Goal: Transaction & Acquisition: Book appointment/travel/reservation

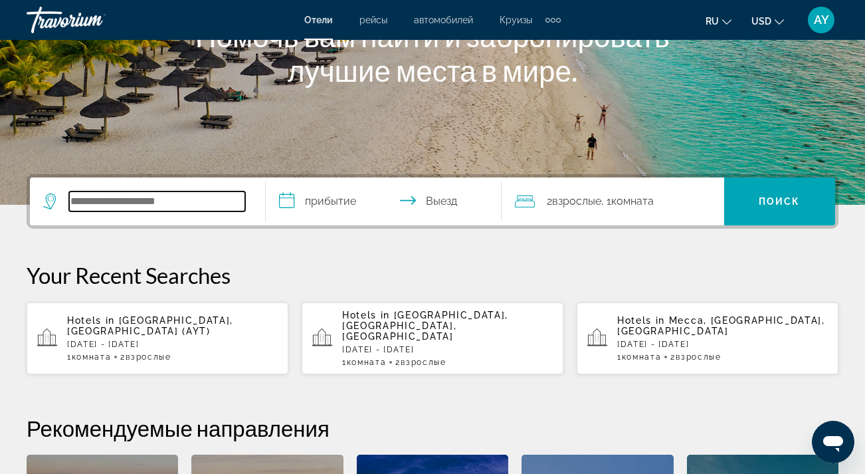
click at [96, 207] on input "Search hotel destination" at bounding box center [157, 201] width 176 height 20
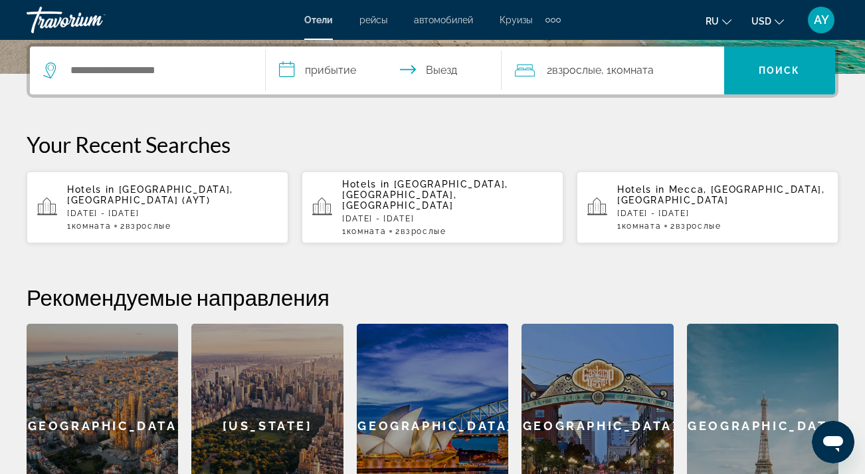
click at [175, 199] on div "Hotels in Antalya, Turkey (AYT) Wed, 22 Oct - Sat, 25 Oct 1 Комната номера 2 Вз…" at bounding box center [172, 207] width 211 height 47
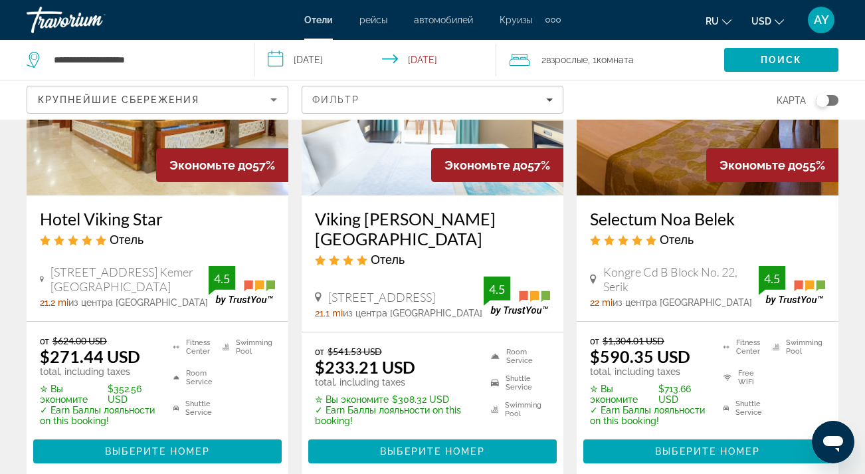
scroll to position [742, 0]
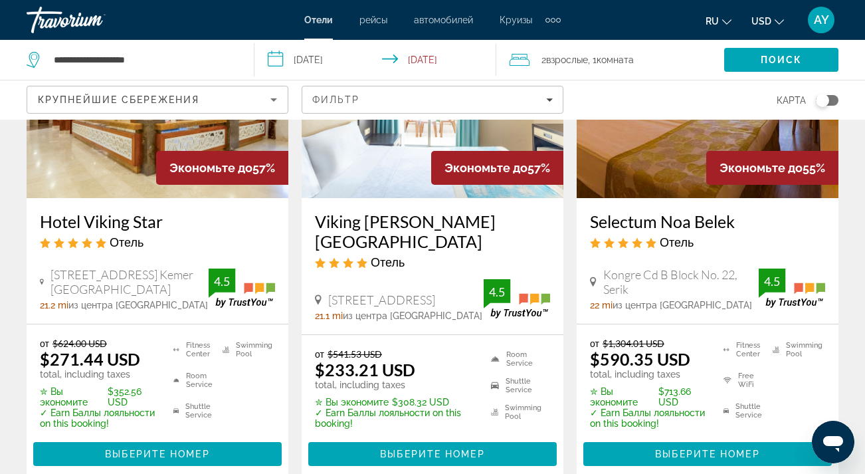
click at [539, 60] on div "2 Взрослый Взрослые , 1 Комната номера" at bounding box center [617, 59] width 215 height 19
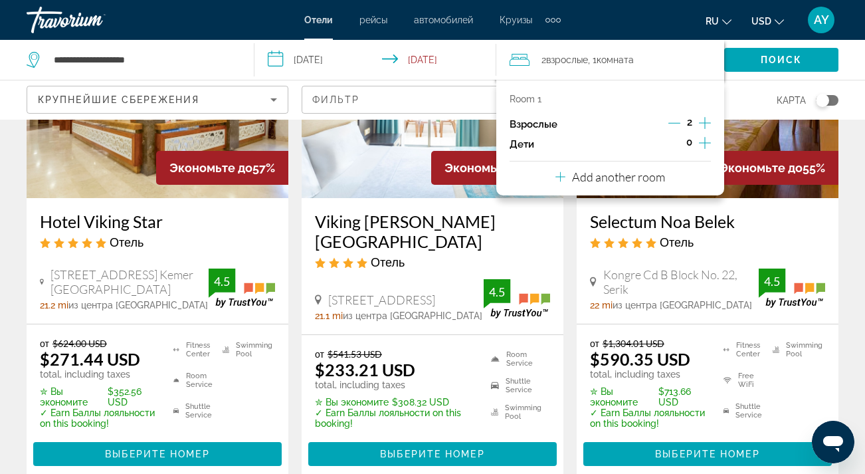
click at [704, 123] on icon "Increment adults" at bounding box center [705, 123] width 12 height 16
click at [619, 184] on p "Add another room" at bounding box center [618, 176] width 93 height 15
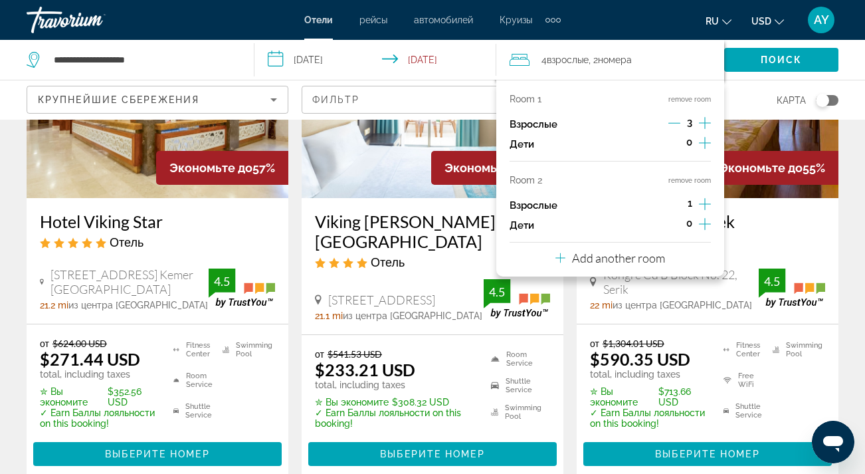
click at [706, 210] on icon "Increment adults" at bounding box center [705, 204] width 12 height 12
click at [759, 55] on span "Search" at bounding box center [781, 60] width 114 height 32
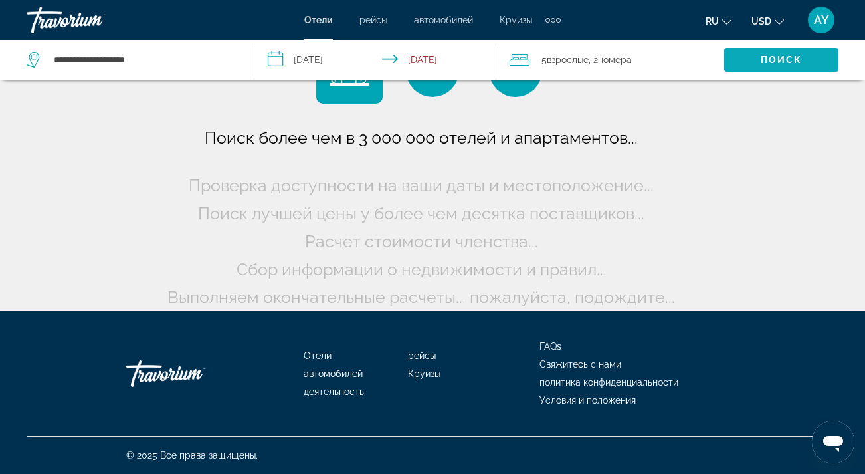
scroll to position [62, 0]
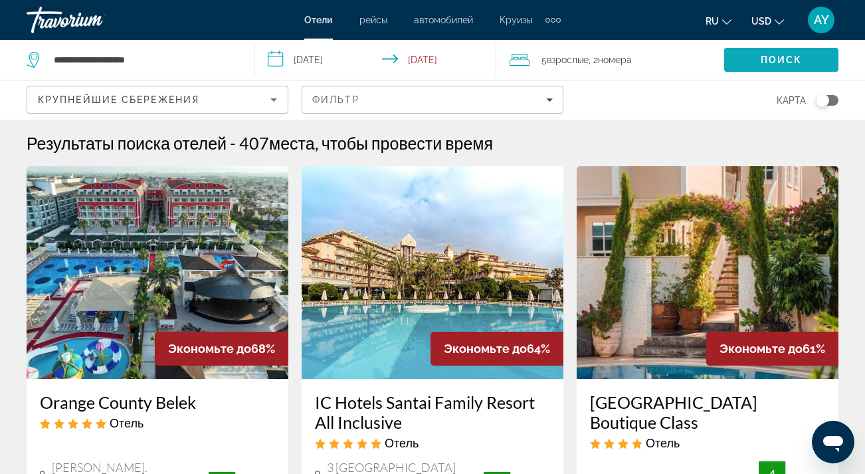
click at [766, 54] on span "Поиск" at bounding box center [782, 59] width 42 height 11
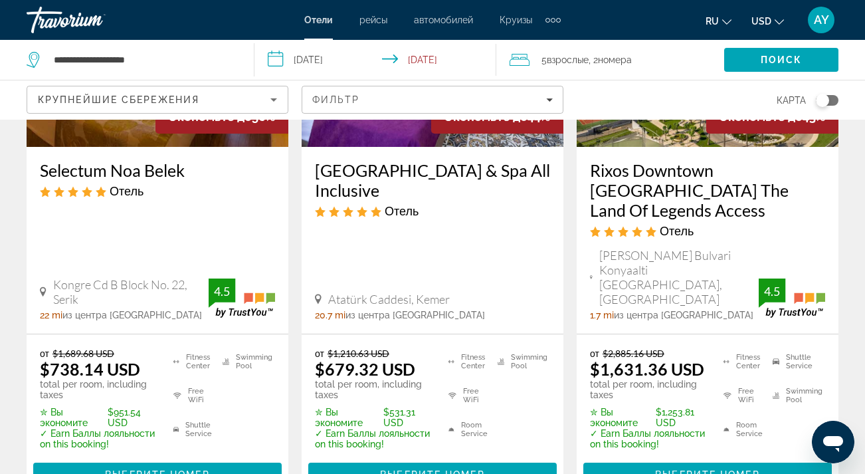
scroll to position [793, 0]
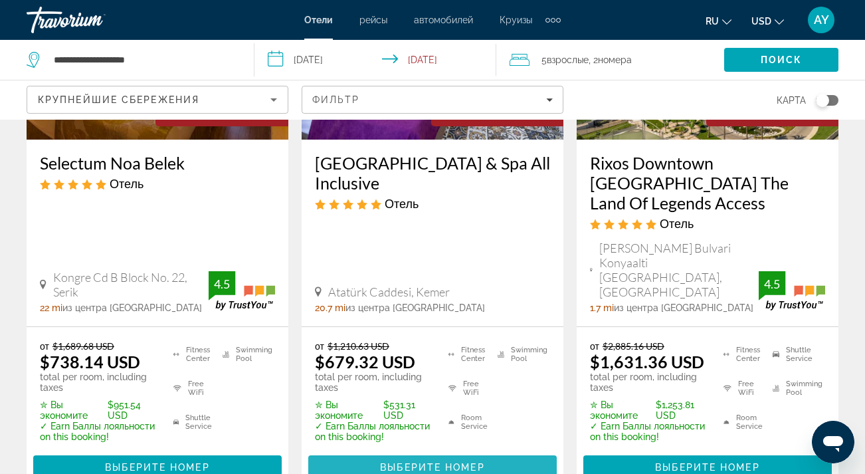
click at [441, 462] on span "Выберите номер" at bounding box center [432, 467] width 104 height 11
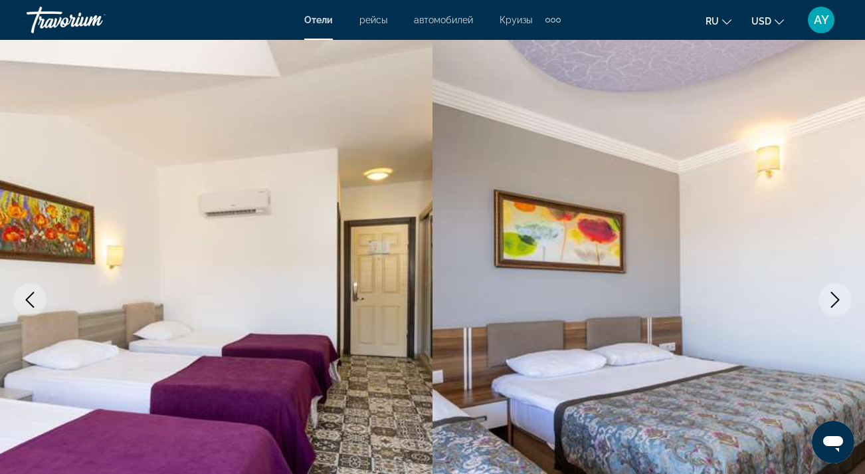
scroll to position [62, 0]
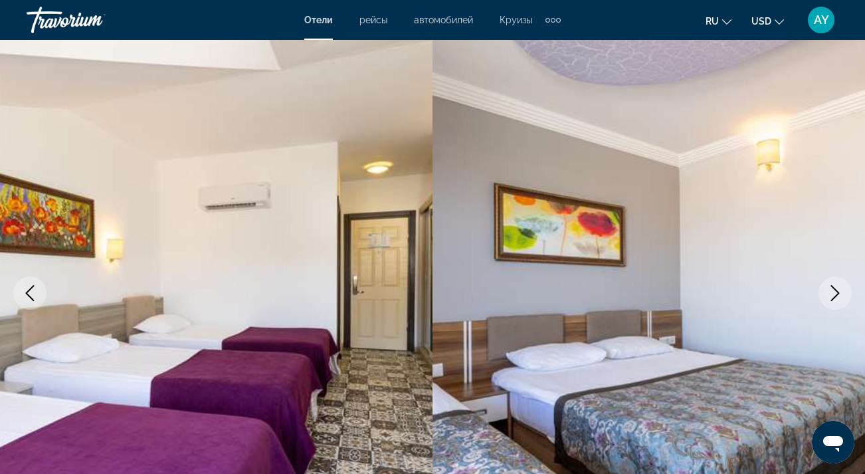
click at [835, 290] on icon "Next image" at bounding box center [835, 293] width 16 height 16
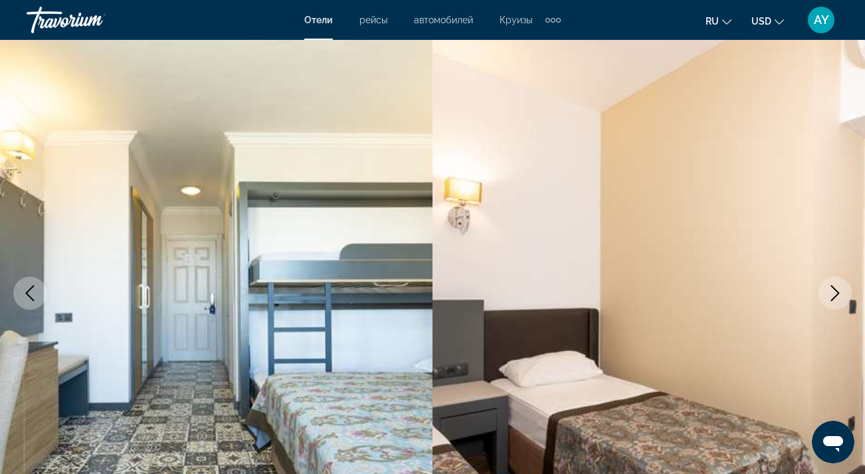
click at [835, 295] on icon "Next image" at bounding box center [835, 293] width 16 height 16
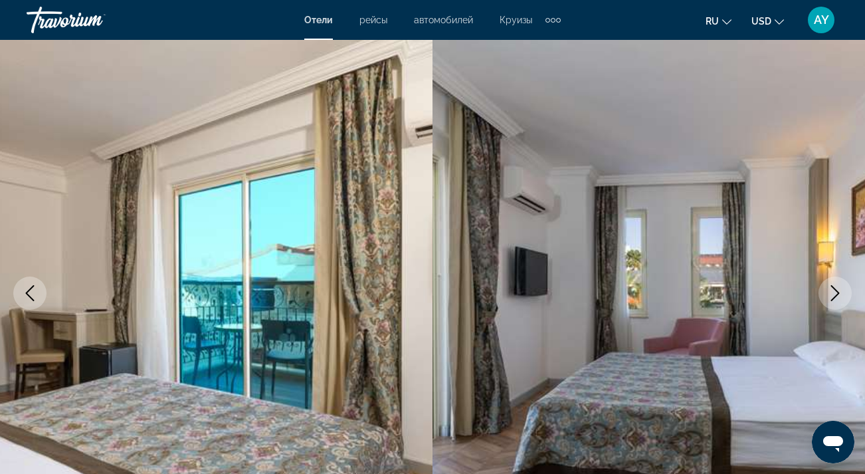
click at [835, 295] on icon "Next image" at bounding box center [835, 293] width 16 height 16
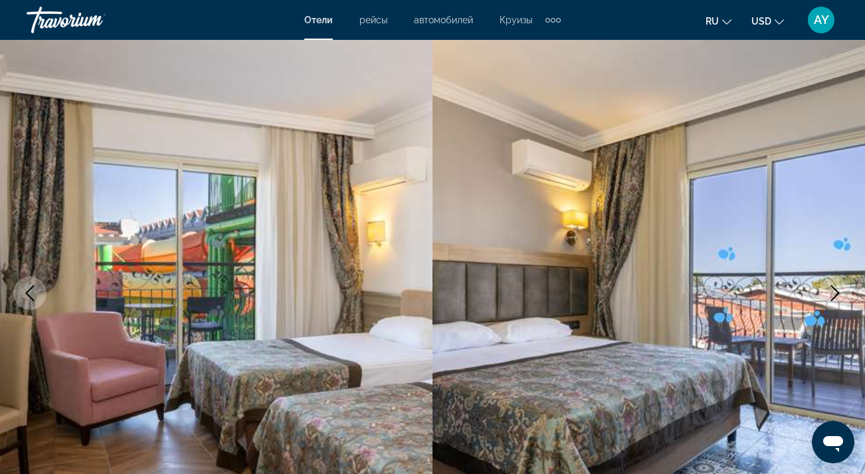
click at [835, 295] on icon "Next image" at bounding box center [835, 293] width 16 height 16
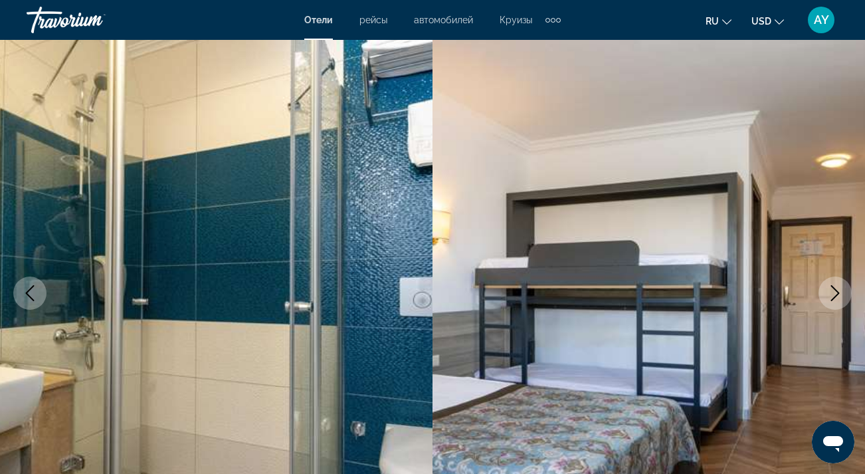
click at [835, 295] on icon "Next image" at bounding box center [835, 293] width 16 height 16
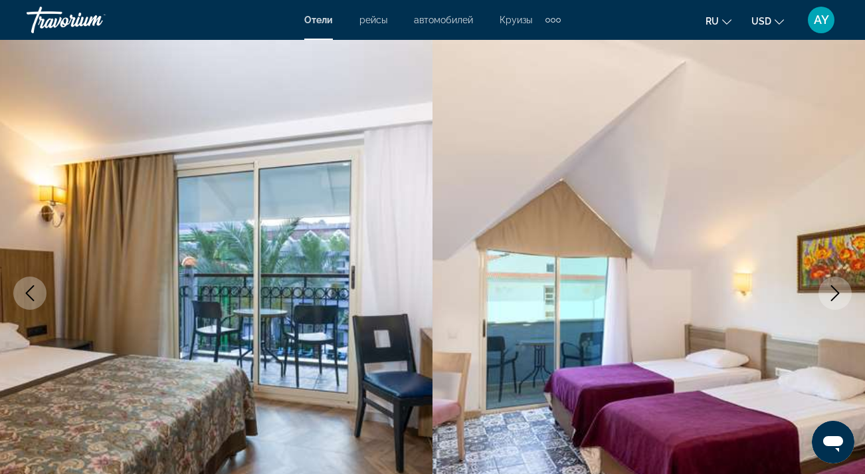
click at [835, 294] on icon "Next image" at bounding box center [835, 293] width 16 height 16
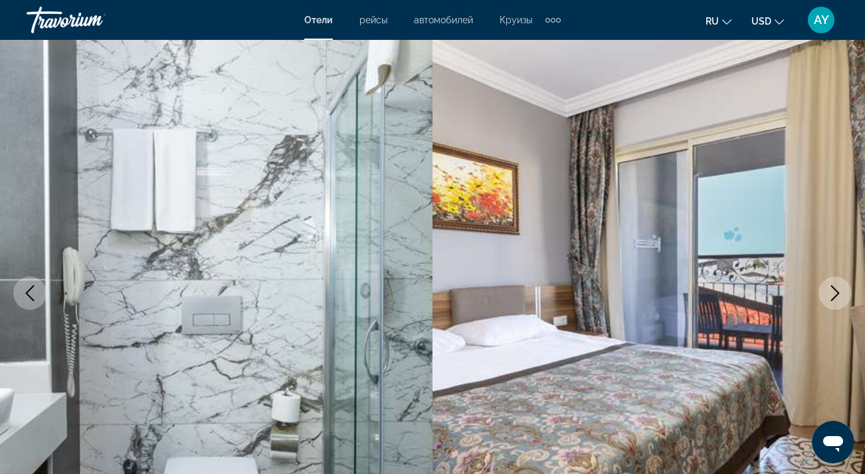
click at [835, 294] on icon "Next image" at bounding box center [835, 293] width 16 height 16
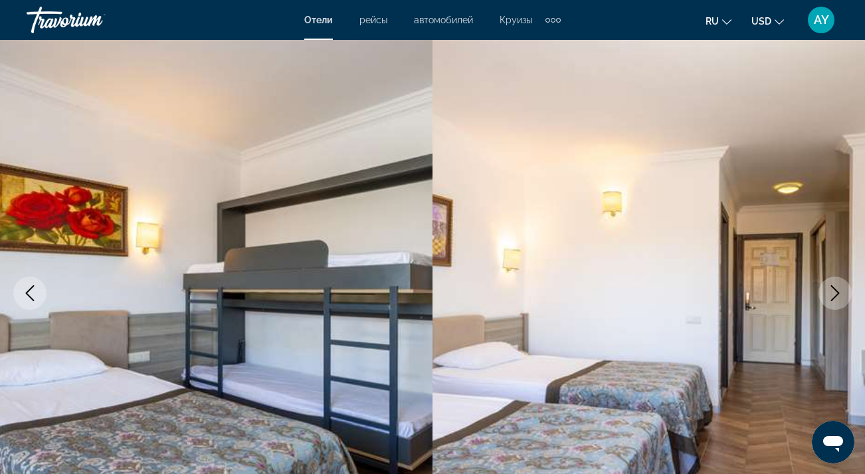
click at [835, 294] on icon "Next image" at bounding box center [835, 293] width 16 height 16
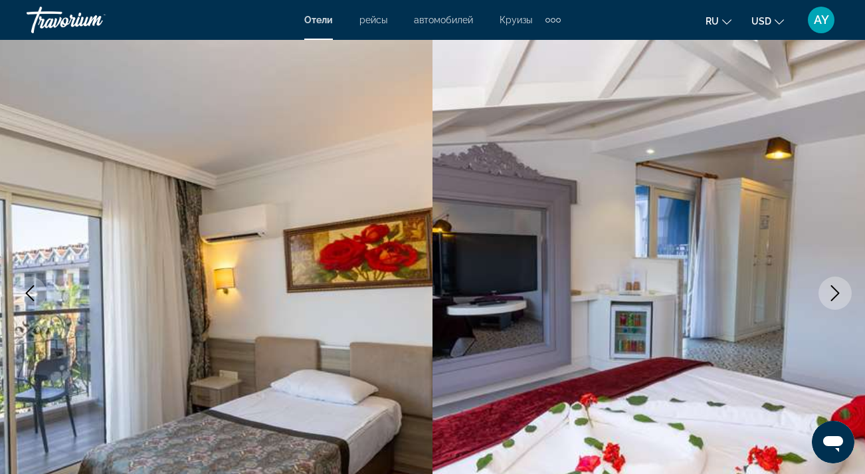
click at [834, 294] on icon "Next image" at bounding box center [835, 293] width 16 height 16
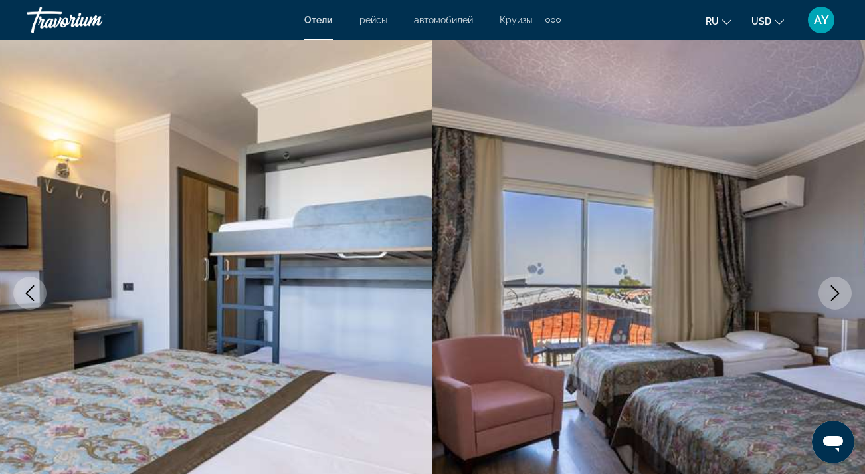
click at [834, 294] on icon "Next image" at bounding box center [835, 293] width 16 height 16
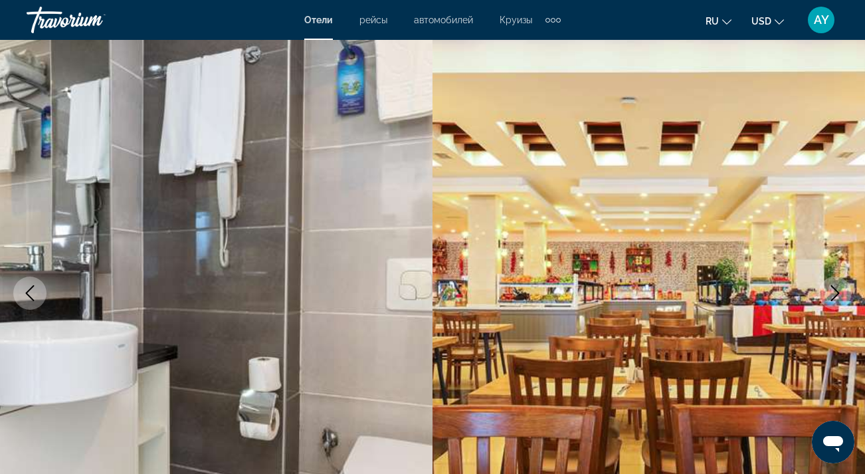
click at [834, 293] on icon "Next image" at bounding box center [835, 293] width 16 height 16
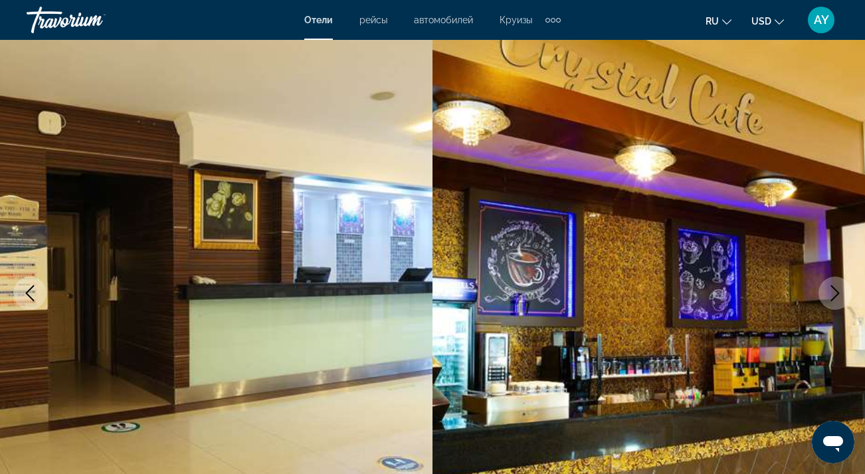
click at [834, 293] on icon "Next image" at bounding box center [835, 293] width 16 height 16
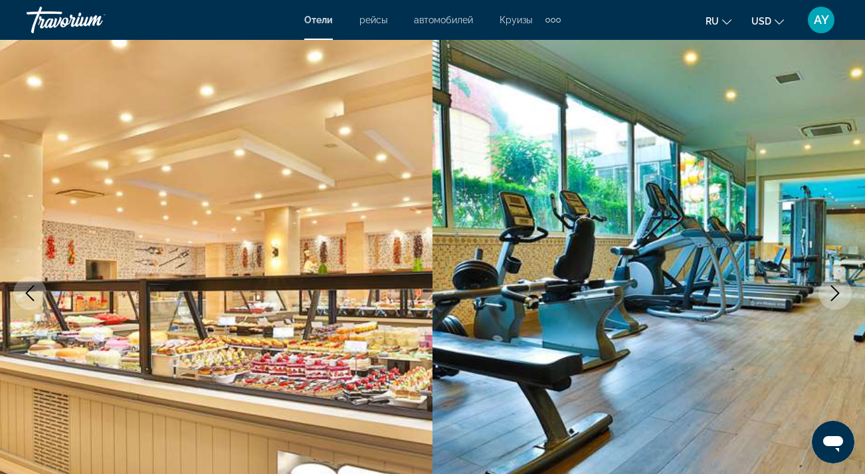
click at [834, 293] on icon "Next image" at bounding box center [835, 293] width 16 height 16
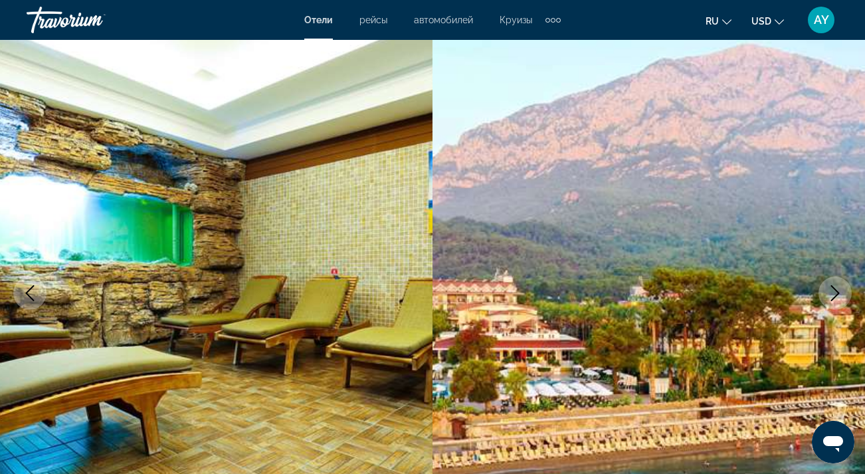
click at [835, 293] on icon "Next image" at bounding box center [835, 293] width 16 height 16
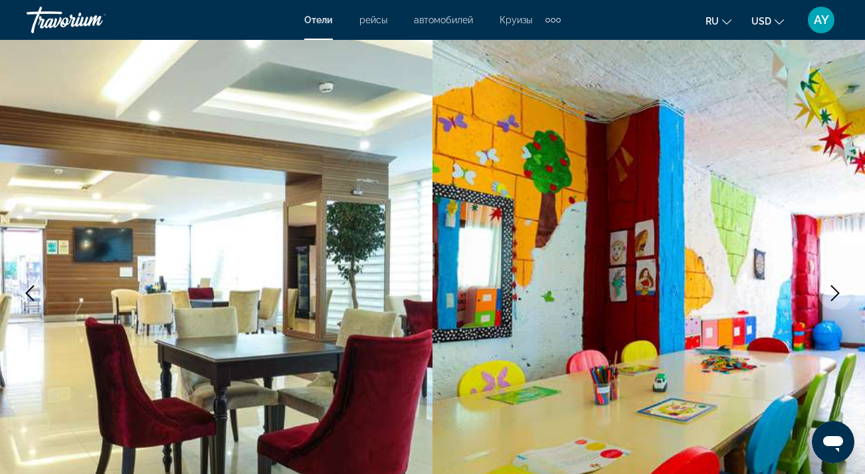
click at [835, 293] on icon "Next image" at bounding box center [835, 293] width 16 height 16
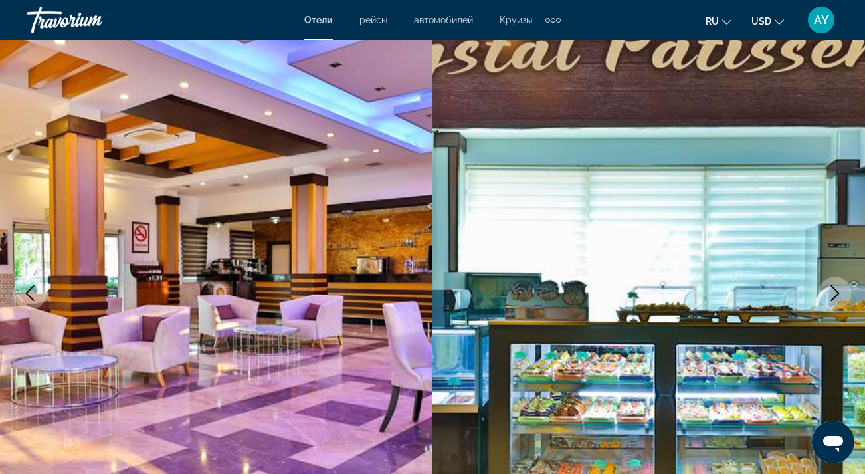
click at [835, 291] on icon "Next image" at bounding box center [835, 293] width 16 height 16
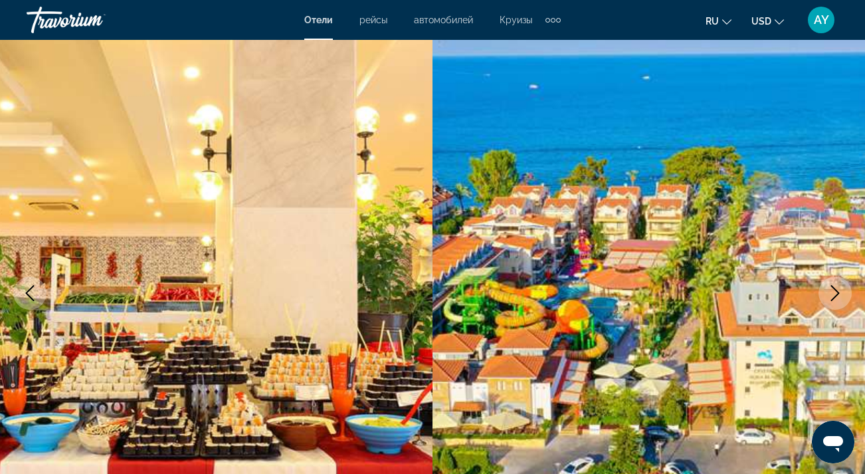
click at [835, 291] on icon "Next image" at bounding box center [835, 293] width 16 height 16
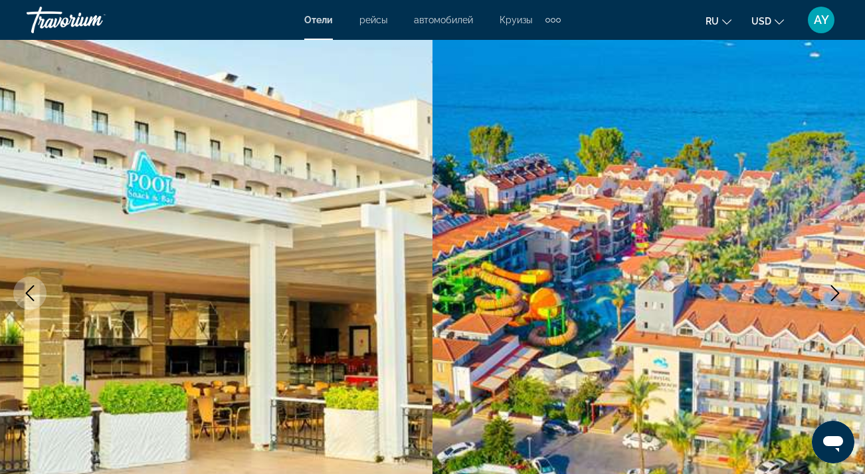
click at [835, 291] on icon "Next image" at bounding box center [835, 293] width 16 height 16
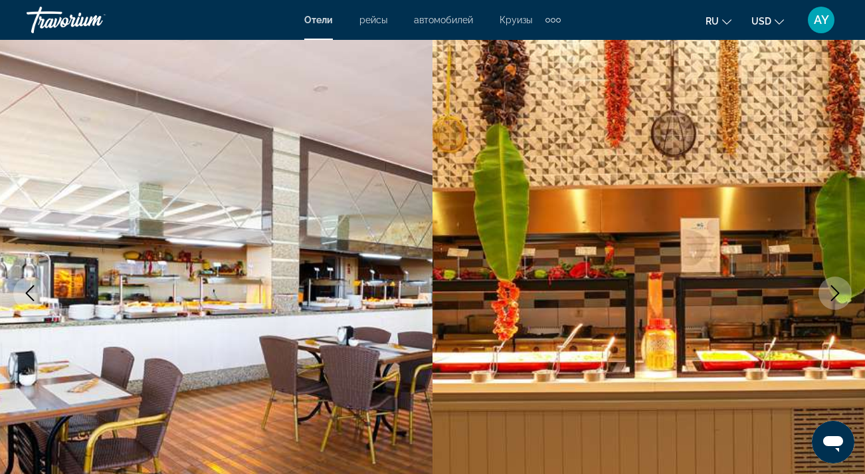
click at [835, 291] on icon "Next image" at bounding box center [835, 293] width 16 height 16
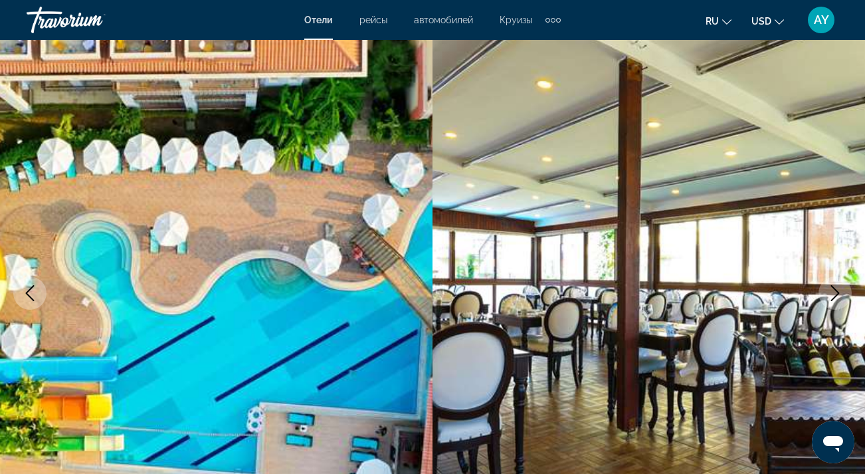
click at [835, 290] on icon "Next image" at bounding box center [835, 293] width 16 height 16
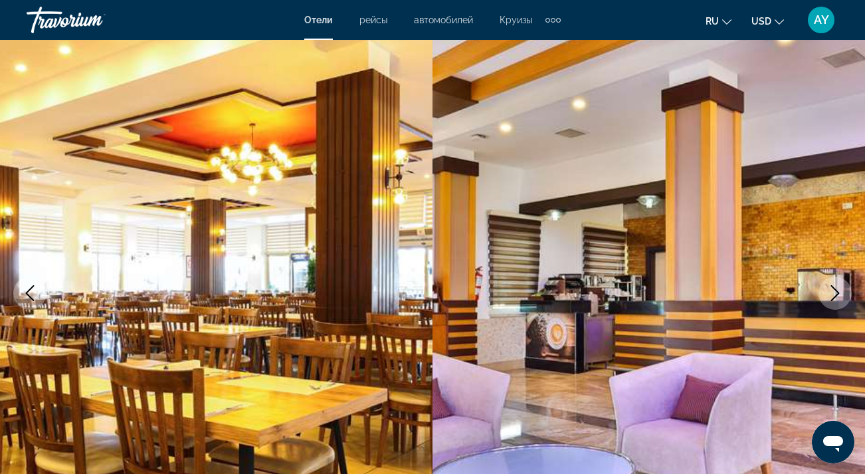
click at [835, 290] on icon "Next image" at bounding box center [835, 293] width 16 height 16
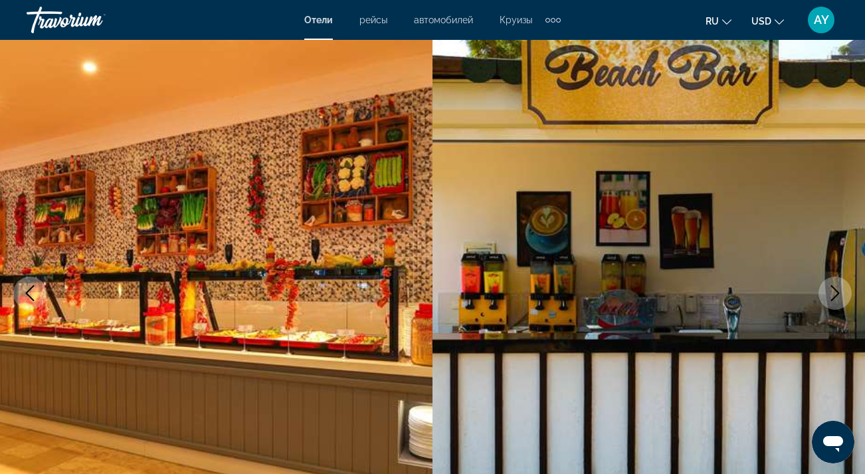
click at [835, 290] on icon "Next image" at bounding box center [835, 293] width 16 height 16
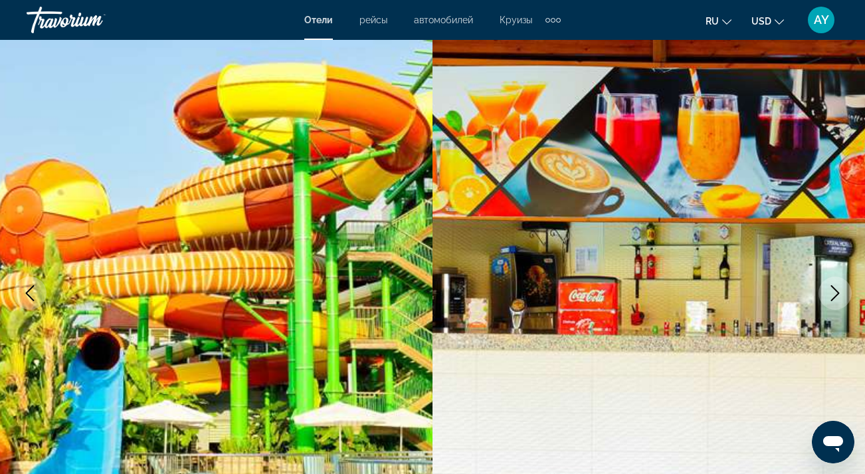
click at [835, 290] on icon "Next image" at bounding box center [835, 293] width 16 height 16
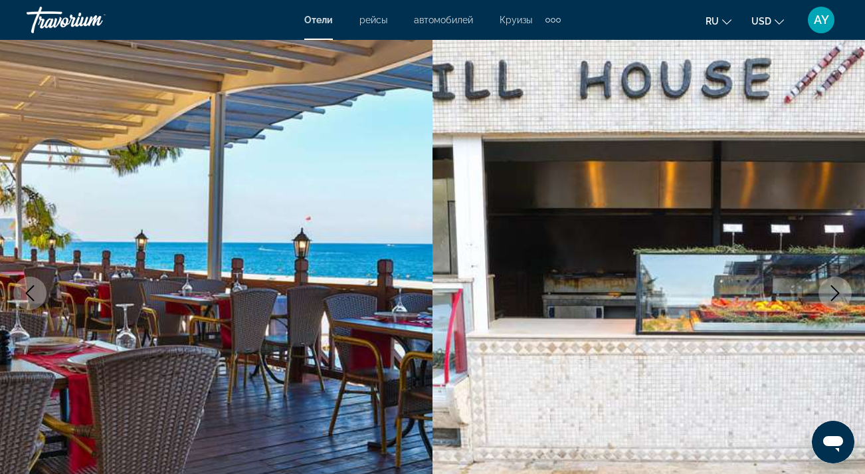
click at [835, 290] on icon "Next image" at bounding box center [835, 293] width 16 height 16
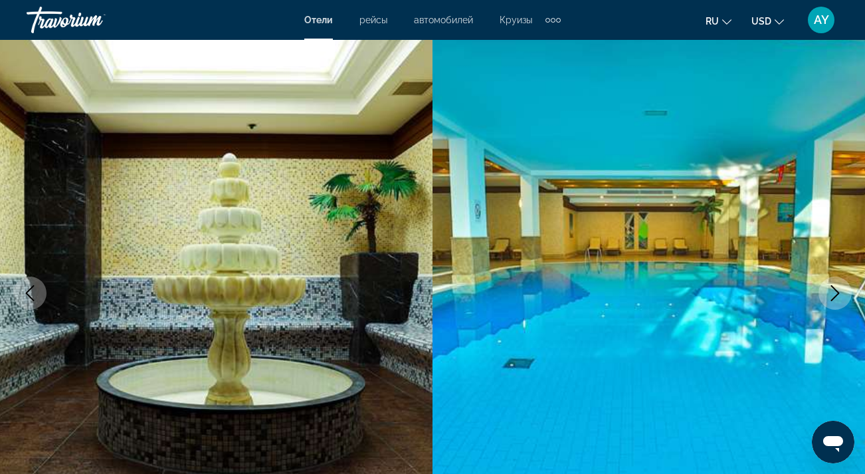
click at [835, 290] on icon "Next image" at bounding box center [835, 293] width 16 height 16
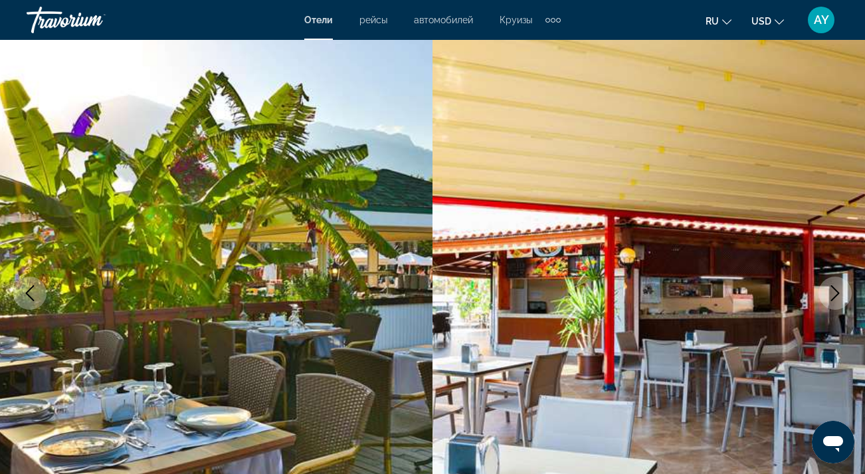
click at [835, 290] on icon "Next image" at bounding box center [835, 293] width 16 height 16
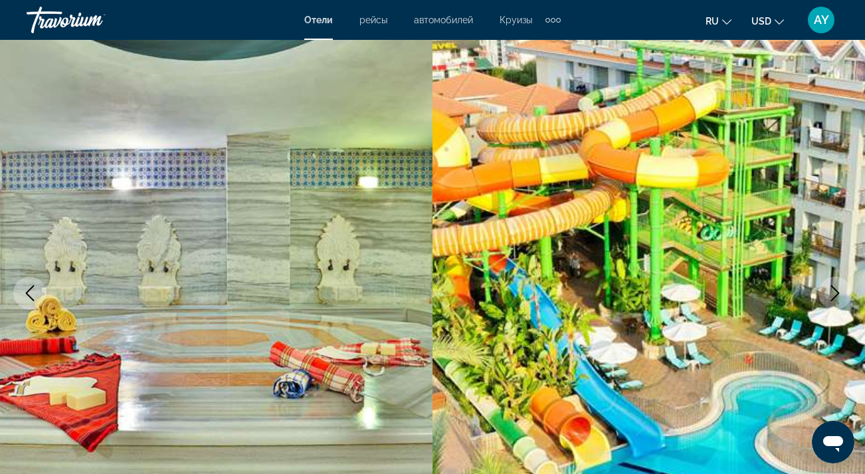
click at [835, 290] on icon "Next image" at bounding box center [835, 293] width 16 height 16
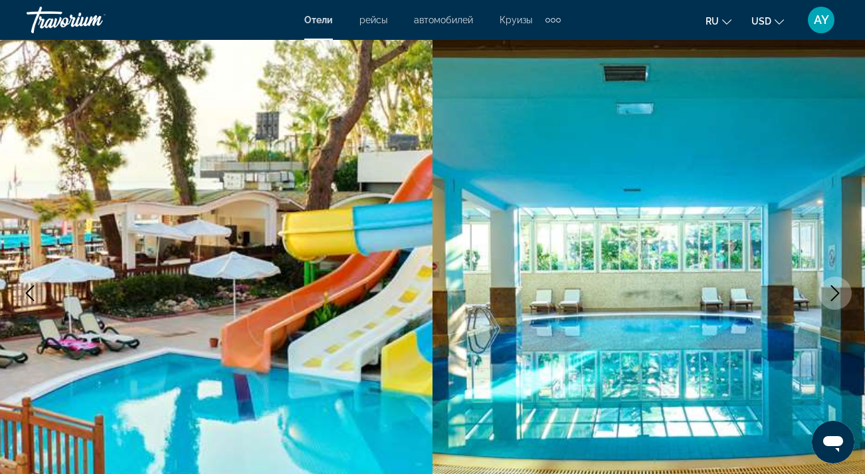
click at [835, 290] on icon "Next image" at bounding box center [835, 293] width 16 height 16
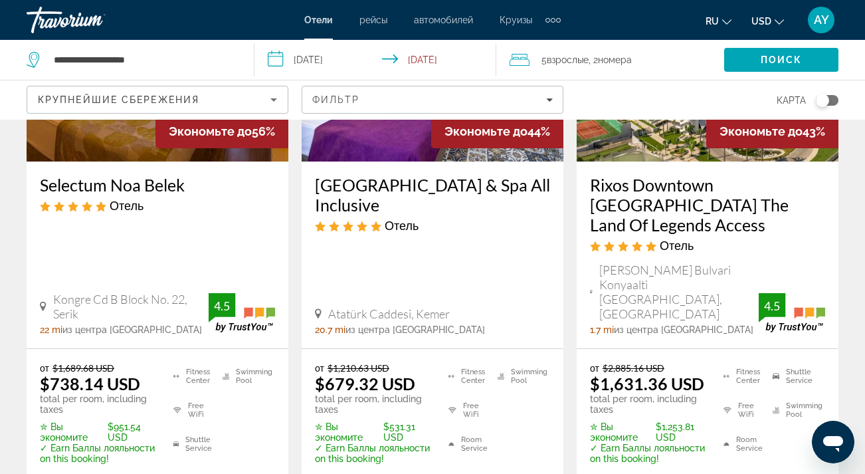
scroll to position [795, 0]
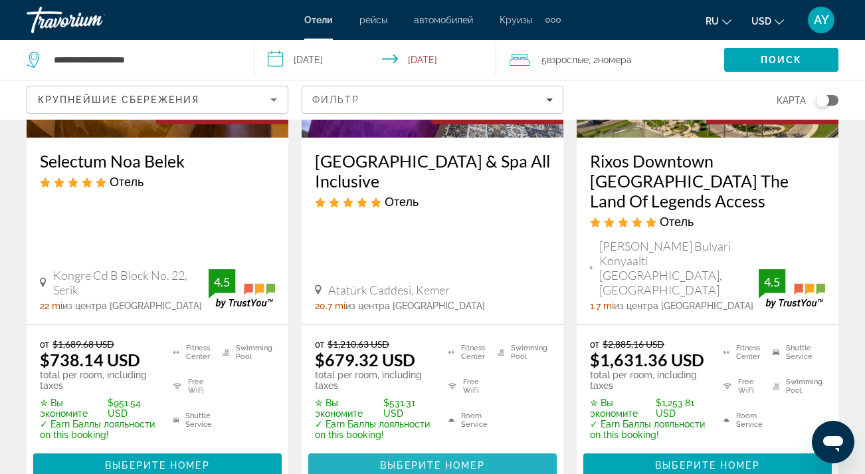
click at [433, 460] on span "Выберите номер" at bounding box center [432, 465] width 104 height 11
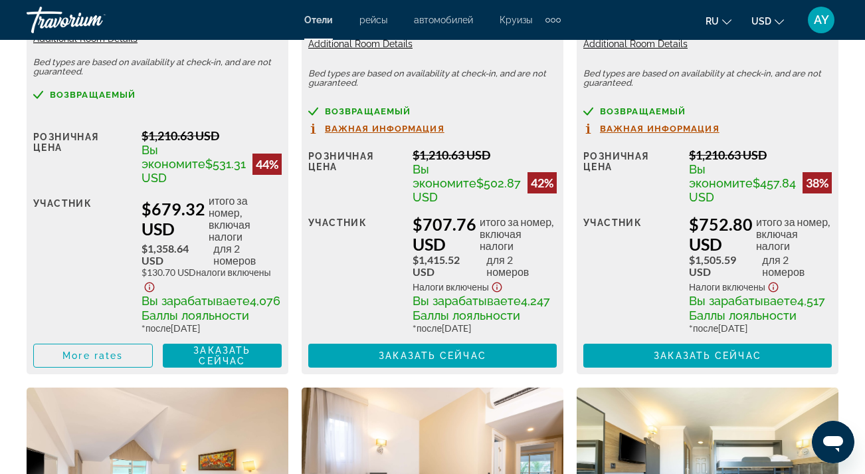
scroll to position [2333, 0]
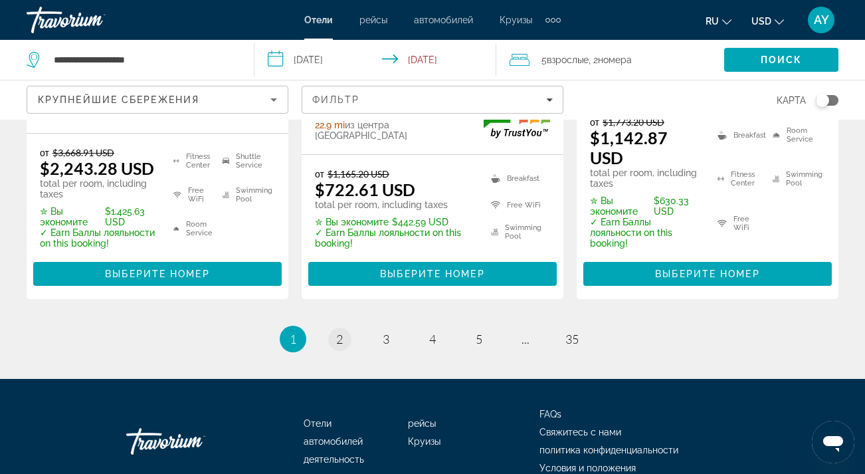
scroll to position [2112, 0]
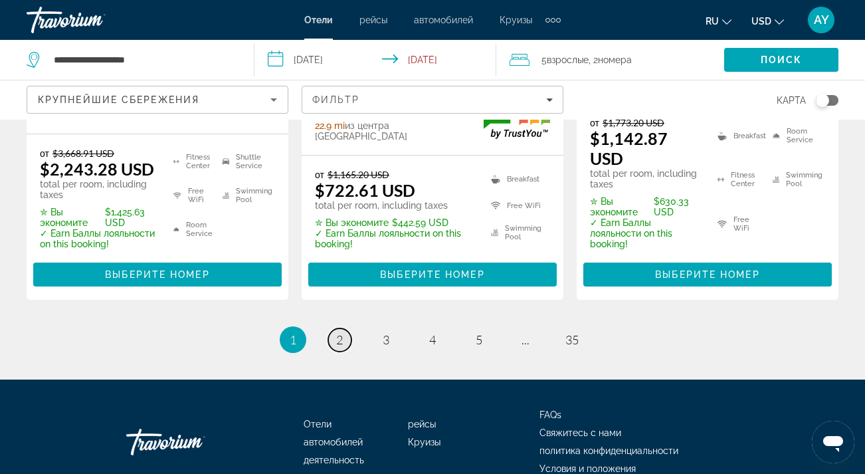
click at [341, 332] on span "2" at bounding box center [339, 339] width 7 height 15
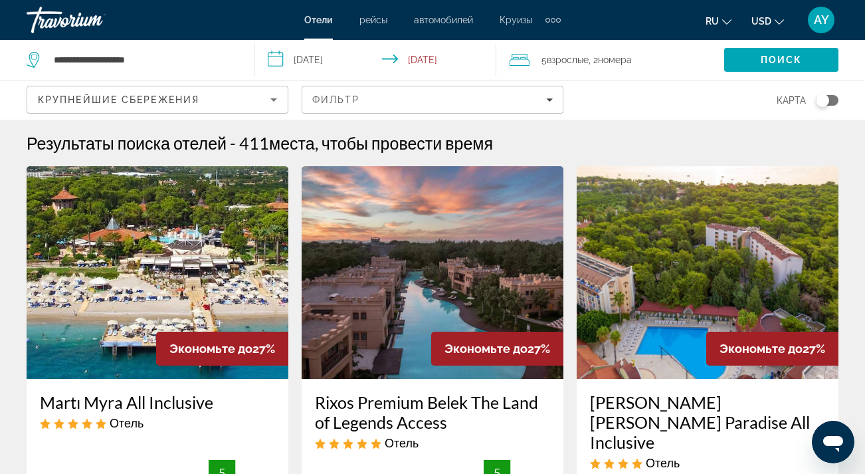
click at [571, 61] on span "Взрослые" at bounding box center [568, 59] width 42 height 11
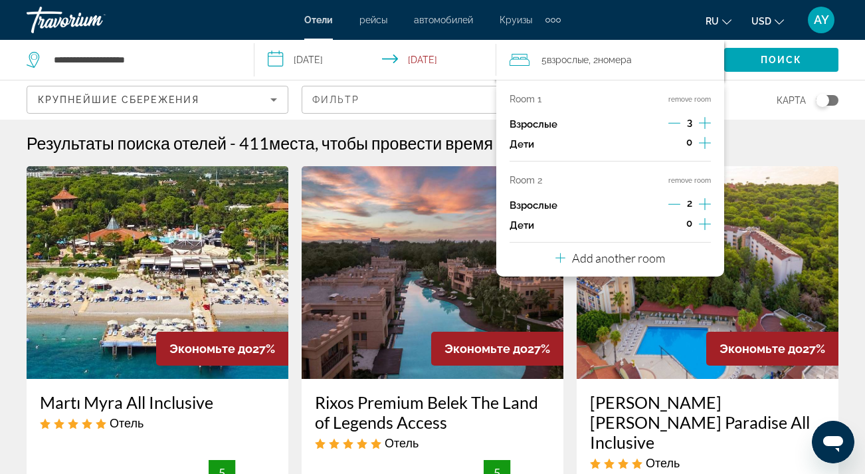
click at [701, 185] on button "remove room" at bounding box center [689, 180] width 43 height 9
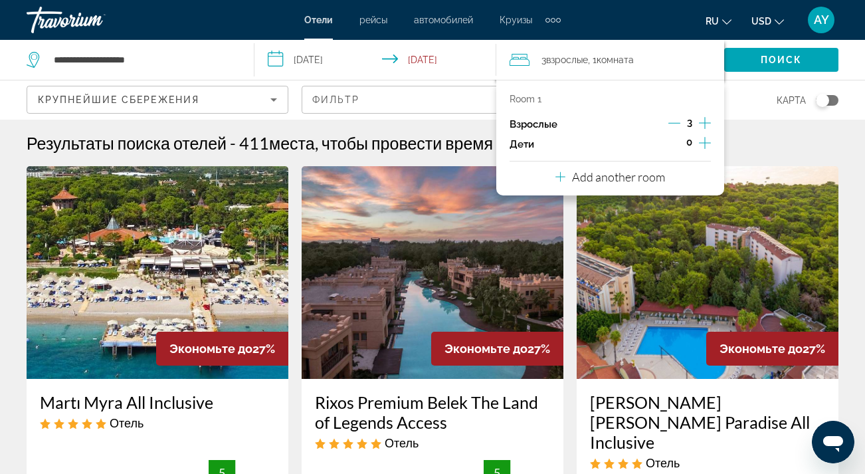
click at [674, 122] on icon "Decrement adults" at bounding box center [674, 123] width 12 height 12
click at [785, 56] on span "Поиск" at bounding box center [782, 59] width 42 height 11
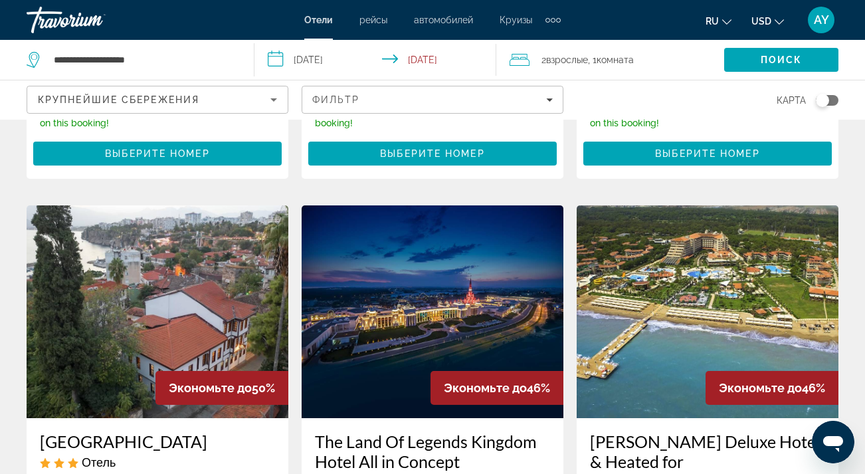
scroll to position [1555, 0]
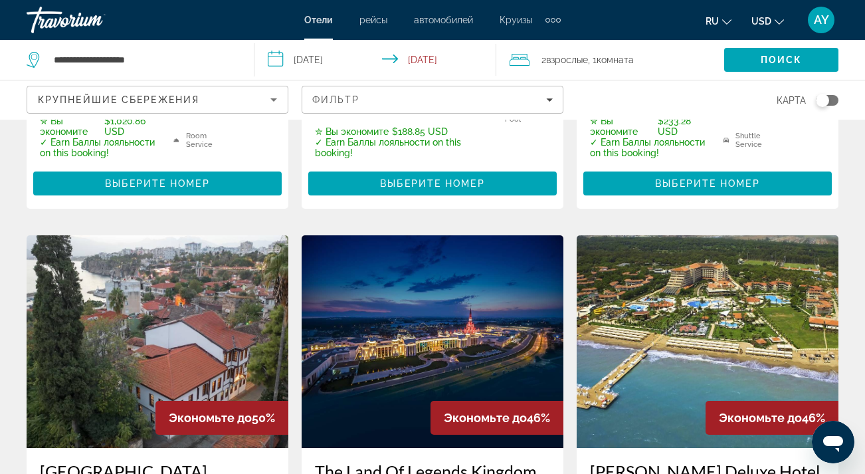
click at [528, 58] on icon "Travelers: 2 adults, 0 children" at bounding box center [520, 60] width 20 height 12
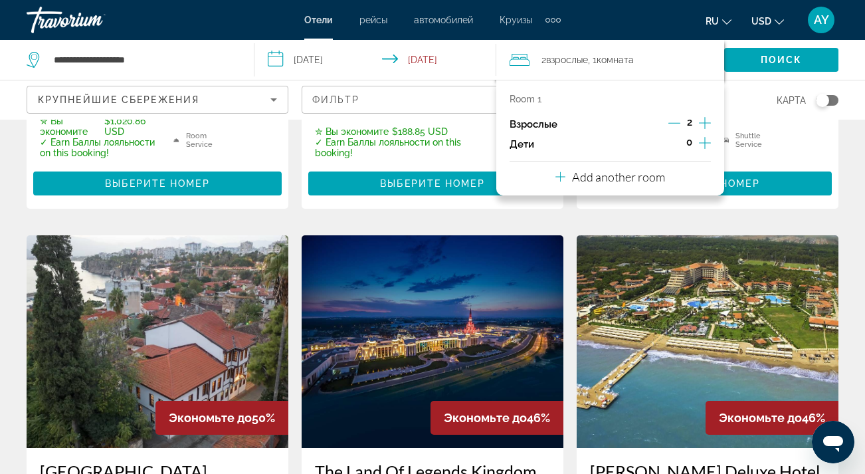
click at [705, 126] on icon "Increment adults" at bounding box center [705, 123] width 12 height 16
click at [740, 96] on div "карта" at bounding box center [708, 99] width 262 height 39
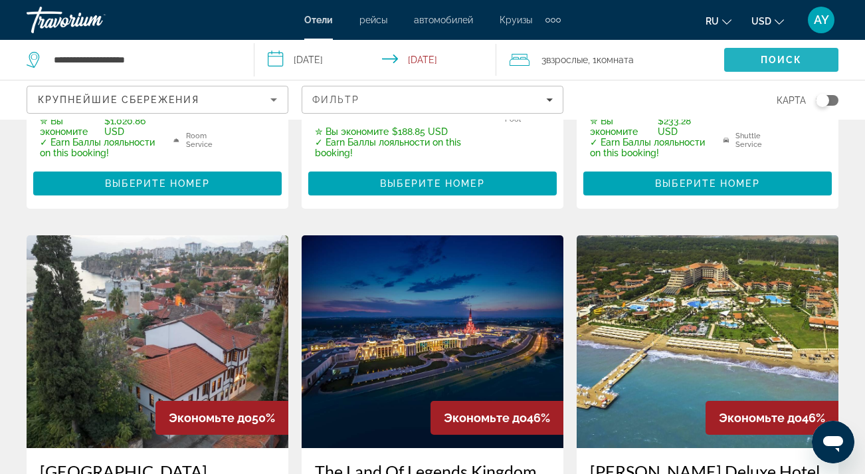
click at [768, 55] on span "Поиск" at bounding box center [782, 59] width 42 height 11
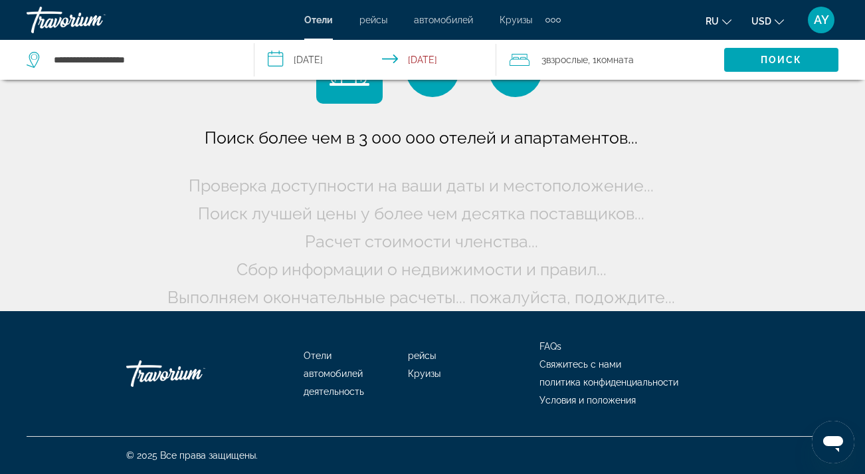
scroll to position [59, 0]
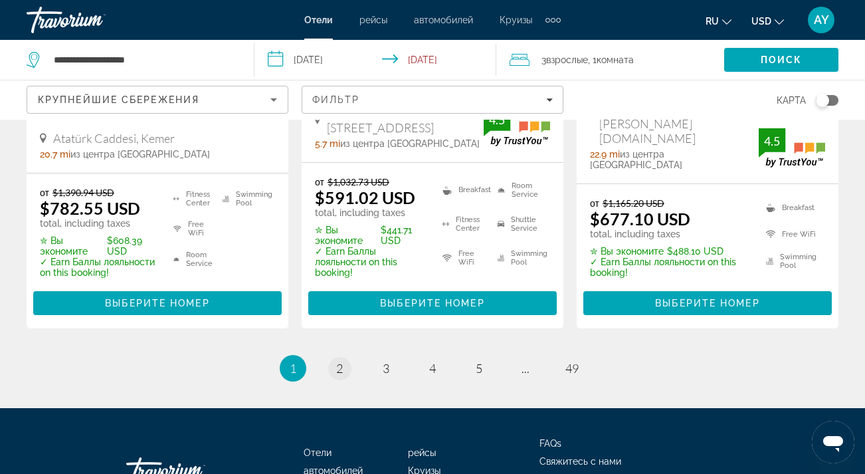
scroll to position [2030, 0]
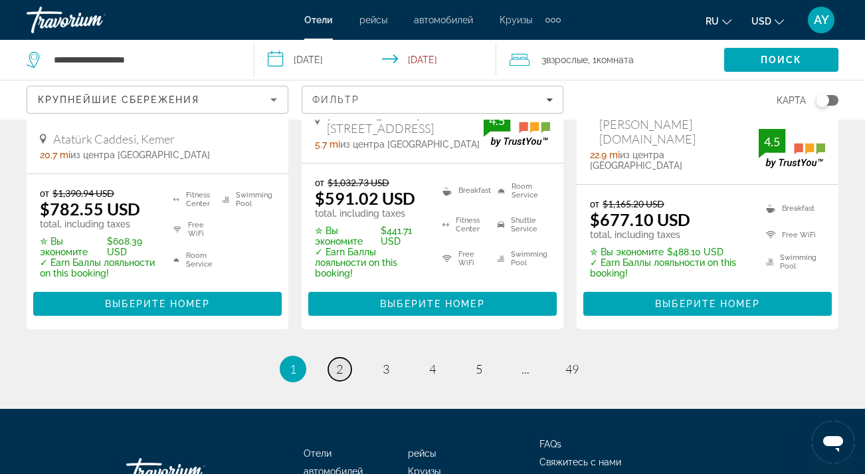
click at [341, 361] on span "2" at bounding box center [339, 368] width 7 height 15
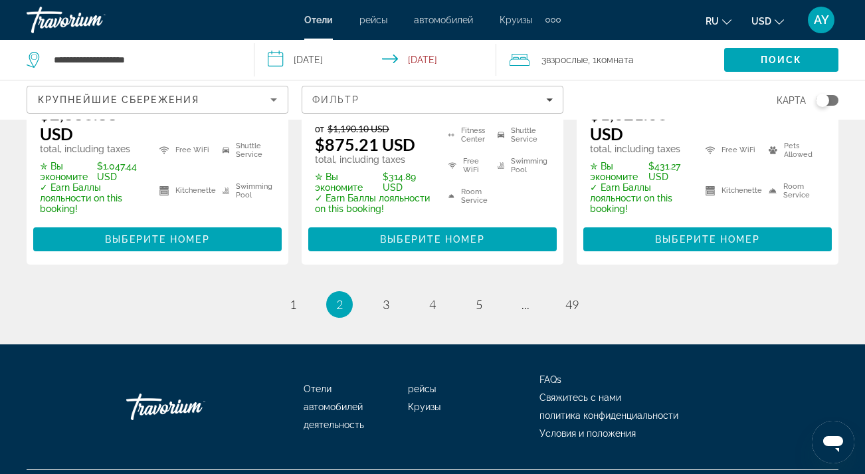
scroll to position [2119, 0]
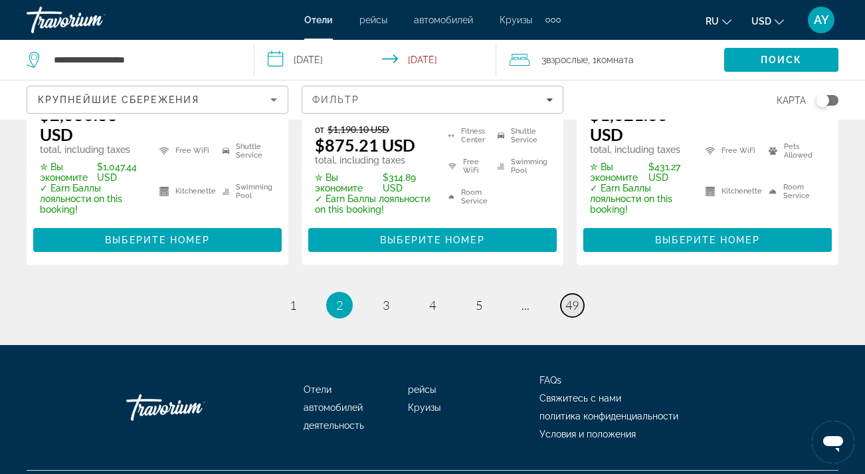
click at [571, 298] on span "49" at bounding box center [571, 305] width 13 height 15
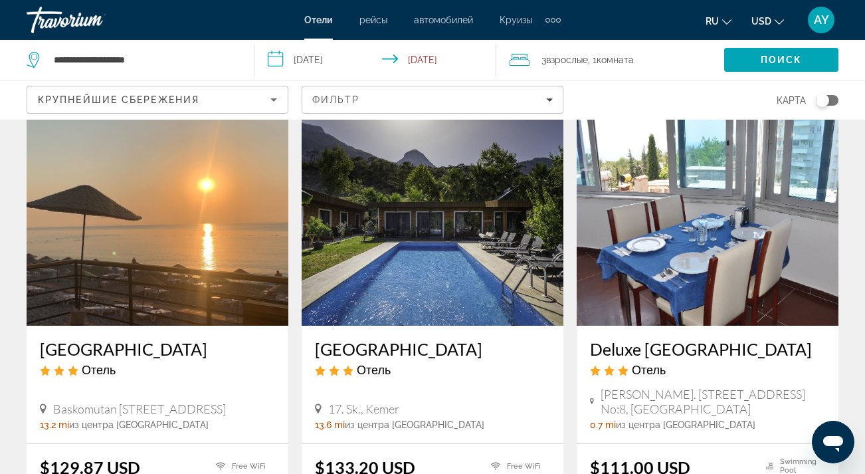
scroll to position [91, 0]
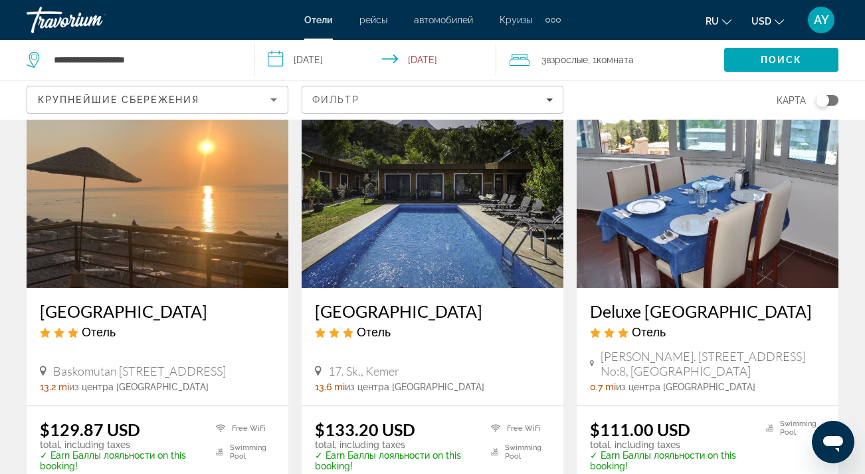
click at [423, 225] on img "Main content" at bounding box center [433, 181] width 262 height 213
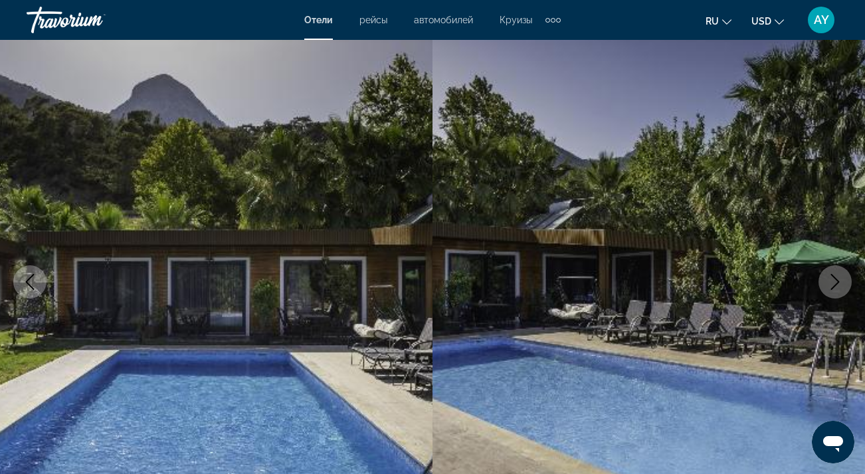
scroll to position [117, 0]
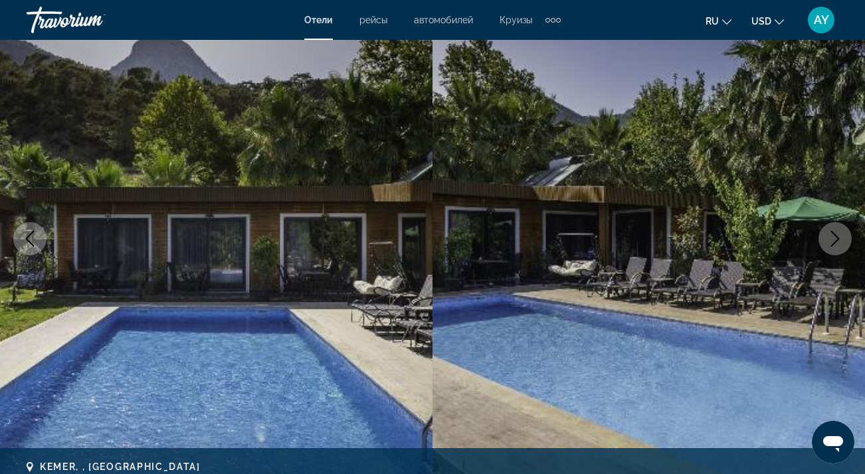
click at [844, 241] on button "Next image" at bounding box center [835, 238] width 33 height 33
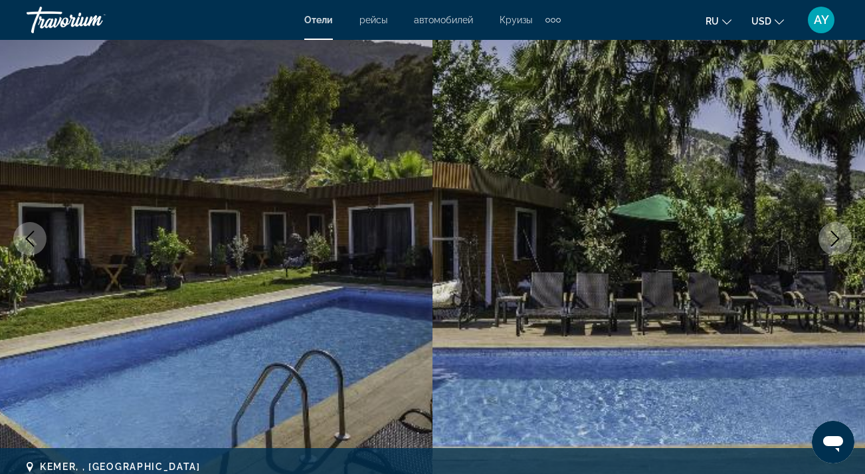
click at [844, 241] on button "Next image" at bounding box center [835, 238] width 33 height 33
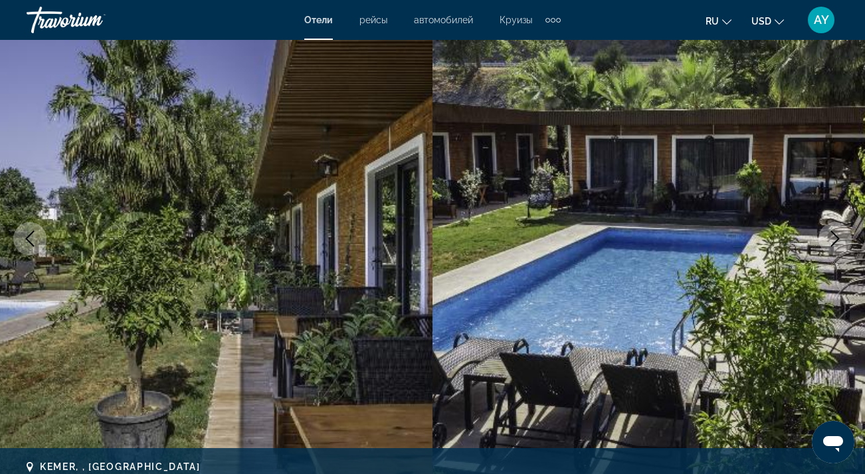
click at [844, 241] on button "Next image" at bounding box center [835, 238] width 33 height 33
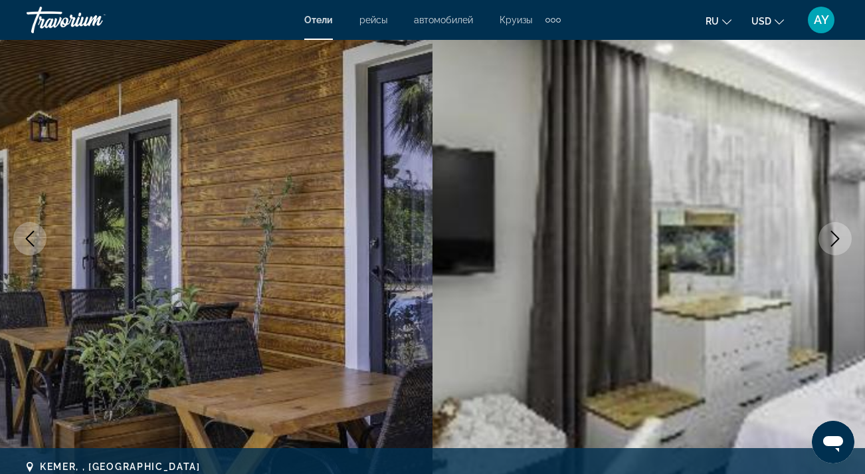
click at [844, 241] on button "Next image" at bounding box center [835, 238] width 33 height 33
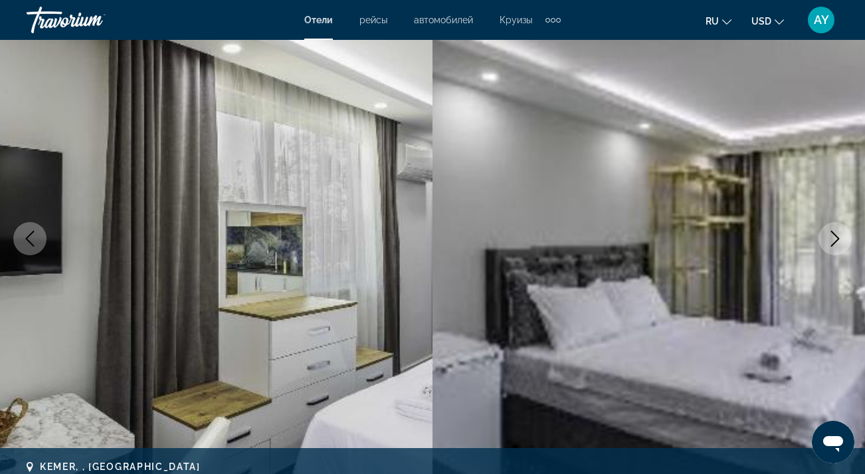
click at [844, 241] on button "Next image" at bounding box center [835, 238] width 33 height 33
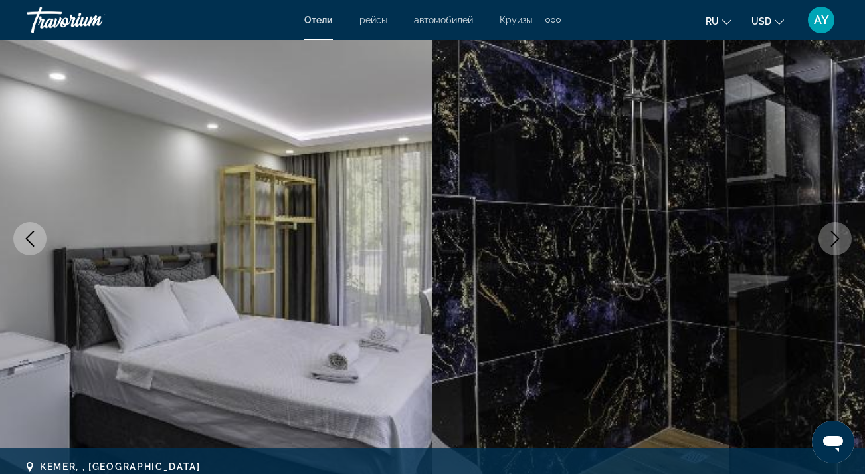
click at [844, 241] on button "Next image" at bounding box center [835, 238] width 33 height 33
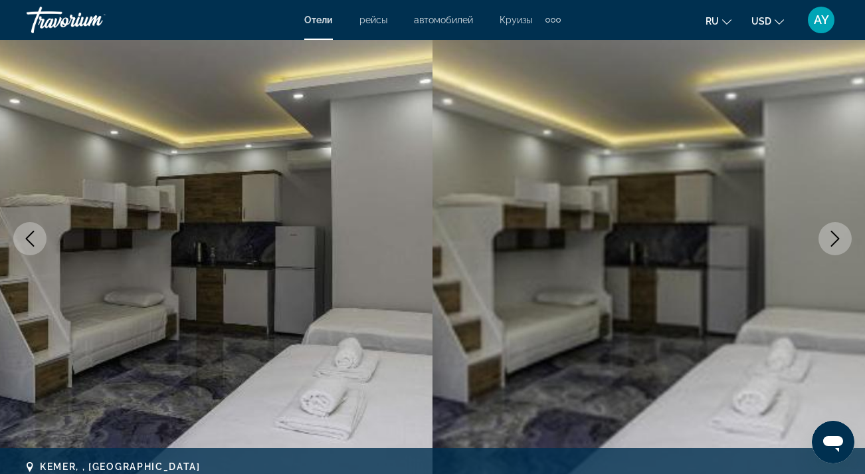
click at [844, 241] on button "Next image" at bounding box center [835, 238] width 33 height 33
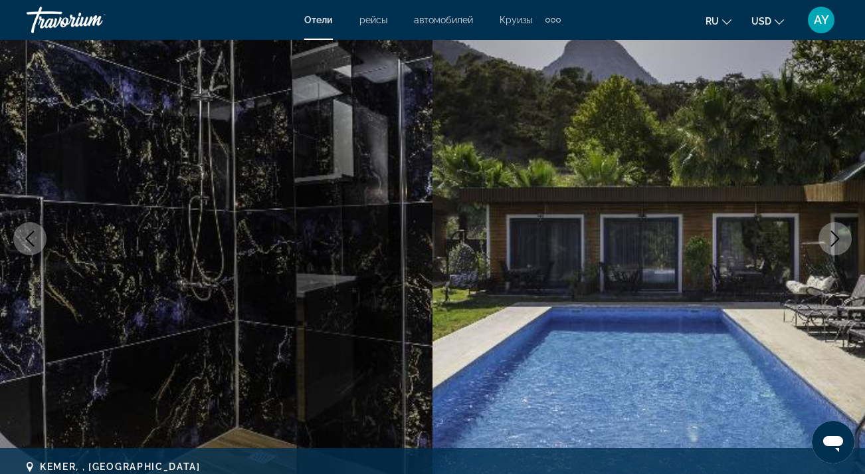
click at [838, 237] on icon "Next image" at bounding box center [835, 239] width 9 height 16
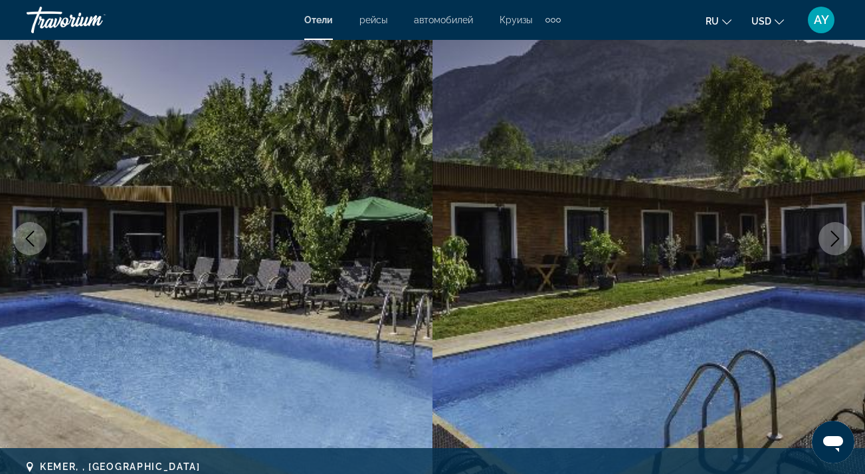
click at [838, 237] on icon "Next image" at bounding box center [835, 239] width 9 height 16
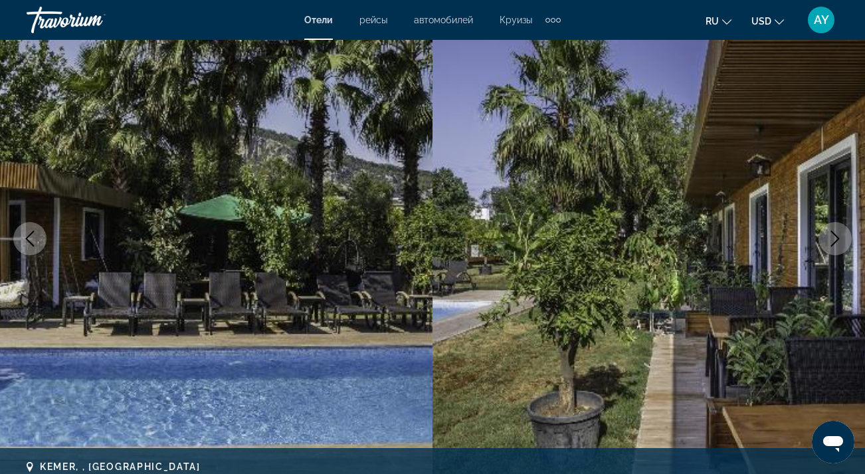
click at [838, 237] on icon "Next image" at bounding box center [835, 239] width 9 height 16
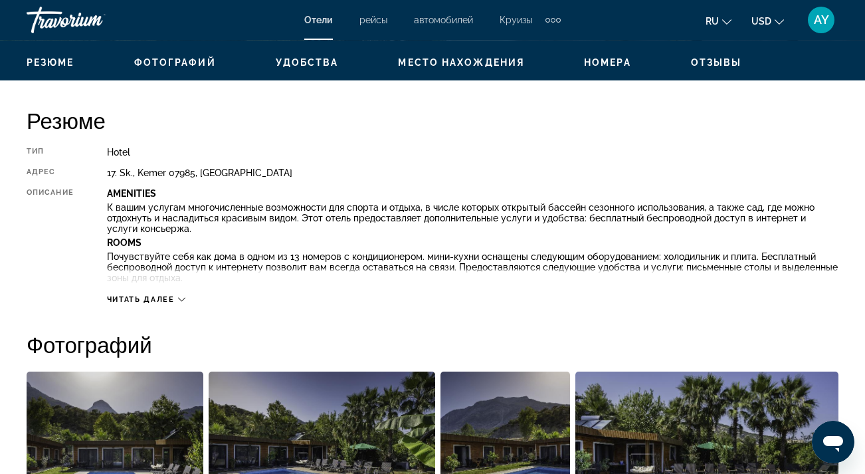
scroll to position [627, 0]
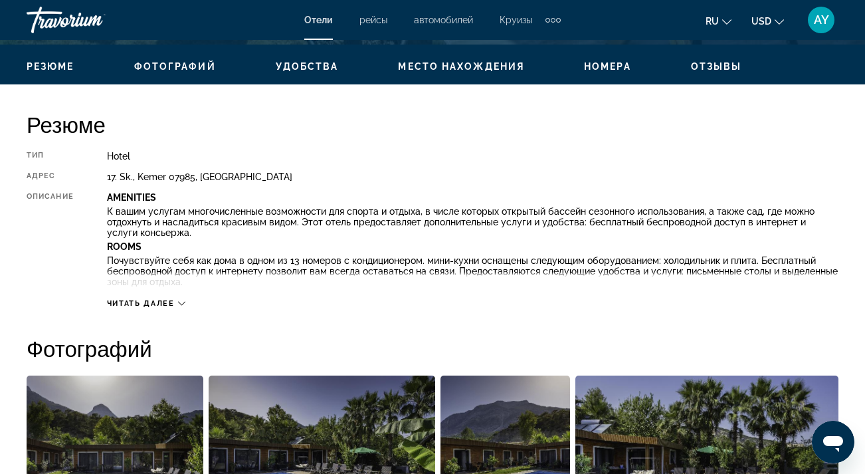
click at [179, 294] on div "Читать далее" at bounding box center [473, 290] width 732 height 37
click at [181, 300] on icon "Main content" at bounding box center [181, 303] width 7 height 7
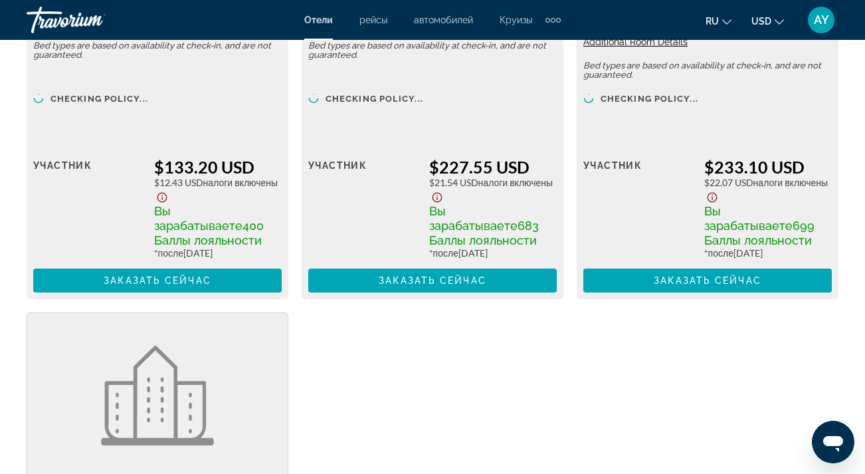
scroll to position [2641, 0]
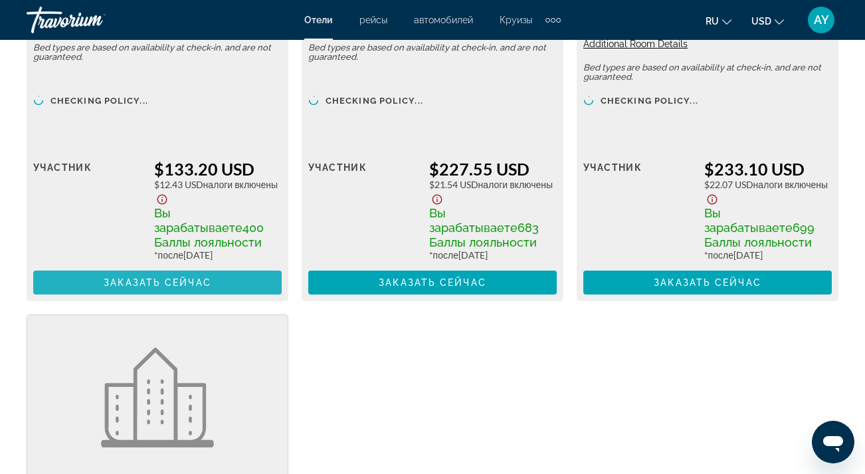
click at [150, 288] on span "Заказать сейчас" at bounding box center [158, 282] width 108 height 11
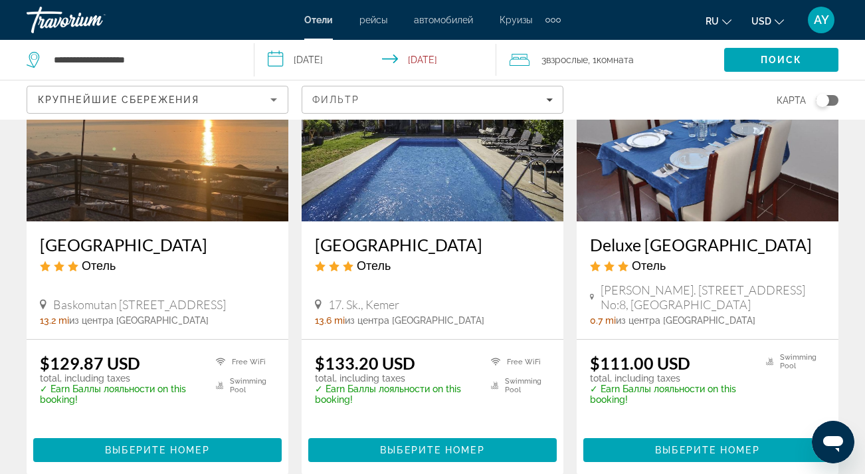
scroll to position [159, 0]
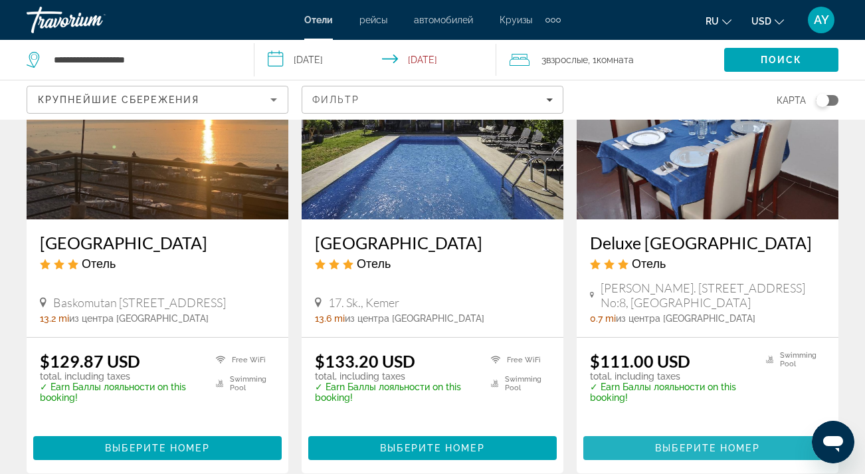
click at [700, 445] on span "Выберите номер" at bounding box center [707, 448] width 104 height 11
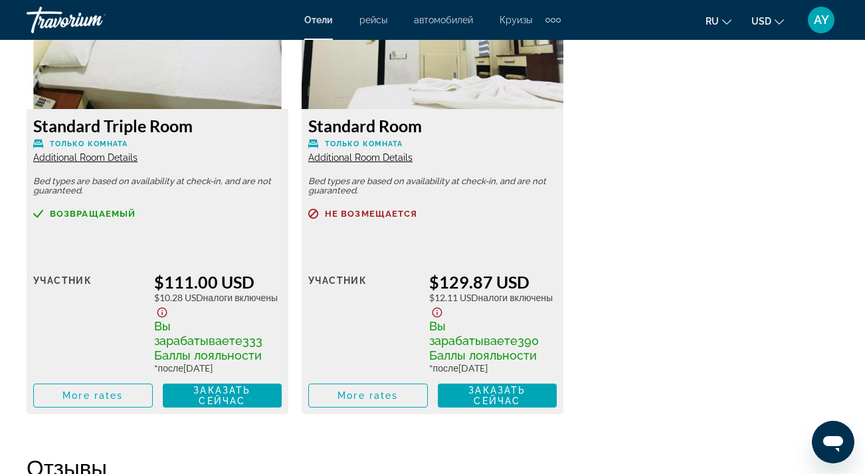
scroll to position [2172, 0]
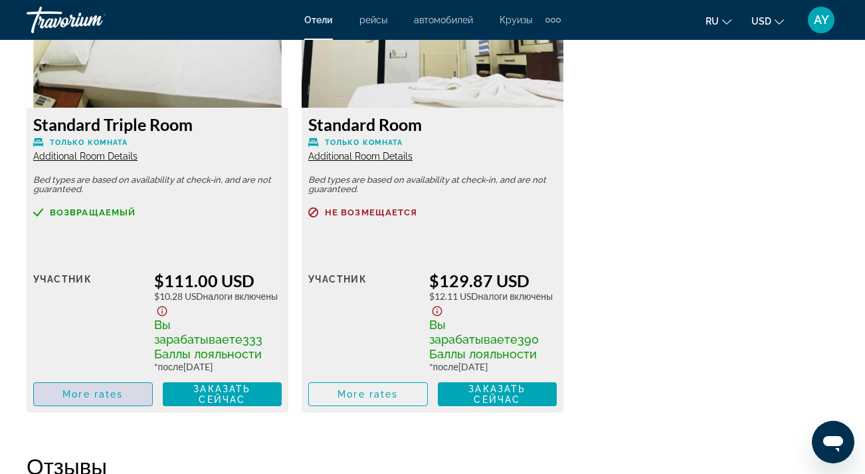
click at [118, 397] on span "More rates" at bounding box center [92, 394] width 60 height 11
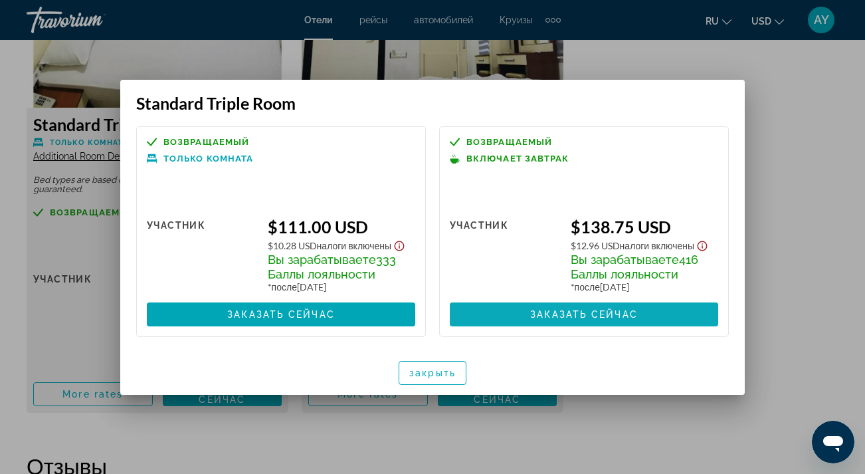
scroll to position [0, 0]
click at [424, 378] on span "закрыть" at bounding box center [432, 372] width 47 height 11
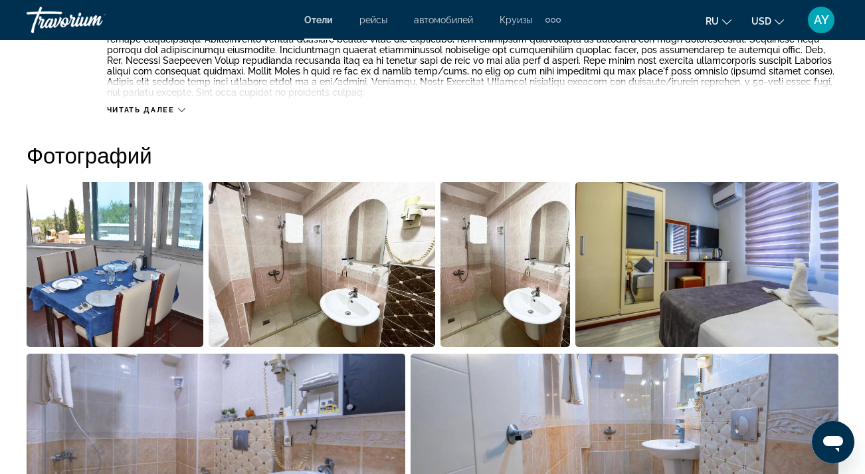
scroll to position [728, 0]
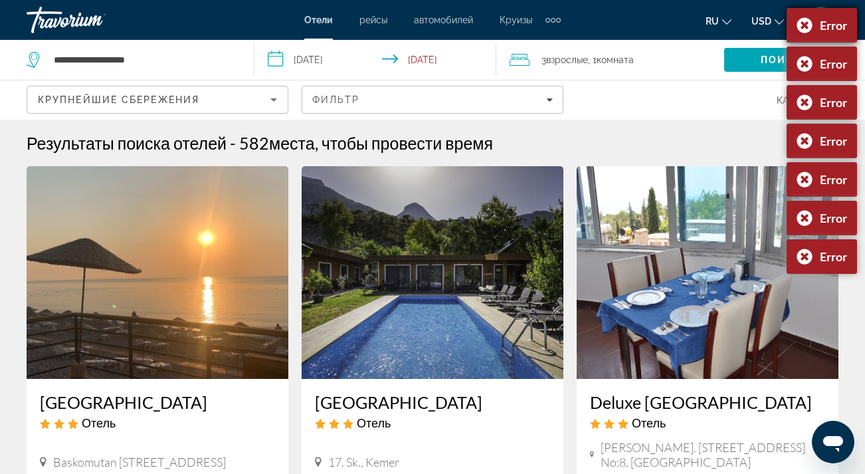
click at [806, 25] on div "Error" at bounding box center [822, 25] width 70 height 35
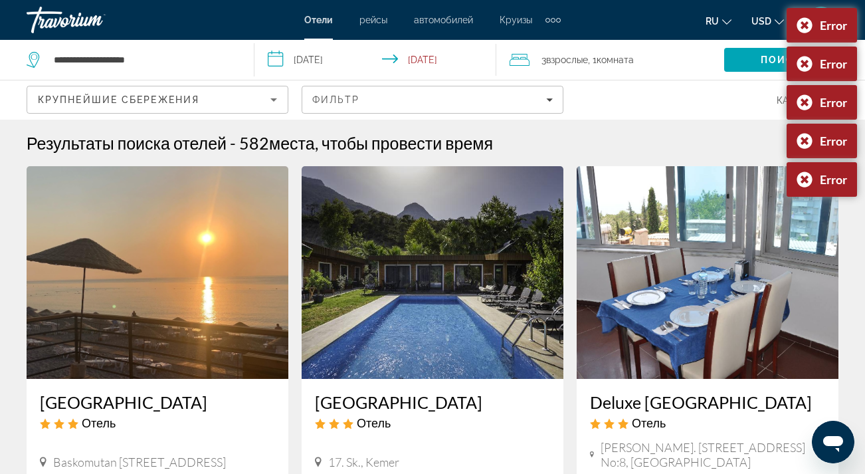
click at [806, 25] on div "Error" at bounding box center [822, 25] width 70 height 35
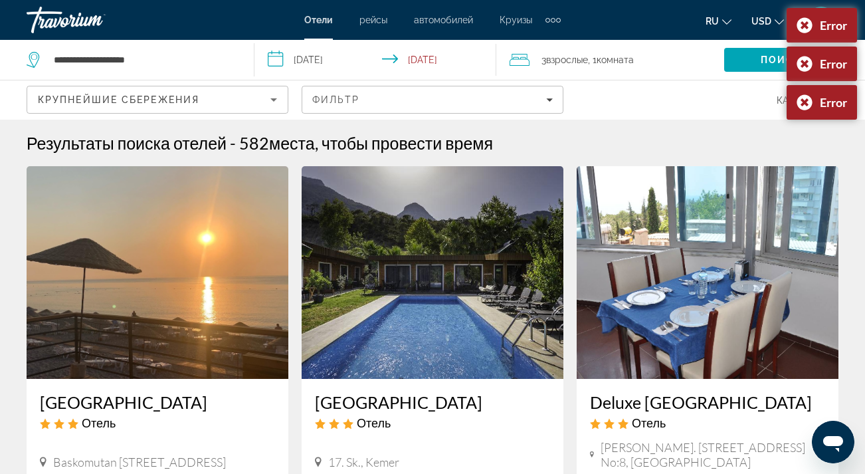
click at [806, 25] on div "Error" at bounding box center [822, 25] width 70 height 35
click at [801, 27] on div "Error" at bounding box center [822, 25] width 70 height 35
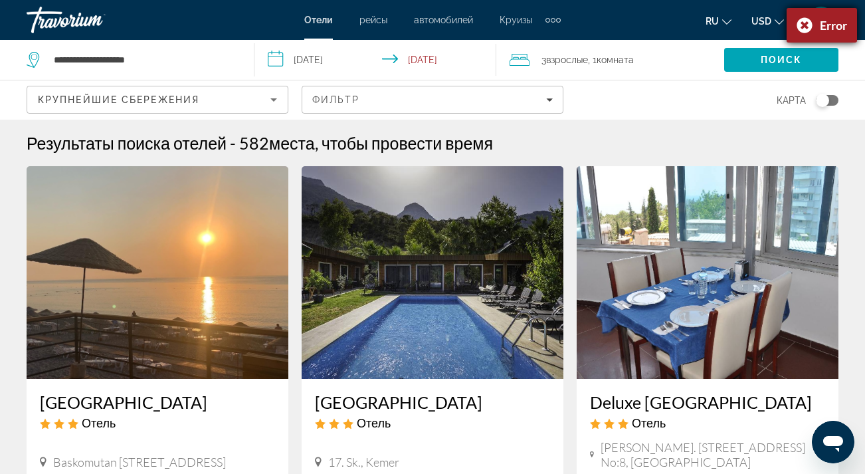
click at [801, 30] on div "Error" at bounding box center [822, 25] width 70 height 35
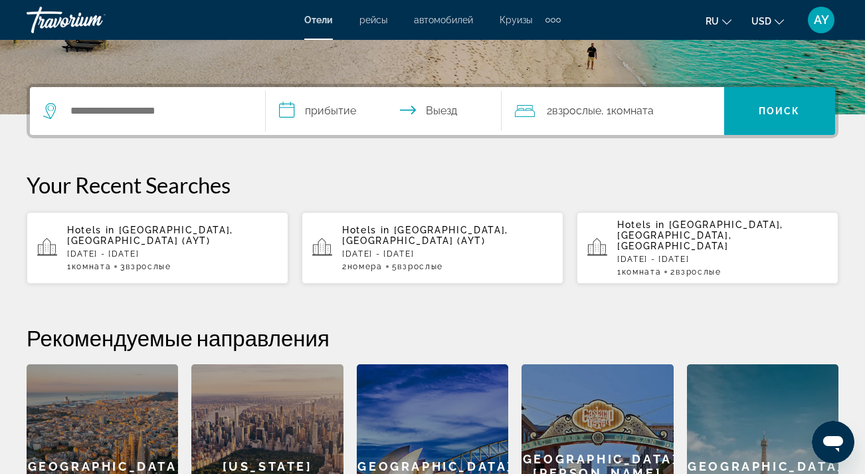
scroll to position [286, 0]
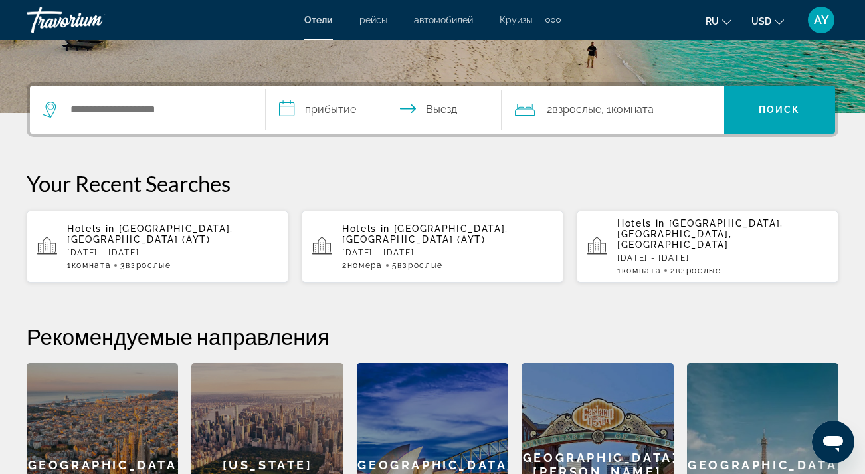
click at [159, 229] on span "[GEOGRAPHIC_DATA], [GEOGRAPHIC_DATA] (AYT)" at bounding box center [150, 233] width 166 height 21
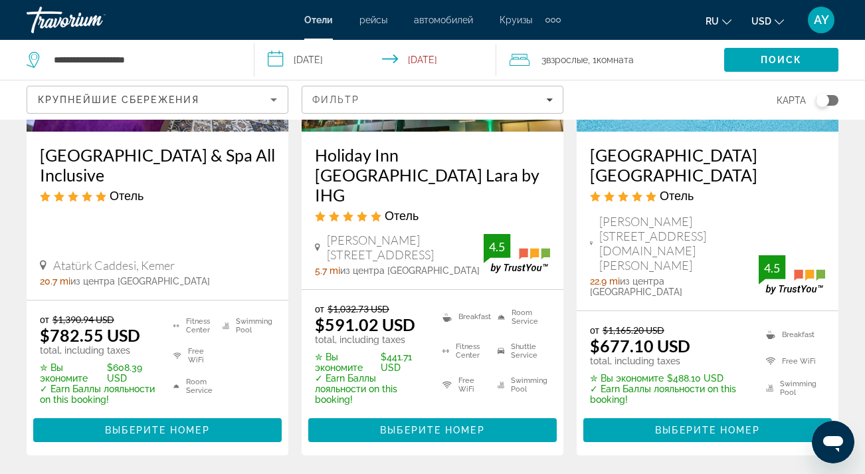
scroll to position [1902, 0]
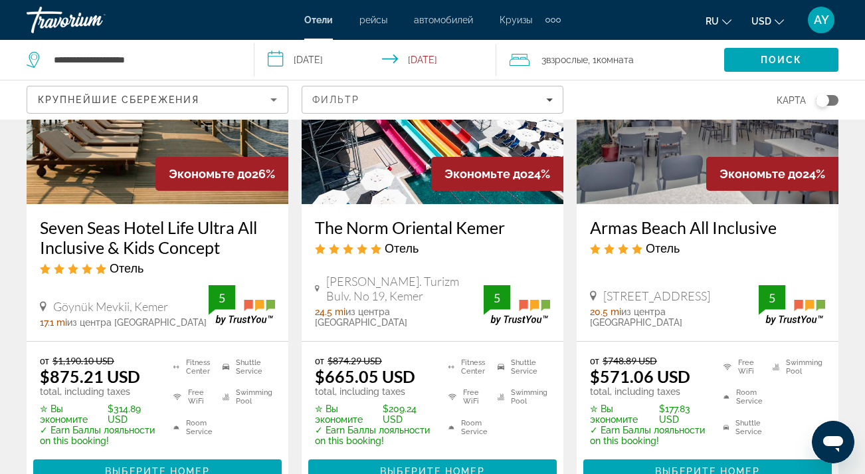
scroll to position [1831, 0]
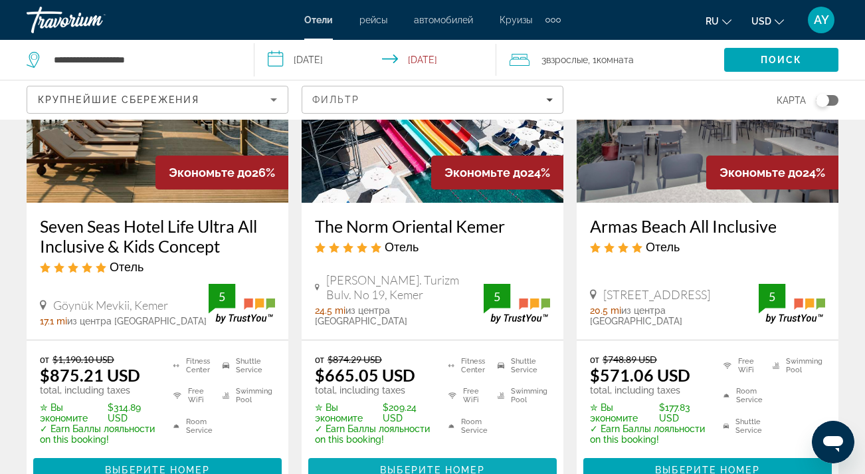
click at [438, 464] on span "Выберите номер" at bounding box center [432, 469] width 104 height 11
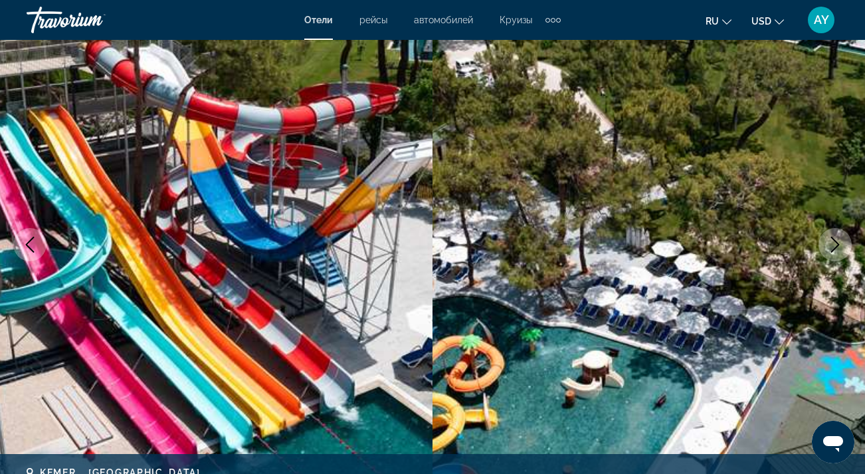
scroll to position [110, 0]
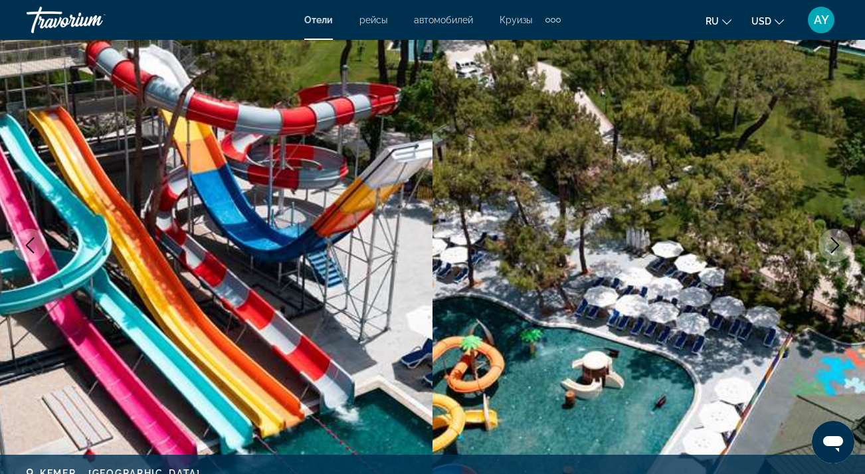
click at [835, 246] on icon "Next image" at bounding box center [835, 245] width 16 height 16
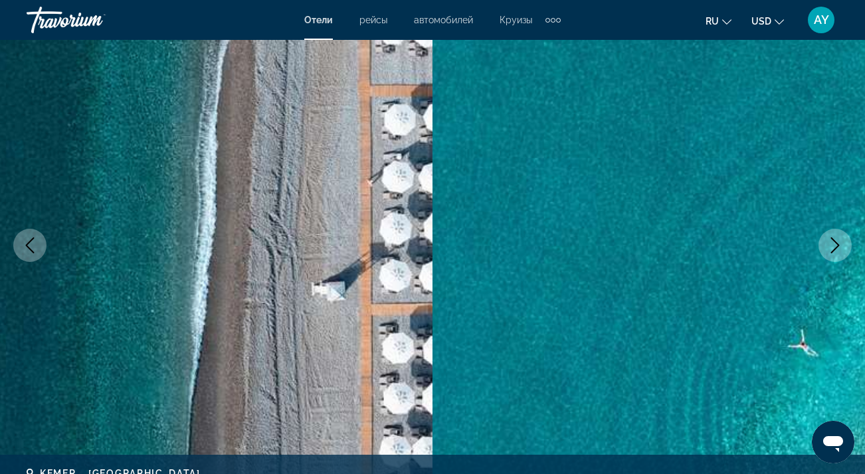
click at [835, 246] on icon "Next image" at bounding box center [835, 245] width 16 height 16
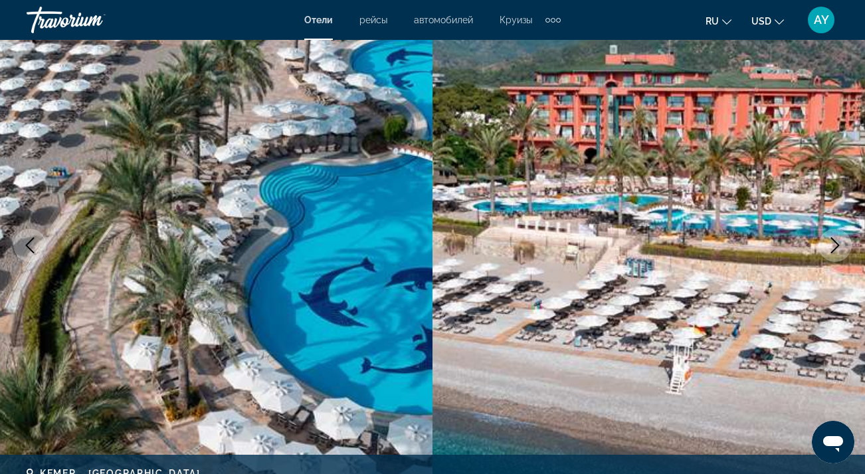
click at [835, 246] on icon "Next image" at bounding box center [835, 245] width 16 height 16
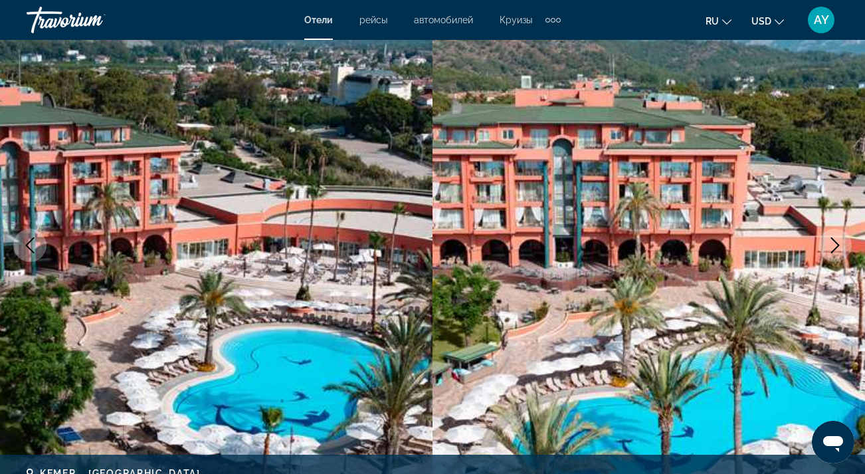
click at [835, 246] on icon "Next image" at bounding box center [835, 245] width 16 height 16
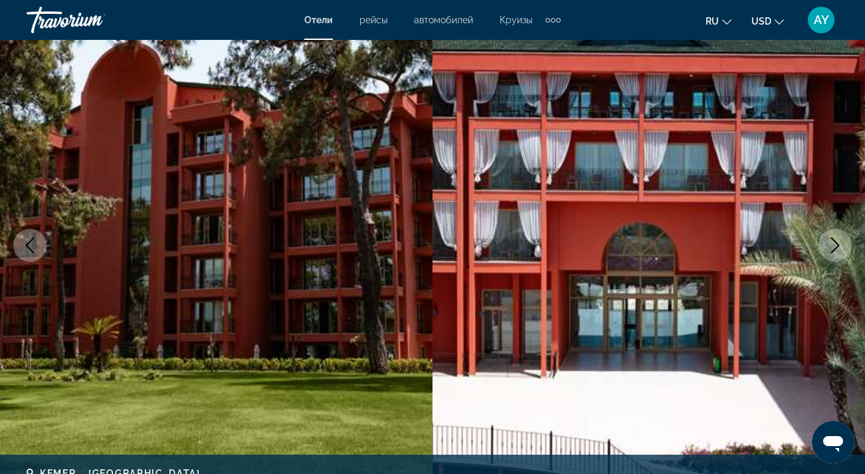
click at [835, 246] on icon "Next image" at bounding box center [835, 245] width 16 height 16
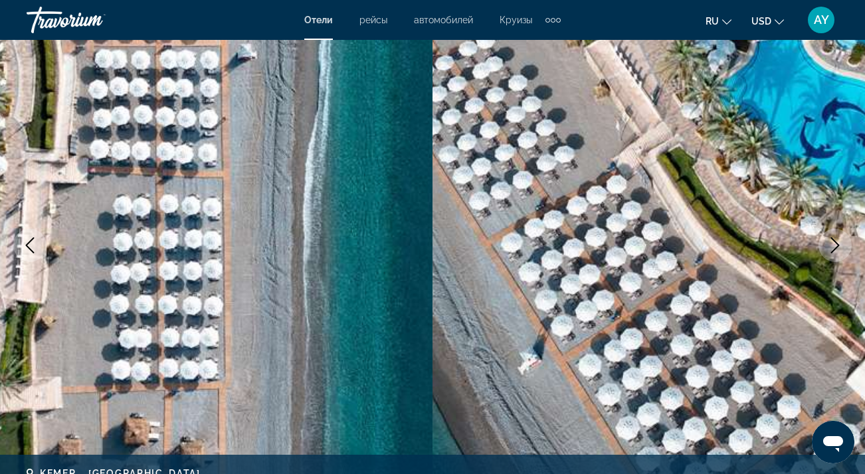
click at [835, 246] on icon "Next image" at bounding box center [835, 245] width 16 height 16
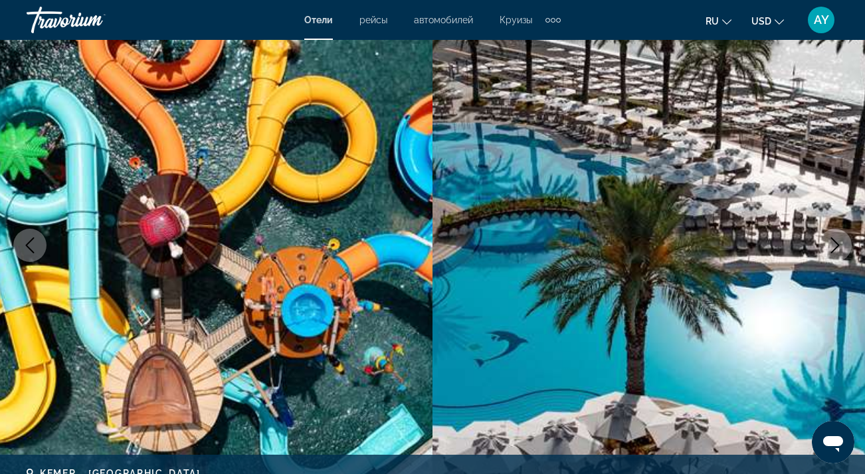
click at [835, 246] on icon "Next image" at bounding box center [835, 245] width 16 height 16
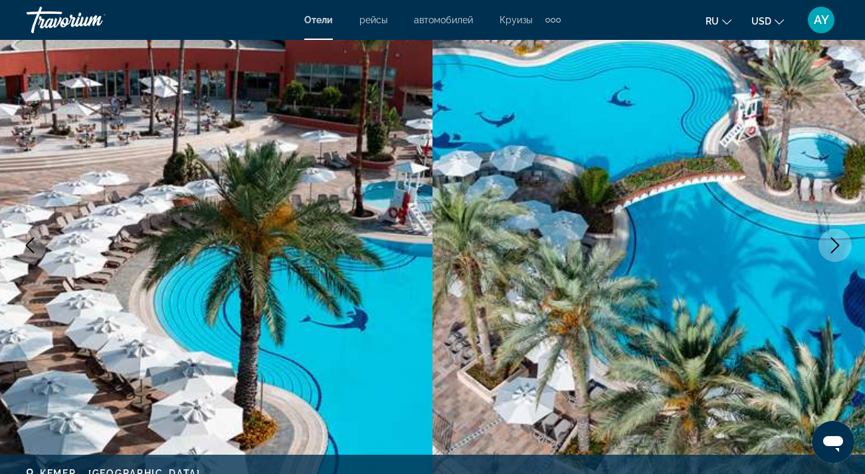
click at [835, 246] on icon "Next image" at bounding box center [835, 245] width 16 height 16
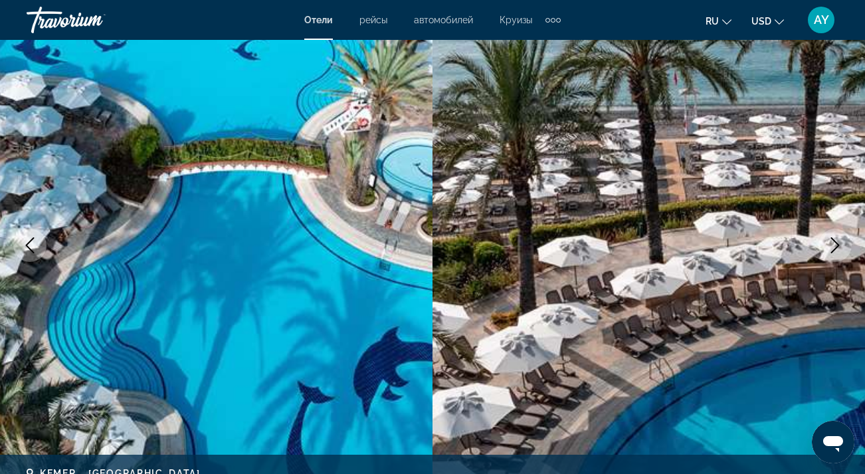
click at [835, 246] on icon "Next image" at bounding box center [835, 245] width 16 height 16
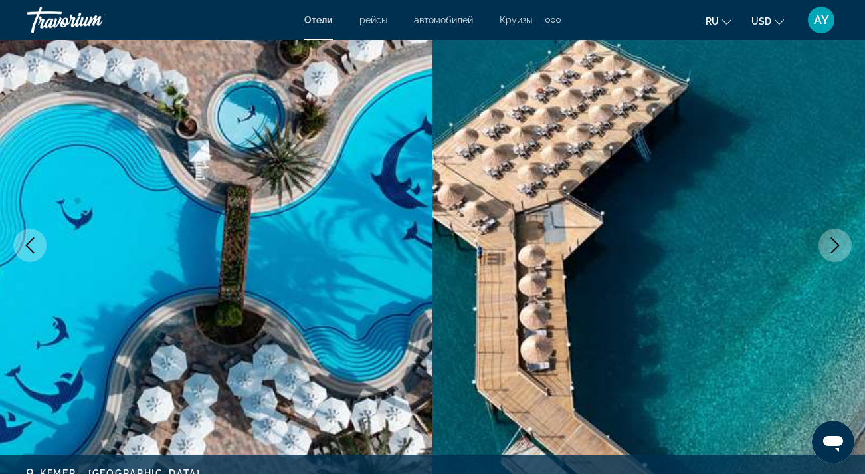
click at [835, 246] on icon "Next image" at bounding box center [835, 245] width 16 height 16
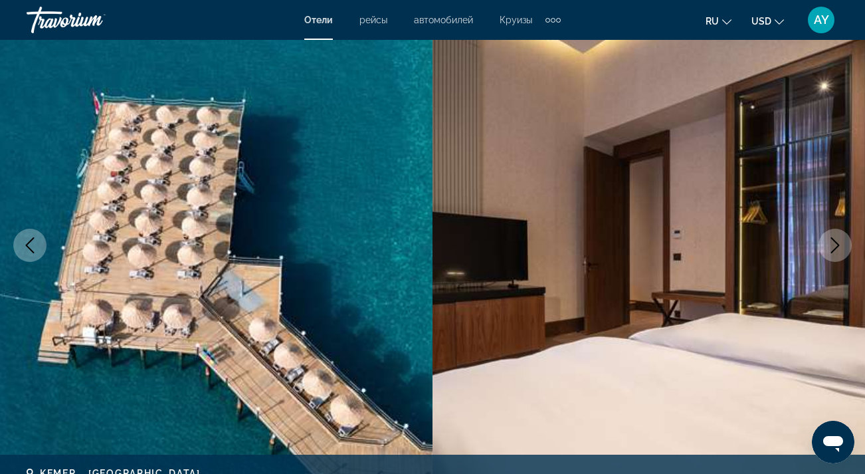
click at [835, 246] on icon "Next image" at bounding box center [835, 245] width 16 height 16
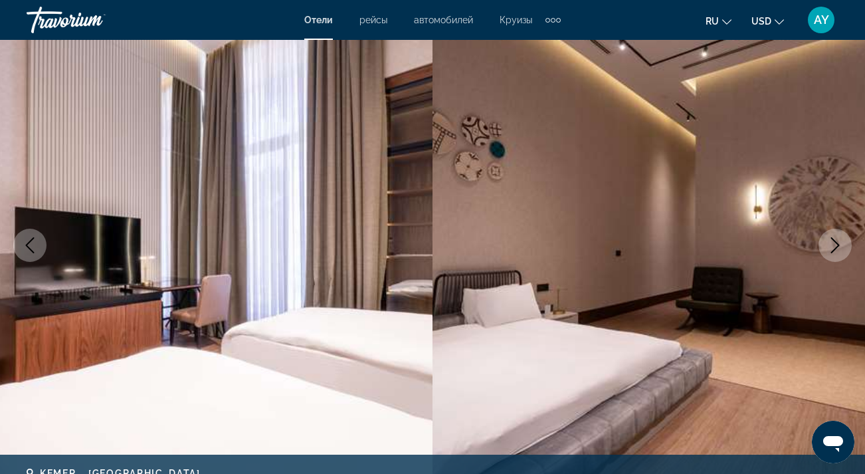
click at [833, 241] on icon "Next image" at bounding box center [835, 245] width 16 height 16
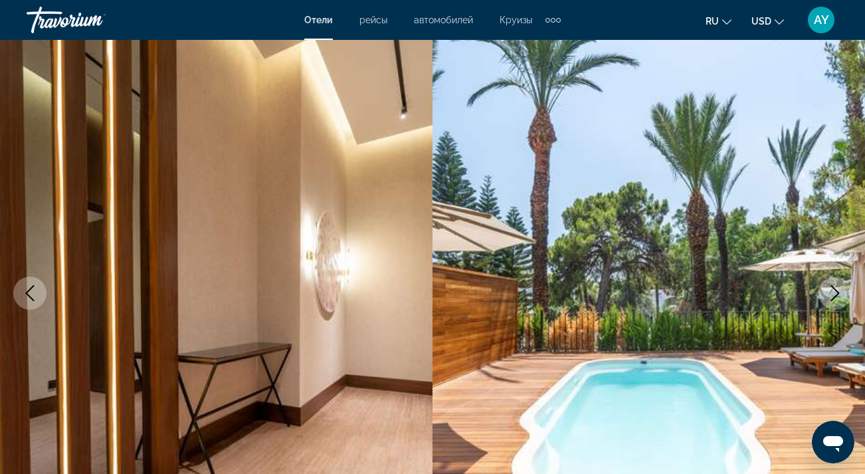
scroll to position [65, 0]
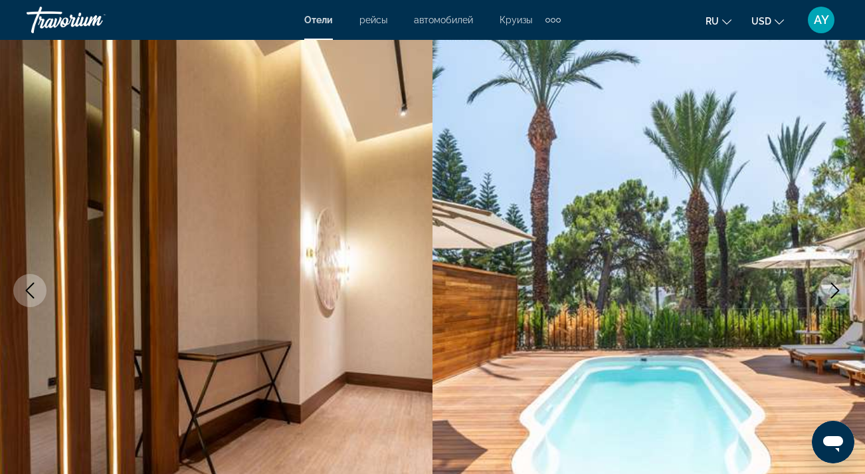
click at [838, 295] on icon "Next image" at bounding box center [835, 290] width 16 height 16
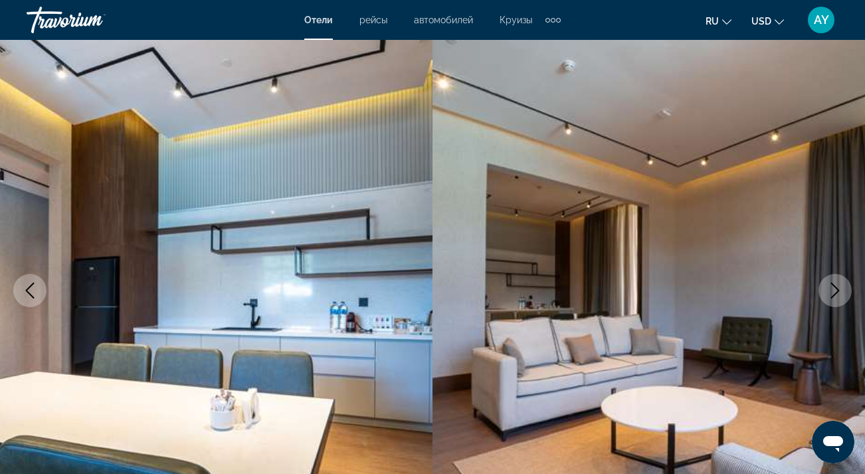
click at [838, 295] on icon "Next image" at bounding box center [835, 290] width 16 height 16
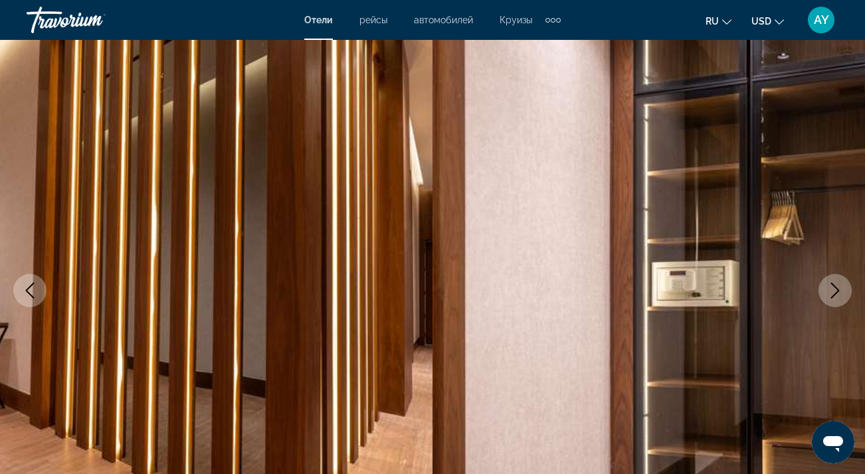
click at [829, 296] on icon "Next image" at bounding box center [835, 290] width 16 height 16
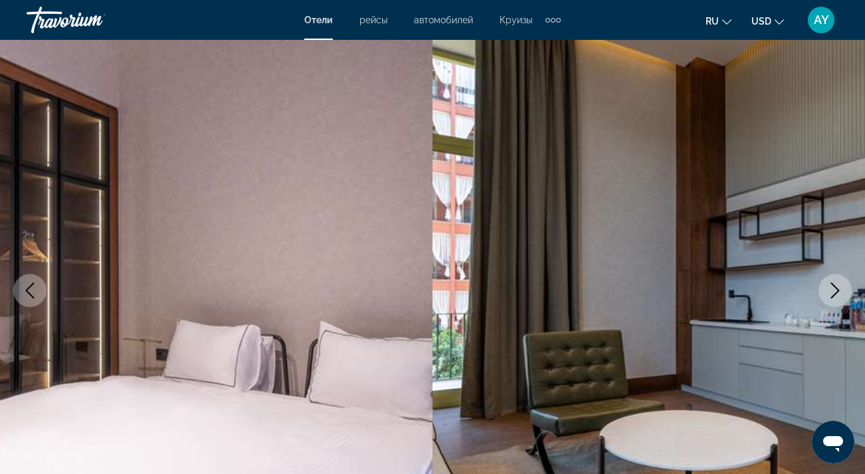
click at [831, 296] on icon "Next image" at bounding box center [835, 290] width 16 height 16
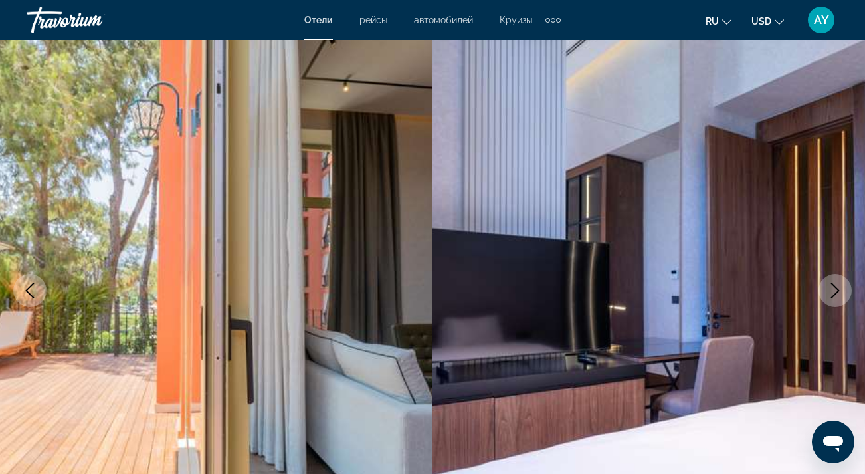
click at [831, 296] on icon "Next image" at bounding box center [835, 290] width 16 height 16
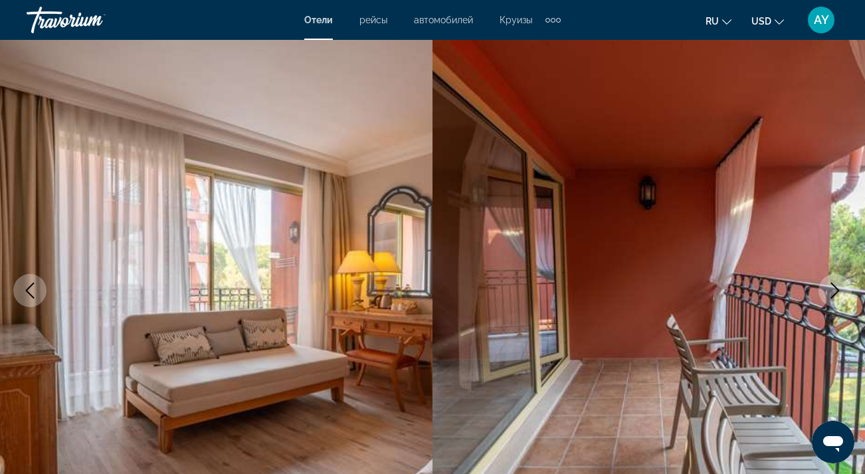
click at [831, 296] on icon "Next image" at bounding box center [835, 290] width 16 height 16
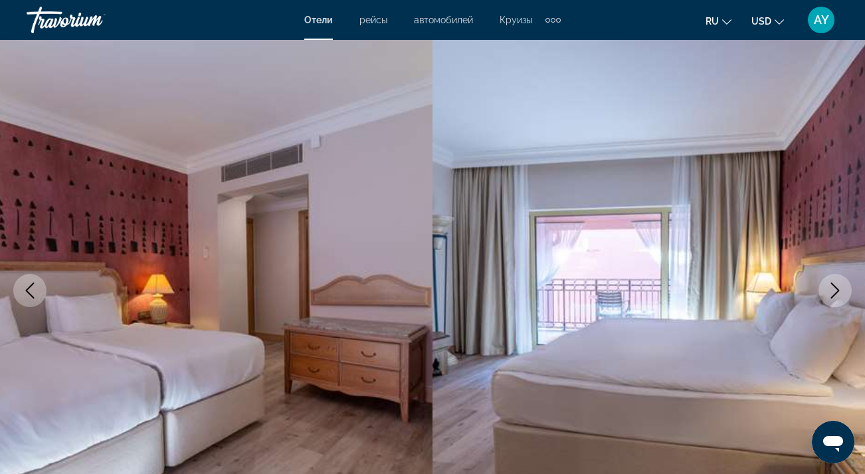
click at [831, 296] on icon "Next image" at bounding box center [835, 290] width 16 height 16
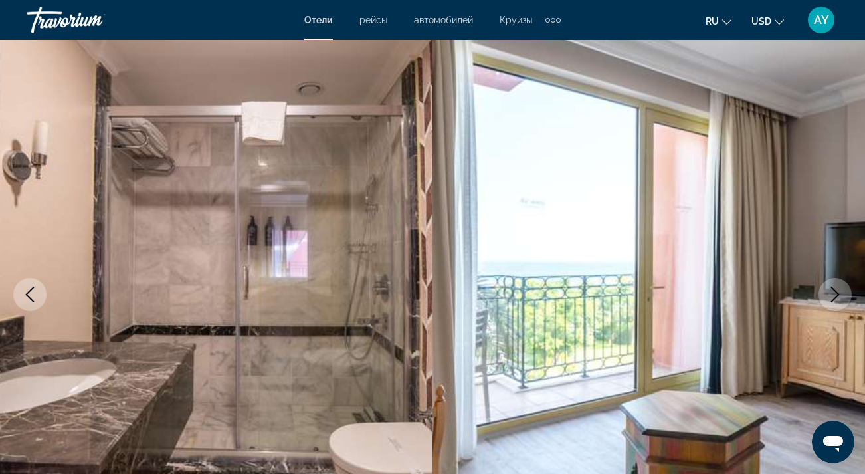
scroll to position [35, 0]
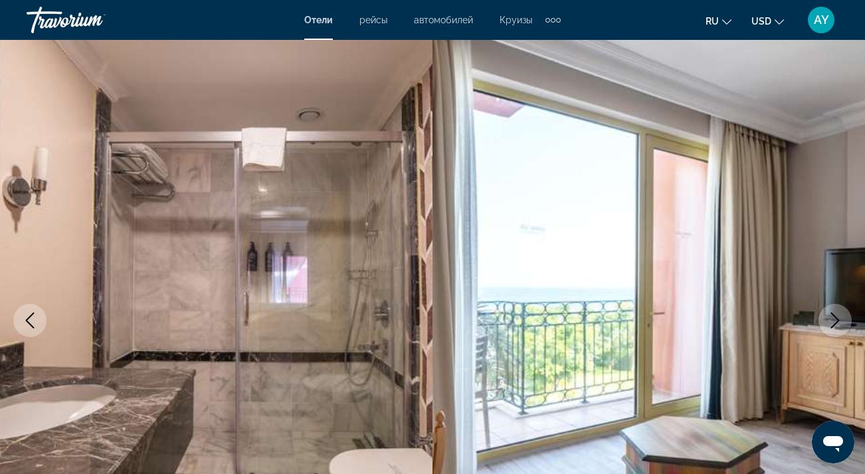
click at [23, 322] on icon "Previous image" at bounding box center [30, 320] width 16 height 16
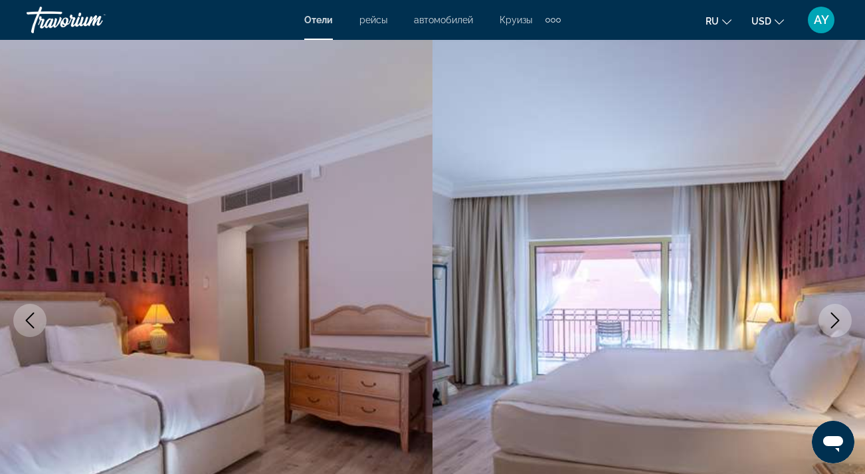
click at [28, 322] on icon "Previous image" at bounding box center [30, 320] width 9 height 16
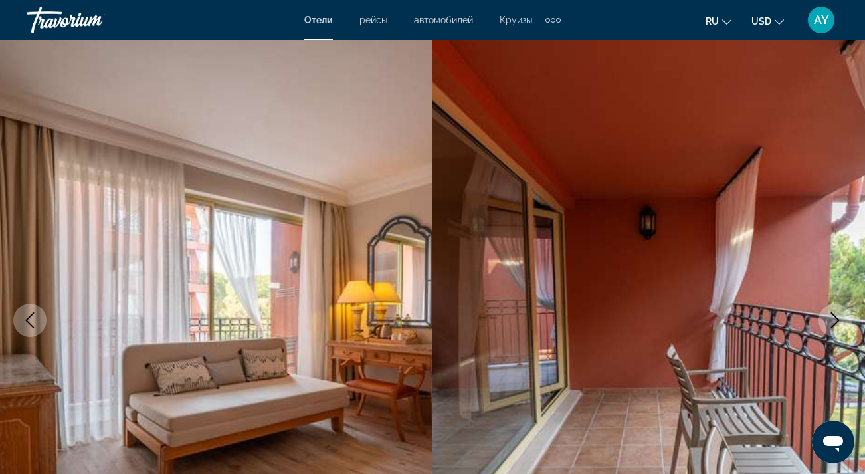
click at [28, 322] on icon "Previous image" at bounding box center [30, 320] width 9 height 16
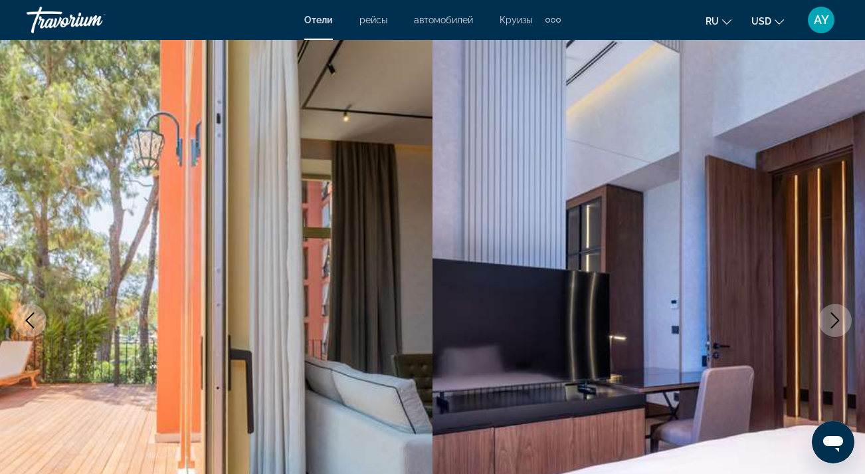
click at [28, 322] on icon "Previous image" at bounding box center [30, 320] width 9 height 16
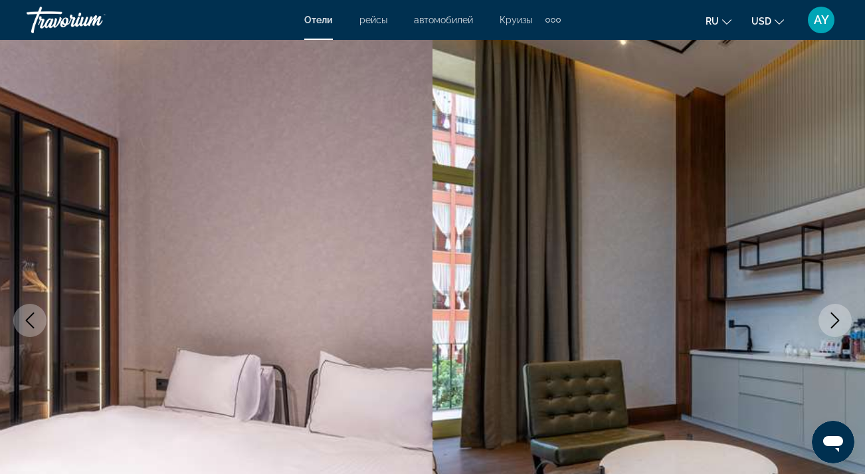
click at [28, 323] on icon "Previous image" at bounding box center [30, 320] width 16 height 16
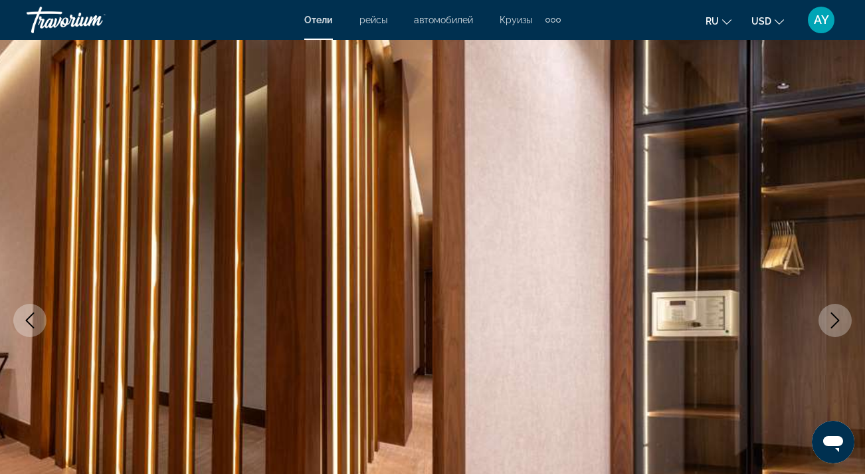
click at [28, 323] on icon "Previous image" at bounding box center [30, 320] width 16 height 16
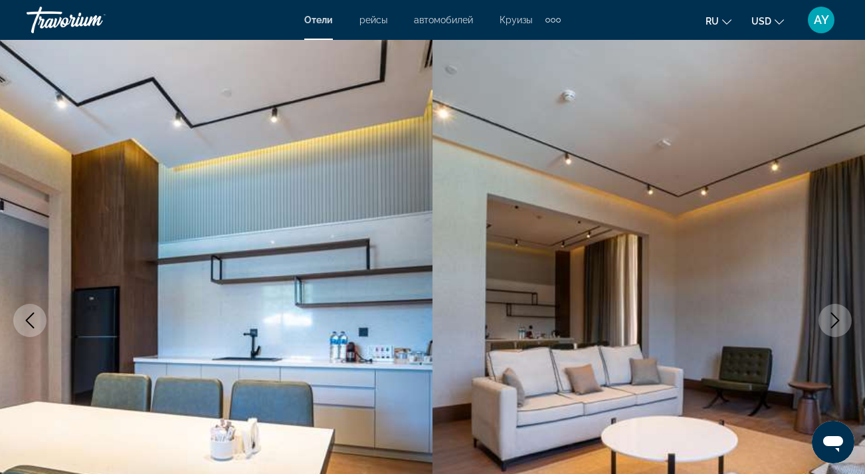
click at [28, 323] on icon "Previous image" at bounding box center [30, 320] width 16 height 16
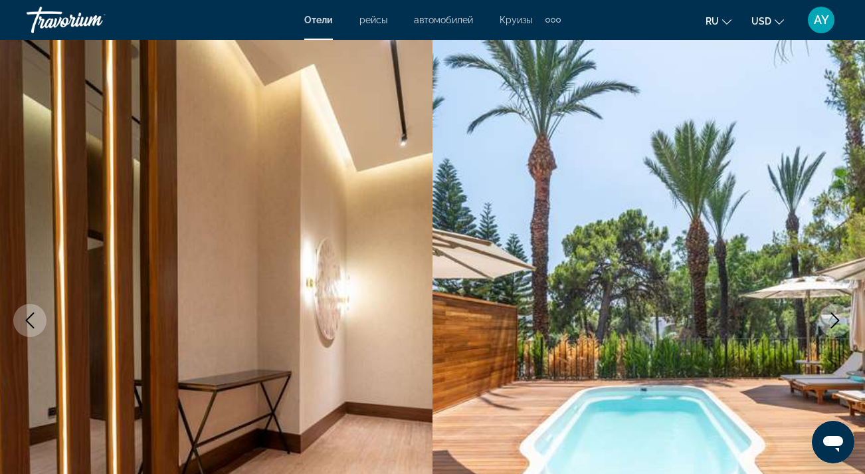
click at [28, 323] on icon "Previous image" at bounding box center [30, 320] width 16 height 16
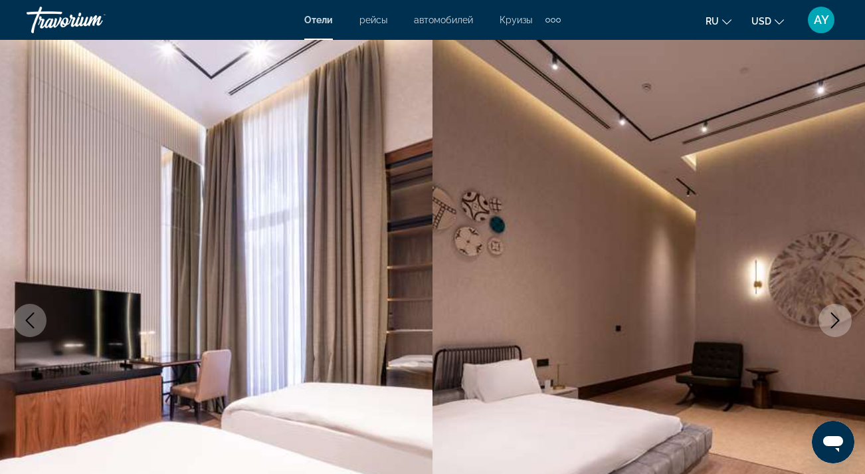
click at [28, 323] on icon "Previous image" at bounding box center [30, 320] width 16 height 16
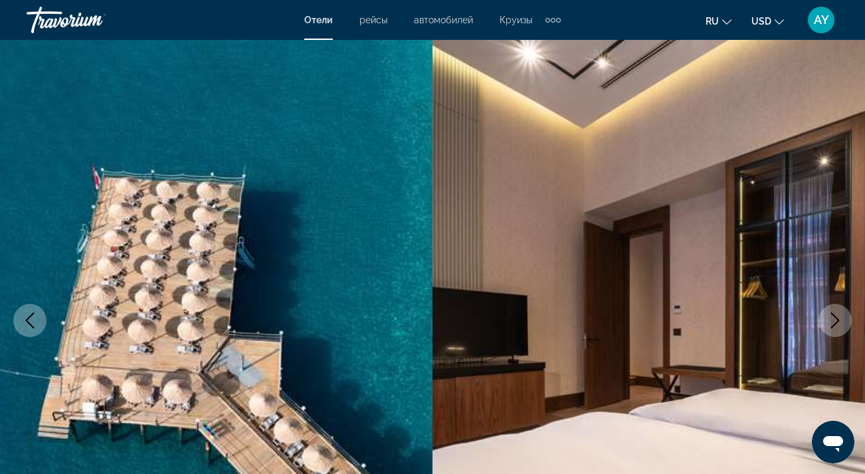
click at [29, 325] on icon "Previous image" at bounding box center [30, 320] width 16 height 16
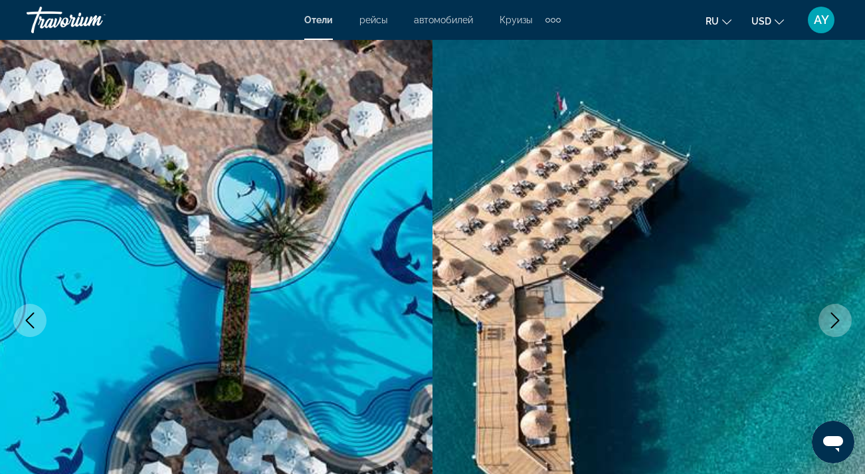
click at [29, 325] on icon "Previous image" at bounding box center [30, 320] width 16 height 16
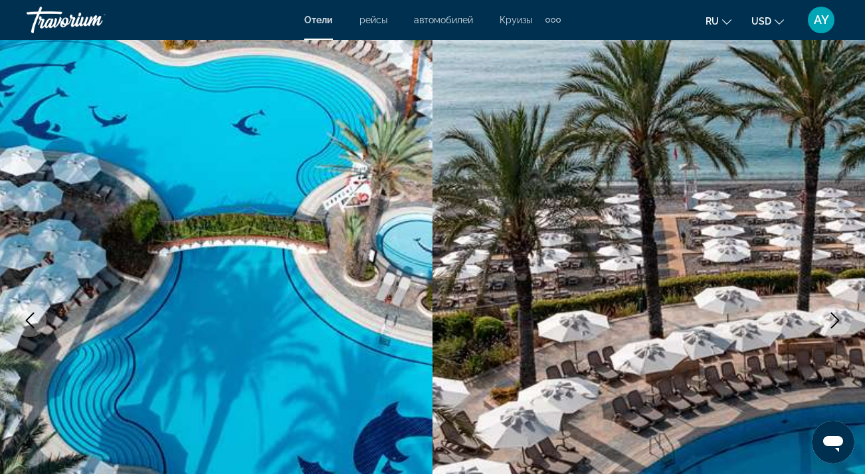
click at [29, 325] on icon "Previous image" at bounding box center [30, 320] width 16 height 16
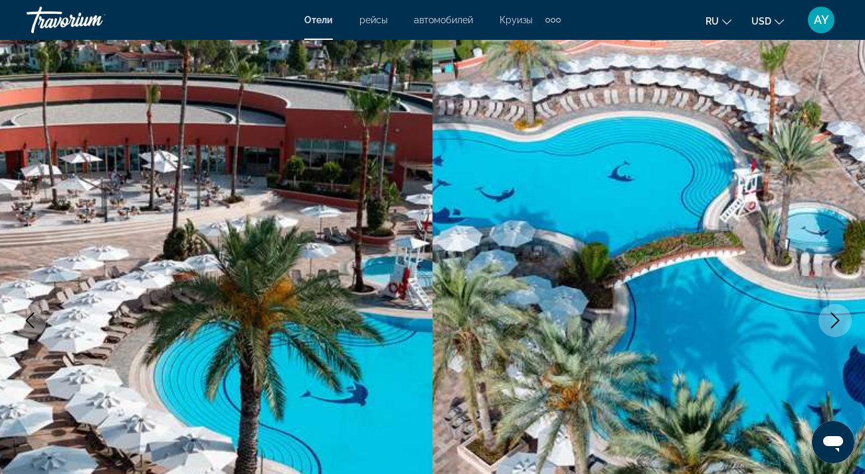
click at [28, 325] on icon "Previous image" at bounding box center [30, 320] width 16 height 16
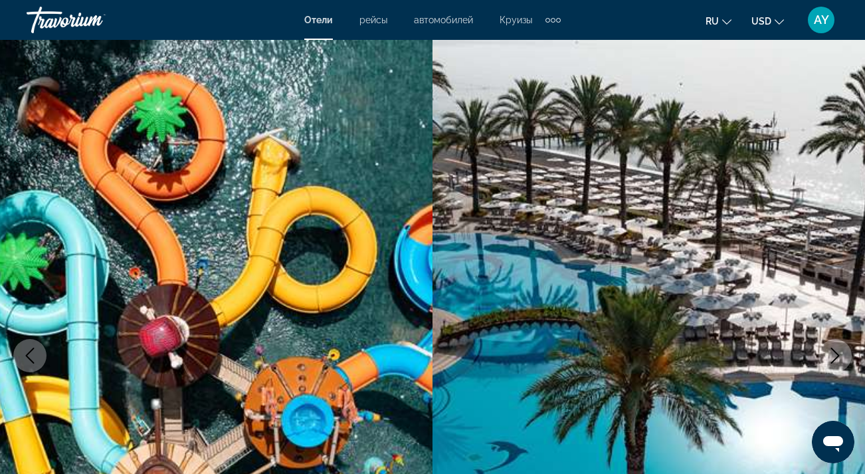
scroll to position [0, 0]
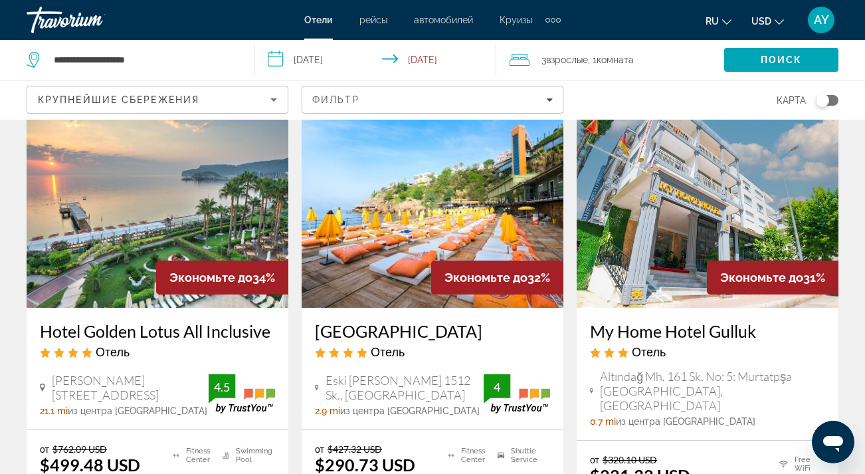
scroll to position [647, 0]
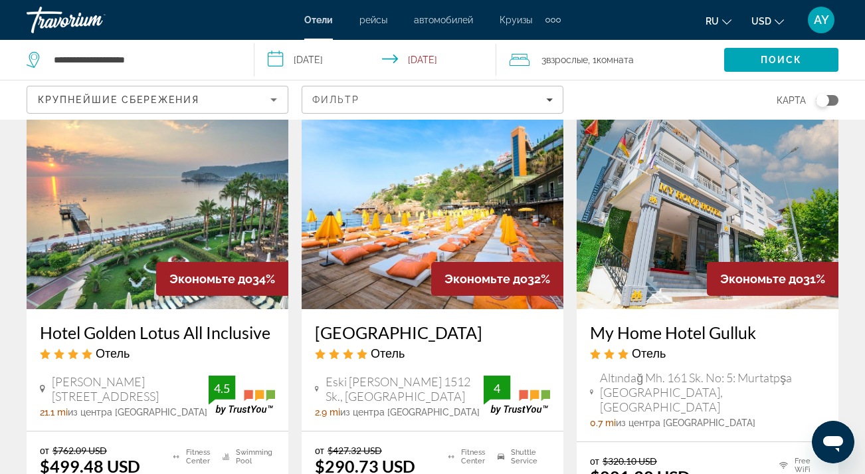
click at [465, 179] on img "Main content" at bounding box center [433, 202] width 262 height 213
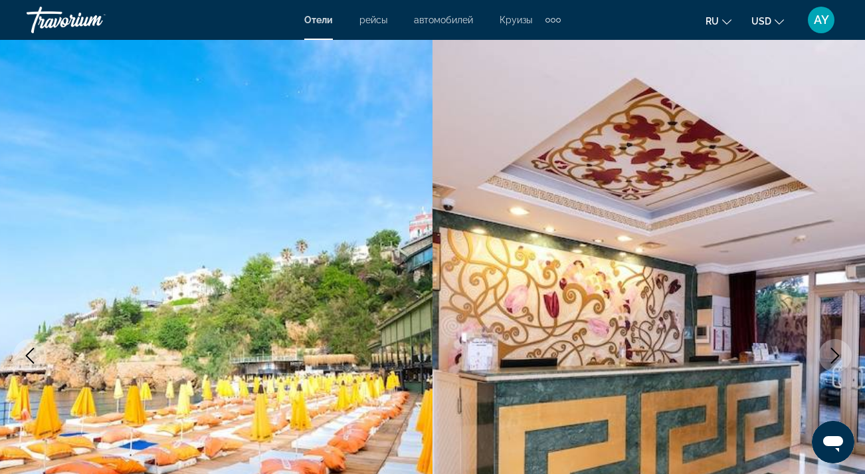
click at [840, 354] on icon "Next image" at bounding box center [835, 356] width 16 height 16
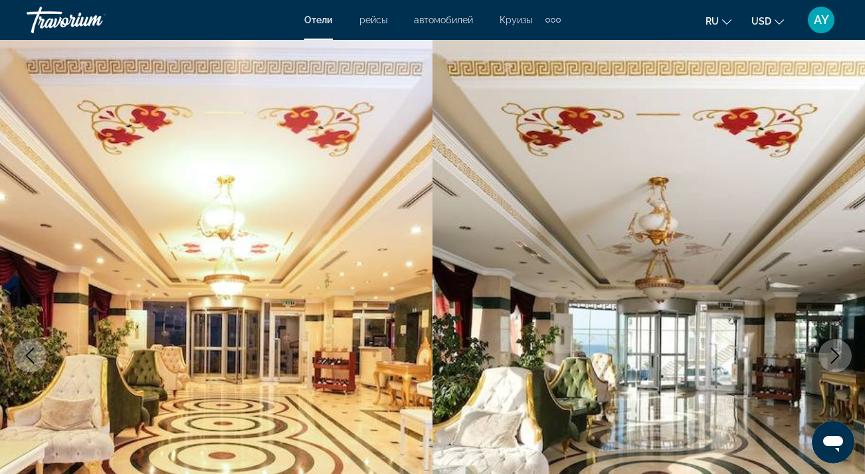
click at [840, 354] on icon "Next image" at bounding box center [835, 356] width 16 height 16
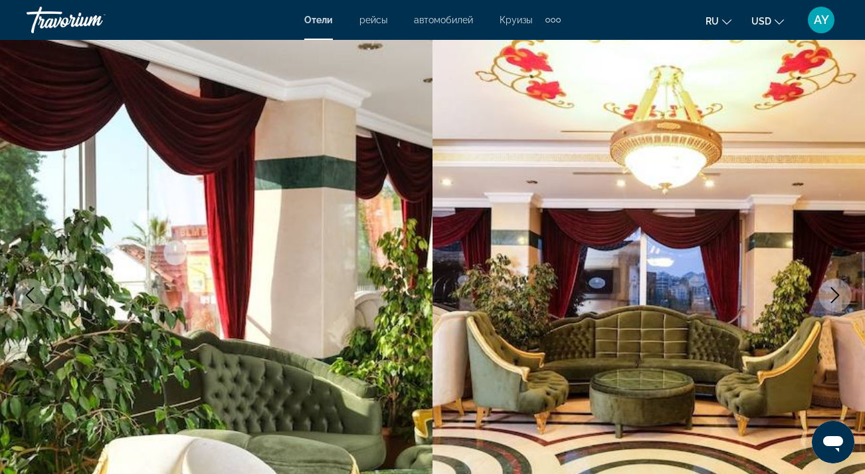
scroll to position [75, 0]
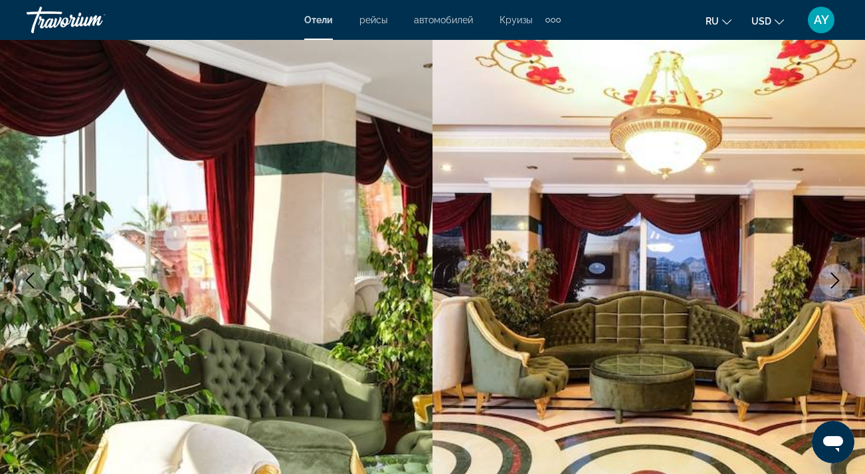
click at [832, 275] on icon "Next image" at bounding box center [835, 280] width 16 height 16
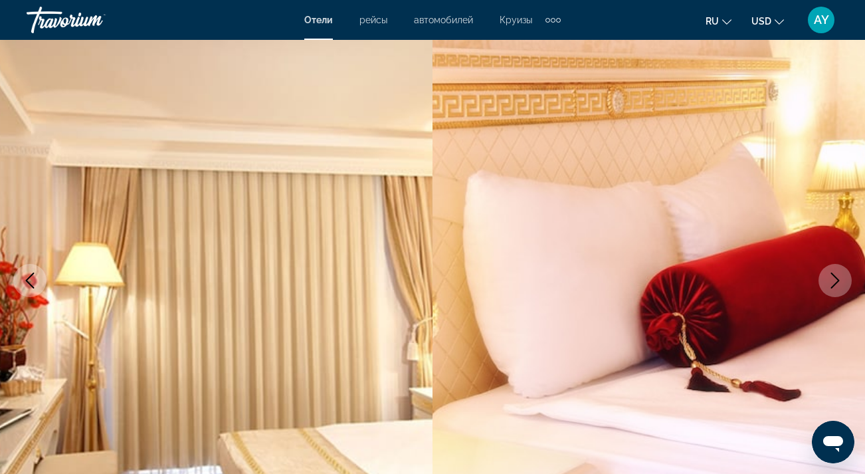
click at [832, 274] on icon "Next image" at bounding box center [835, 280] width 16 height 16
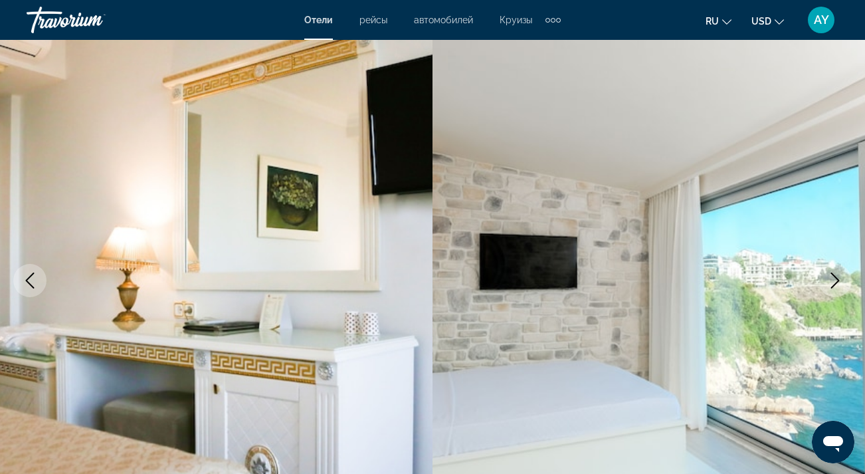
click at [832, 275] on icon "Next image" at bounding box center [835, 280] width 16 height 16
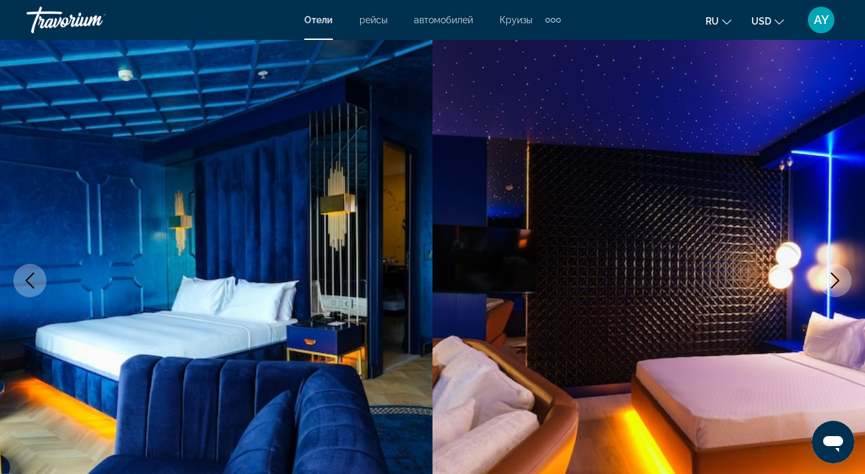
click at [832, 275] on icon "Next image" at bounding box center [835, 280] width 16 height 16
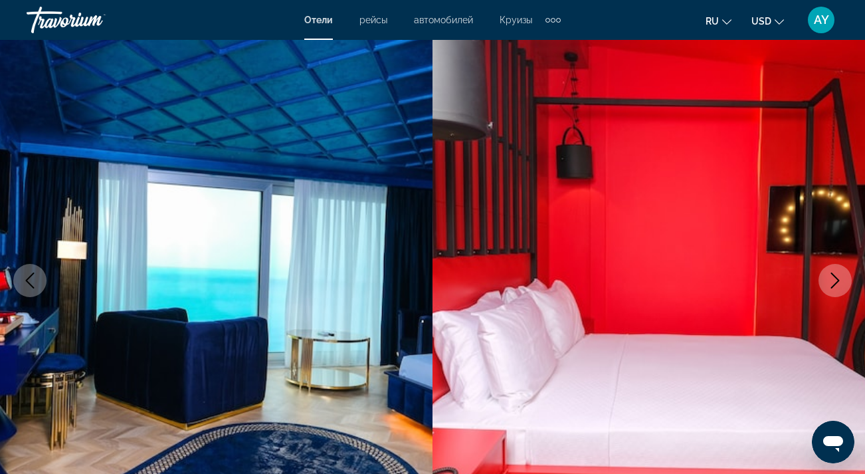
click at [832, 276] on icon "Next image" at bounding box center [835, 280] width 16 height 16
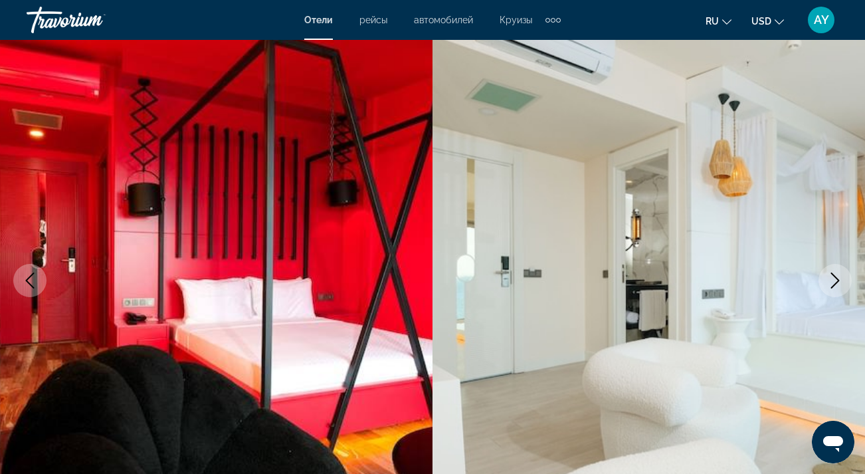
click at [832, 276] on icon "Next image" at bounding box center [835, 280] width 16 height 16
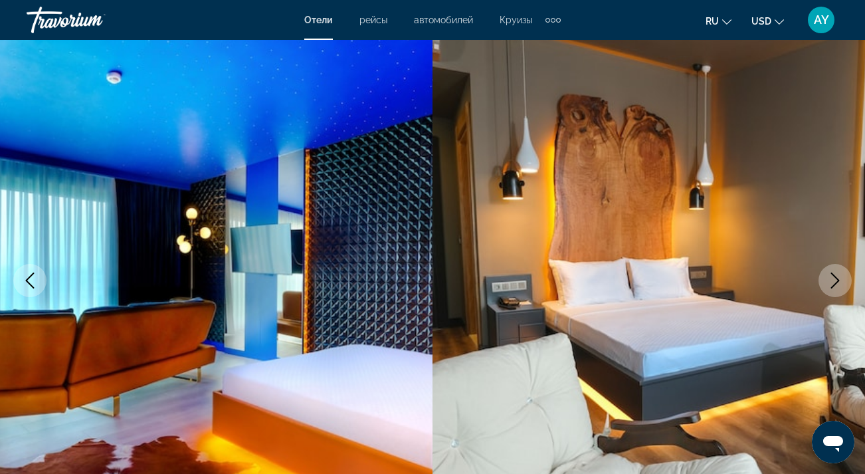
click at [832, 276] on icon "Next image" at bounding box center [835, 280] width 16 height 16
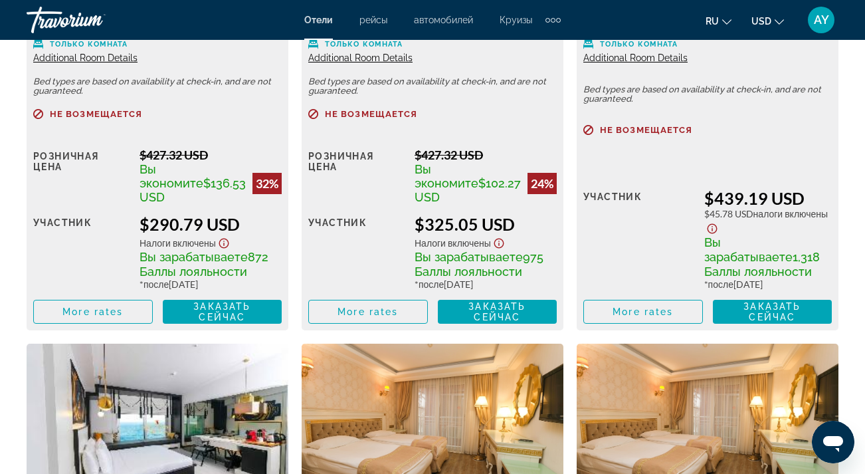
scroll to position [2262, 0]
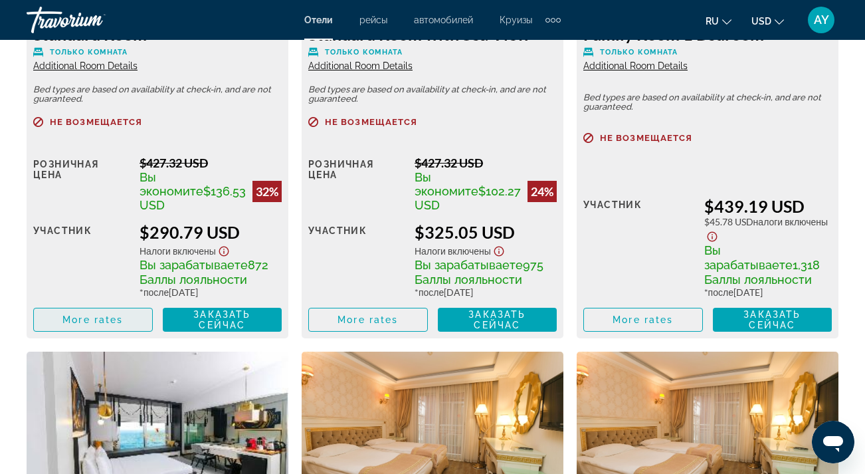
click at [117, 325] on span "More rates" at bounding box center [92, 319] width 60 height 11
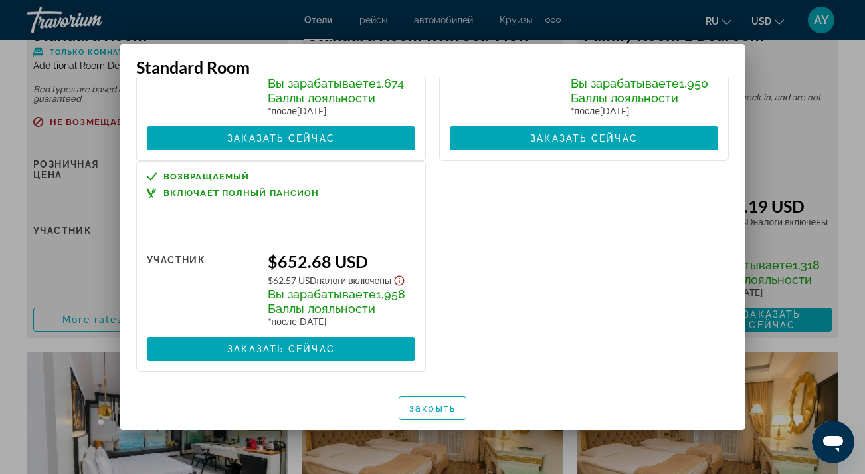
scroll to position [693, 0]
click at [763, 126] on div at bounding box center [432, 237] width 865 height 474
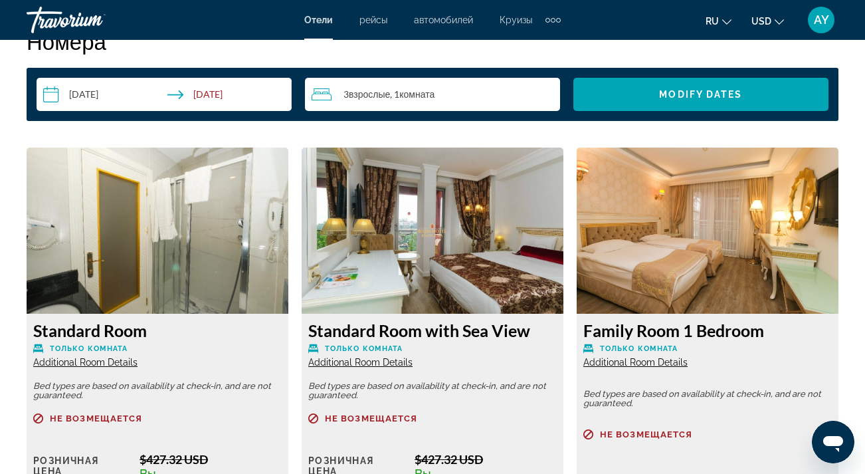
scroll to position [1853, 0]
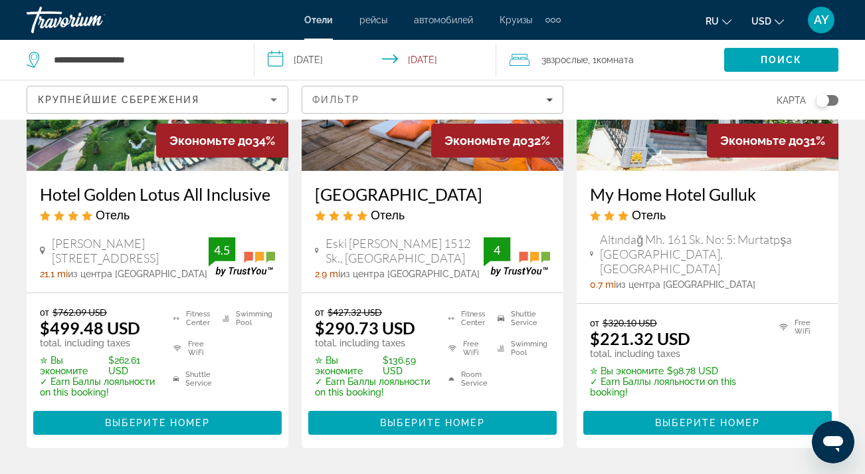
scroll to position [783, 0]
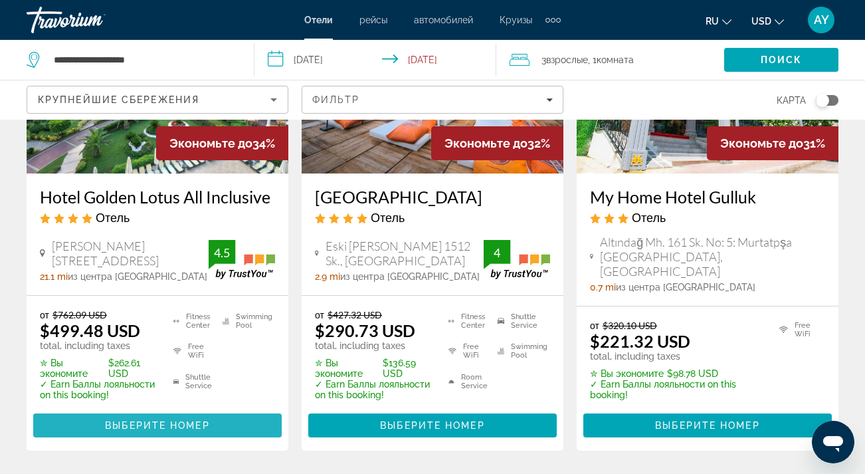
click at [184, 409] on span "Main content" at bounding box center [157, 425] width 249 height 32
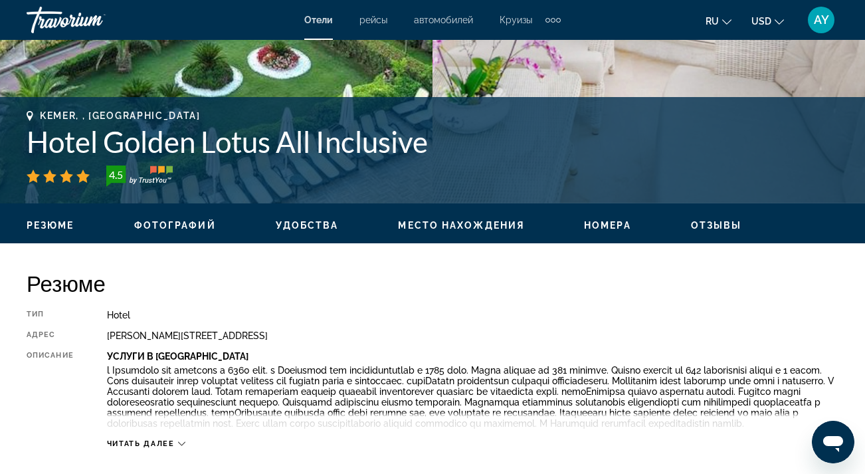
scroll to position [464, 0]
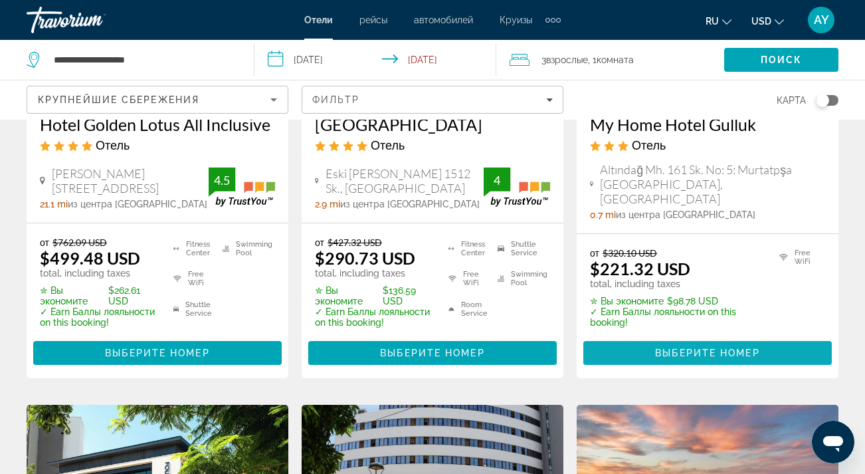
scroll to position [844, 0]
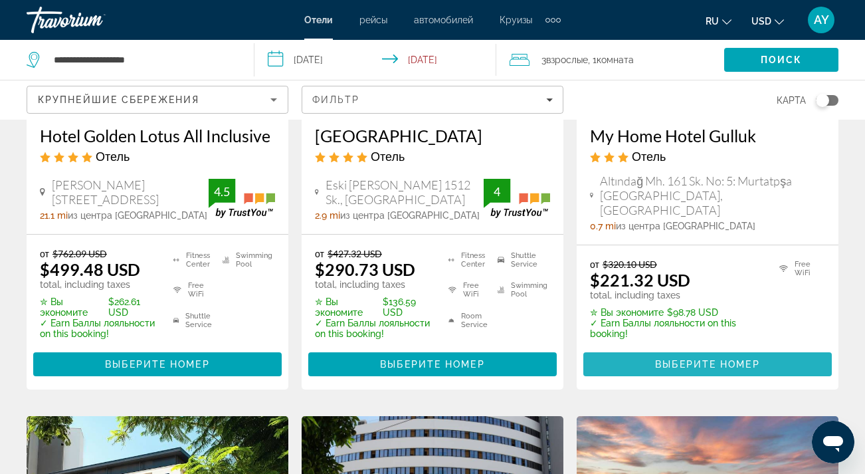
click at [703, 359] on span "Выберите номер" at bounding box center [707, 364] width 104 height 11
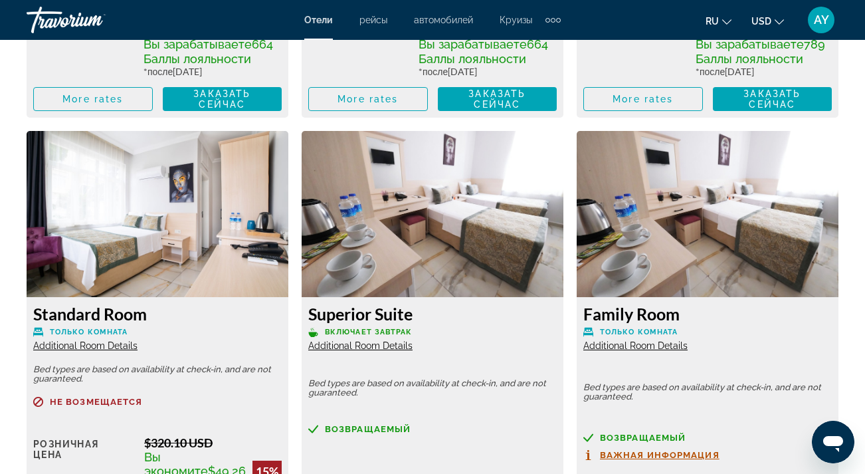
scroll to position [2490, 0]
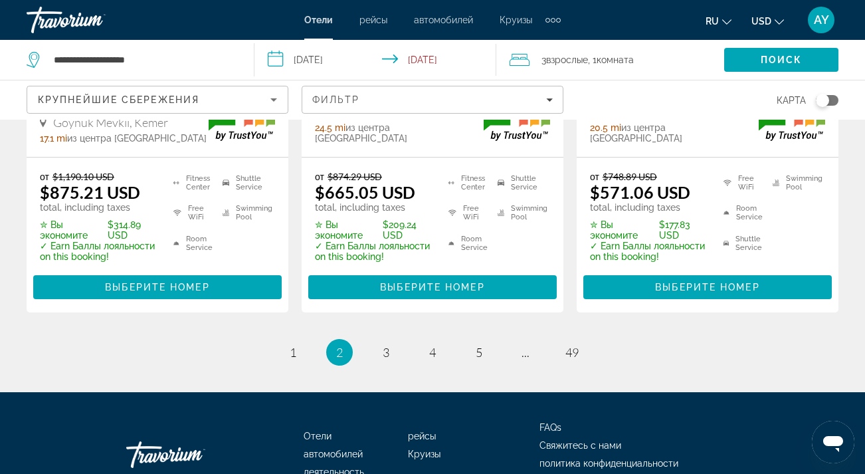
scroll to position [2019, 0]
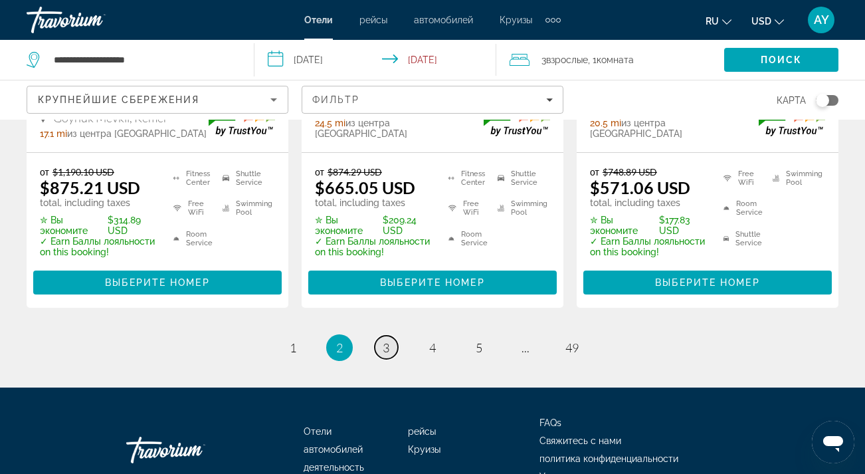
click at [395, 336] on link "page 3" at bounding box center [386, 347] width 23 height 23
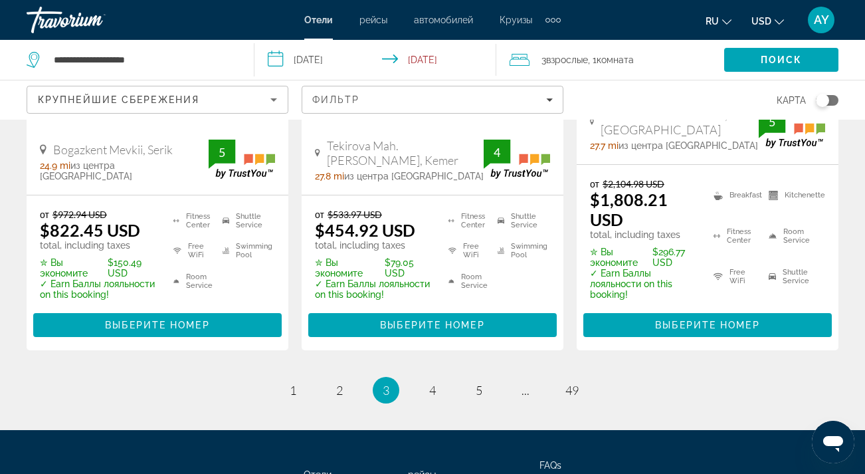
scroll to position [2088, 0]
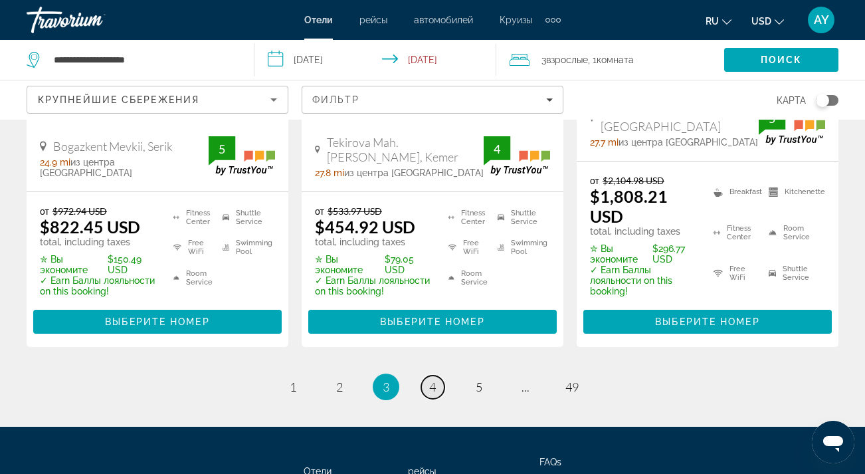
click at [439, 375] on link "page 4" at bounding box center [432, 386] width 23 height 23
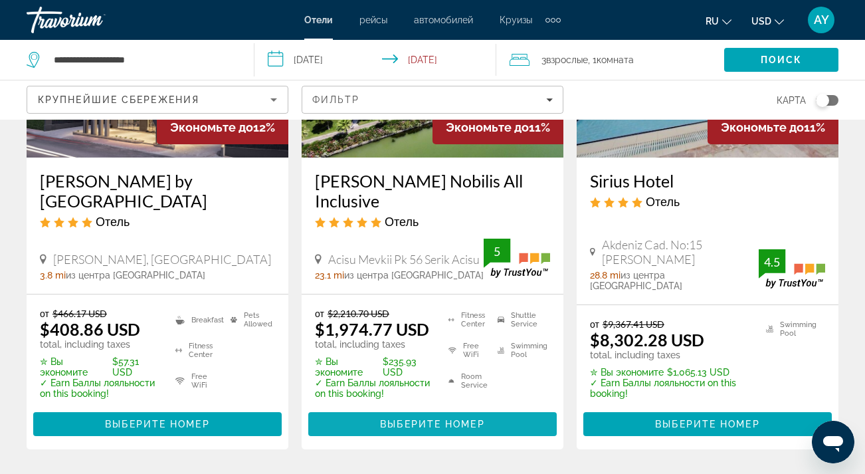
scroll to position [1875, 0]
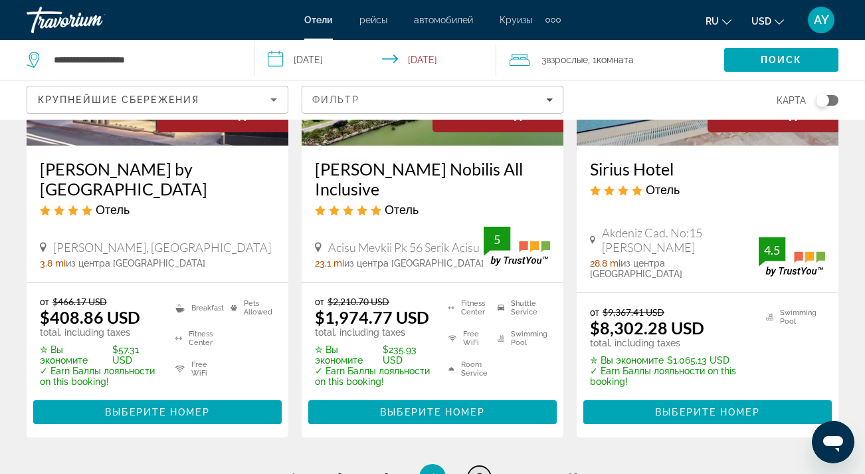
click at [480, 470] on span "5" at bounding box center [479, 477] width 7 height 15
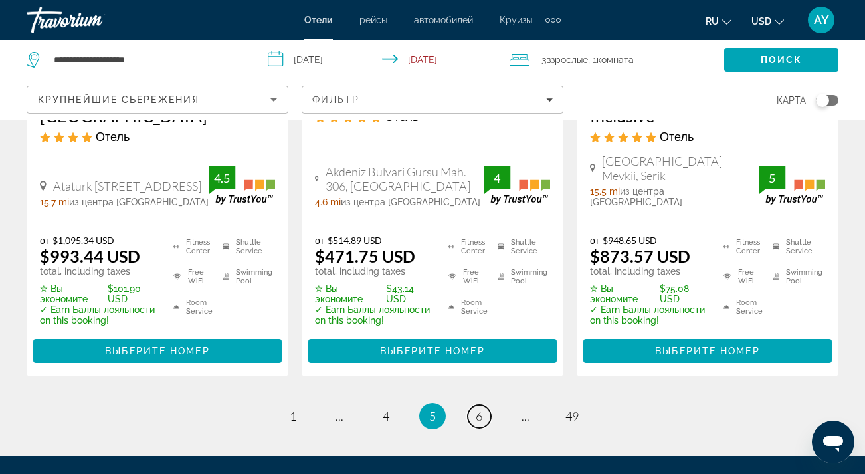
scroll to position [2014, 0]
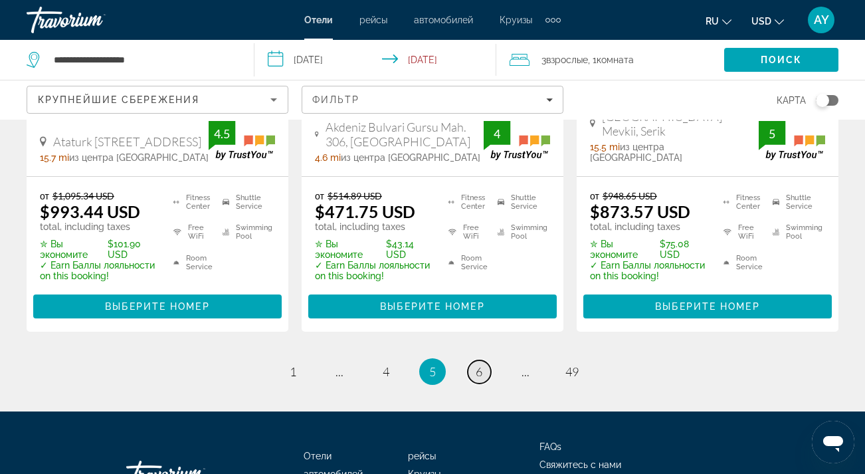
click at [477, 364] on span "6" at bounding box center [479, 371] width 7 height 15
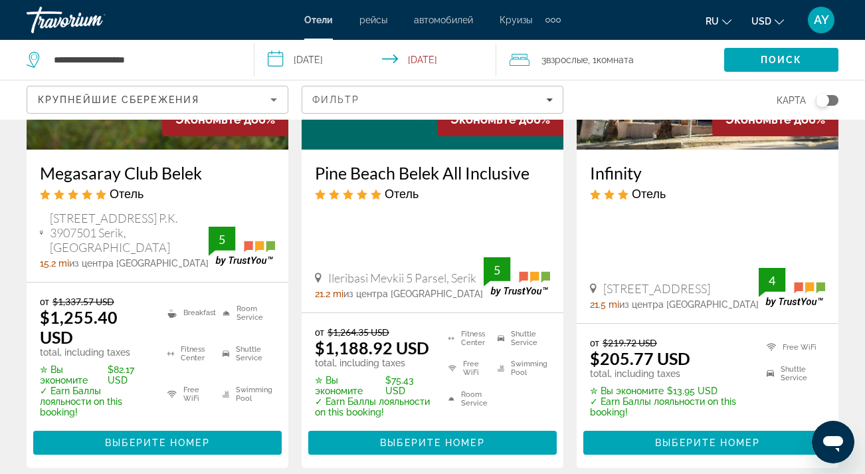
scroll to position [1354, 0]
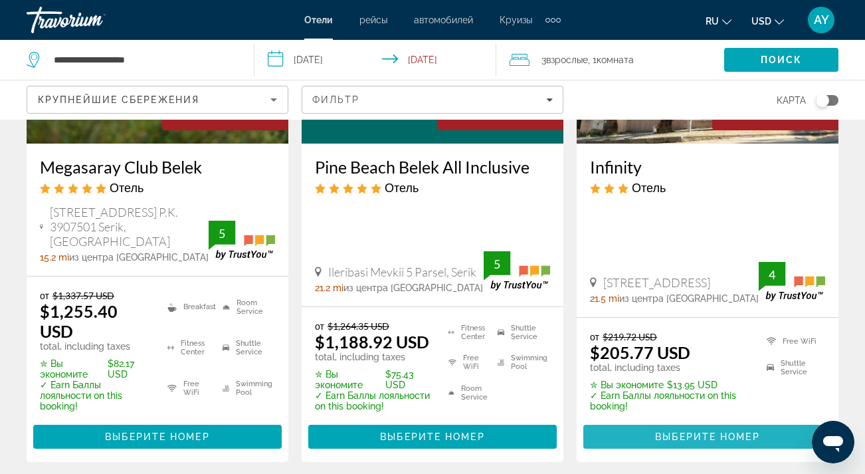
click at [706, 421] on span "Main content" at bounding box center [707, 437] width 249 height 32
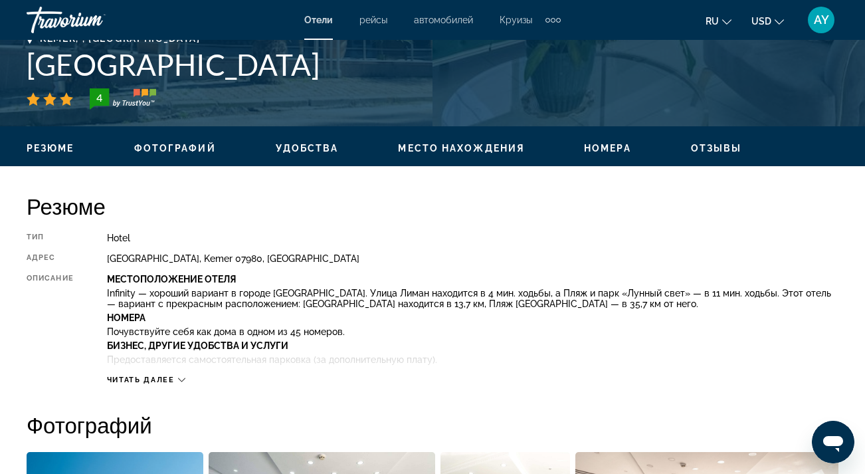
scroll to position [476, 0]
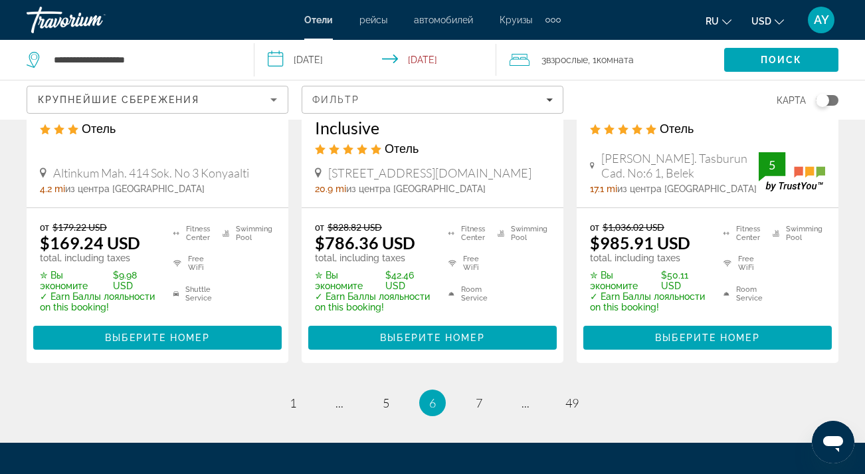
scroll to position [1973, 0]
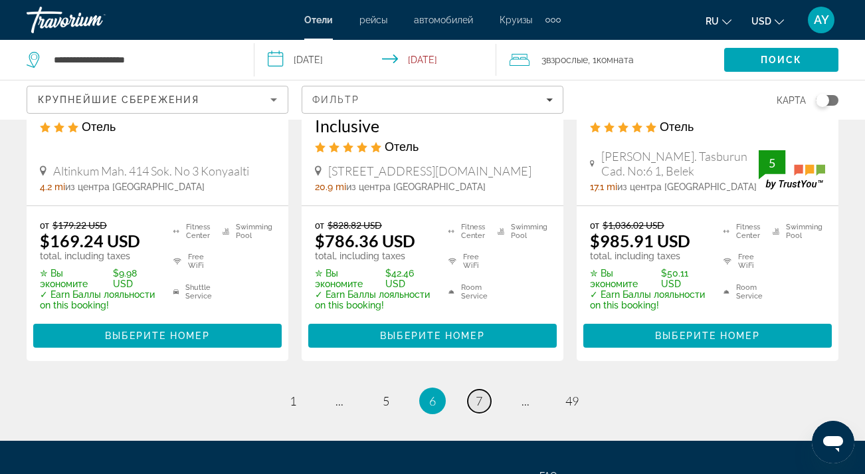
click at [481, 393] on span "7" at bounding box center [479, 400] width 7 height 15
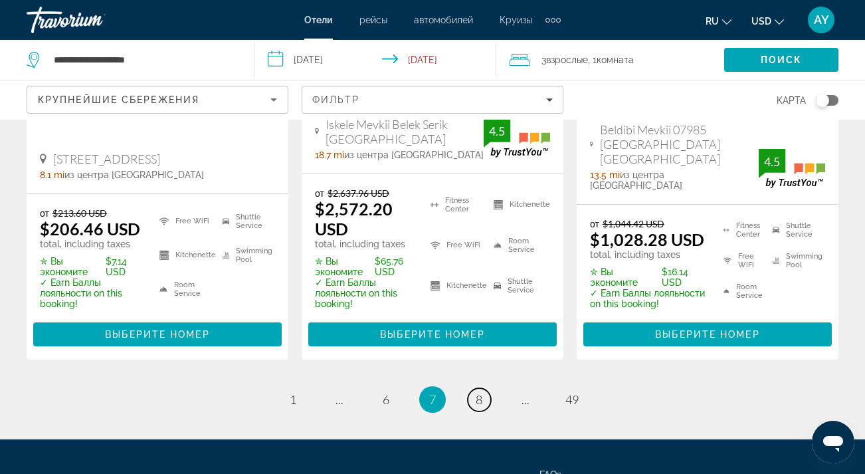
scroll to position [2028, 0]
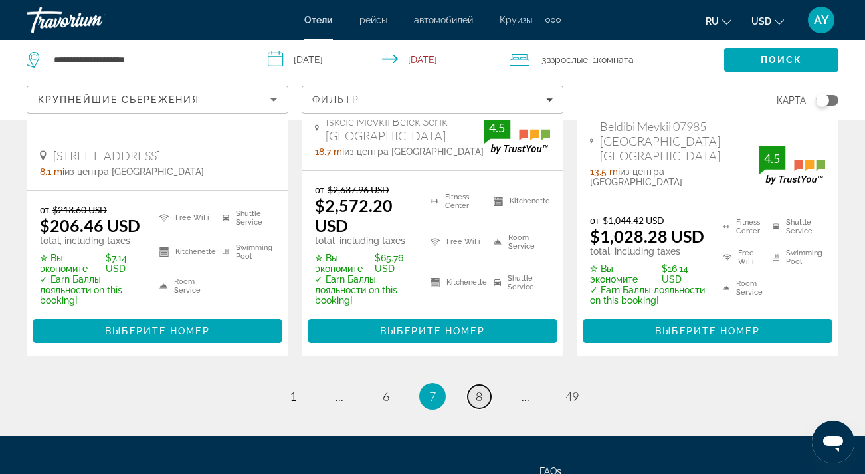
click at [481, 389] on span "8" at bounding box center [479, 396] width 7 height 15
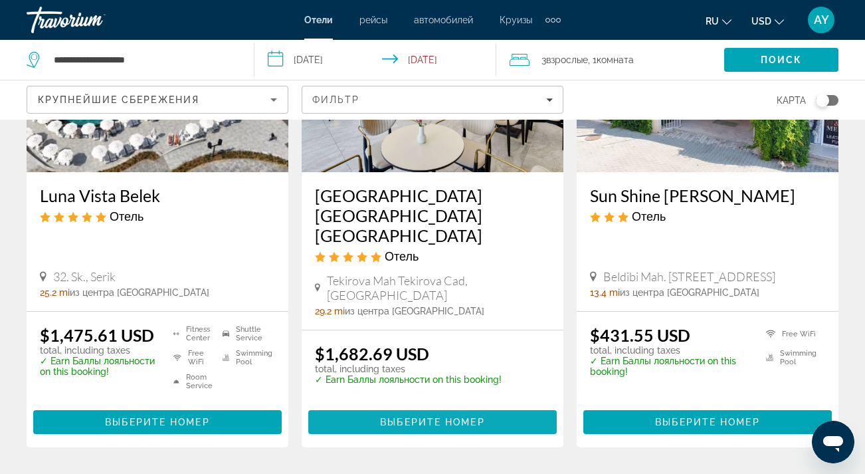
scroll to position [1805, 0]
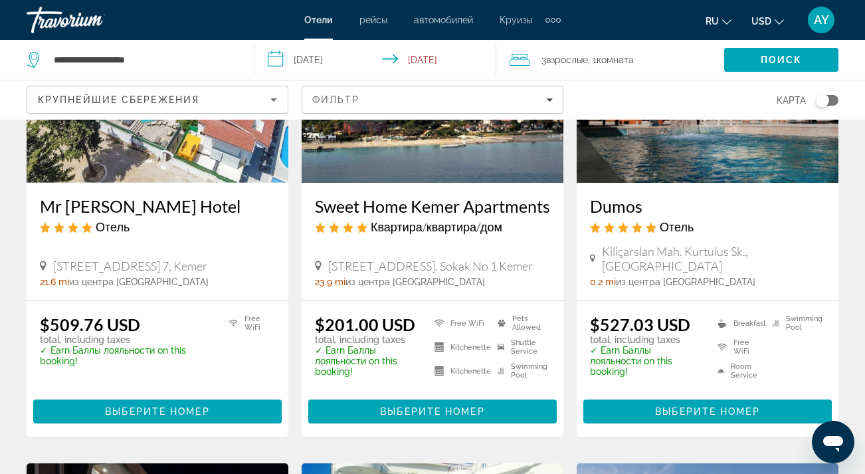
scroll to position [194, 0]
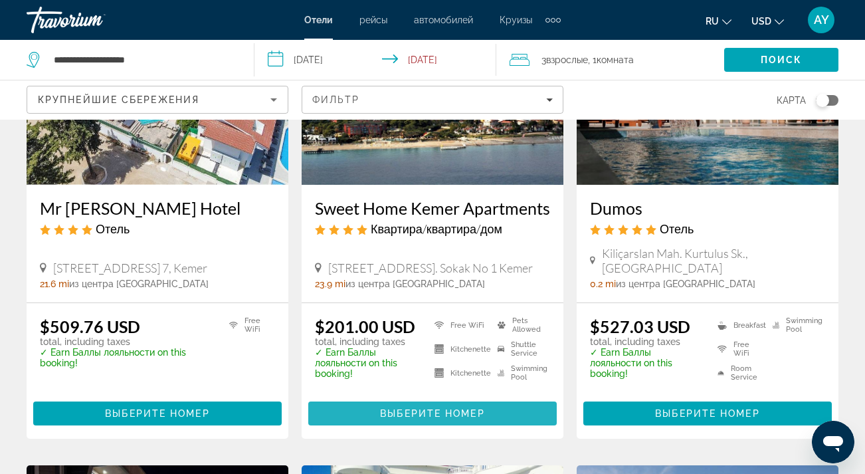
click at [429, 411] on span "Выберите номер" at bounding box center [432, 413] width 104 height 11
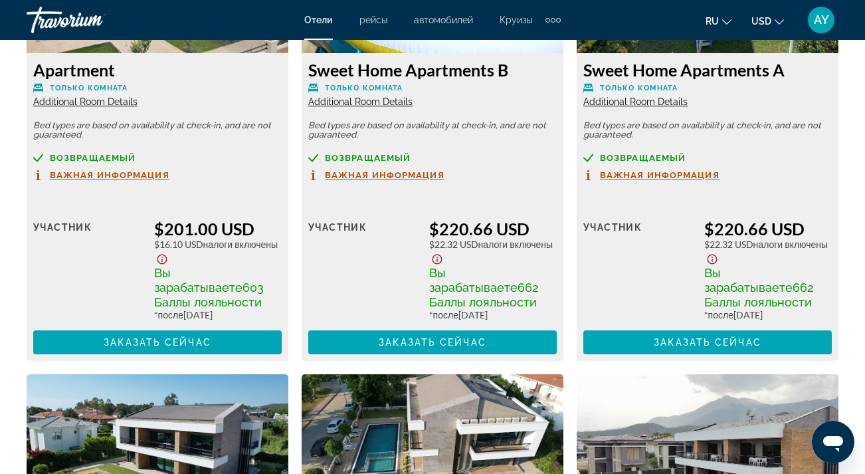
scroll to position [2223, 0]
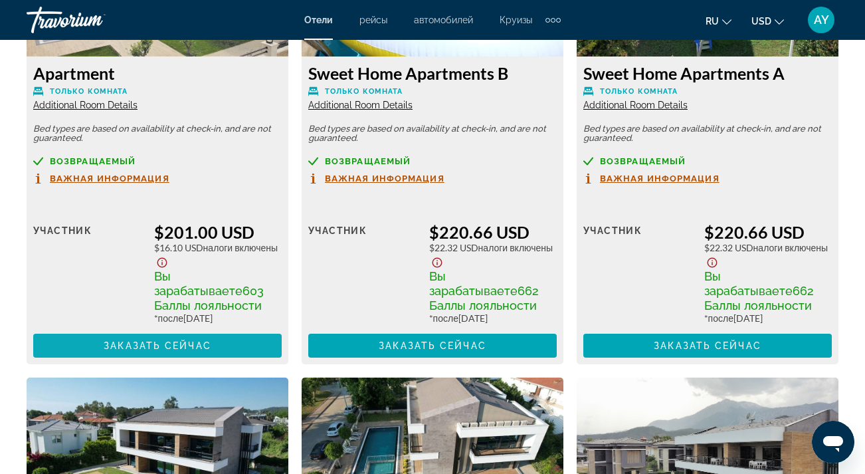
click at [189, 351] on span "Заказать сейчас" at bounding box center [158, 345] width 108 height 11
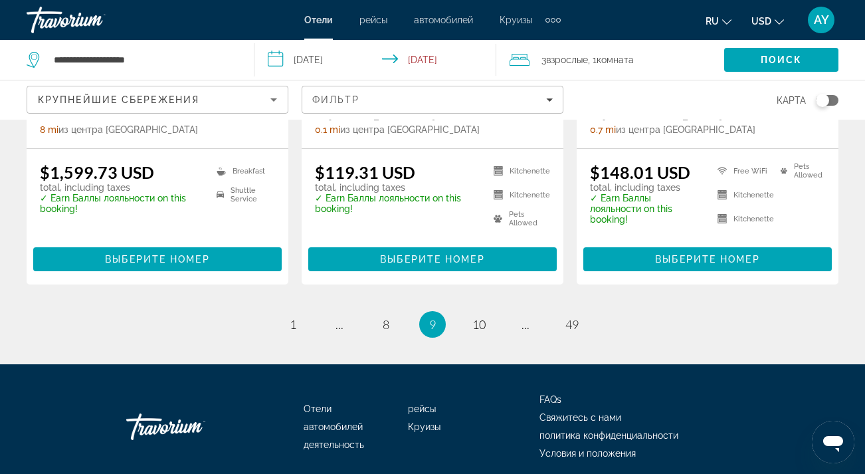
scroll to position [1916, 0]
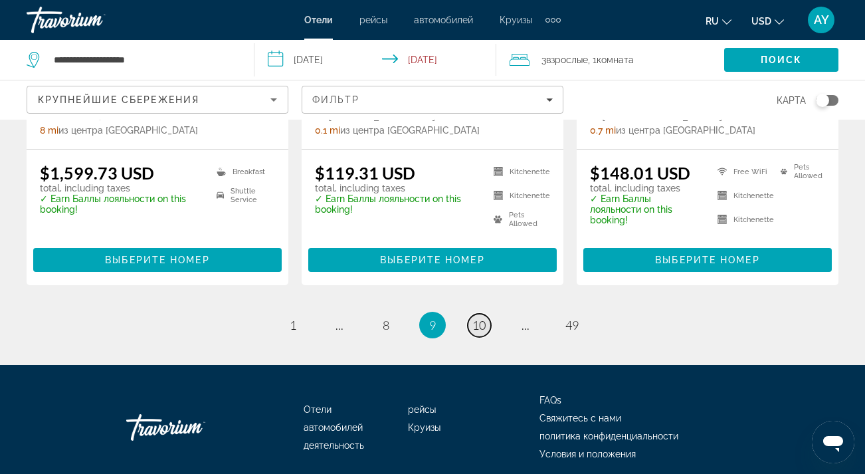
click at [482, 318] on span "10" at bounding box center [478, 325] width 13 height 15
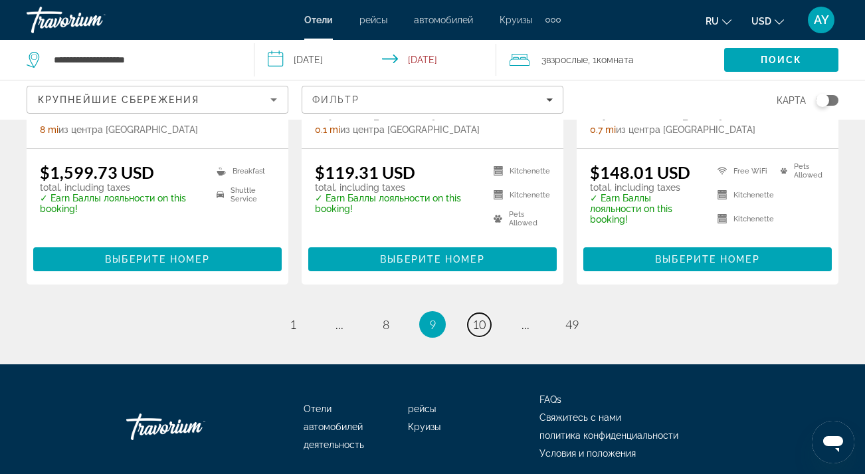
scroll to position [1916, 0]
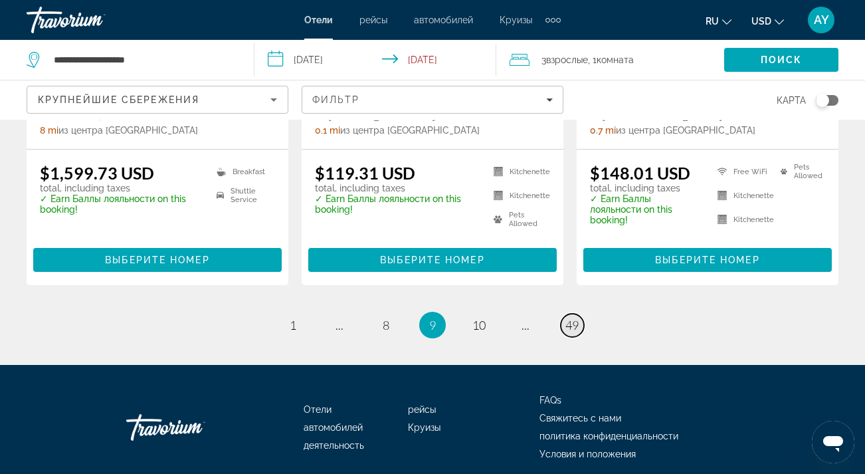
click at [569, 318] on span "49" at bounding box center [571, 325] width 13 height 15
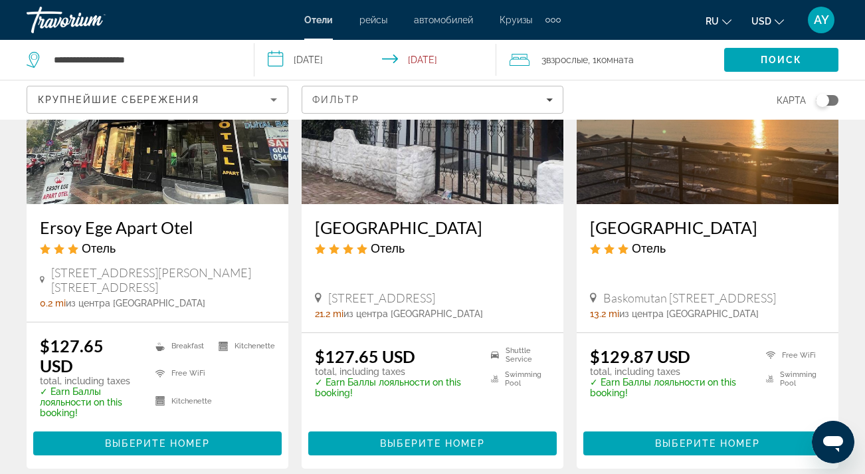
scroll to position [175, 0]
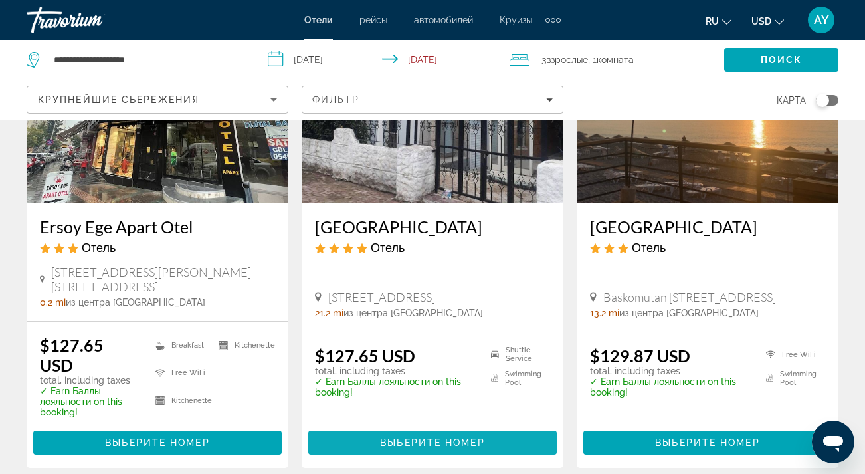
click at [422, 437] on span "Выберите номер" at bounding box center [432, 442] width 104 height 11
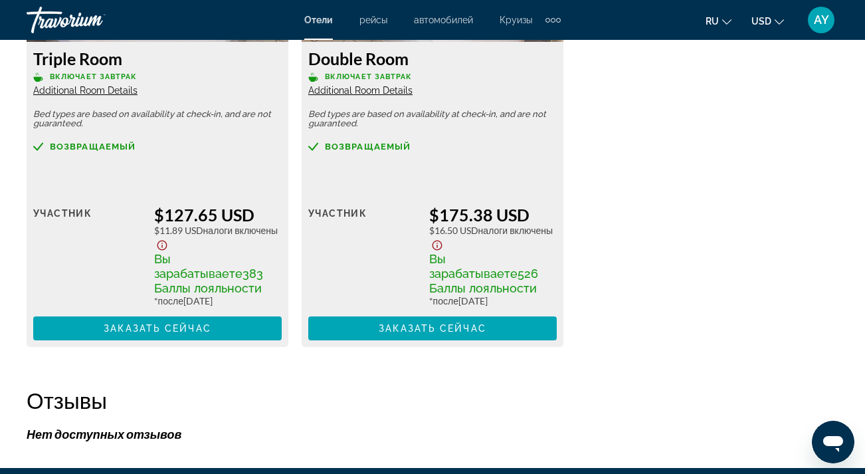
scroll to position [2222, 0]
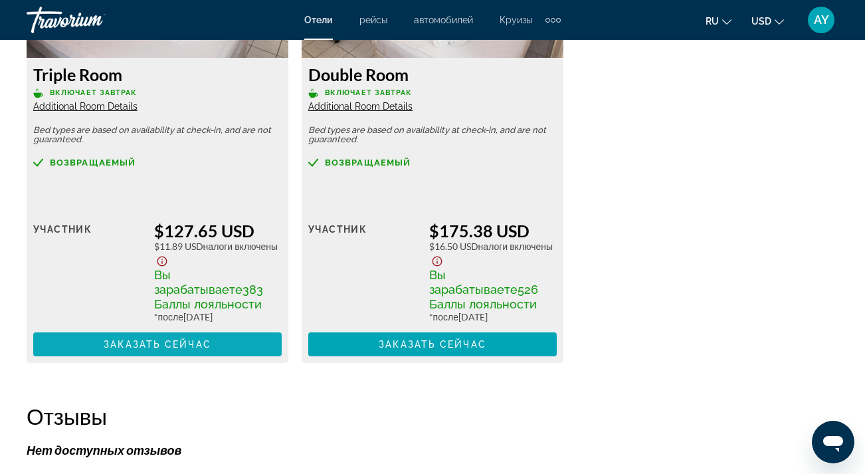
click at [179, 348] on span "Заказать сейчас" at bounding box center [158, 344] width 108 height 11
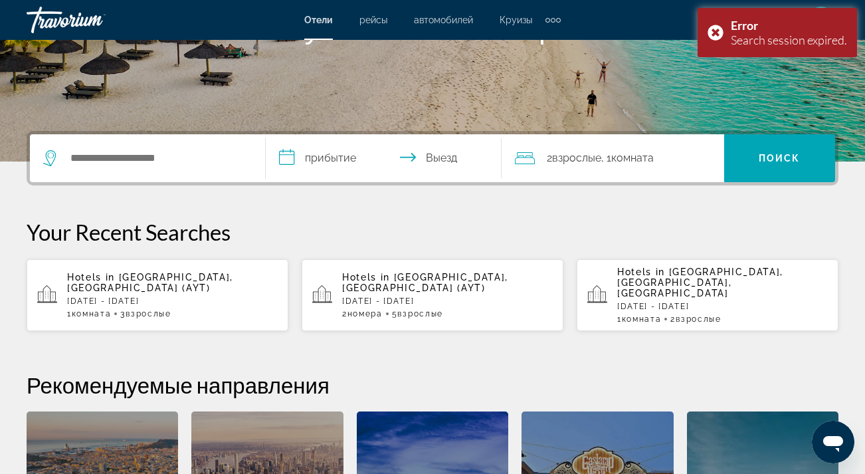
scroll to position [233, 0]
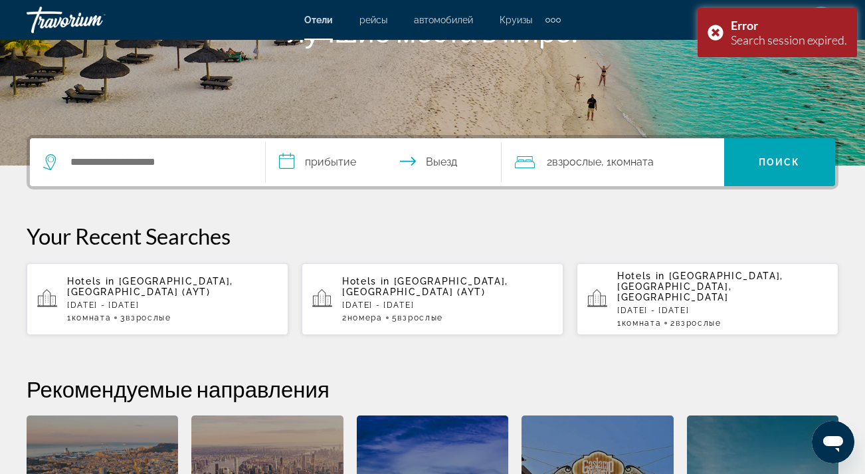
click at [148, 300] on p "[DATE] - [DATE]" at bounding box center [172, 304] width 211 height 9
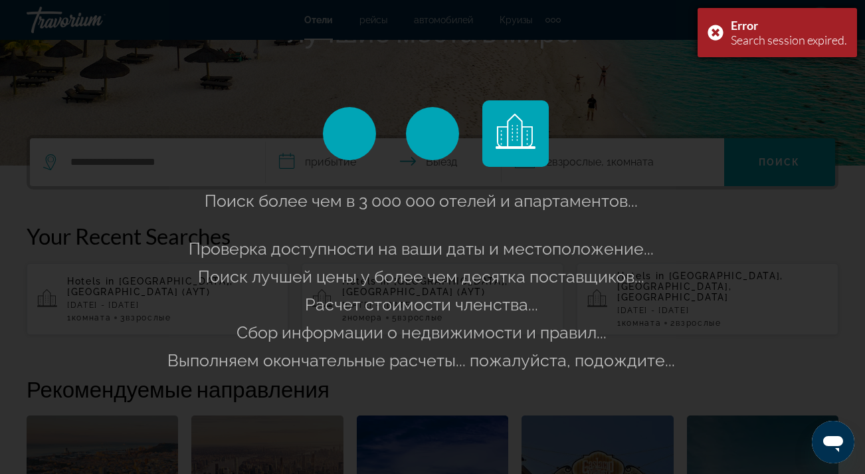
click at [720, 30] on div "Error Search session expired." at bounding box center [777, 32] width 159 height 49
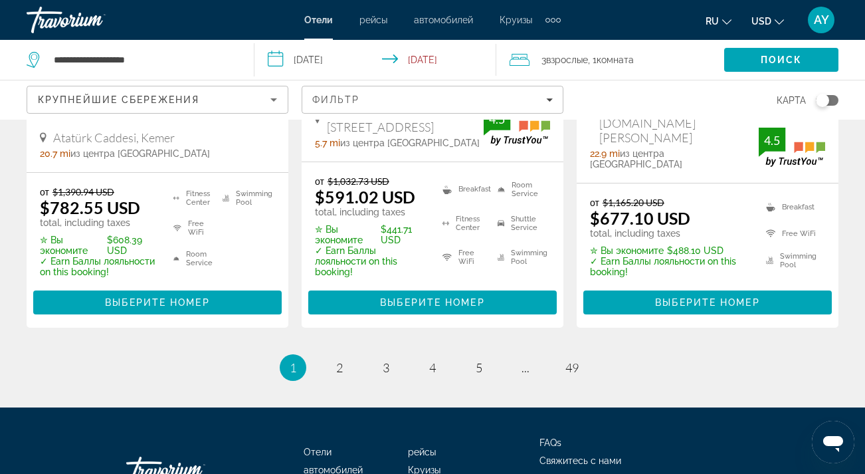
scroll to position [2030, 0]
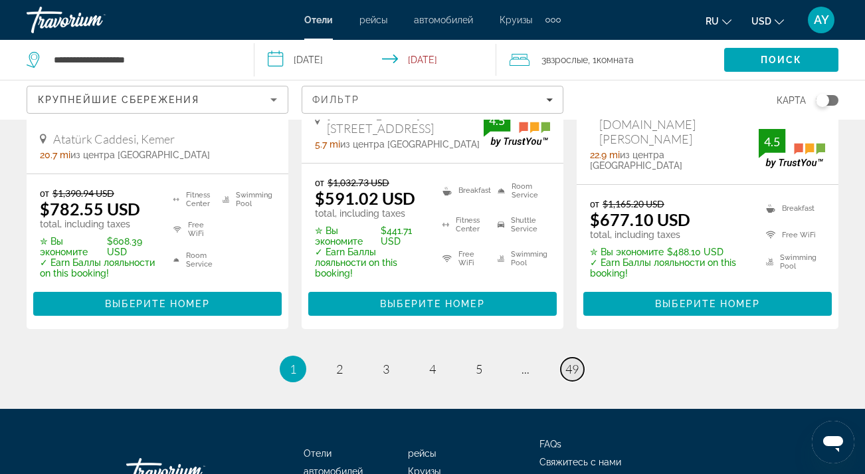
click at [577, 361] on span "49" at bounding box center [571, 368] width 13 height 15
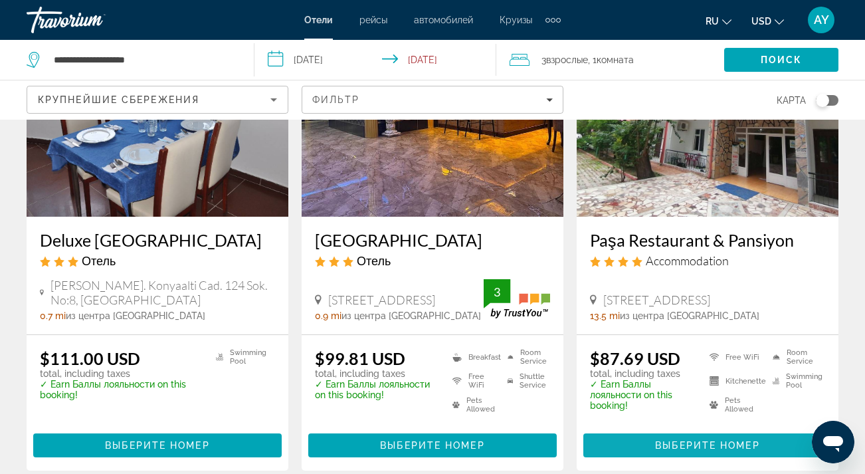
scroll to position [1157, 0]
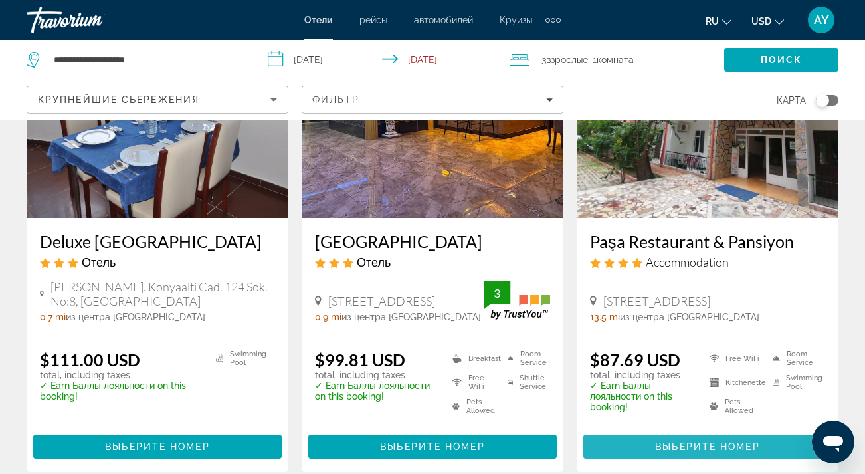
click at [706, 441] on span "Выберите номер" at bounding box center [707, 446] width 104 height 11
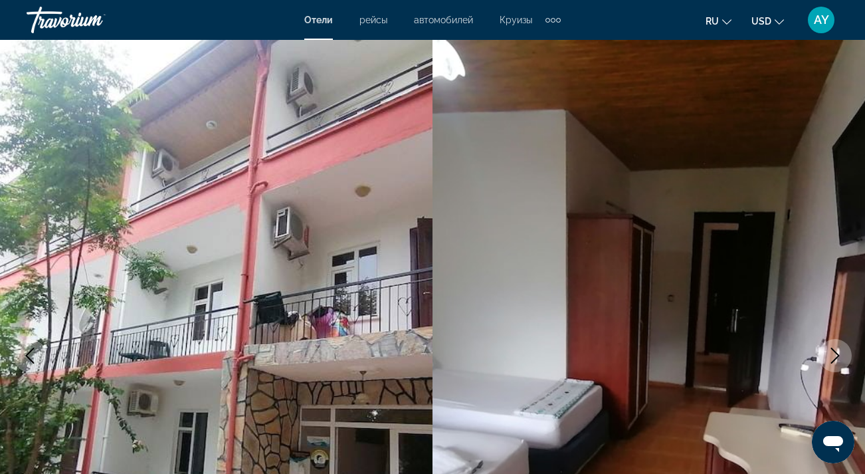
scroll to position [2, 0]
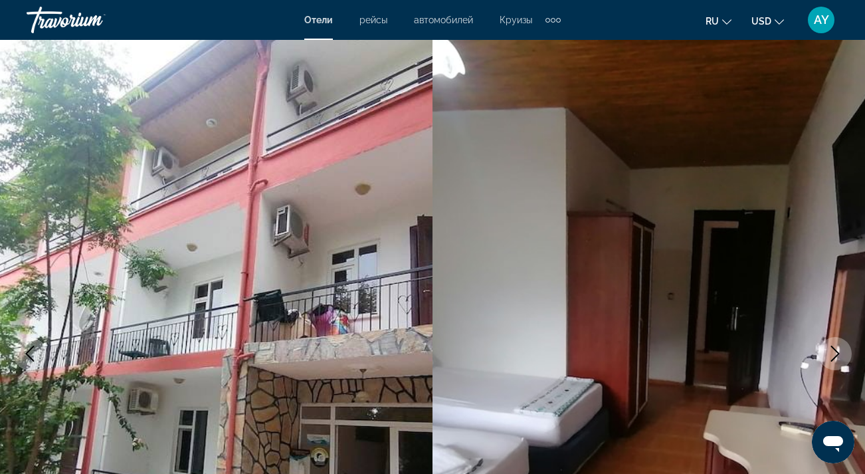
click at [835, 350] on icon "Next image" at bounding box center [835, 354] width 9 height 16
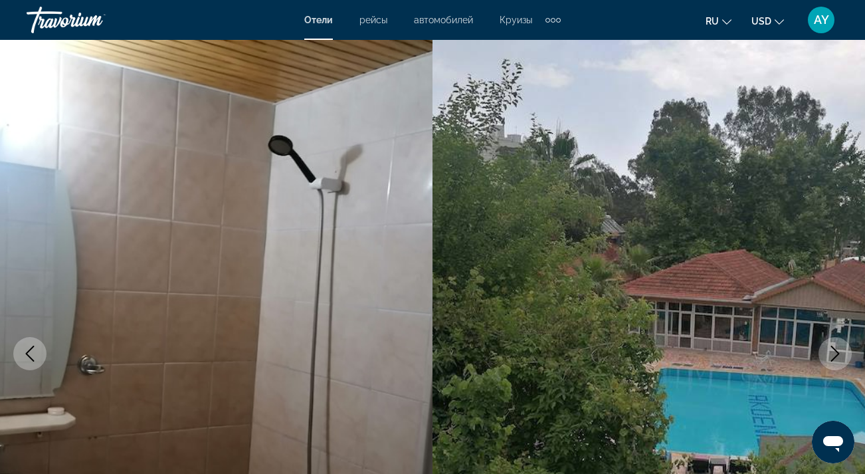
click at [835, 350] on icon "Next image" at bounding box center [835, 354] width 9 height 16
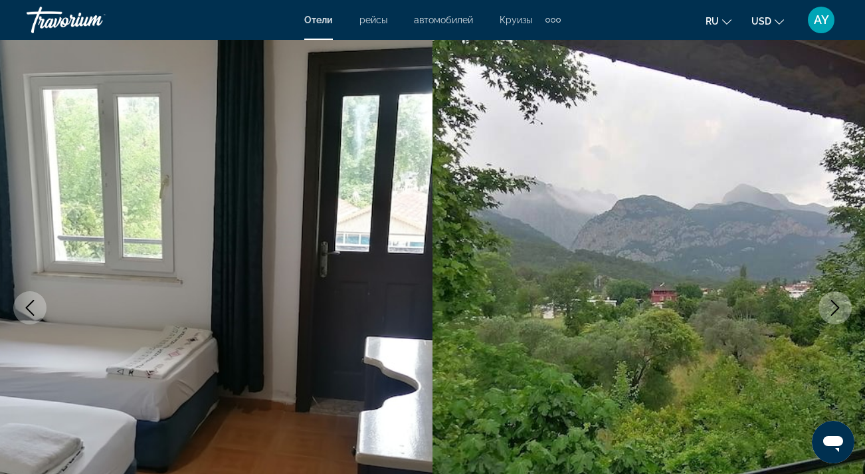
scroll to position [50, 0]
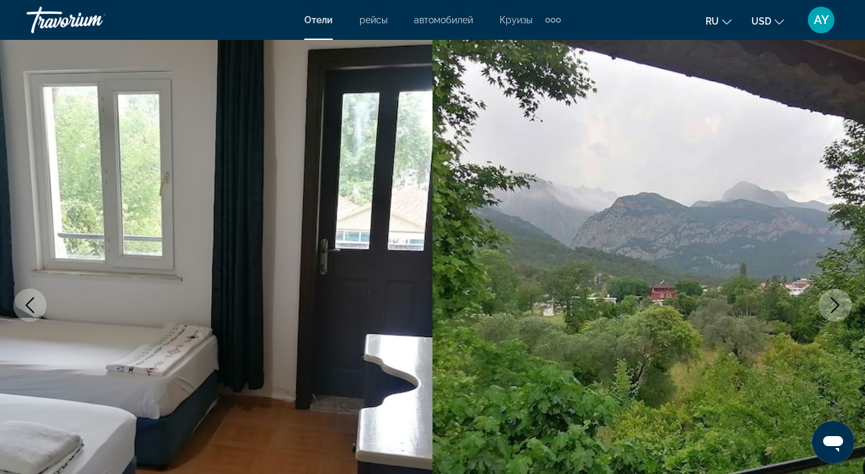
click at [837, 306] on icon "Next image" at bounding box center [835, 305] width 9 height 16
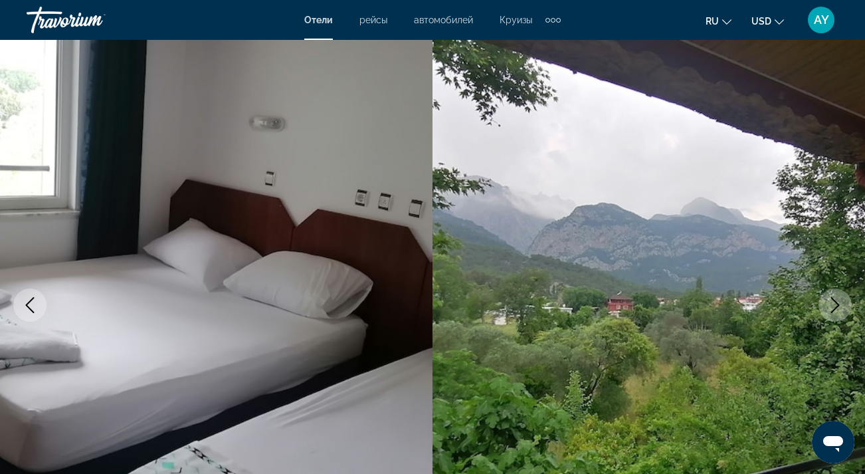
click at [837, 306] on icon "Next image" at bounding box center [835, 305] width 9 height 16
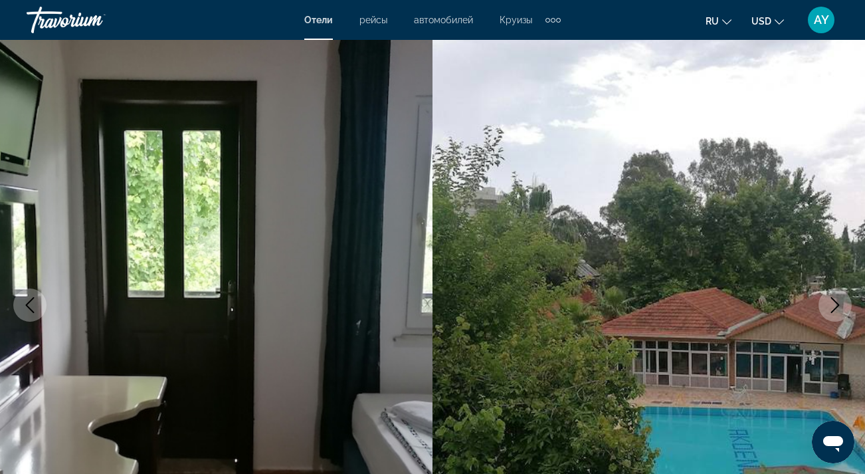
click at [837, 306] on icon "Next image" at bounding box center [835, 305] width 9 height 16
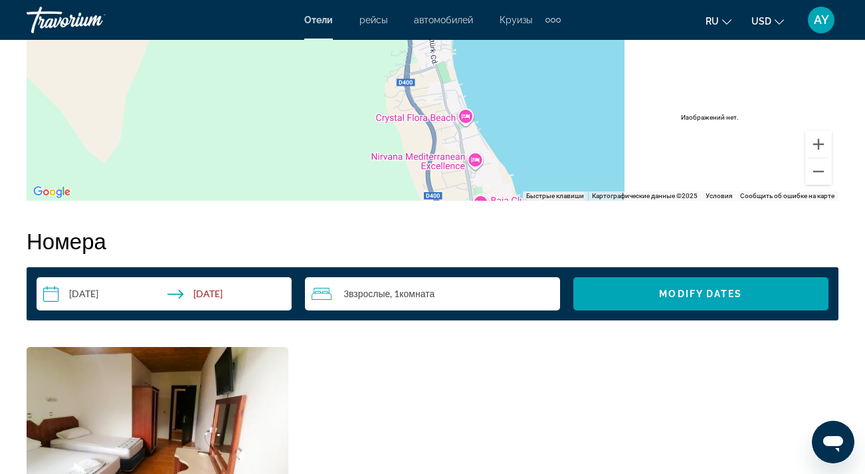
scroll to position [1763, 0]
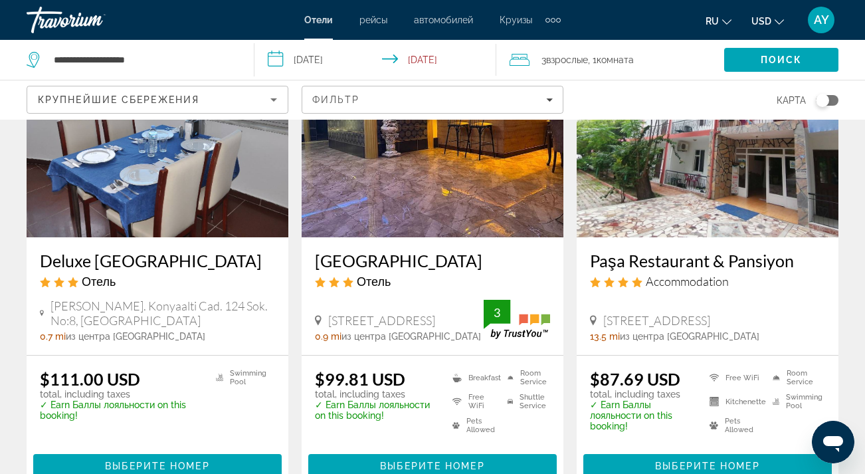
scroll to position [1165, 0]
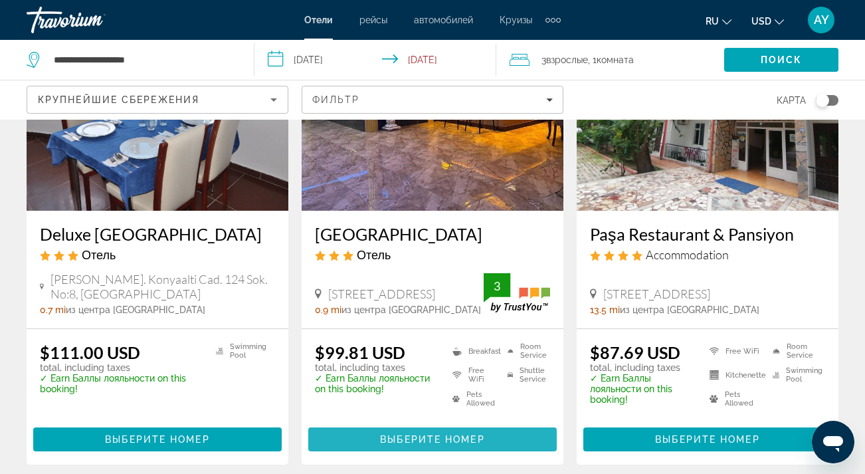
click at [427, 434] on span "Выберите номер" at bounding box center [432, 439] width 104 height 11
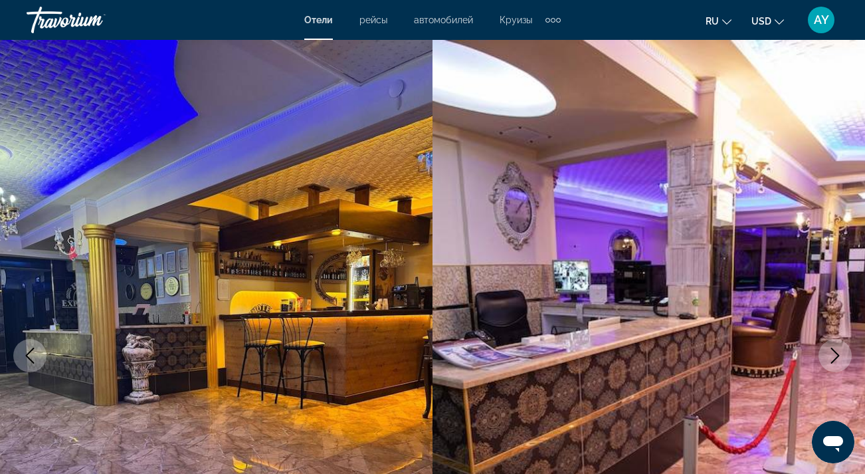
click at [832, 352] on icon "Next image" at bounding box center [835, 356] width 16 height 16
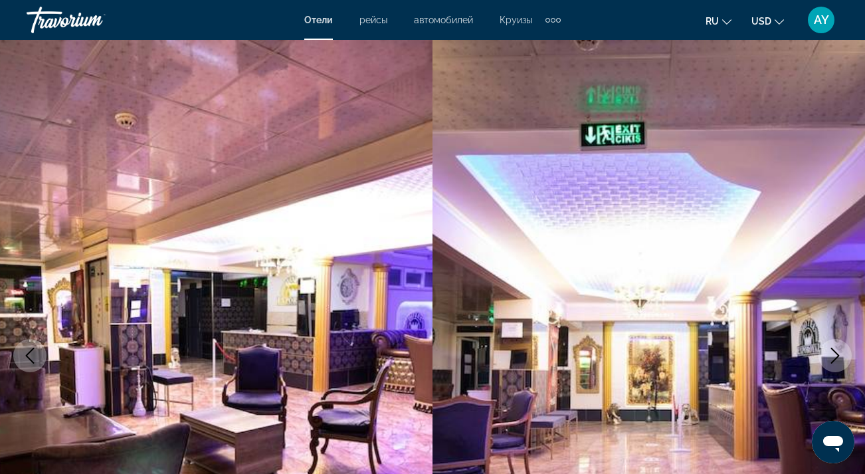
click at [832, 353] on icon "Next image" at bounding box center [835, 356] width 16 height 16
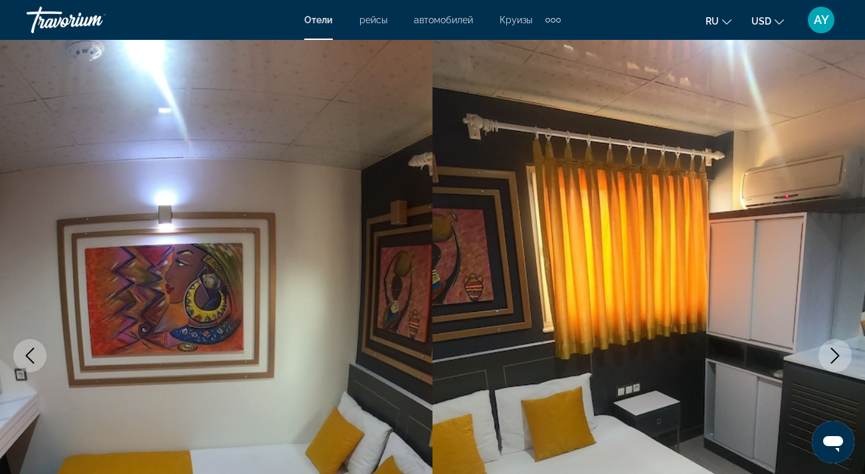
click at [32, 357] on icon "Previous image" at bounding box center [30, 356] width 16 height 16
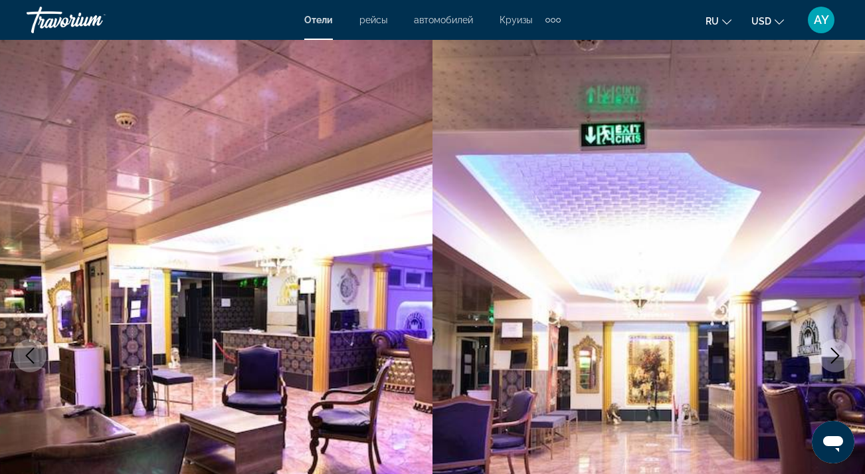
click at [32, 357] on icon "Previous image" at bounding box center [30, 356] width 16 height 16
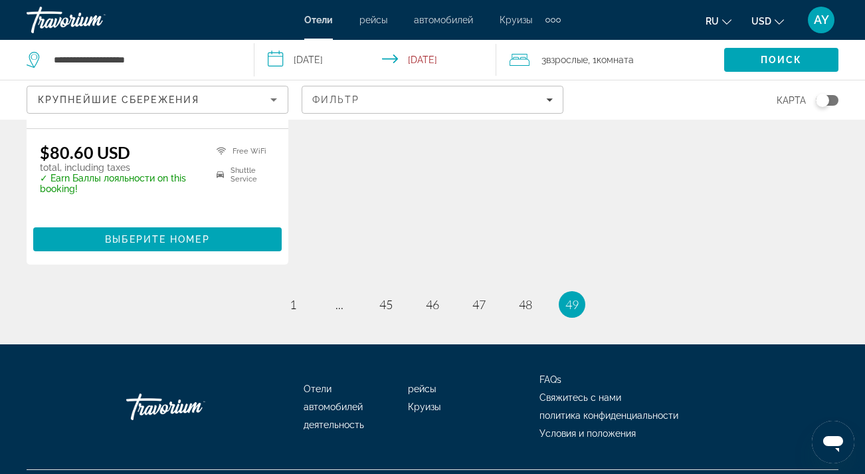
scroll to position [1857, 0]
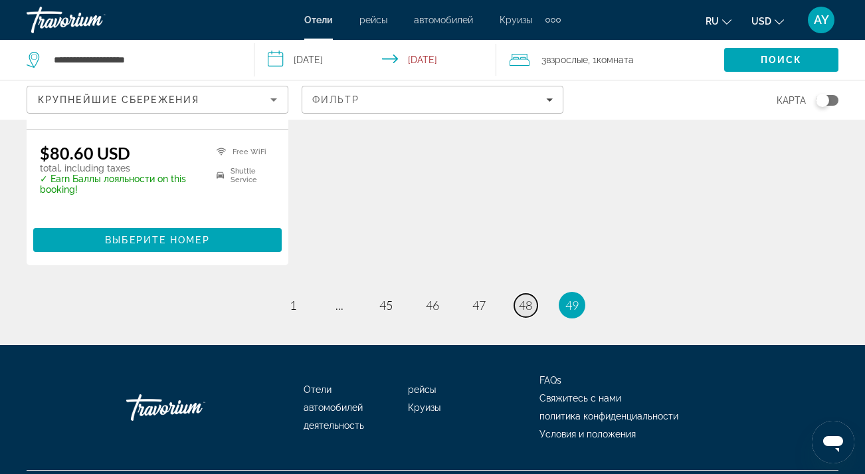
click at [527, 298] on span "48" at bounding box center [525, 305] width 13 height 15
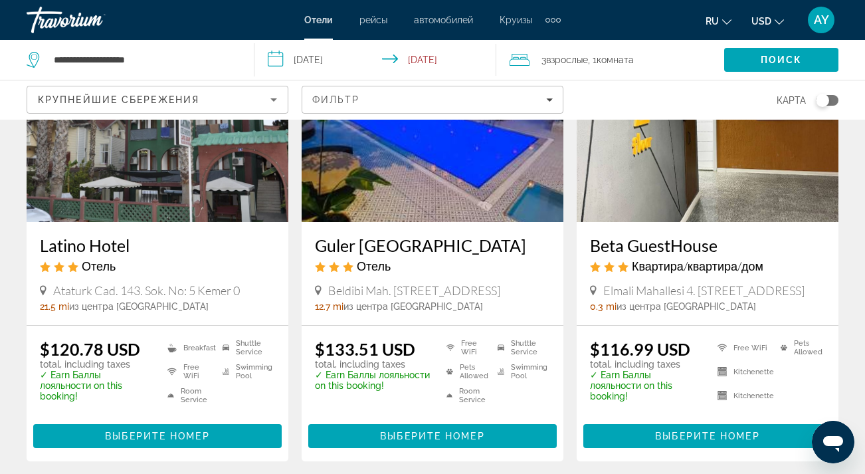
scroll to position [1579, 0]
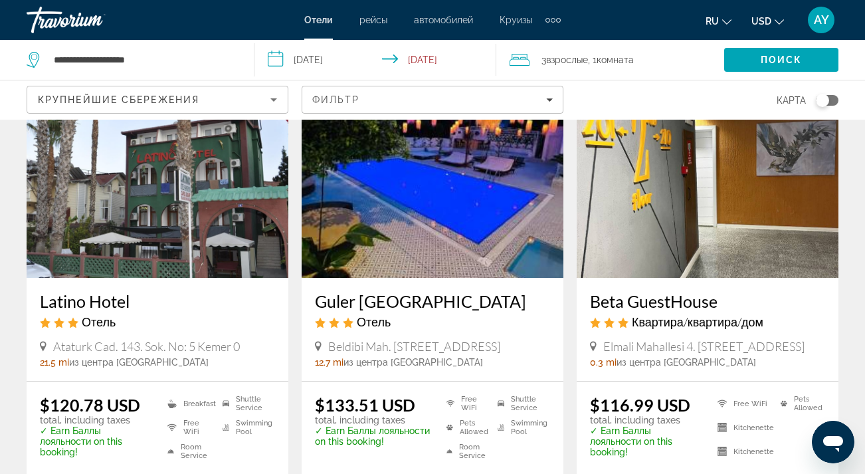
click at [129, 216] on img "Main content" at bounding box center [158, 171] width 262 height 213
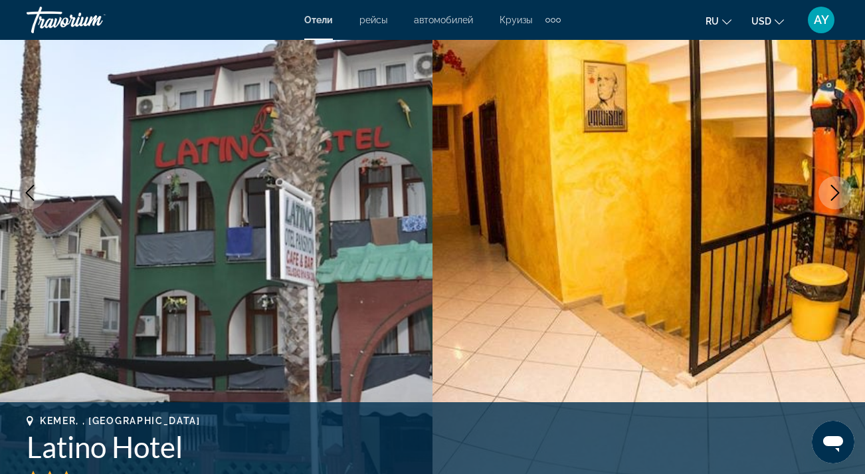
scroll to position [179, 0]
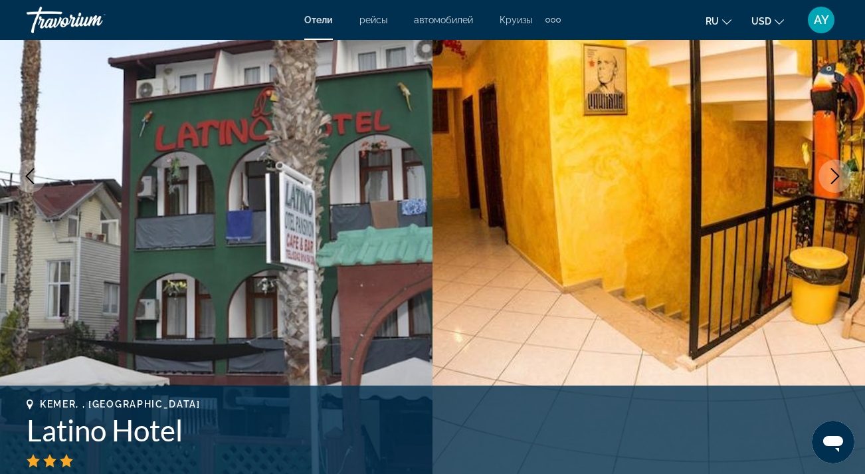
click at [842, 172] on icon "Next image" at bounding box center [835, 176] width 16 height 16
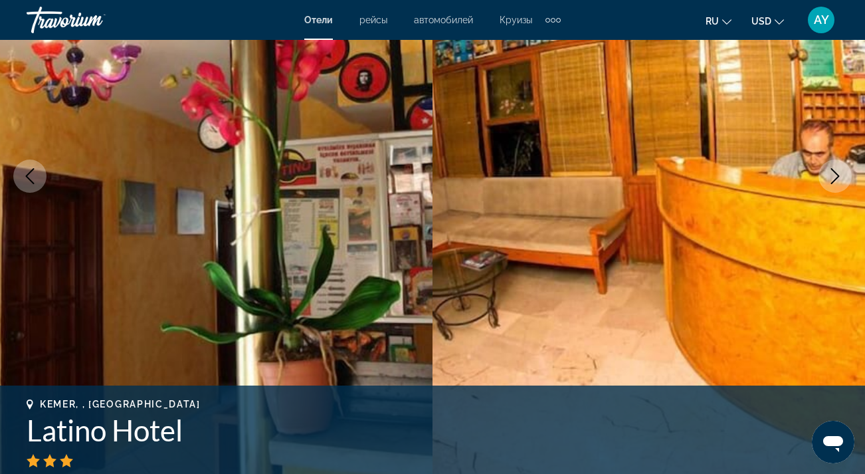
click at [839, 172] on icon "Next image" at bounding box center [835, 176] width 16 height 16
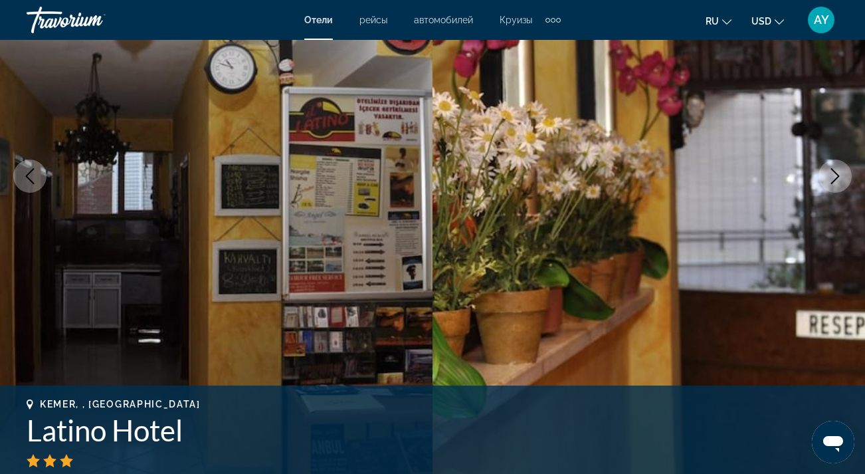
click at [839, 172] on icon "Next image" at bounding box center [835, 176] width 16 height 16
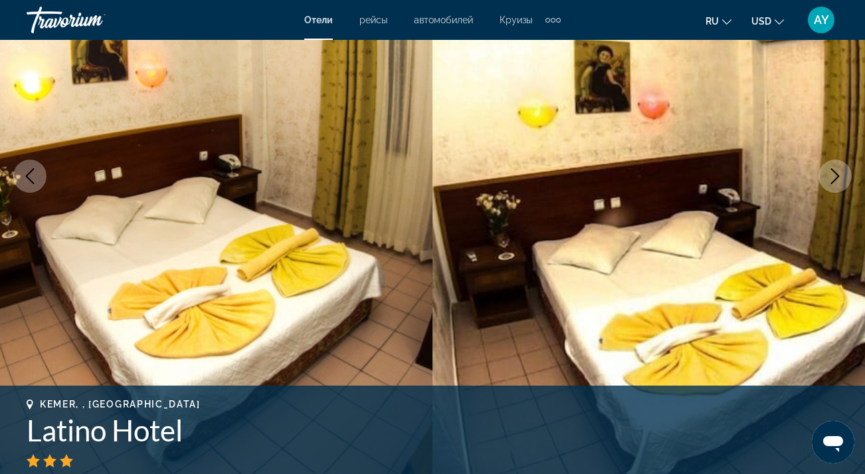
click at [839, 171] on icon "Next image" at bounding box center [835, 176] width 16 height 16
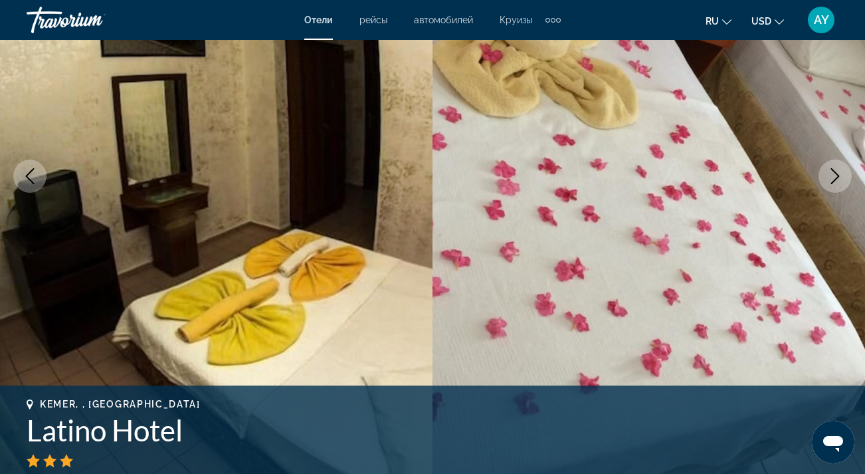
click at [839, 171] on icon "Next image" at bounding box center [835, 176] width 16 height 16
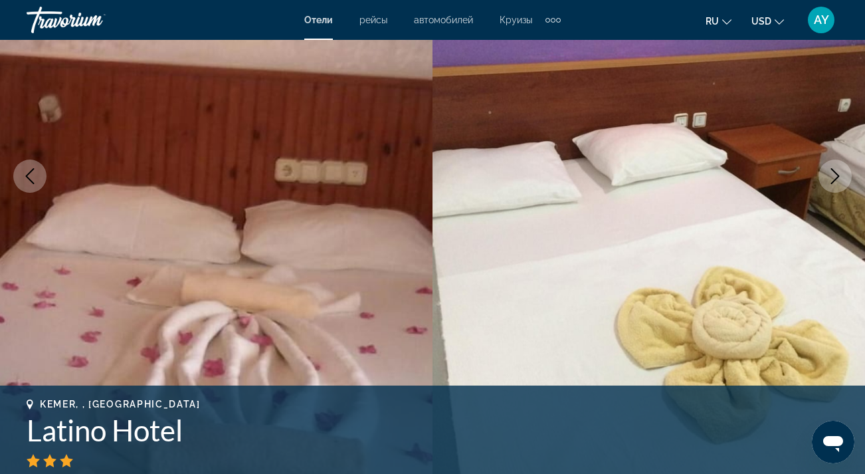
click at [839, 171] on icon "Next image" at bounding box center [835, 176] width 16 height 16
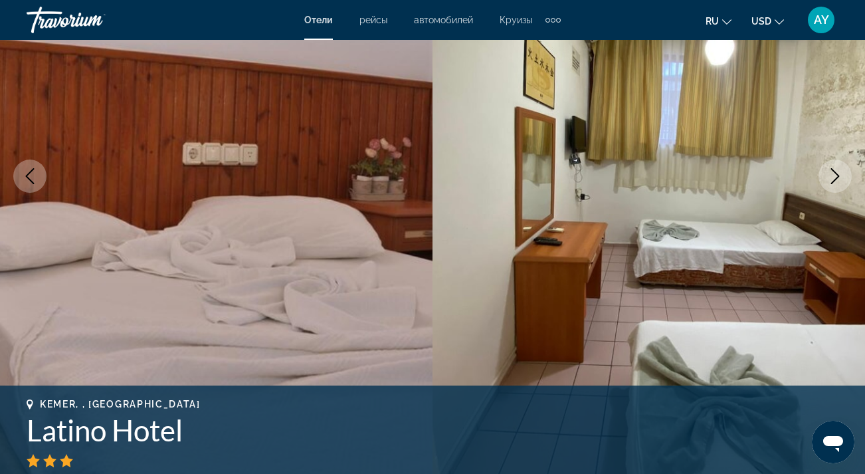
click at [837, 177] on icon "Next image" at bounding box center [835, 176] width 16 height 16
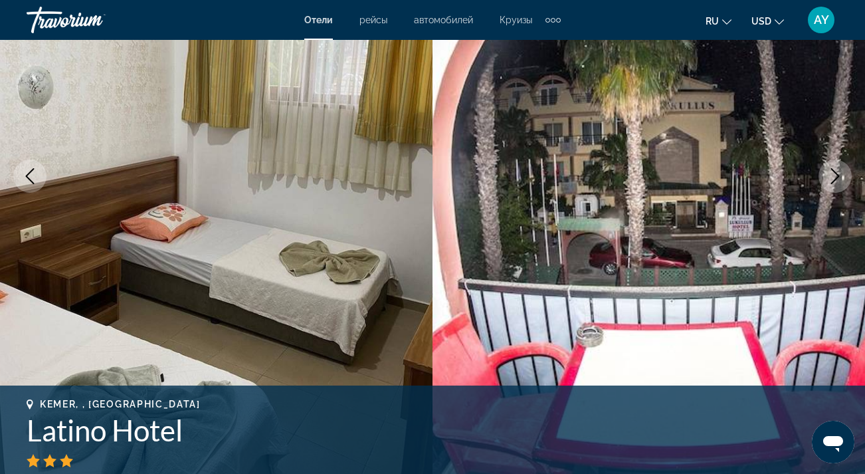
click at [837, 177] on icon "Next image" at bounding box center [835, 176] width 16 height 16
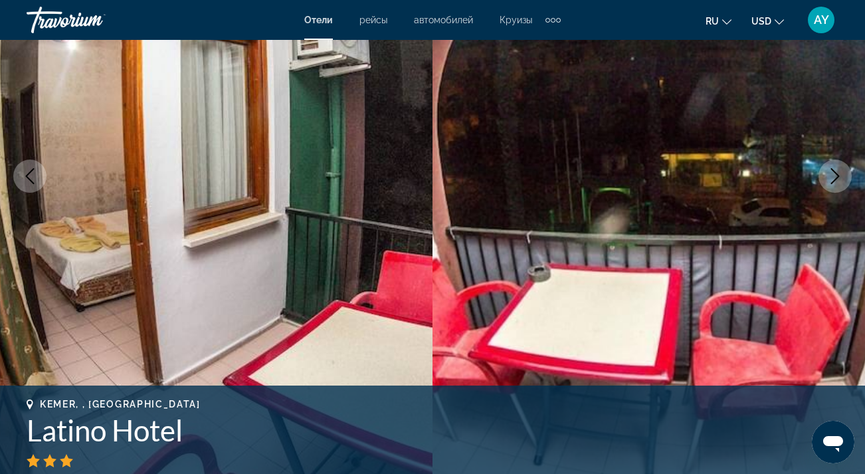
click at [833, 172] on icon "Next image" at bounding box center [835, 176] width 16 height 16
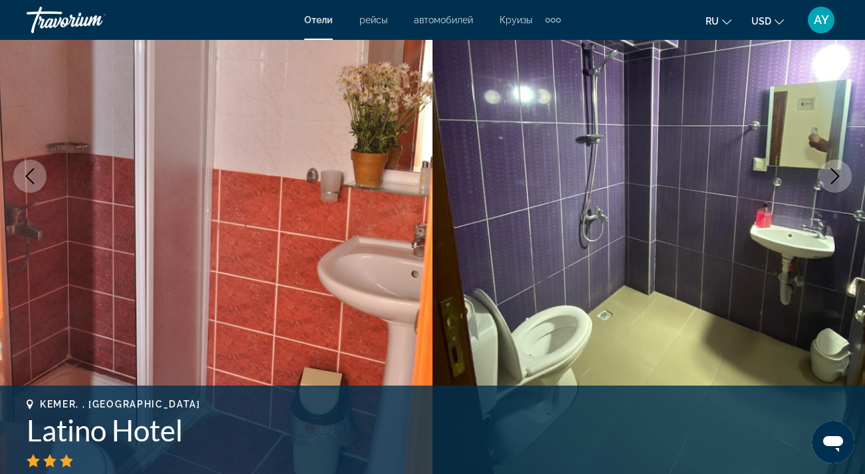
click at [836, 170] on icon "Next image" at bounding box center [835, 176] width 16 height 16
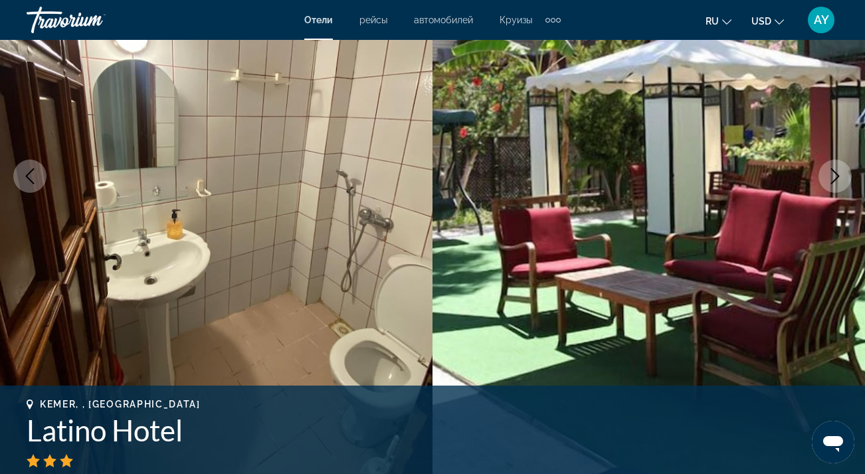
click at [836, 170] on icon "Next image" at bounding box center [835, 176] width 16 height 16
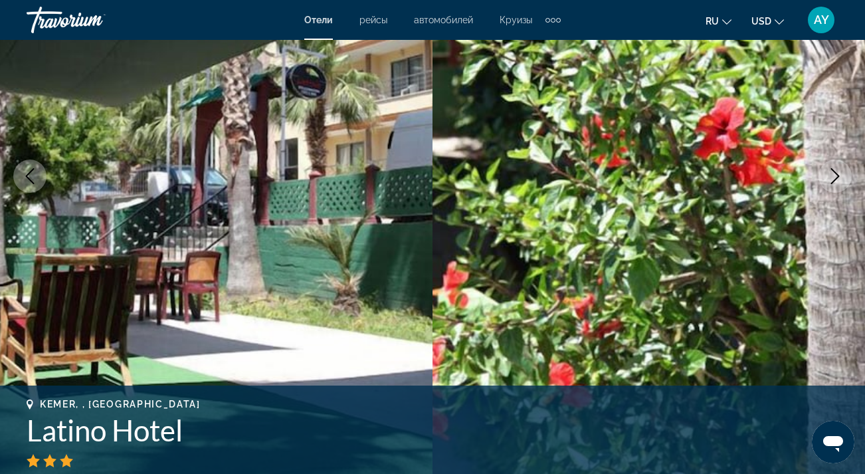
click at [836, 170] on icon "Next image" at bounding box center [835, 176] width 16 height 16
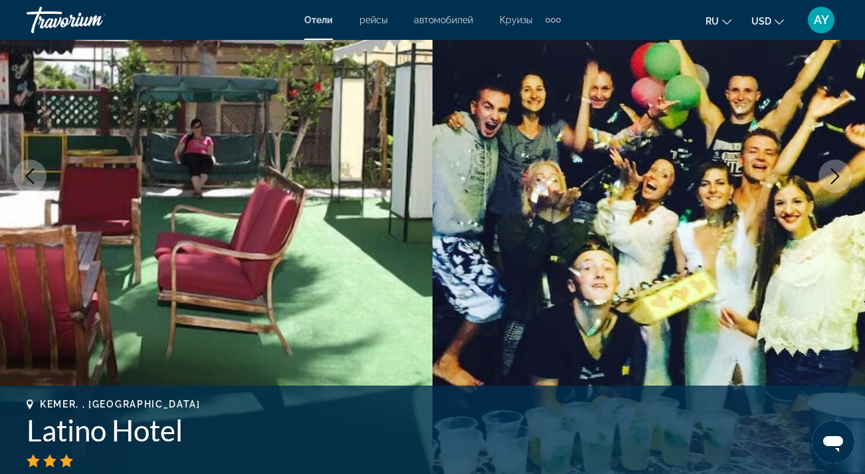
click at [835, 171] on icon "Next image" at bounding box center [835, 176] width 16 height 16
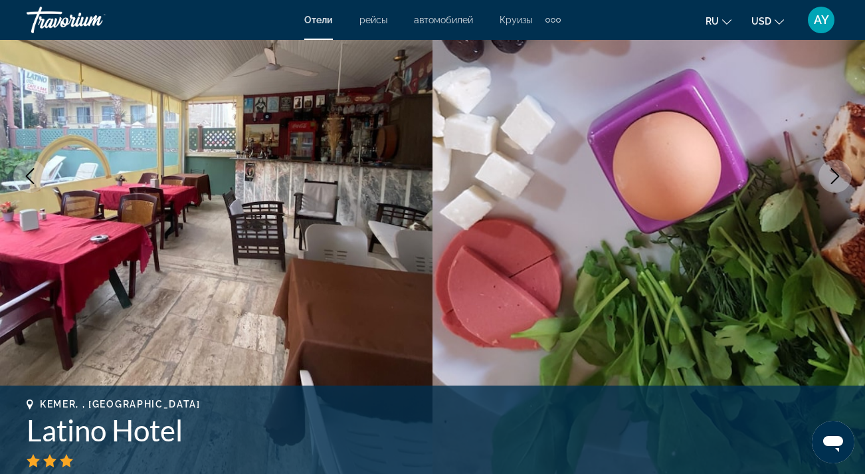
click at [839, 173] on icon "Next image" at bounding box center [835, 176] width 16 height 16
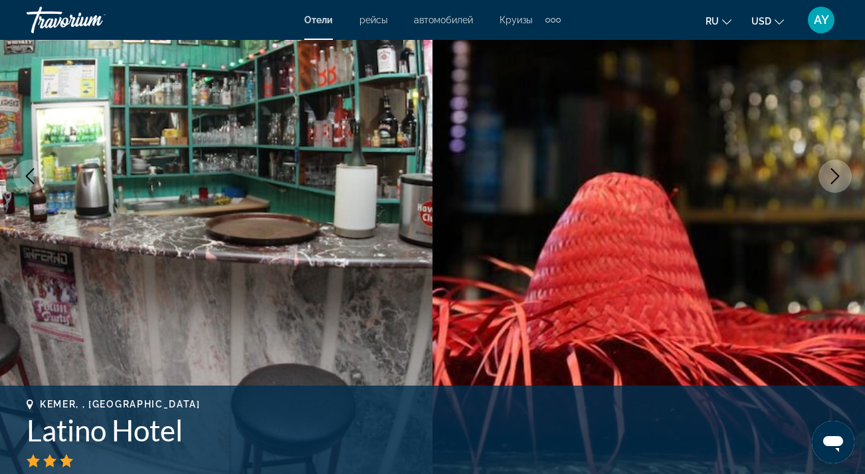
click at [839, 173] on icon "Next image" at bounding box center [835, 176] width 16 height 16
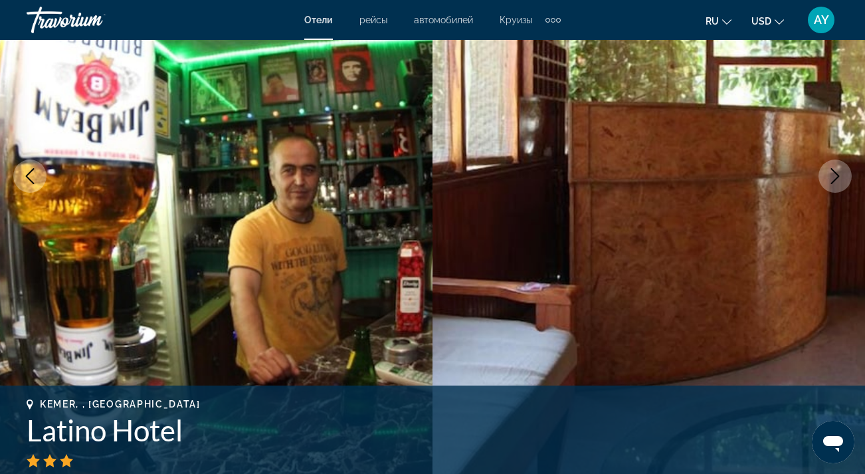
click at [842, 176] on icon "Next image" at bounding box center [835, 176] width 16 height 16
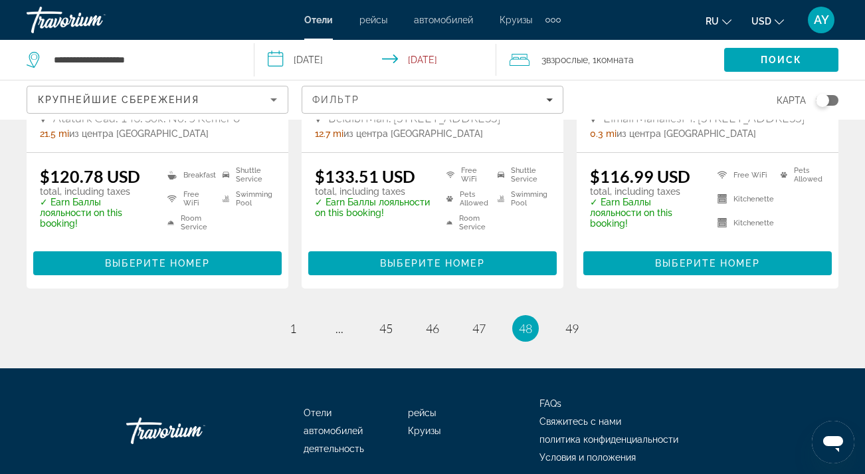
scroll to position [1809, 0]
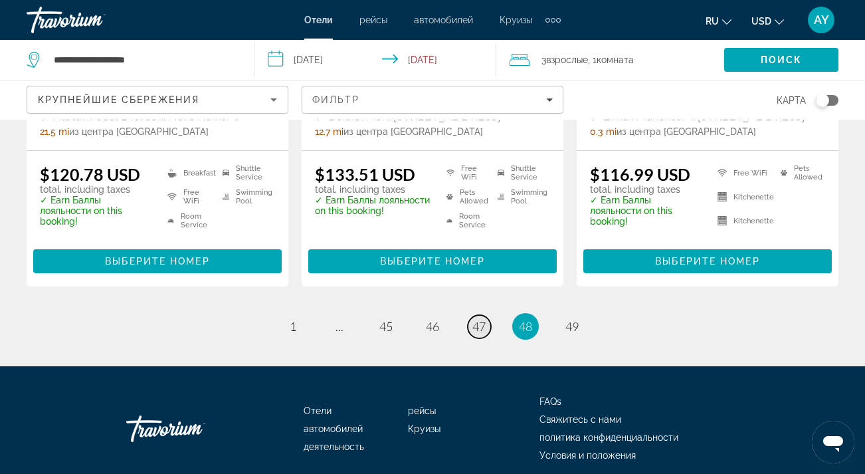
click at [484, 326] on span "47" at bounding box center [478, 326] width 13 height 15
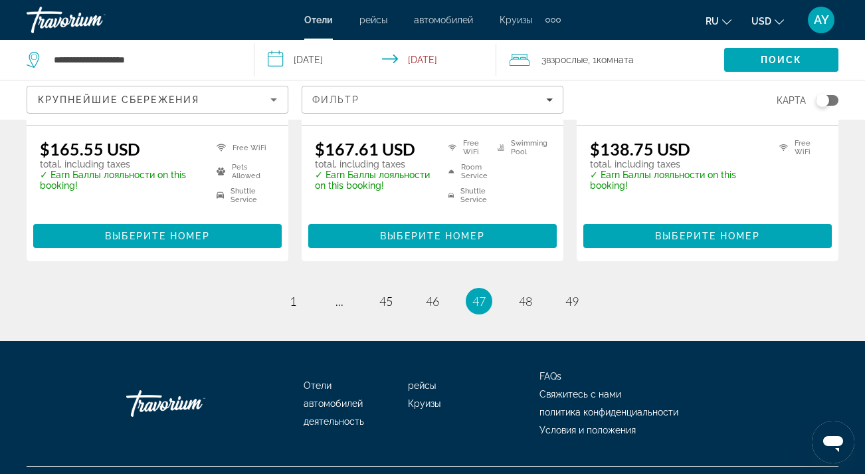
scroll to position [1880, 0]
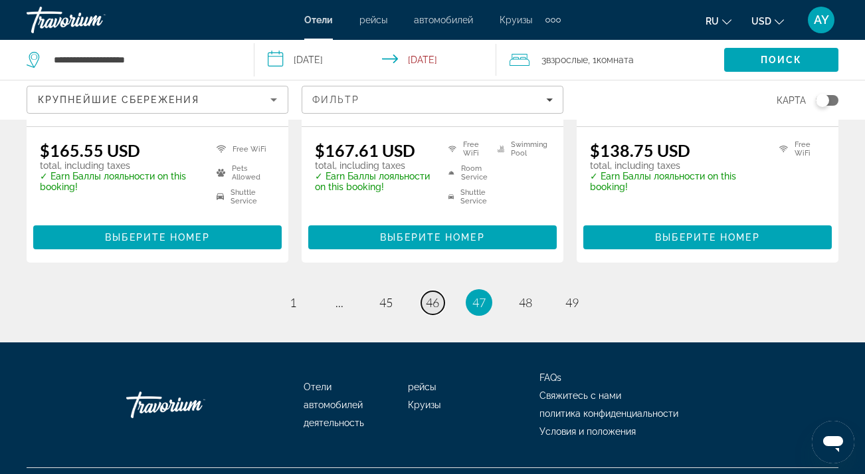
click at [429, 295] on span "46" at bounding box center [432, 302] width 13 height 15
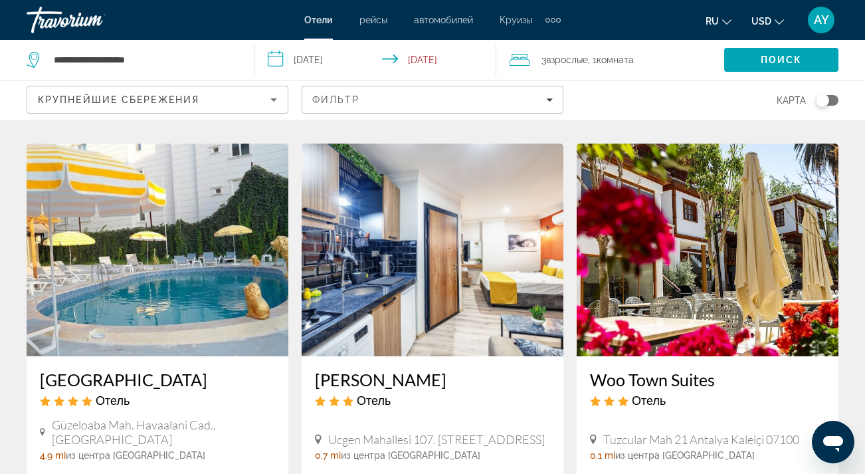
scroll to position [1551, 0]
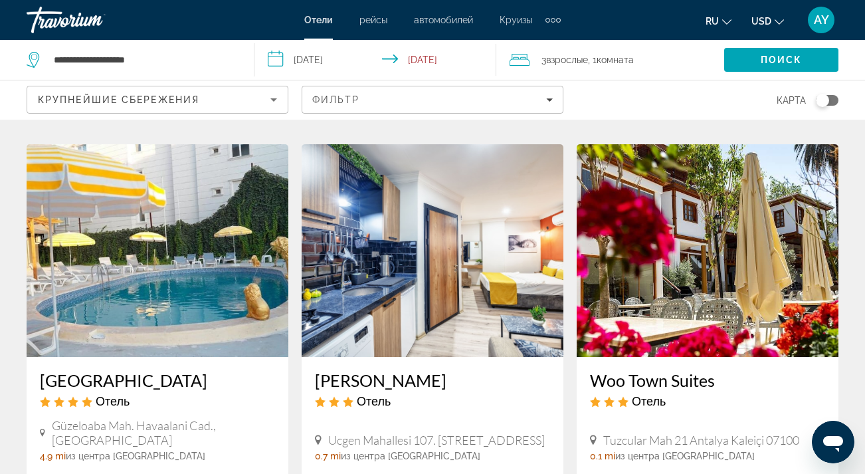
click at [435, 235] on img "Main content" at bounding box center [433, 250] width 262 height 213
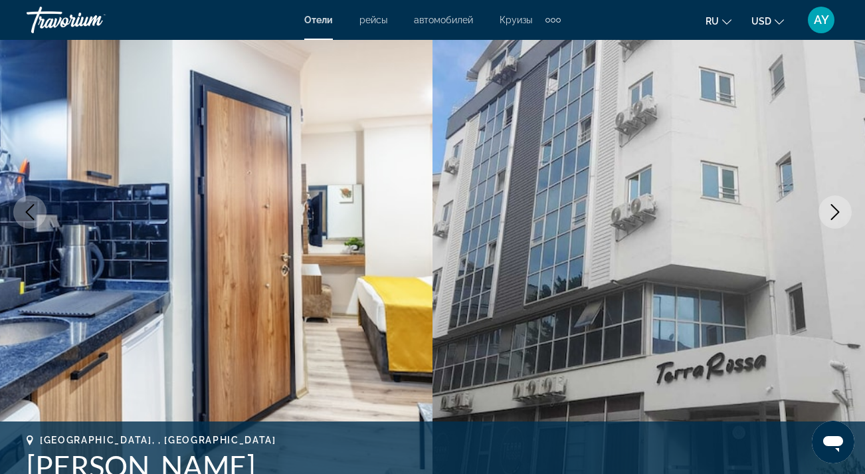
scroll to position [155, 0]
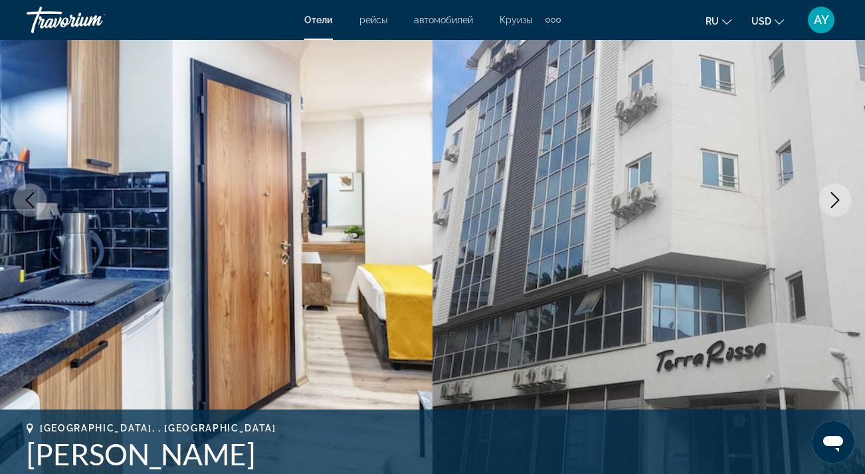
click at [837, 197] on icon "Next image" at bounding box center [835, 200] width 16 height 16
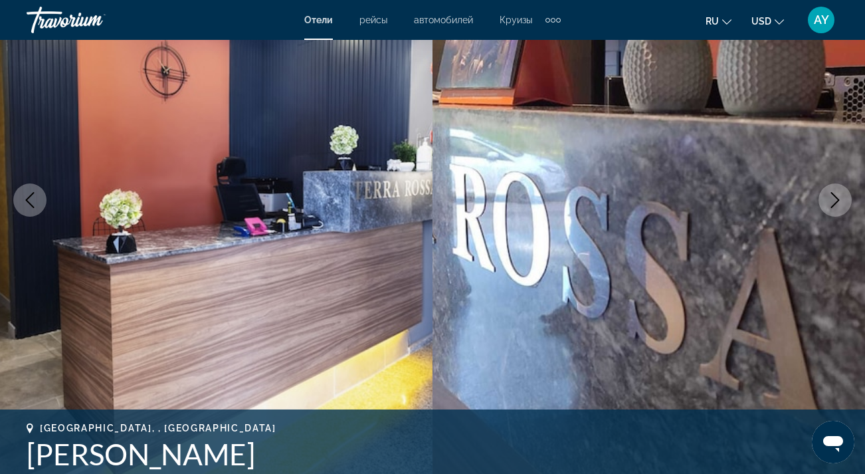
click at [837, 197] on icon "Next image" at bounding box center [835, 200] width 16 height 16
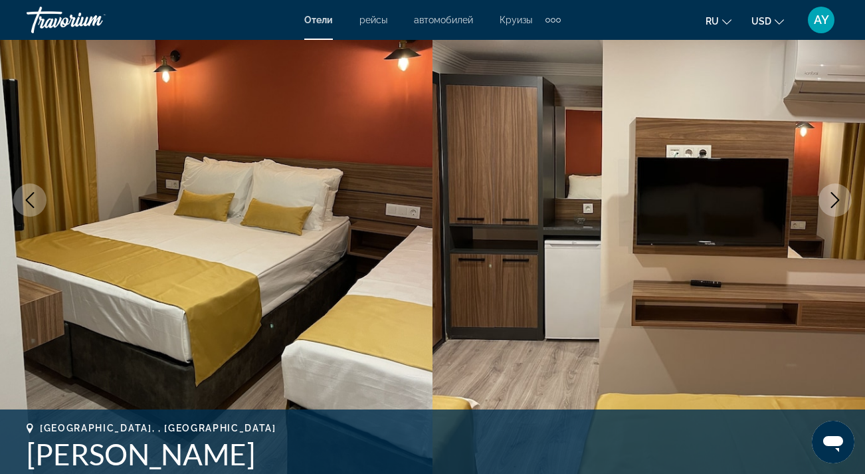
click at [837, 197] on icon "Next image" at bounding box center [835, 200] width 9 height 16
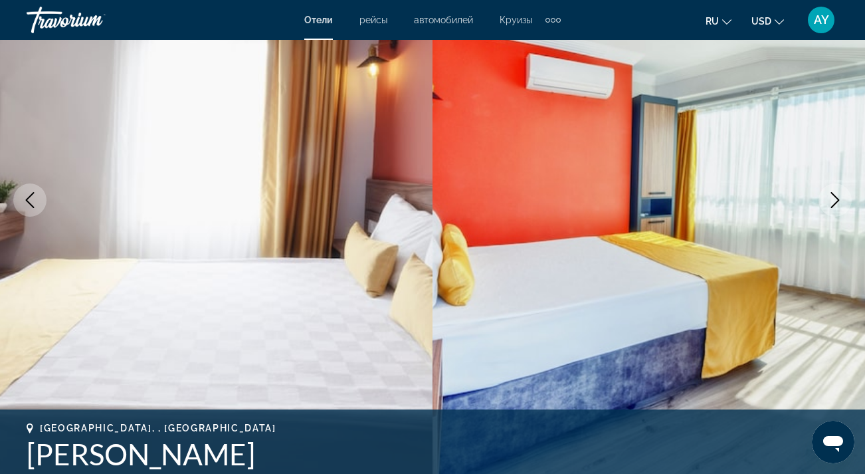
click at [837, 197] on icon "Next image" at bounding box center [835, 200] width 9 height 16
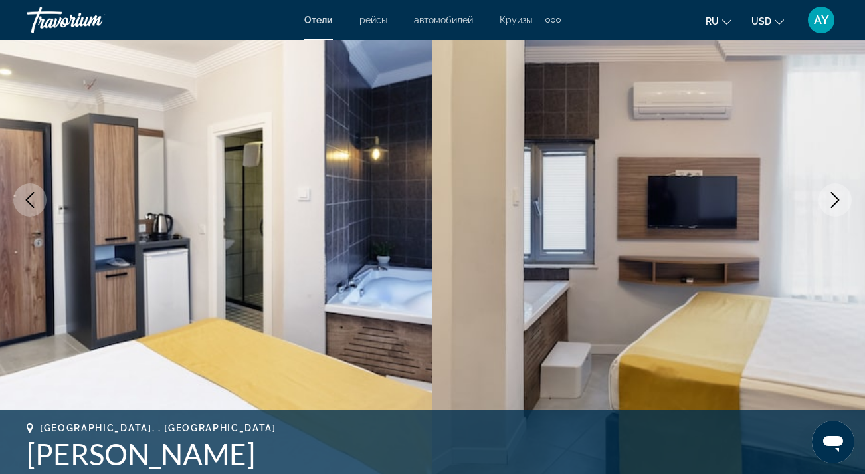
click at [837, 197] on icon "Next image" at bounding box center [835, 200] width 9 height 16
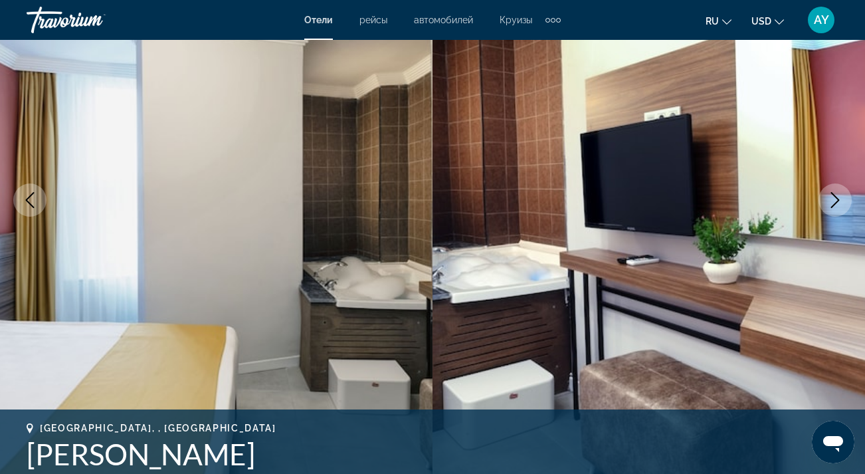
click at [837, 198] on icon "Next image" at bounding box center [835, 200] width 9 height 16
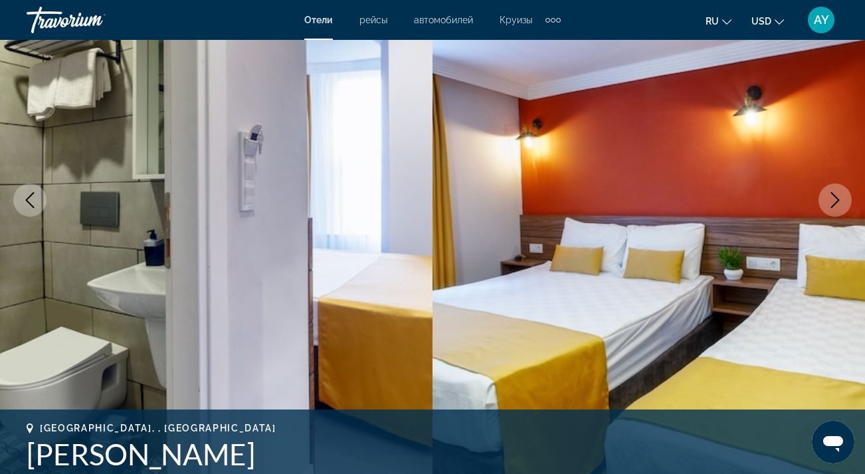
click at [837, 198] on icon "Next image" at bounding box center [835, 200] width 9 height 16
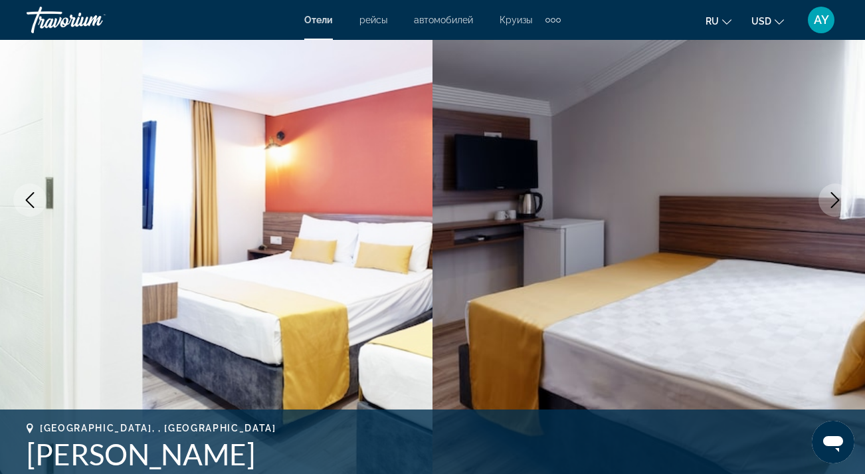
click at [837, 199] on icon "Next image" at bounding box center [835, 200] width 9 height 16
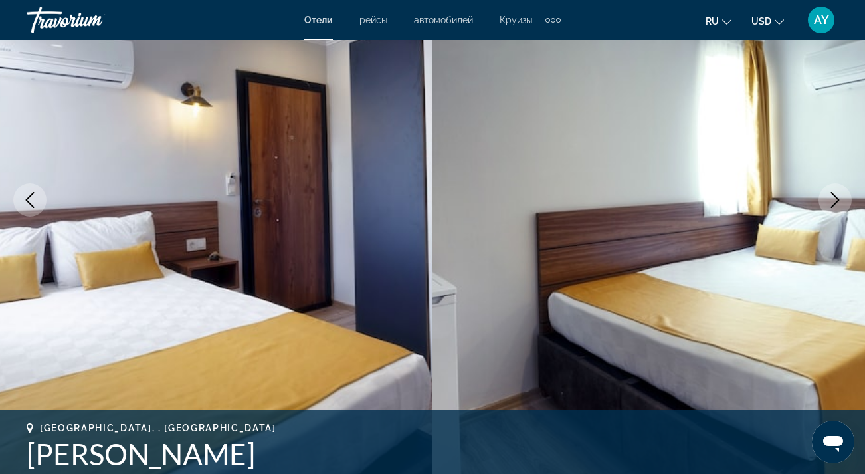
click at [837, 199] on icon "Next image" at bounding box center [835, 200] width 16 height 16
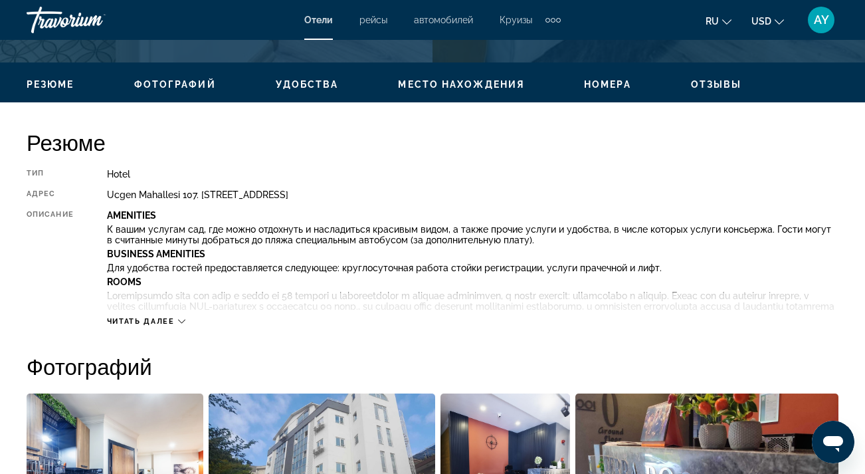
scroll to position [611, 0]
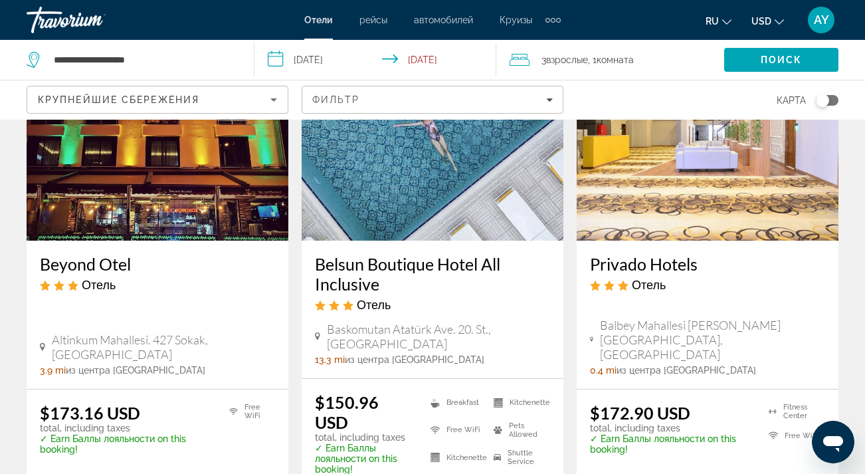
scroll to position [153, 0]
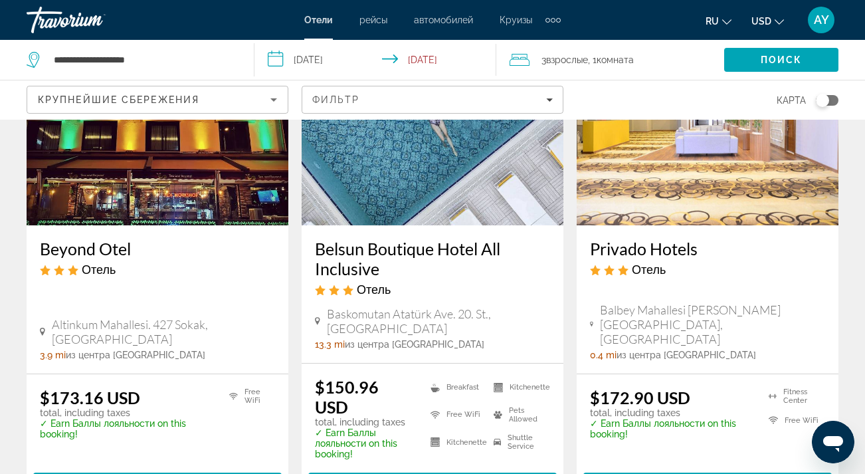
click at [458, 168] on img "Main content" at bounding box center [433, 119] width 262 height 213
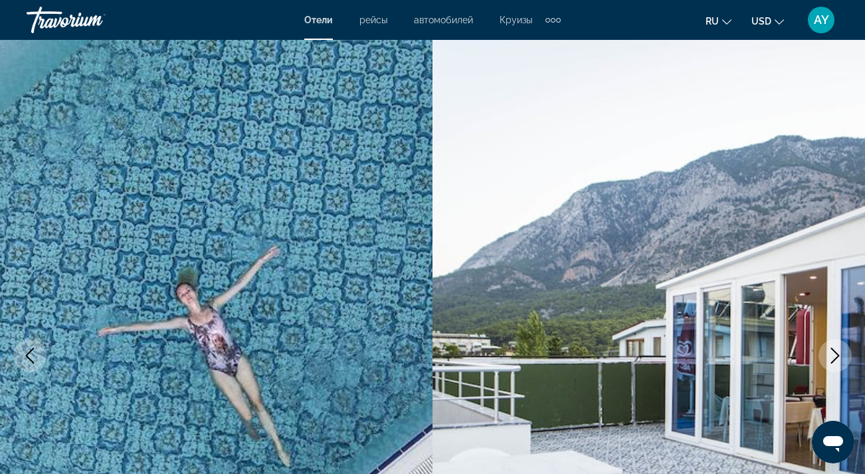
click at [835, 352] on icon "Next image" at bounding box center [835, 356] width 16 height 16
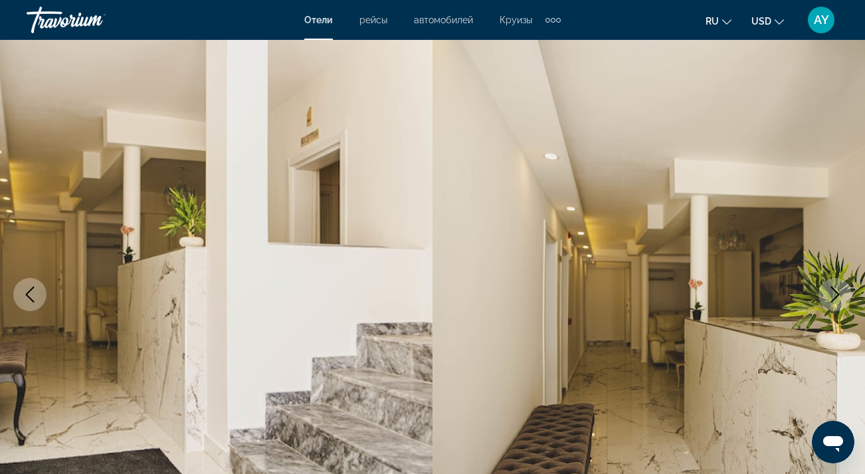
scroll to position [64, 0]
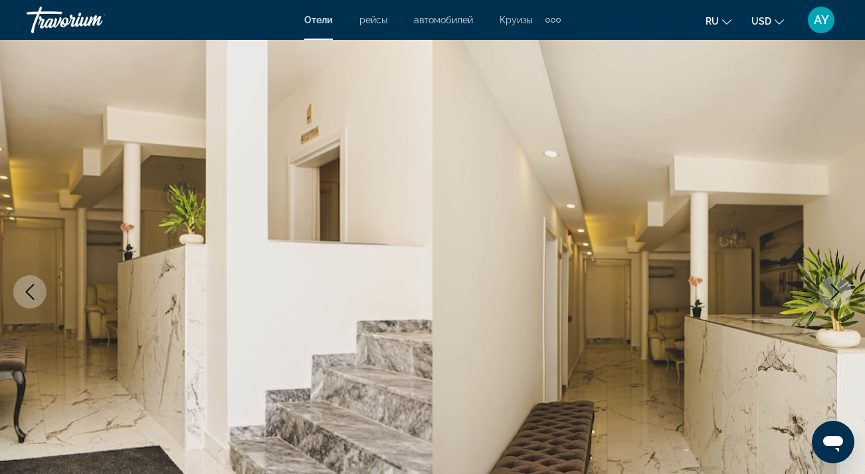
click at [843, 292] on icon "Next image" at bounding box center [835, 292] width 16 height 16
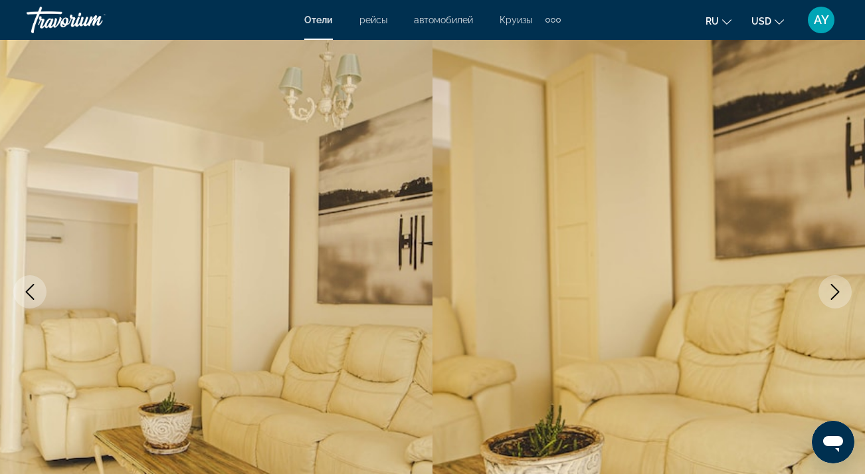
click at [843, 292] on icon "Next image" at bounding box center [835, 292] width 16 height 16
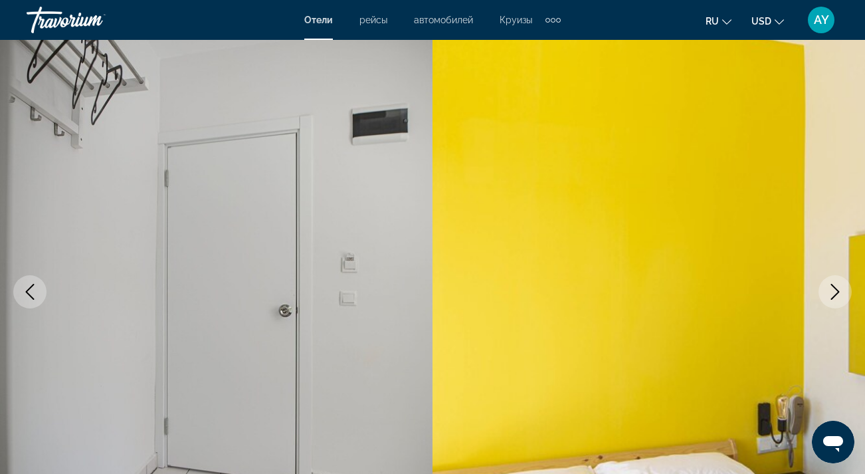
click at [843, 293] on icon "Next image" at bounding box center [835, 292] width 16 height 16
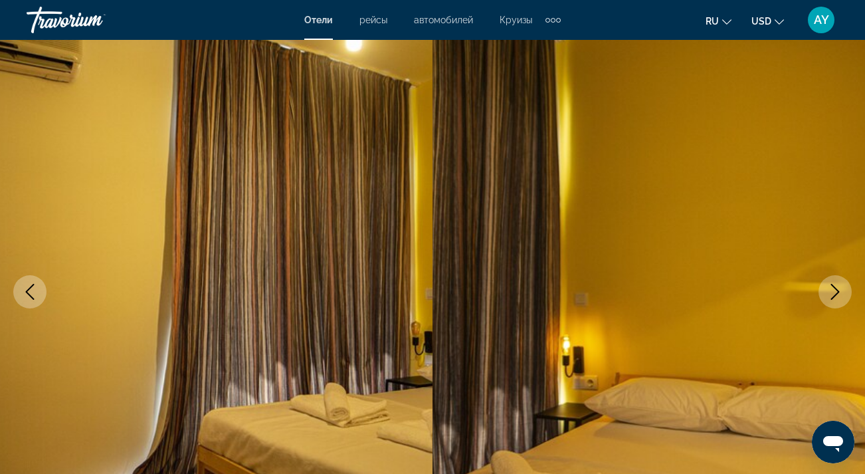
click at [843, 294] on icon "Next image" at bounding box center [835, 292] width 16 height 16
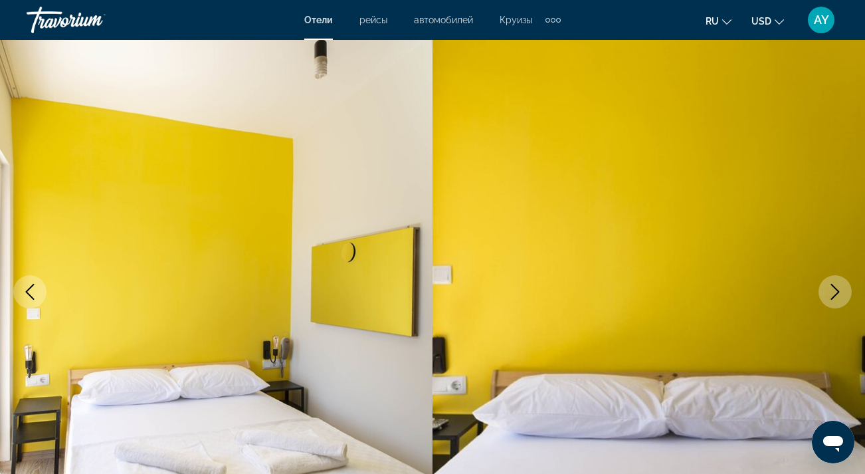
click at [843, 295] on icon "Next image" at bounding box center [835, 292] width 16 height 16
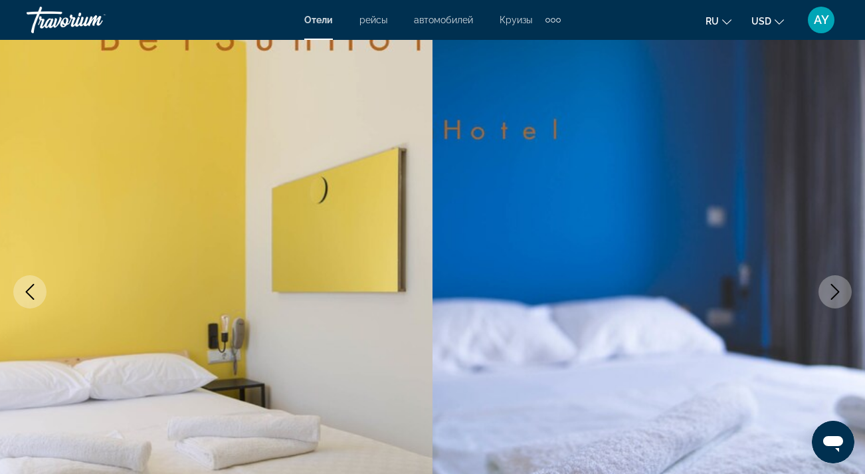
click at [843, 296] on icon "Next image" at bounding box center [835, 292] width 16 height 16
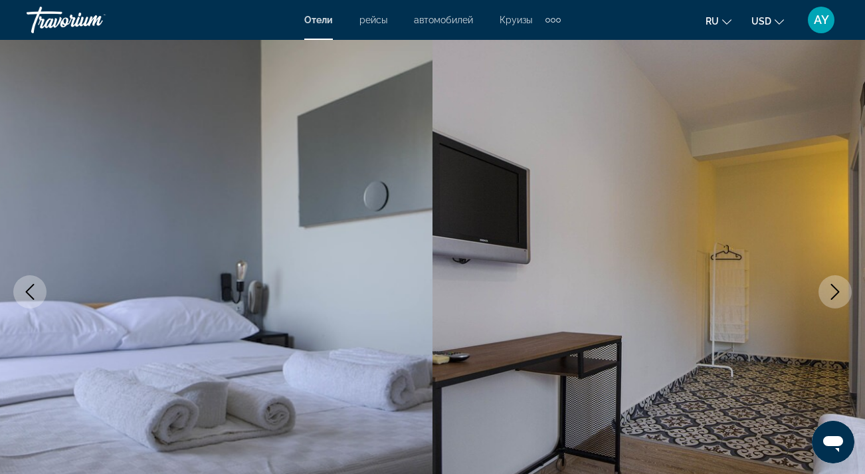
click at [843, 296] on icon "Next image" at bounding box center [835, 292] width 16 height 16
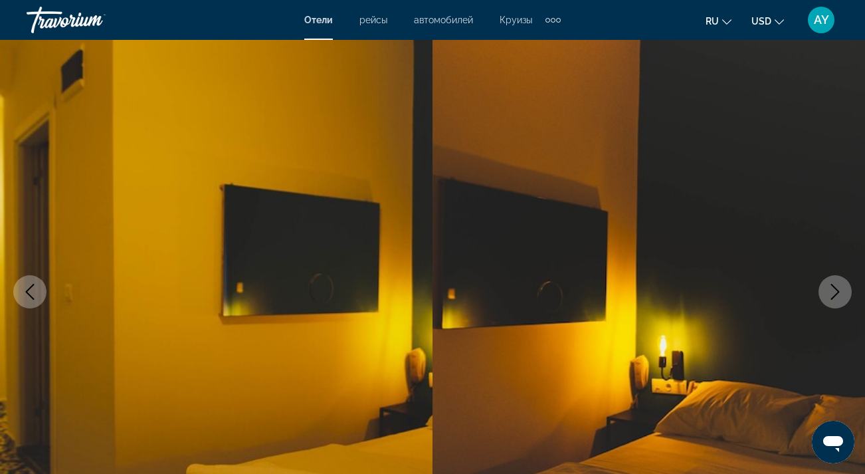
click at [843, 296] on icon "Next image" at bounding box center [835, 292] width 16 height 16
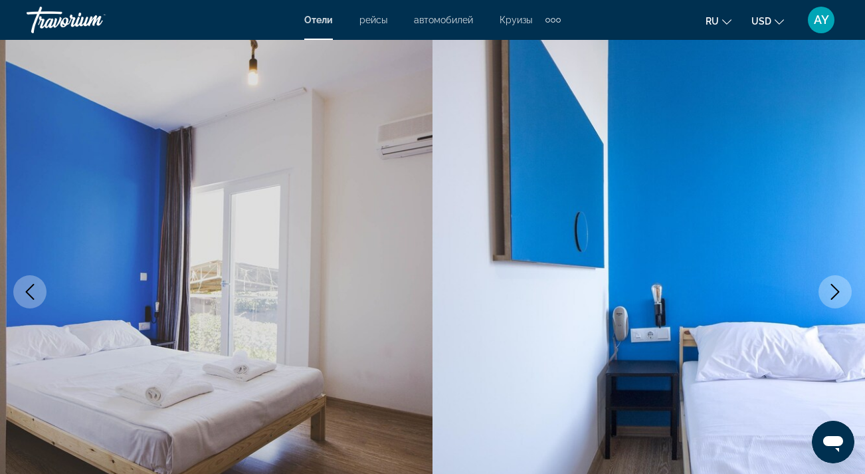
click at [843, 296] on icon "Next image" at bounding box center [835, 292] width 16 height 16
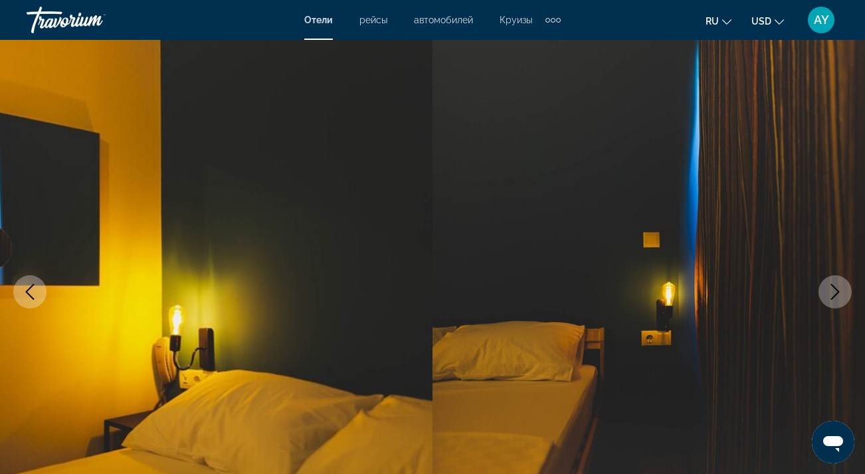
click at [843, 296] on icon "Next image" at bounding box center [835, 292] width 16 height 16
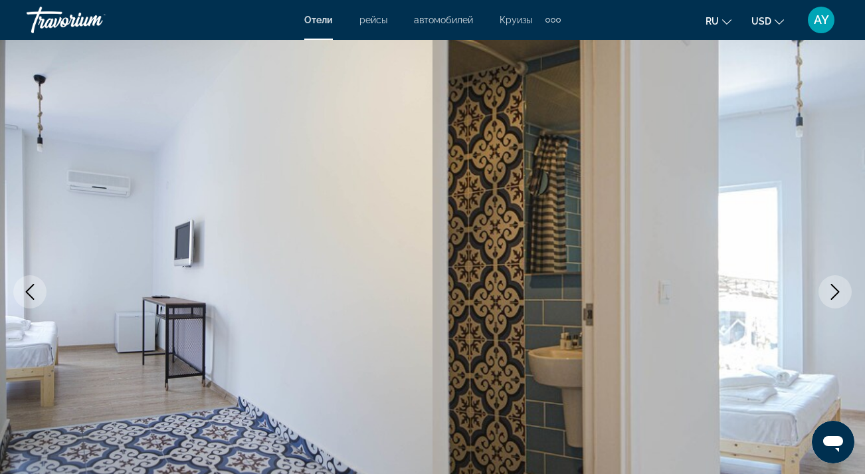
click at [843, 296] on icon "Next image" at bounding box center [835, 292] width 16 height 16
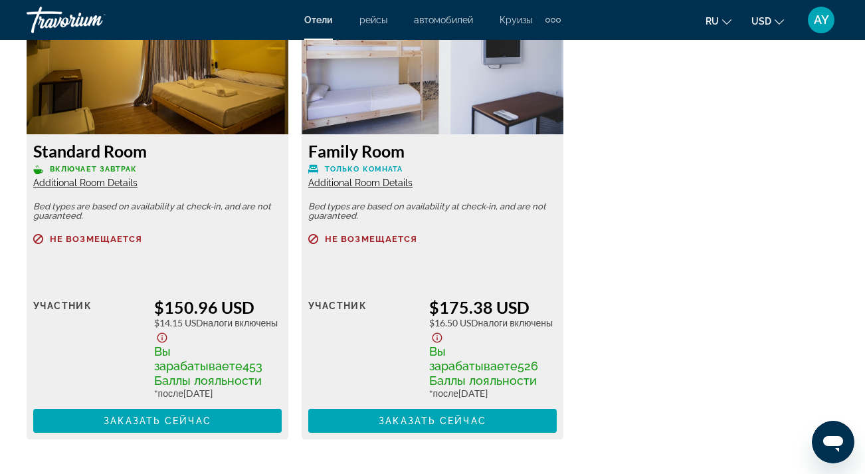
scroll to position [2149, 0]
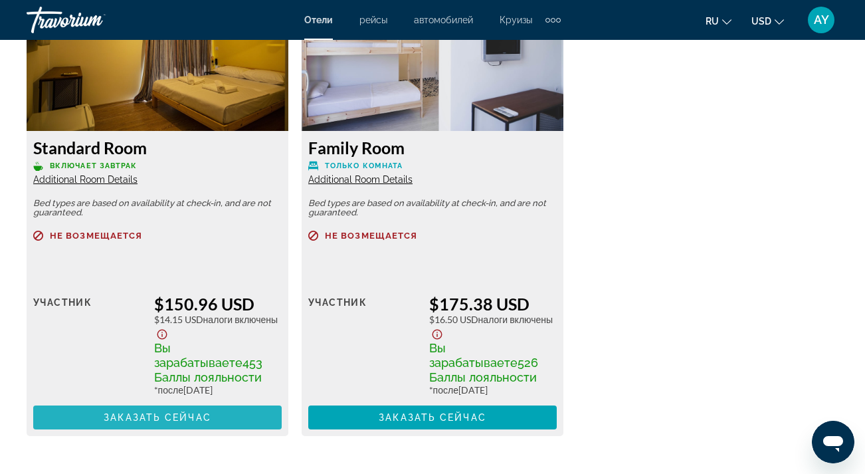
click at [176, 423] on span "Заказать сейчас" at bounding box center [158, 417] width 108 height 11
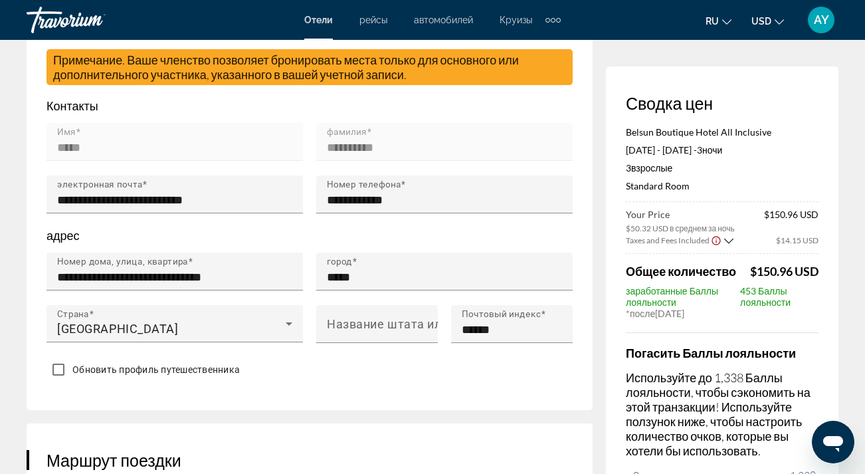
scroll to position [419, 0]
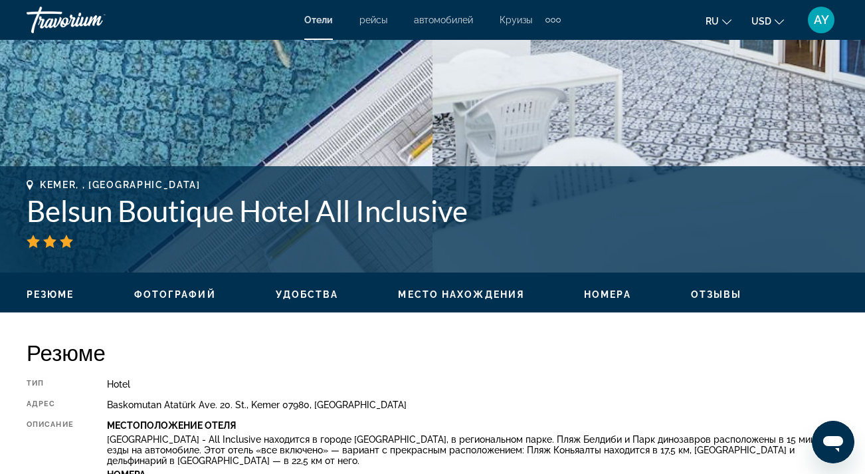
scroll to position [439, 0]
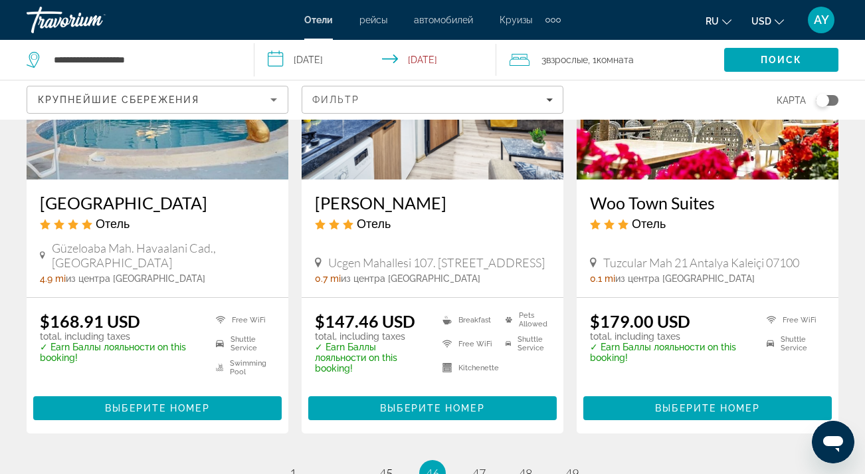
scroll to position [1734, 0]
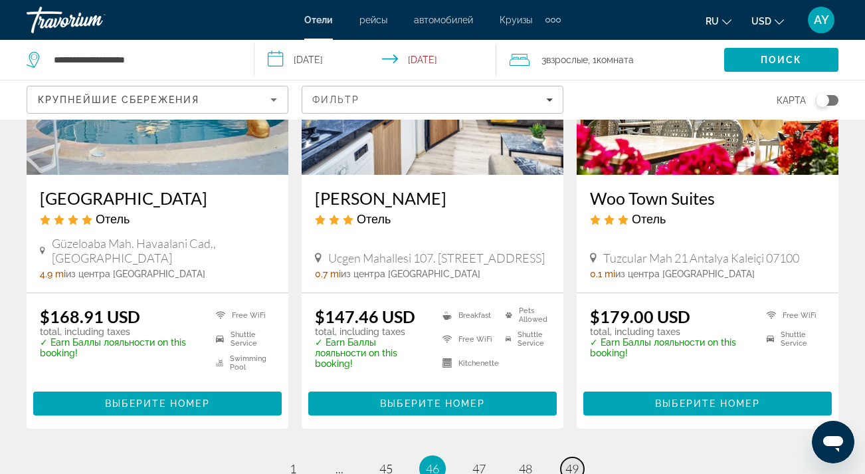
click at [573, 461] on span "49" at bounding box center [571, 468] width 13 height 15
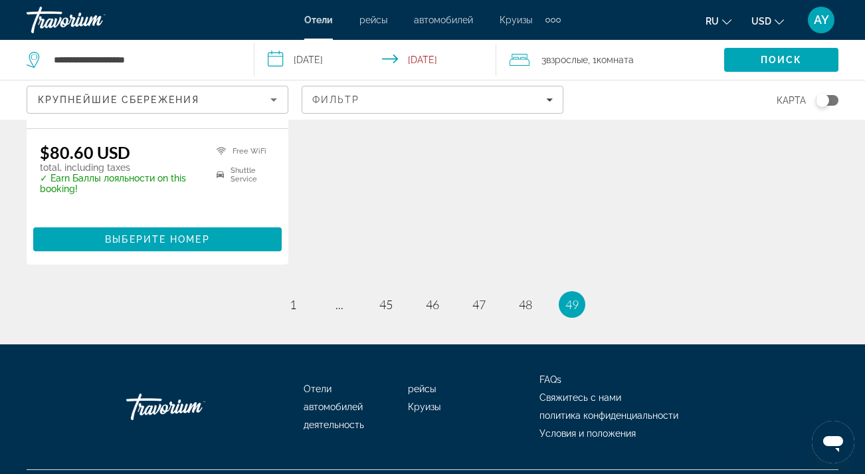
scroll to position [1857, 0]
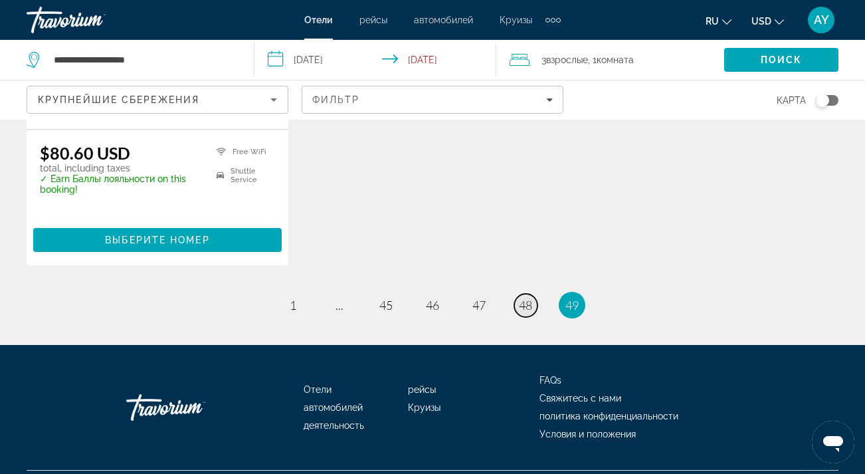
click at [531, 298] on span "48" at bounding box center [525, 305] width 13 height 15
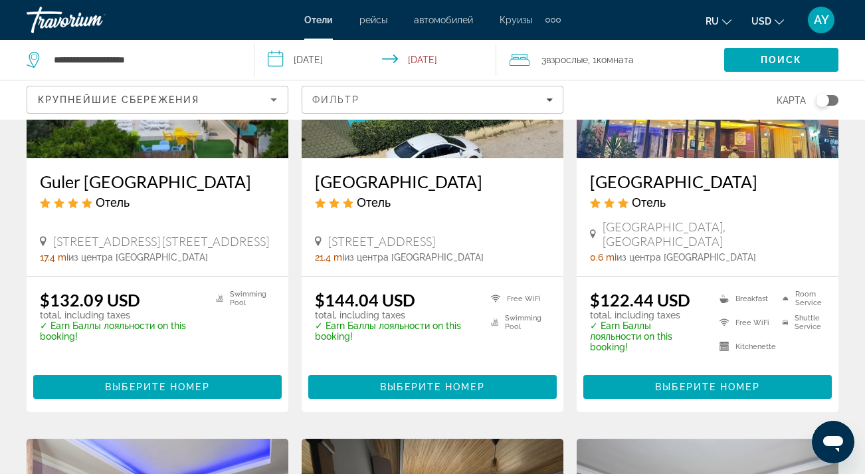
scroll to position [650, 0]
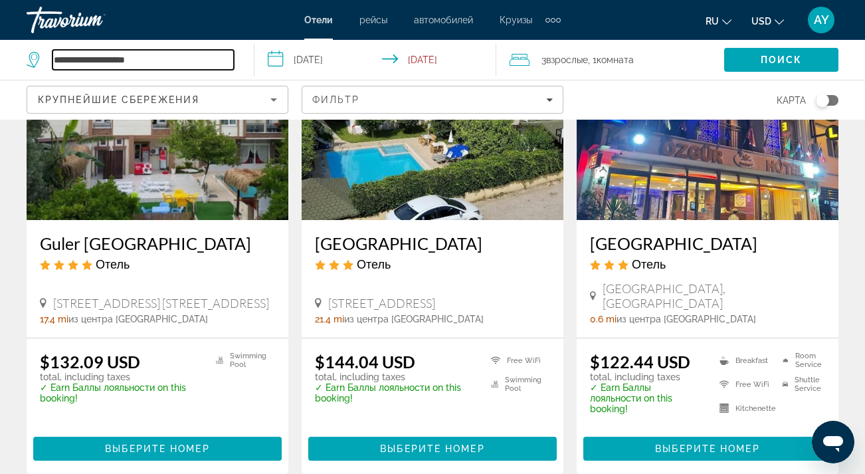
click at [148, 60] on input "**********" at bounding box center [142, 60] width 181 height 20
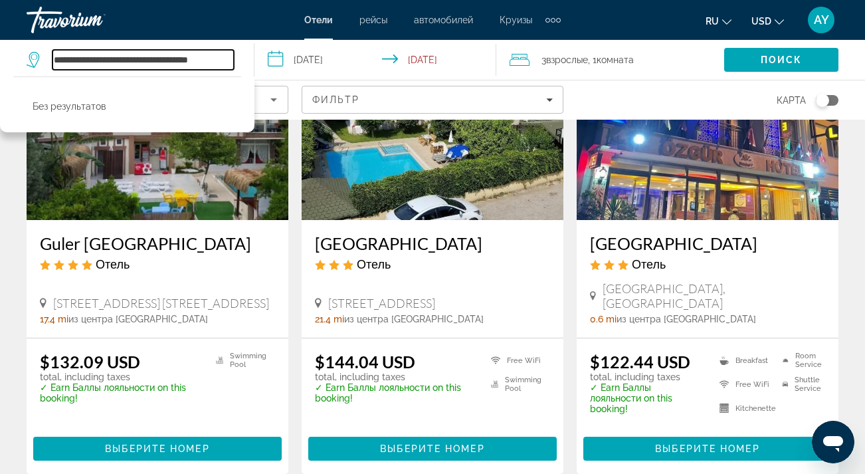
type input "**********"
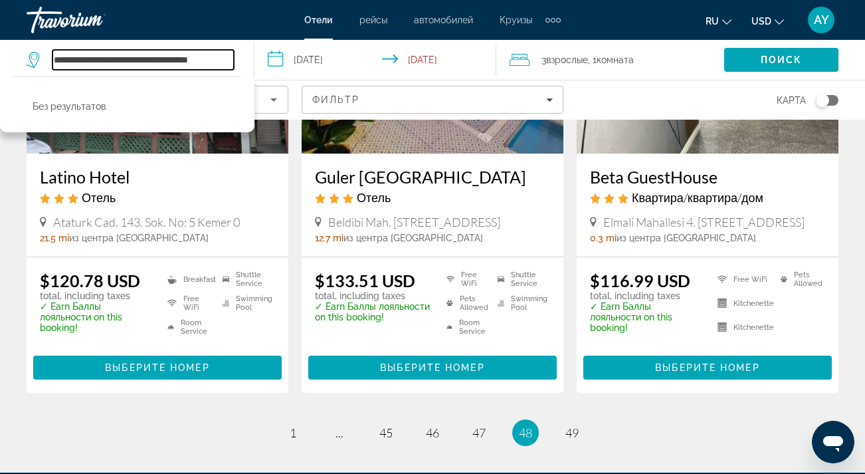
scroll to position [1714, 0]
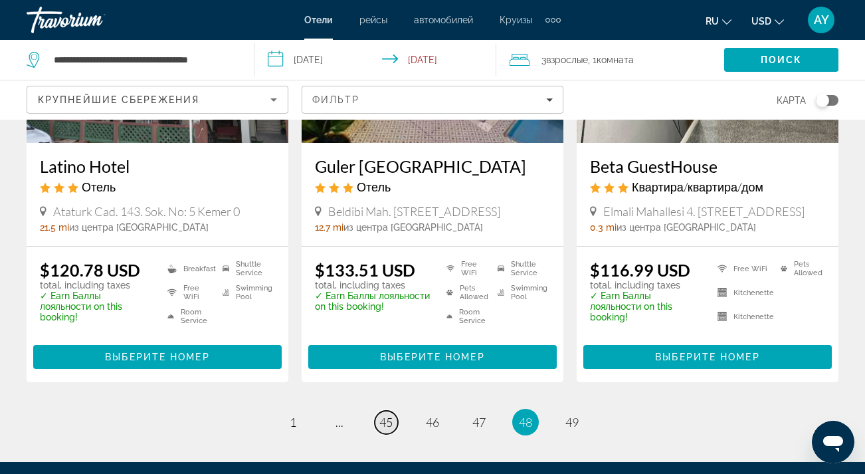
click at [383, 423] on span "45" at bounding box center [385, 422] width 13 height 15
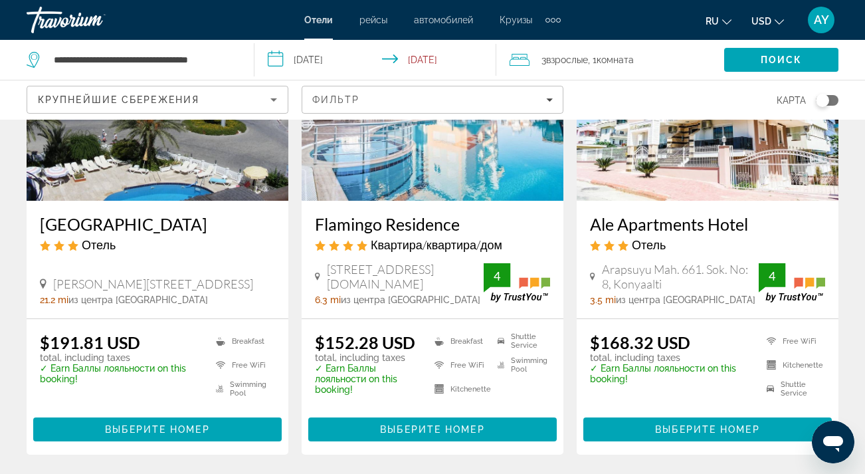
scroll to position [181, 0]
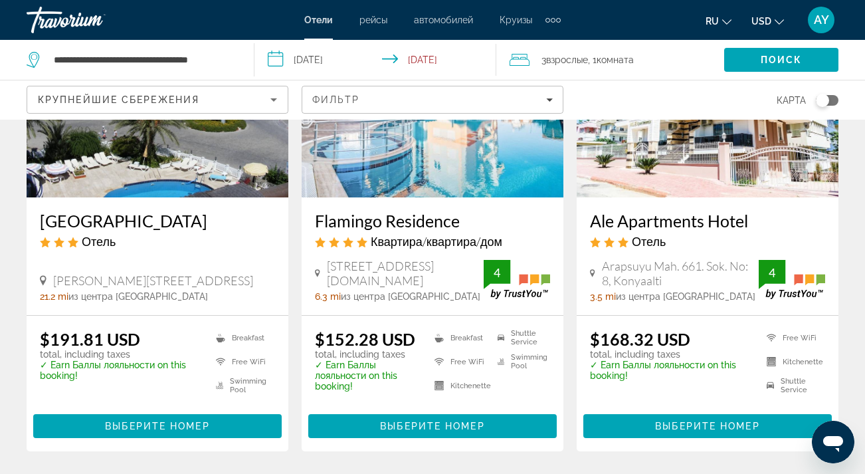
click at [429, 425] on span "Выберите номер" at bounding box center [432, 426] width 104 height 11
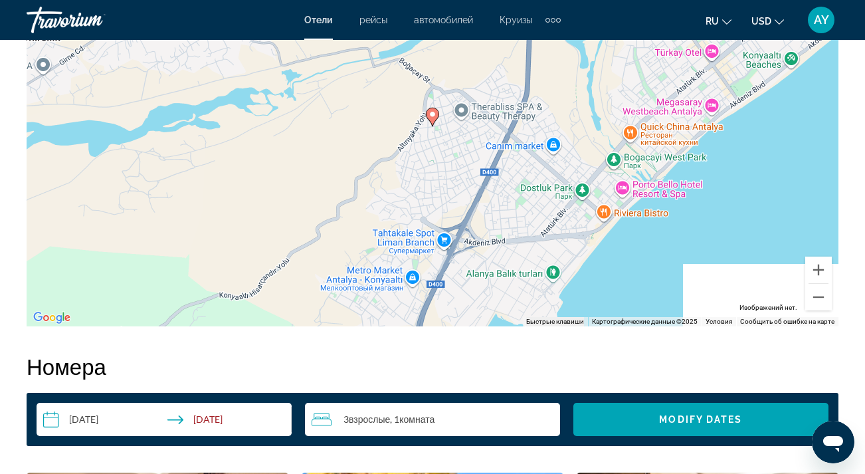
scroll to position [1612, 0]
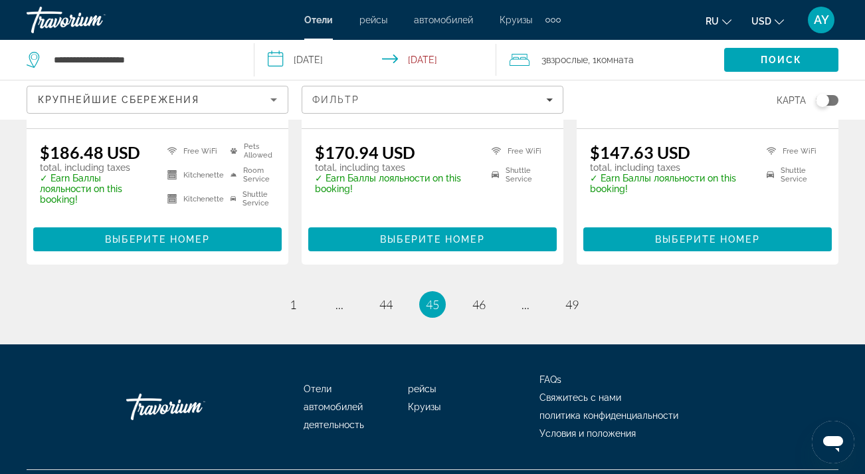
scroll to position [1866, 0]
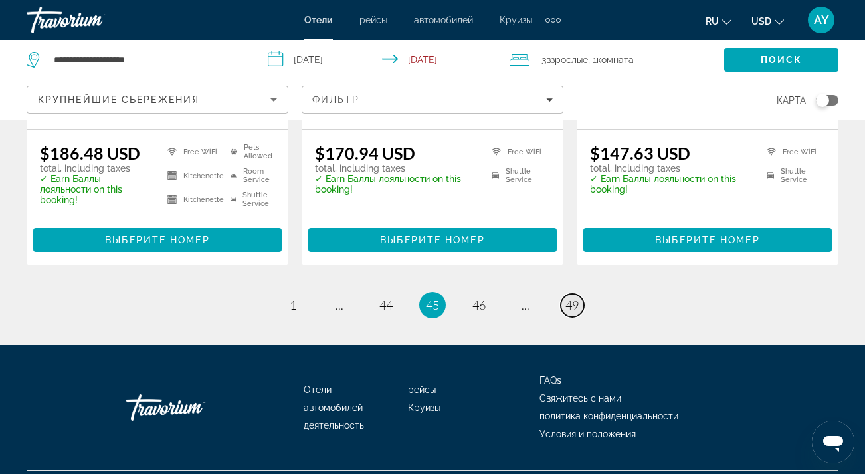
click at [575, 298] on span "49" at bounding box center [571, 305] width 13 height 15
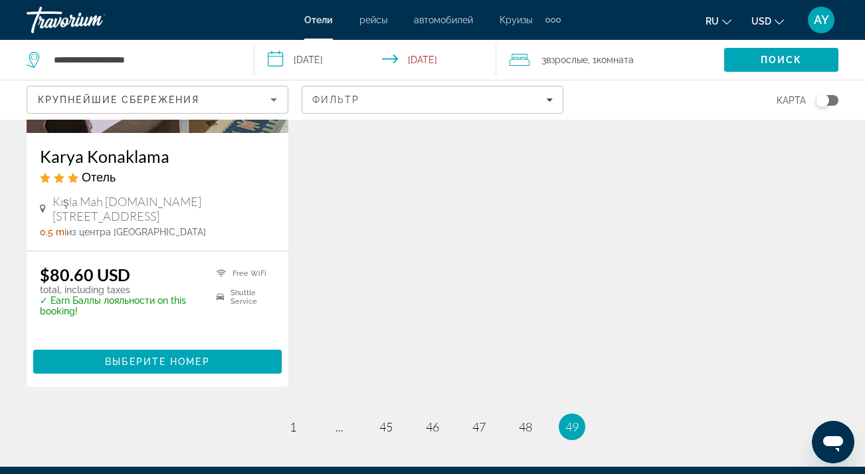
scroll to position [1737, 0]
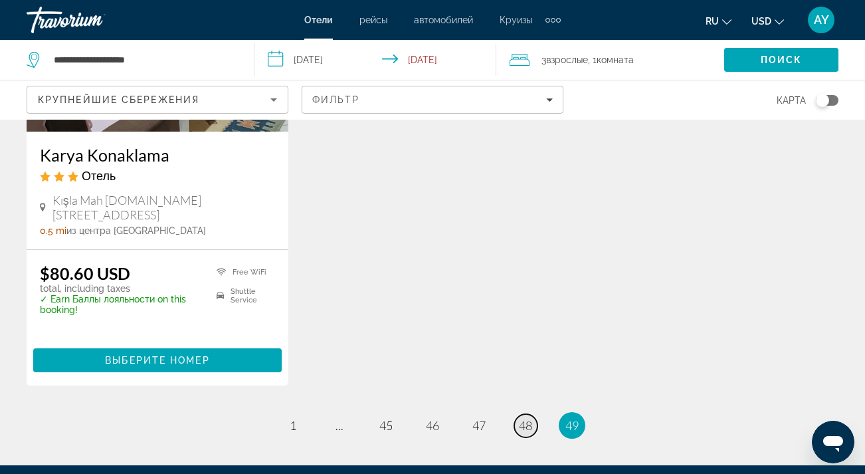
click at [525, 418] on span "48" at bounding box center [525, 425] width 13 height 15
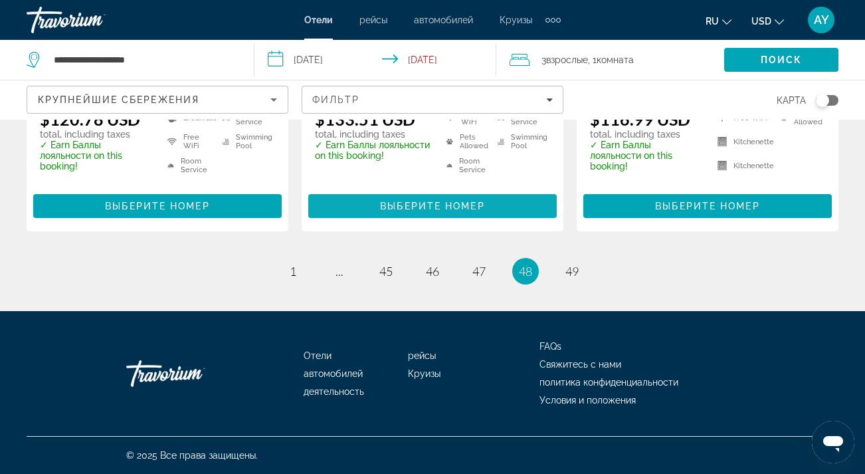
scroll to position [1866, 0]
click at [482, 269] on span "47" at bounding box center [478, 271] width 13 height 15
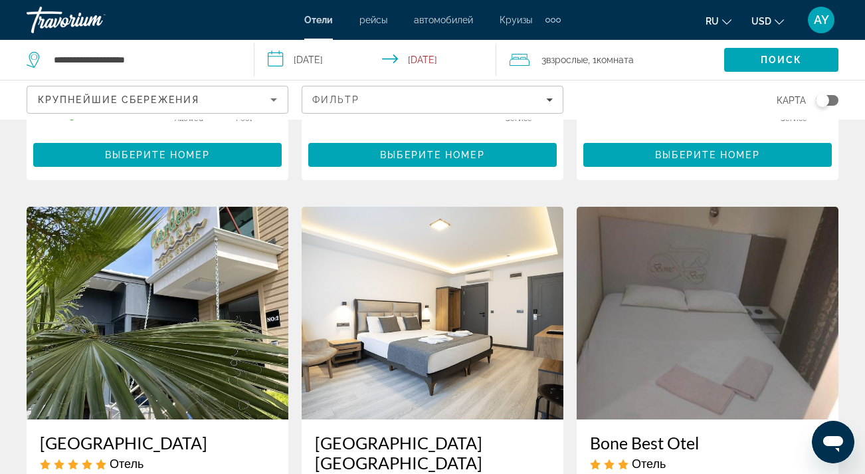
scroll to position [971, 0]
click at [258, 254] on img "Main content" at bounding box center [158, 313] width 262 height 213
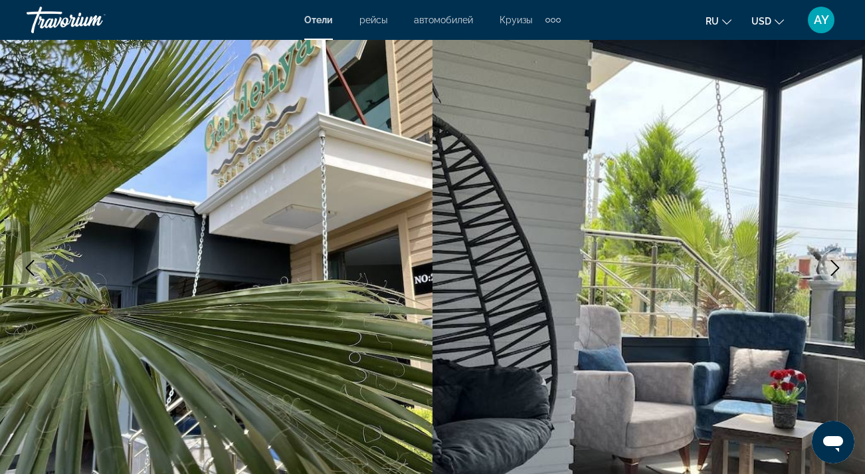
scroll to position [90, 0]
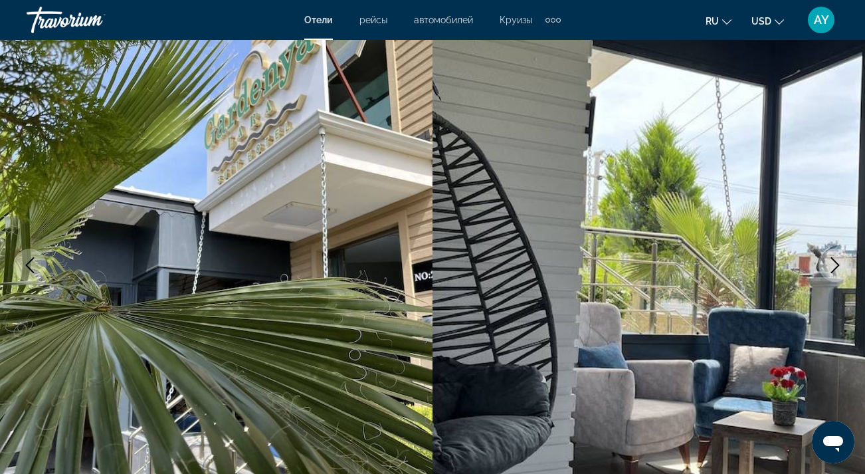
click at [841, 264] on icon "Next image" at bounding box center [835, 265] width 16 height 16
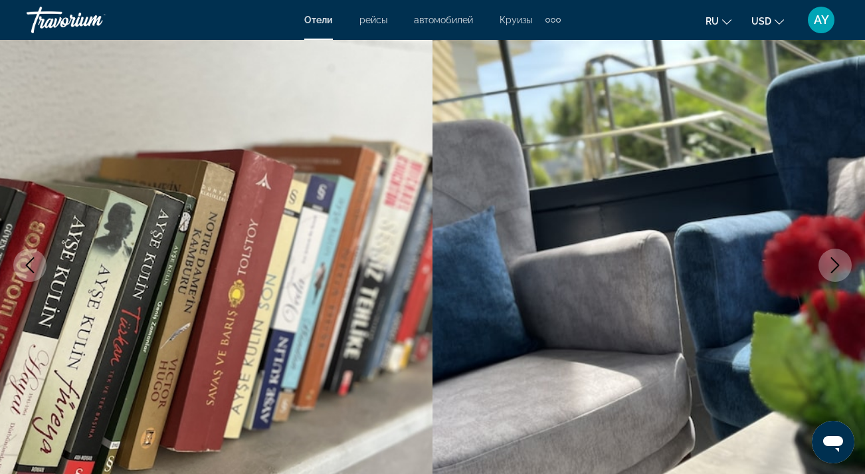
click at [841, 264] on icon "Next image" at bounding box center [835, 265] width 16 height 16
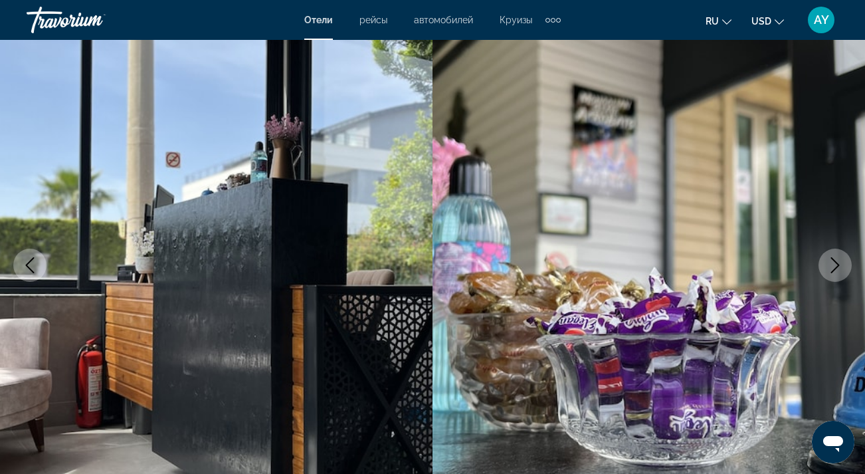
click at [841, 265] on icon "Next image" at bounding box center [835, 265] width 16 height 16
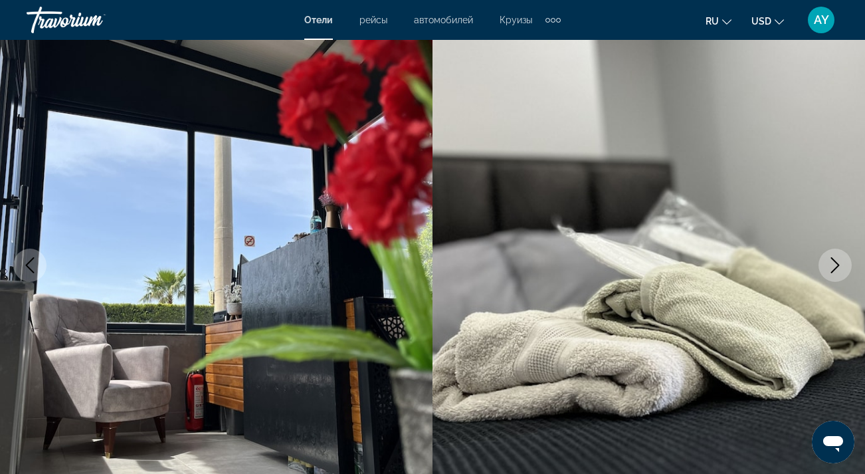
click at [841, 265] on icon "Next image" at bounding box center [835, 265] width 16 height 16
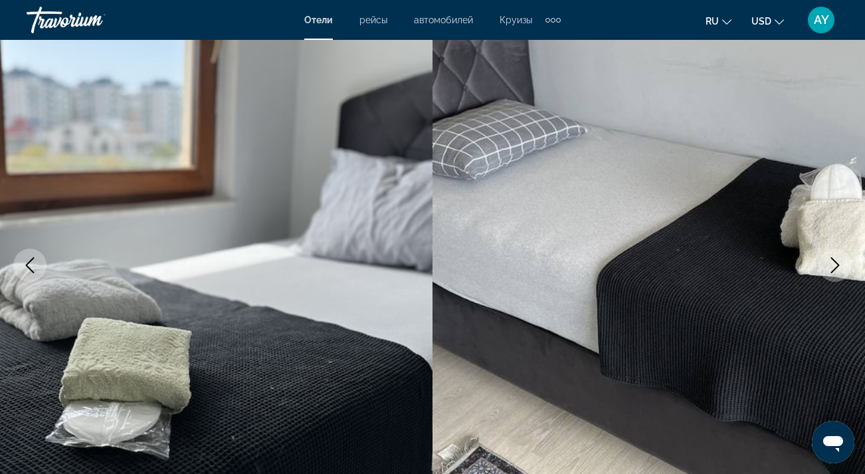
click at [841, 265] on icon "Next image" at bounding box center [835, 265] width 16 height 16
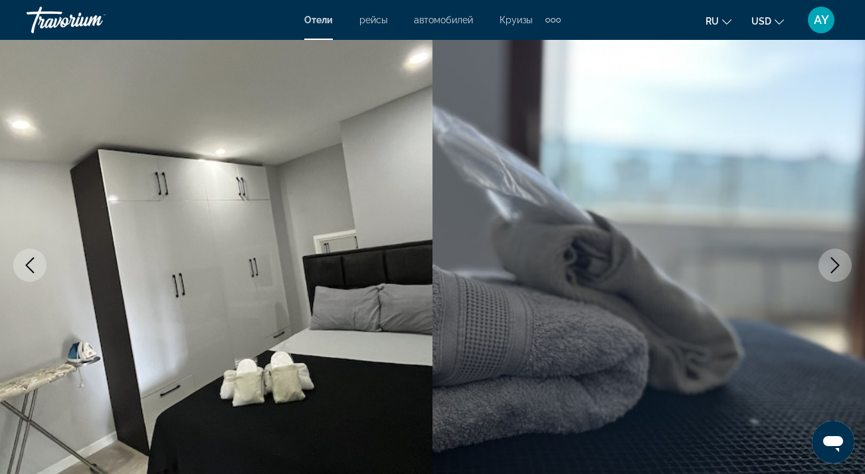
click at [841, 266] on icon "Next image" at bounding box center [835, 265] width 16 height 16
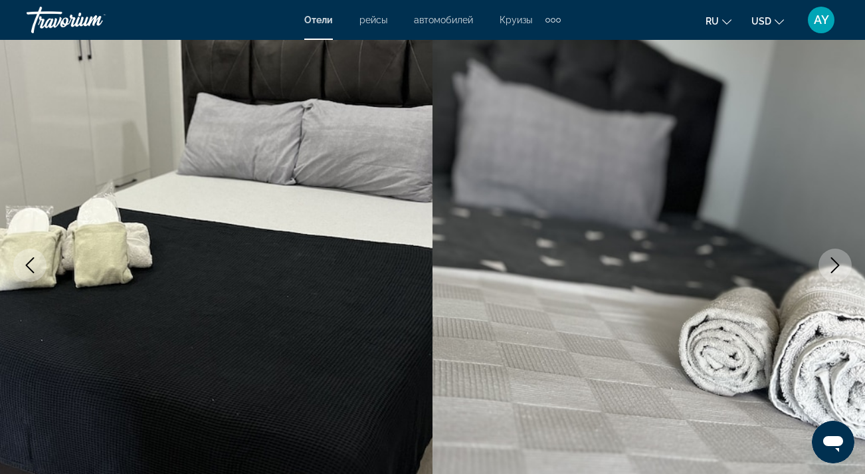
click at [841, 266] on icon "Next image" at bounding box center [835, 265] width 16 height 16
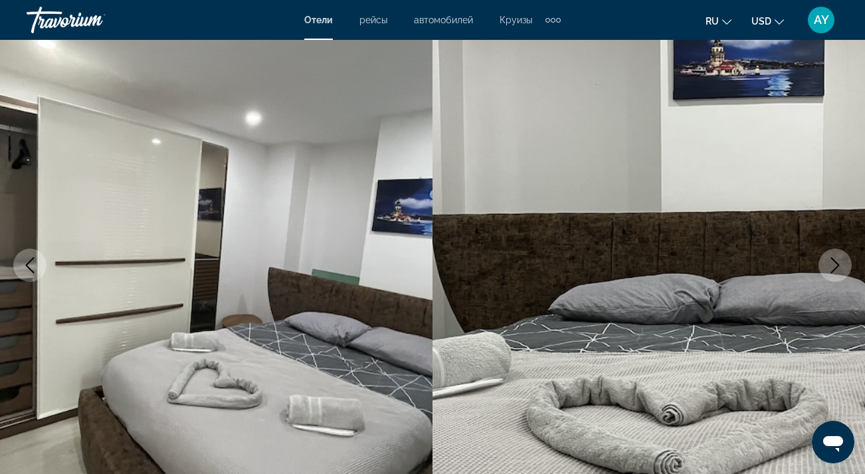
click at [841, 266] on icon "Next image" at bounding box center [835, 265] width 16 height 16
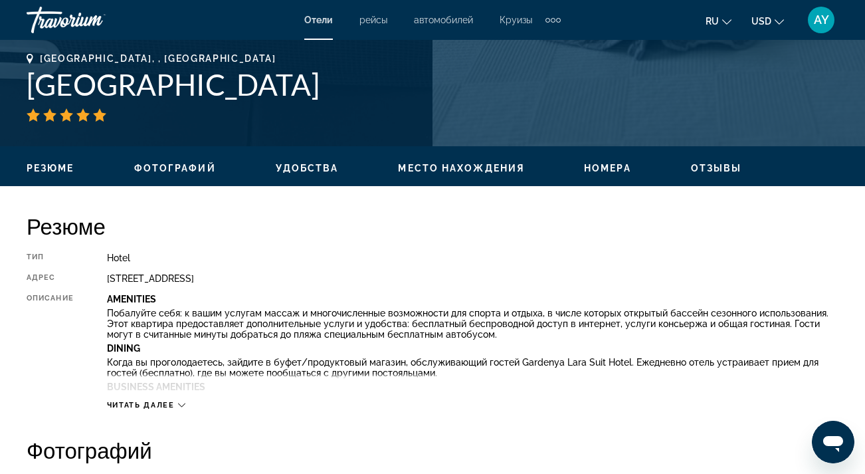
scroll to position [512, 0]
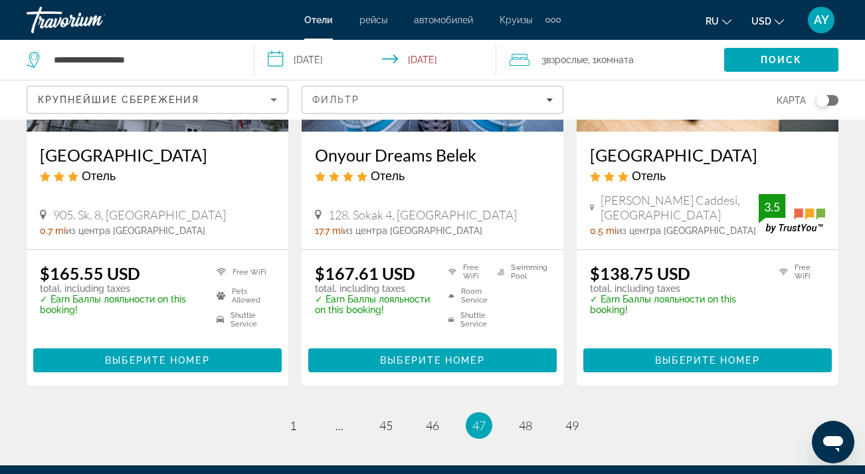
scroll to position [1801, 0]
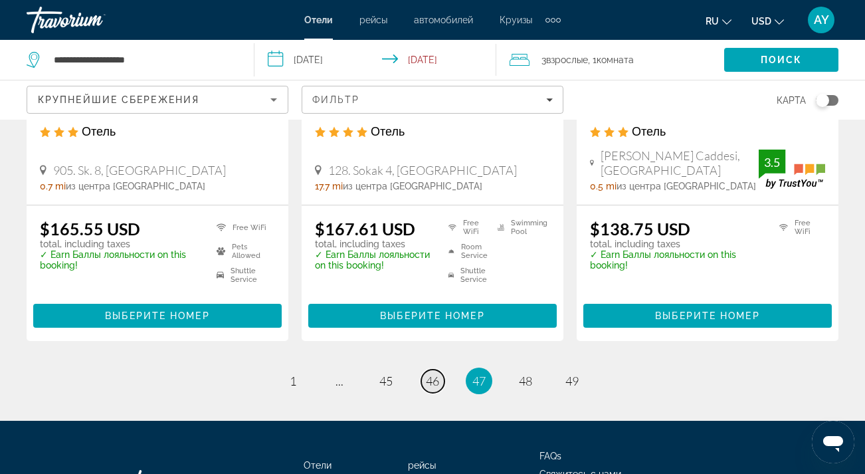
click at [440, 369] on link "page 46" at bounding box center [432, 380] width 23 height 23
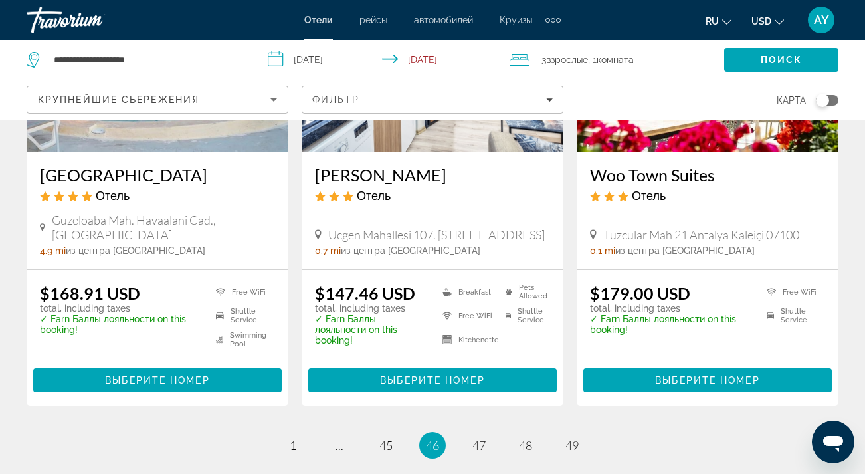
scroll to position [1757, 0]
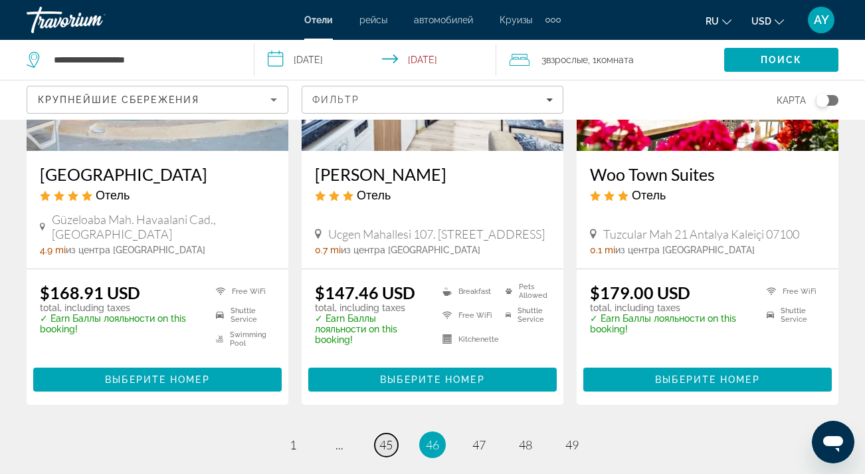
click at [383, 437] on span "45" at bounding box center [385, 444] width 13 height 15
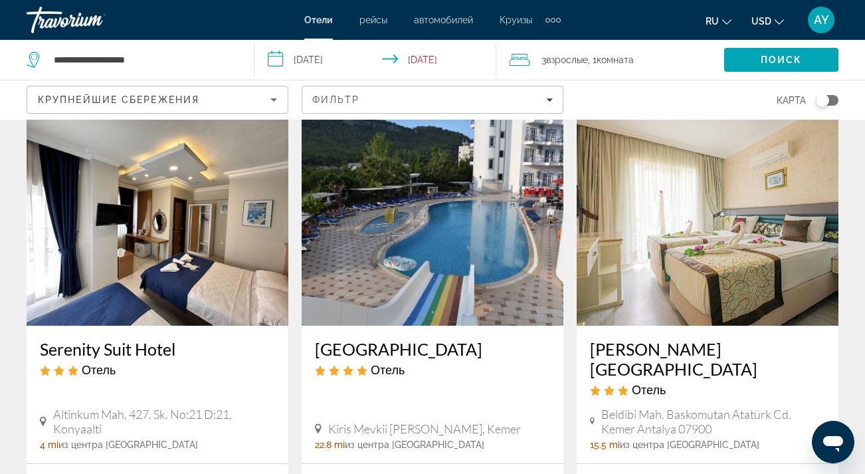
scroll to position [545, 0]
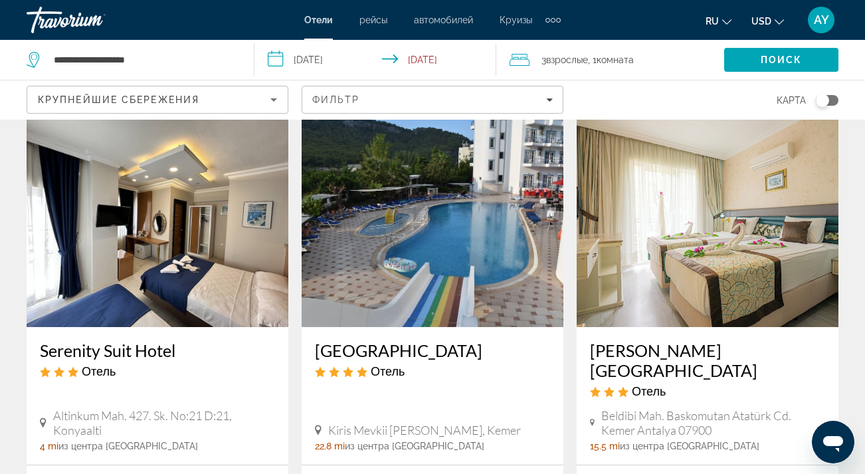
click at [432, 239] on img "Main content" at bounding box center [433, 220] width 262 height 213
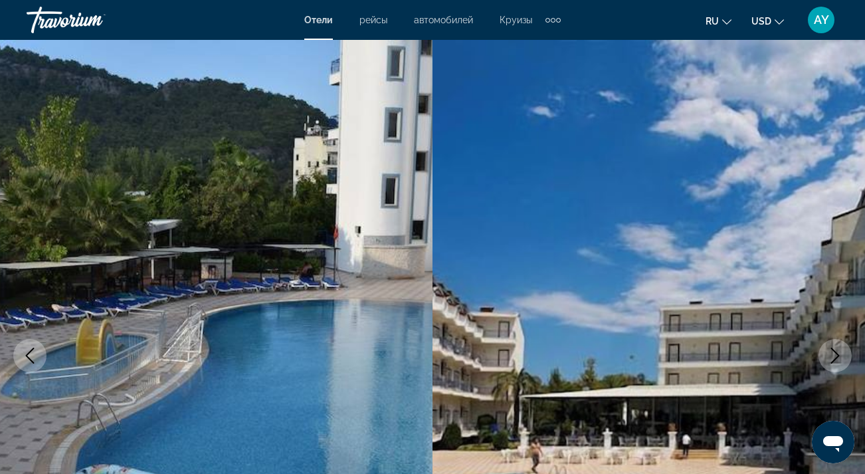
click at [841, 353] on icon "Next image" at bounding box center [835, 356] width 16 height 16
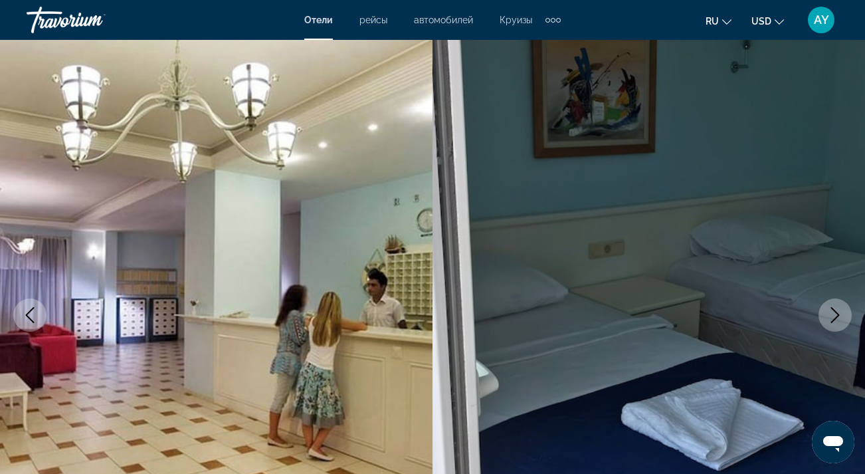
scroll to position [47, 0]
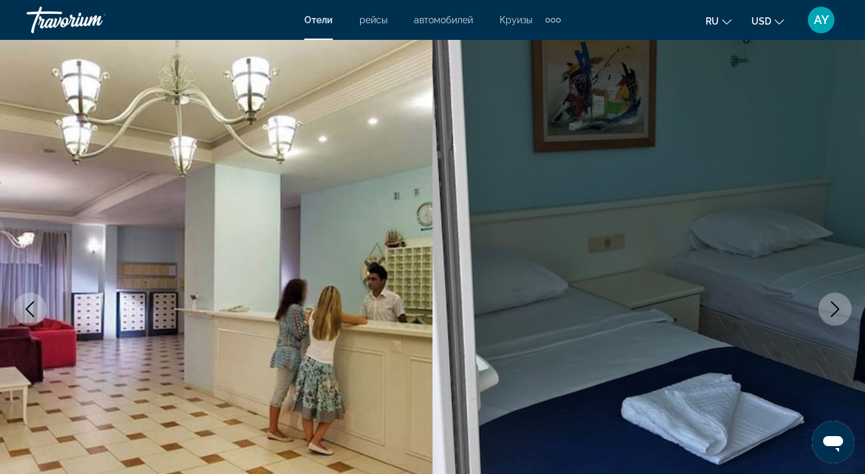
click at [833, 307] on icon "Next image" at bounding box center [835, 309] width 16 height 16
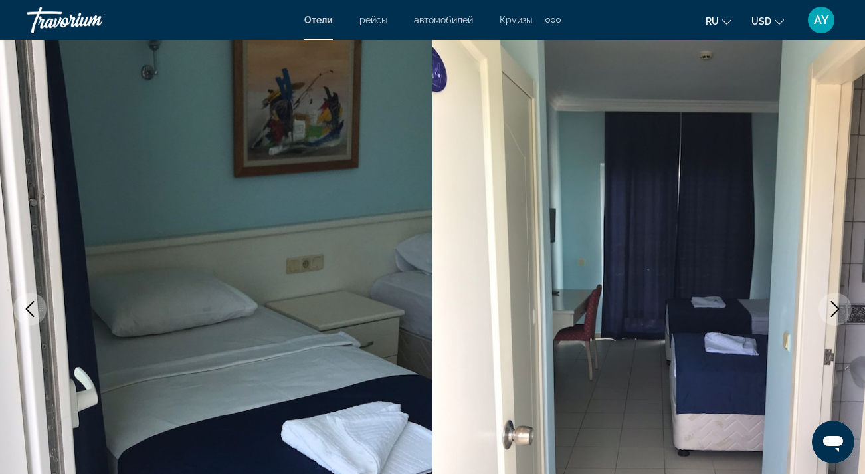
click at [833, 307] on icon "Next image" at bounding box center [835, 309] width 16 height 16
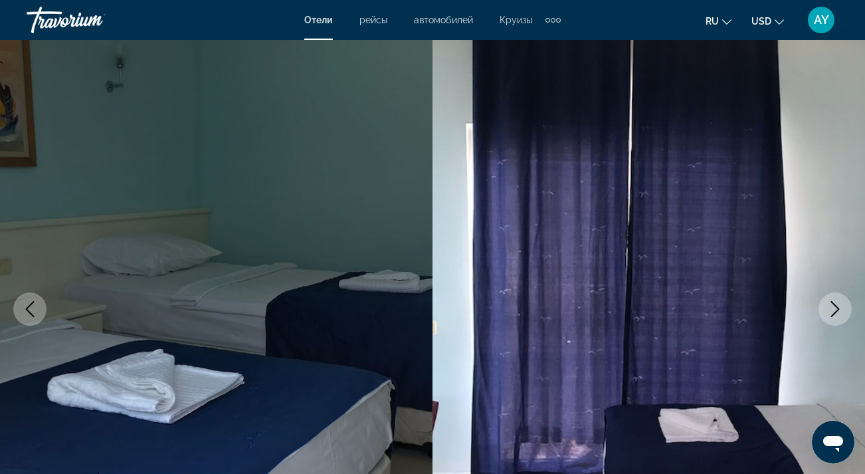
click at [833, 307] on icon "Next image" at bounding box center [835, 309] width 16 height 16
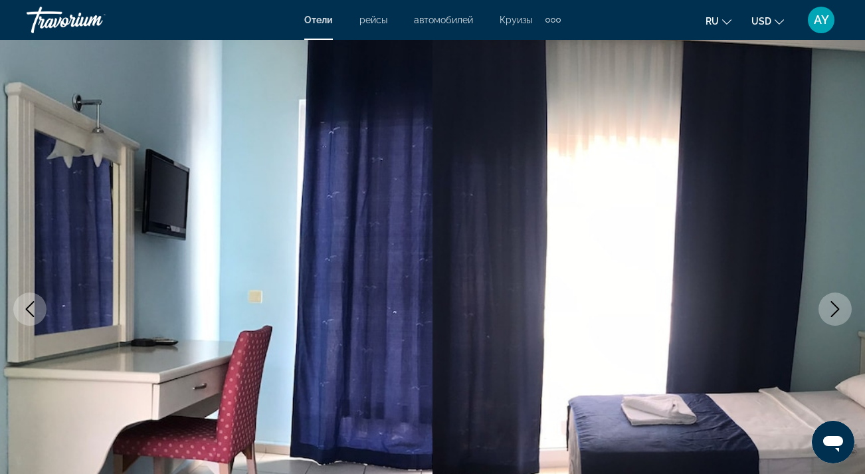
click at [833, 307] on icon "Next image" at bounding box center [835, 309] width 16 height 16
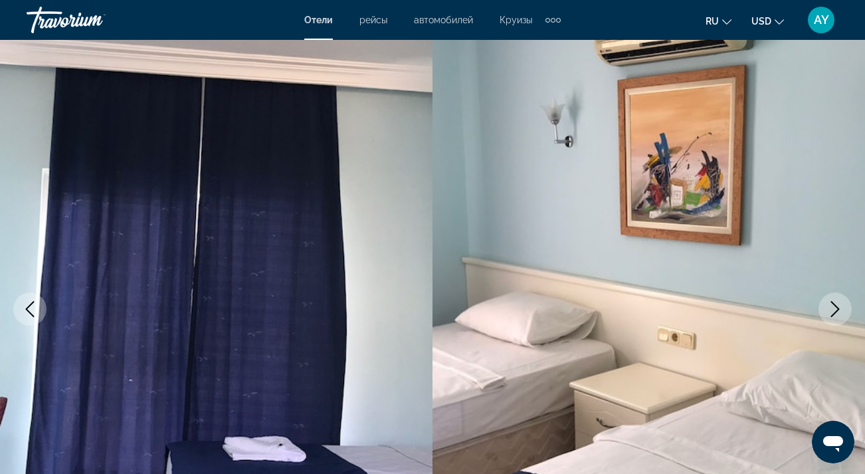
click at [833, 307] on icon "Next image" at bounding box center [835, 309] width 16 height 16
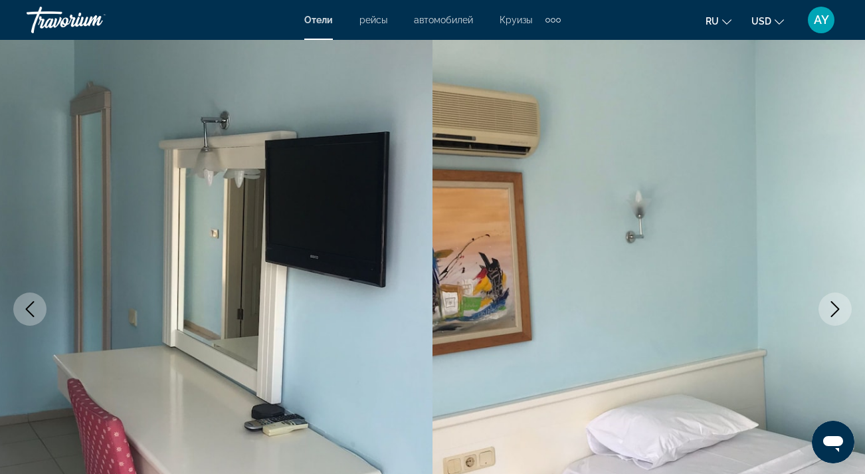
click at [833, 307] on icon "Next image" at bounding box center [835, 309] width 16 height 16
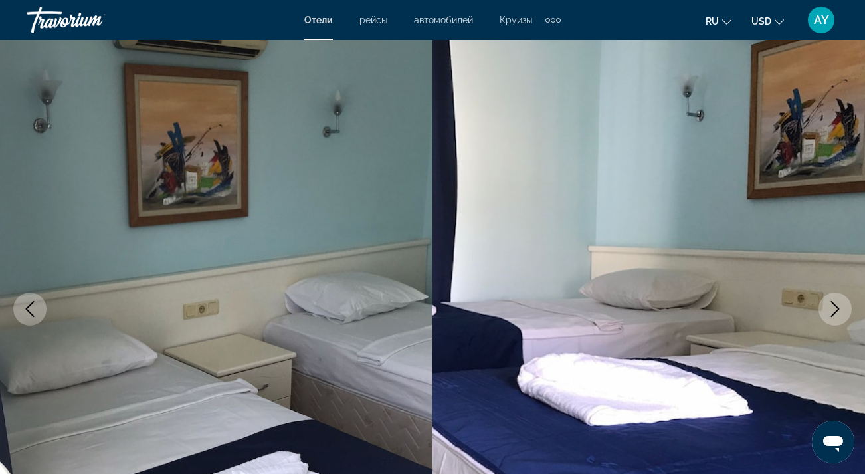
click at [833, 307] on icon "Next image" at bounding box center [835, 309] width 16 height 16
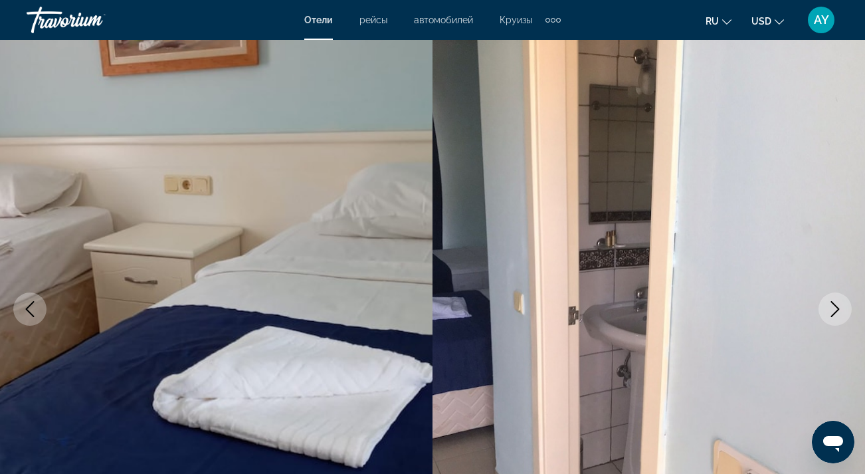
click at [833, 307] on icon "Next image" at bounding box center [835, 309] width 16 height 16
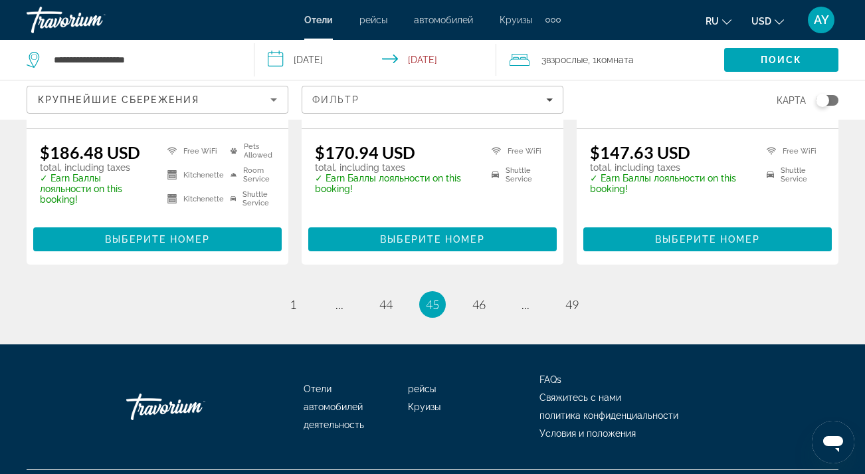
scroll to position [1866, 0]
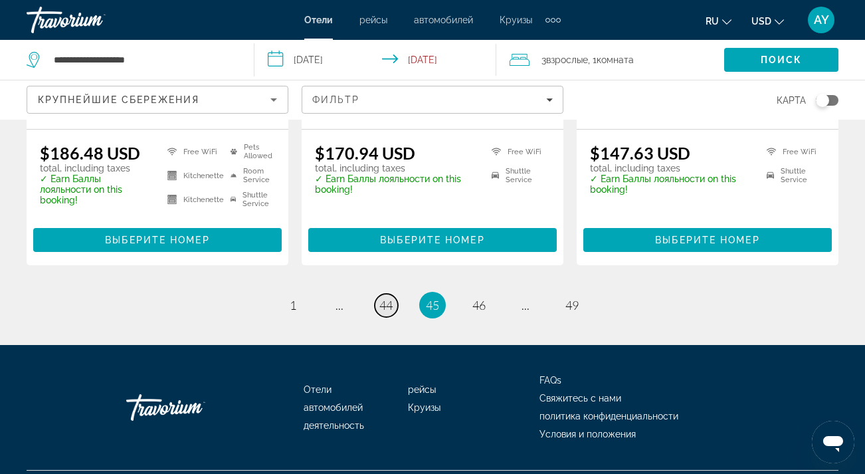
click at [385, 298] on span "44" at bounding box center [385, 305] width 13 height 15
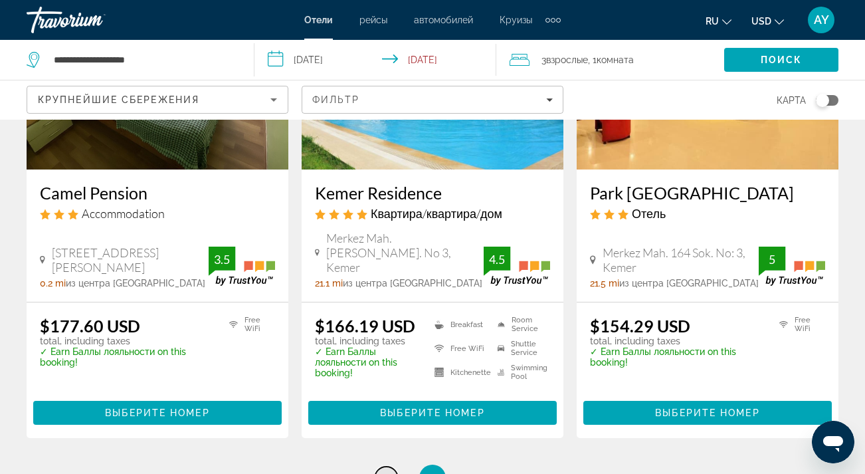
scroll to position [1767, 0]
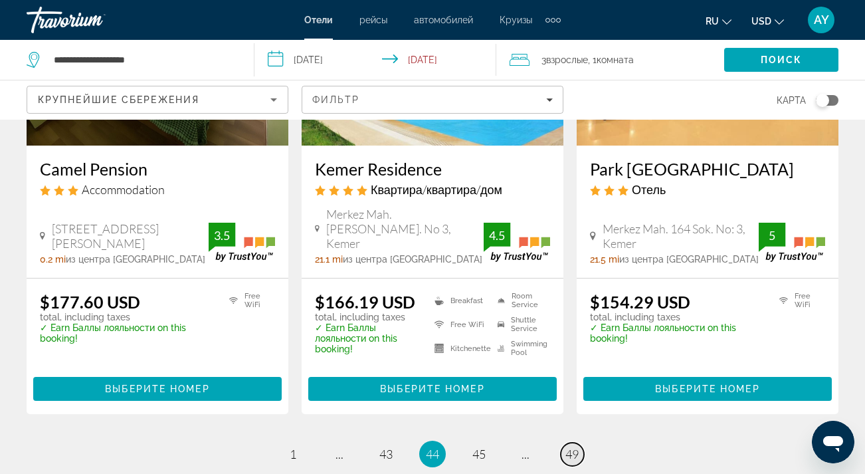
click at [573, 447] on span "49" at bounding box center [571, 454] width 13 height 15
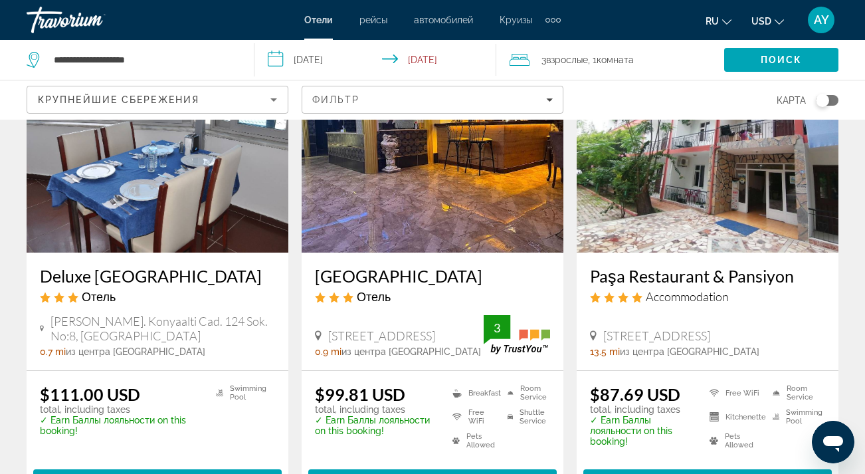
scroll to position [1125, 0]
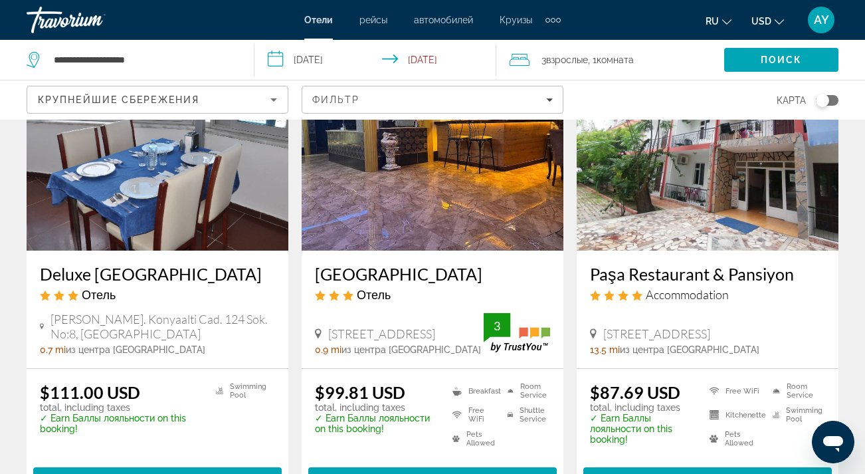
click at [226, 186] on img "Main content" at bounding box center [158, 144] width 262 height 213
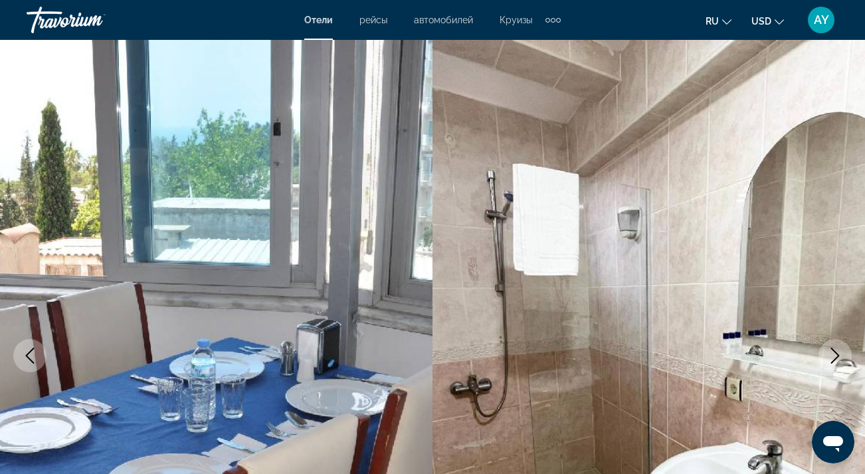
click at [834, 355] on icon "Next image" at bounding box center [835, 356] width 16 height 16
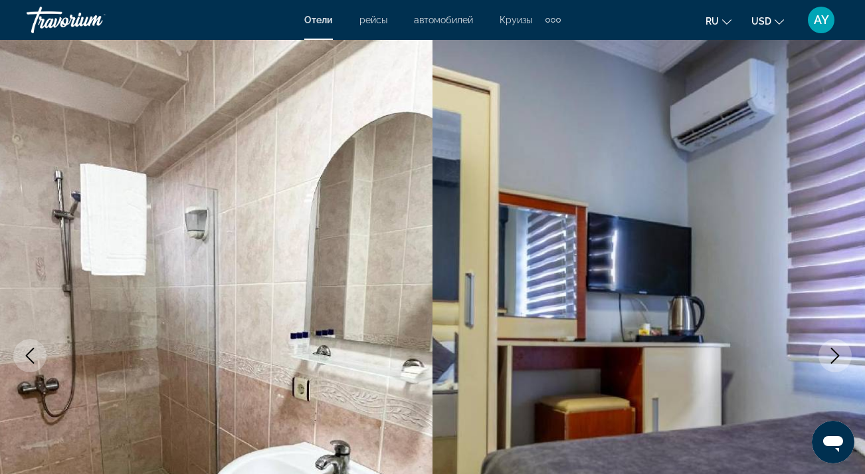
click at [834, 355] on icon "Next image" at bounding box center [835, 356] width 16 height 16
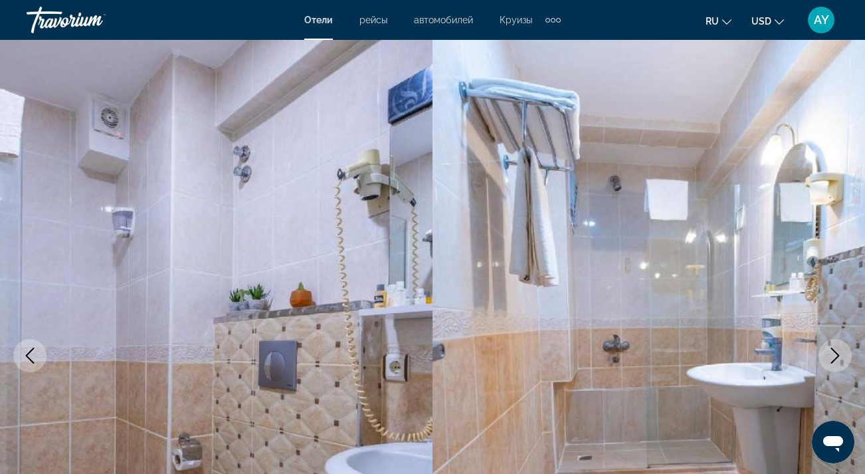
click at [835, 355] on icon "Next image" at bounding box center [835, 356] width 16 height 16
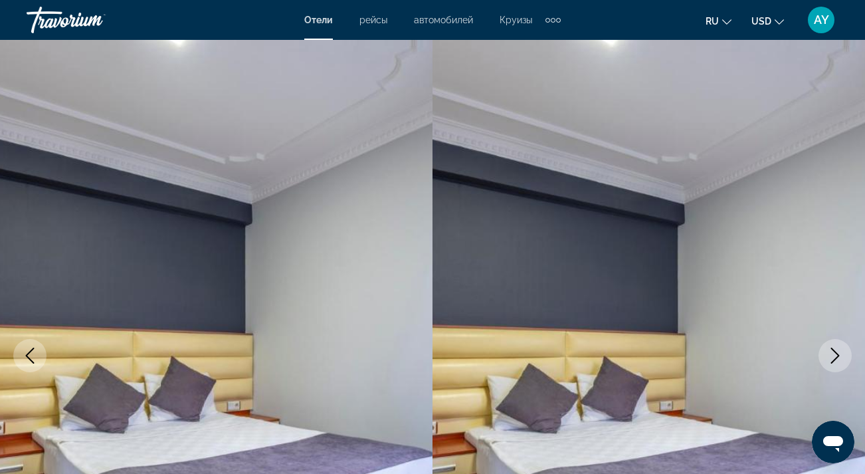
click at [835, 355] on icon "Next image" at bounding box center [835, 356] width 16 height 16
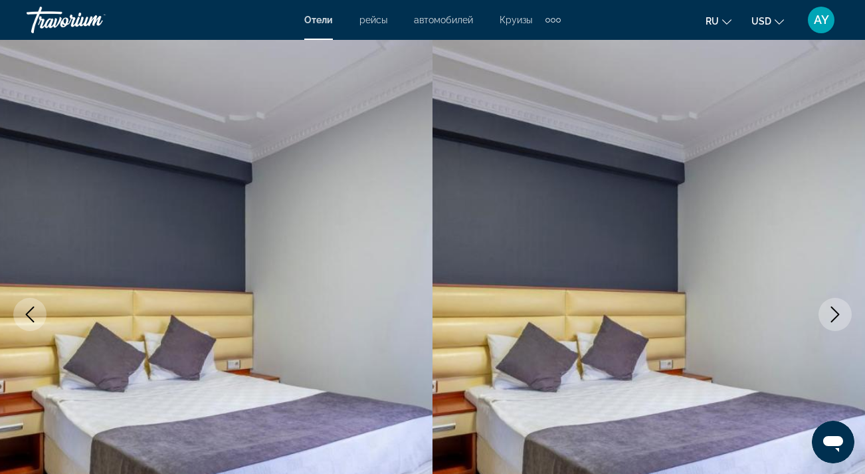
scroll to position [50, 0]
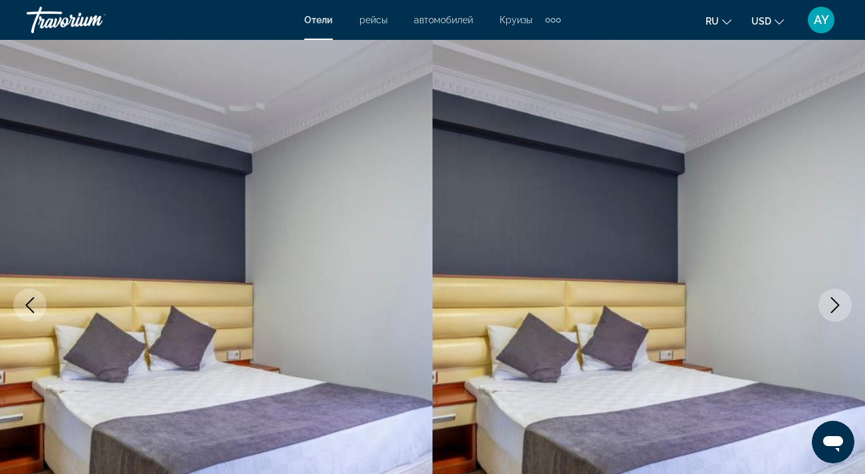
click at [833, 300] on icon "Next image" at bounding box center [835, 305] width 16 height 16
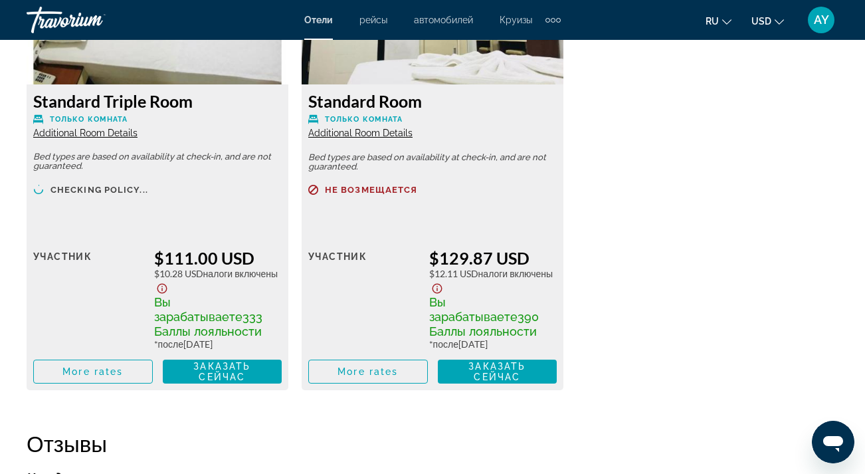
scroll to position [2202, 0]
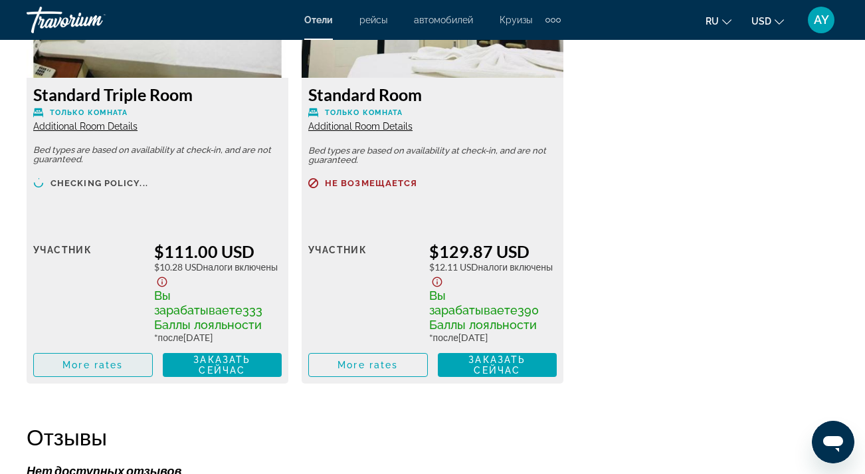
click at [125, 368] on span "Main content" at bounding box center [93, 365] width 118 height 32
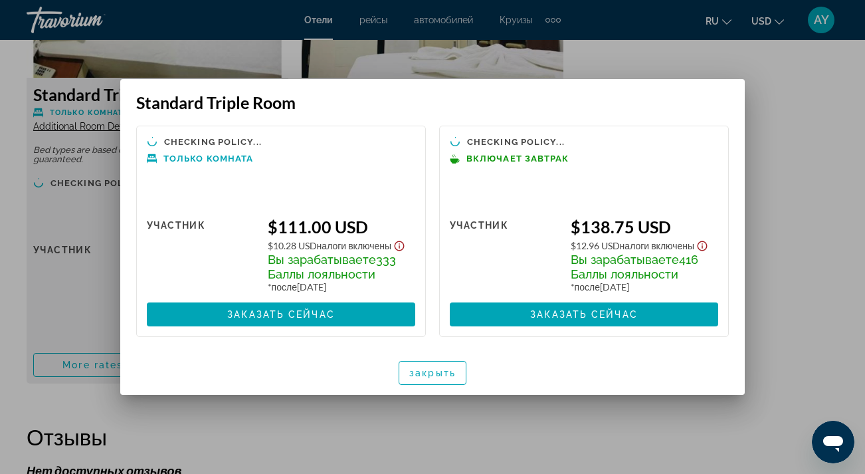
click at [777, 110] on div at bounding box center [432, 237] width 865 height 474
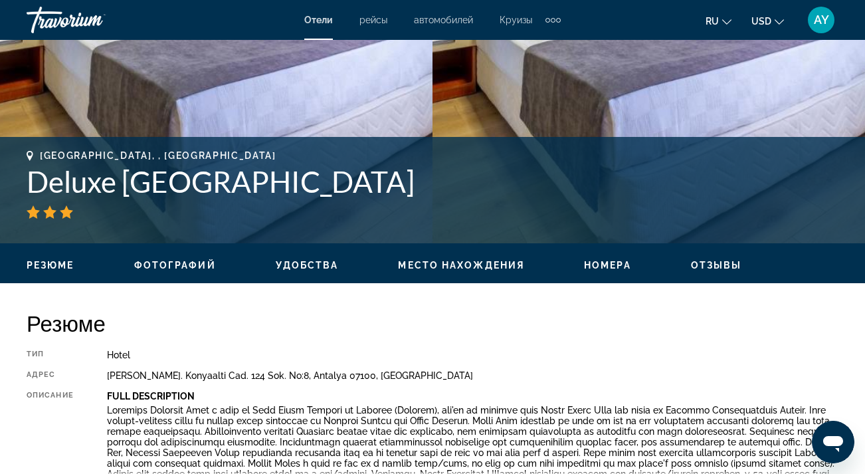
scroll to position [429, 0]
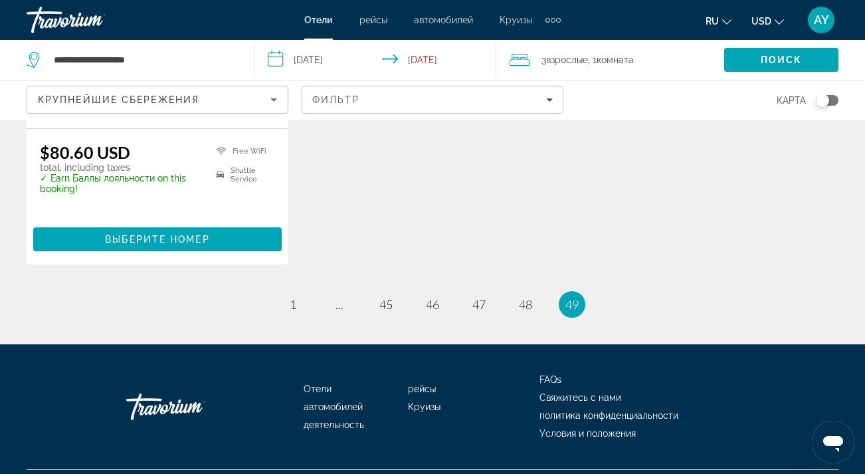
scroll to position [1857, 0]
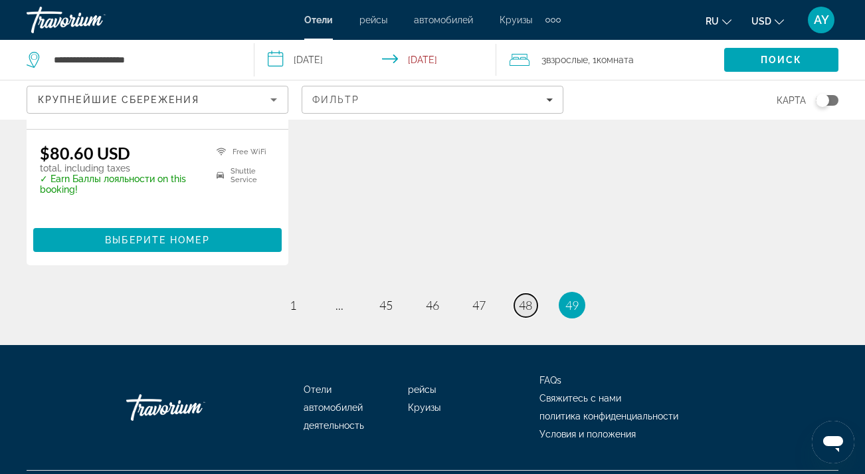
click at [525, 298] on span "48" at bounding box center [525, 305] width 13 height 15
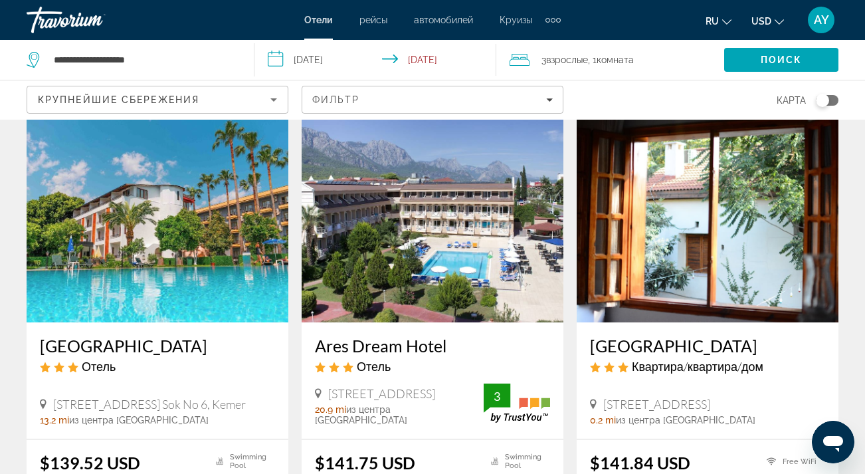
scroll to position [39, 0]
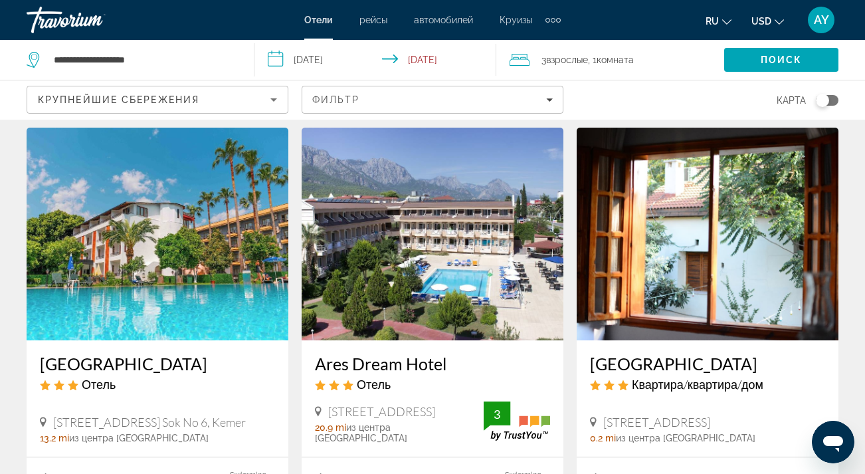
click at [167, 262] on img "Main content" at bounding box center [158, 234] width 262 height 213
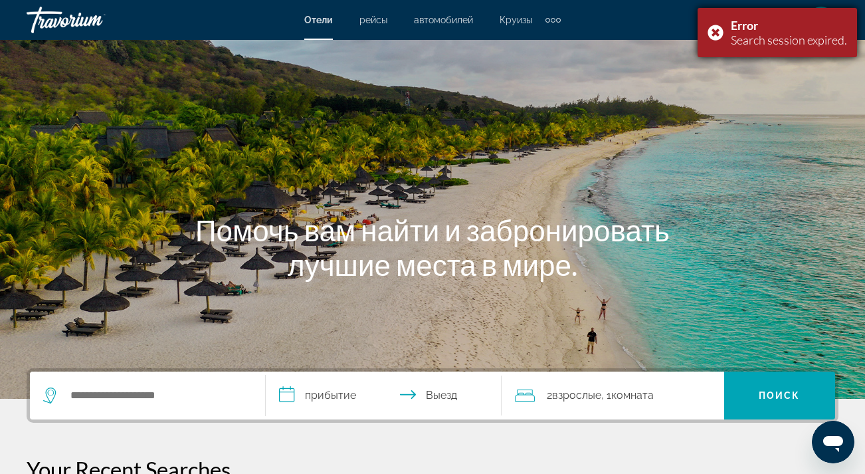
click at [718, 31] on div "Error Search session expired." at bounding box center [777, 32] width 159 height 49
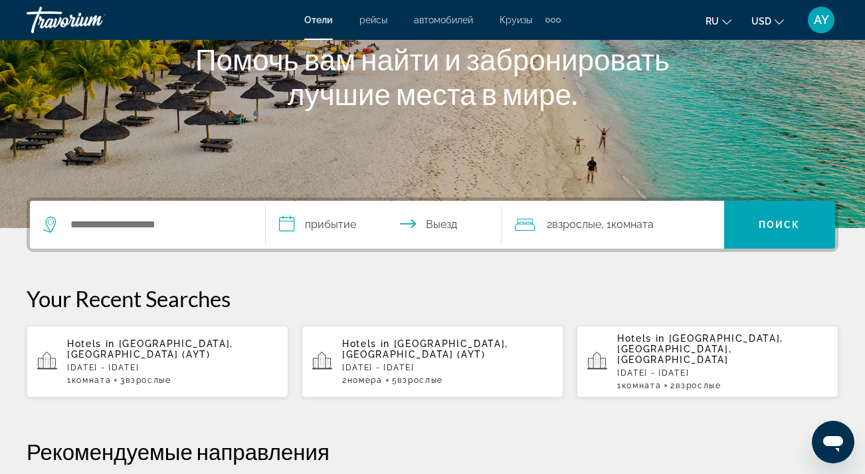
scroll to position [179, 0]
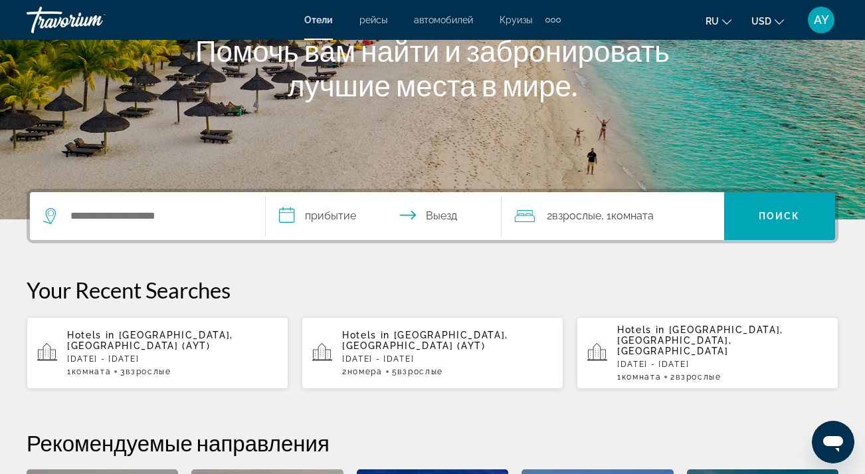
click at [209, 334] on span "[GEOGRAPHIC_DATA], [GEOGRAPHIC_DATA] (AYT)" at bounding box center [150, 340] width 166 height 21
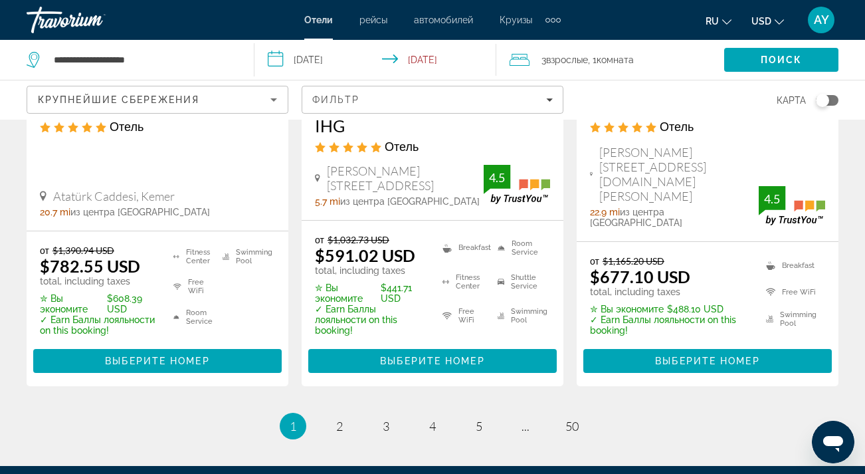
scroll to position [1974, 0]
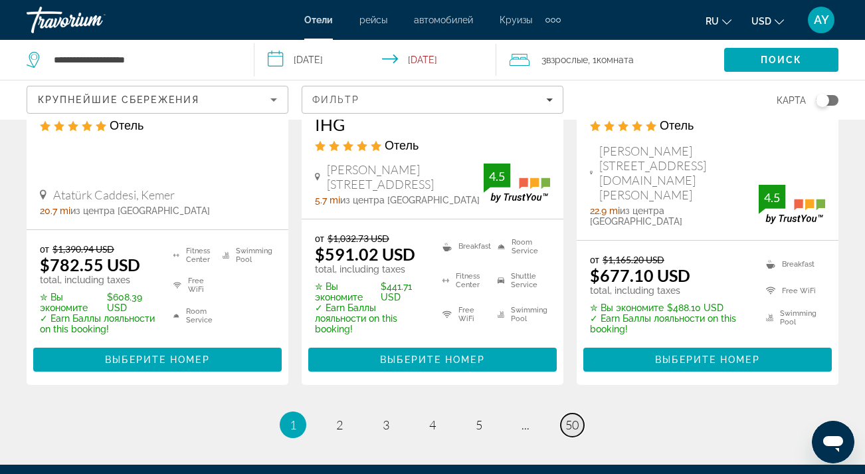
click at [577, 417] on span "50" at bounding box center [571, 424] width 13 height 15
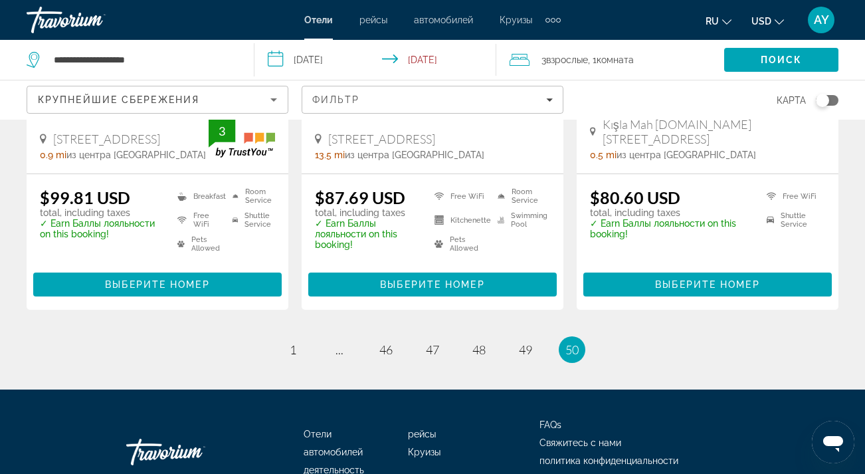
scroll to position [327, 0]
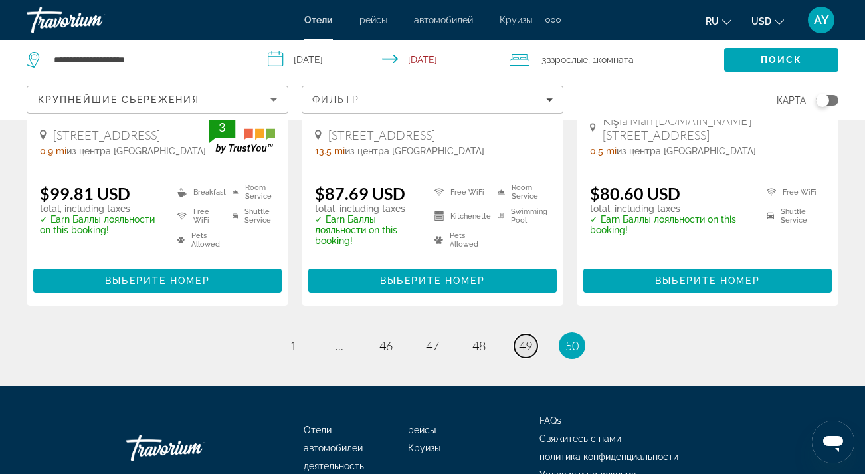
click at [526, 346] on span "49" at bounding box center [525, 345] width 13 height 15
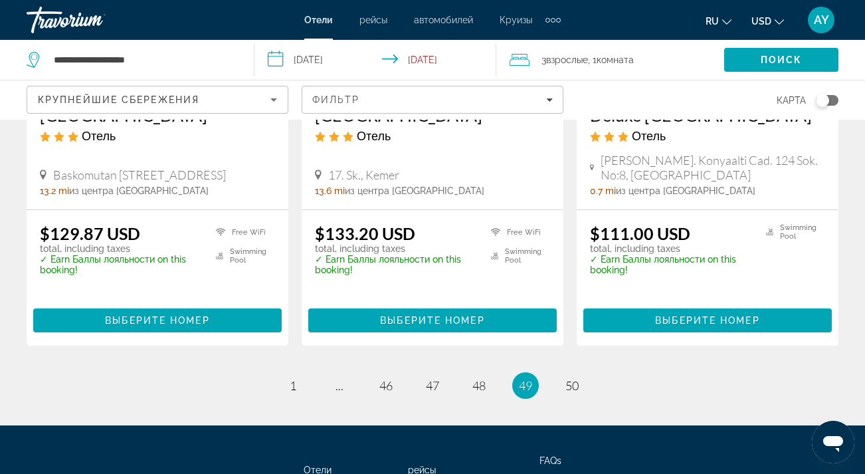
scroll to position [1763, 0]
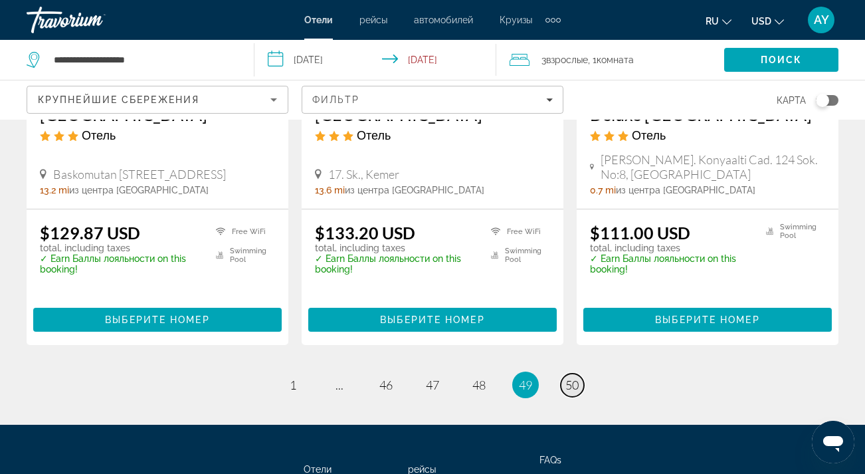
click at [567, 377] on span "50" at bounding box center [571, 384] width 13 height 15
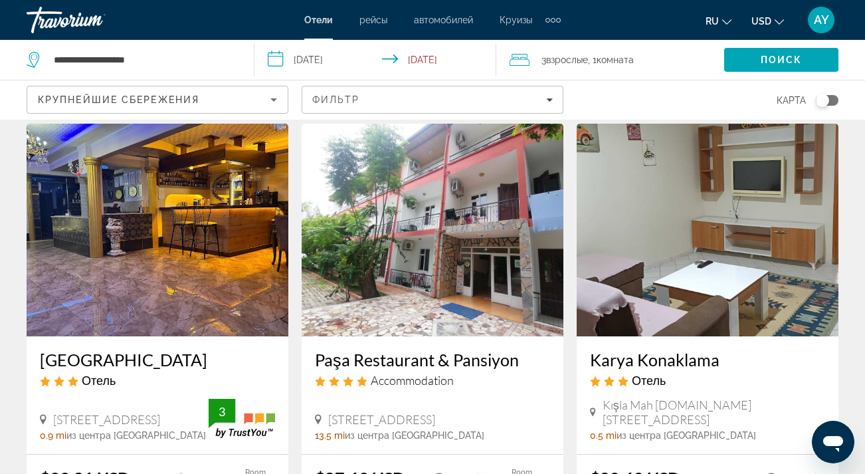
scroll to position [39, 0]
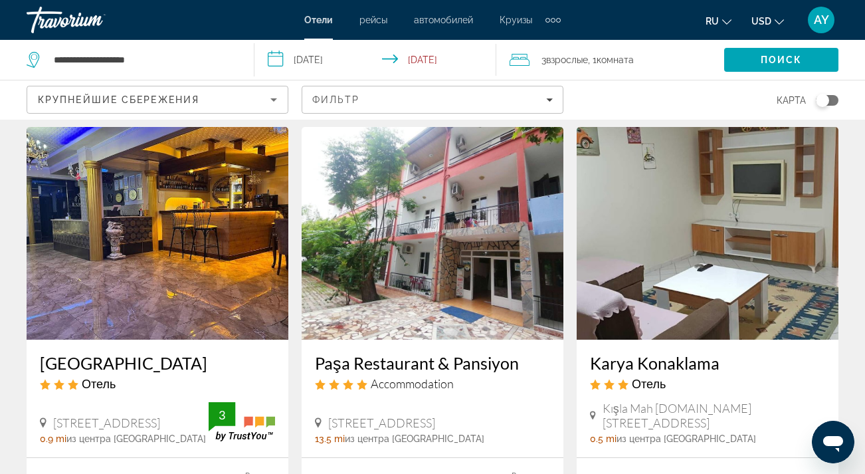
click at [718, 286] on img "Main content" at bounding box center [708, 233] width 262 height 213
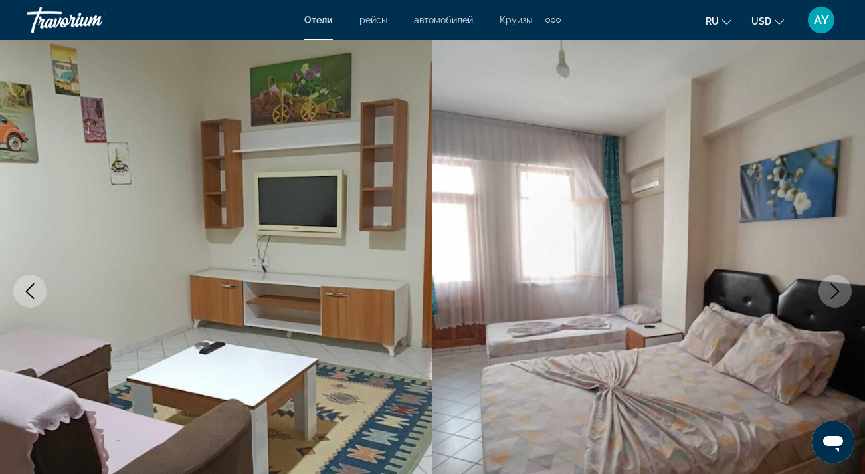
scroll to position [74, 0]
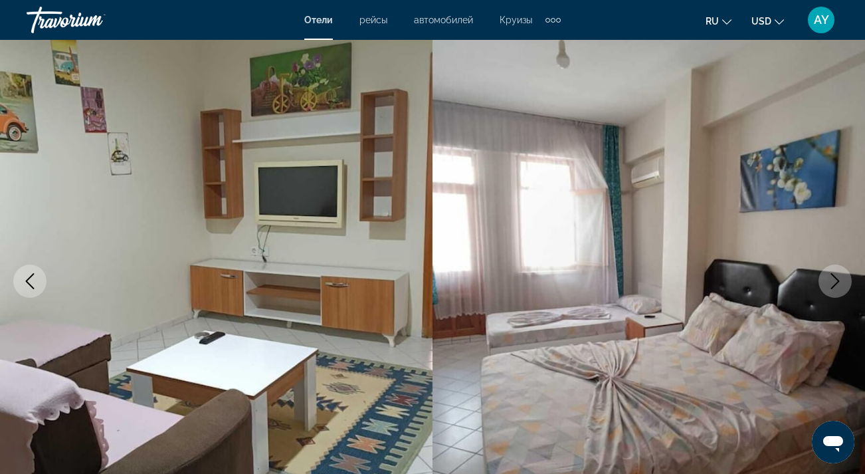
click at [836, 284] on icon "Next image" at bounding box center [835, 281] width 9 height 16
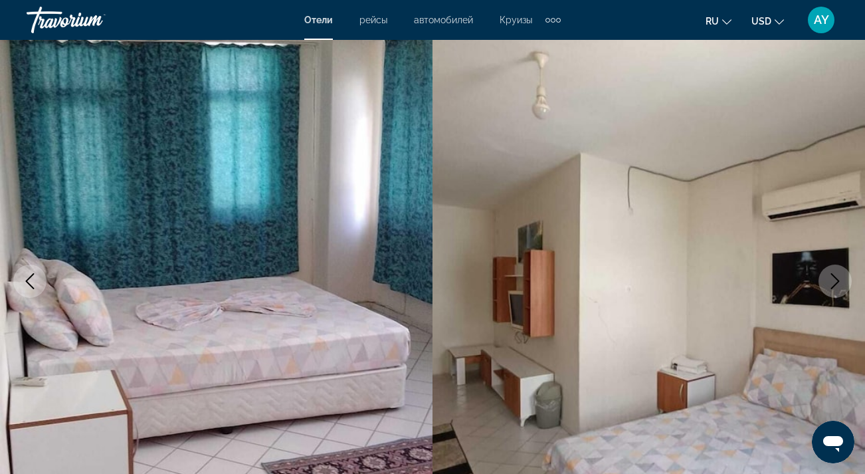
click at [836, 284] on icon "Next image" at bounding box center [835, 281] width 9 height 16
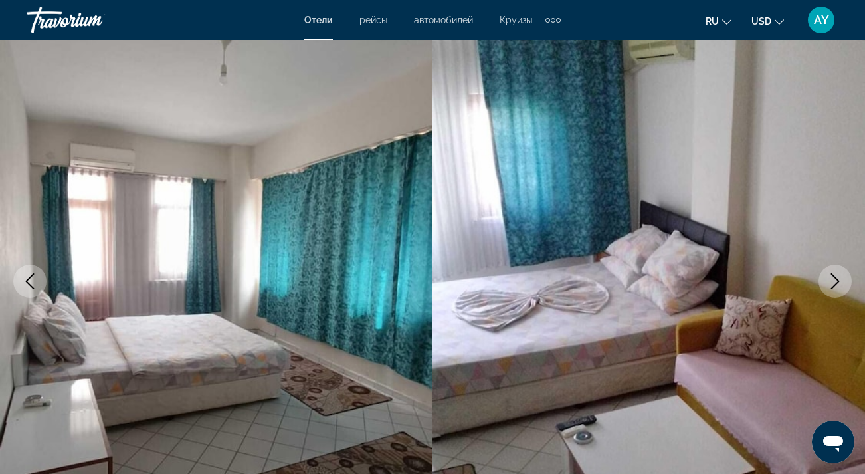
click at [836, 284] on icon "Next image" at bounding box center [835, 281] width 9 height 16
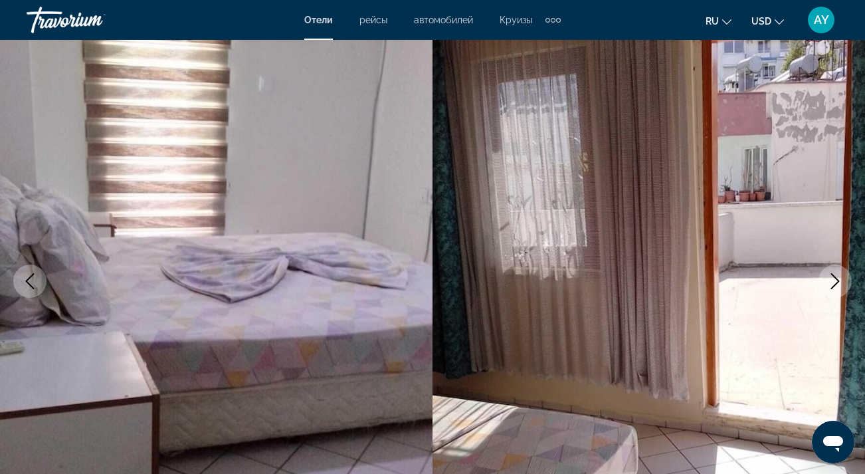
click at [836, 283] on icon "Next image" at bounding box center [835, 281] width 9 height 16
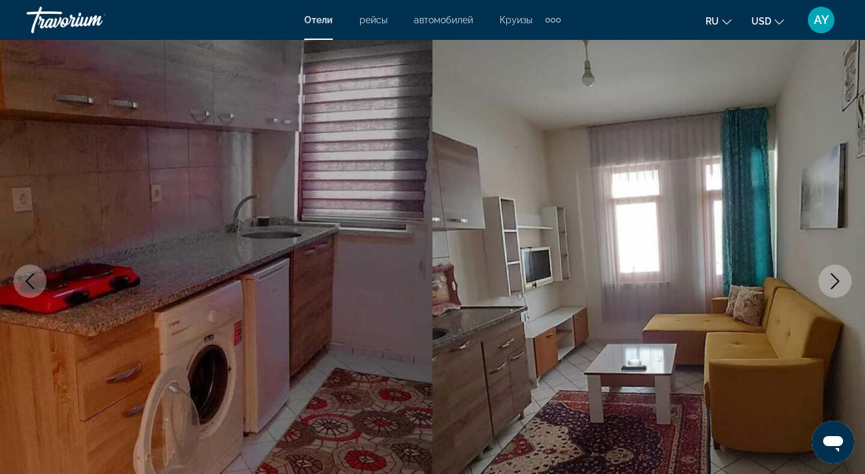
click at [835, 282] on icon "Next image" at bounding box center [835, 281] width 16 height 16
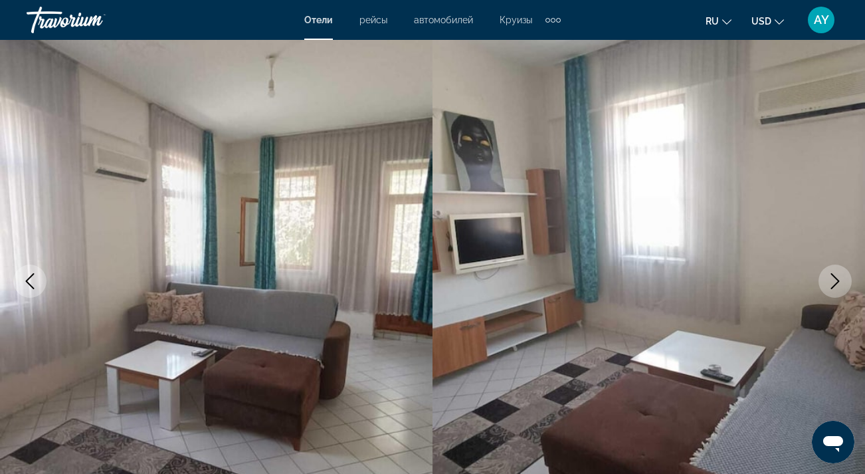
click at [836, 283] on icon "Next image" at bounding box center [835, 281] width 16 height 16
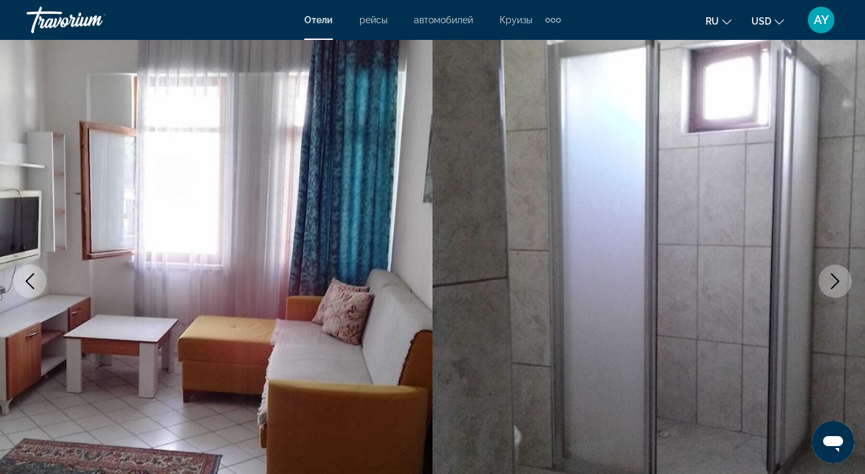
click at [837, 283] on icon "Next image" at bounding box center [835, 281] width 9 height 16
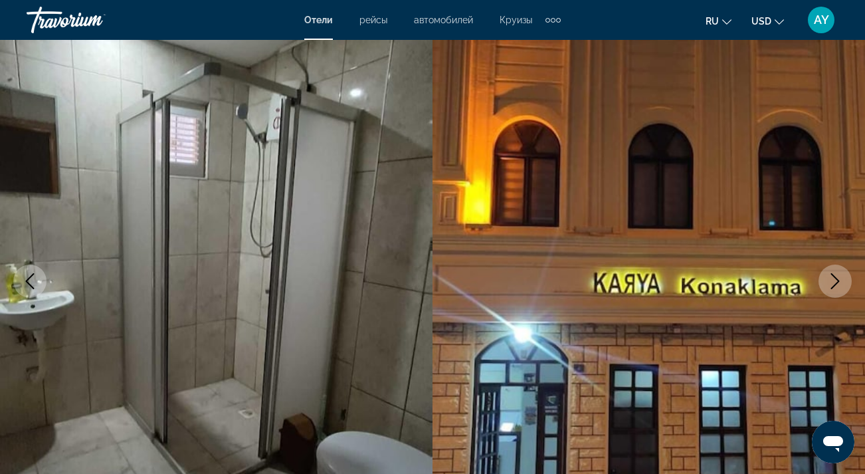
click at [837, 283] on icon "Next image" at bounding box center [835, 281] width 9 height 16
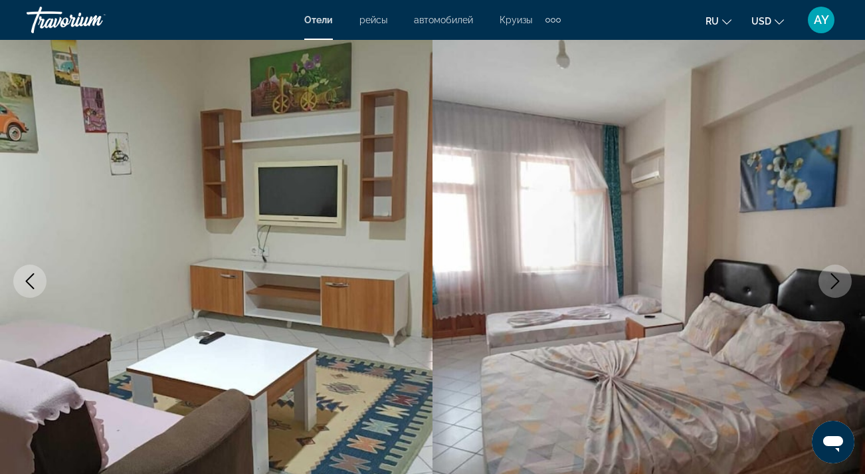
click at [837, 284] on icon "Next image" at bounding box center [835, 281] width 9 height 16
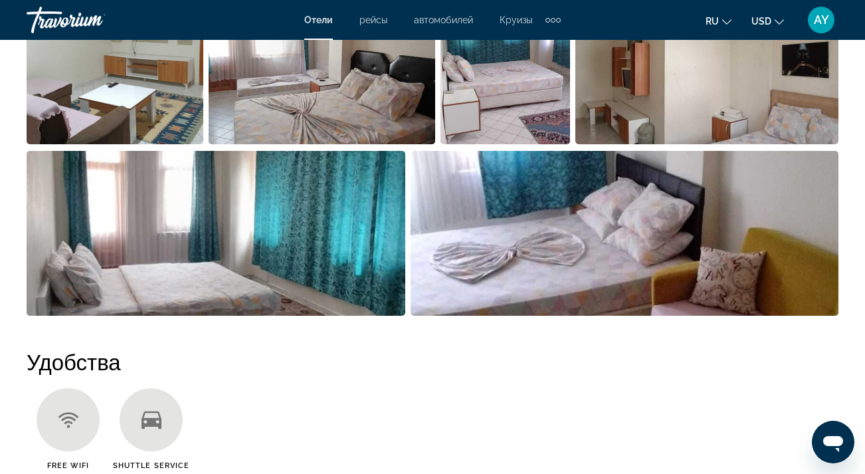
scroll to position [1006, 0]
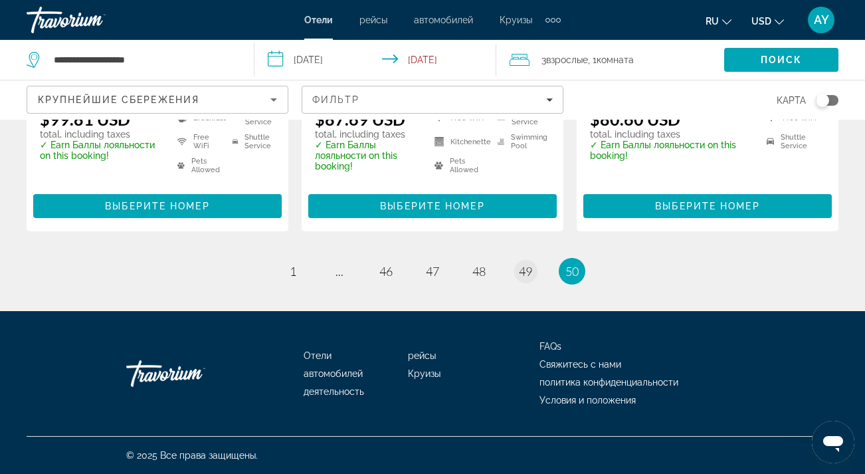
scroll to position [402, 0]
click at [523, 272] on span "49" at bounding box center [525, 271] width 13 height 15
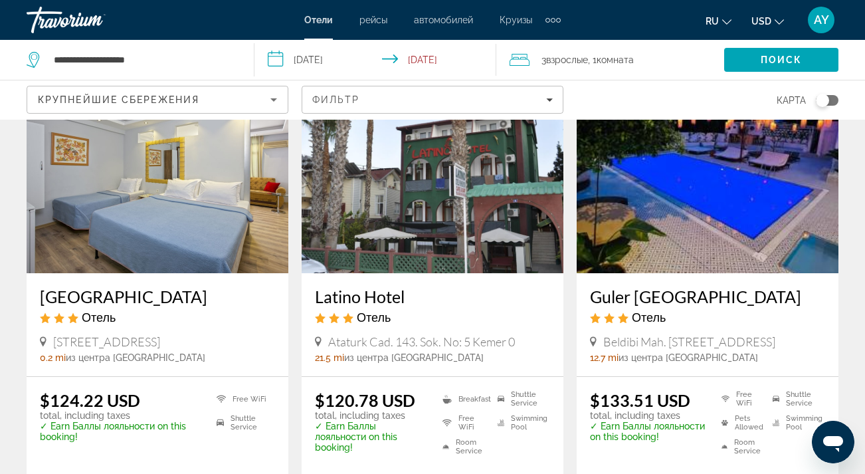
scroll to position [68, 0]
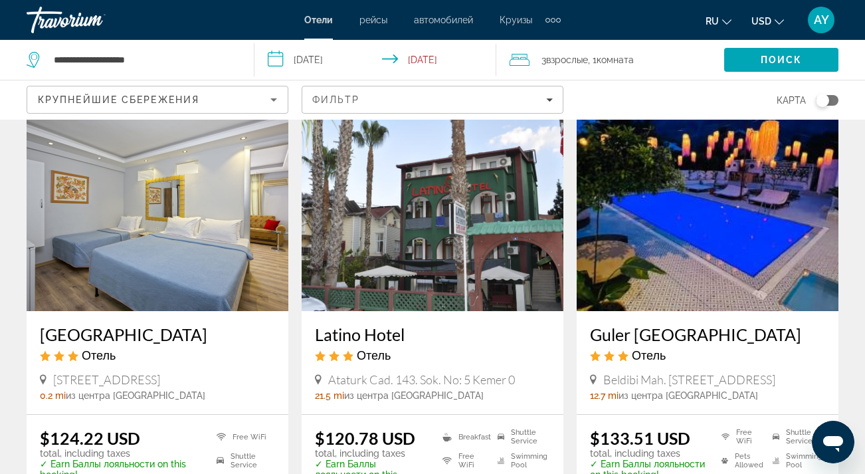
click at [726, 199] on img "Main content" at bounding box center [708, 204] width 262 height 213
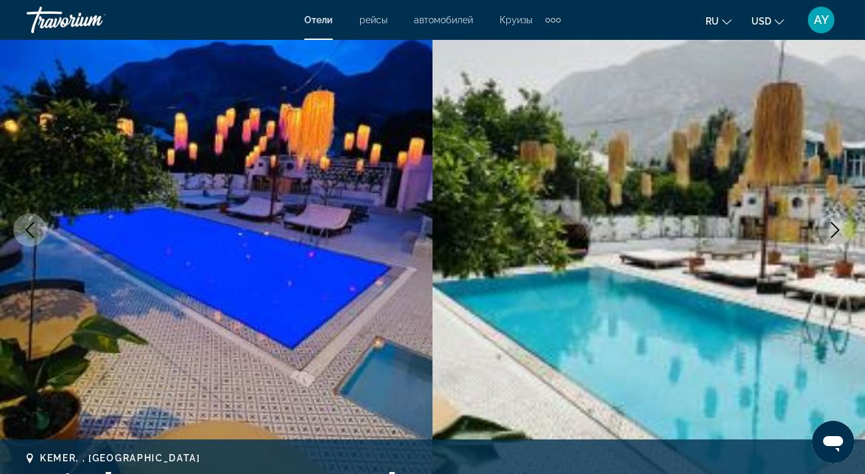
scroll to position [127, 0]
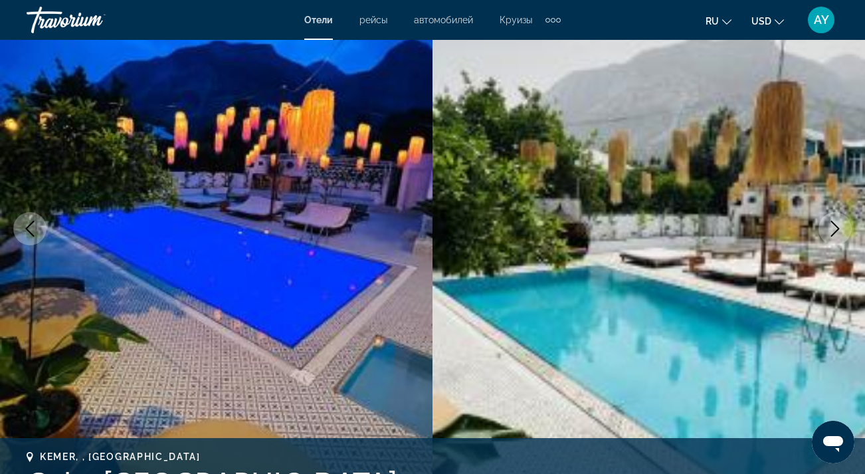
click at [839, 228] on icon "Next image" at bounding box center [835, 229] width 9 height 16
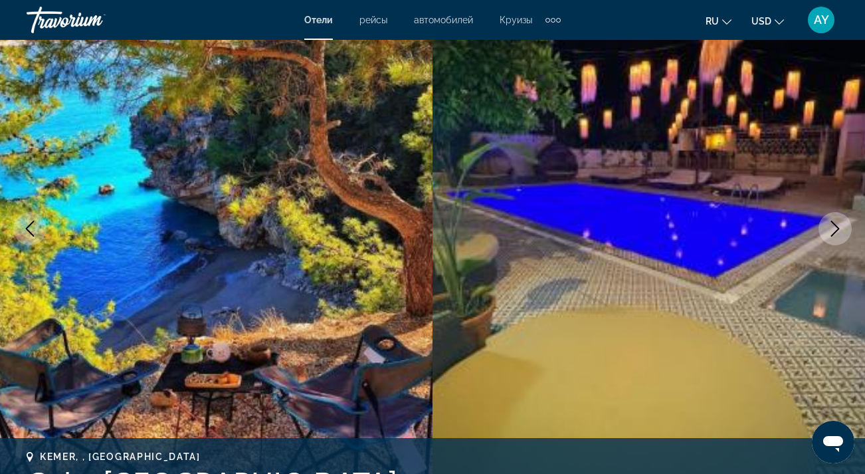
click at [839, 228] on icon "Next image" at bounding box center [835, 229] width 9 height 16
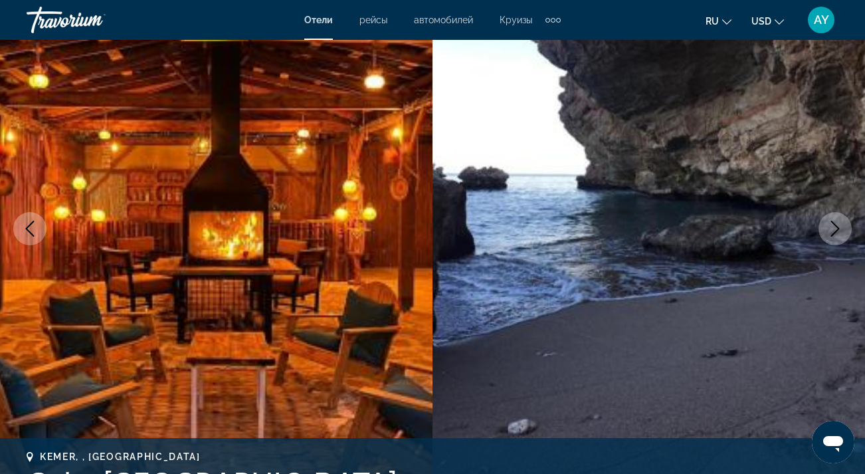
click at [839, 228] on icon "Next image" at bounding box center [835, 229] width 9 height 16
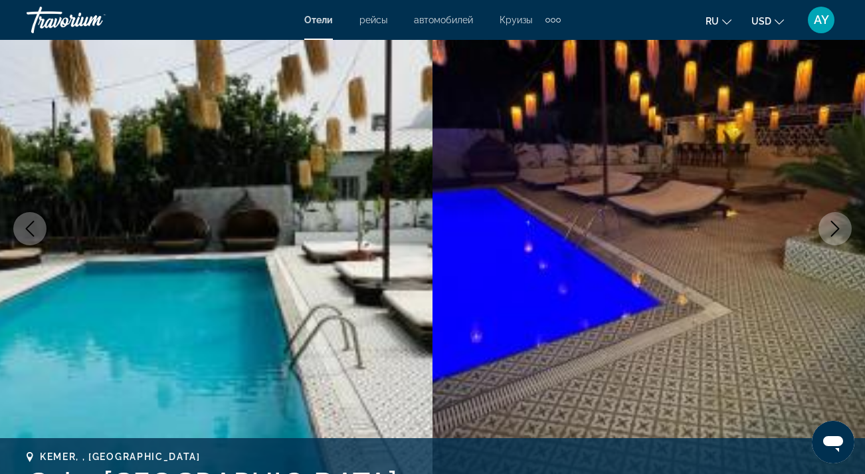
click at [839, 229] on icon "Next image" at bounding box center [835, 229] width 9 height 16
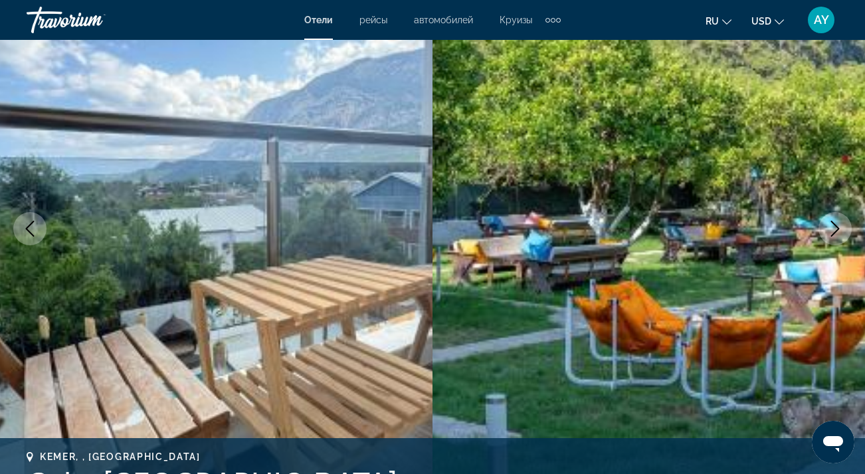
click at [839, 229] on icon "Next image" at bounding box center [835, 229] width 9 height 16
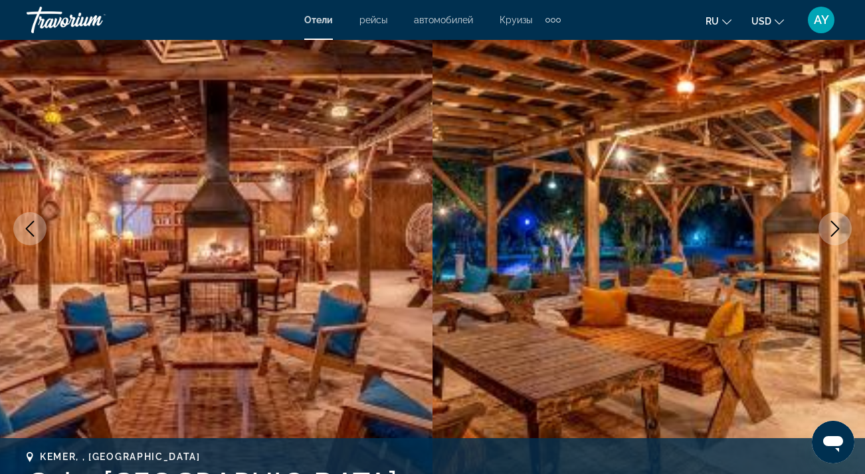
click at [839, 229] on icon "Next image" at bounding box center [835, 229] width 9 height 16
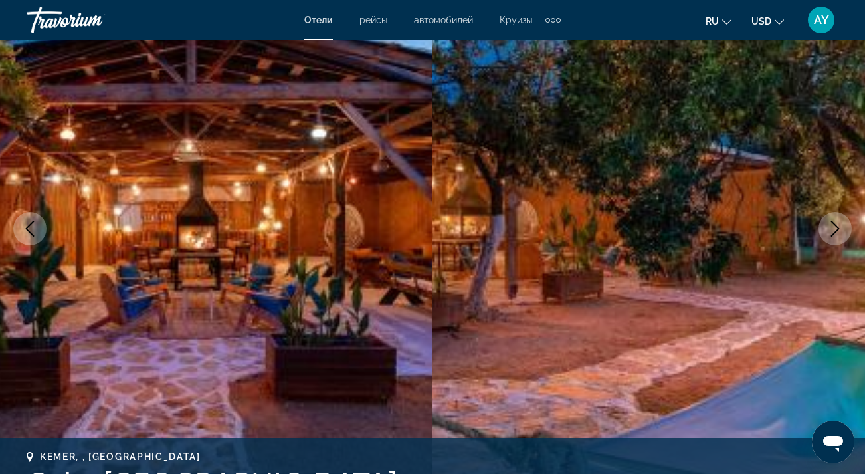
click at [839, 229] on icon "Next image" at bounding box center [835, 229] width 16 height 16
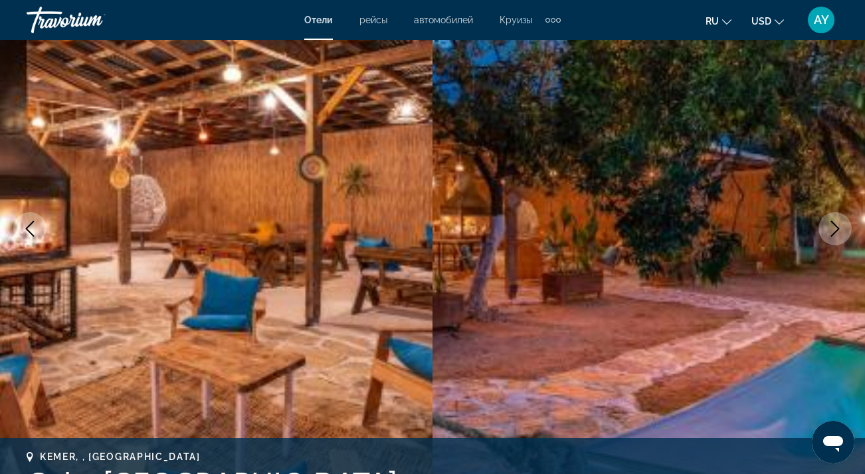
click at [839, 229] on icon "Next image" at bounding box center [835, 229] width 16 height 16
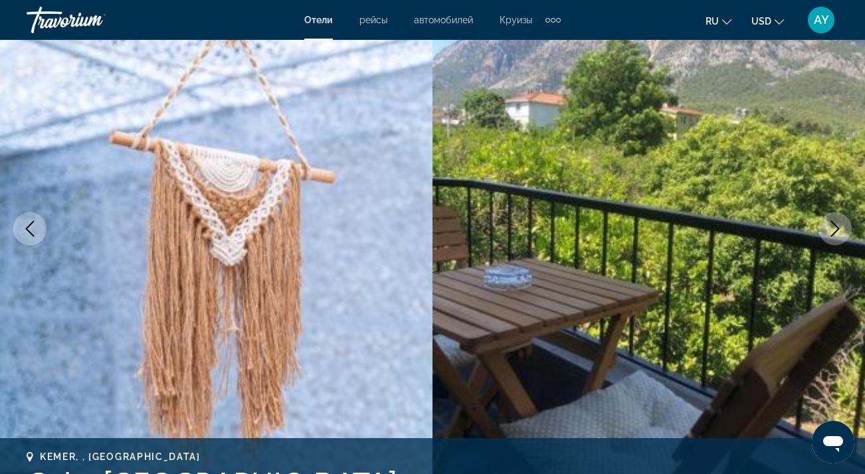
click at [839, 229] on icon "Next image" at bounding box center [835, 229] width 16 height 16
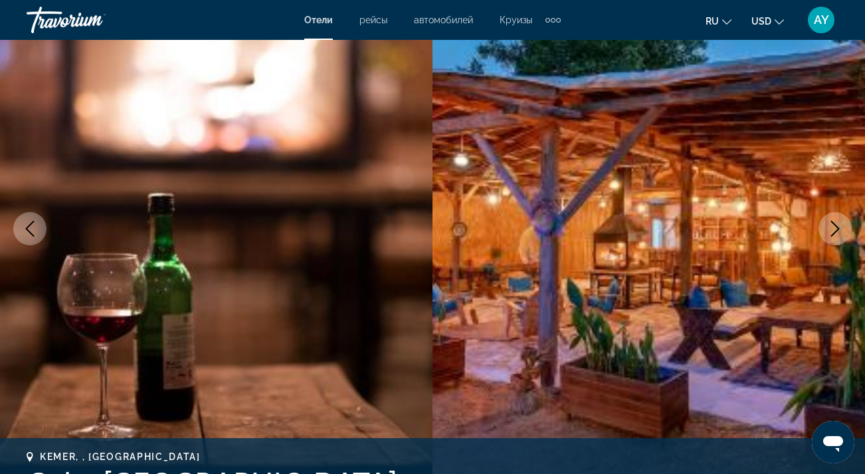
click at [839, 229] on icon "Next image" at bounding box center [835, 229] width 16 height 16
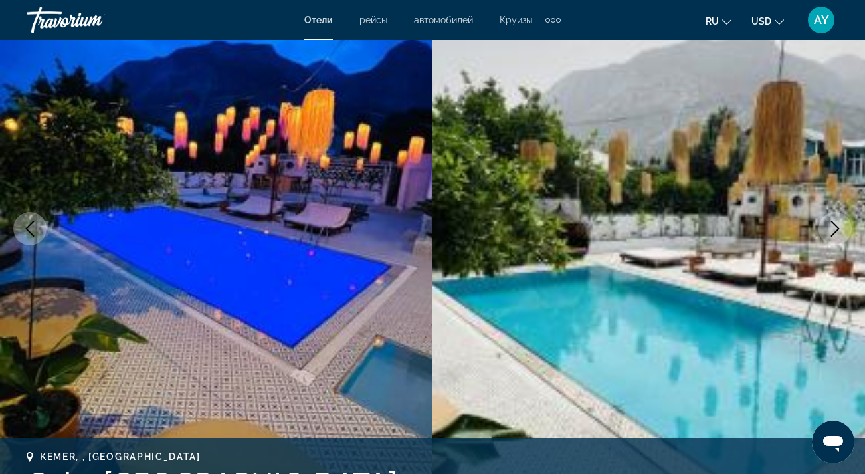
click at [839, 229] on icon "Next image" at bounding box center [835, 229] width 16 height 16
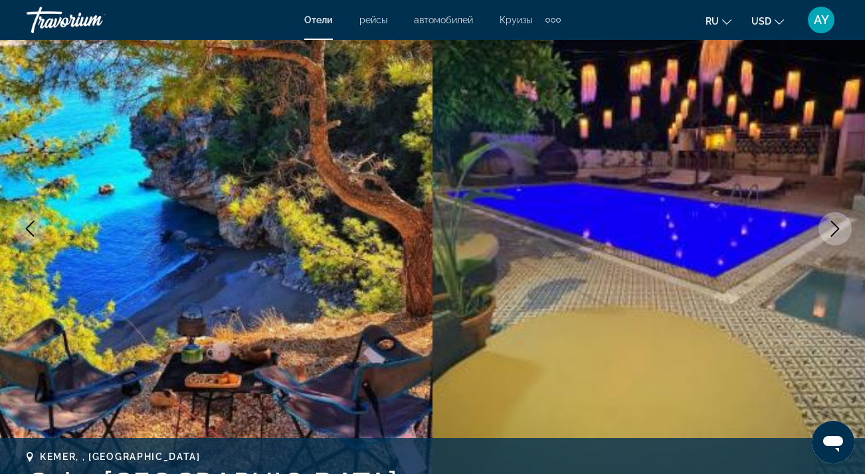
click at [839, 229] on icon "Next image" at bounding box center [835, 229] width 16 height 16
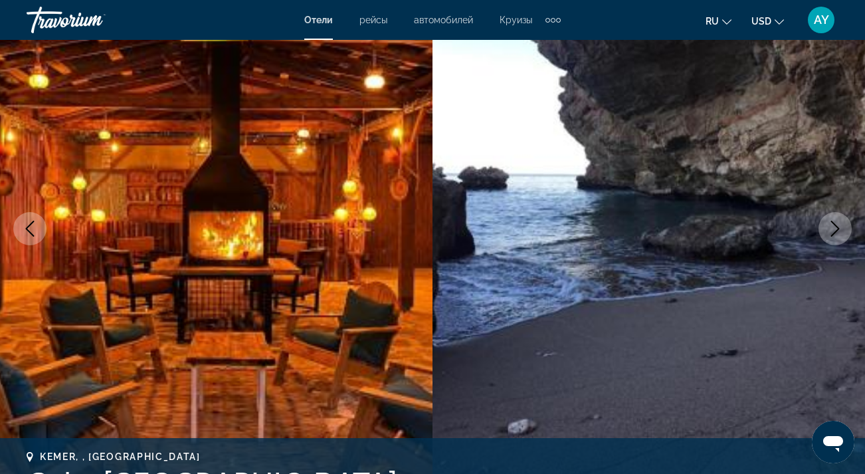
click at [839, 229] on icon "Next image" at bounding box center [835, 229] width 16 height 16
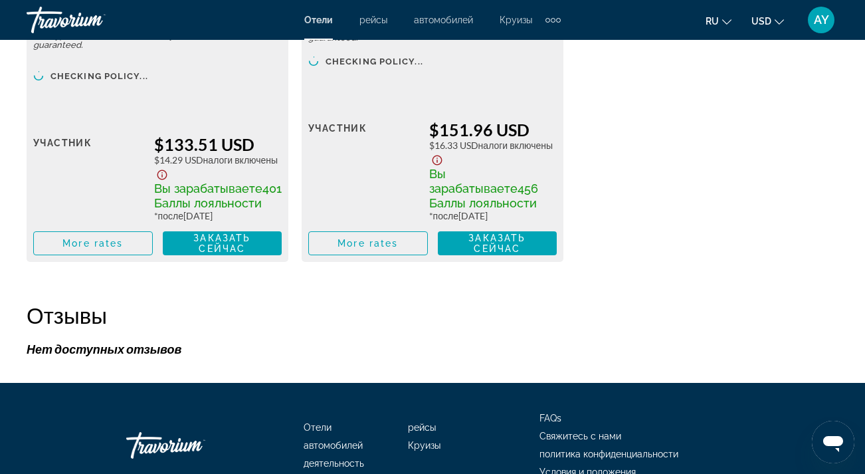
scroll to position [2316, 0]
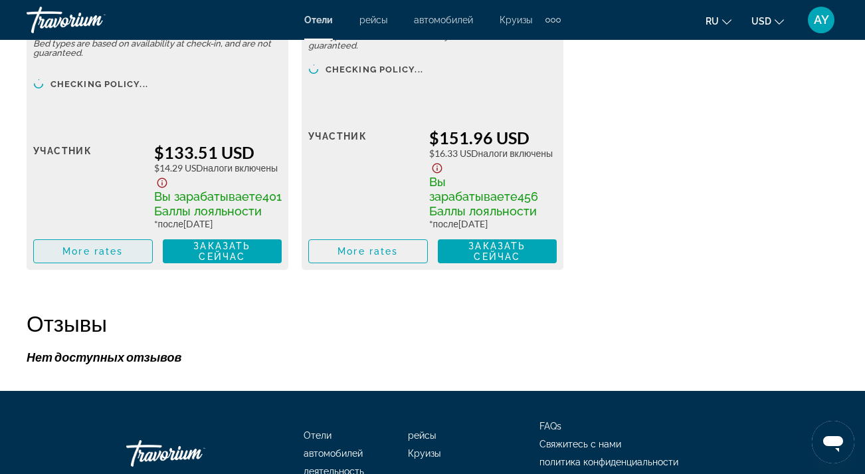
click at [84, 254] on span "More rates" at bounding box center [92, 251] width 60 height 11
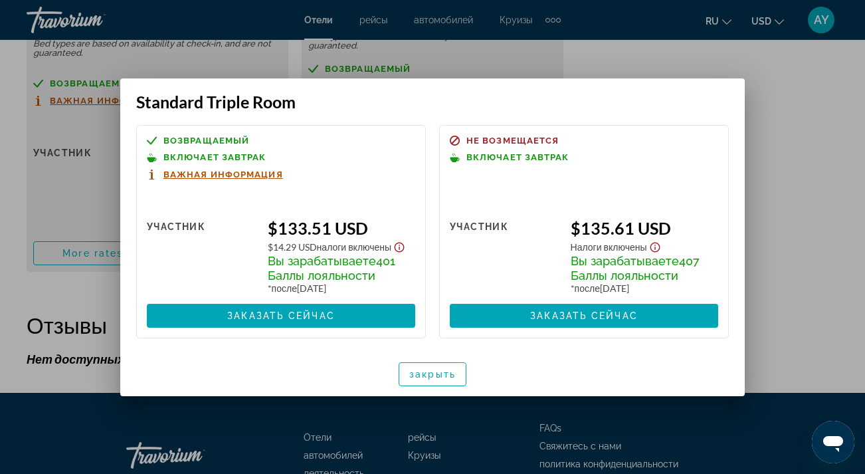
click at [79, 171] on div at bounding box center [432, 237] width 865 height 474
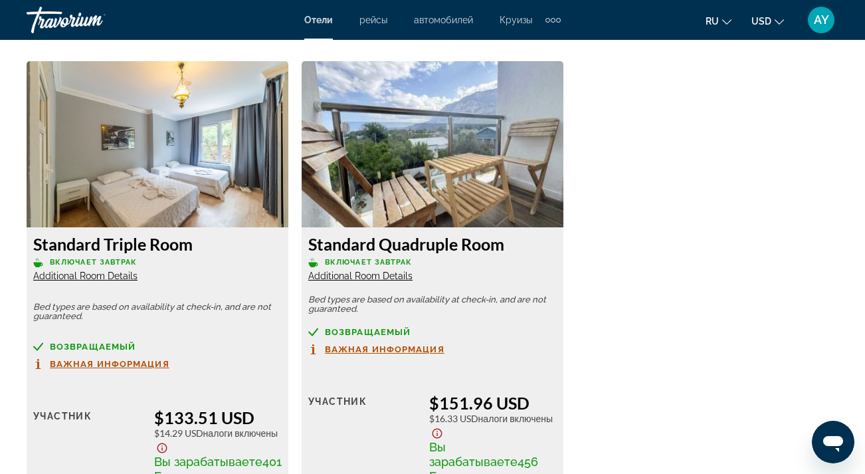
scroll to position [2049, 0]
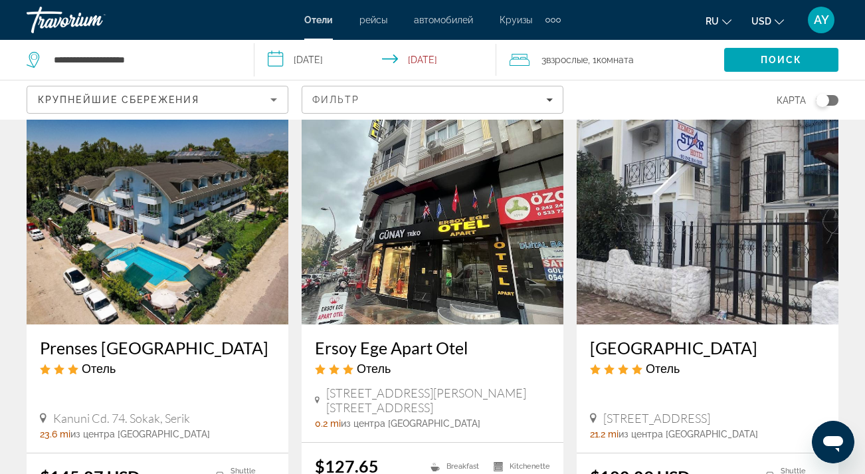
scroll to position [1031, 0]
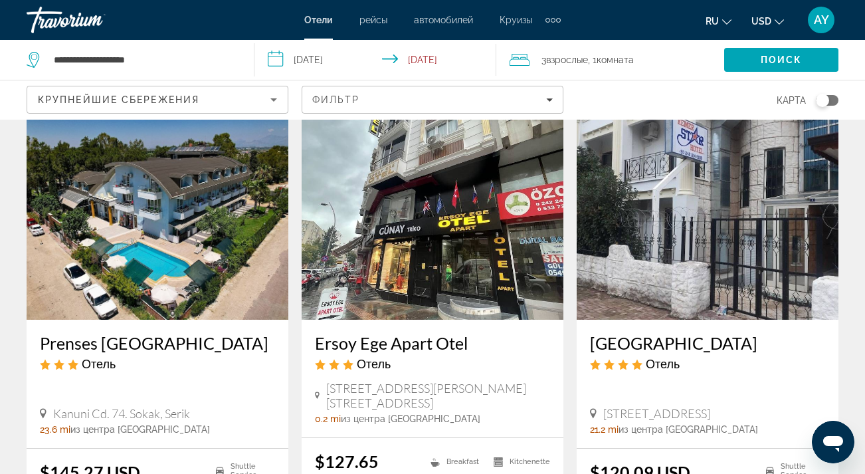
click at [682, 266] on img "Main content" at bounding box center [708, 213] width 262 height 213
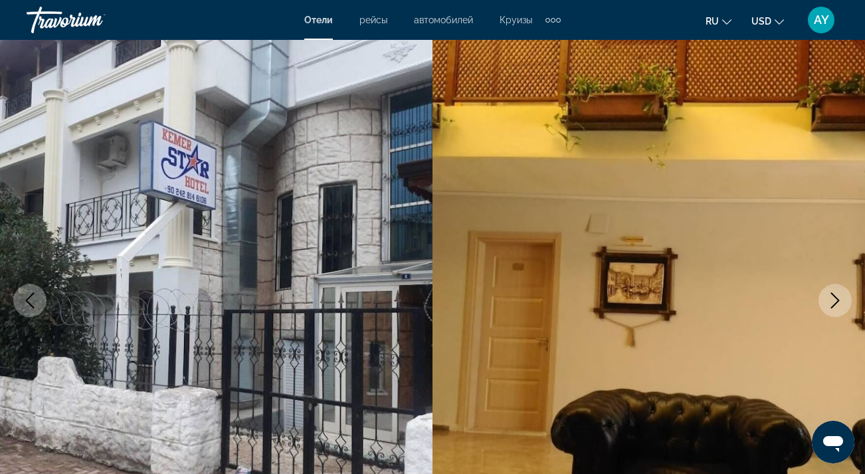
scroll to position [56, 0]
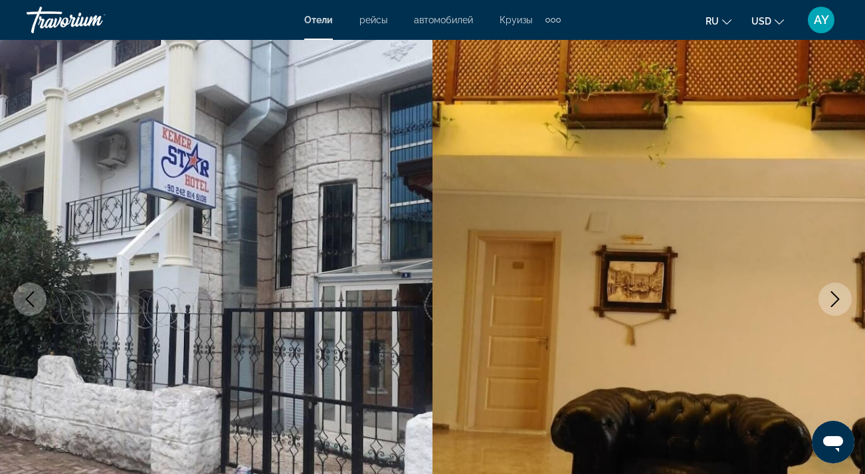
click at [840, 302] on icon "Next image" at bounding box center [835, 299] width 16 height 16
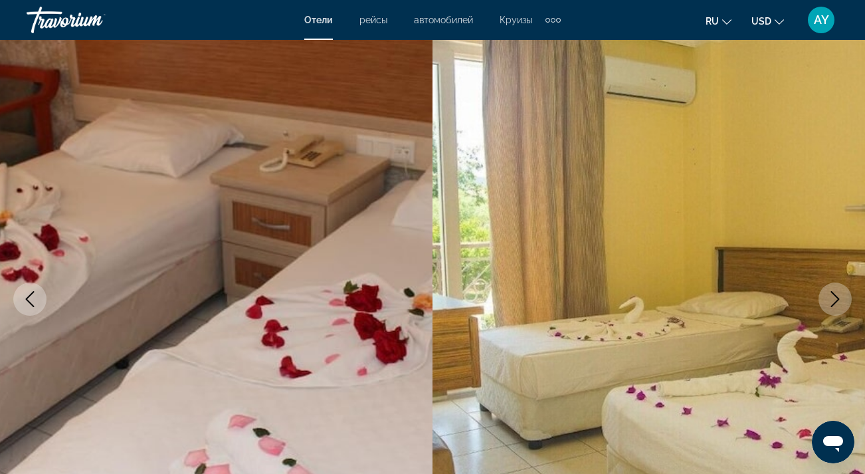
click at [840, 302] on icon "Next image" at bounding box center [835, 299] width 16 height 16
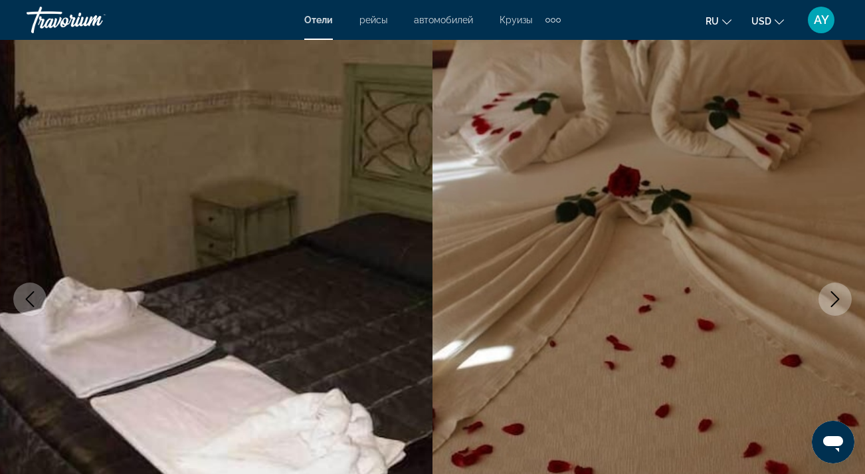
click at [840, 302] on icon "Next image" at bounding box center [835, 299] width 16 height 16
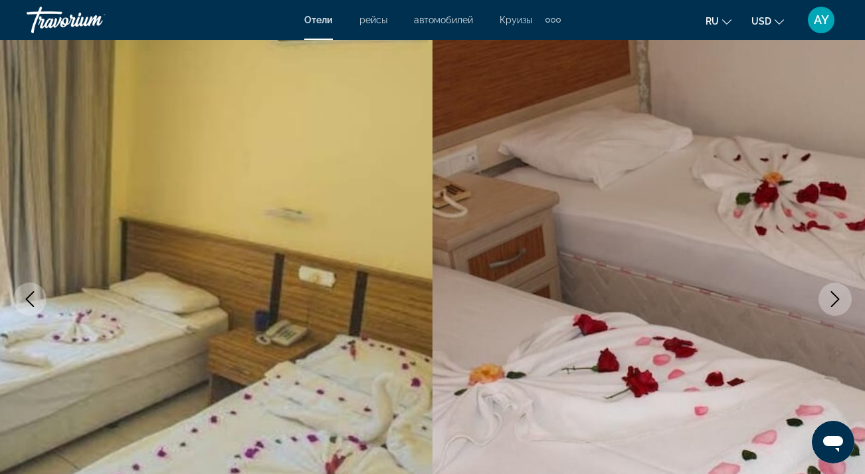
click at [840, 302] on icon "Next image" at bounding box center [835, 299] width 16 height 16
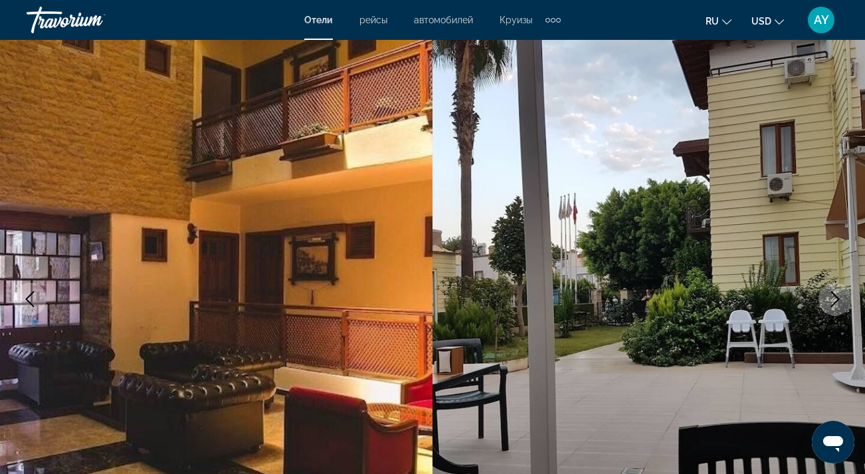
click at [840, 302] on icon "Next image" at bounding box center [835, 299] width 16 height 16
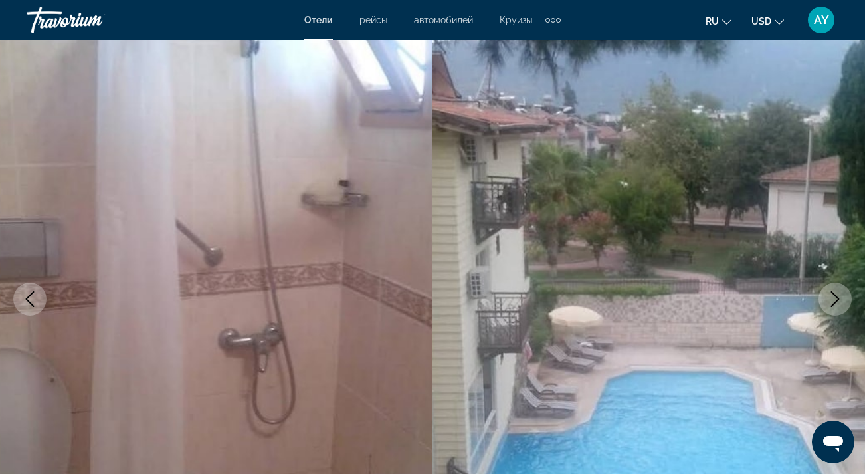
click at [840, 302] on icon "Next image" at bounding box center [835, 299] width 16 height 16
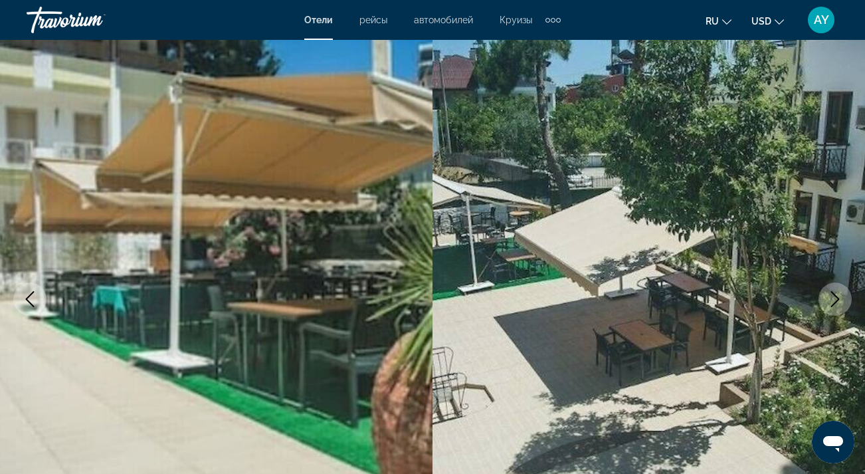
click at [839, 302] on icon "Next image" at bounding box center [835, 299] width 16 height 16
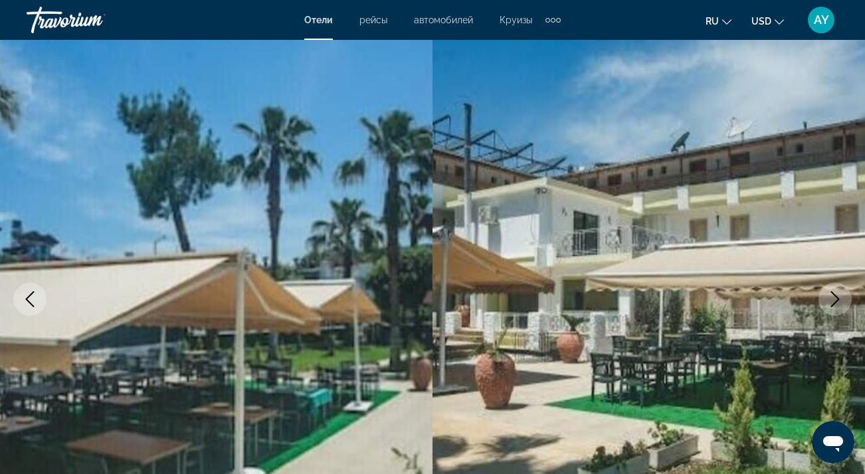
click at [839, 302] on icon "Next image" at bounding box center [835, 299] width 16 height 16
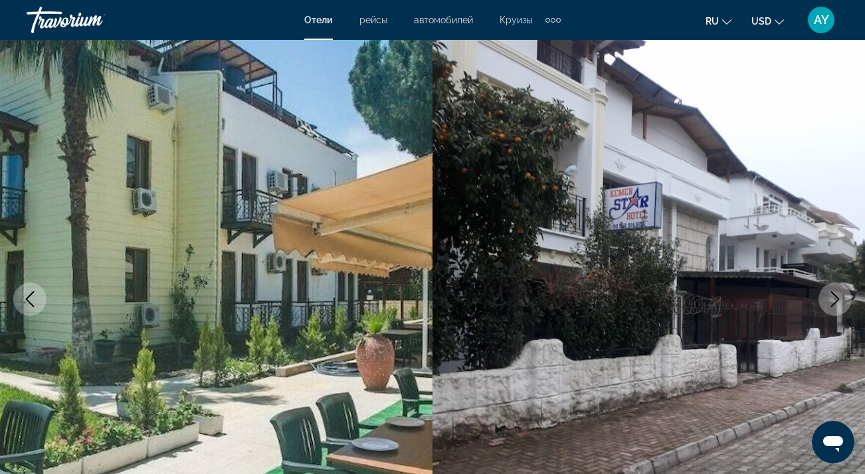
click at [35, 294] on icon "Previous image" at bounding box center [30, 299] width 16 height 16
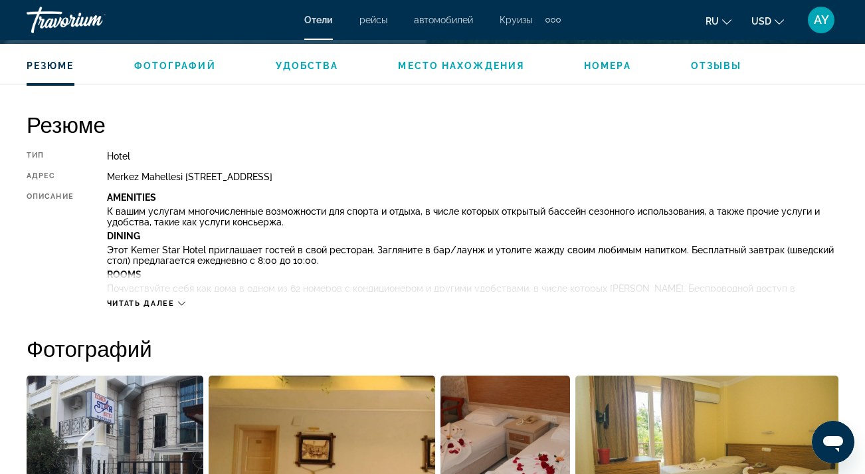
scroll to position [632, 0]
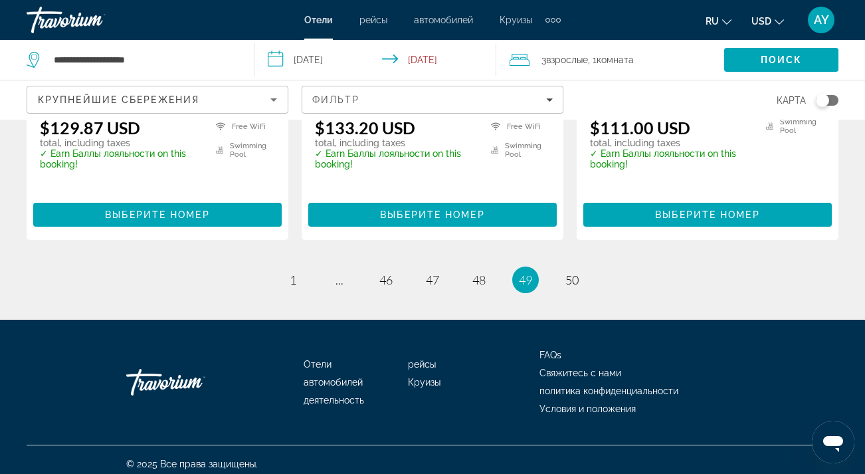
scroll to position [1866, 0]
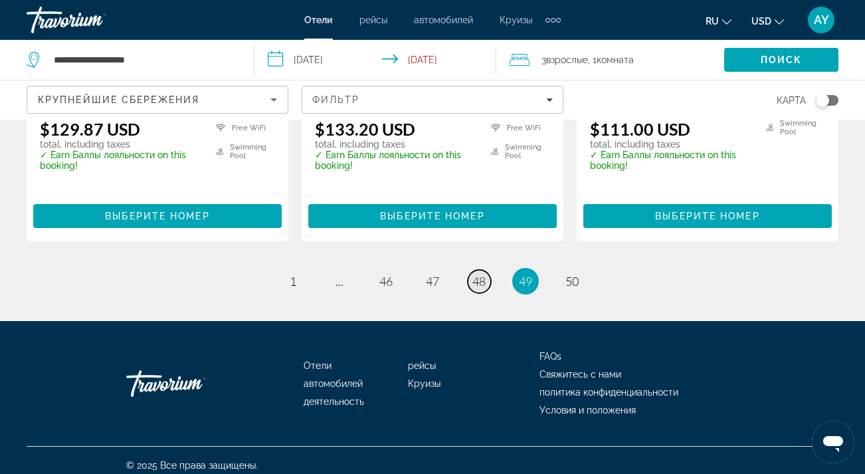
click at [478, 274] on span "48" at bounding box center [478, 281] width 13 height 15
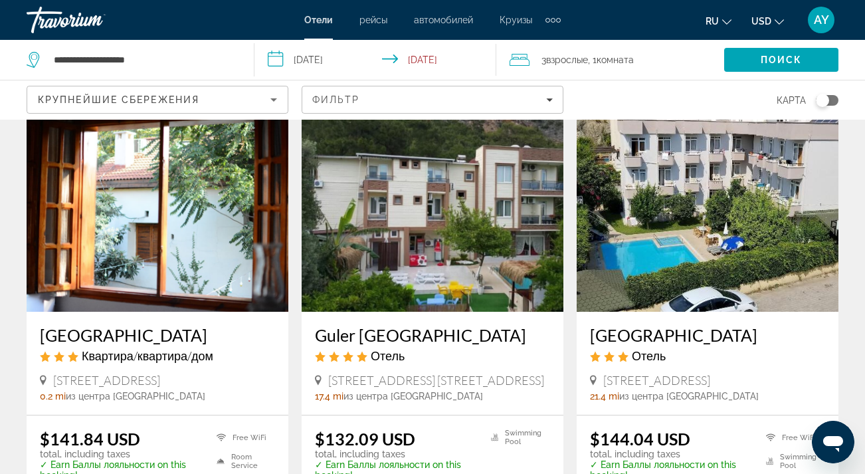
scroll to position [1058, 0]
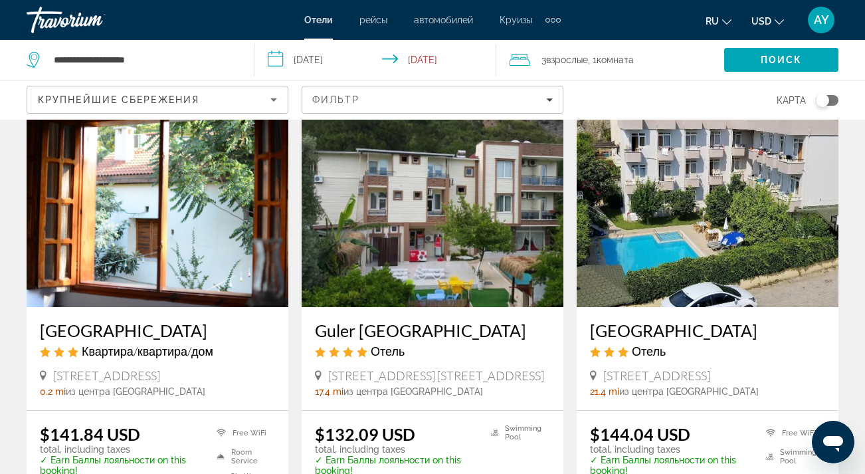
click at [498, 232] on img "Main content" at bounding box center [433, 200] width 262 height 213
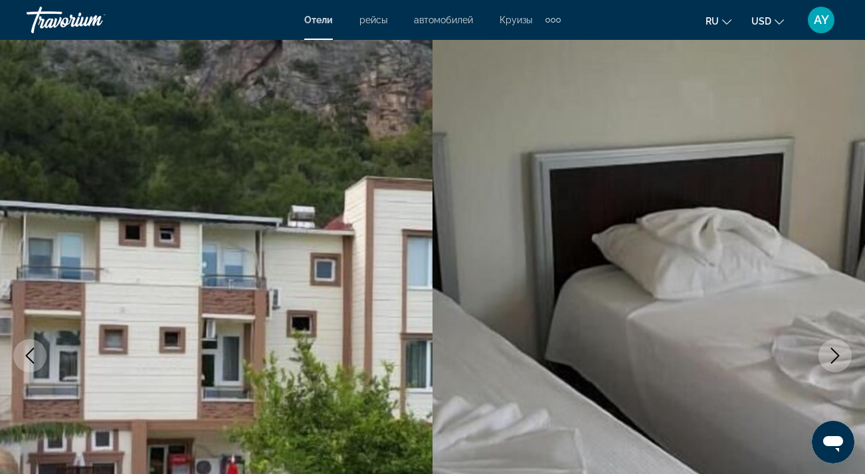
click at [843, 355] on icon "Next image" at bounding box center [835, 356] width 16 height 16
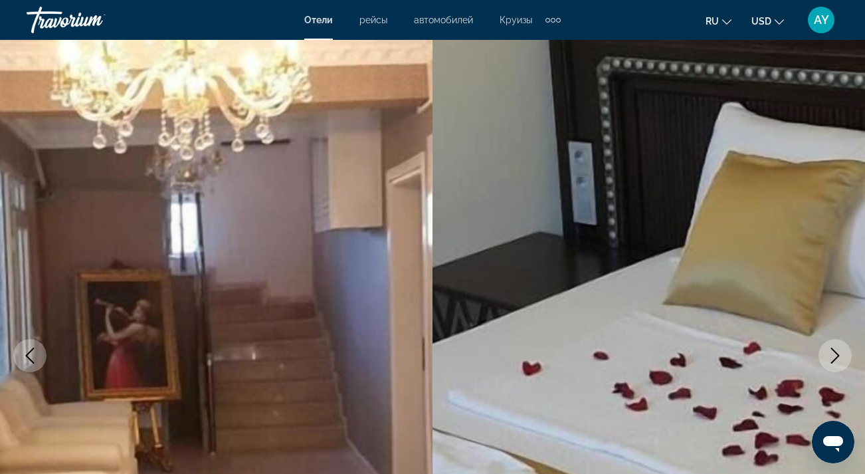
click at [843, 355] on icon "Next image" at bounding box center [835, 356] width 16 height 16
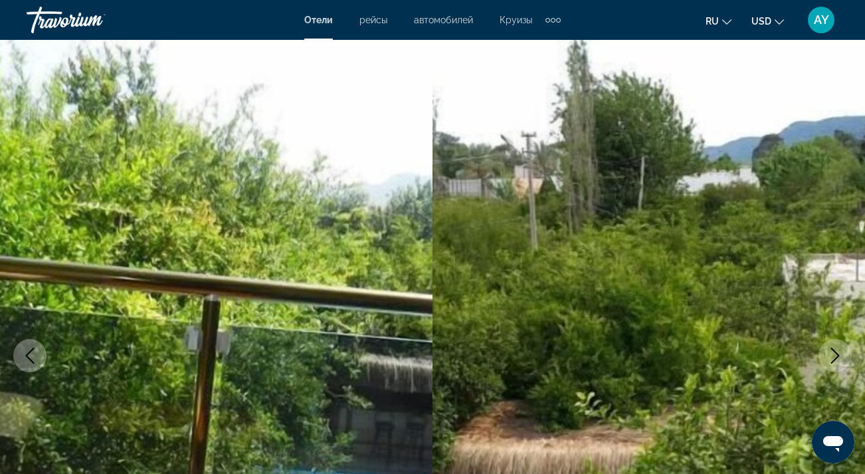
click at [843, 355] on icon "Next image" at bounding box center [835, 356] width 16 height 16
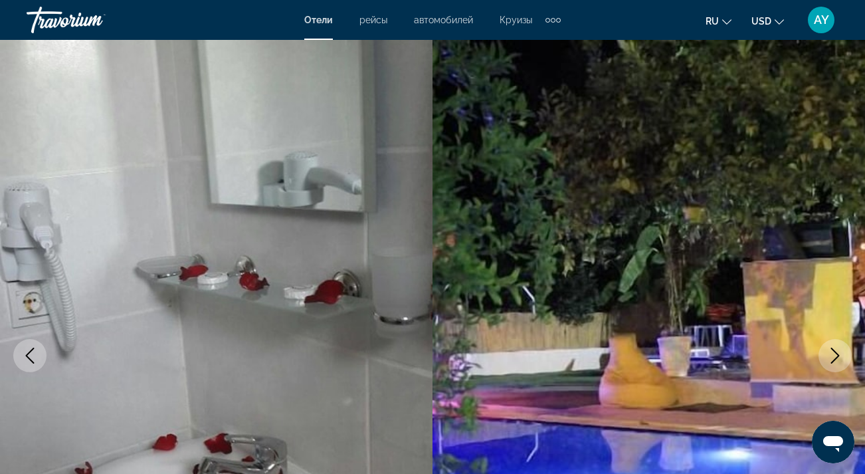
click at [843, 356] on icon "Next image" at bounding box center [835, 356] width 16 height 16
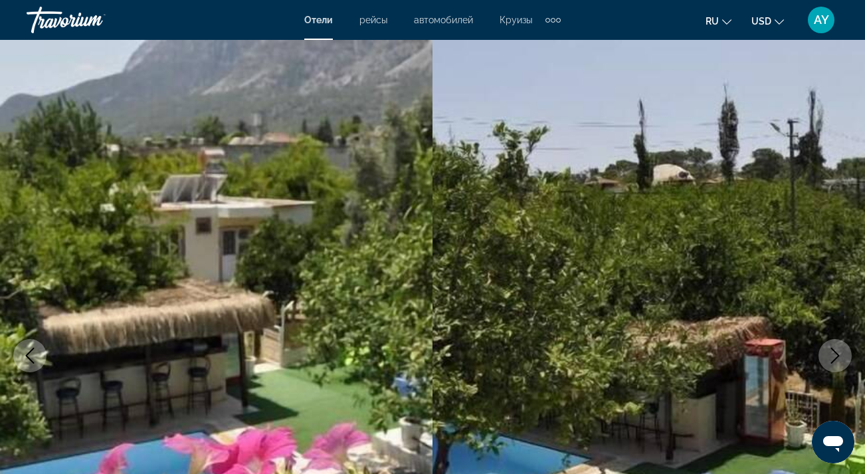
click at [843, 357] on icon "Next image" at bounding box center [835, 356] width 16 height 16
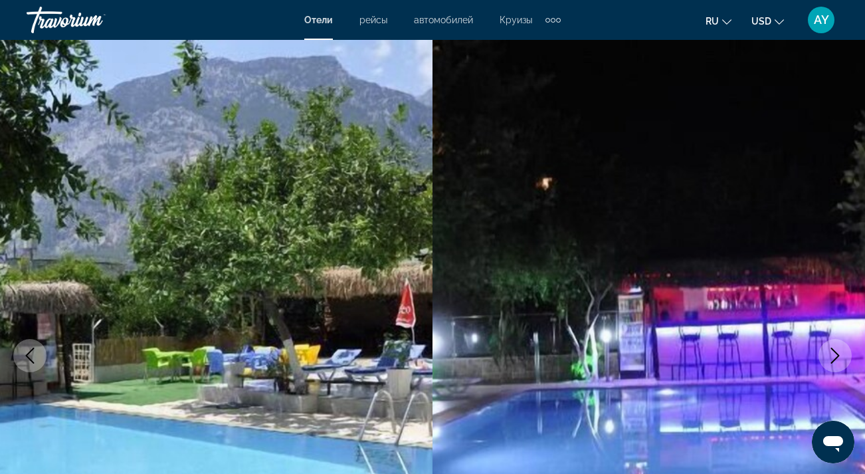
click at [843, 357] on icon "Next image" at bounding box center [835, 356] width 16 height 16
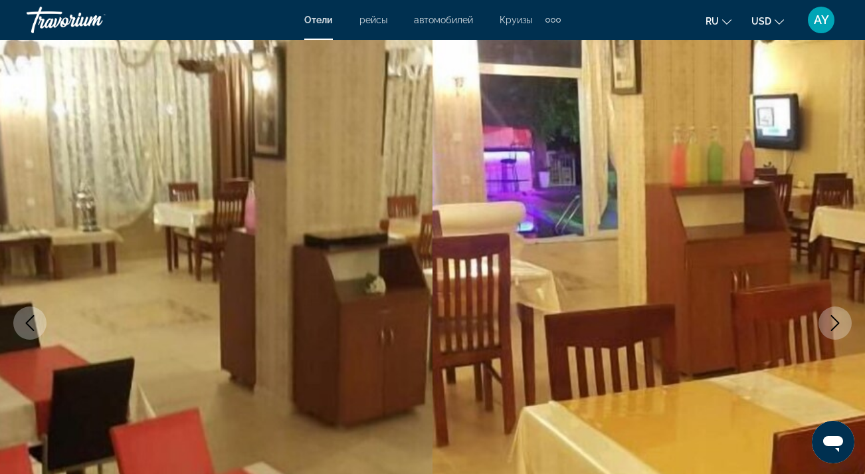
scroll to position [56, 0]
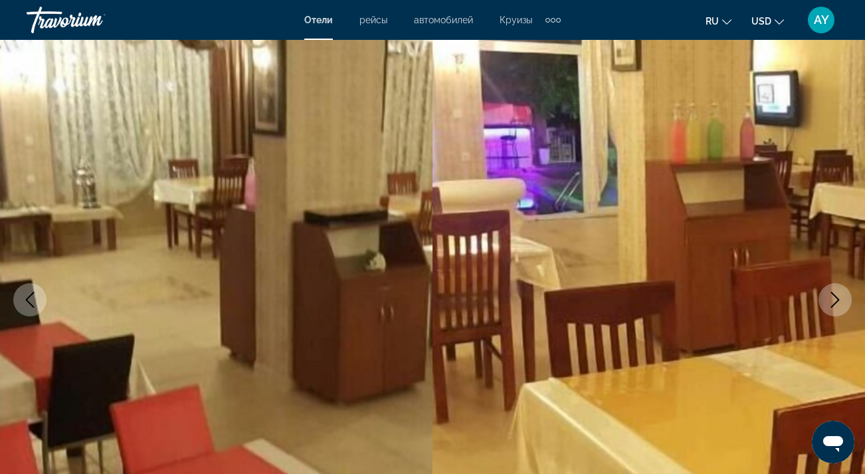
click at [843, 294] on icon "Next image" at bounding box center [835, 300] width 16 height 16
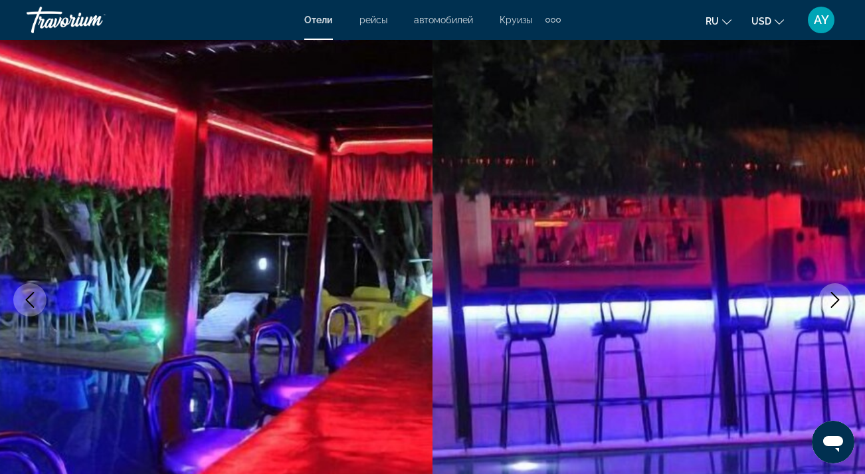
click at [843, 294] on icon "Next image" at bounding box center [835, 300] width 16 height 16
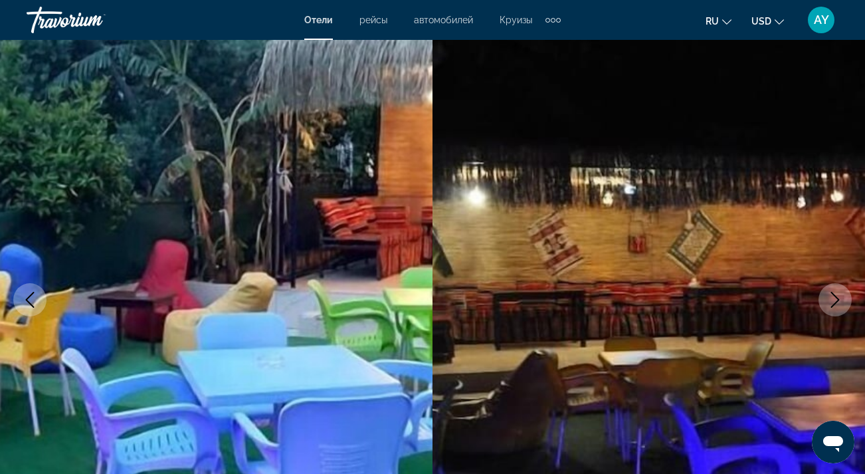
click at [843, 294] on icon "Next image" at bounding box center [835, 300] width 16 height 16
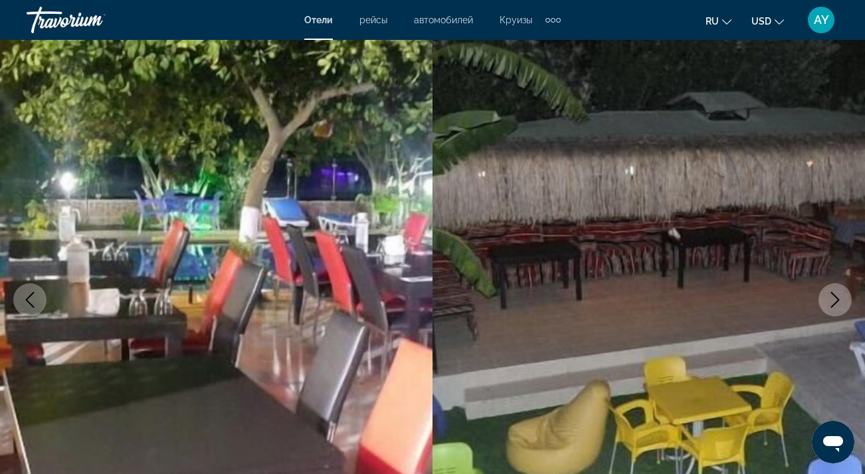
click at [843, 296] on icon "Next image" at bounding box center [835, 300] width 16 height 16
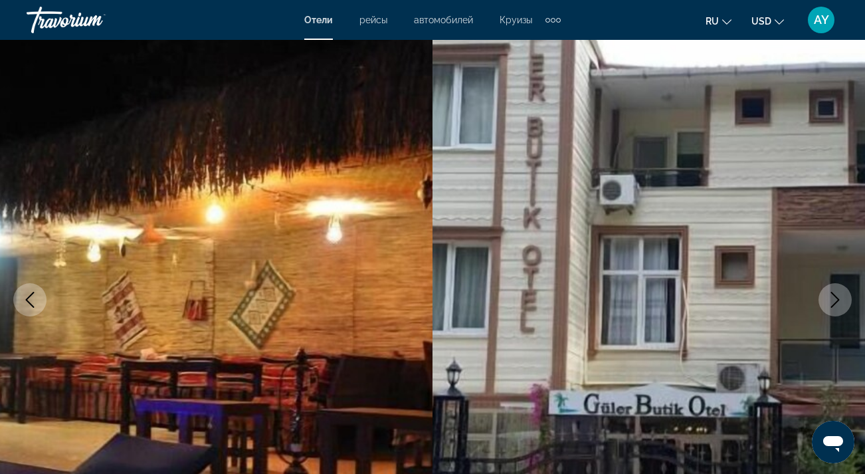
click at [843, 296] on icon "Next image" at bounding box center [835, 300] width 16 height 16
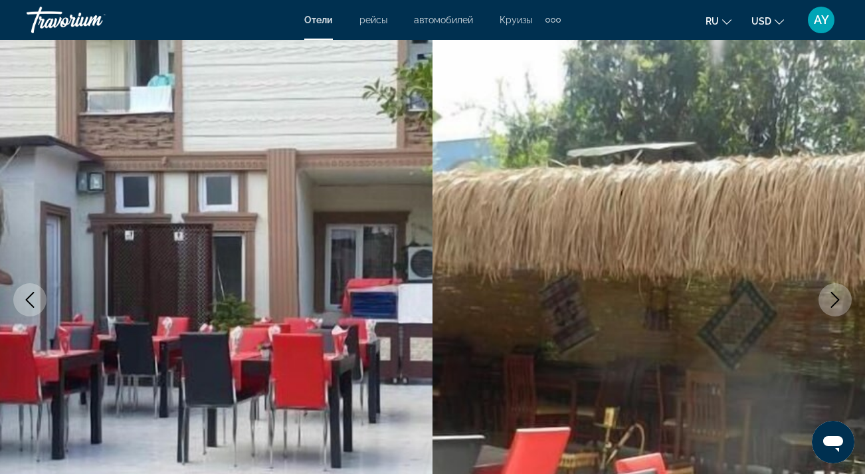
click at [843, 296] on icon "Next image" at bounding box center [835, 300] width 16 height 16
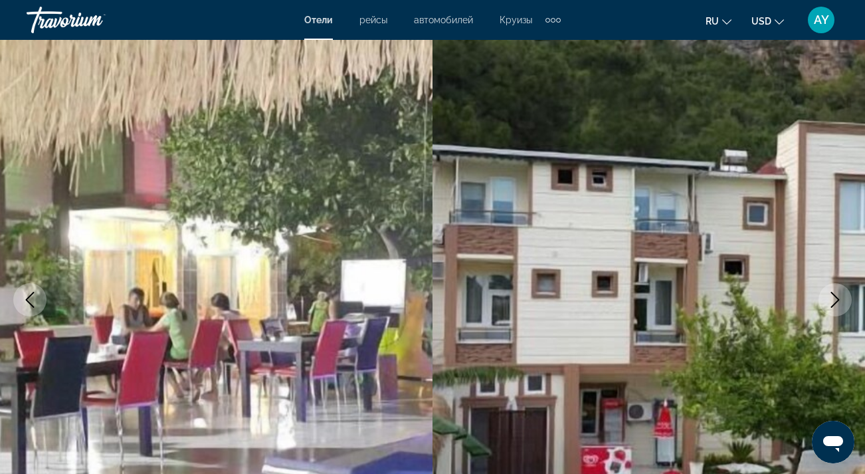
click at [843, 294] on icon "Next image" at bounding box center [835, 300] width 16 height 16
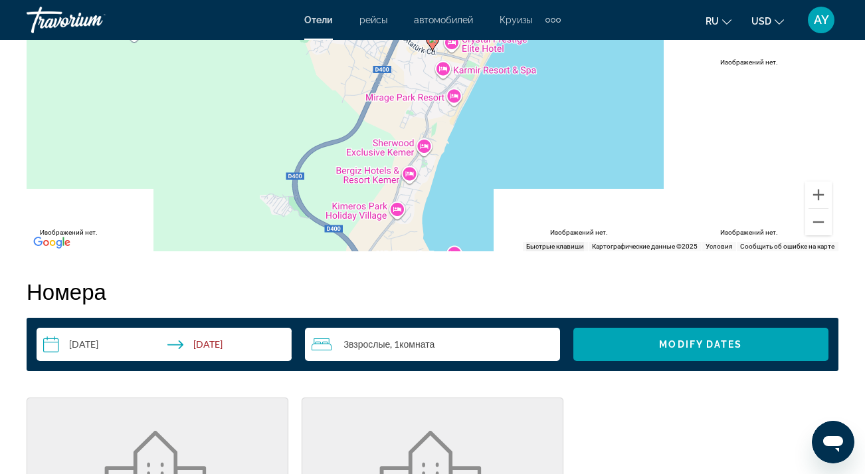
scroll to position [1706, 0]
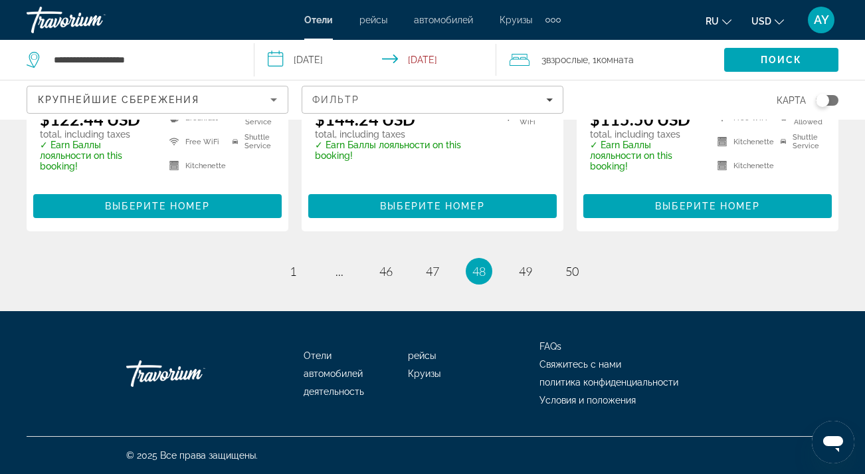
scroll to position [1866, 0]
click at [426, 270] on span "47" at bounding box center [432, 271] width 13 height 15
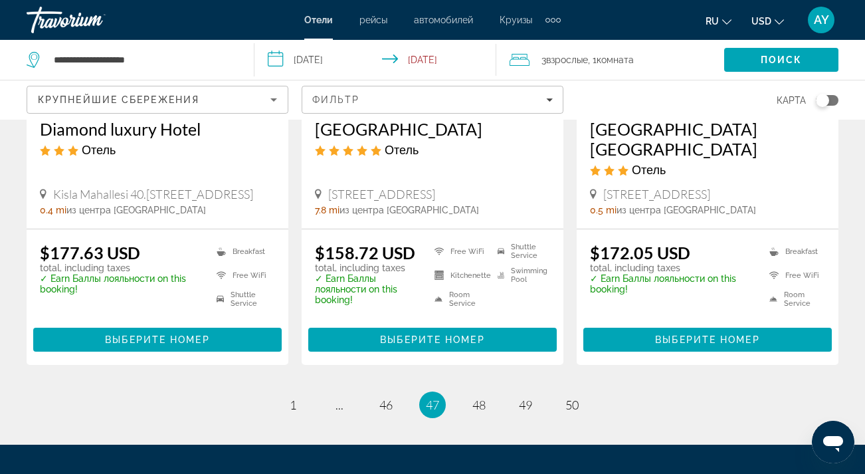
scroll to position [1798, 0]
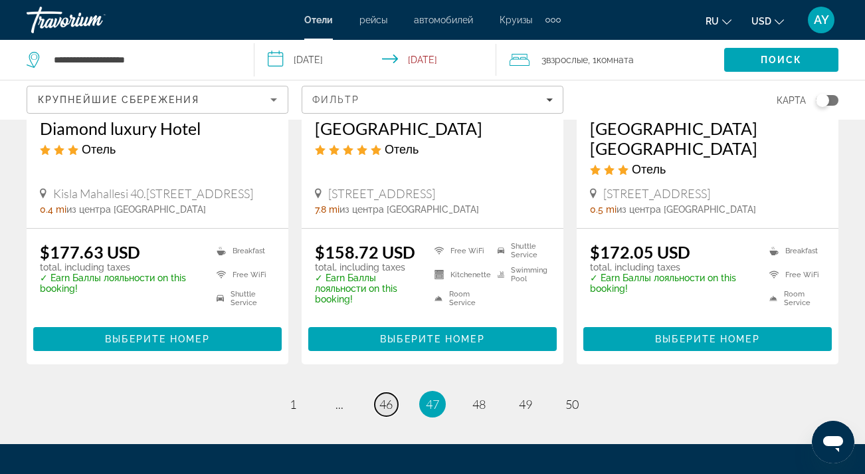
click at [389, 397] on span "46" at bounding box center [385, 404] width 13 height 15
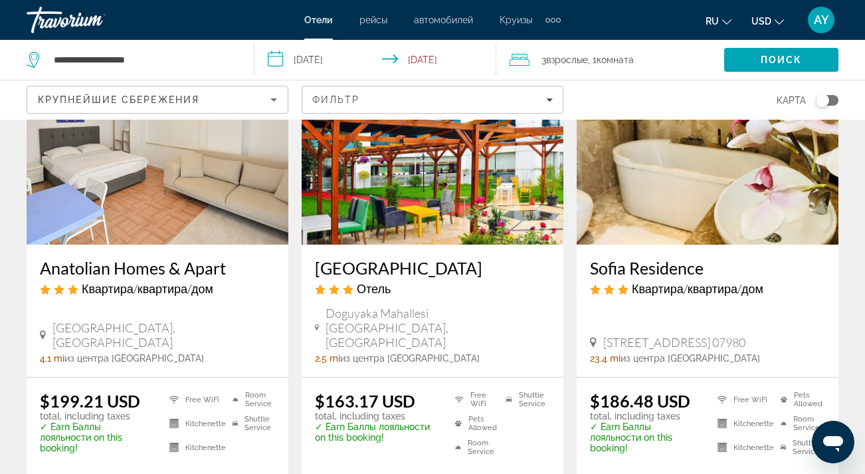
scroll to position [126, 0]
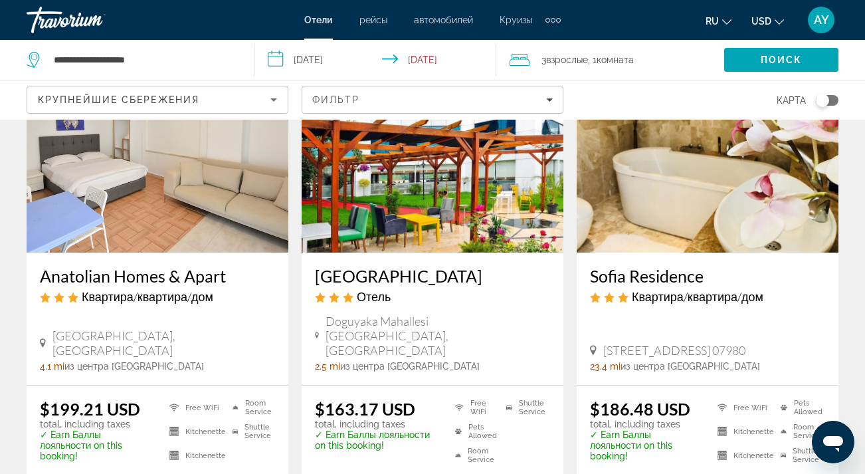
click at [443, 194] on img "Main content" at bounding box center [433, 146] width 262 height 213
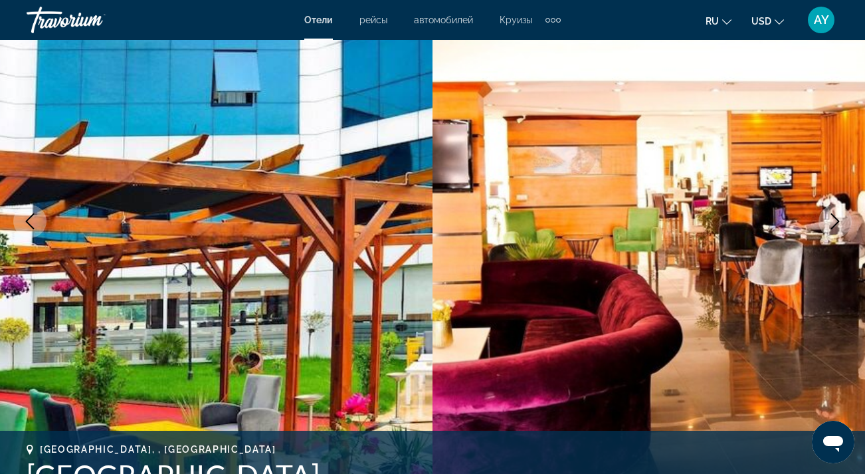
scroll to position [138, 0]
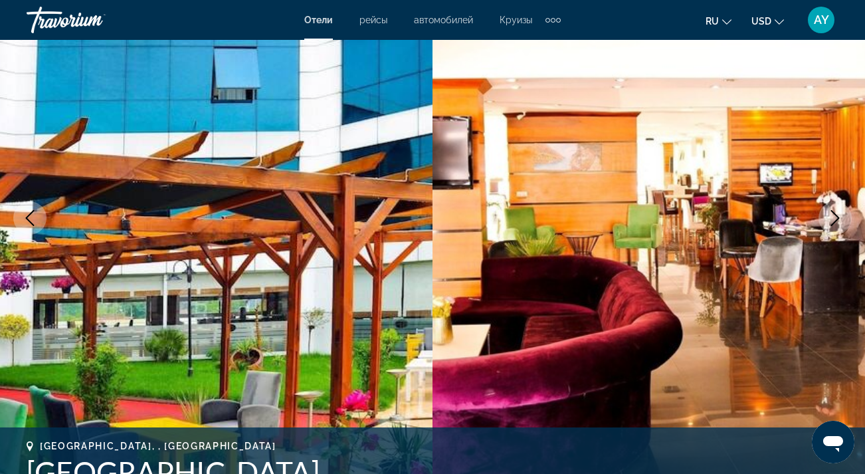
click at [837, 216] on icon "Next image" at bounding box center [835, 218] width 9 height 16
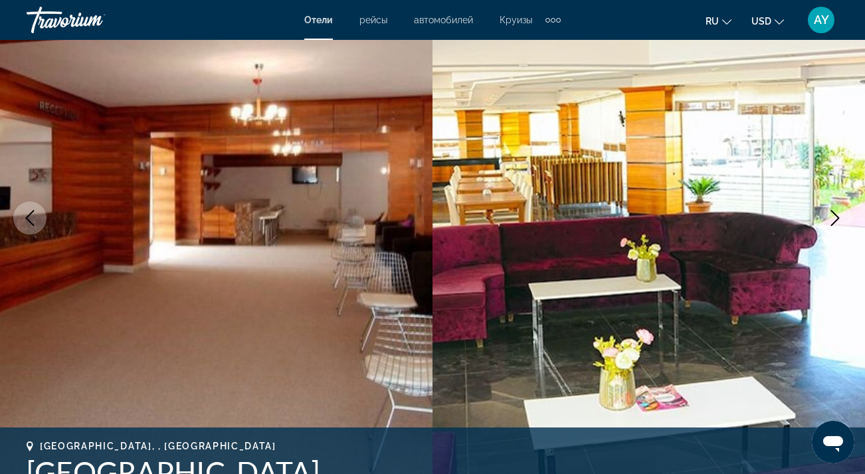
click at [837, 217] on icon "Next image" at bounding box center [835, 218] width 16 height 16
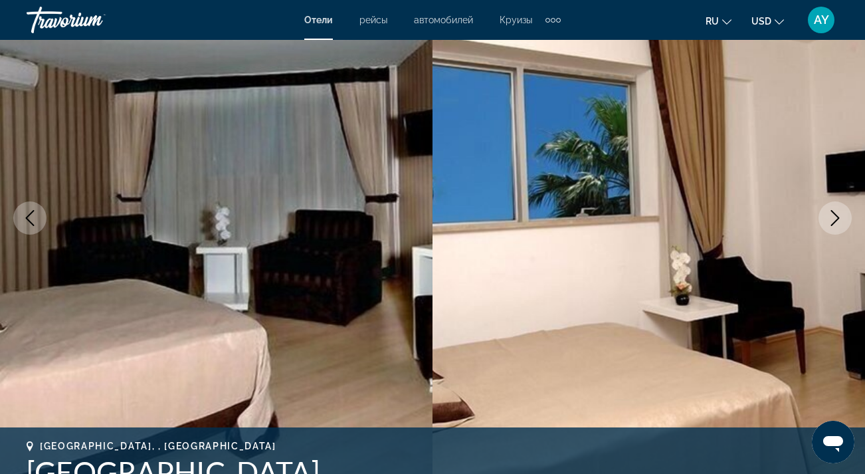
click at [837, 218] on icon "Next image" at bounding box center [835, 218] width 16 height 16
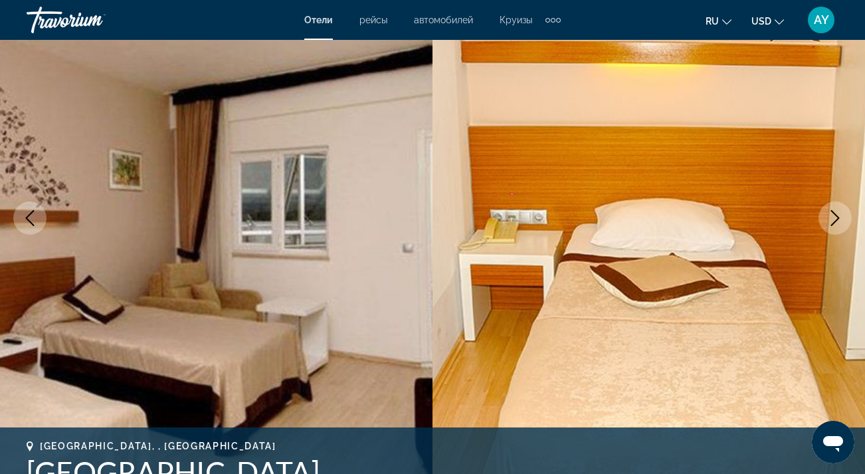
click at [837, 219] on icon "Next image" at bounding box center [835, 218] width 16 height 16
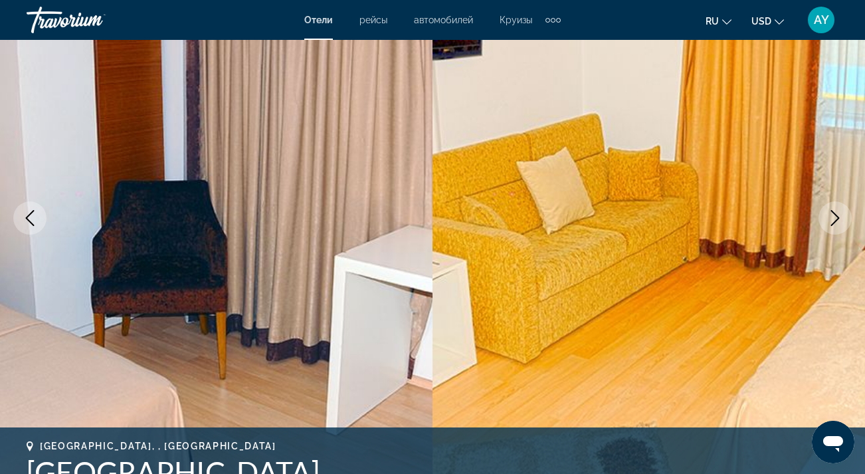
click at [837, 219] on icon "Next image" at bounding box center [835, 218] width 9 height 16
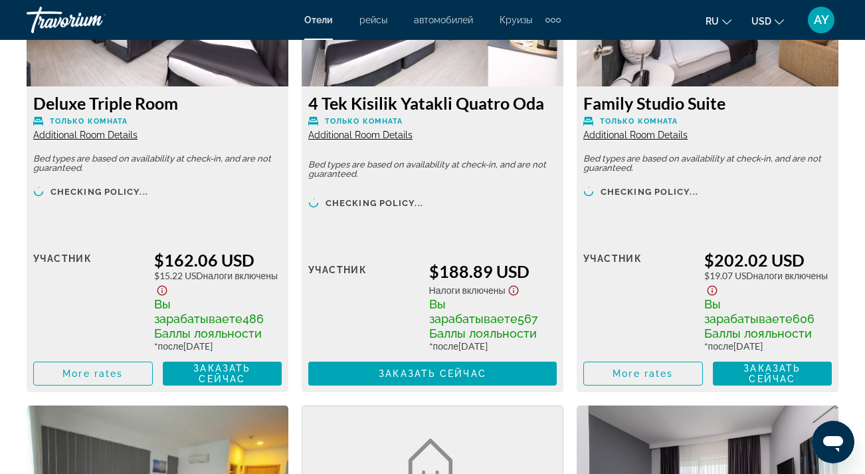
scroll to position [2192, 0]
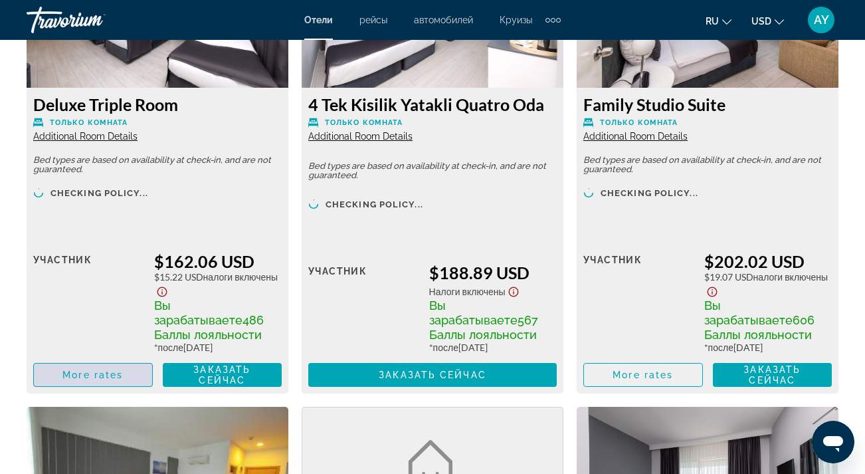
click at [112, 375] on span "More rates" at bounding box center [92, 374] width 60 height 11
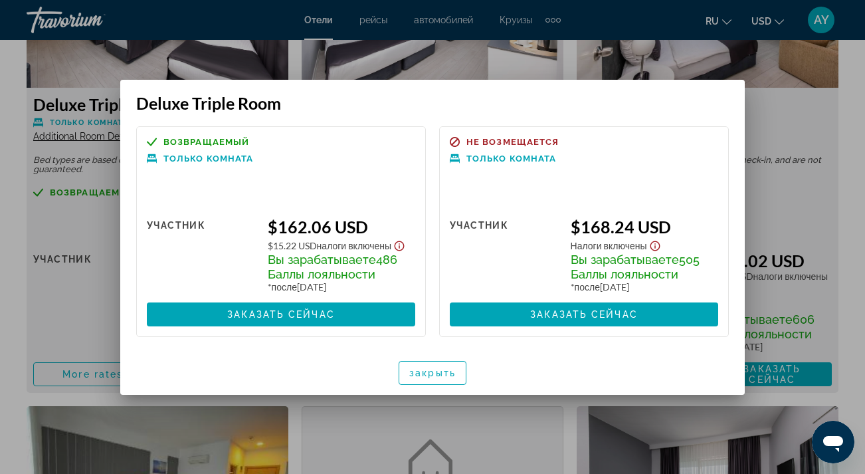
scroll to position [0, 0]
click at [433, 378] on span "закрыть" at bounding box center [432, 372] width 47 height 11
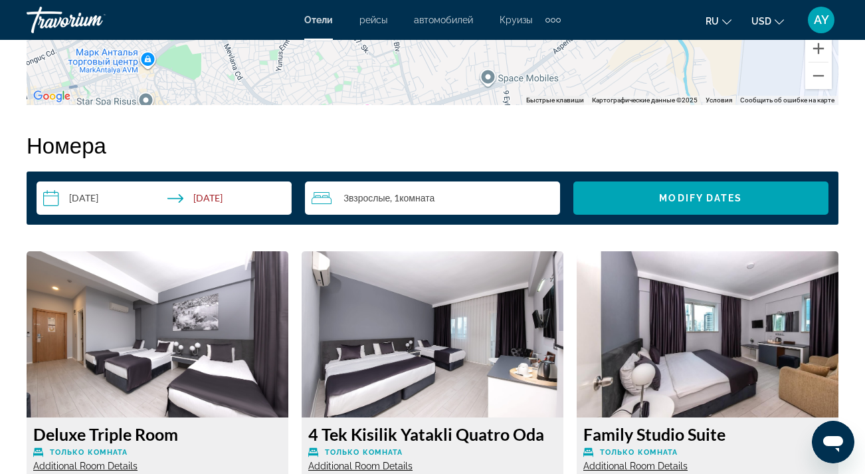
scroll to position [1790, 0]
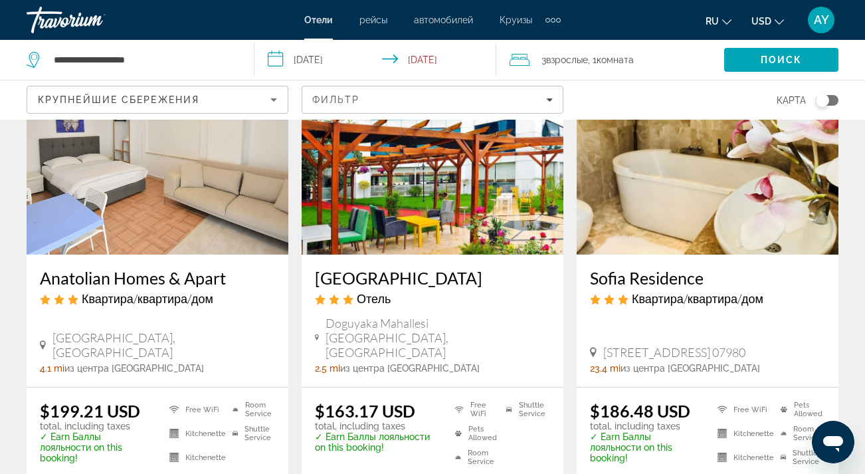
scroll to position [140, 0]
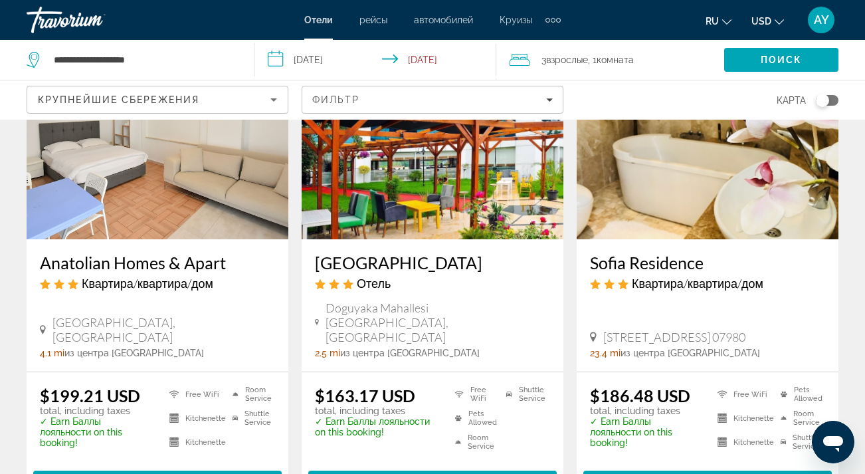
click at [397, 193] on img "Main content" at bounding box center [433, 133] width 262 height 213
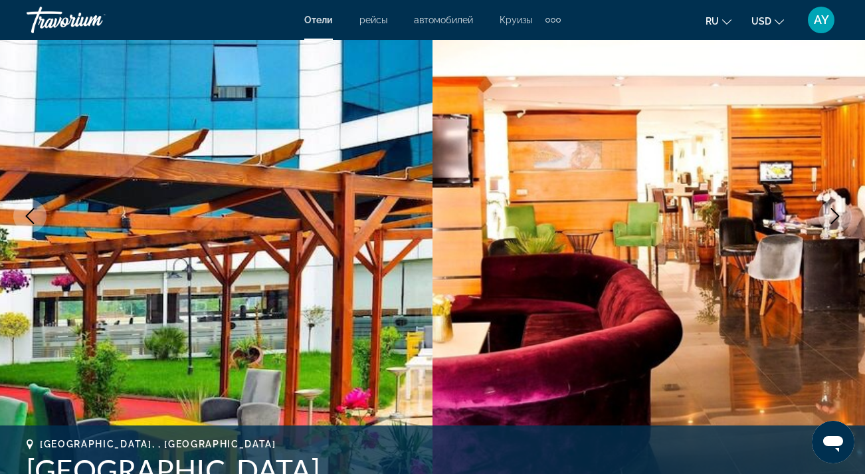
click at [397, 193] on img "Main content" at bounding box center [216, 215] width 433 height 631
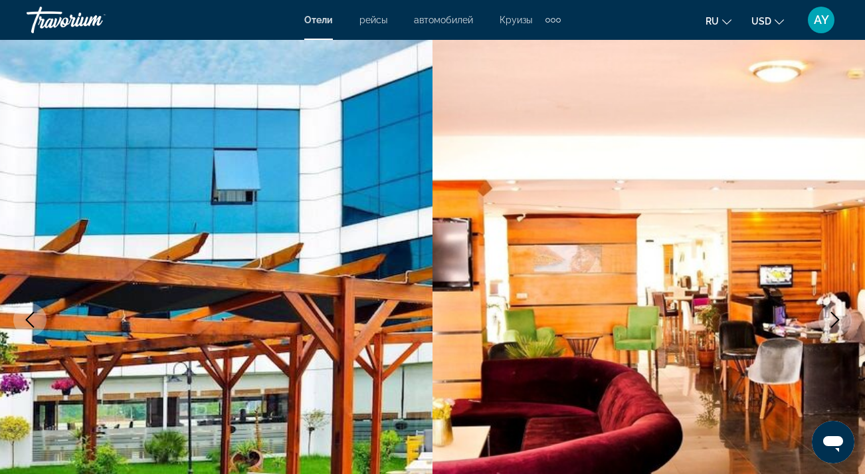
scroll to position [35, 0]
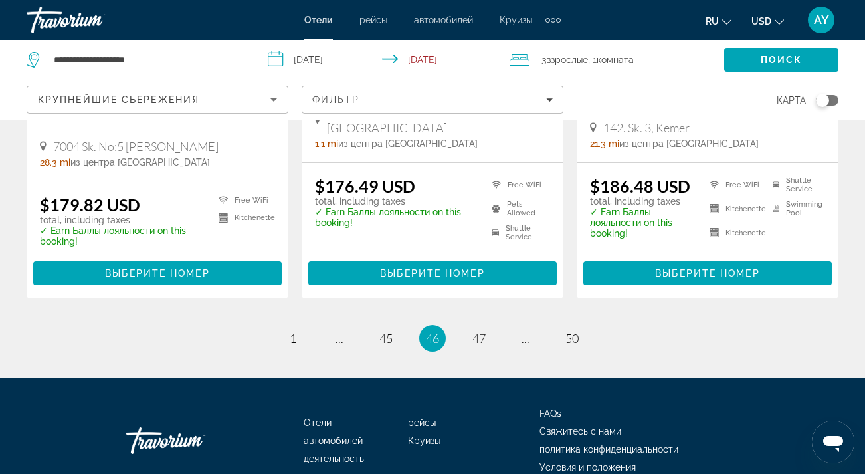
scroll to position [1857, 0]
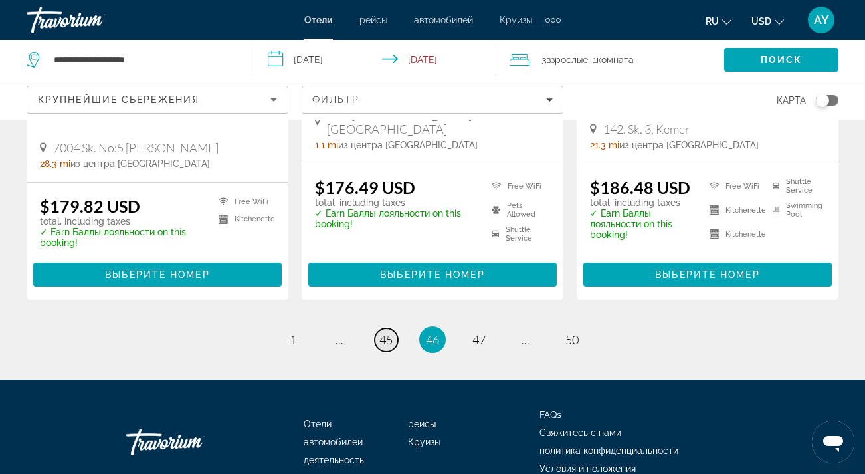
click at [384, 332] on span "45" at bounding box center [385, 339] width 13 height 15
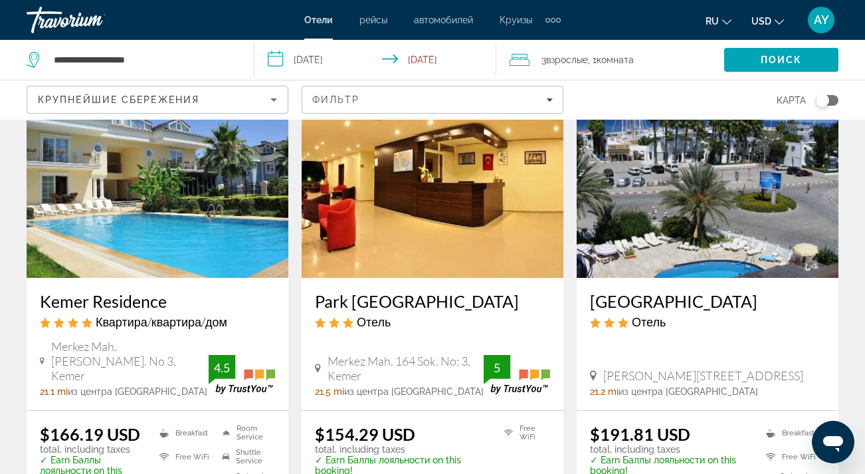
scroll to position [663, 0]
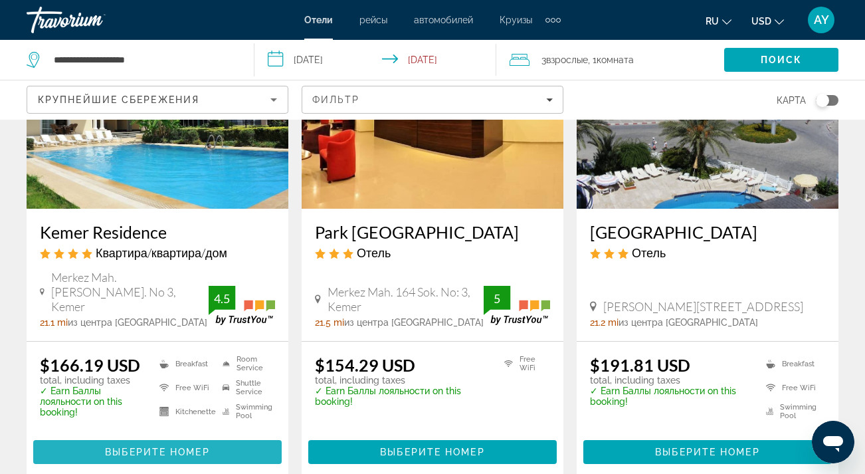
click at [154, 447] on span "Выберите номер" at bounding box center [157, 452] width 104 height 11
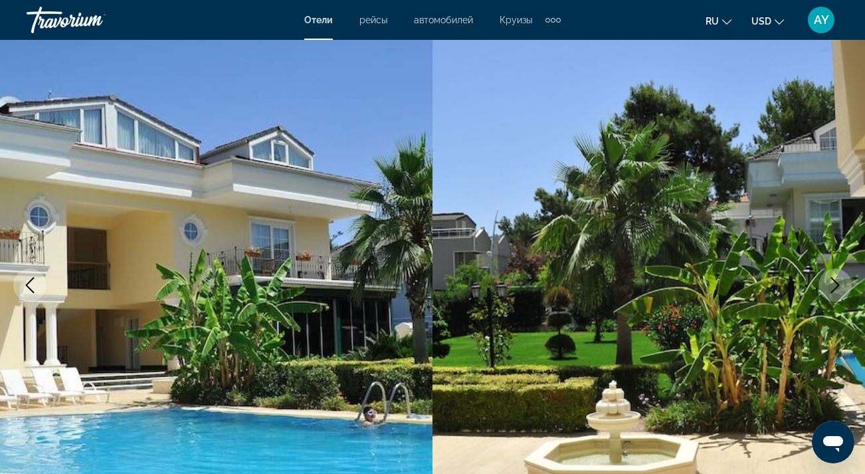
scroll to position [74, 0]
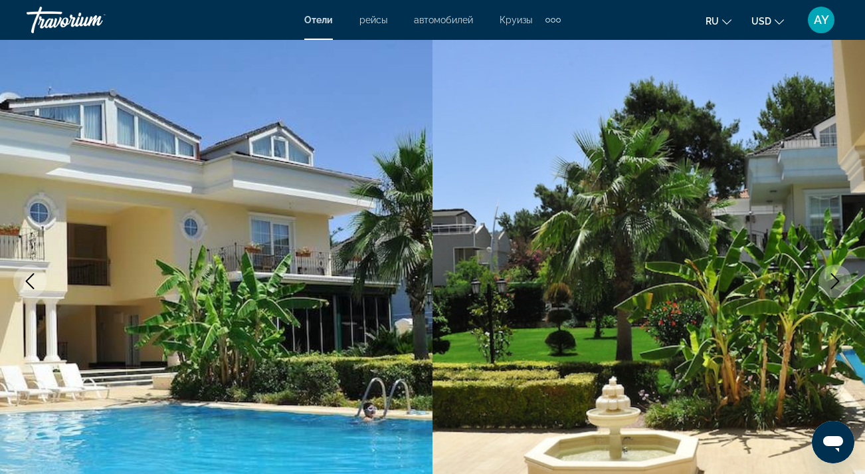
click at [839, 279] on icon "Next image" at bounding box center [835, 281] width 16 height 16
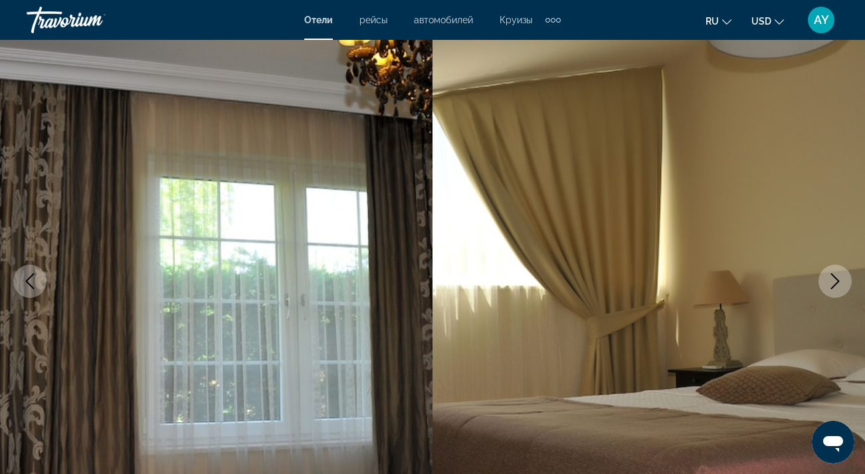
click at [839, 279] on icon "Next image" at bounding box center [835, 281] width 16 height 16
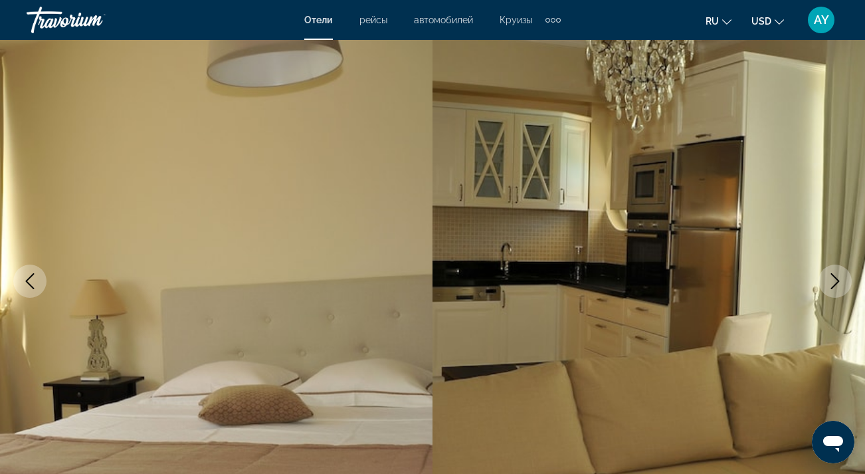
click at [839, 279] on icon "Next image" at bounding box center [835, 281] width 16 height 16
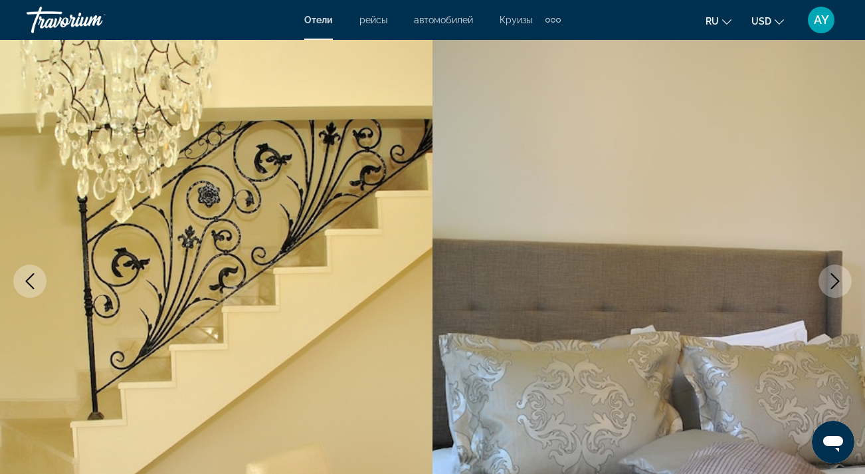
click at [839, 280] on icon "Next image" at bounding box center [835, 281] width 9 height 16
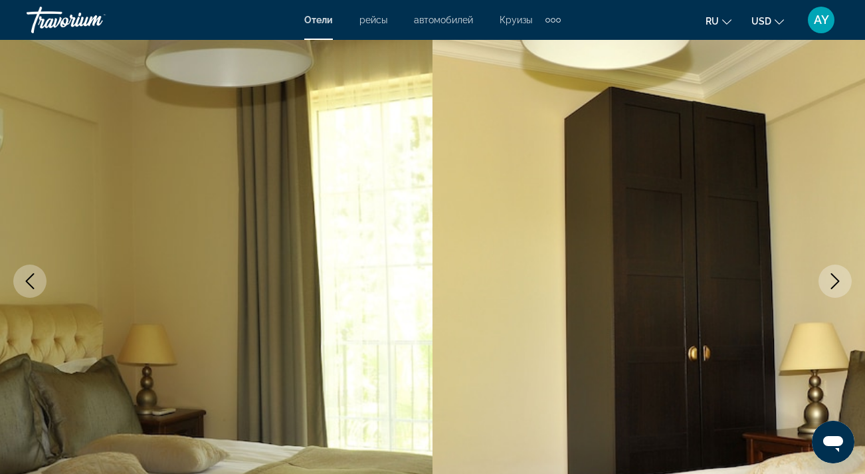
click at [839, 280] on icon "Next image" at bounding box center [835, 281] width 9 height 16
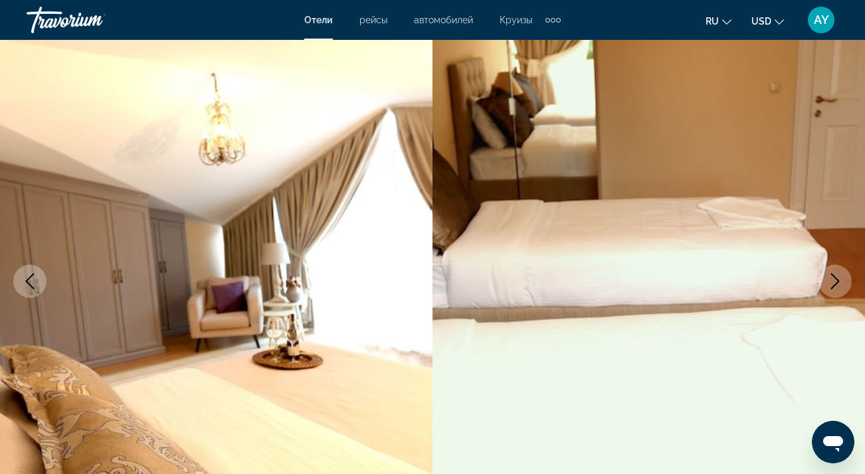
click at [839, 276] on icon "Next image" at bounding box center [835, 281] width 16 height 16
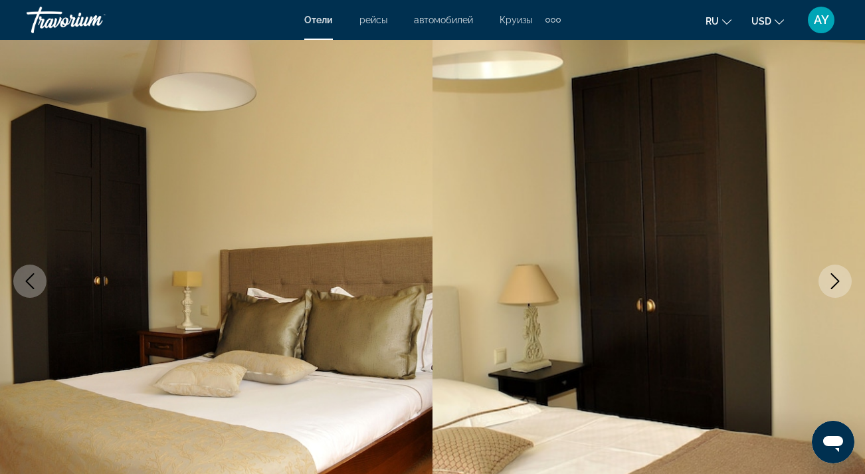
click at [839, 270] on button "Next image" at bounding box center [835, 280] width 33 height 33
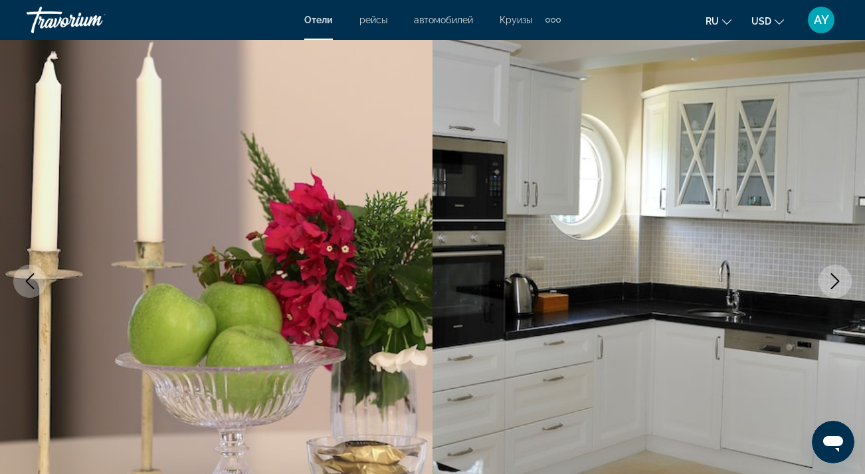
click at [839, 270] on button "Next image" at bounding box center [835, 280] width 33 height 33
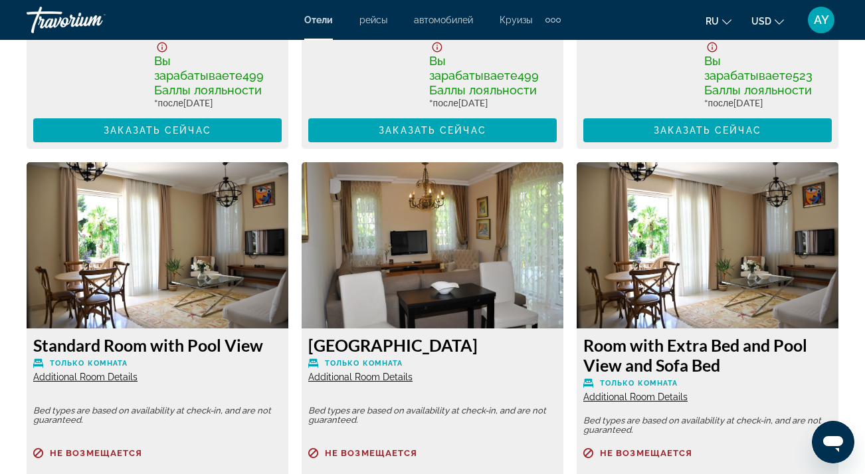
scroll to position [2438, 0]
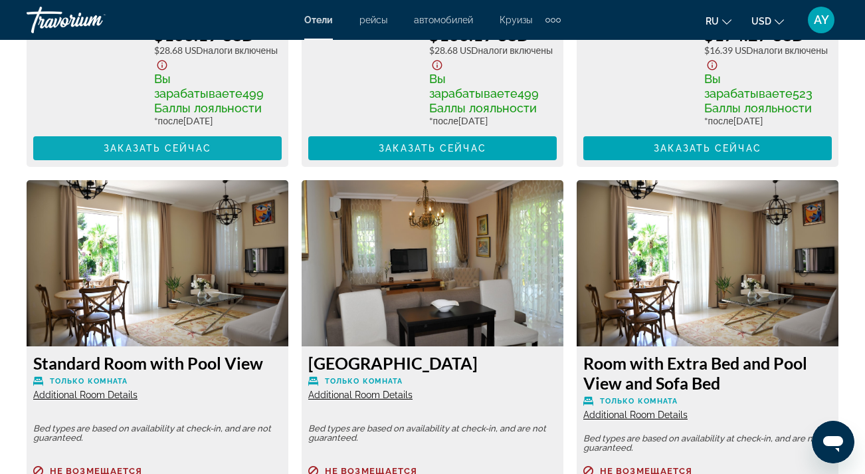
click at [191, 150] on span "Заказать сейчас" at bounding box center [158, 148] width 108 height 11
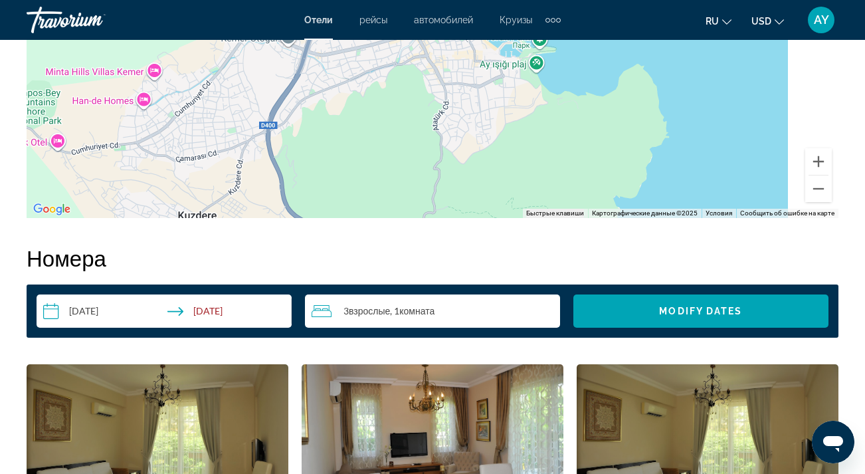
scroll to position [1736, 0]
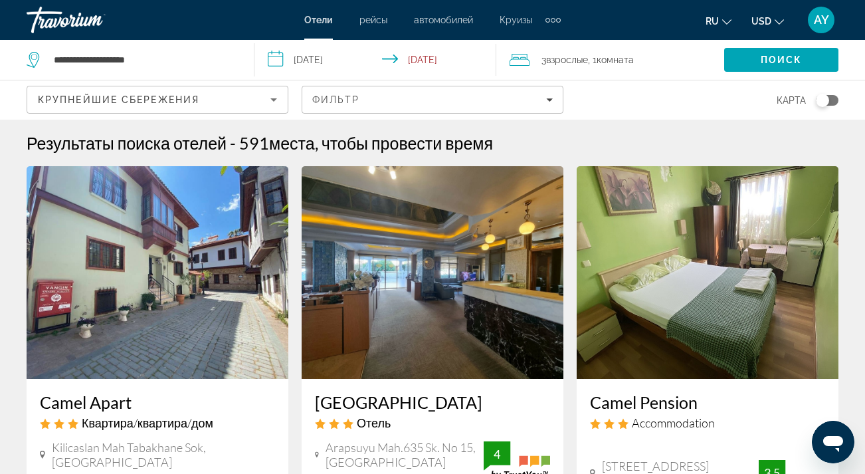
click at [693, 84] on div "карта" at bounding box center [708, 99] width 262 height 39
click at [676, 95] on div "карта" at bounding box center [708, 99] width 262 height 39
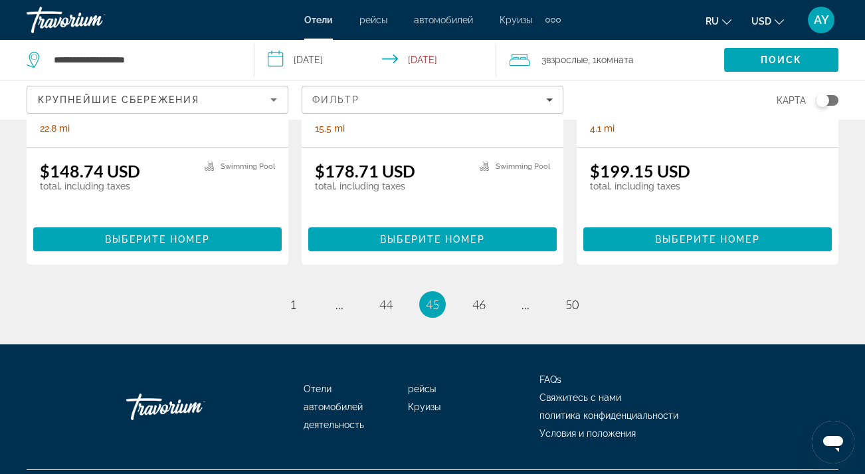
scroll to position [1862, 0]
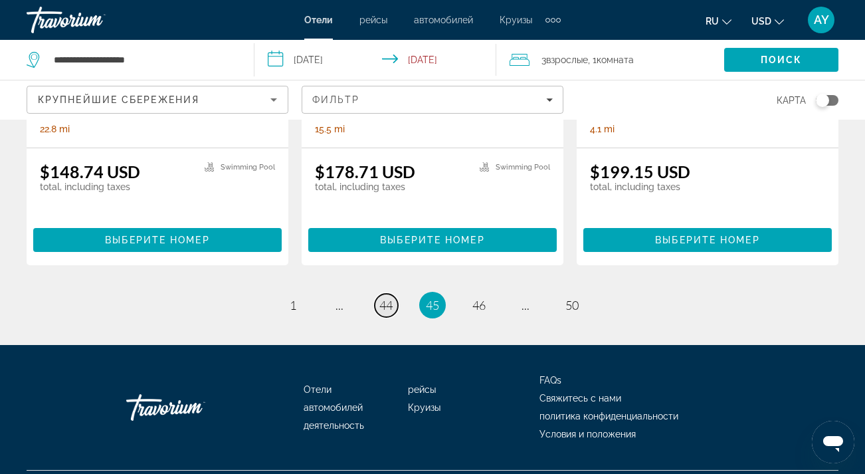
click at [383, 298] on span "44" at bounding box center [385, 305] width 13 height 15
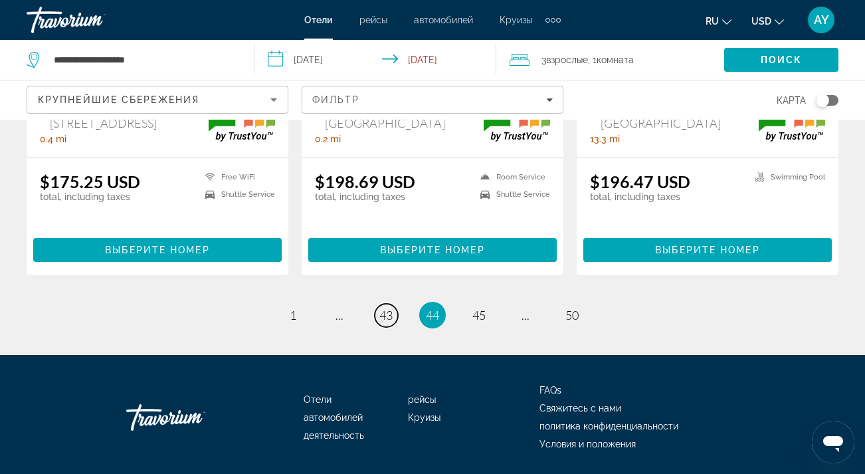
scroll to position [1848, 0]
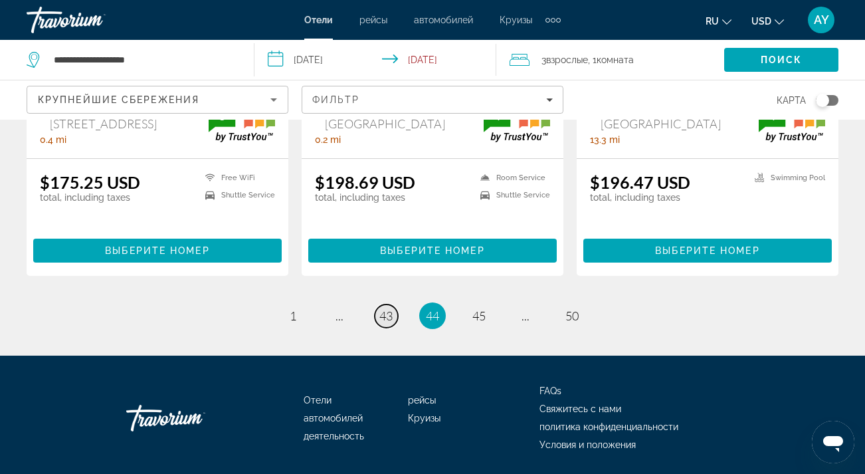
click at [383, 308] on span "43" at bounding box center [385, 315] width 13 height 15
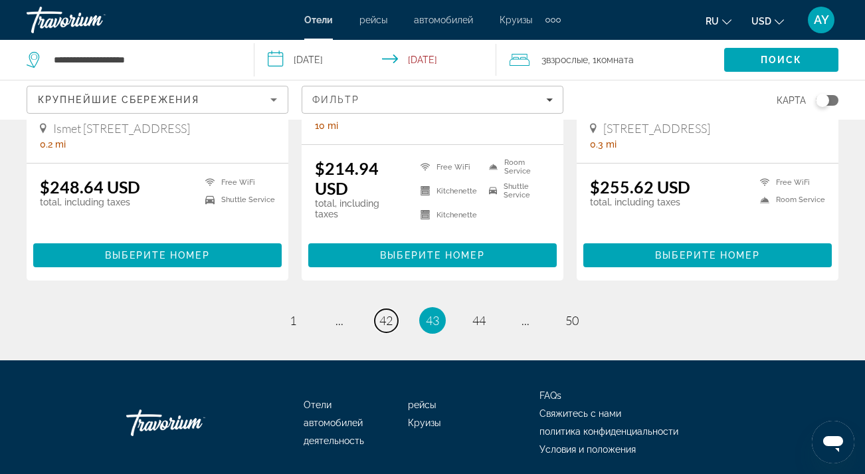
scroll to position [1833, 0]
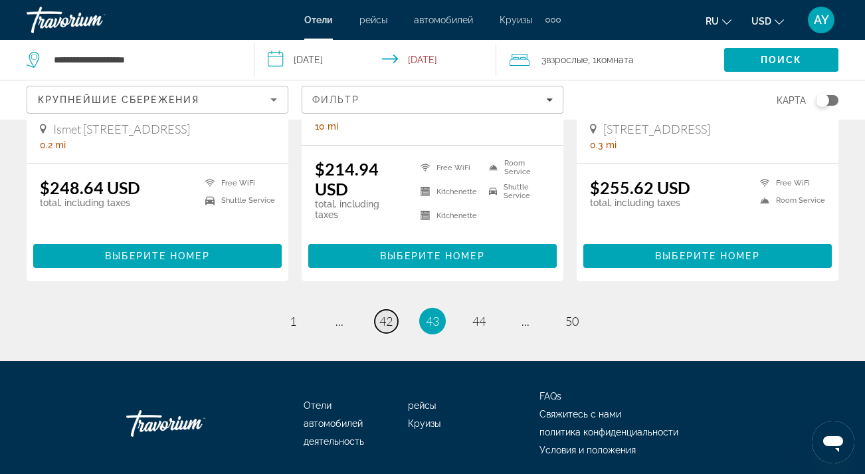
click at [383, 314] on span "42" at bounding box center [385, 321] width 13 height 15
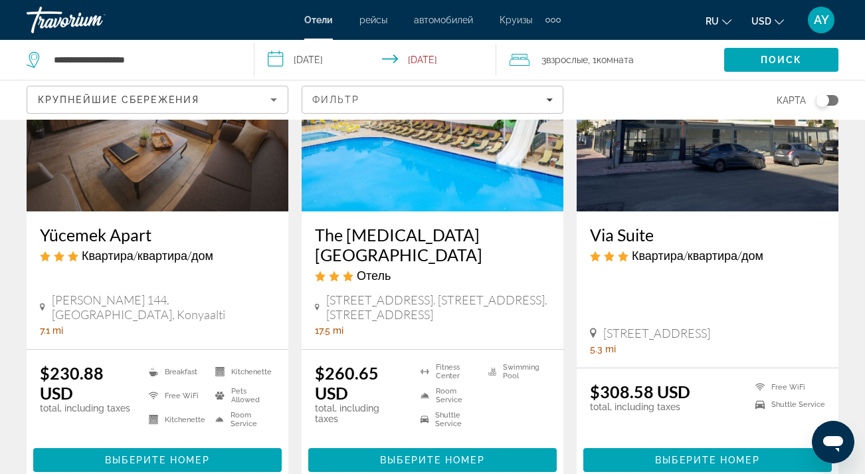
scroll to position [168, 0]
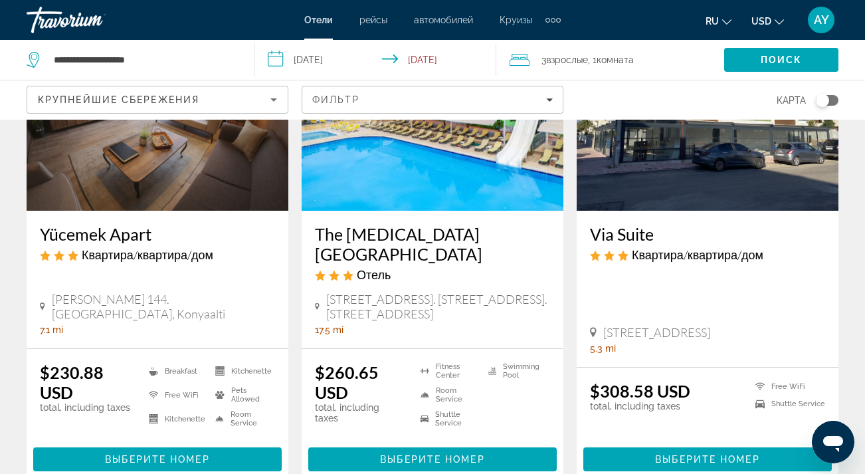
click at [211, 166] on img "Main content" at bounding box center [158, 104] width 262 height 213
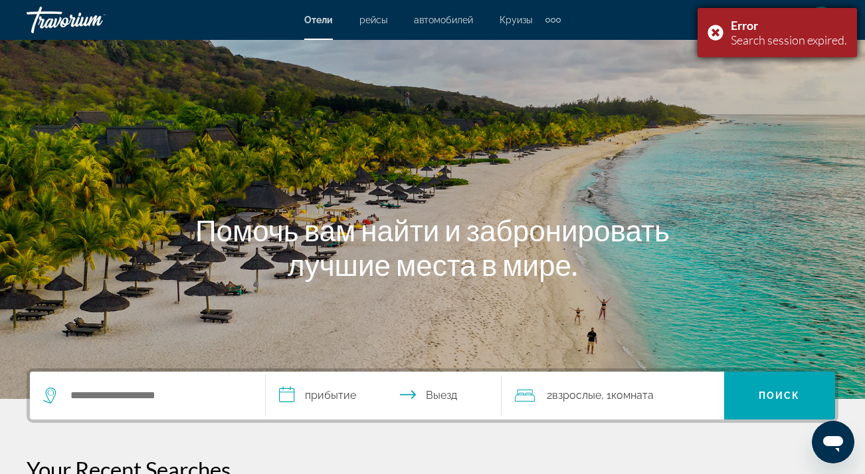
click at [720, 27] on div "Error Search session expired." at bounding box center [777, 32] width 159 height 49
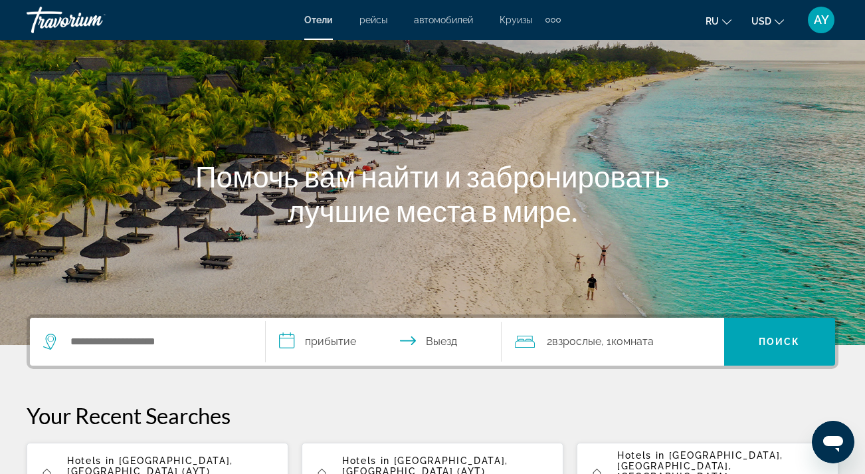
scroll to position [205, 0]
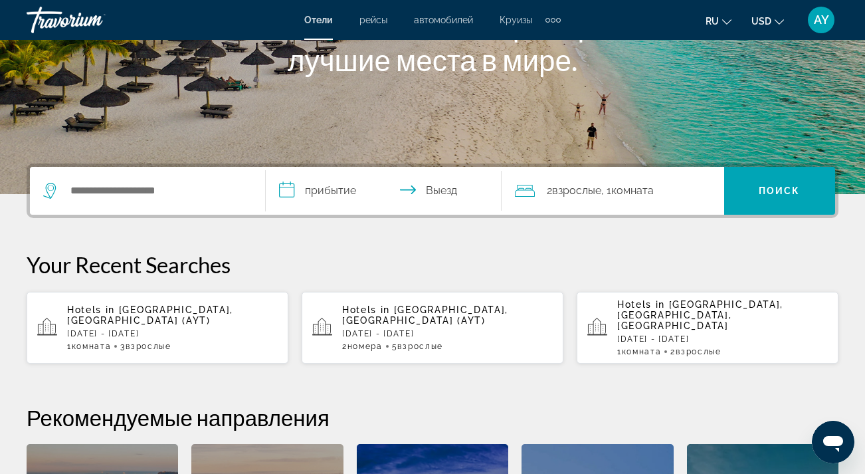
click at [142, 313] on div "Hotels in [GEOGRAPHIC_DATA], [GEOGRAPHIC_DATA] (AYT) [DATE] - [DATE] 1 Комната …" at bounding box center [172, 327] width 211 height 47
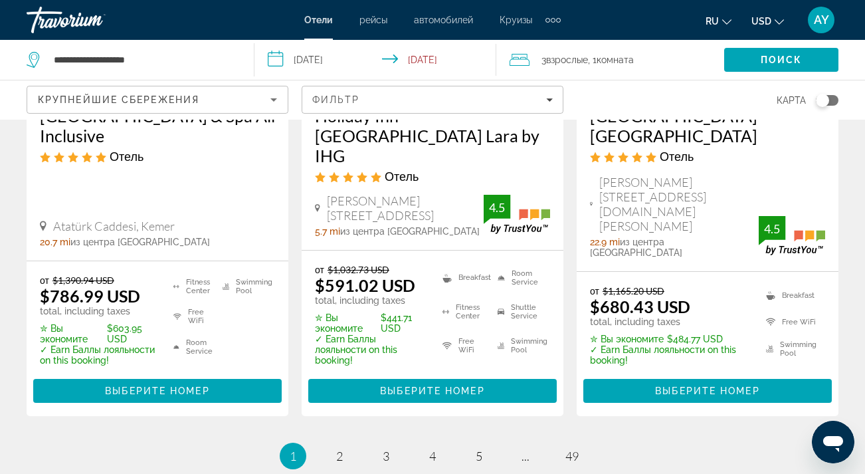
scroll to position [1944, 0]
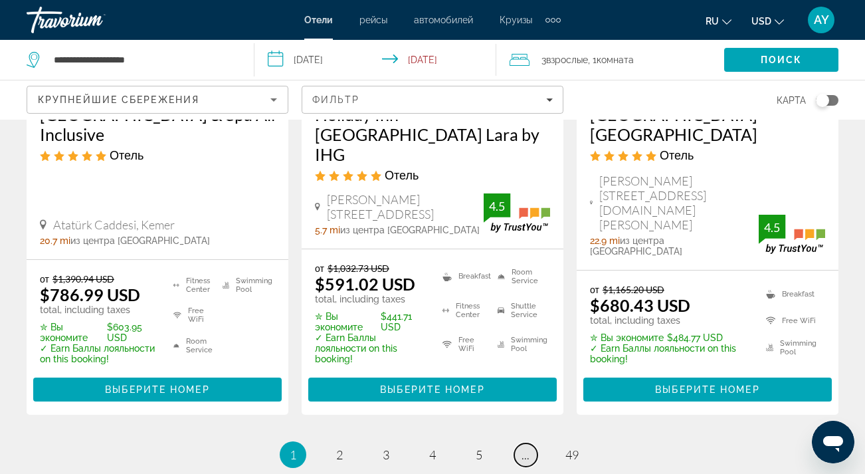
click at [526, 447] on span "..." at bounding box center [526, 454] width 8 height 15
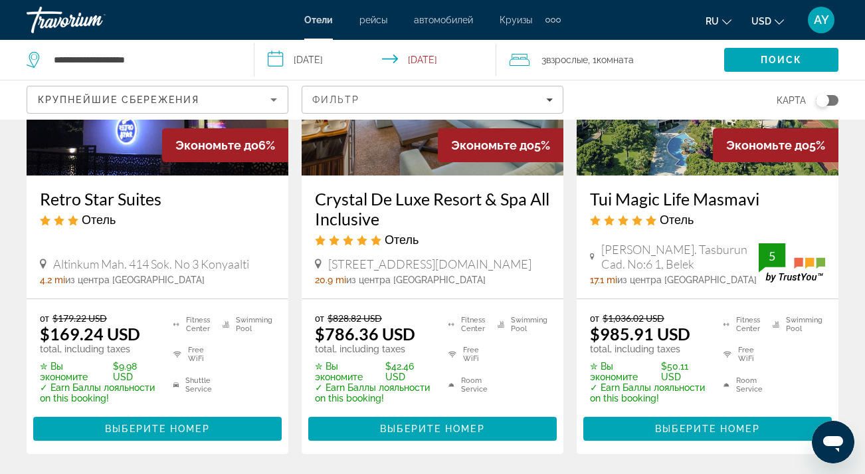
scroll to position [1906, 0]
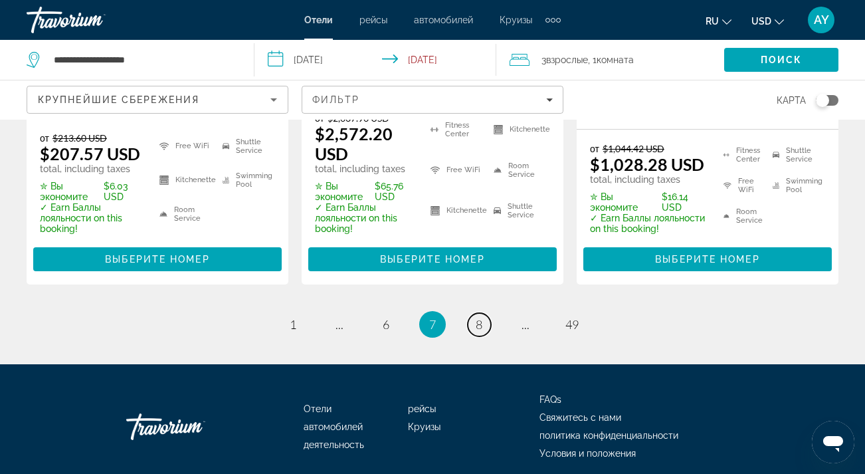
scroll to position [2099, 0]
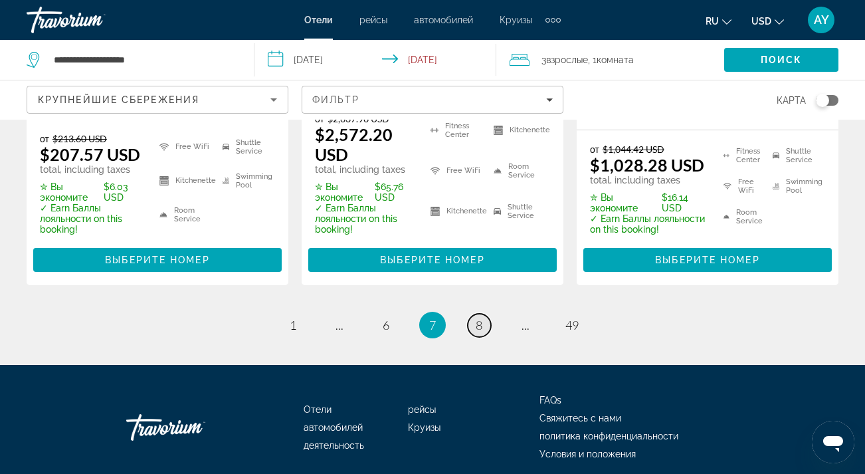
click at [483, 314] on link "page 8" at bounding box center [479, 325] width 23 height 23
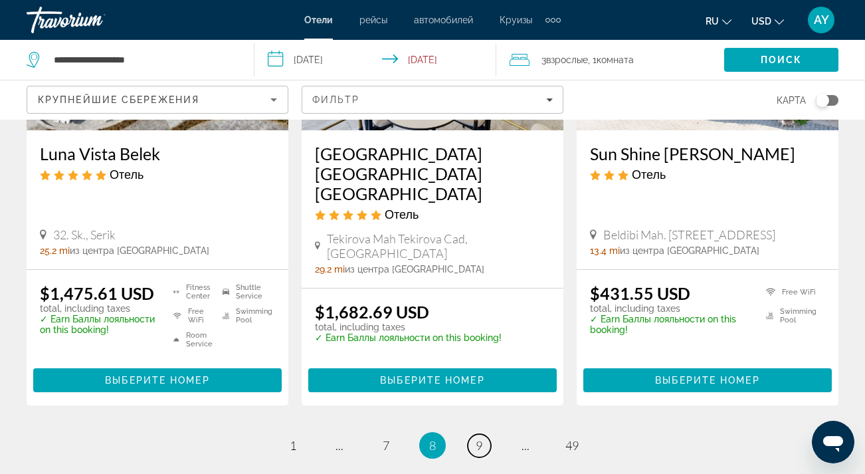
scroll to position [1847, 0]
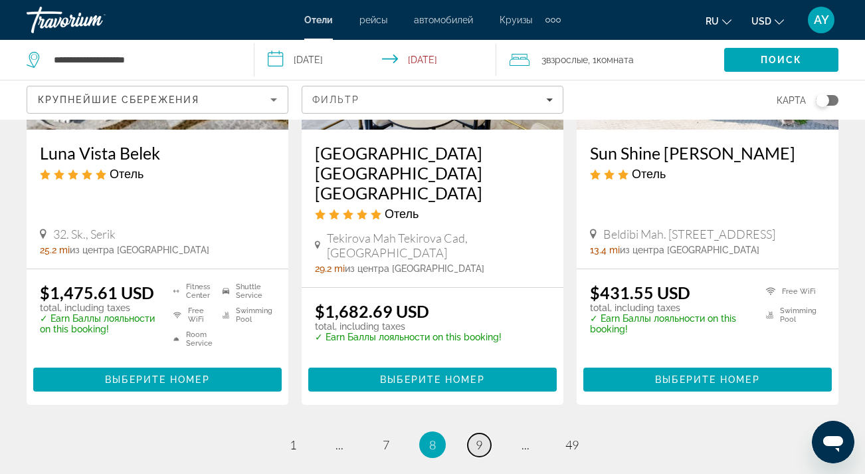
click at [478, 437] on span "9" at bounding box center [479, 444] width 7 height 15
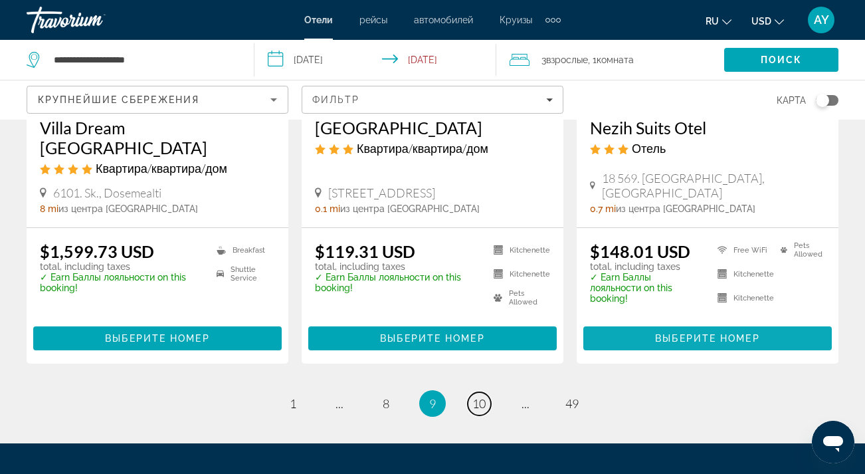
scroll to position [1887, 0]
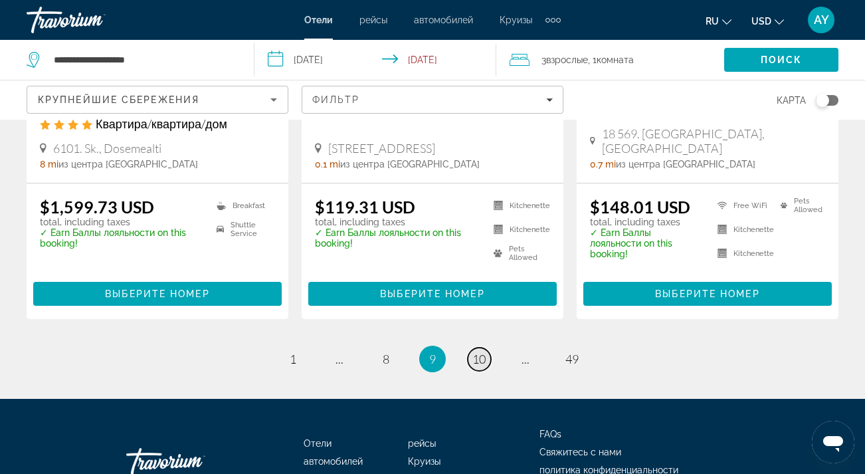
click at [482, 351] on span "10" at bounding box center [478, 358] width 13 height 15
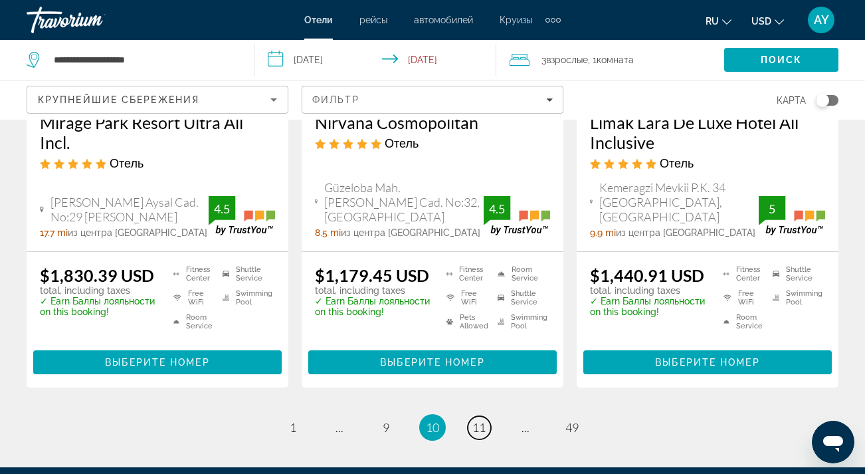
scroll to position [1829, 0]
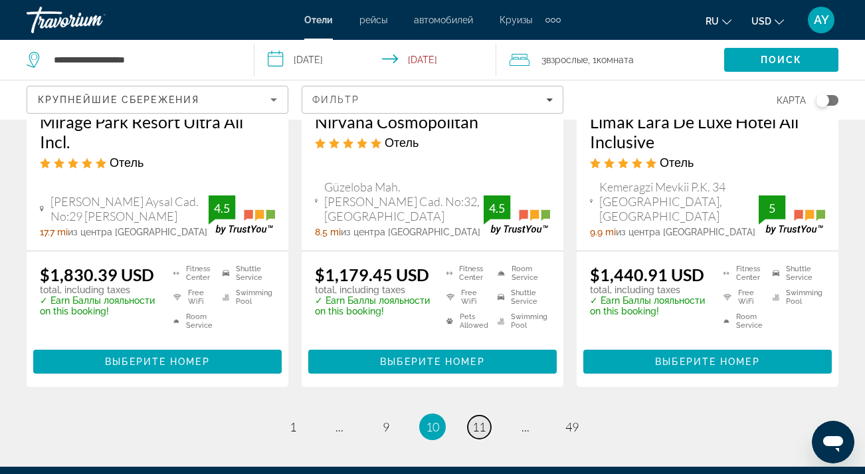
click at [480, 419] on span "11" at bounding box center [478, 426] width 13 height 15
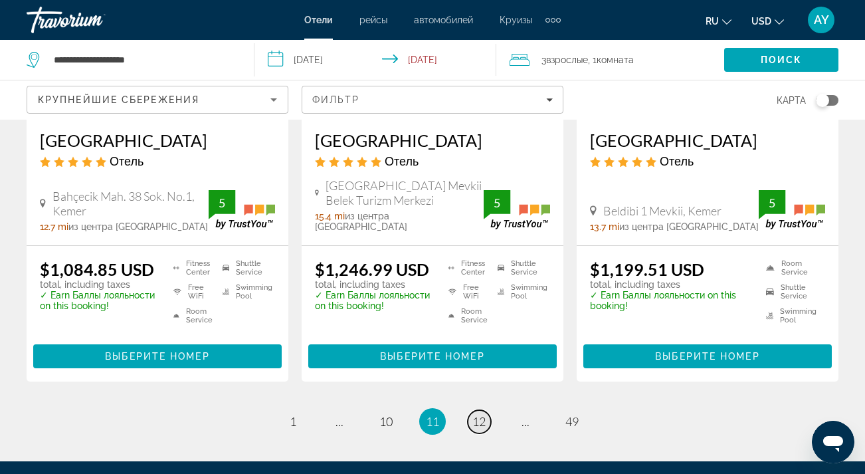
scroll to position [1847, 0]
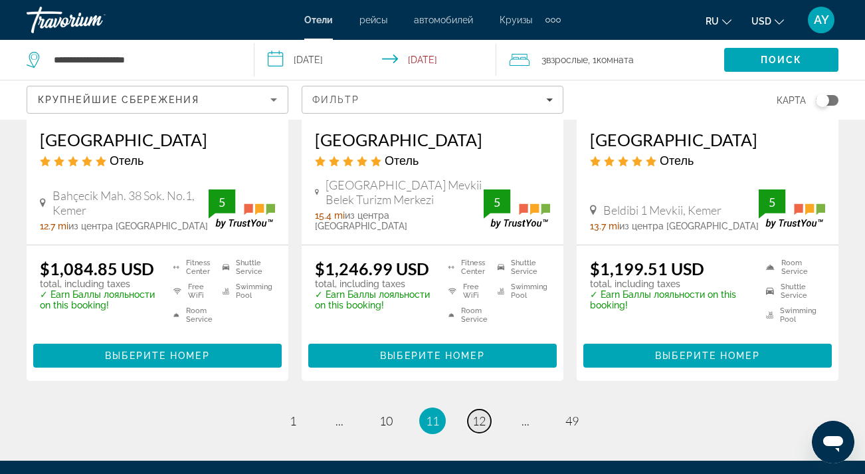
click at [474, 413] on span "12" at bounding box center [478, 420] width 13 height 15
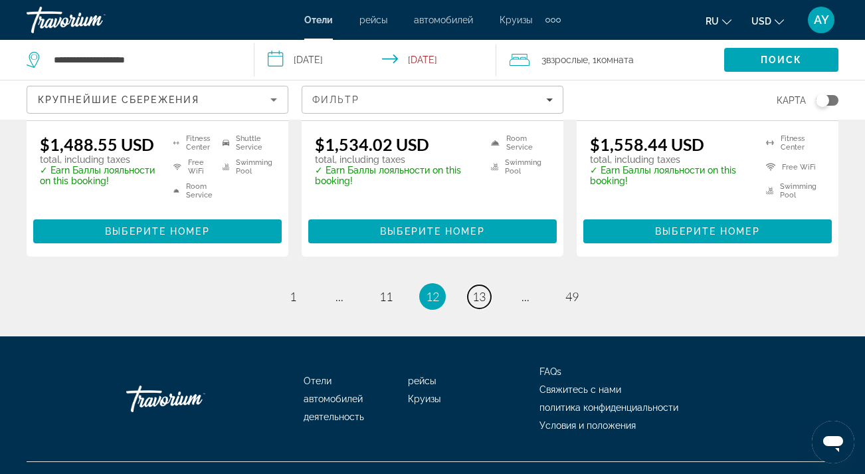
scroll to position [1950, 0]
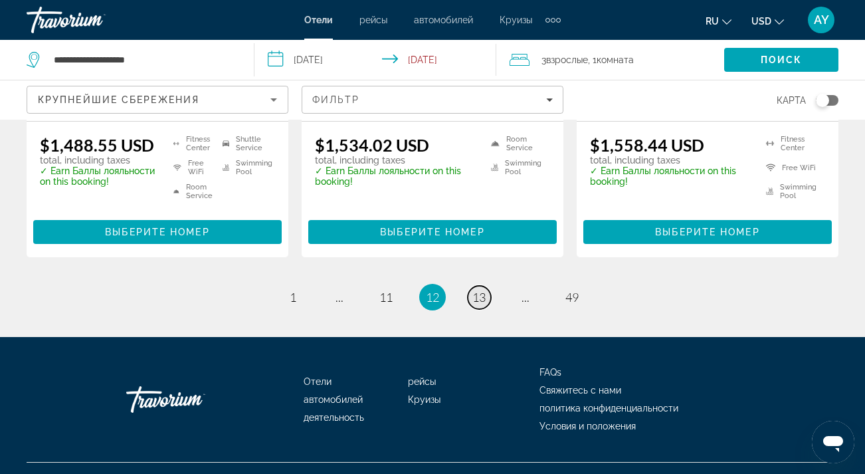
click at [480, 290] on span "13" at bounding box center [478, 297] width 13 height 15
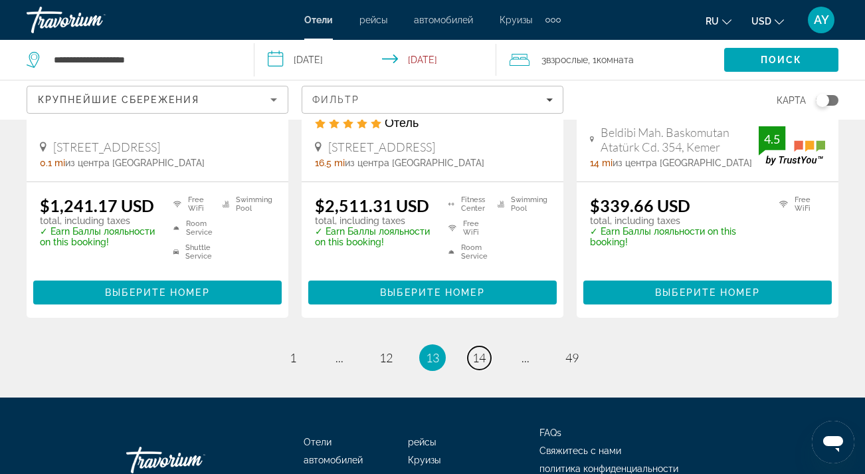
scroll to position [1942, 0]
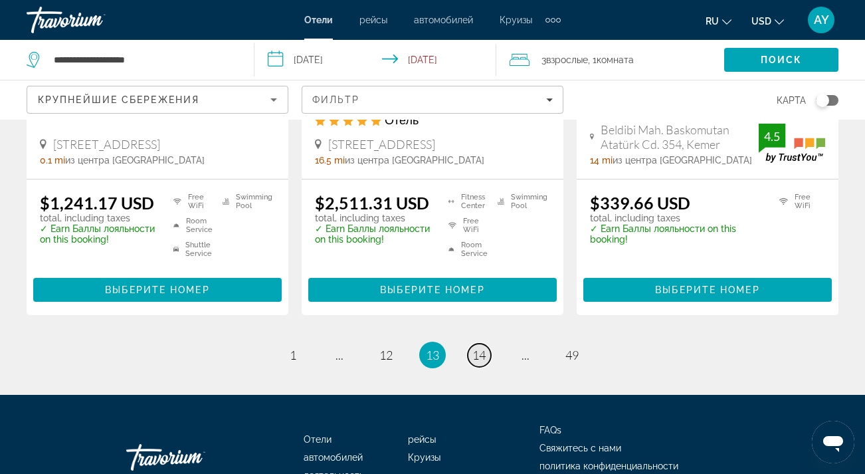
click at [474, 348] on span "14" at bounding box center [478, 355] width 13 height 15
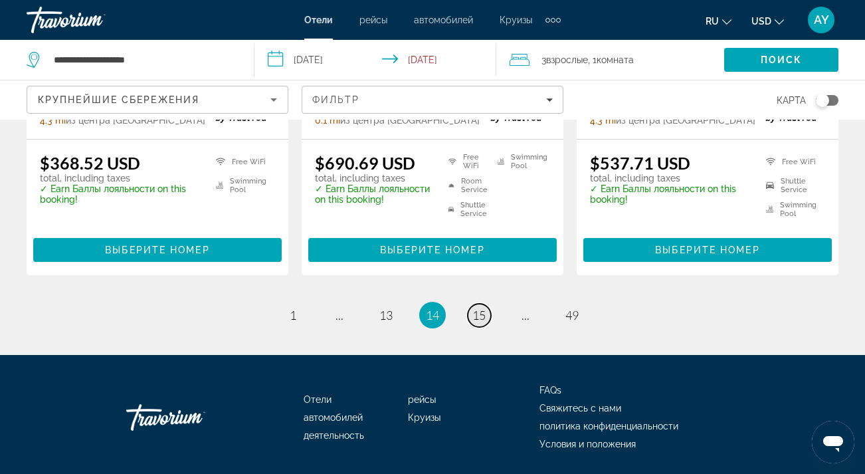
scroll to position [1901, 0]
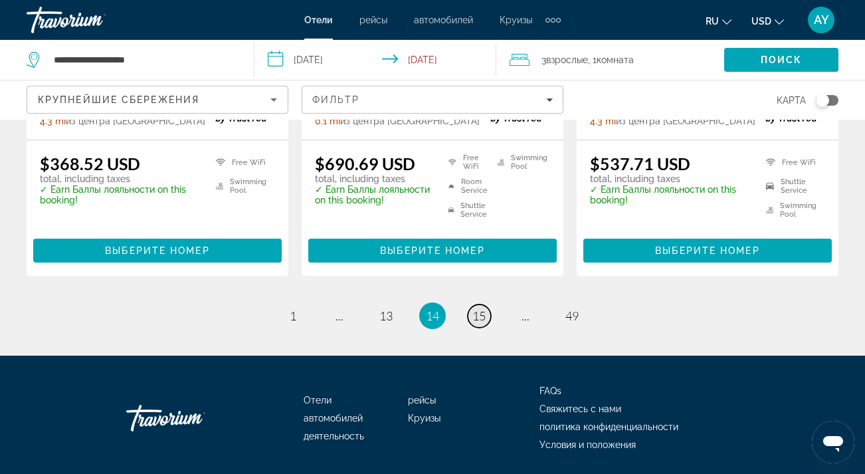
click at [475, 308] on span "15" at bounding box center [478, 315] width 13 height 15
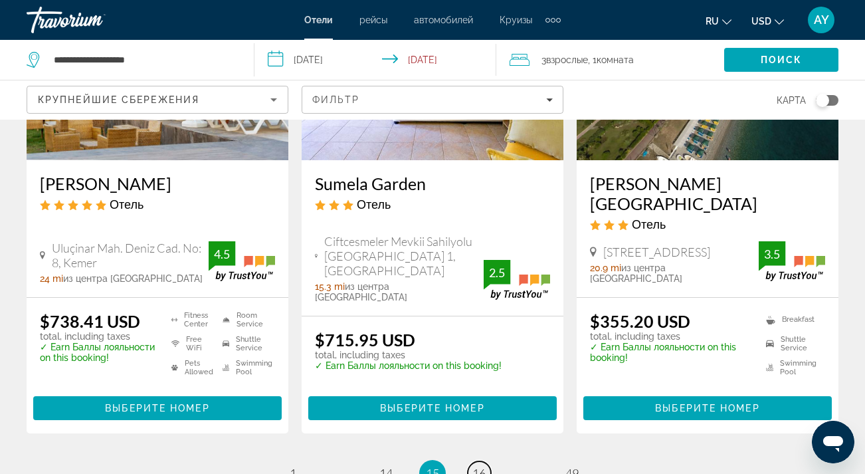
scroll to position [1791, 0]
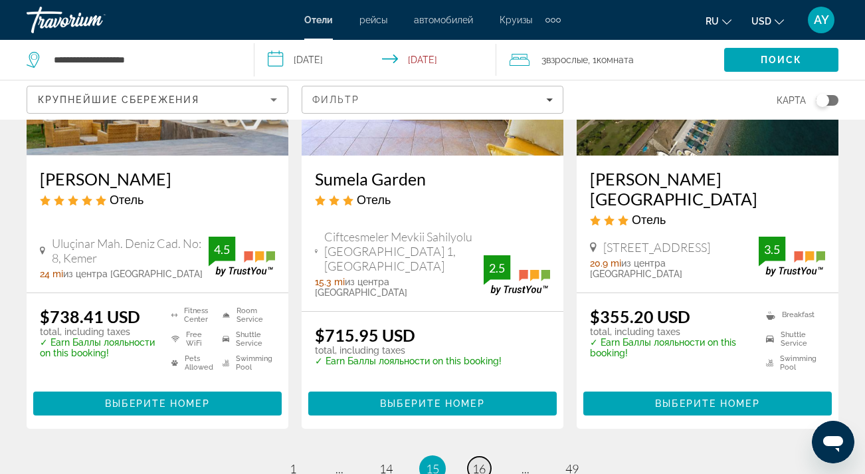
click at [477, 461] on span "16" at bounding box center [478, 468] width 13 height 15
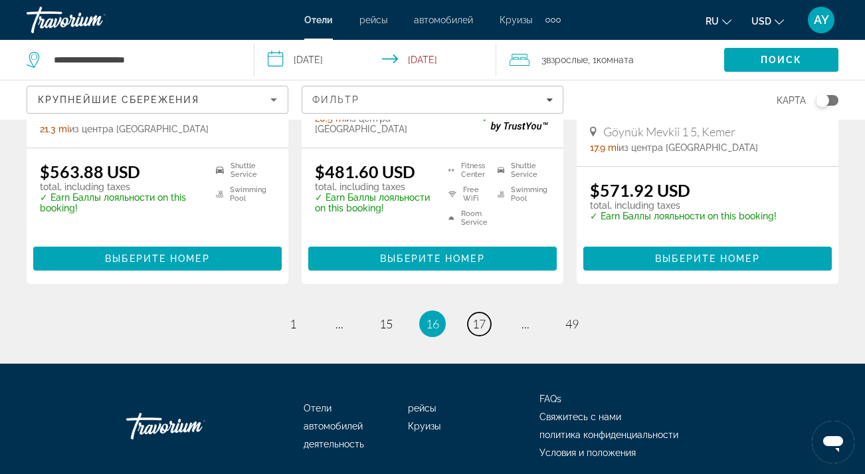
scroll to position [1881, 0]
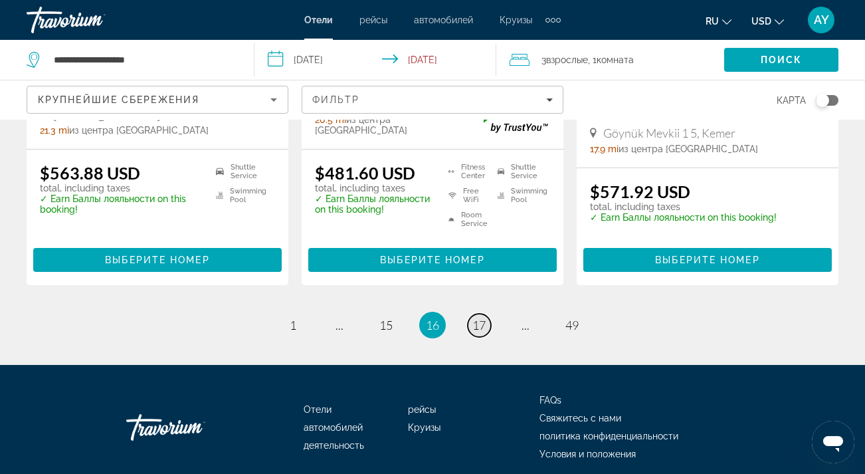
click at [483, 318] on span "17" at bounding box center [478, 325] width 13 height 15
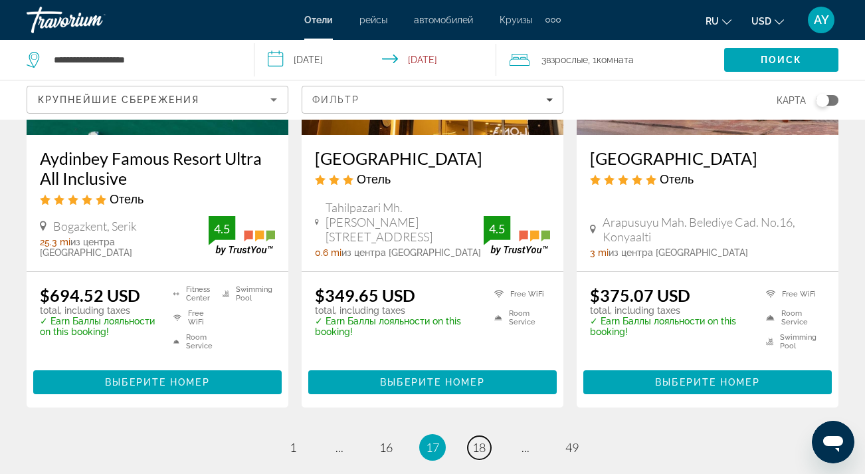
scroll to position [1809, 0]
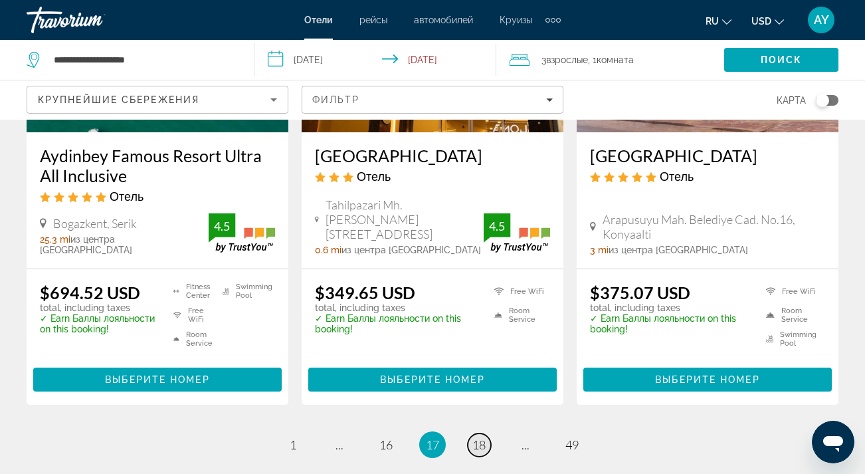
click at [480, 437] on span "18" at bounding box center [478, 444] width 13 height 15
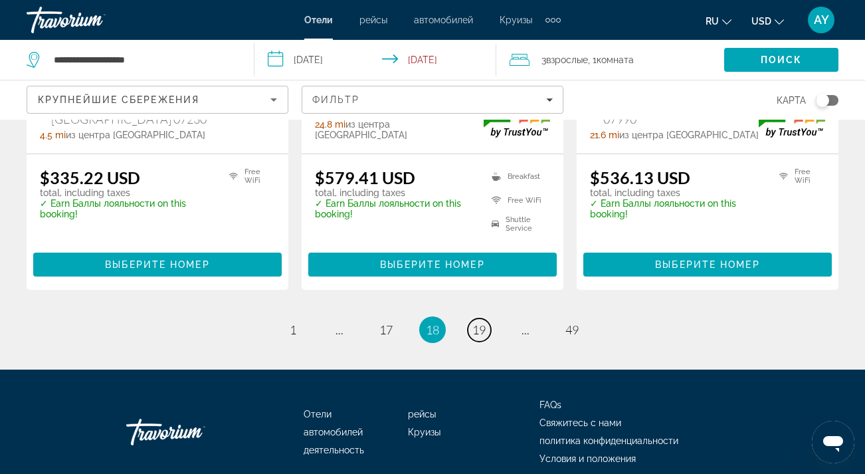
scroll to position [1849, 0]
click at [478, 322] on span "19" at bounding box center [478, 329] width 13 height 15
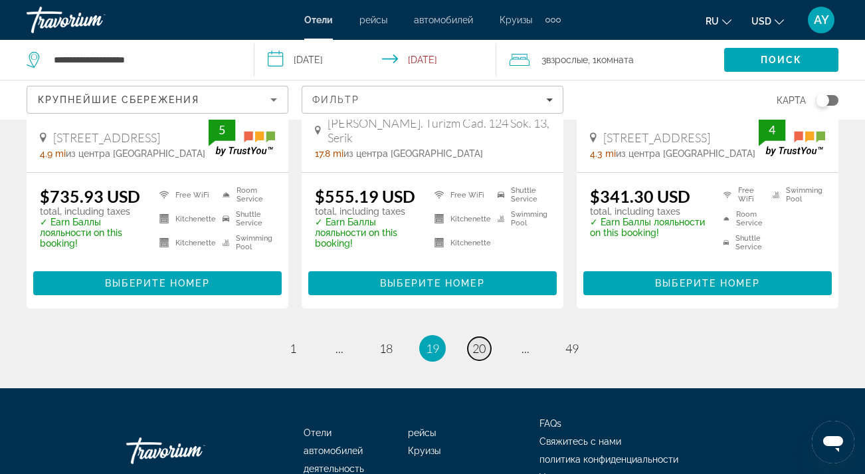
scroll to position [1881, 0]
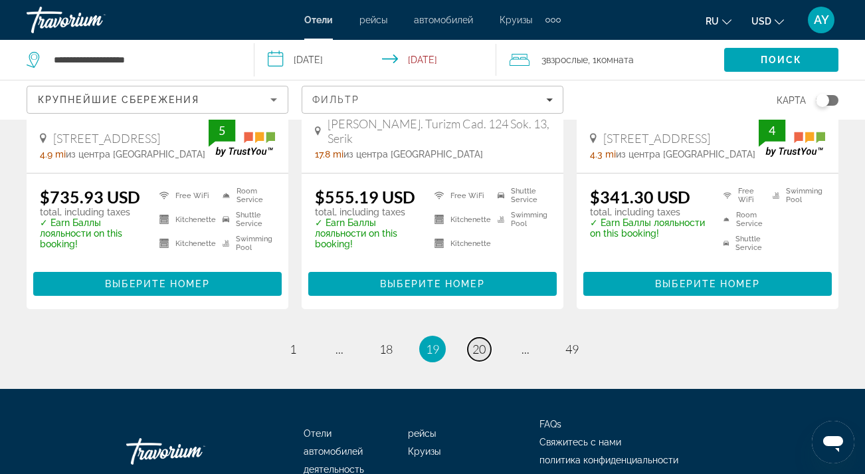
click at [486, 342] on span "20" at bounding box center [478, 349] width 13 height 15
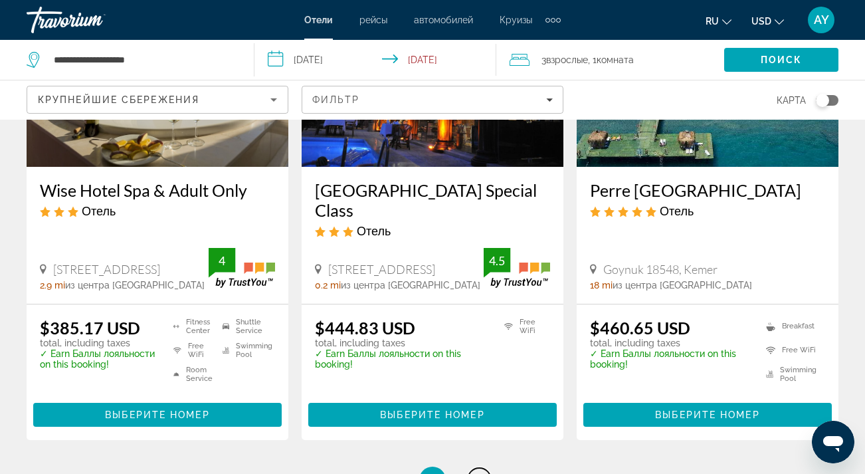
scroll to position [1765, 0]
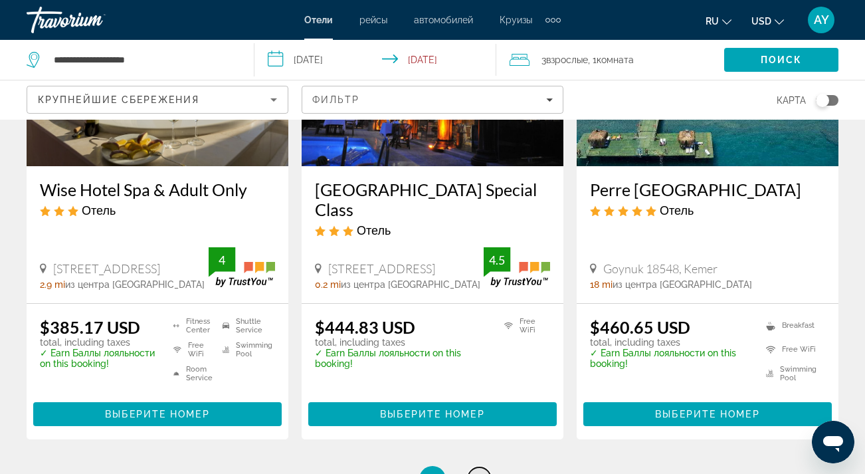
click at [480, 472] on span "21" at bounding box center [478, 479] width 13 height 15
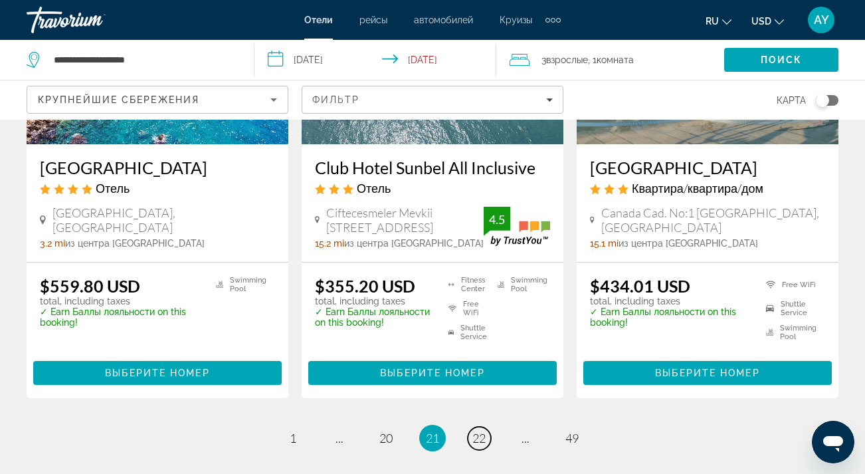
scroll to position [1753, 0]
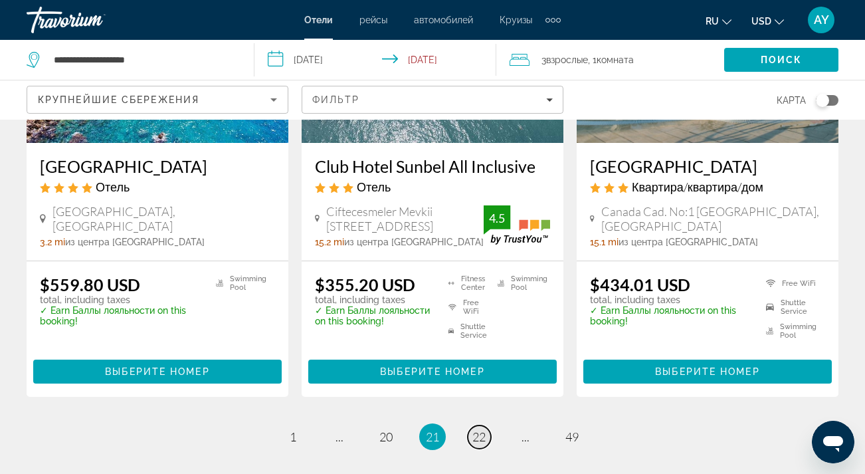
click at [482, 429] on span "22" at bounding box center [478, 436] width 13 height 15
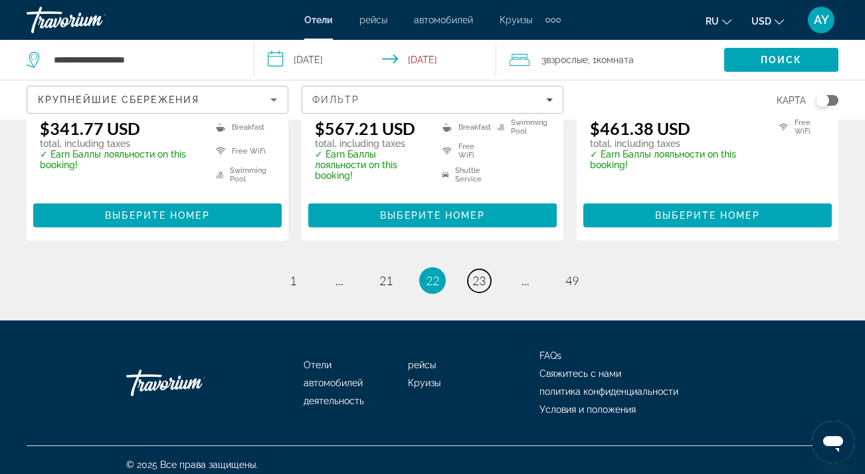
scroll to position [1886, 0]
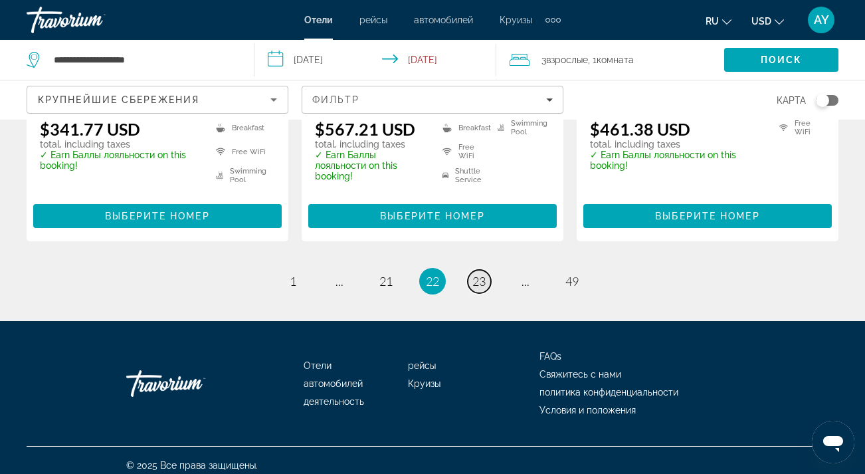
click at [476, 274] on span "23" at bounding box center [478, 281] width 13 height 15
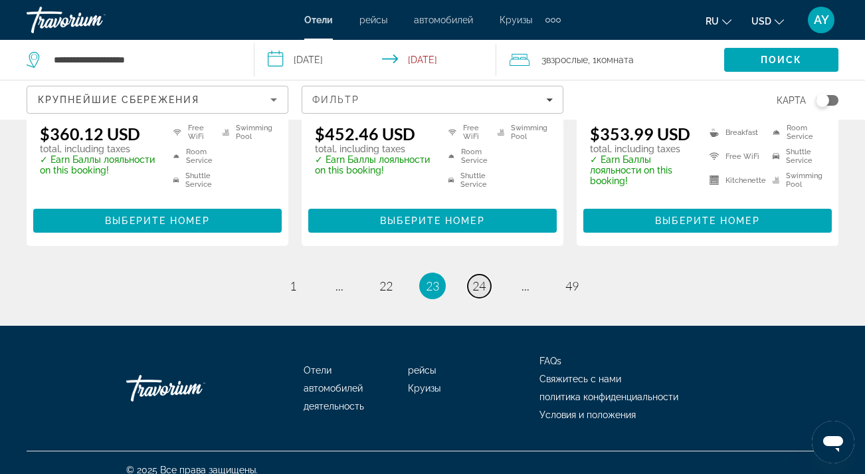
scroll to position [1881, 0]
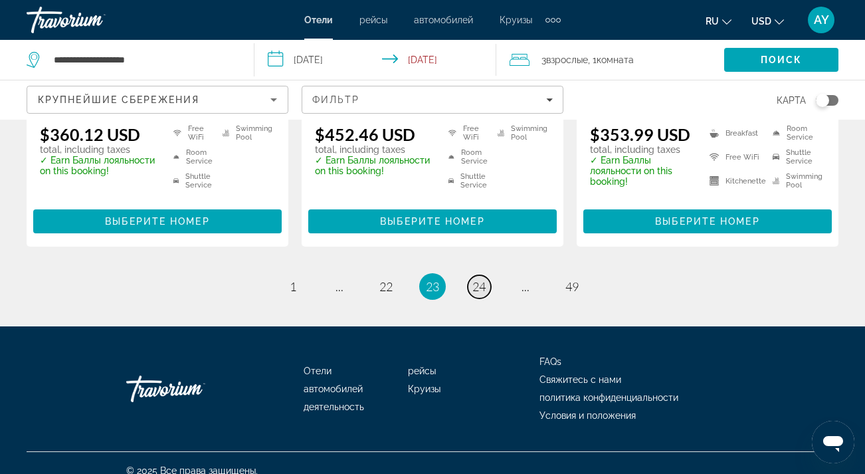
click at [475, 279] on span "24" at bounding box center [478, 286] width 13 height 15
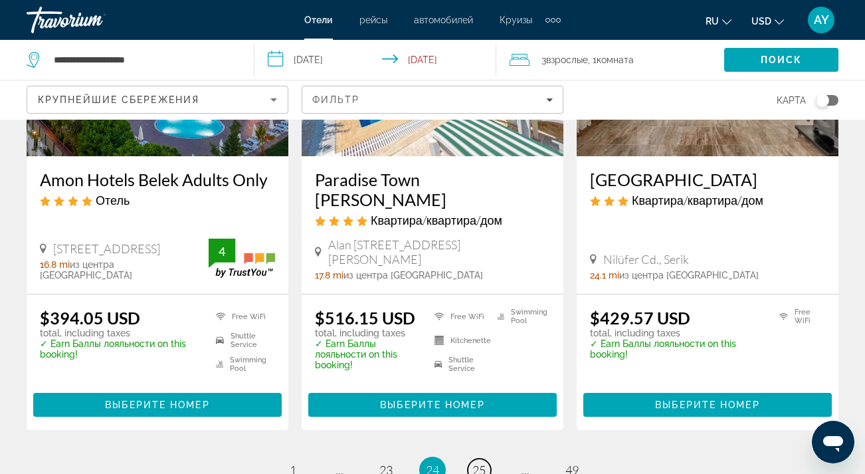
scroll to position [1732, 0]
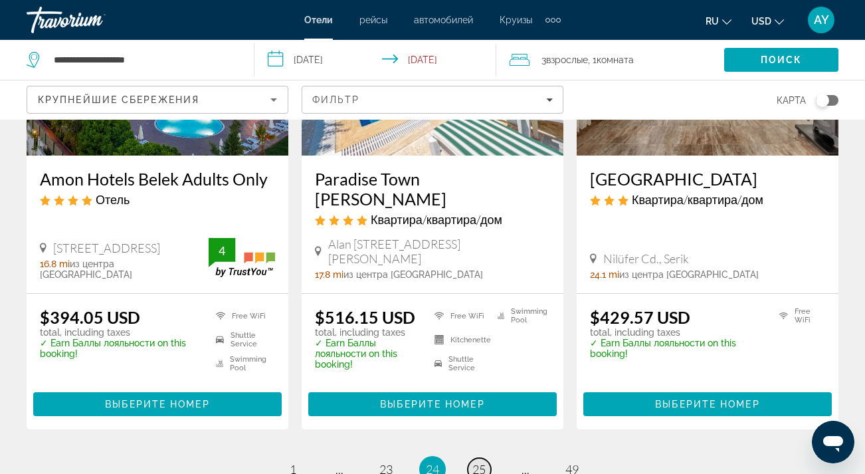
click at [477, 462] on span "25" at bounding box center [478, 469] width 13 height 15
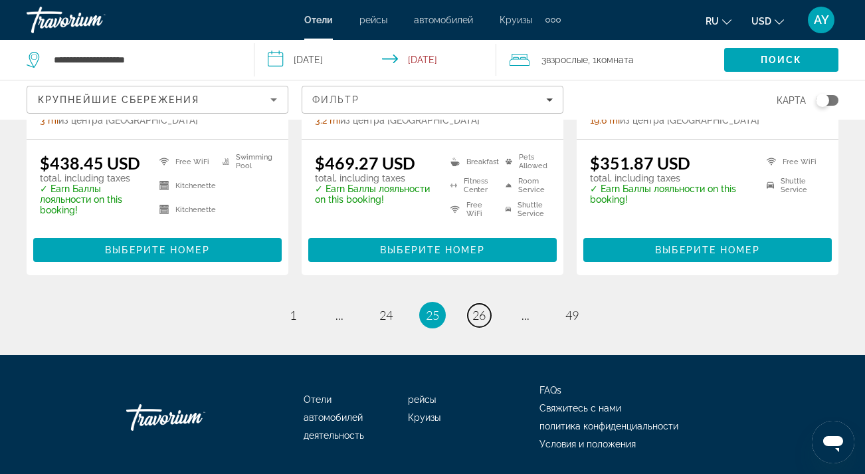
scroll to position [1901, 0]
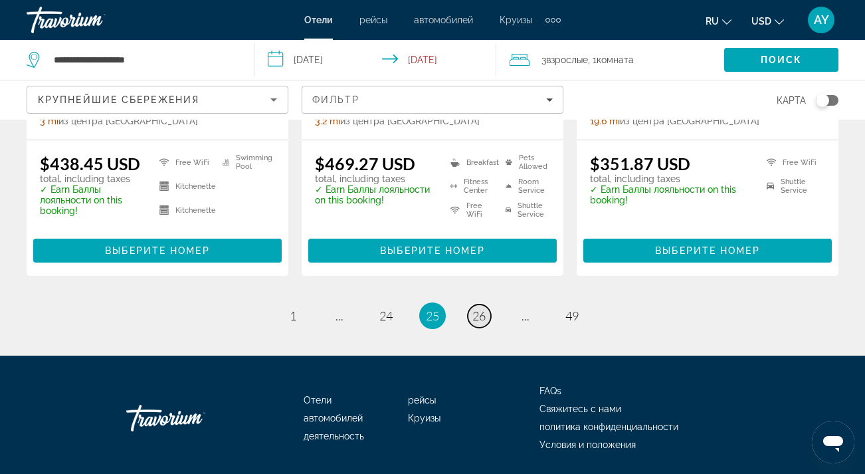
click at [480, 308] on span "26" at bounding box center [478, 315] width 13 height 15
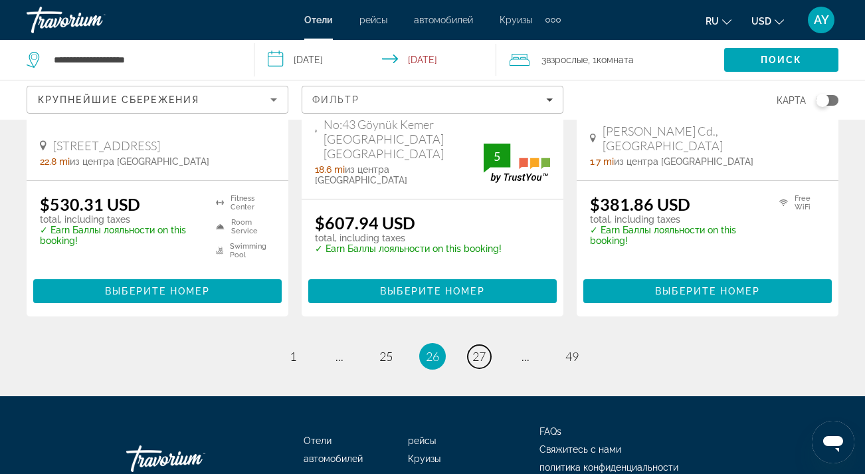
scroll to position [1839, 0]
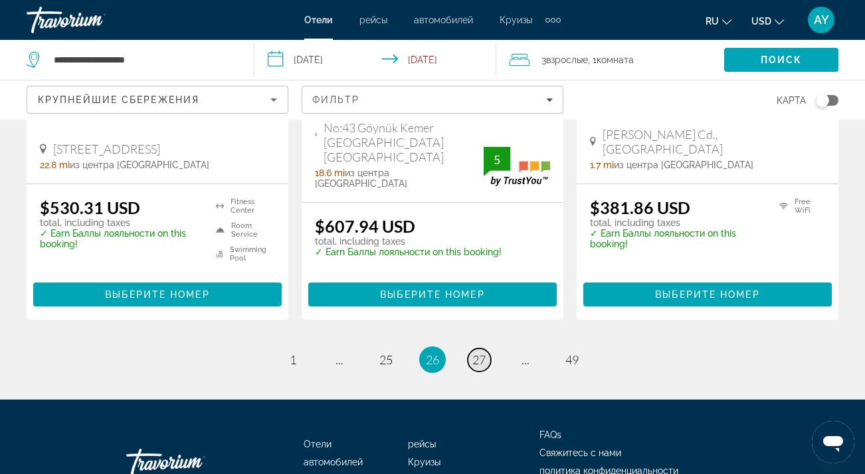
click at [480, 352] on span "27" at bounding box center [478, 359] width 13 height 15
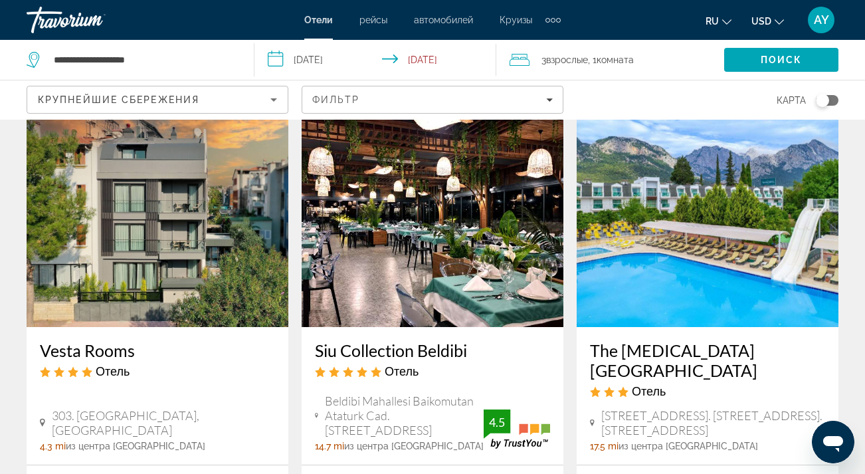
scroll to position [48, 0]
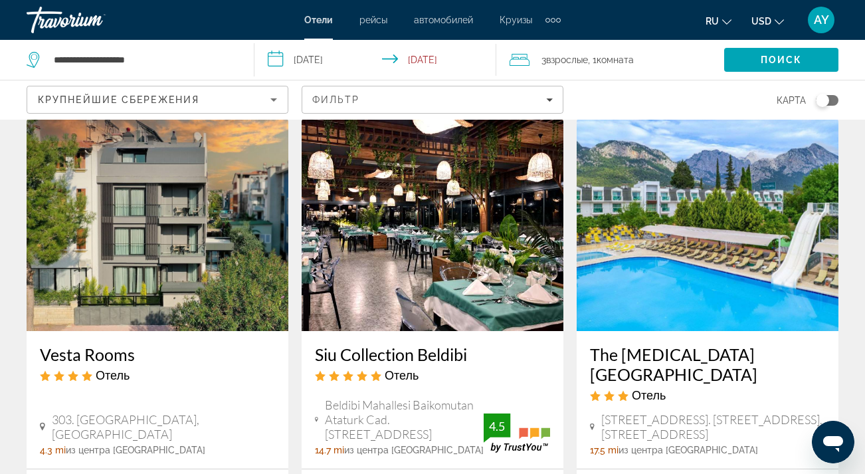
click at [667, 247] on img "Main content" at bounding box center [708, 224] width 262 height 213
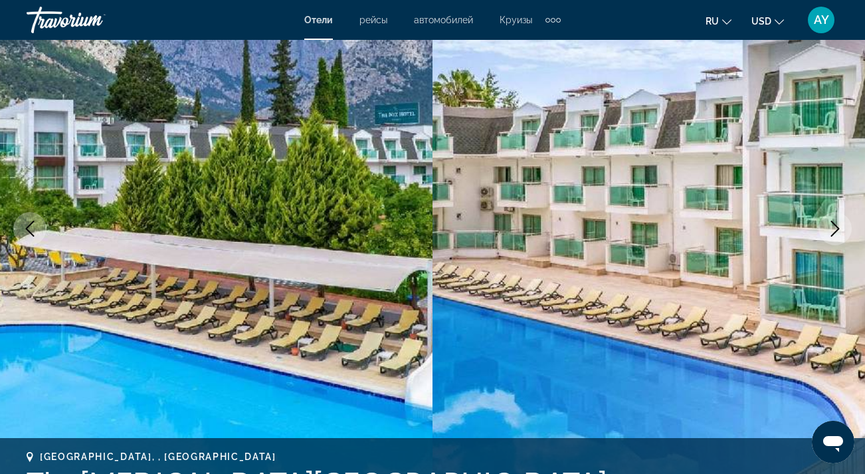
scroll to position [128, 0]
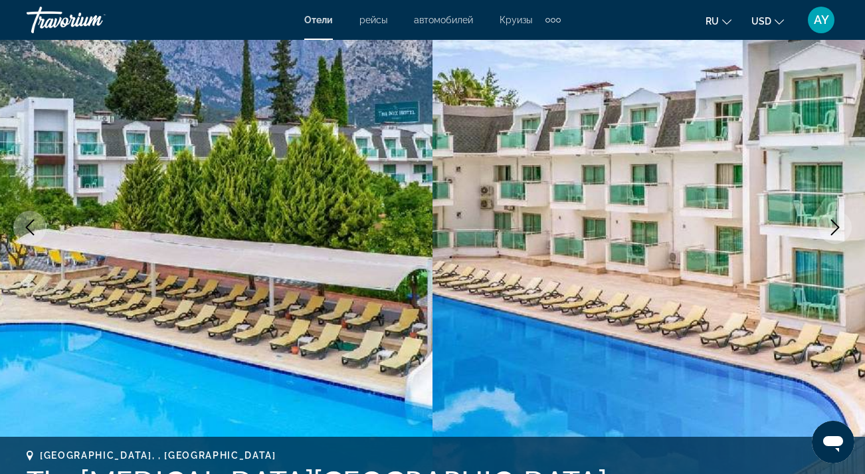
click at [842, 227] on icon "Next image" at bounding box center [835, 227] width 16 height 16
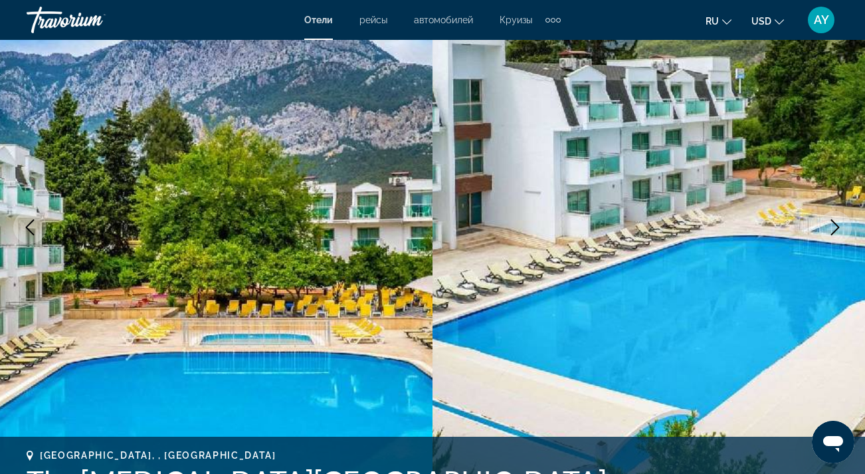
click at [842, 227] on icon "Next image" at bounding box center [835, 227] width 16 height 16
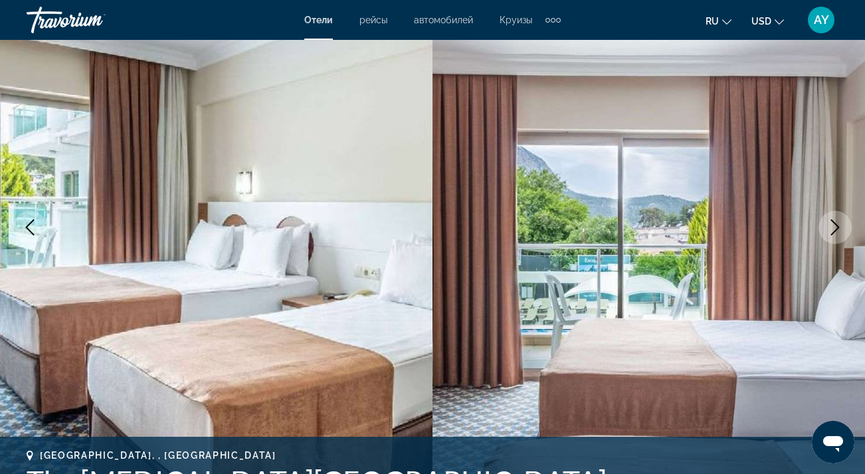
click at [842, 227] on icon "Next image" at bounding box center [835, 227] width 16 height 16
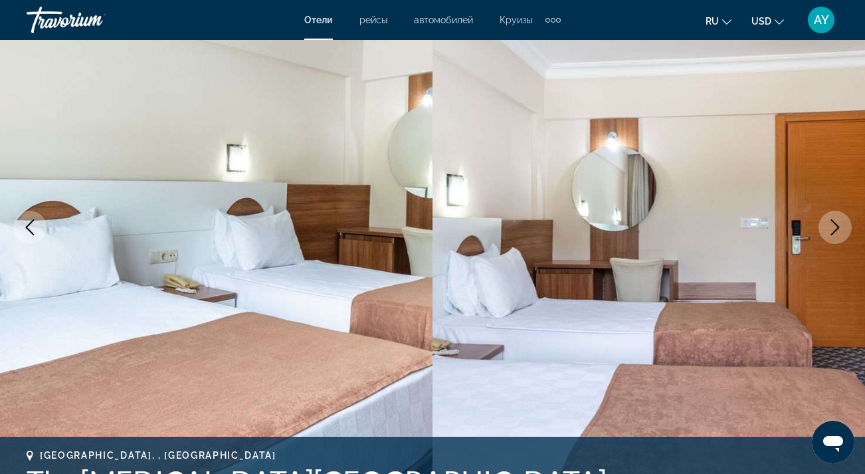
click at [842, 227] on icon "Next image" at bounding box center [835, 227] width 16 height 16
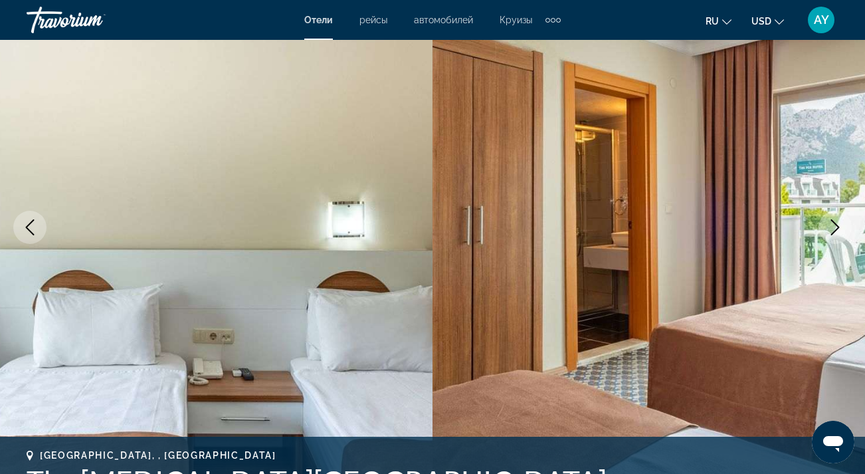
click at [842, 227] on icon "Next image" at bounding box center [835, 227] width 16 height 16
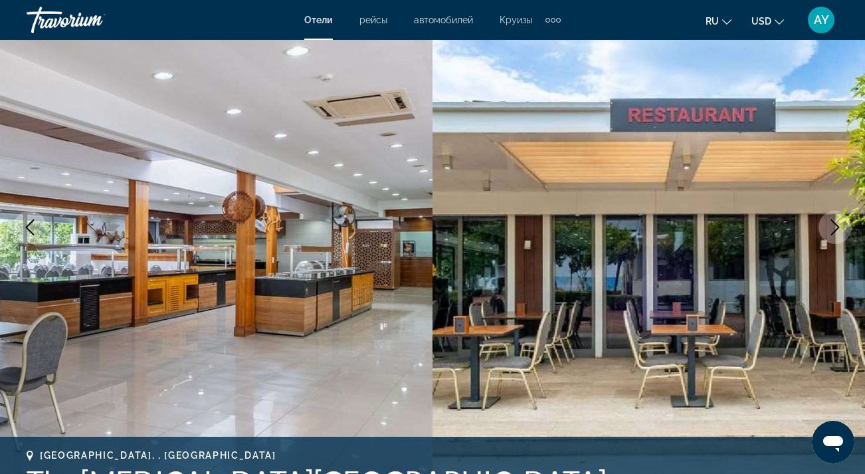
click at [842, 227] on icon "Next image" at bounding box center [835, 227] width 16 height 16
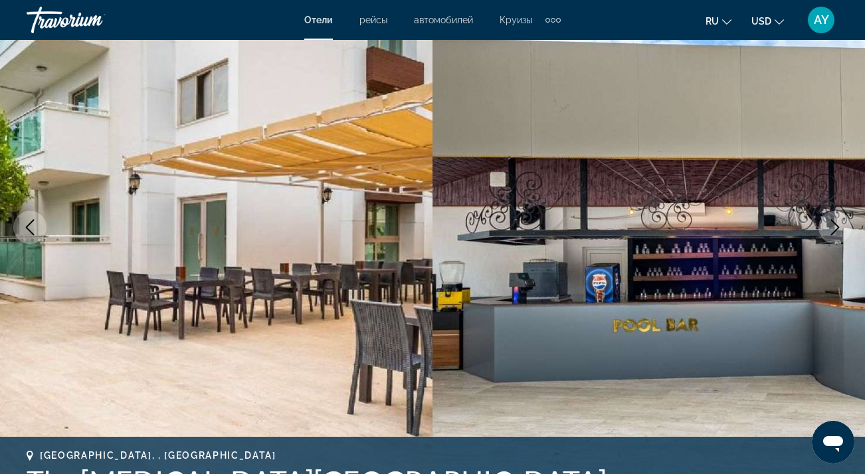
click at [842, 227] on icon "Next image" at bounding box center [835, 227] width 16 height 16
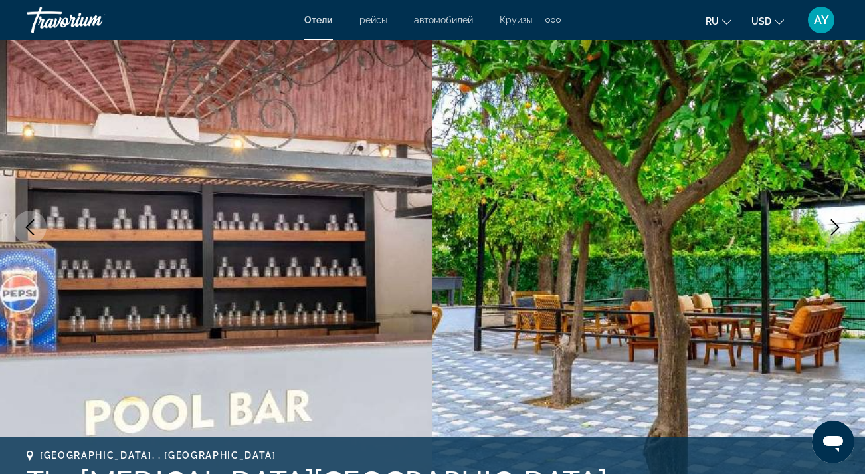
click at [842, 227] on icon "Next image" at bounding box center [835, 227] width 16 height 16
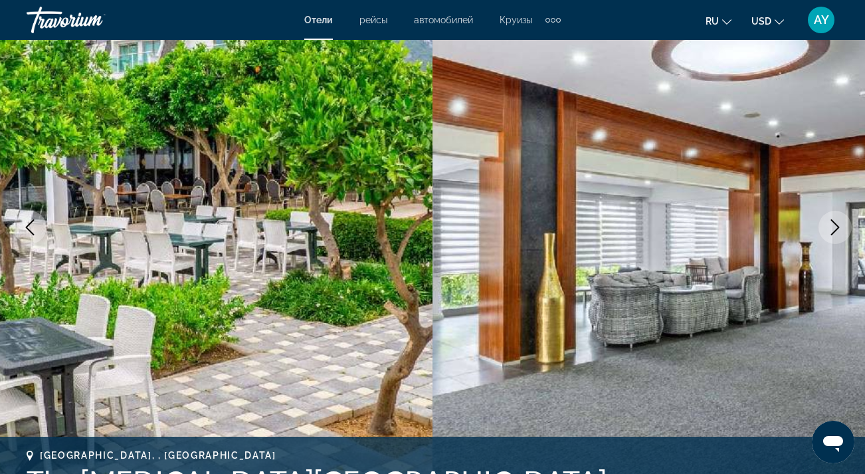
click at [842, 227] on icon "Next image" at bounding box center [835, 227] width 16 height 16
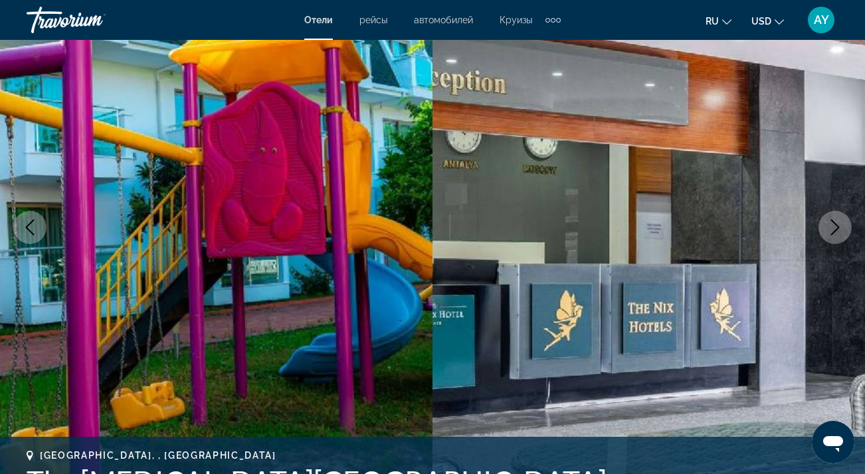
click at [842, 227] on icon "Next image" at bounding box center [835, 227] width 16 height 16
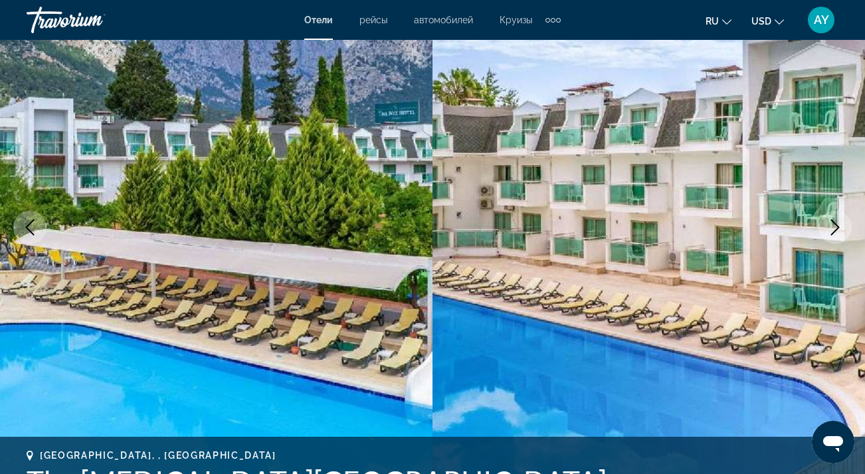
click at [842, 228] on icon "Next image" at bounding box center [835, 227] width 16 height 16
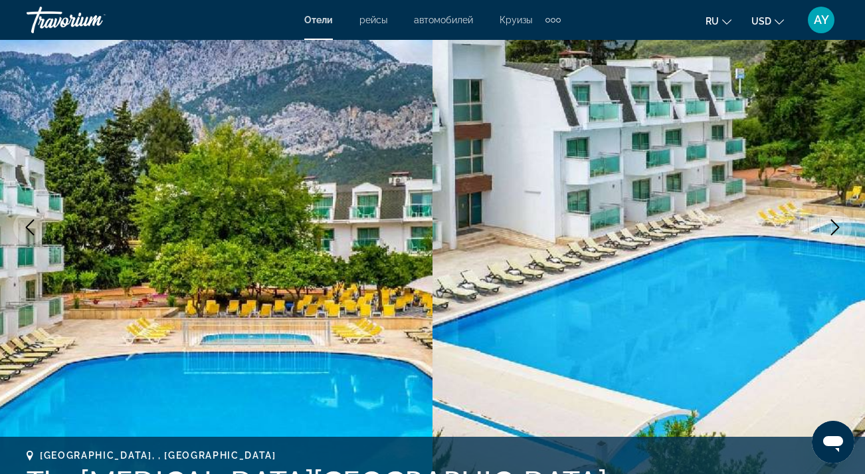
click at [842, 228] on icon "Next image" at bounding box center [835, 227] width 16 height 16
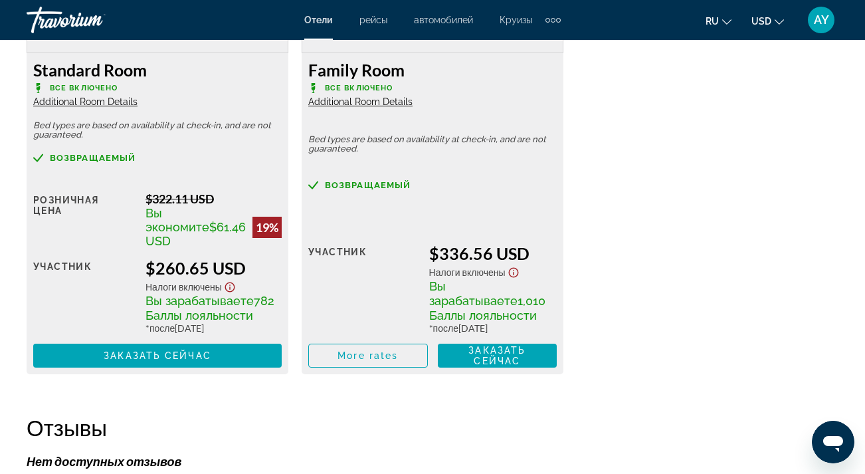
scroll to position [2228, 0]
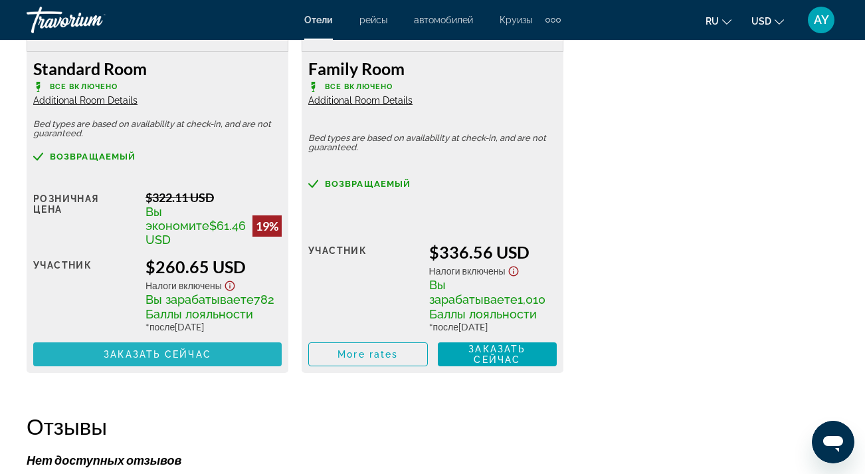
click at [213, 359] on span "Main content" at bounding box center [157, 354] width 249 height 32
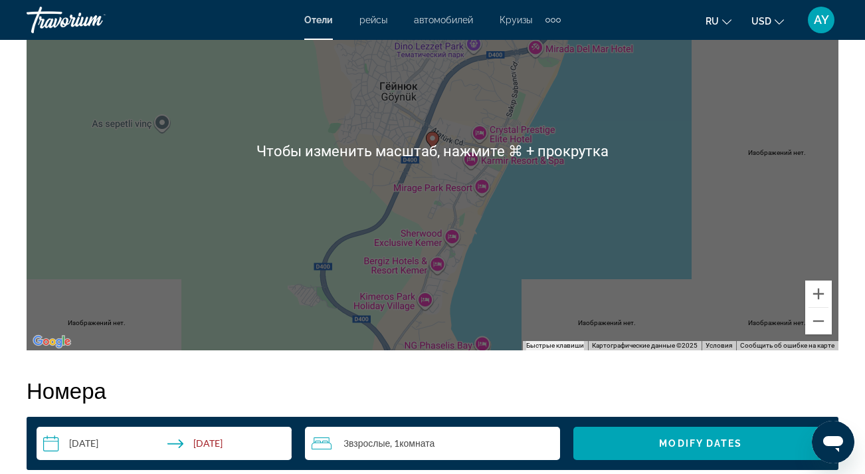
scroll to position [1609, 0]
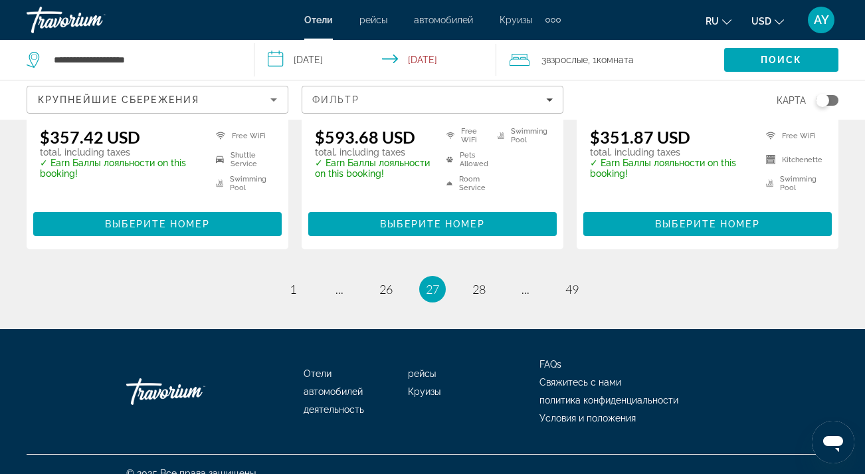
scroll to position [1875, 0]
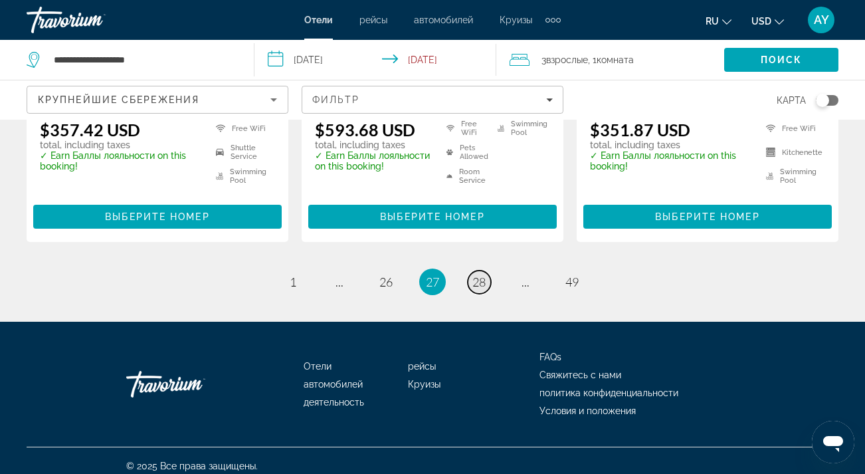
click at [484, 274] on span "28" at bounding box center [478, 281] width 13 height 15
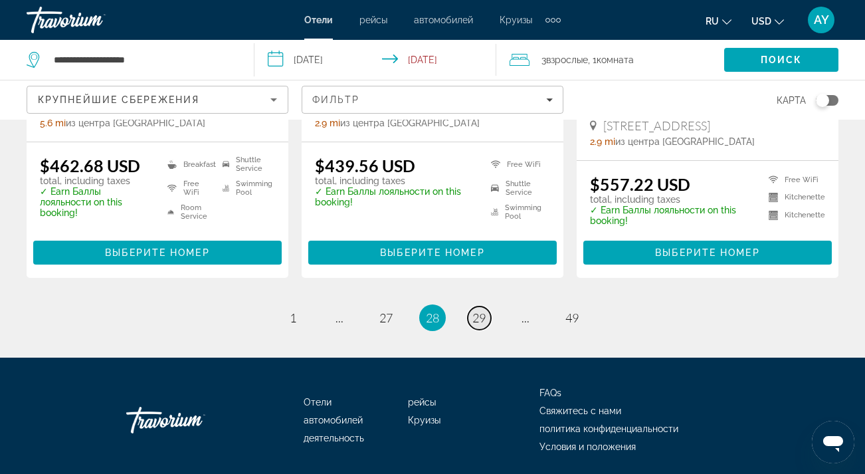
scroll to position [1850, 0]
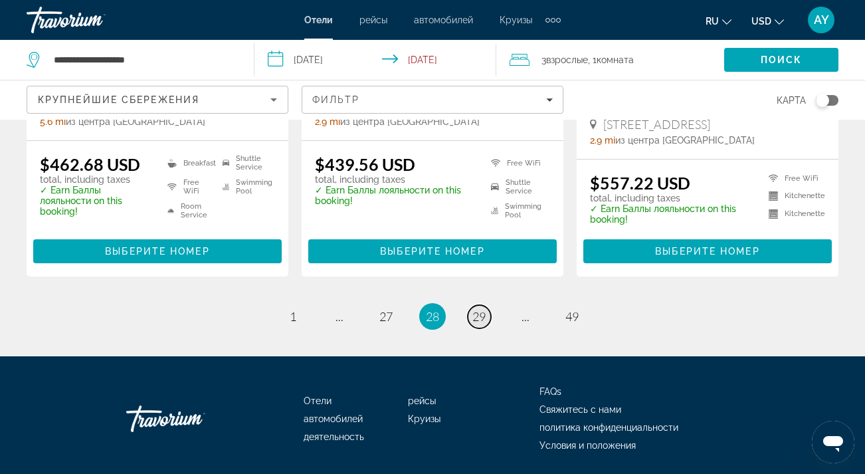
click at [478, 309] on span "29" at bounding box center [478, 316] width 13 height 15
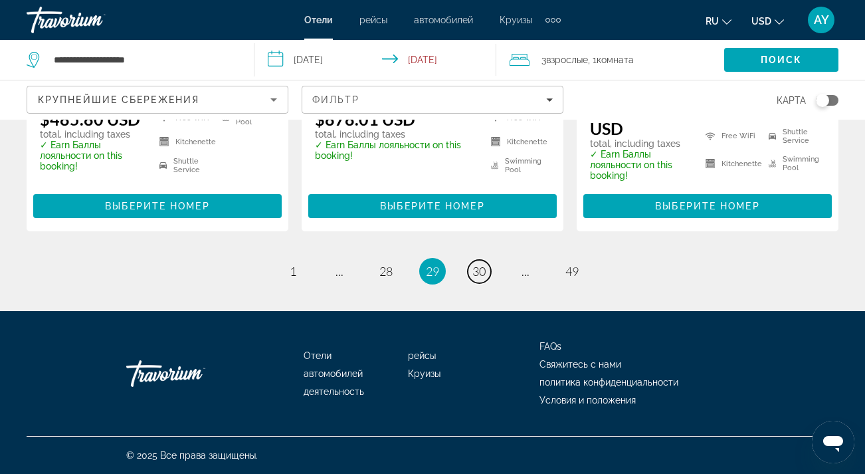
scroll to position [1866, 0]
click at [478, 263] on link "page 30" at bounding box center [479, 271] width 23 height 23
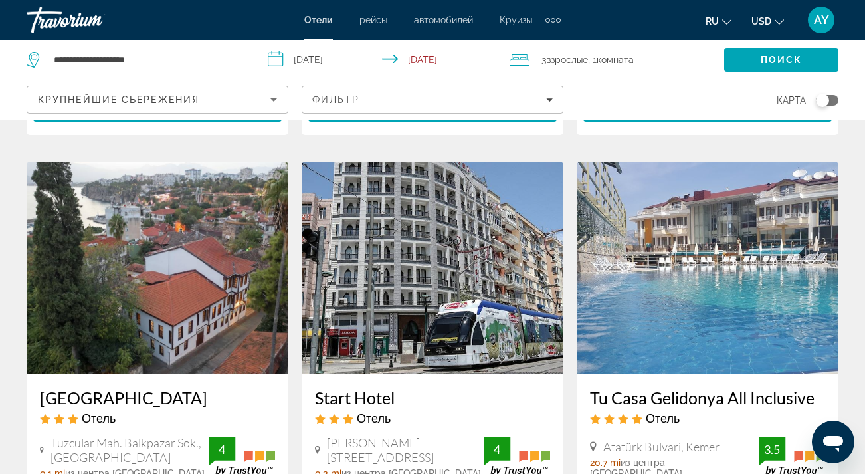
scroll to position [1564, 0]
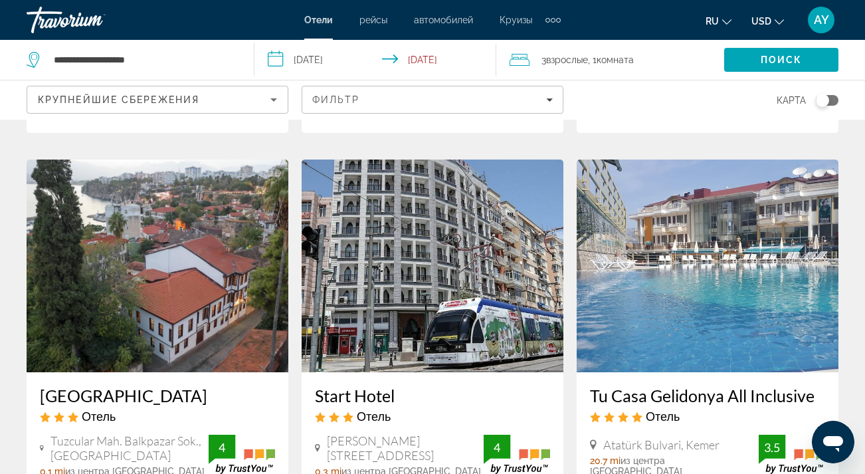
click at [692, 227] on img "Main content" at bounding box center [708, 265] width 262 height 213
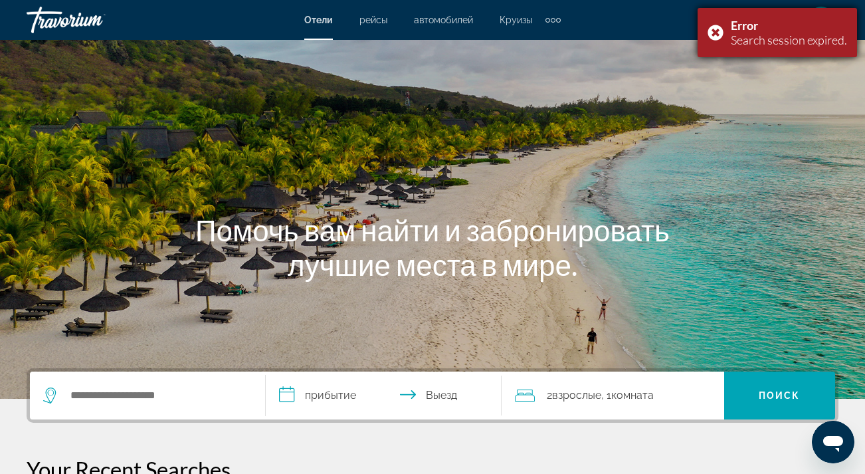
click at [717, 30] on div "Error Search session expired." at bounding box center [777, 32] width 159 height 49
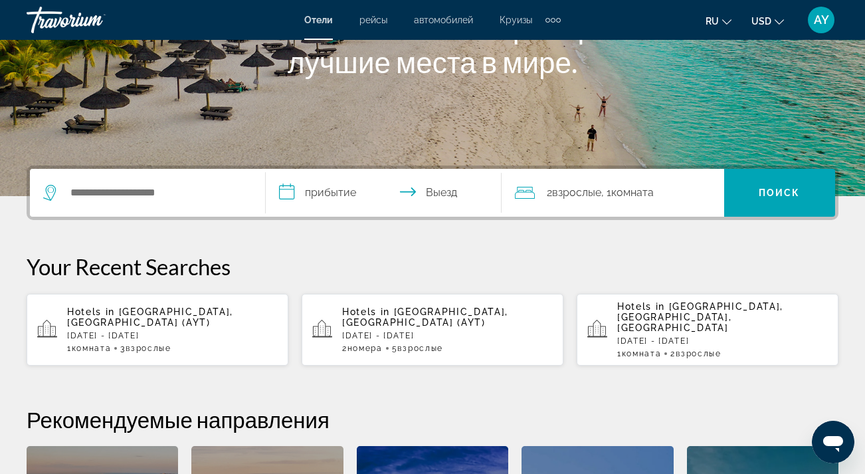
scroll to position [226, 0]
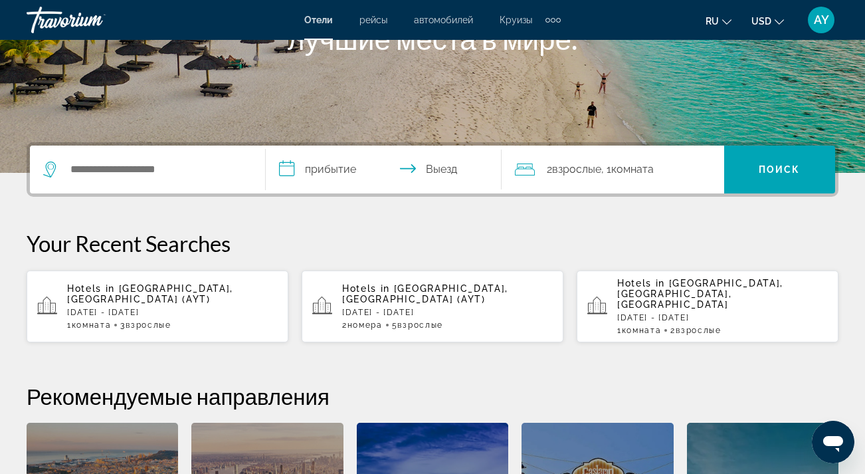
click at [150, 308] on p "[DATE] - [DATE]" at bounding box center [172, 312] width 211 height 9
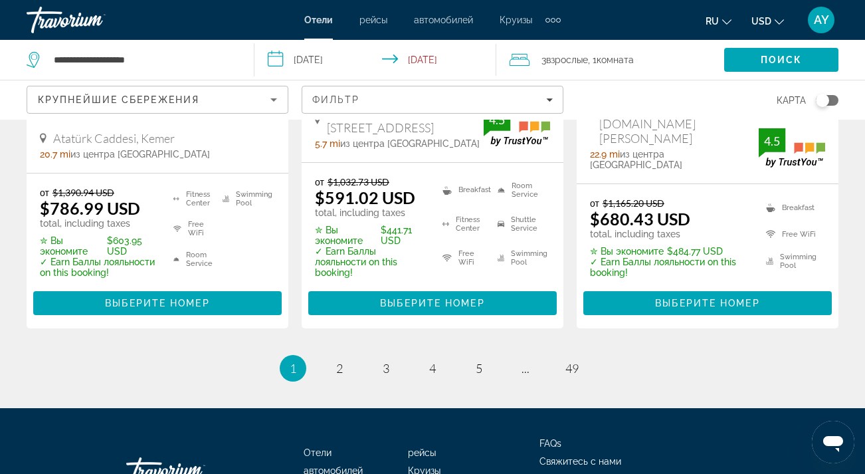
scroll to position [2030, 0]
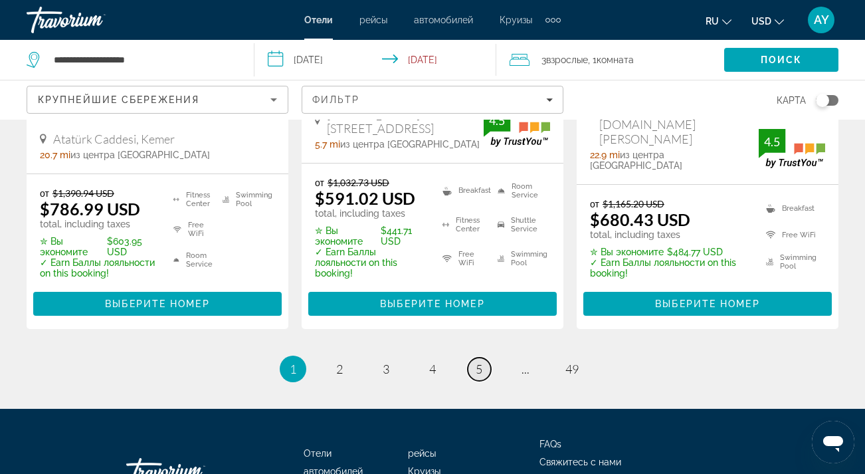
click at [484, 357] on link "page 5" at bounding box center [479, 368] width 23 height 23
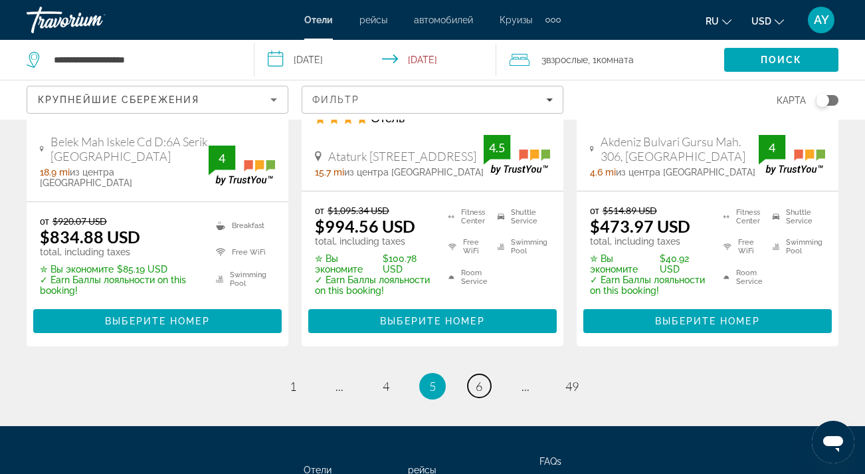
scroll to position [1986, 0]
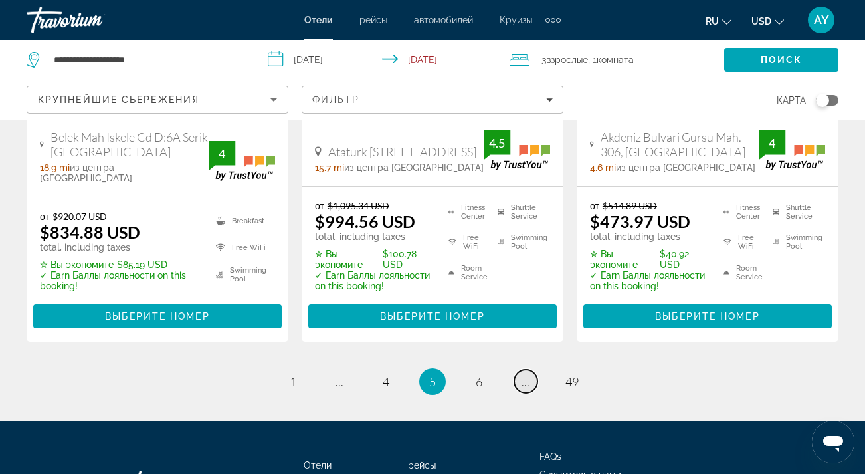
click at [525, 374] on span "..." at bounding box center [526, 381] width 8 height 15
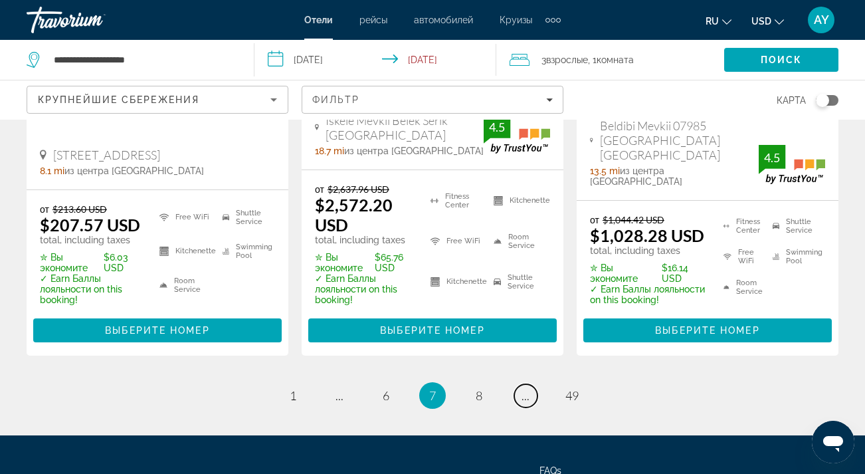
scroll to position [2030, 0]
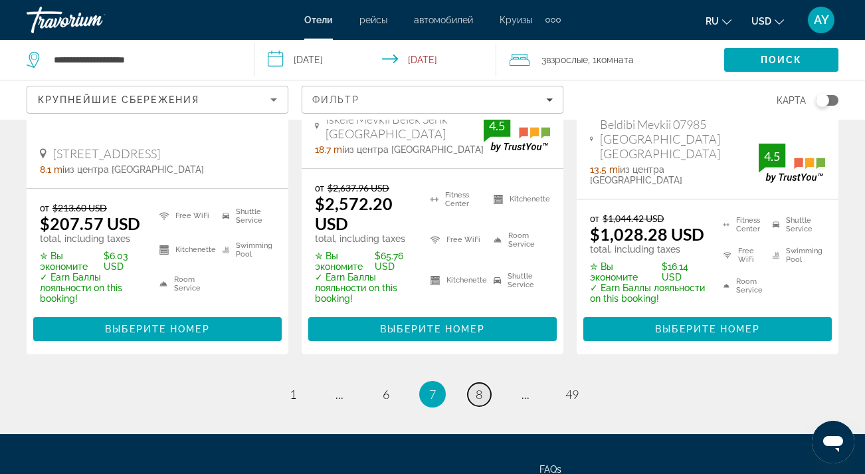
click at [482, 387] on span "8" at bounding box center [479, 394] width 7 height 15
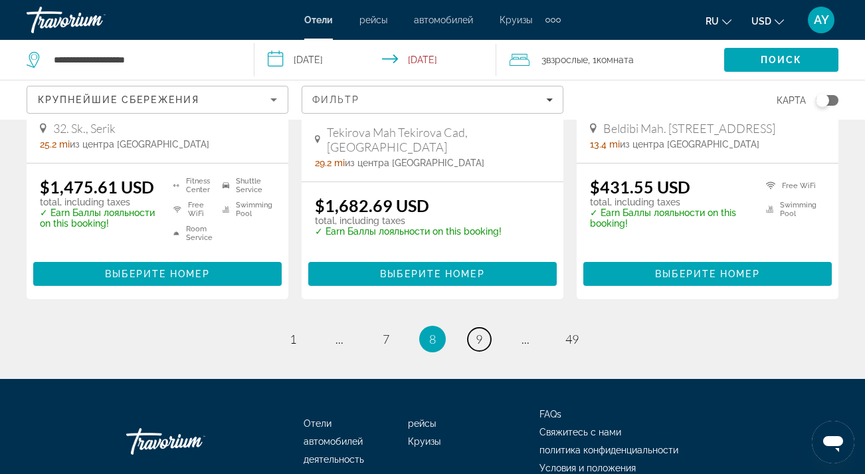
scroll to position [1952, 0]
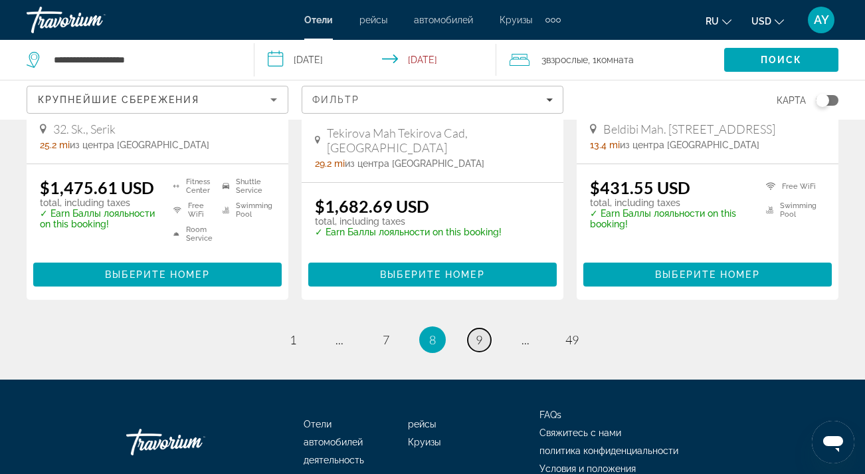
click at [481, 332] on span "9" at bounding box center [479, 339] width 7 height 15
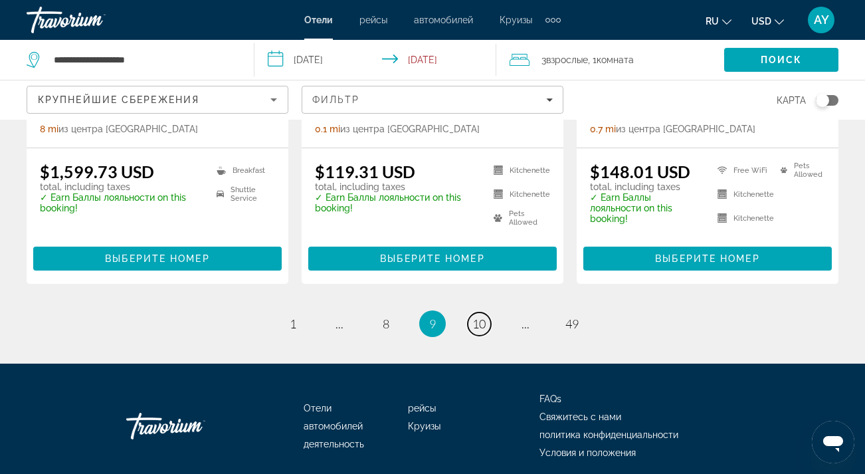
scroll to position [1921, 0]
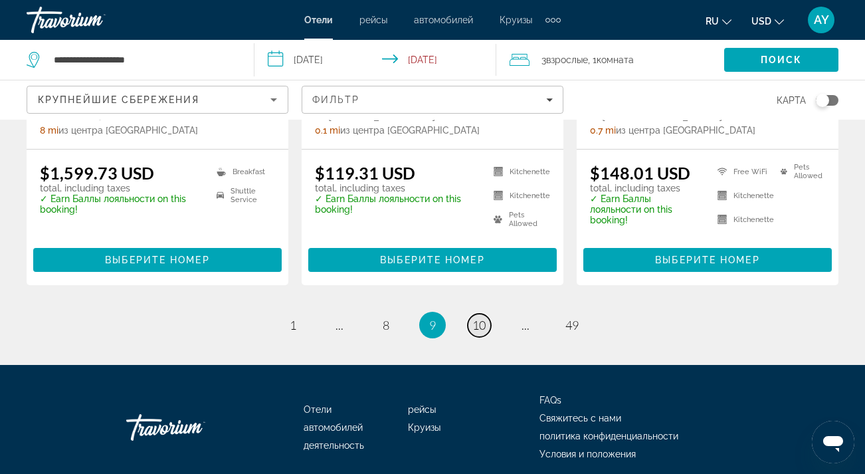
click at [481, 318] on span "10" at bounding box center [478, 325] width 13 height 15
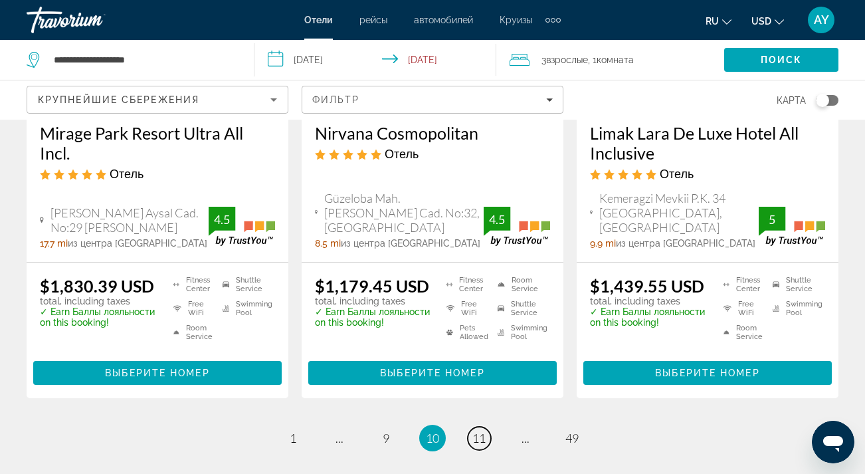
scroll to position [1820, 0]
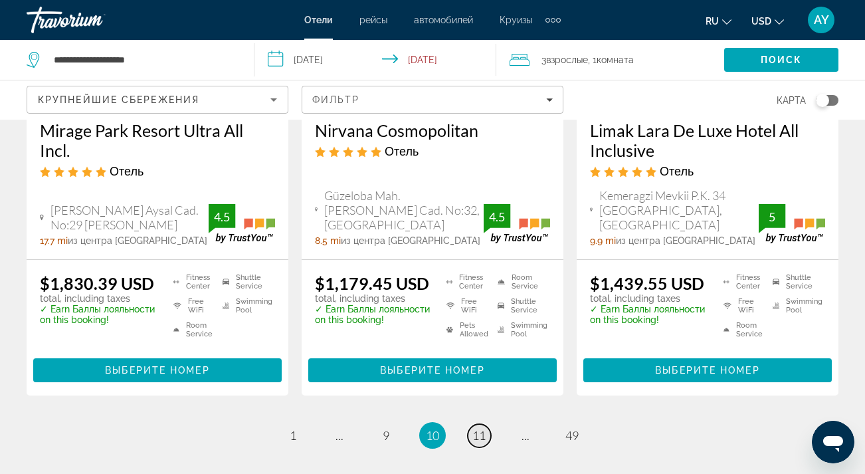
click at [480, 428] on span "11" at bounding box center [478, 435] width 13 height 15
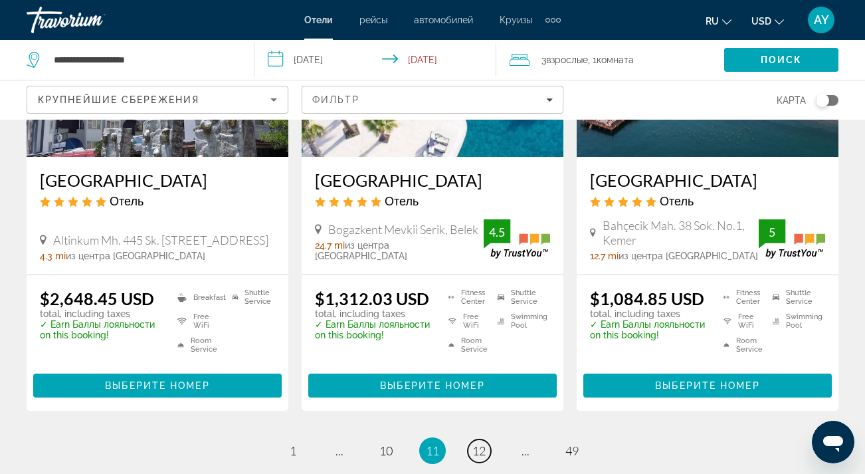
scroll to position [1824, 0]
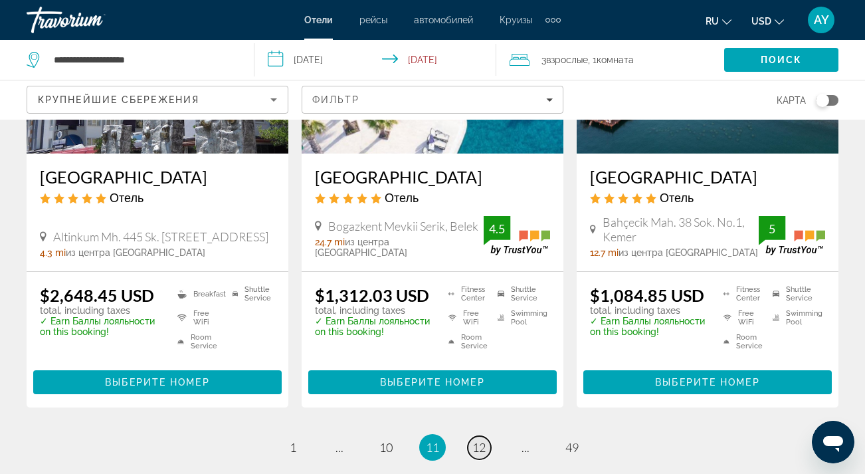
click at [476, 440] on span "12" at bounding box center [478, 447] width 13 height 15
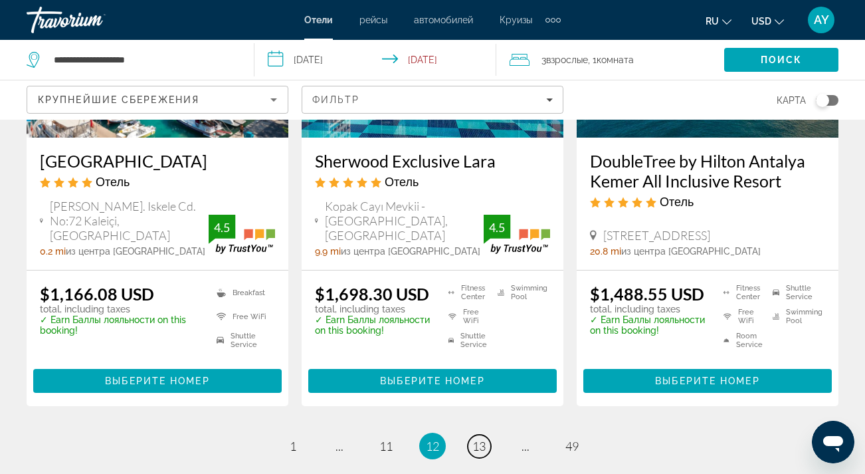
scroll to position [1827, 0]
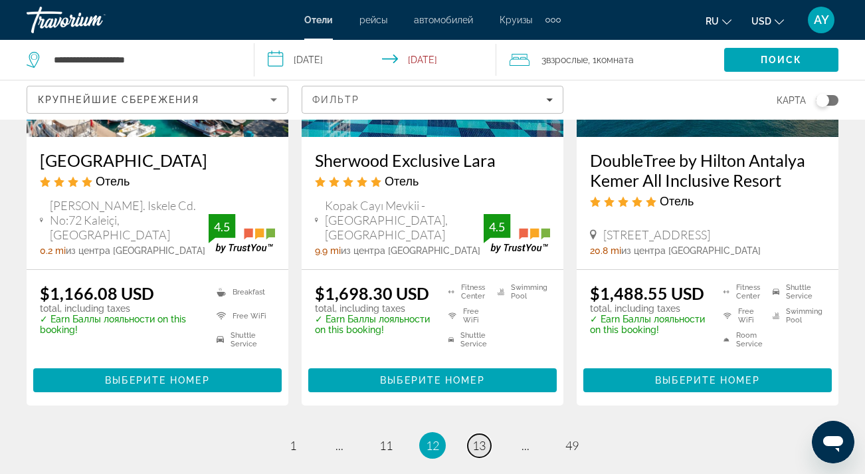
click at [476, 438] on span "13" at bounding box center [478, 445] width 13 height 15
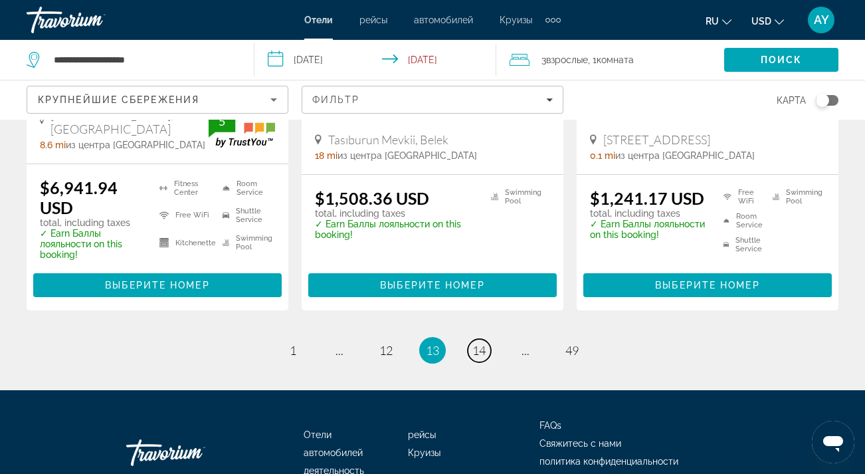
scroll to position [1932, 0]
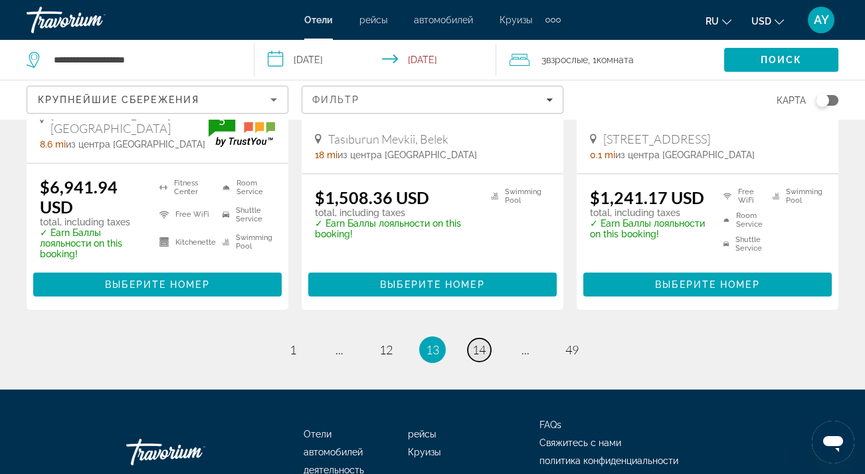
click at [480, 342] on span "14" at bounding box center [478, 349] width 13 height 15
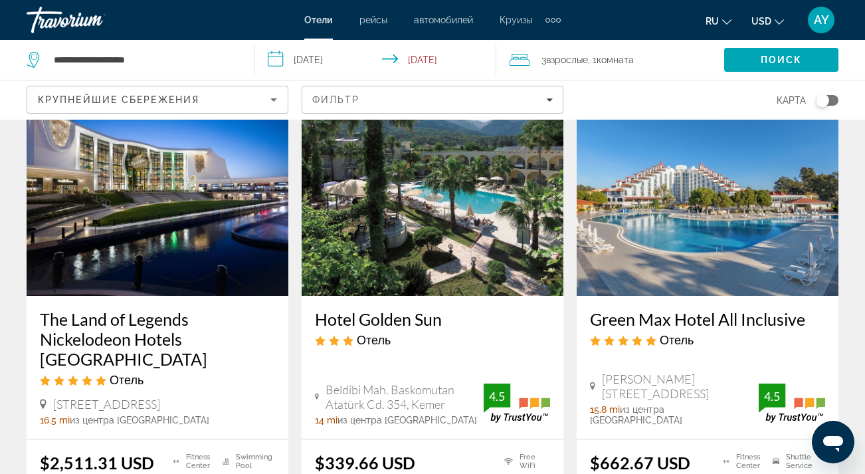
scroll to position [79, 0]
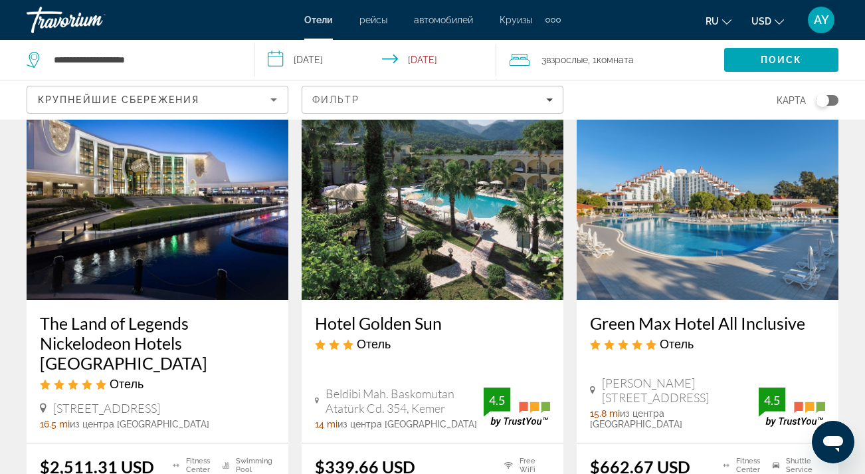
click at [464, 231] on img "Main content" at bounding box center [433, 193] width 262 height 213
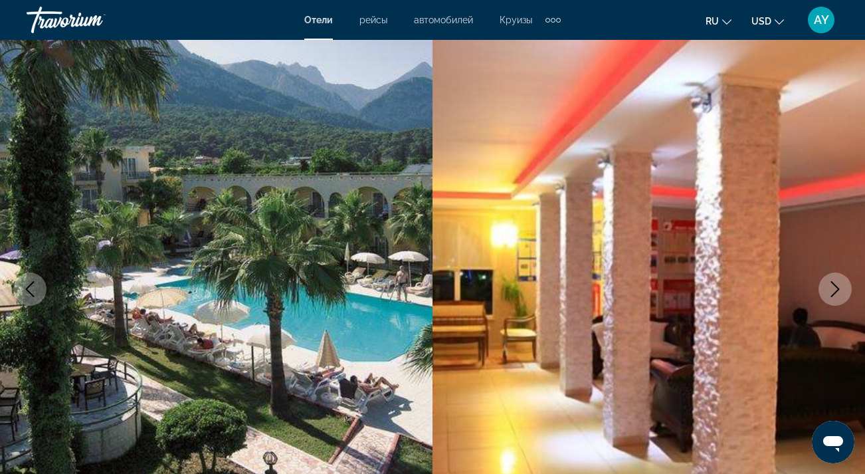
scroll to position [67, 0]
click at [843, 281] on icon "Next image" at bounding box center [835, 288] width 16 height 16
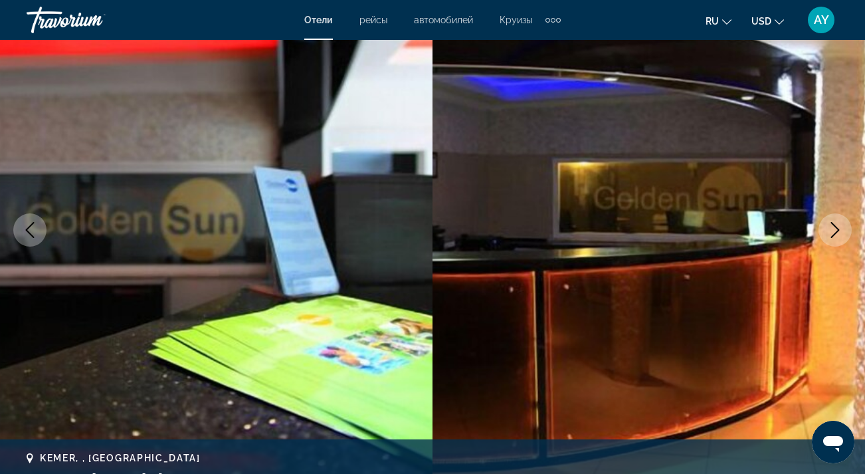
scroll to position [128, 0]
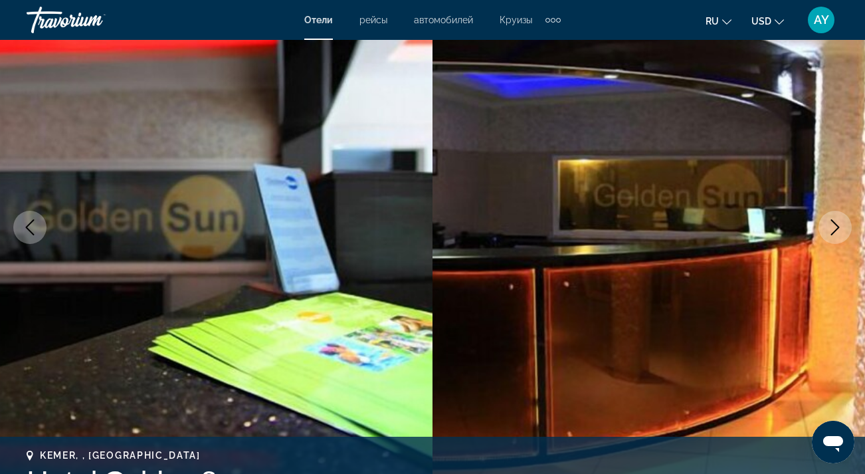
click at [837, 219] on icon "Next image" at bounding box center [835, 227] width 16 height 16
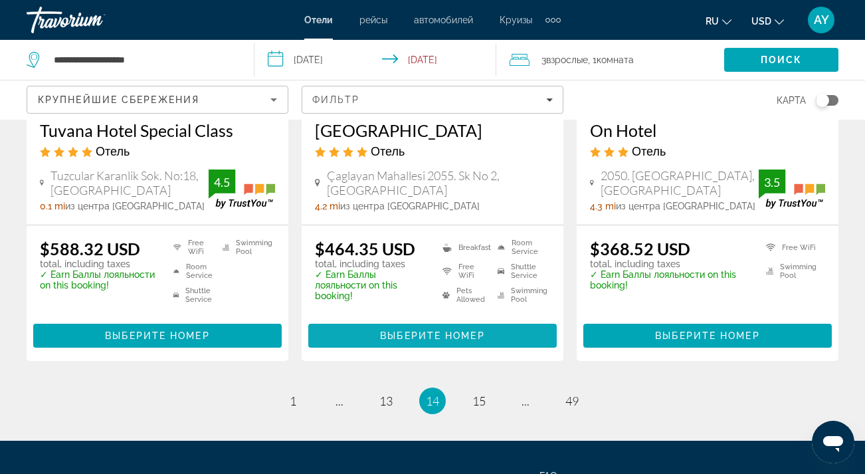
scroll to position [1808, 0]
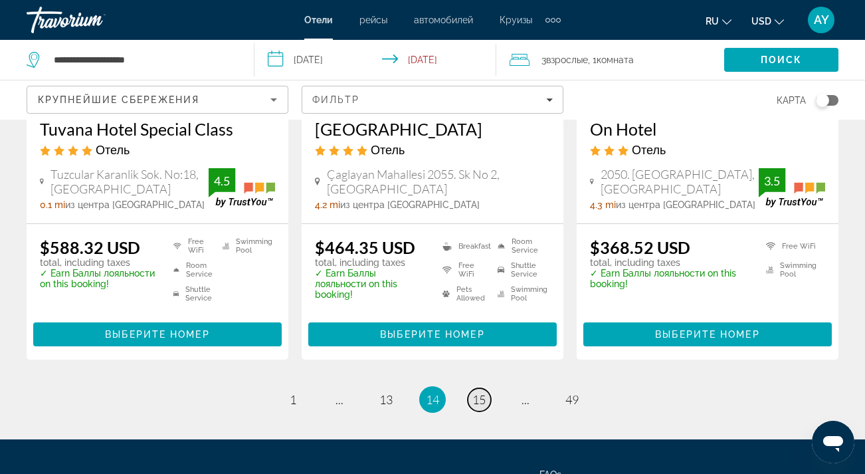
click at [482, 392] on span "15" at bounding box center [478, 399] width 13 height 15
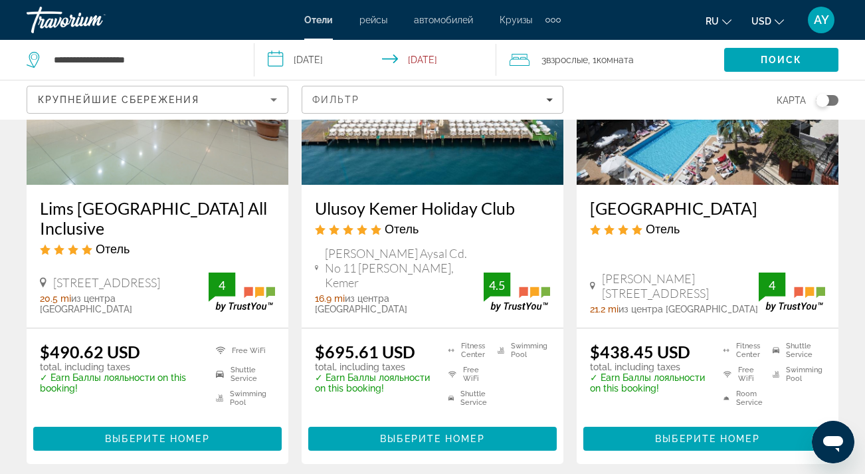
scroll to position [1763, 0]
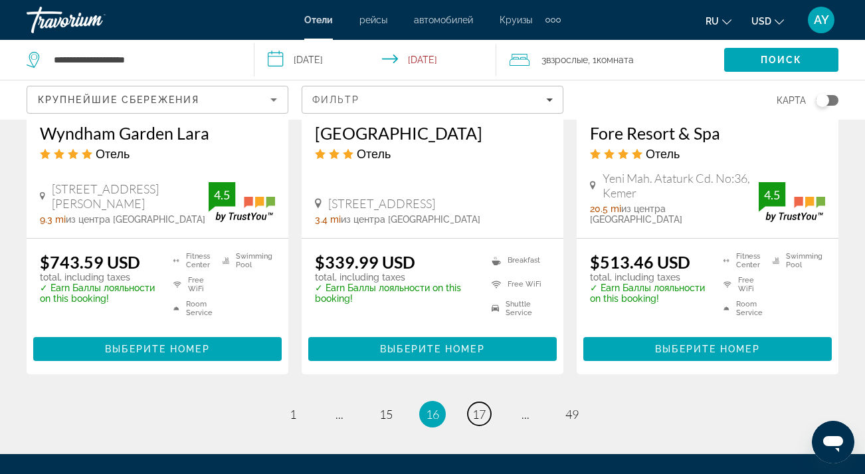
scroll to position [1803, 0]
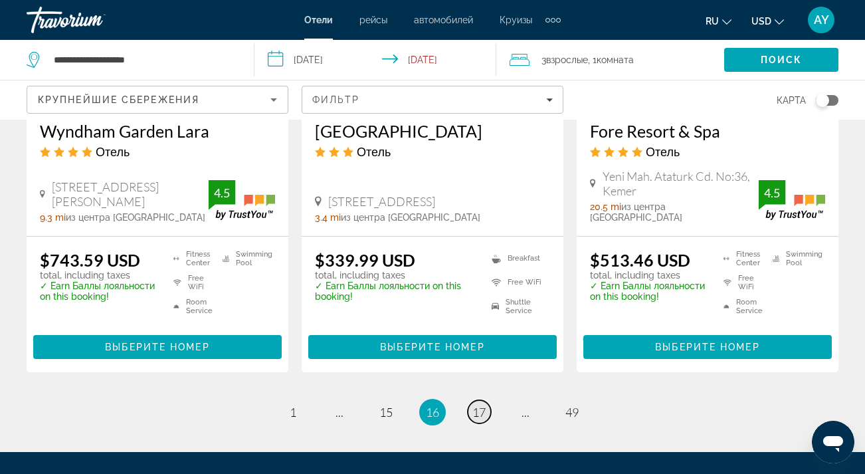
click at [480, 405] on span "17" at bounding box center [478, 412] width 13 height 15
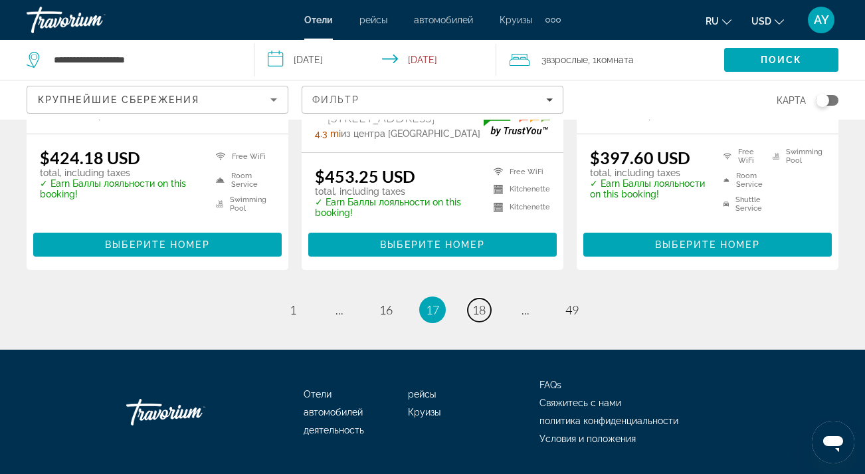
scroll to position [1936, 0]
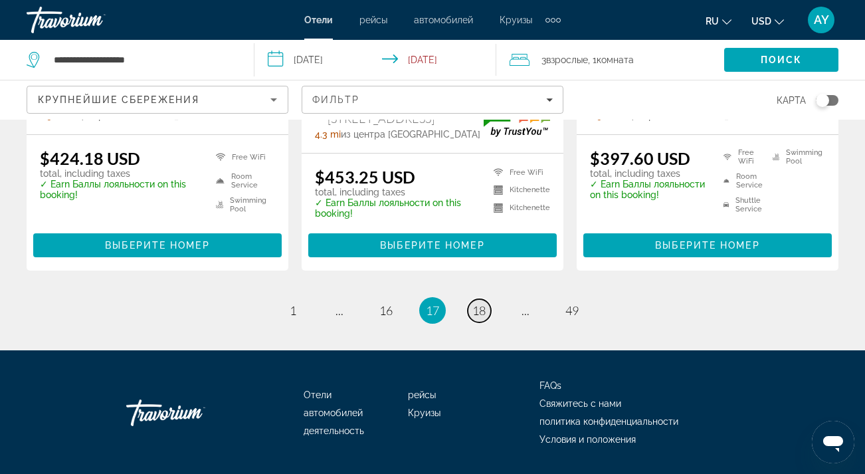
click at [482, 303] on span "18" at bounding box center [478, 310] width 13 height 15
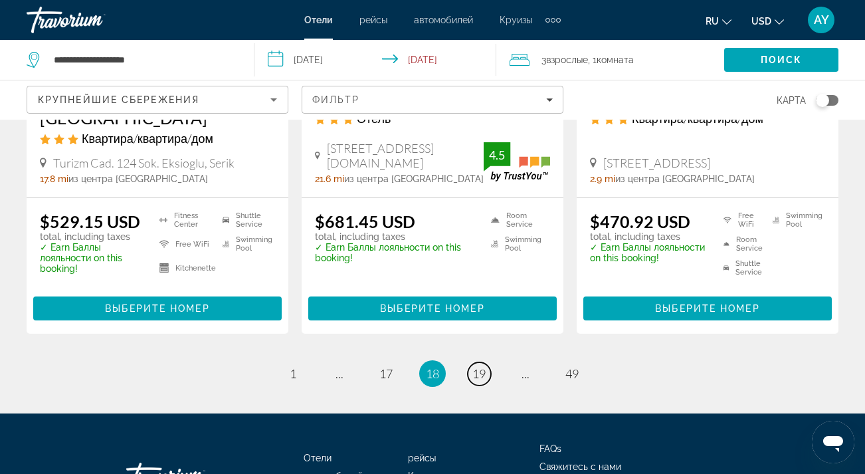
scroll to position [1819, 0]
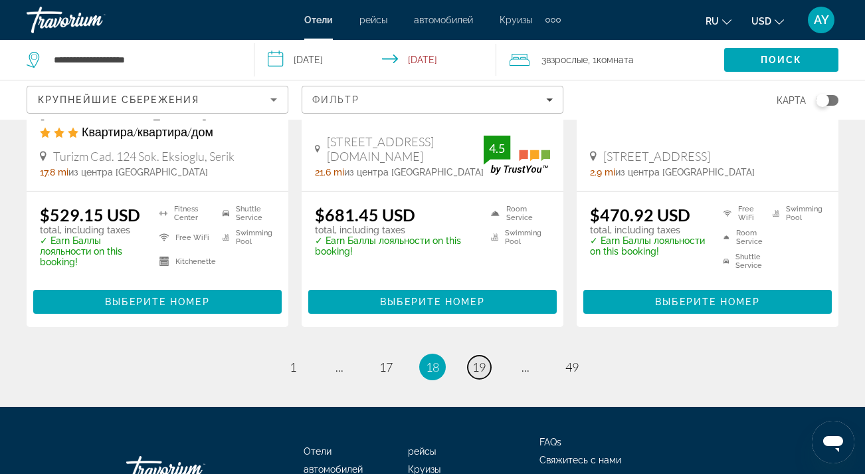
click at [482, 363] on span "19" at bounding box center [478, 366] width 13 height 15
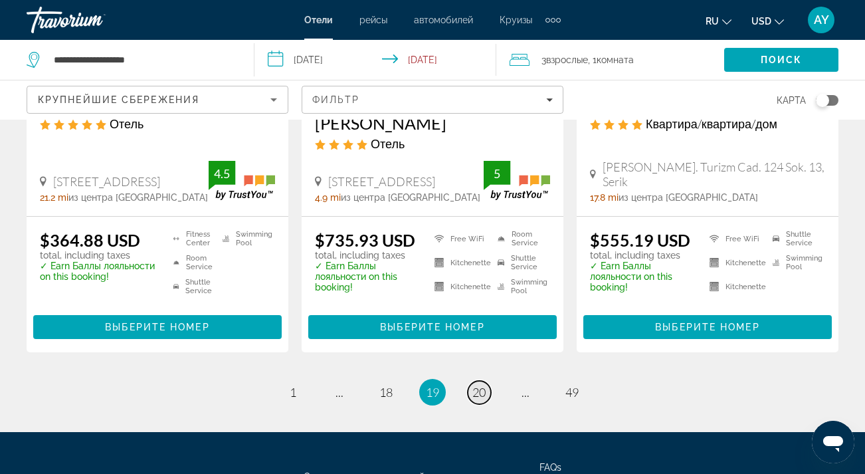
scroll to position [1836, 0]
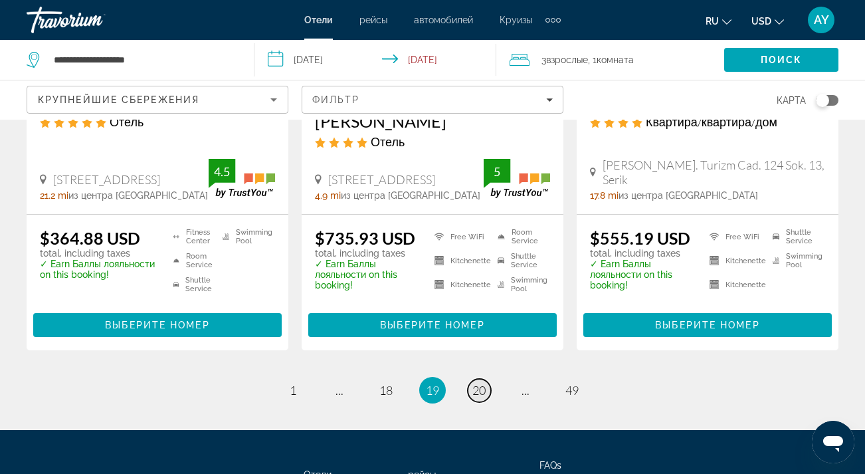
click at [480, 383] on span "20" at bounding box center [478, 390] width 13 height 15
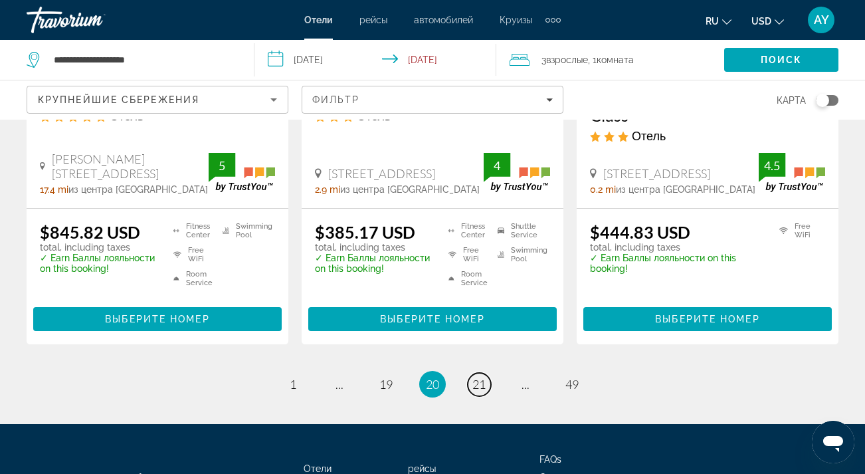
scroll to position [1862, 0]
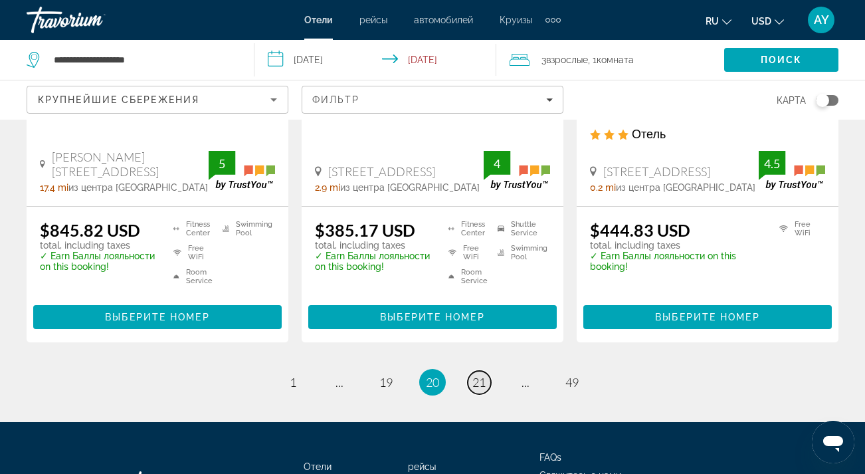
click at [483, 375] on span "21" at bounding box center [478, 382] width 13 height 15
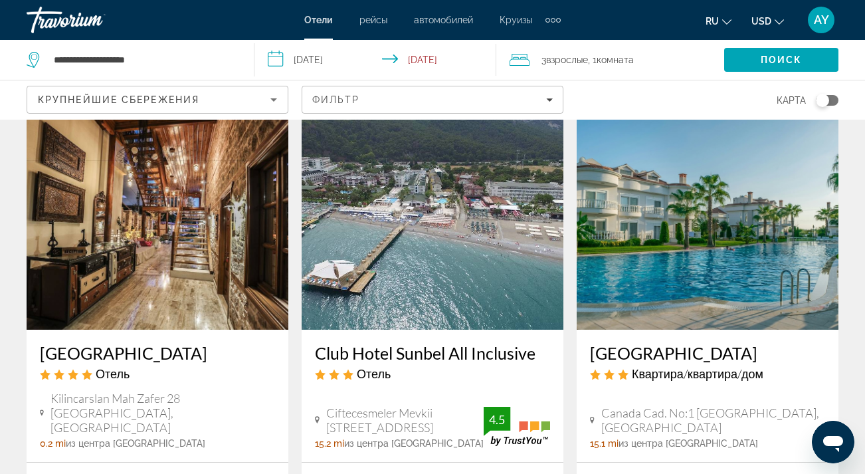
scroll to position [1569, 0]
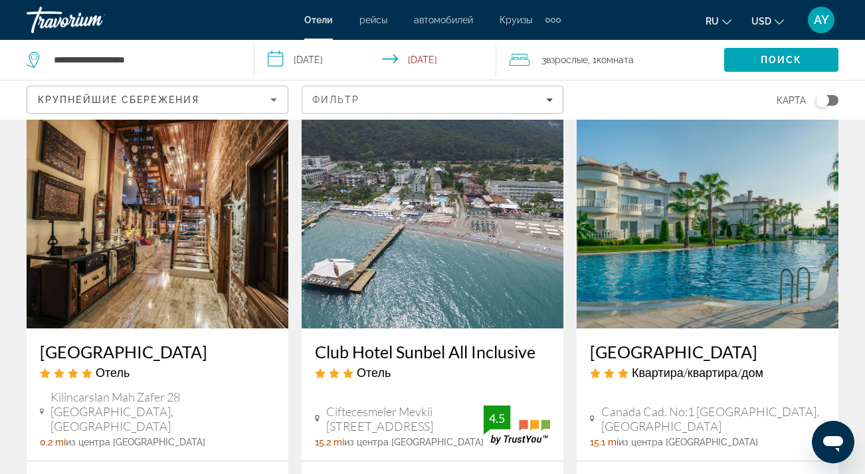
click at [473, 177] on img "Main content" at bounding box center [433, 222] width 262 height 213
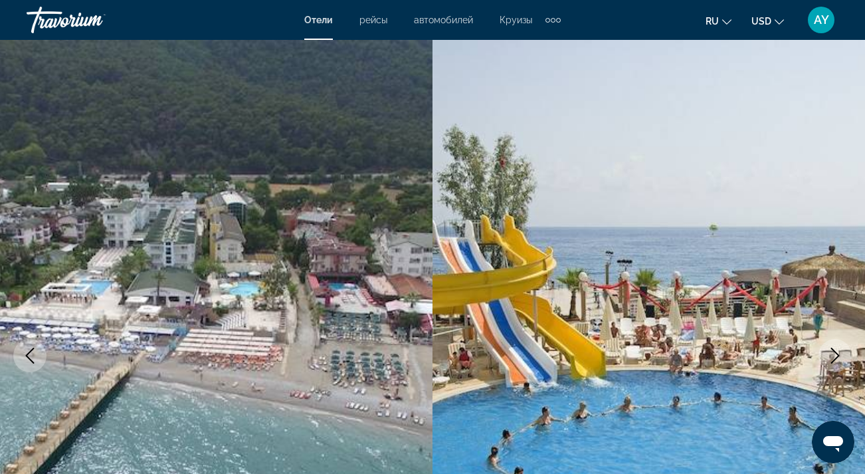
click at [849, 357] on button "Next image" at bounding box center [835, 355] width 33 height 33
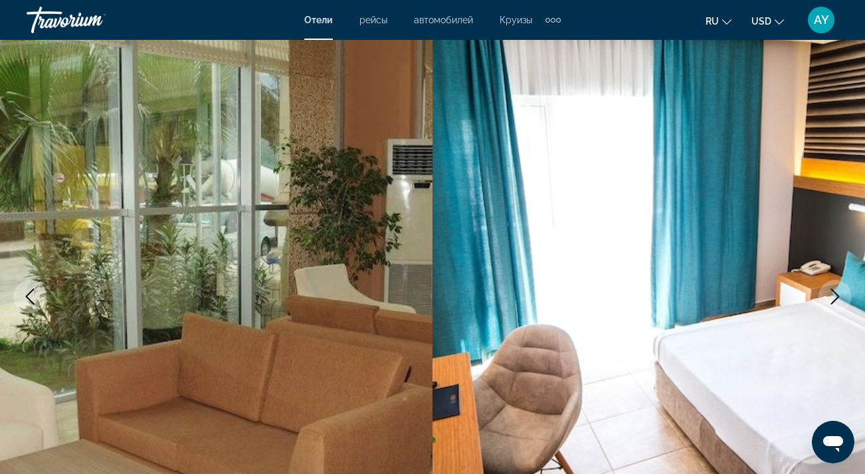
scroll to position [55, 0]
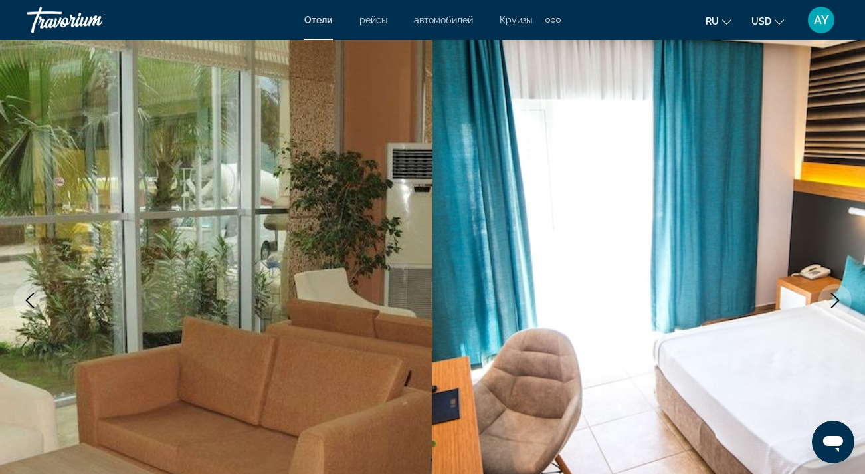
click at [842, 299] on icon "Next image" at bounding box center [835, 300] width 16 height 16
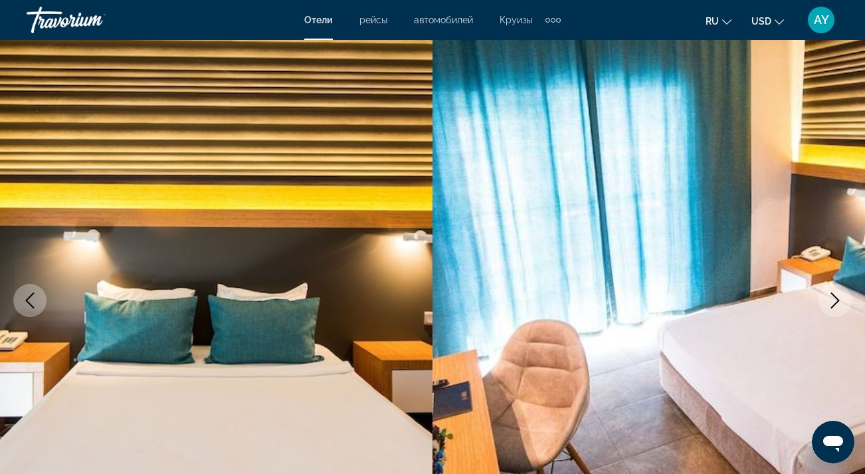
click at [842, 299] on icon "Next image" at bounding box center [835, 300] width 16 height 16
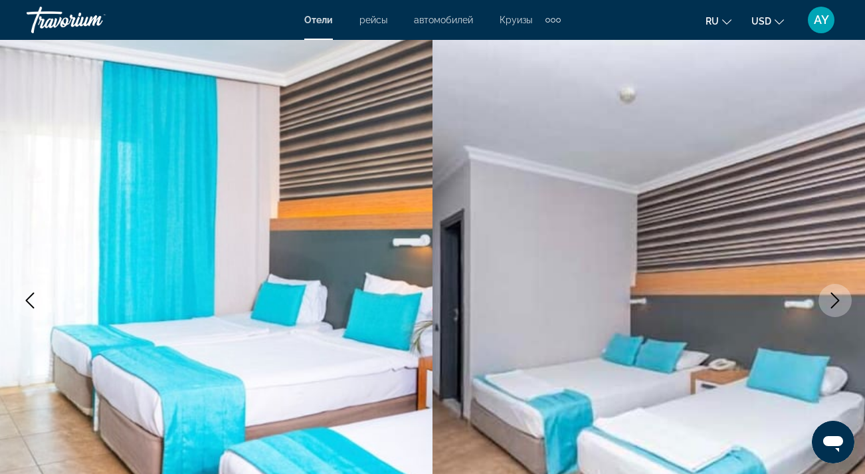
click at [842, 299] on icon "Next image" at bounding box center [835, 300] width 16 height 16
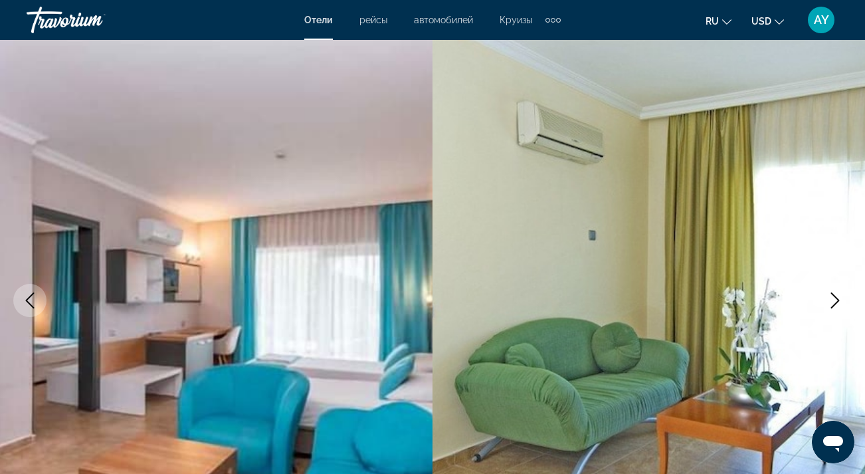
click at [842, 299] on icon "Next image" at bounding box center [835, 300] width 16 height 16
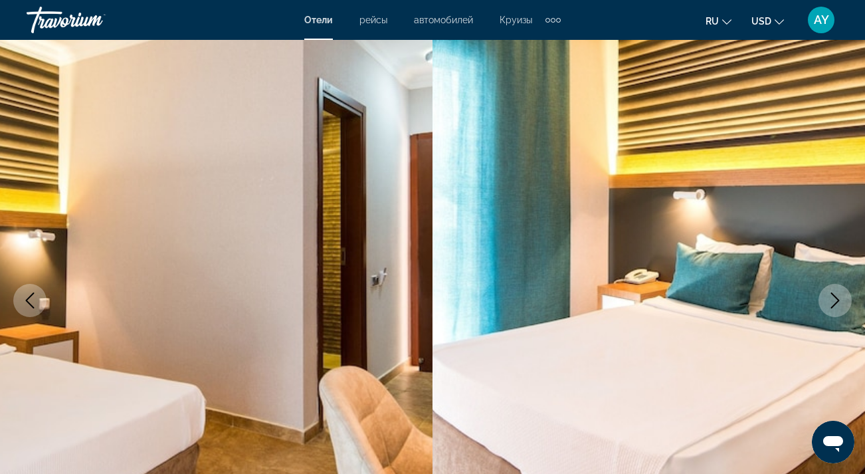
click at [842, 299] on icon "Next image" at bounding box center [835, 300] width 16 height 16
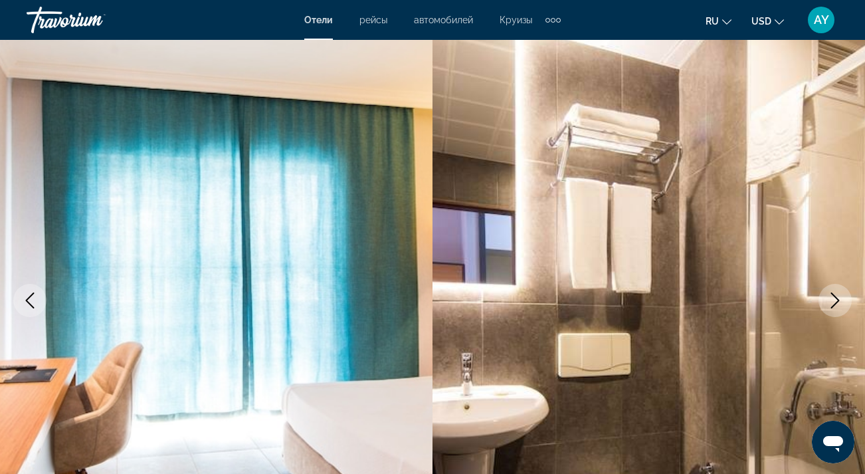
click at [842, 299] on icon "Next image" at bounding box center [835, 300] width 16 height 16
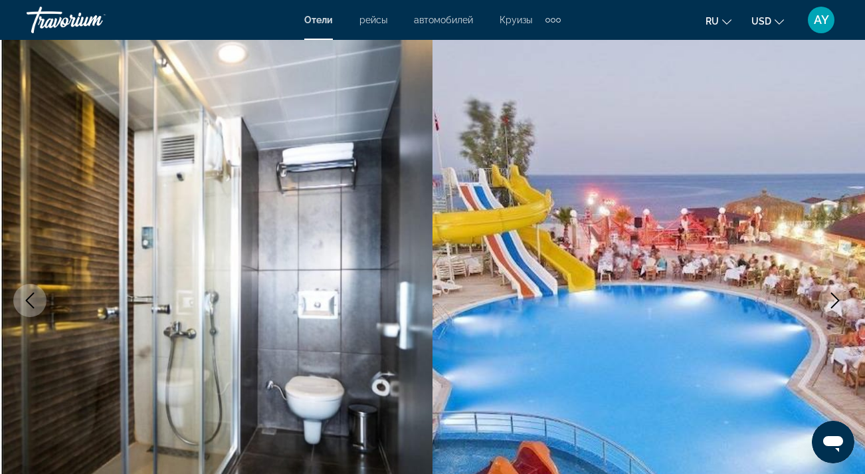
click at [842, 299] on icon "Next image" at bounding box center [835, 300] width 16 height 16
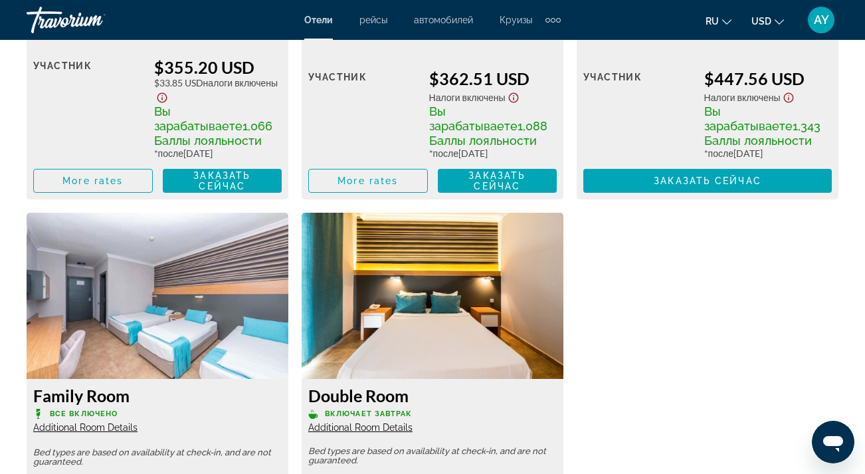
scroll to position [2338, 0]
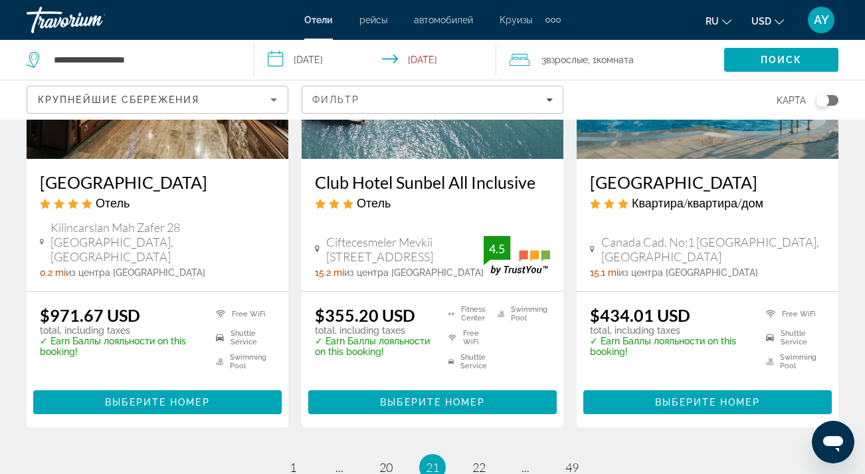
scroll to position [1740, 0]
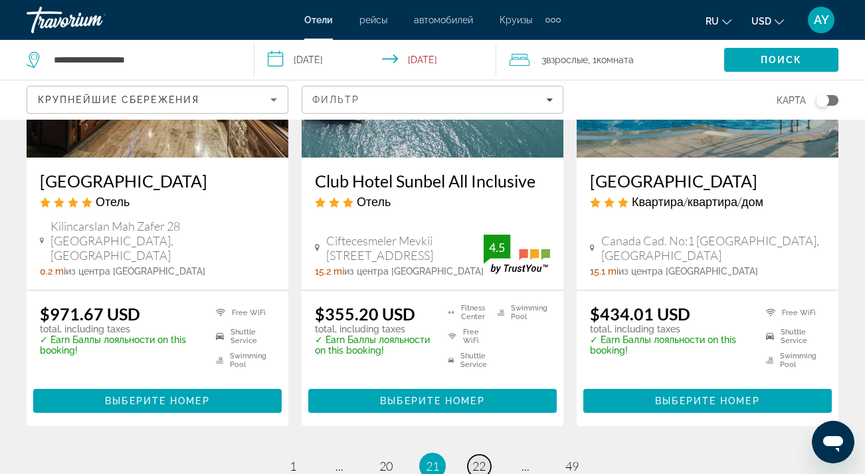
click at [482, 458] on span "22" at bounding box center [478, 465] width 13 height 15
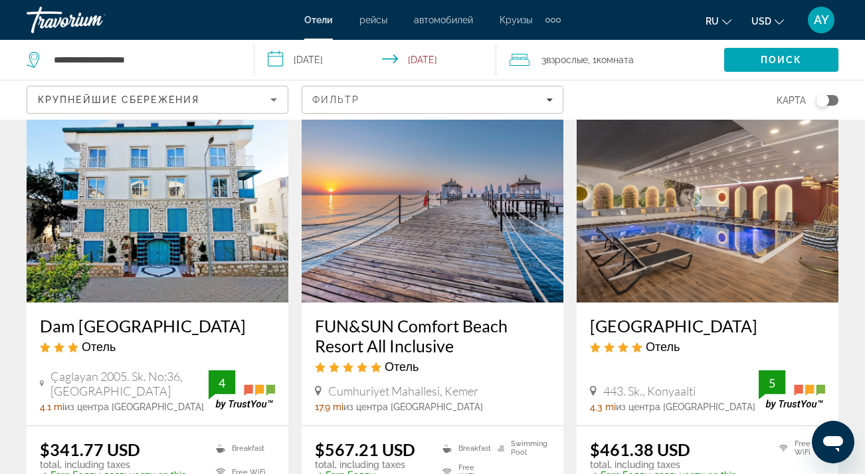
scroll to position [1555, 0]
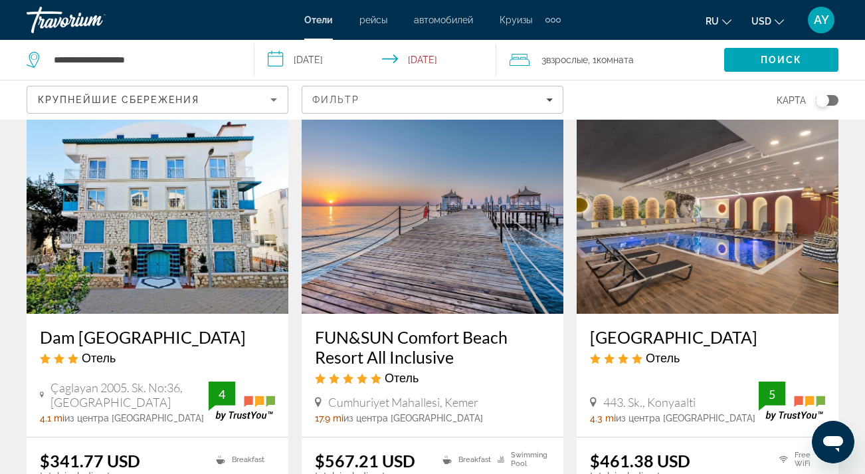
click at [458, 259] on img "Main content" at bounding box center [433, 207] width 262 height 213
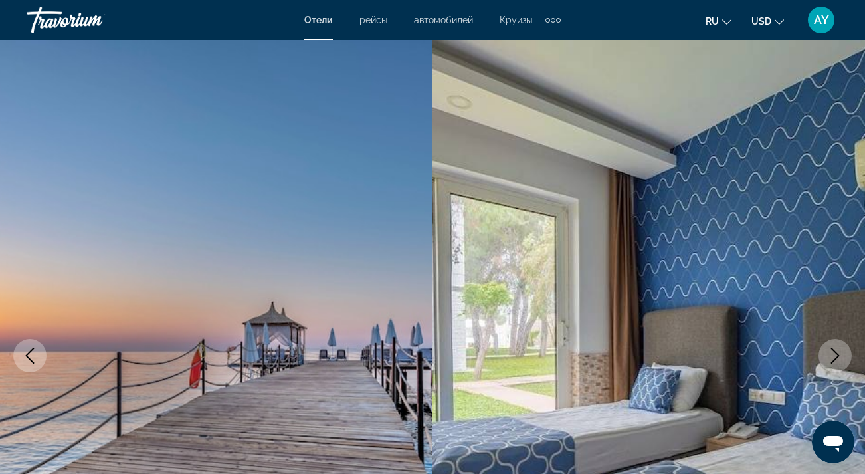
click at [833, 351] on icon "Next image" at bounding box center [835, 356] width 16 height 16
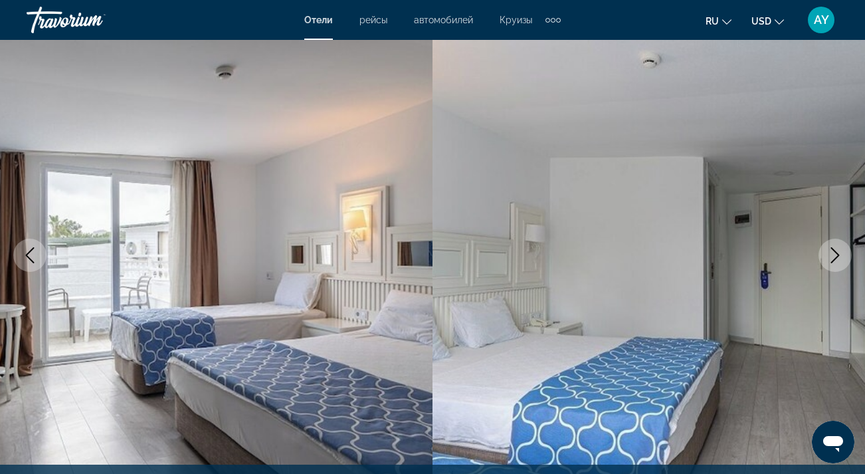
scroll to position [108, 0]
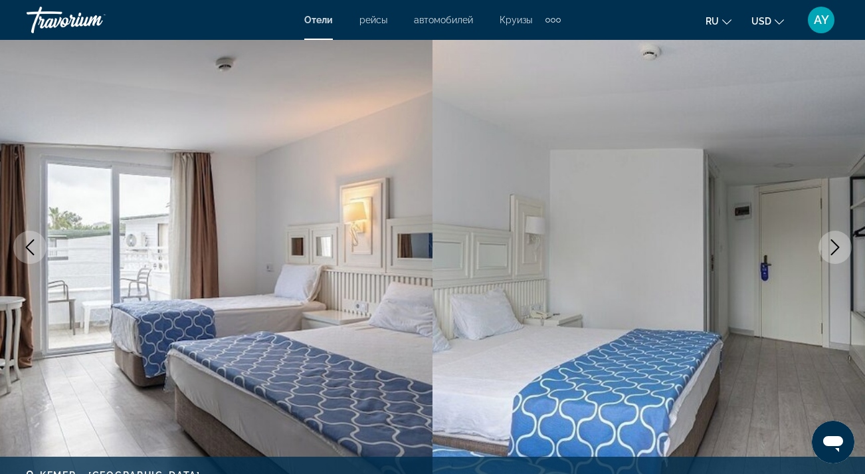
click at [835, 240] on icon "Next image" at bounding box center [835, 247] width 16 height 16
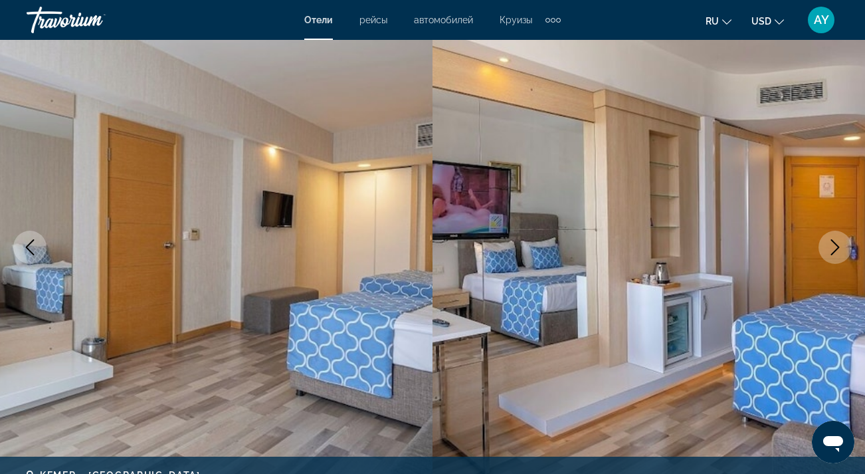
click at [835, 240] on icon "Next image" at bounding box center [835, 247] width 16 height 16
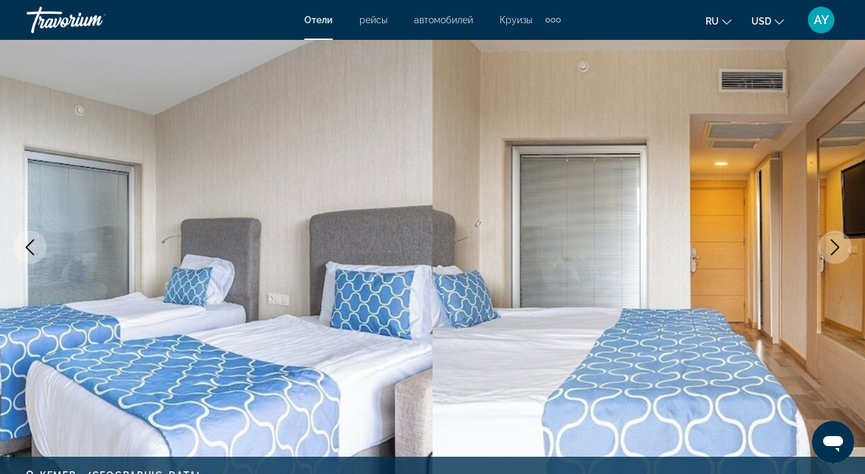
click at [835, 240] on icon "Next image" at bounding box center [835, 247] width 16 height 16
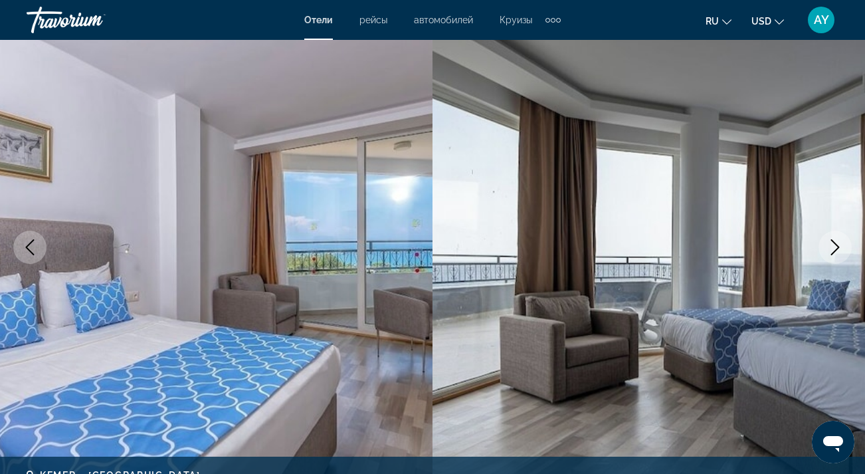
click at [835, 240] on icon "Next image" at bounding box center [835, 247] width 16 height 16
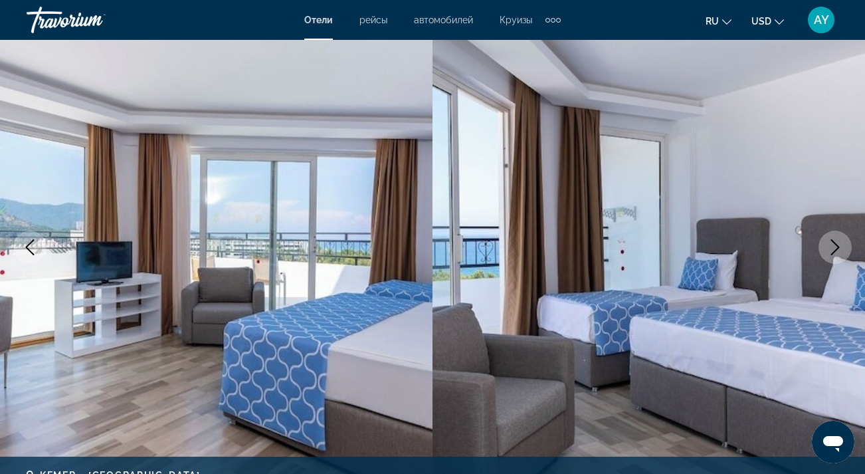
click at [835, 241] on icon "Next image" at bounding box center [835, 247] width 16 height 16
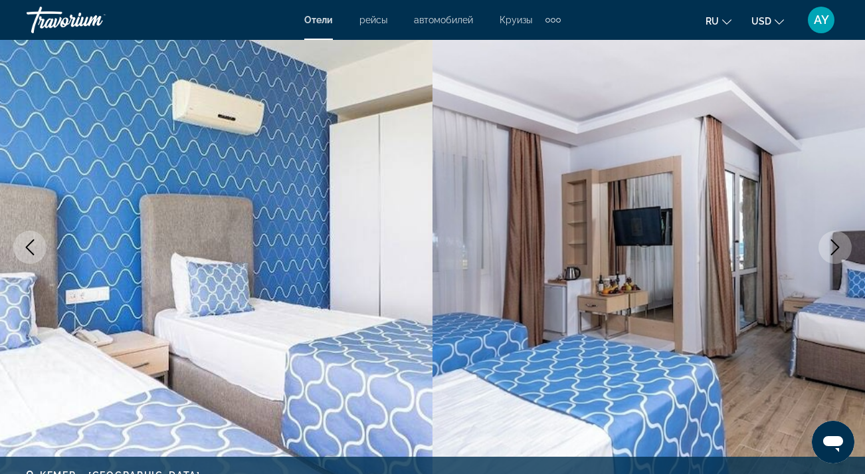
click at [835, 241] on icon "Next image" at bounding box center [835, 247] width 16 height 16
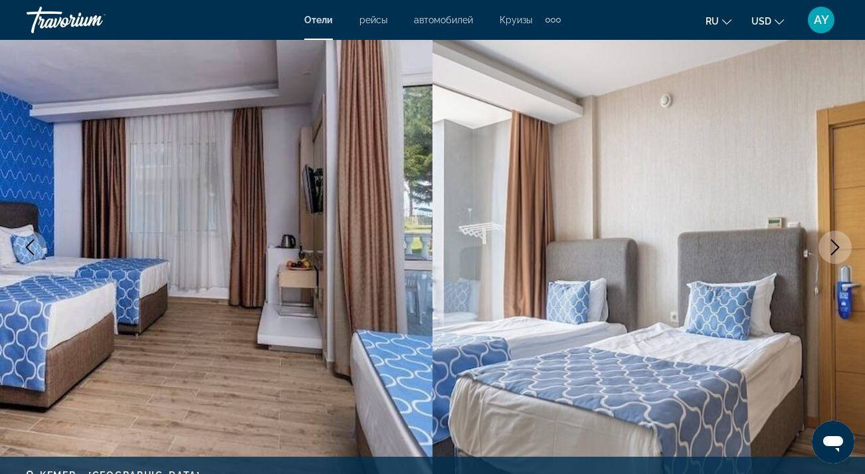
click at [835, 241] on icon "Next image" at bounding box center [835, 247] width 16 height 16
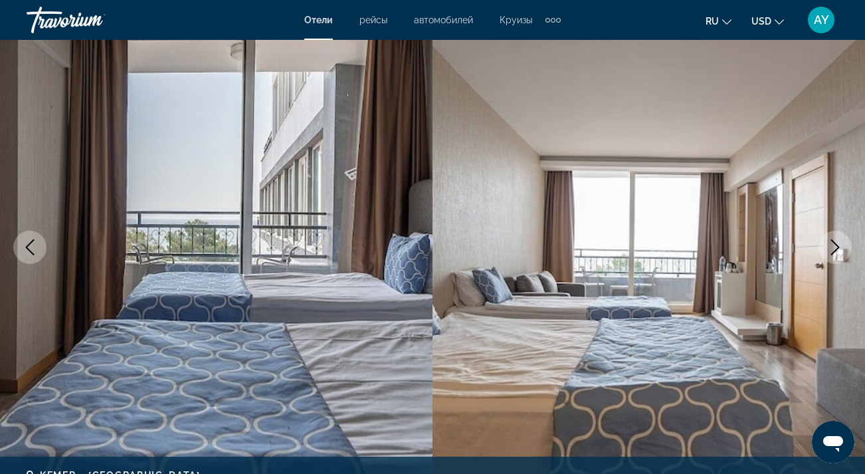
click at [835, 241] on icon "Next image" at bounding box center [835, 247] width 16 height 16
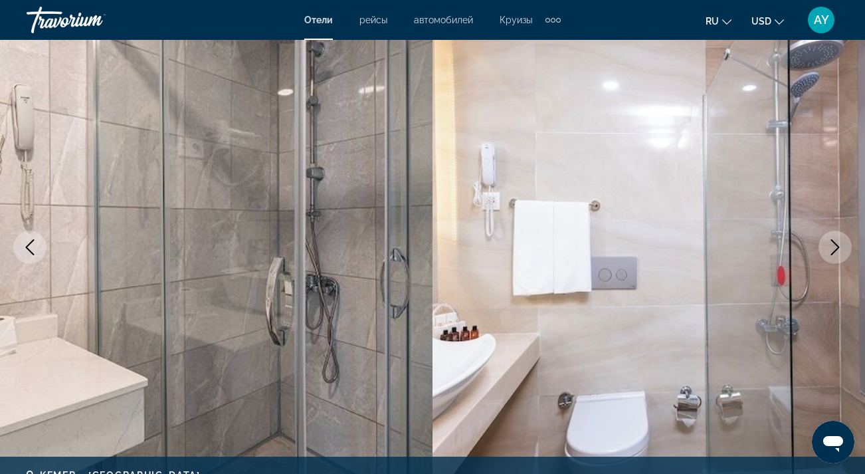
click at [835, 241] on icon "Next image" at bounding box center [835, 247] width 16 height 16
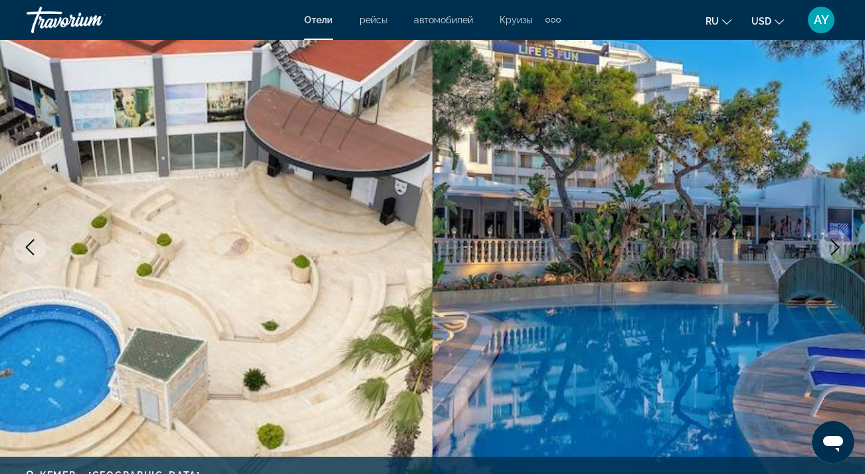
click at [835, 242] on icon "Next image" at bounding box center [835, 247] width 16 height 16
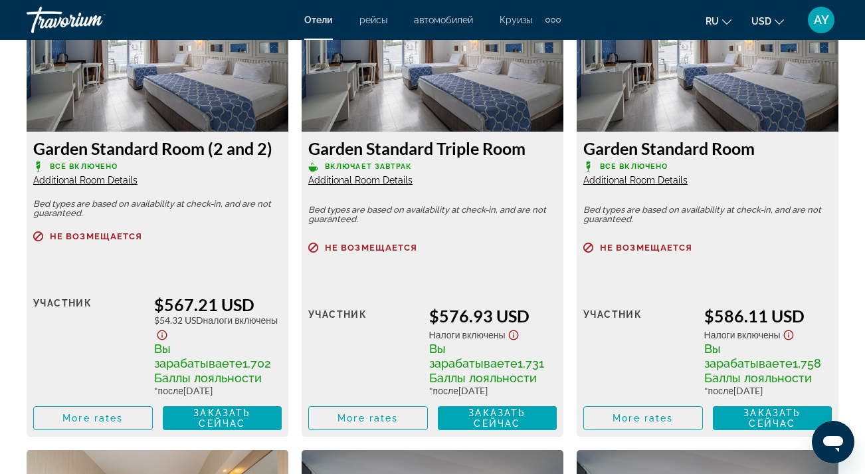
scroll to position [2149, 0]
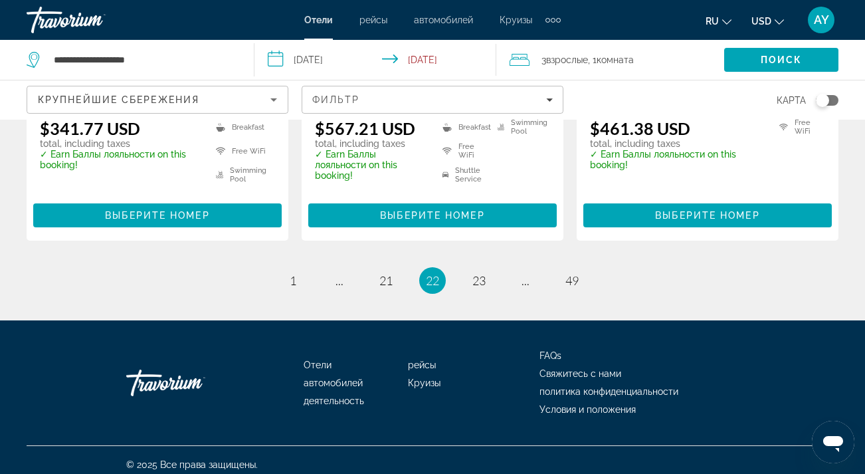
scroll to position [1886, 0]
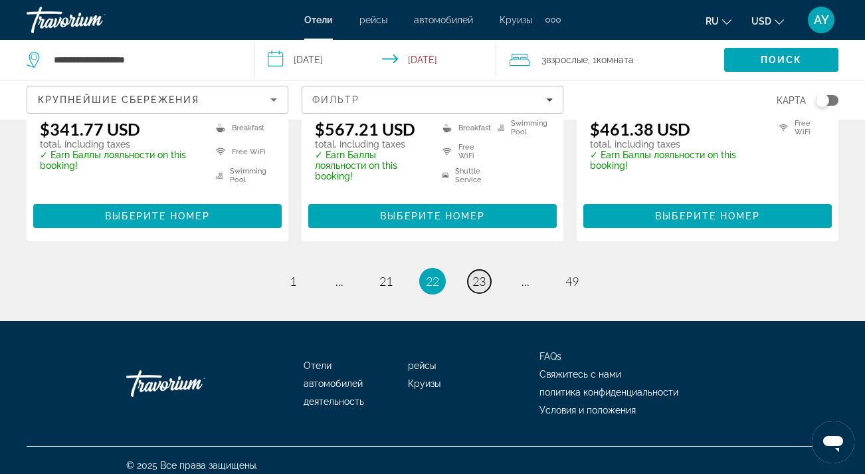
click at [475, 274] on span "23" at bounding box center [478, 281] width 13 height 15
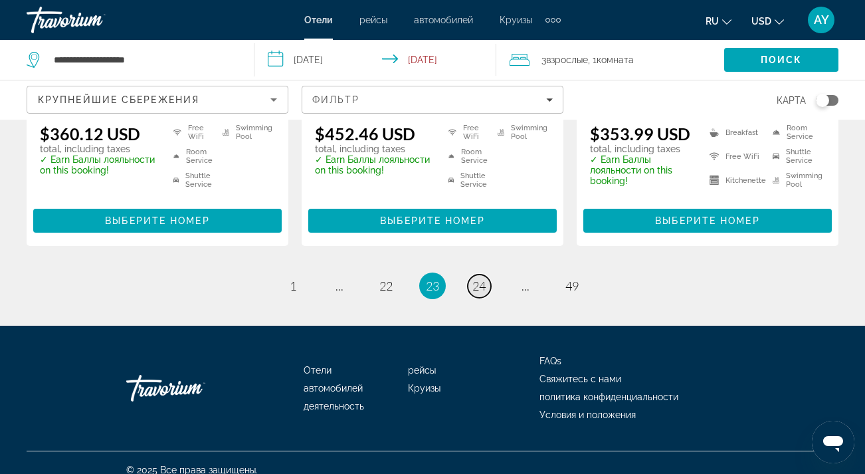
scroll to position [1881, 0]
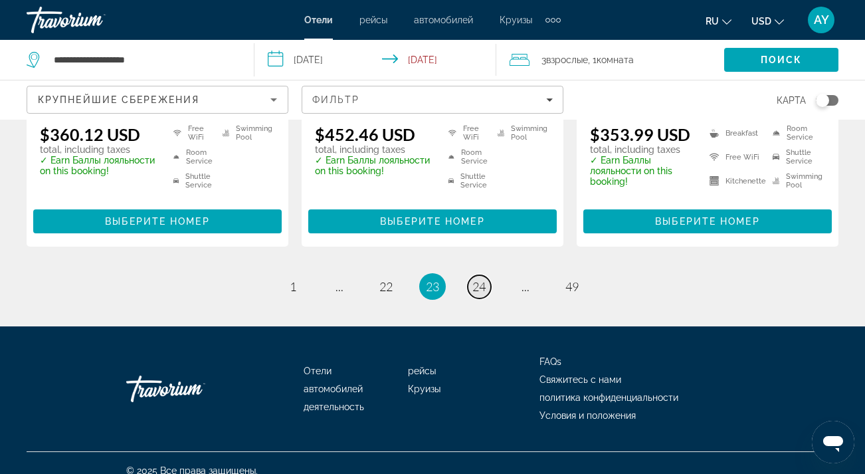
click at [477, 279] on span "24" at bounding box center [478, 286] width 13 height 15
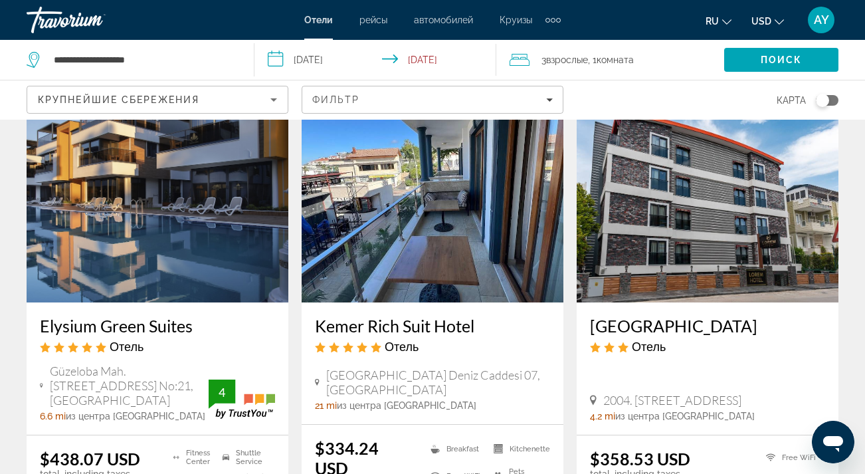
scroll to position [1071, 0]
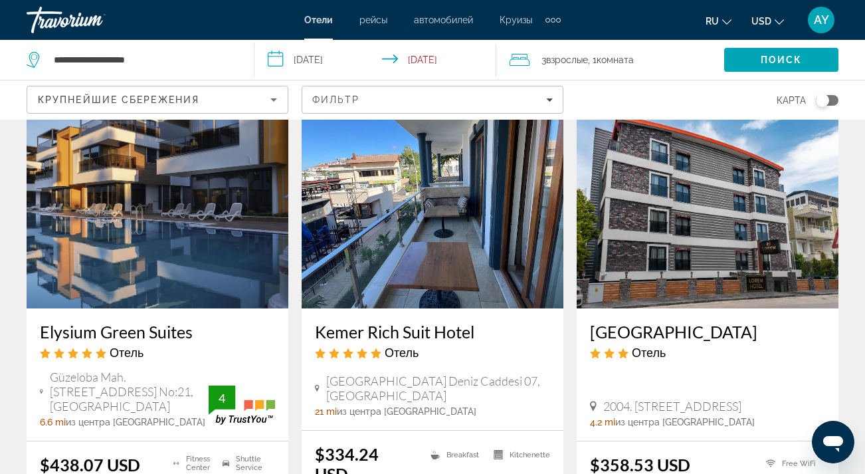
click at [449, 193] on img "Main content" at bounding box center [433, 202] width 262 height 213
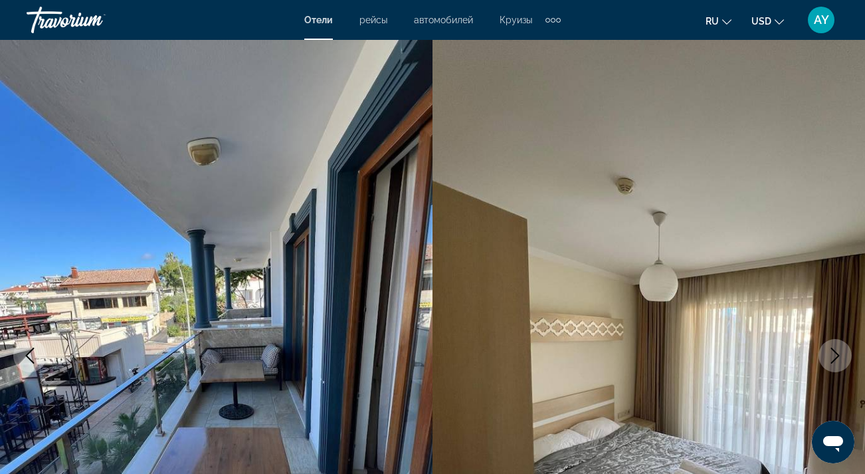
click at [837, 357] on icon "Next image" at bounding box center [835, 356] width 9 height 16
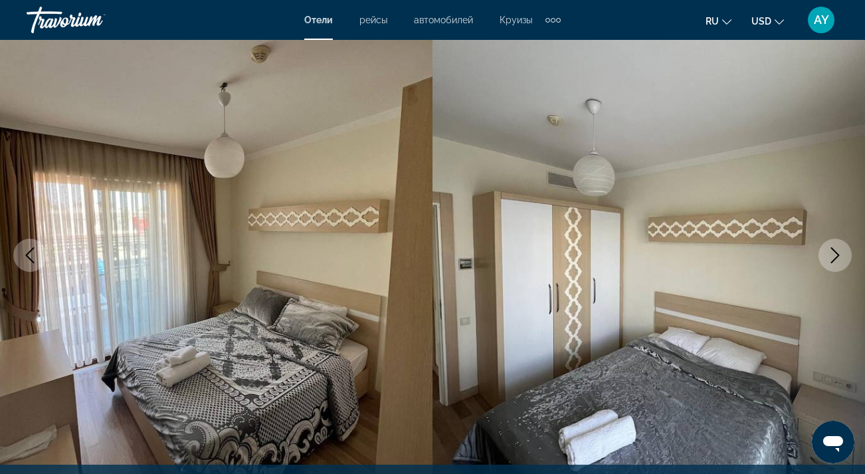
scroll to position [114, 0]
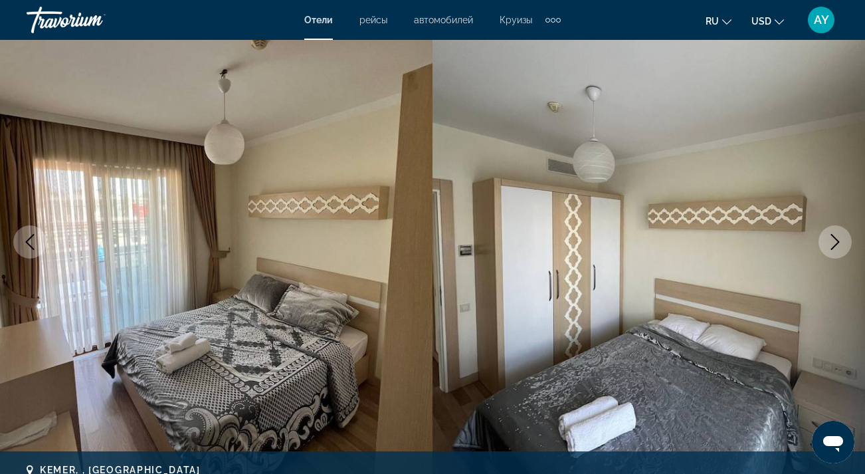
click at [841, 240] on icon "Next image" at bounding box center [835, 242] width 16 height 16
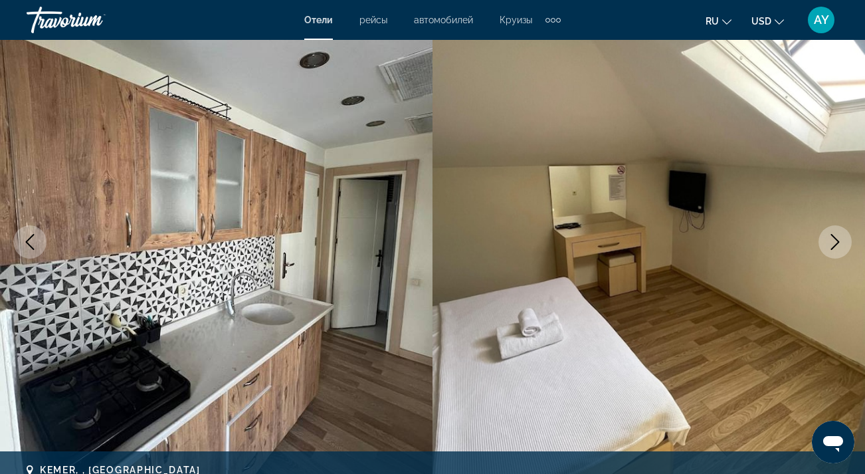
click at [841, 240] on icon "Next image" at bounding box center [835, 242] width 16 height 16
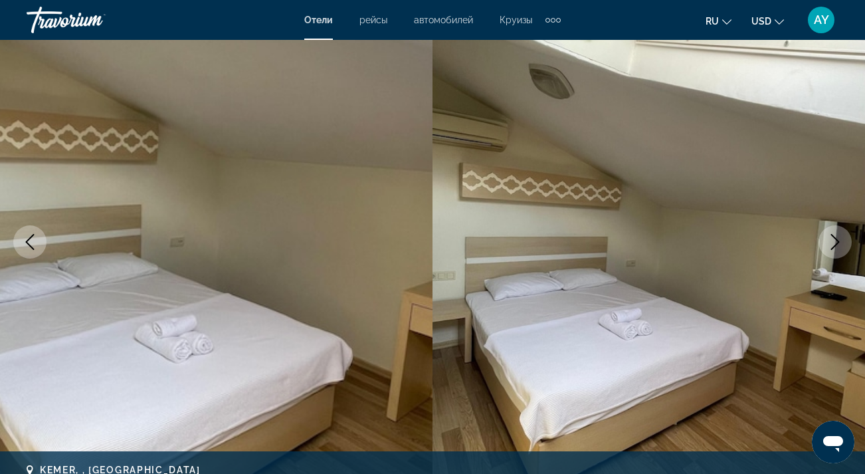
click at [841, 240] on icon "Next image" at bounding box center [835, 242] width 16 height 16
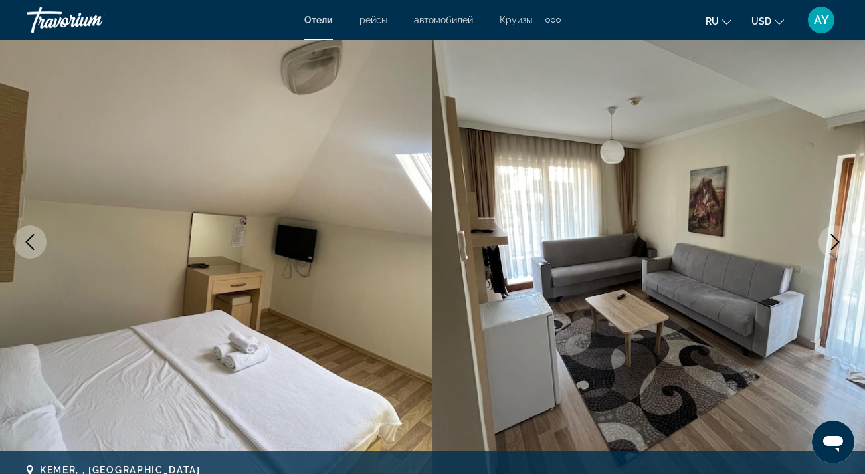
click at [841, 240] on icon "Next image" at bounding box center [835, 242] width 16 height 16
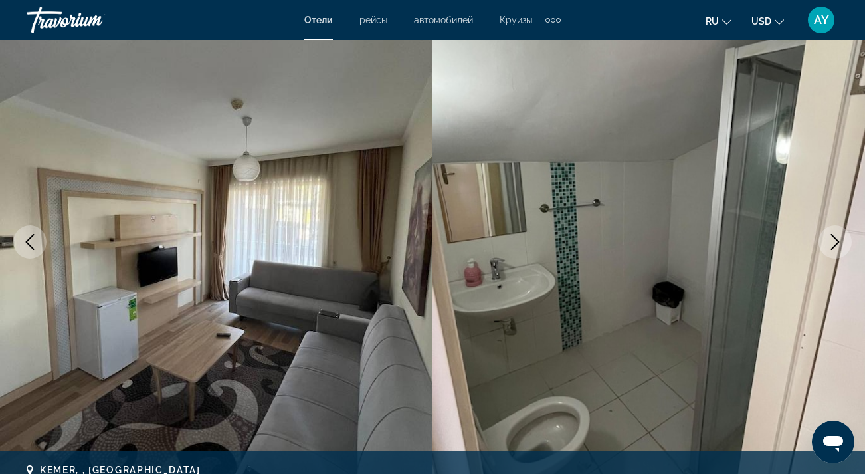
click at [841, 240] on icon "Next image" at bounding box center [835, 242] width 16 height 16
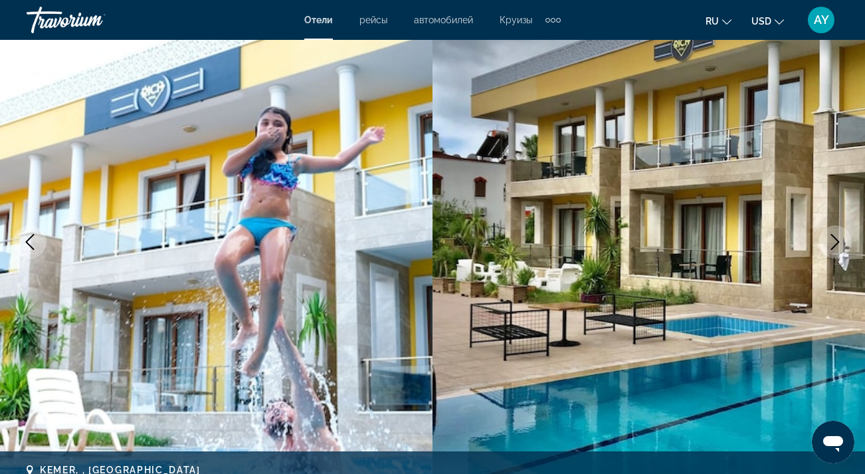
click at [841, 240] on icon "Next image" at bounding box center [835, 242] width 16 height 16
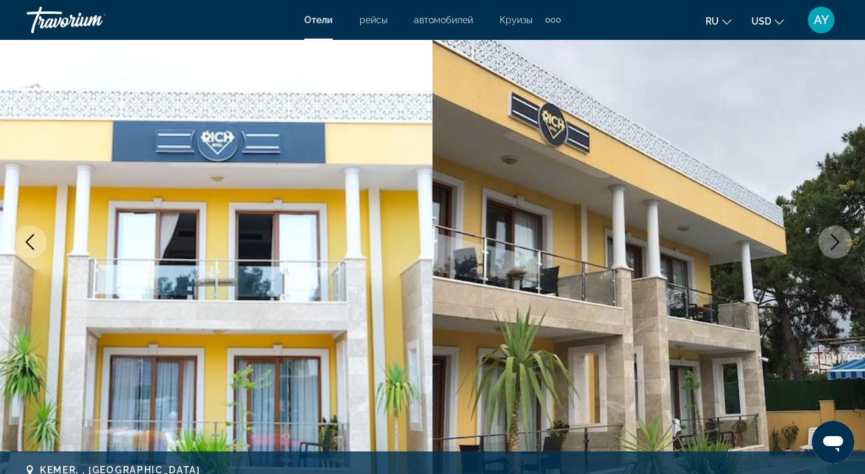
click at [841, 240] on icon "Next image" at bounding box center [835, 242] width 16 height 16
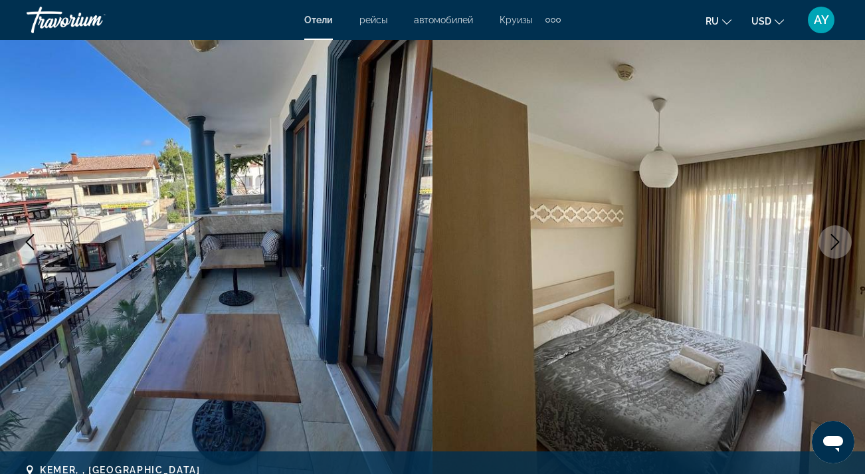
click at [841, 240] on icon "Next image" at bounding box center [835, 242] width 16 height 16
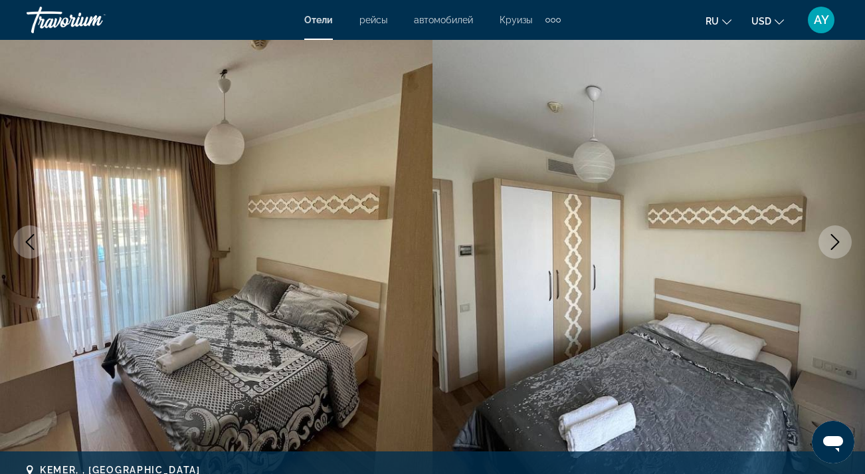
click at [834, 240] on icon "Next image" at bounding box center [835, 242] width 16 height 16
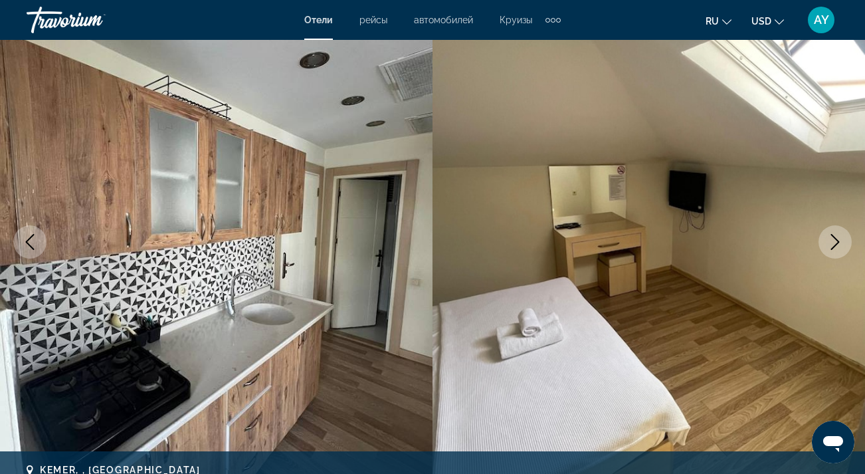
click at [834, 240] on icon "Next image" at bounding box center [835, 242] width 16 height 16
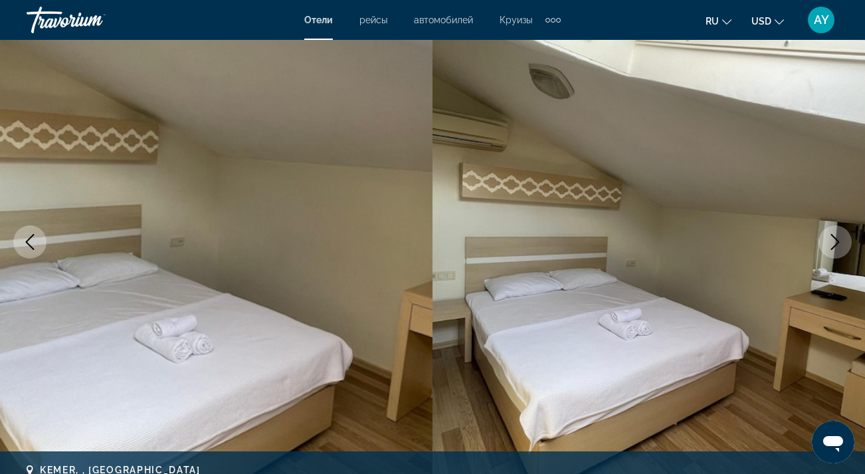
click at [834, 240] on icon "Next image" at bounding box center [835, 242] width 16 height 16
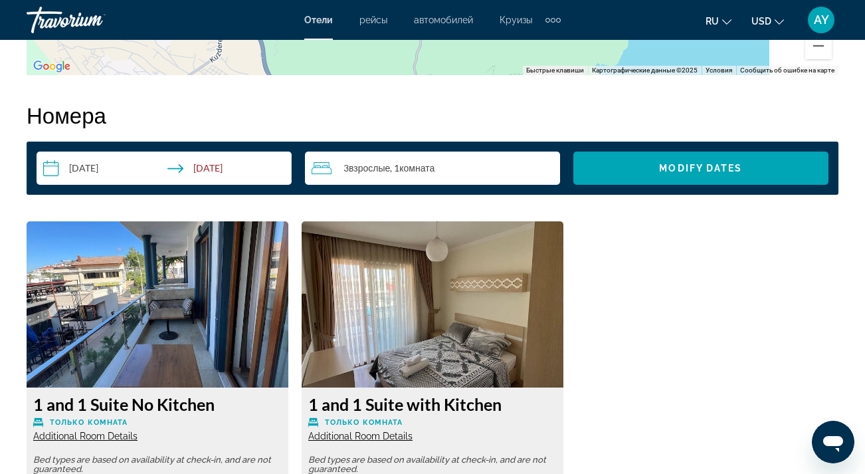
scroll to position [1808, 0]
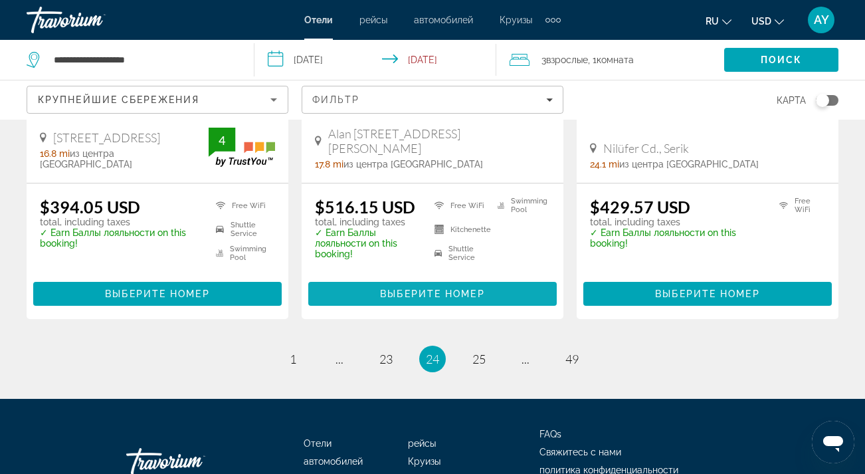
scroll to position [1850, 0]
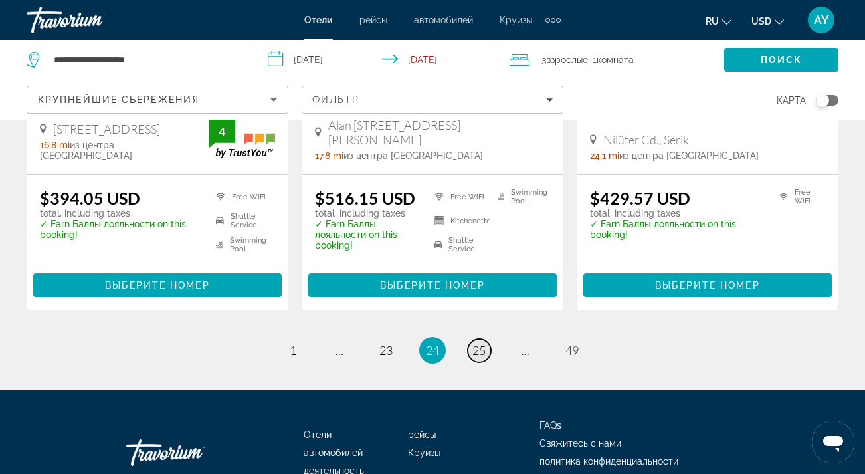
click at [482, 343] on span "25" at bounding box center [478, 350] width 13 height 15
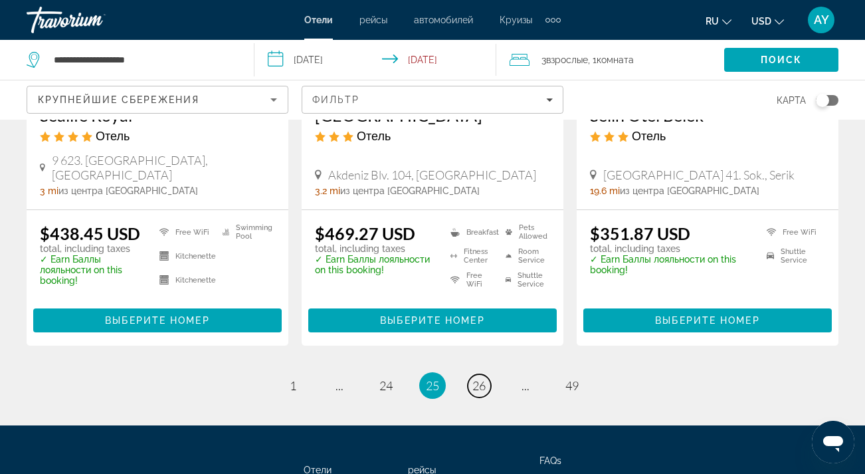
scroll to position [1833, 0]
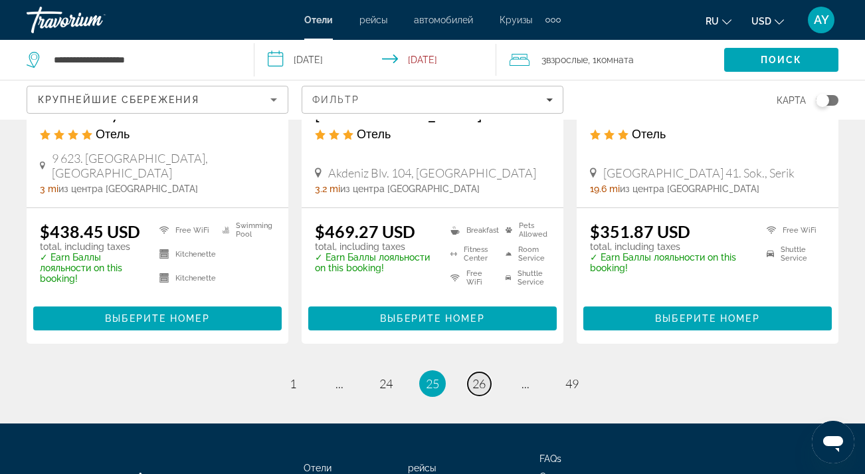
click at [479, 376] on span "26" at bounding box center [478, 383] width 13 height 15
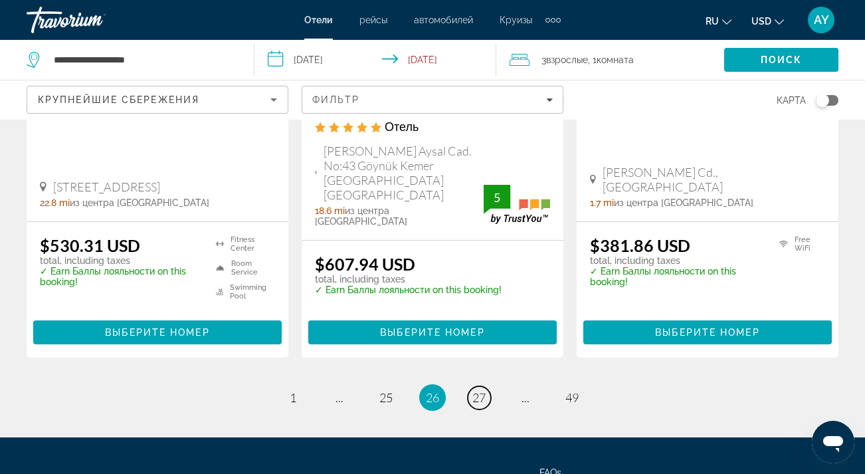
scroll to position [1805, 0]
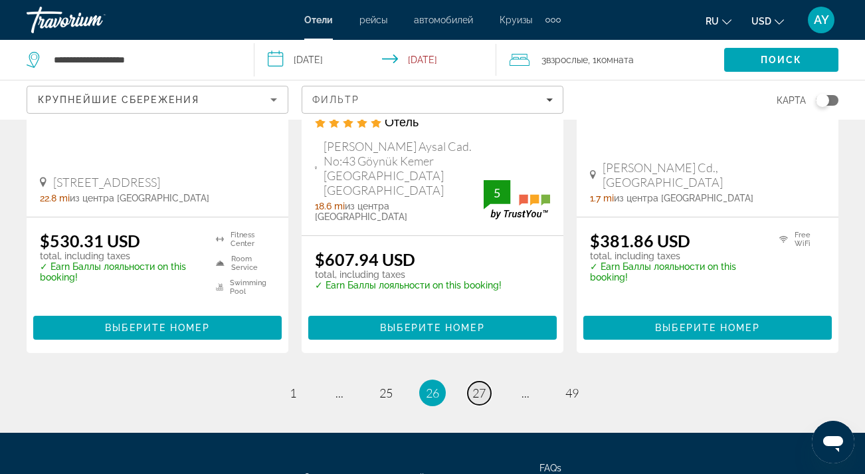
click at [478, 385] on span "27" at bounding box center [478, 392] width 13 height 15
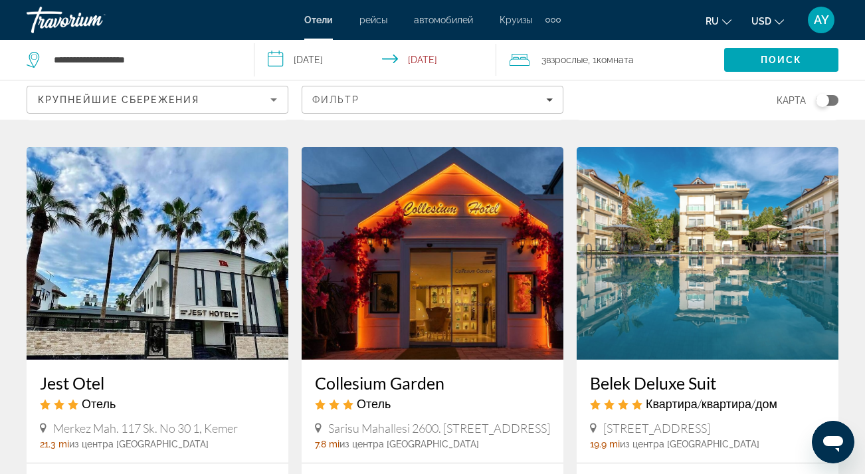
scroll to position [1508, 0]
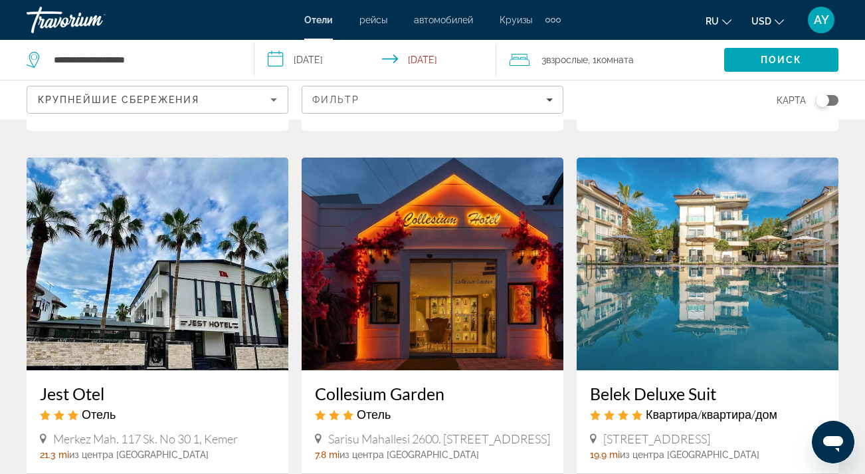
click at [202, 227] on img "Main content" at bounding box center [158, 263] width 262 height 213
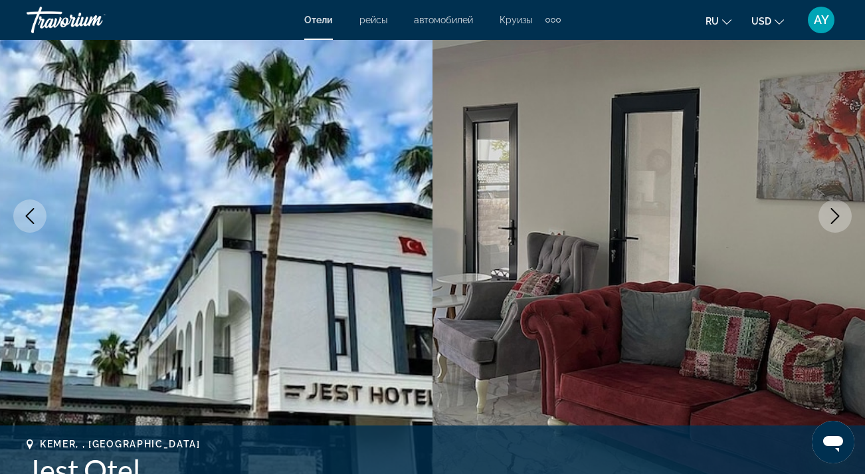
scroll to position [159, 0]
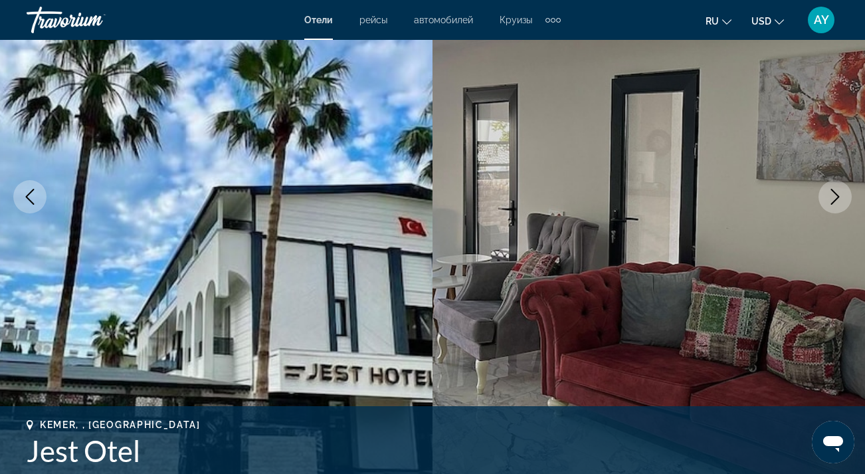
click at [832, 192] on icon "Next image" at bounding box center [835, 197] width 16 height 16
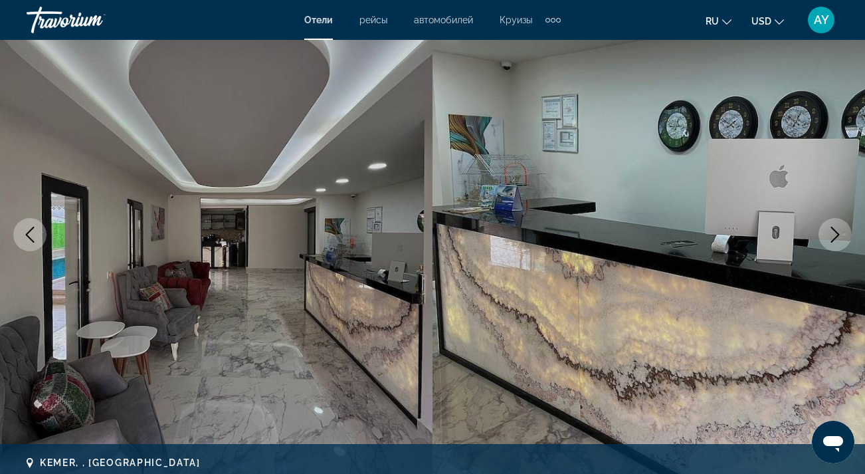
scroll to position [119, 0]
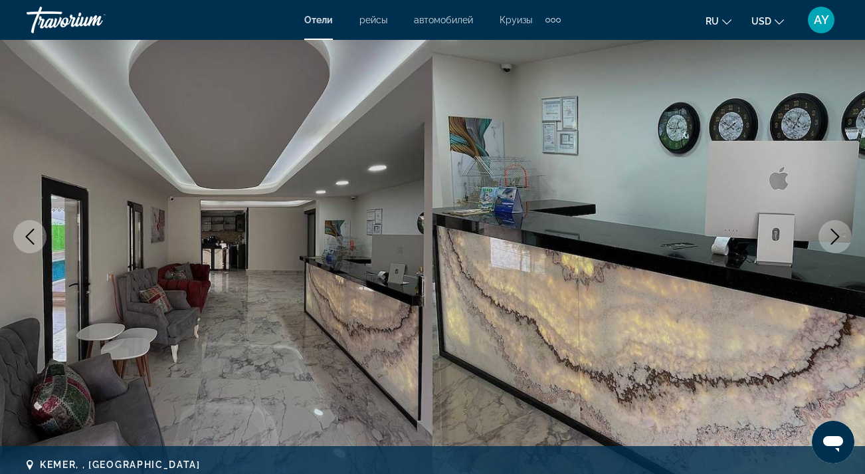
click at [836, 229] on icon "Next image" at bounding box center [835, 237] width 16 height 16
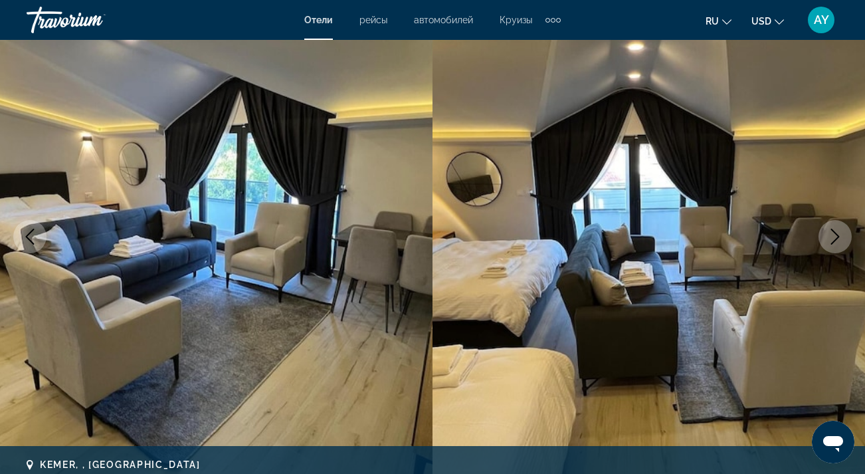
click at [836, 229] on icon "Next image" at bounding box center [835, 237] width 16 height 16
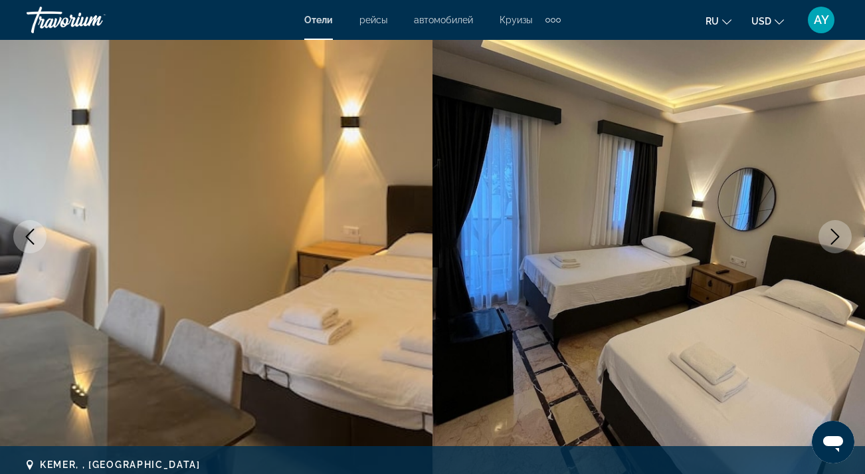
click at [836, 229] on icon "Next image" at bounding box center [835, 237] width 16 height 16
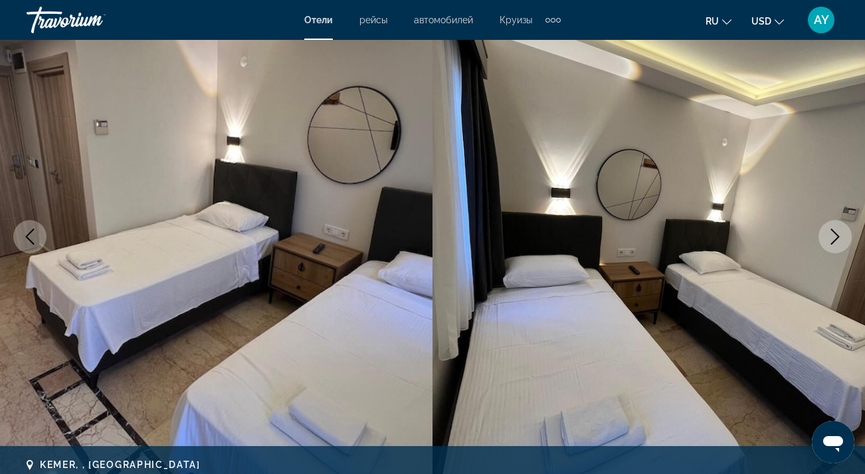
click at [836, 229] on icon "Next image" at bounding box center [835, 237] width 16 height 16
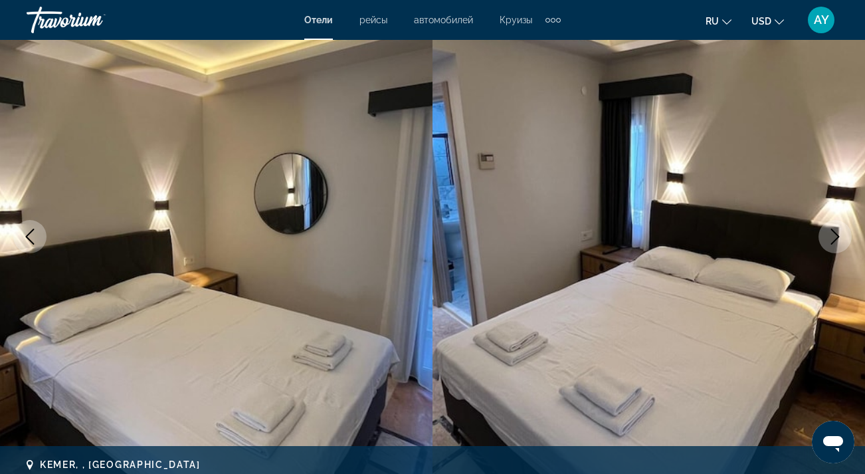
click at [836, 229] on icon "Next image" at bounding box center [835, 237] width 16 height 16
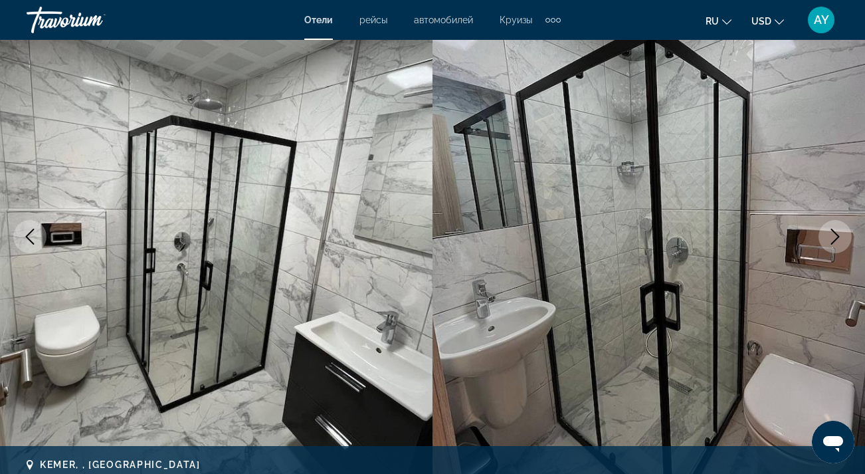
click at [836, 229] on icon "Next image" at bounding box center [835, 237] width 16 height 16
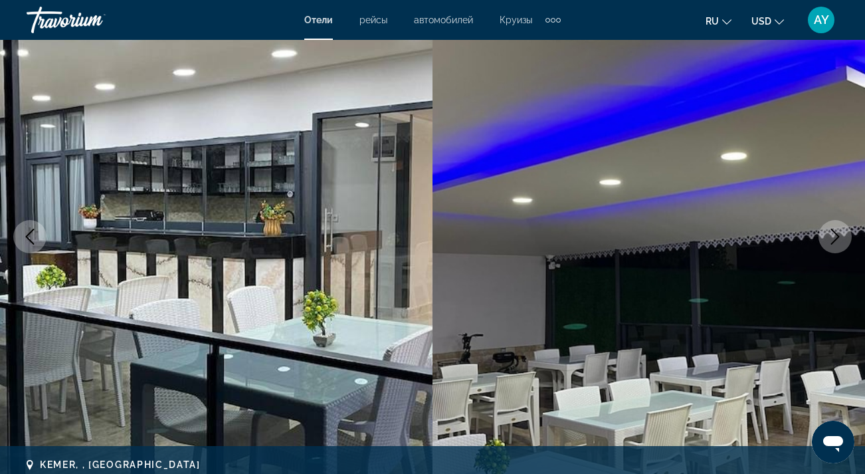
click at [836, 229] on icon "Next image" at bounding box center [835, 237] width 16 height 16
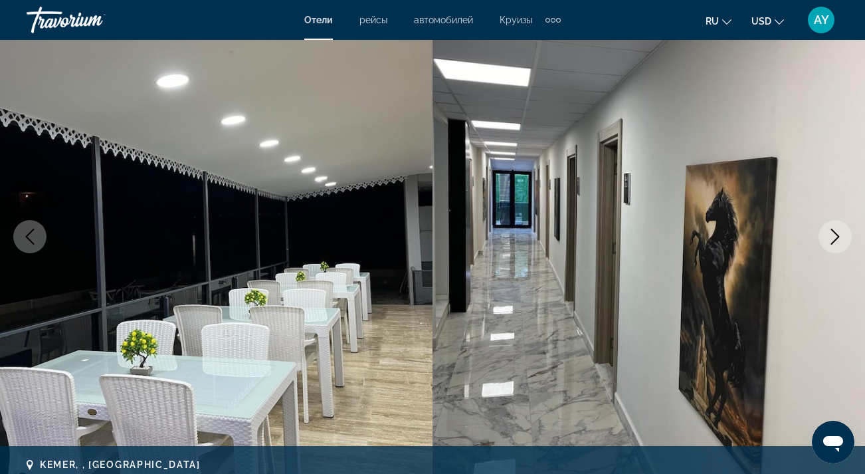
click at [836, 229] on icon "Next image" at bounding box center [835, 237] width 16 height 16
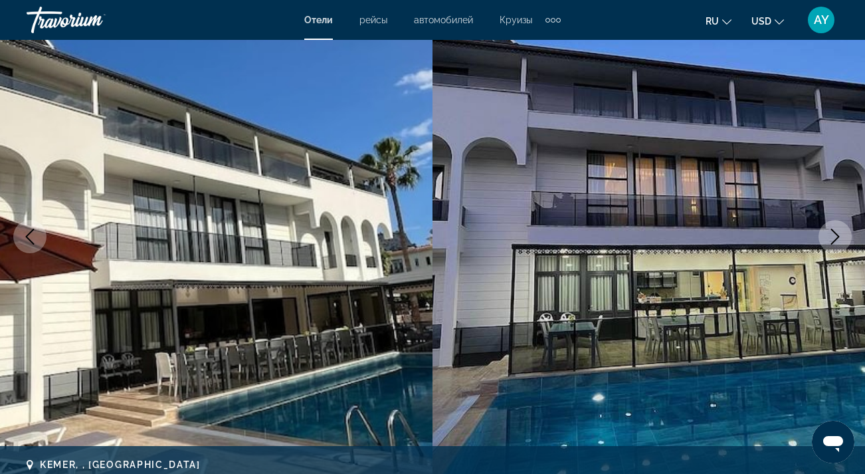
click at [836, 229] on icon "Next image" at bounding box center [835, 237] width 16 height 16
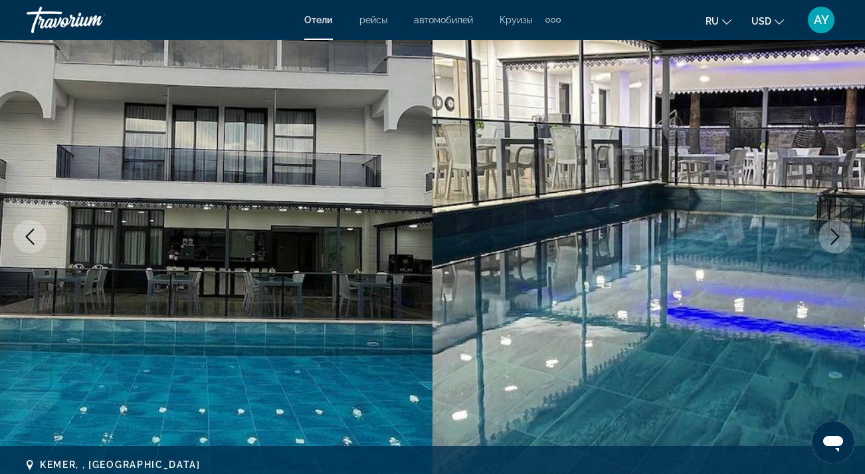
click at [836, 229] on icon "Next image" at bounding box center [835, 237] width 16 height 16
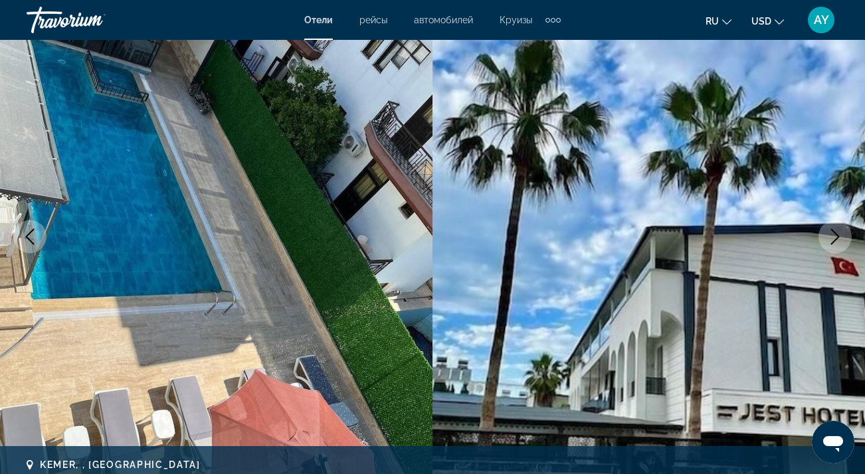
click at [836, 231] on icon "Next image" at bounding box center [835, 237] width 16 height 16
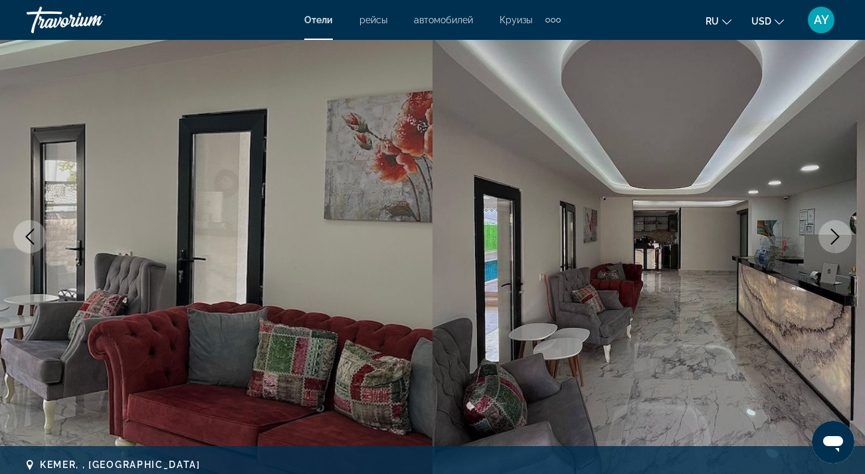
click at [836, 230] on icon "Next image" at bounding box center [835, 237] width 16 height 16
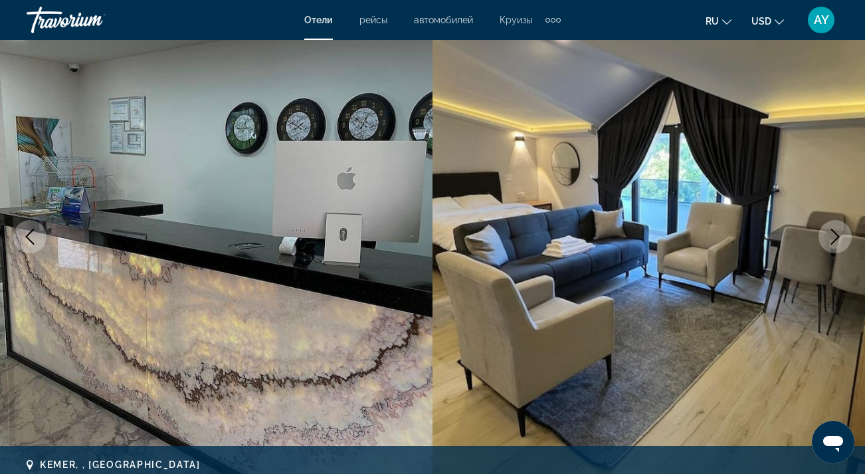
click at [836, 230] on icon "Next image" at bounding box center [835, 237] width 16 height 16
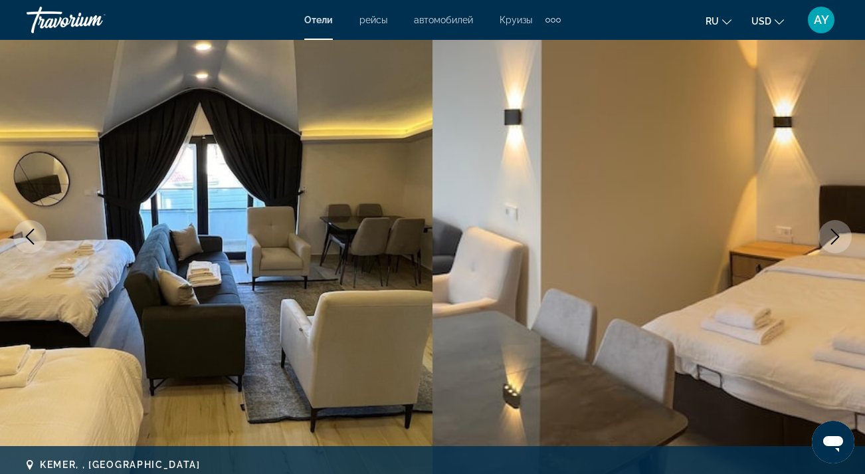
click at [836, 231] on icon "Next image" at bounding box center [835, 237] width 16 height 16
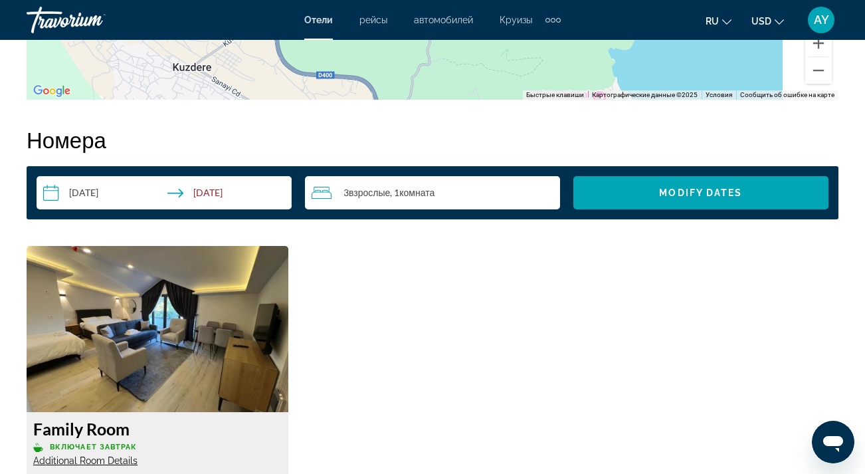
scroll to position [1726, 0]
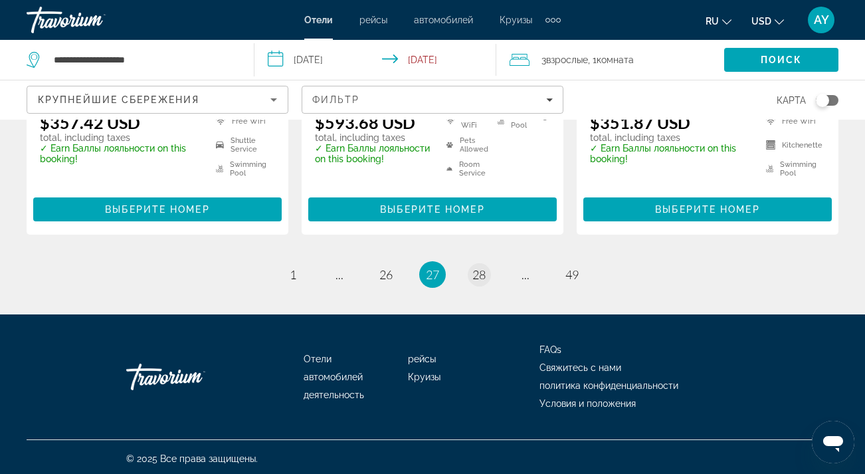
scroll to position [1881, 0]
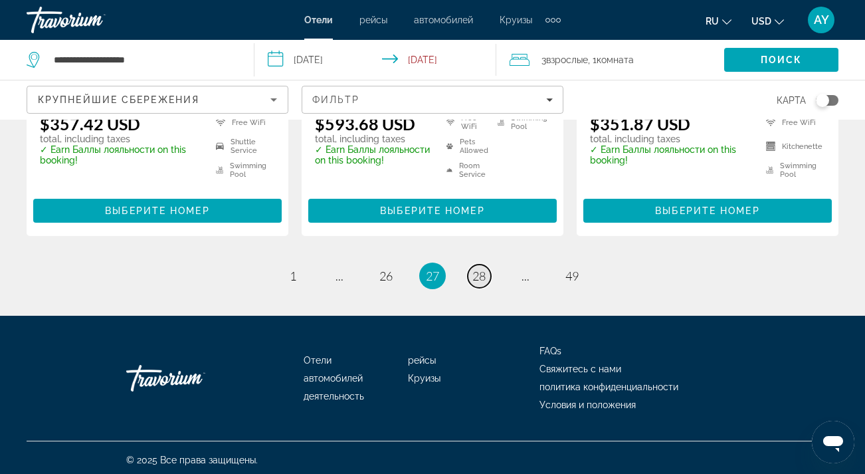
click at [480, 274] on span "28" at bounding box center [478, 275] width 13 height 15
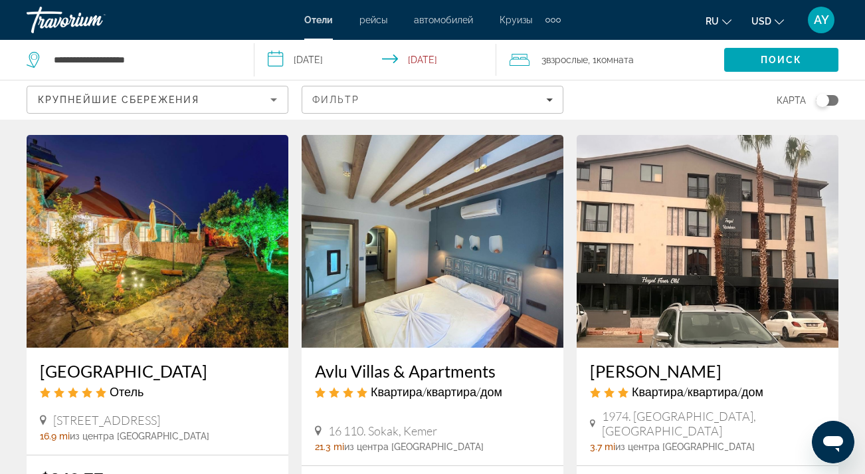
scroll to position [523, 0]
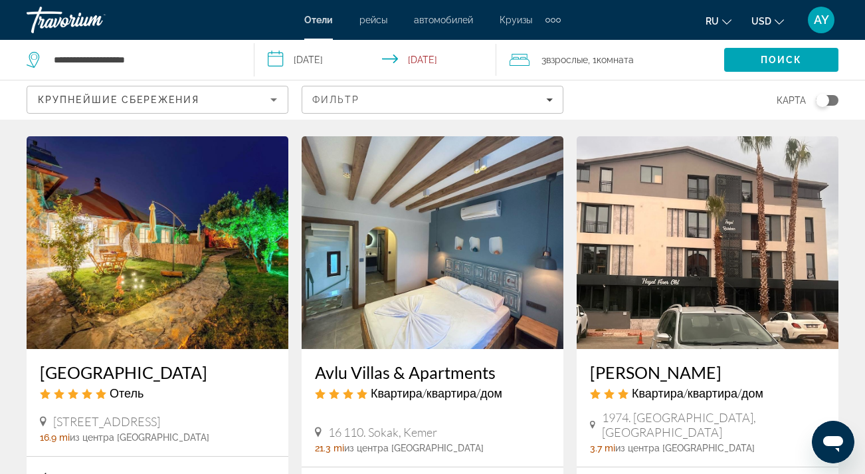
click at [256, 242] on img "Main content" at bounding box center [158, 242] width 262 height 213
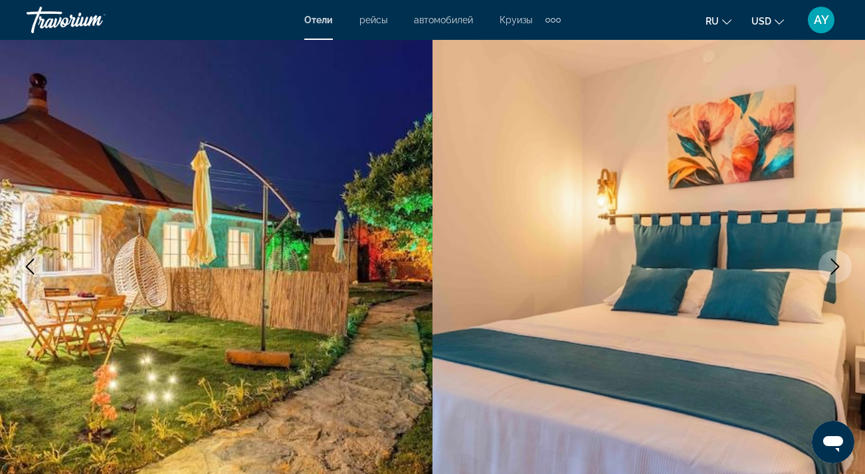
scroll to position [98, 0]
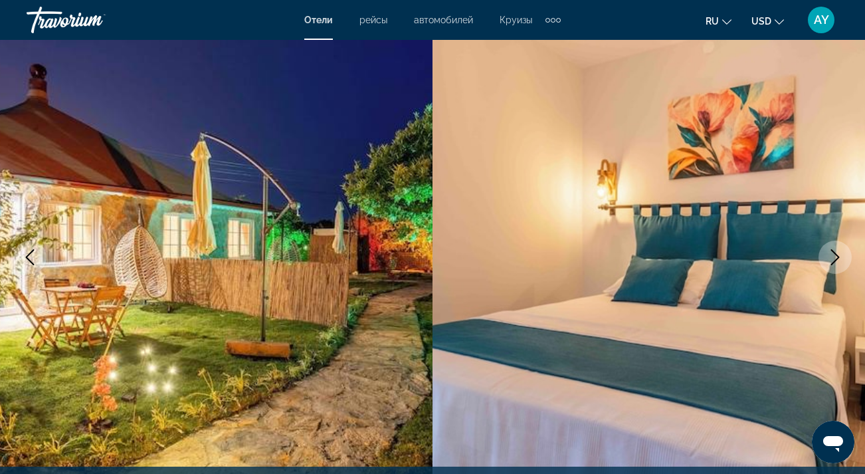
click at [836, 257] on icon "Next image" at bounding box center [835, 257] width 16 height 16
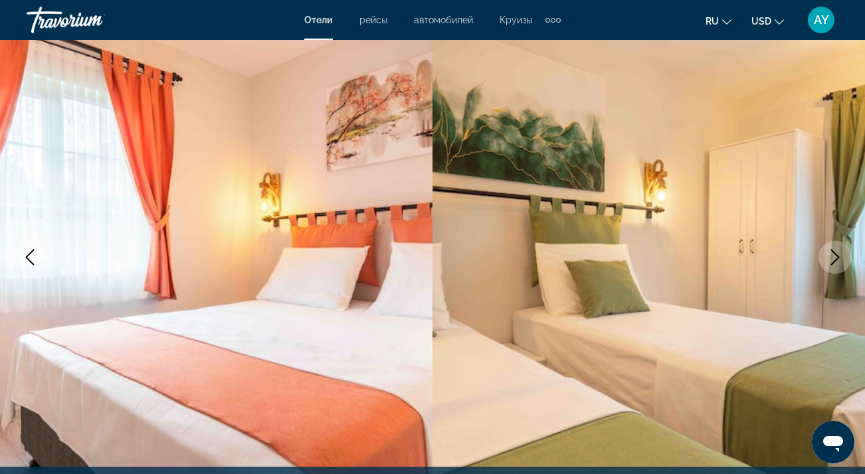
click at [836, 258] on icon "Next image" at bounding box center [835, 257] width 16 height 16
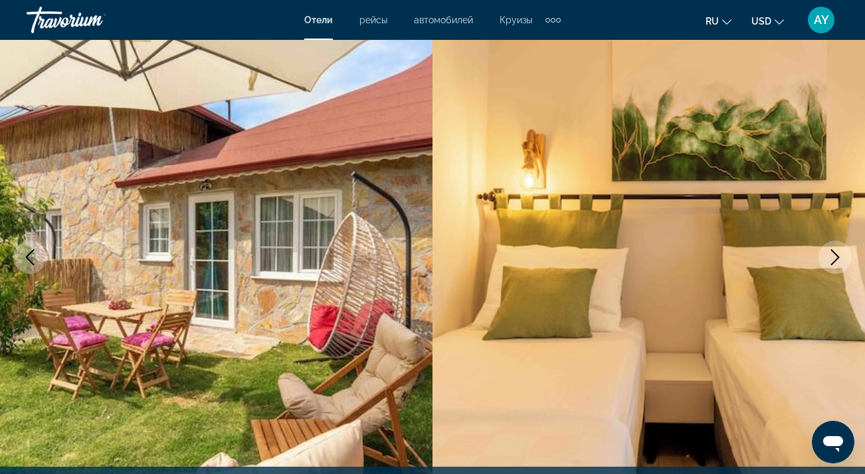
click at [837, 258] on icon "Next image" at bounding box center [835, 257] width 9 height 16
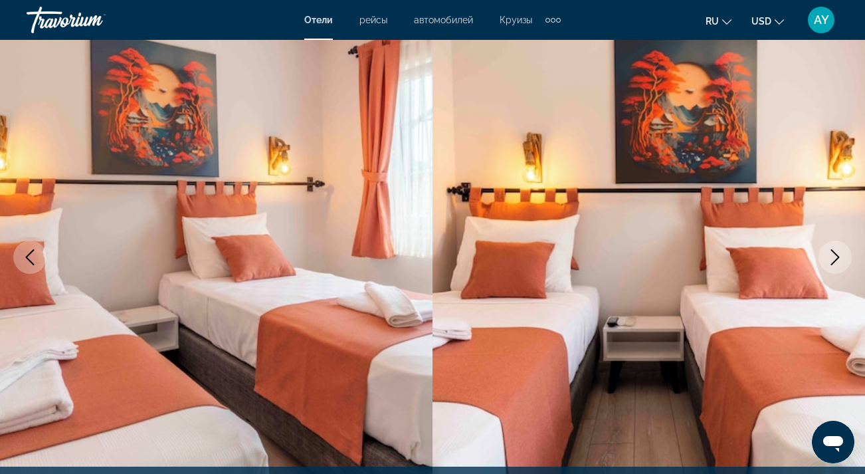
click at [837, 259] on icon "Next image" at bounding box center [835, 257] width 9 height 16
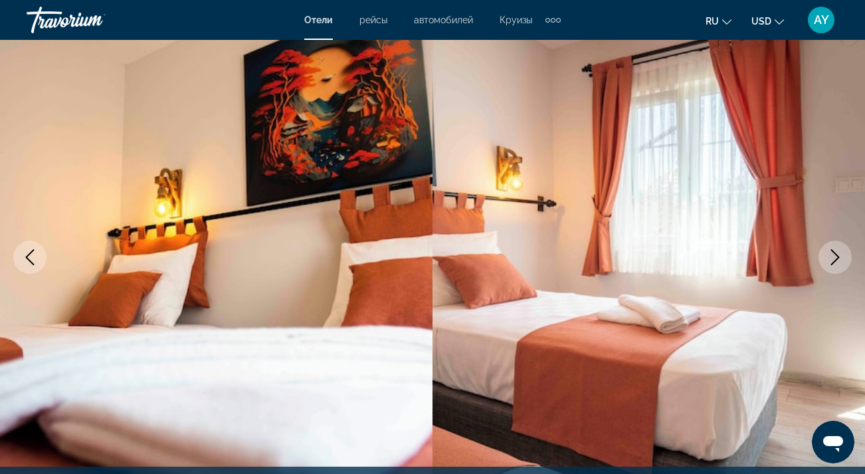
click at [837, 259] on icon "Next image" at bounding box center [835, 257] width 9 height 16
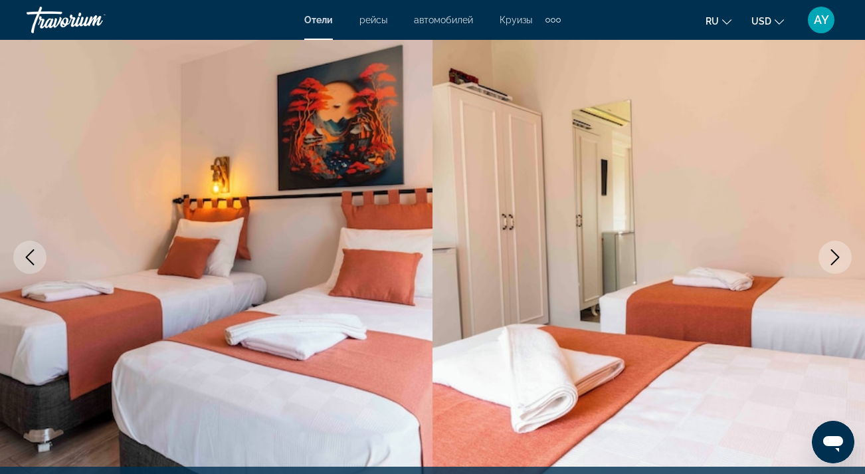
click at [837, 259] on icon "Next image" at bounding box center [835, 257] width 9 height 16
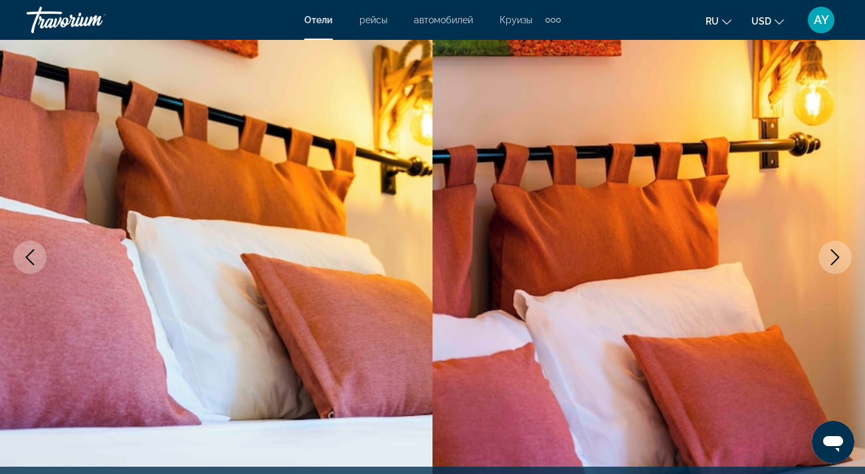
click at [837, 259] on icon "Next image" at bounding box center [835, 257] width 9 height 16
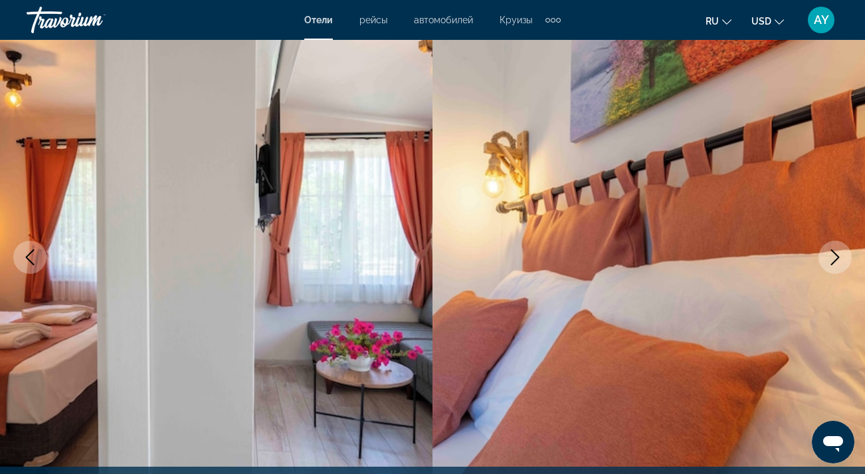
click at [837, 259] on icon "Next image" at bounding box center [835, 257] width 9 height 16
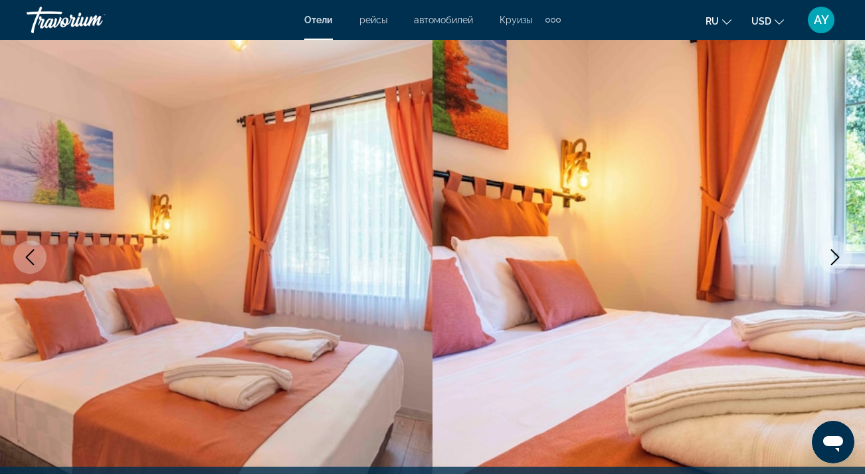
click at [837, 259] on icon "Next image" at bounding box center [835, 257] width 9 height 16
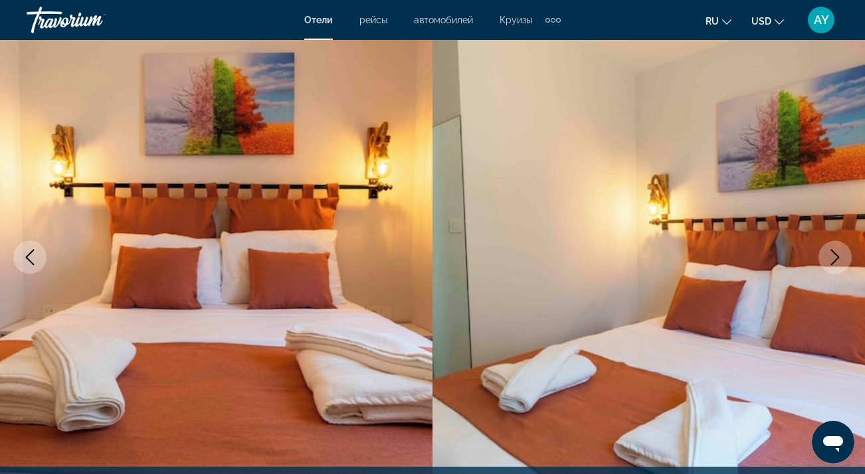
click at [837, 260] on icon "Next image" at bounding box center [835, 257] width 16 height 16
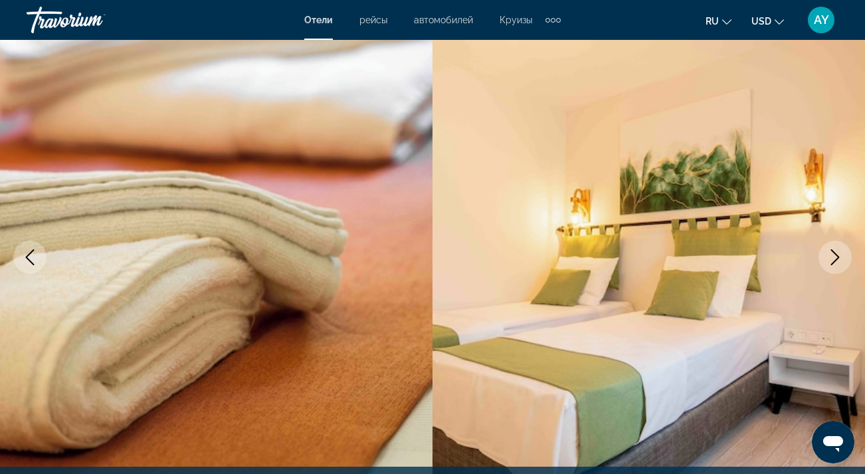
click at [837, 260] on icon "Next image" at bounding box center [835, 257] width 16 height 16
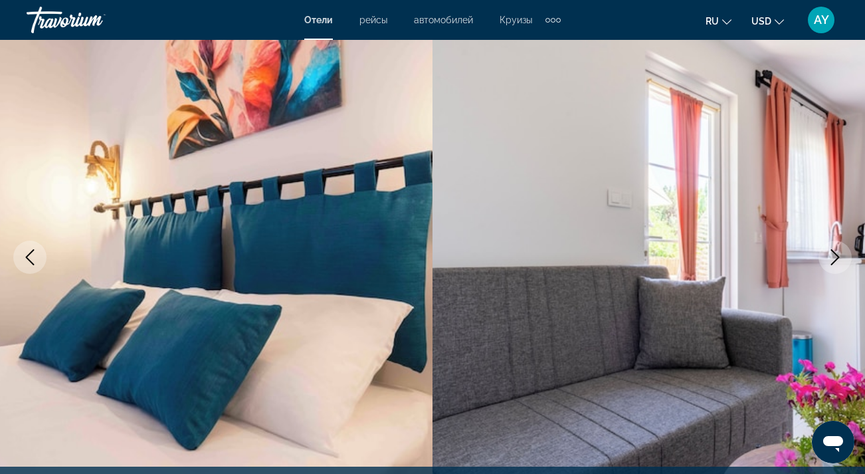
click at [837, 260] on icon "Next image" at bounding box center [835, 257] width 16 height 16
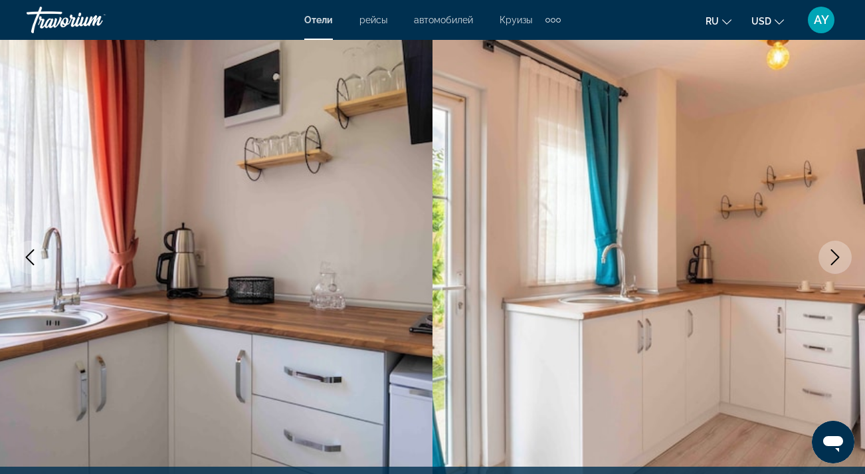
click at [837, 261] on icon "Next image" at bounding box center [835, 257] width 16 height 16
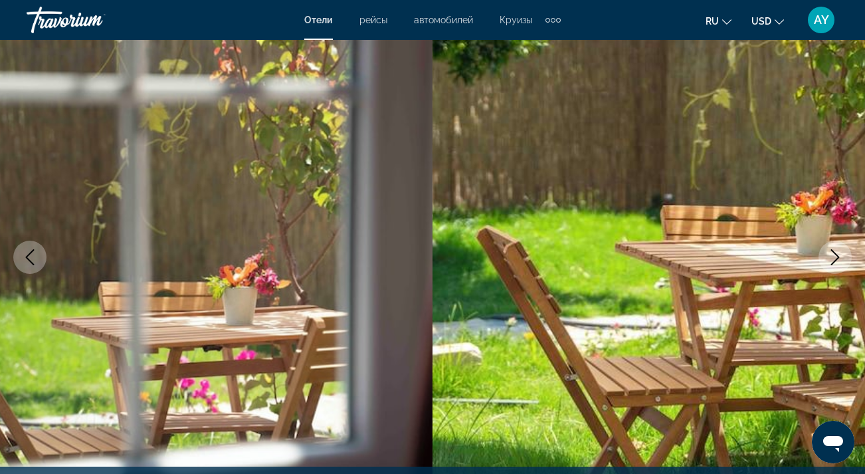
scroll to position [108, 0]
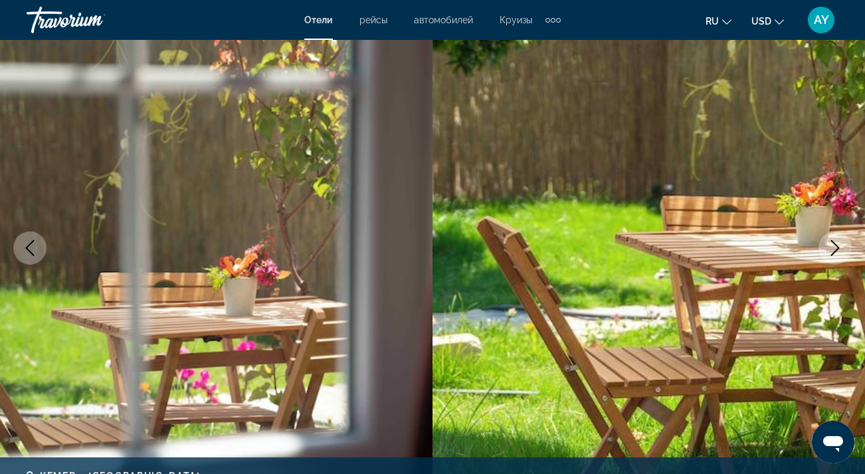
click at [824, 251] on button "Next image" at bounding box center [835, 247] width 33 height 33
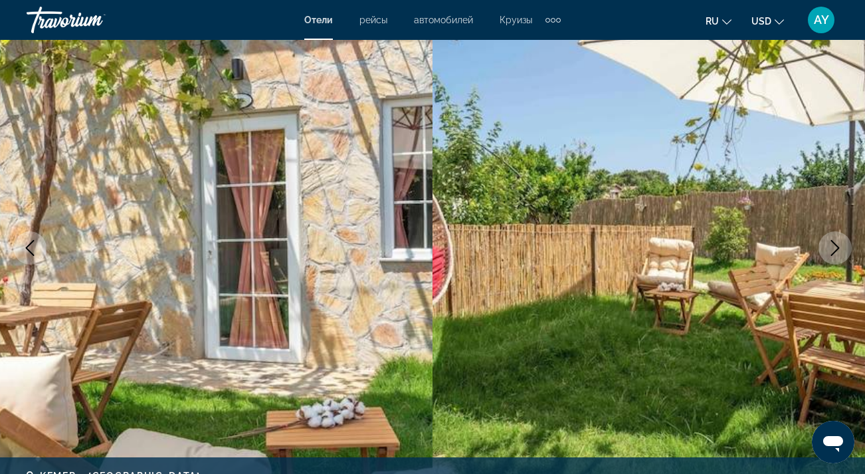
click at [835, 249] on icon "Next image" at bounding box center [835, 248] width 16 height 16
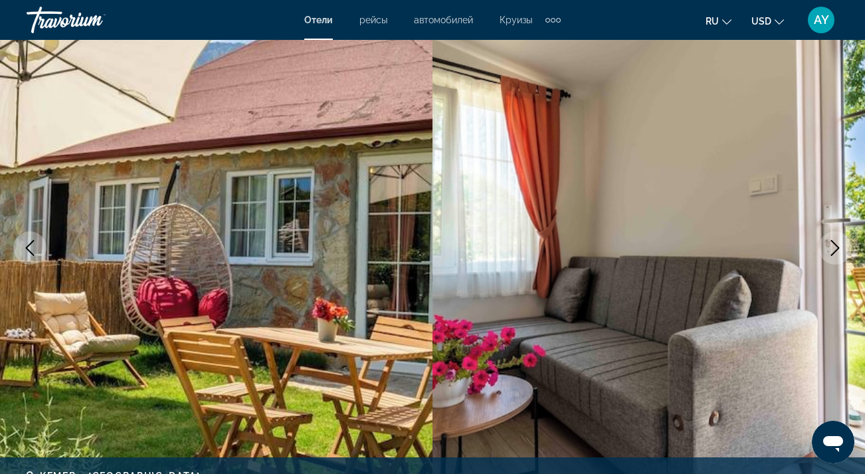
click at [835, 249] on icon "Next image" at bounding box center [835, 248] width 16 height 16
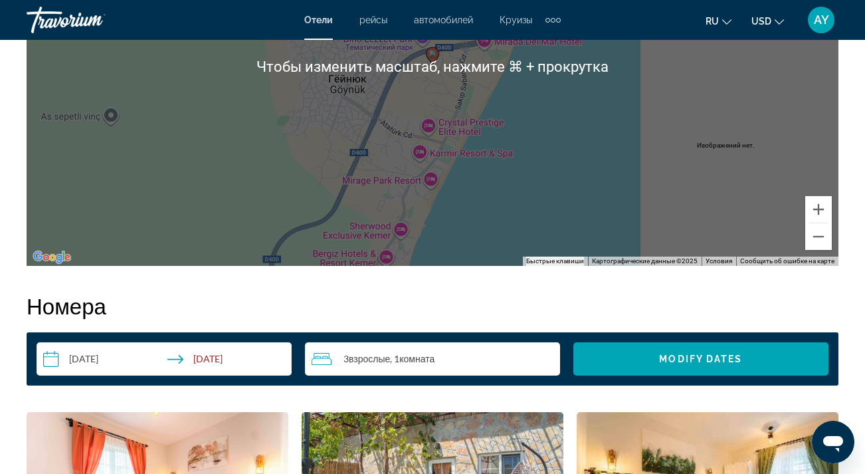
scroll to position [1659, 0]
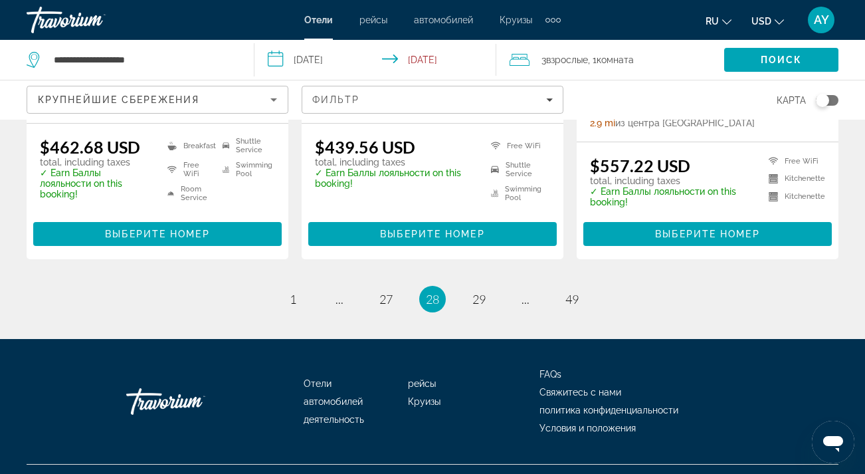
scroll to position [1866, 0]
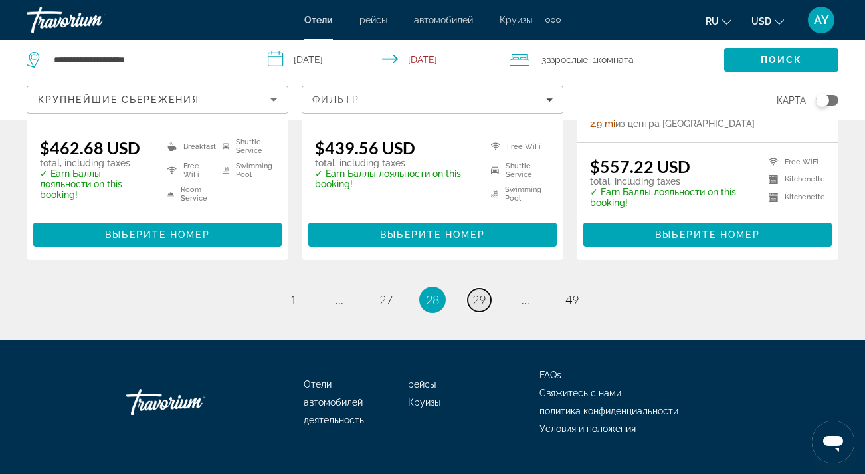
click at [481, 292] on span "29" at bounding box center [478, 299] width 13 height 15
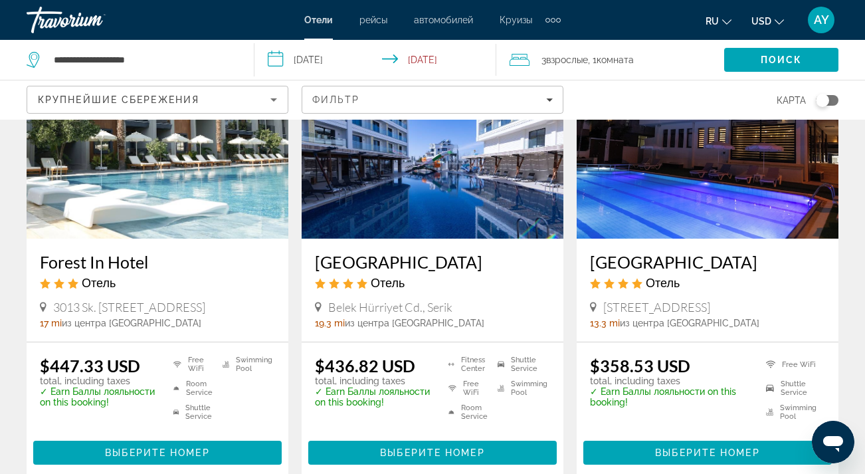
scroll to position [136, 0]
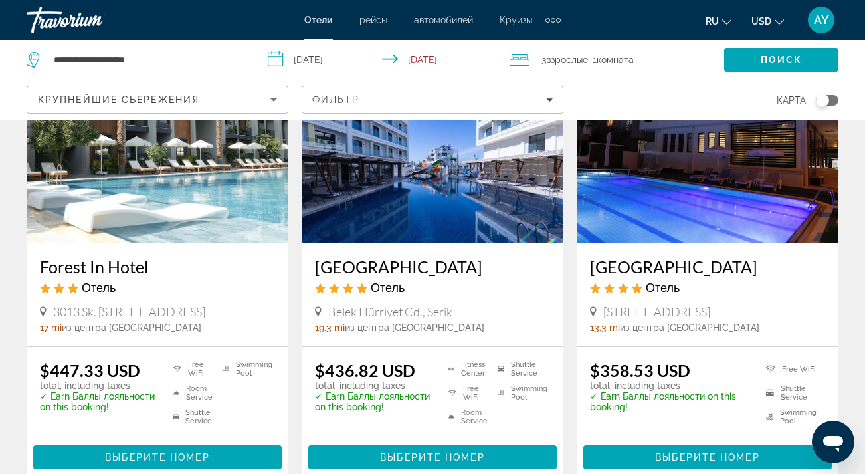
click at [676, 199] on img "Main content" at bounding box center [708, 137] width 262 height 213
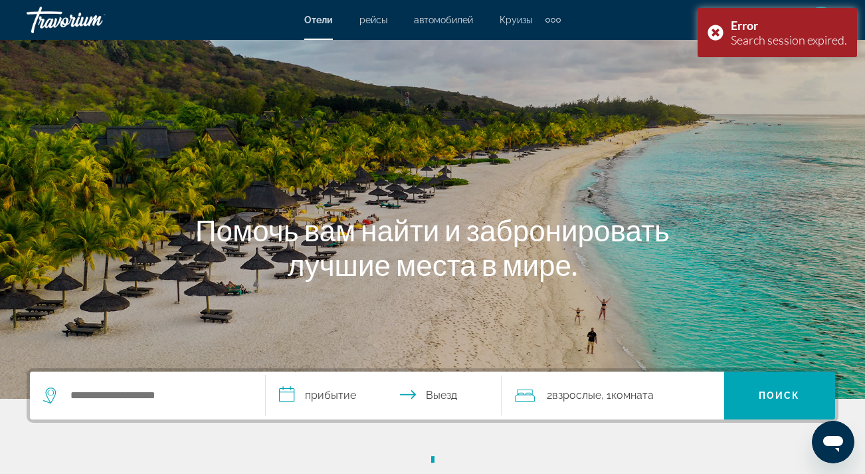
scroll to position [22, 0]
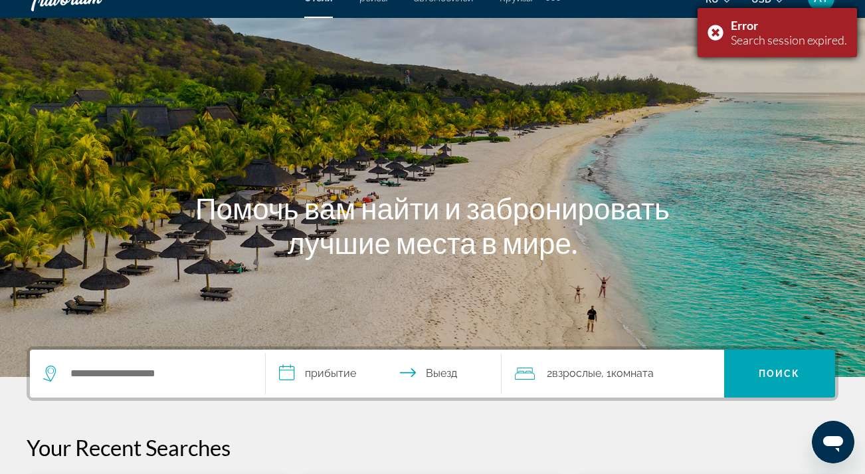
click at [718, 27] on div "Error Search session expired." at bounding box center [777, 32] width 159 height 49
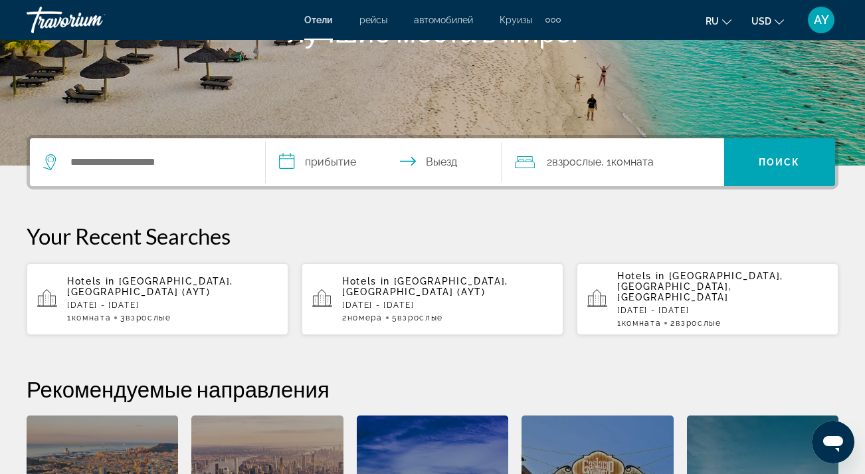
scroll to position [316, 0]
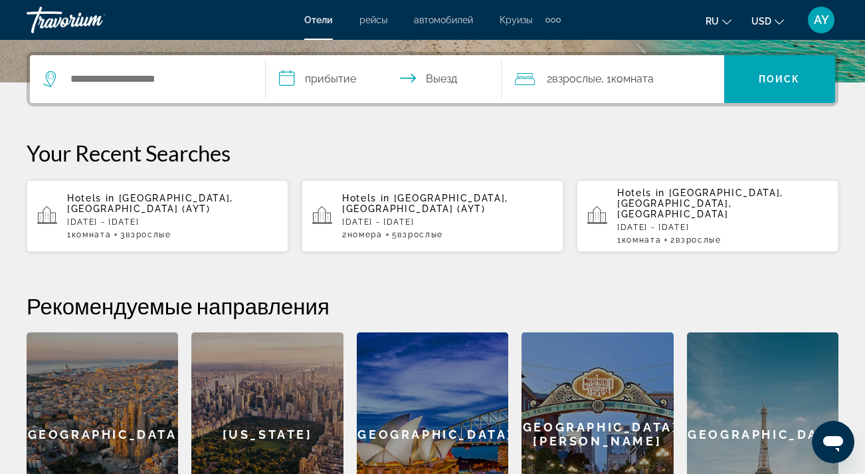
click at [208, 199] on span "[GEOGRAPHIC_DATA], [GEOGRAPHIC_DATA] (AYT)" at bounding box center [150, 203] width 166 height 21
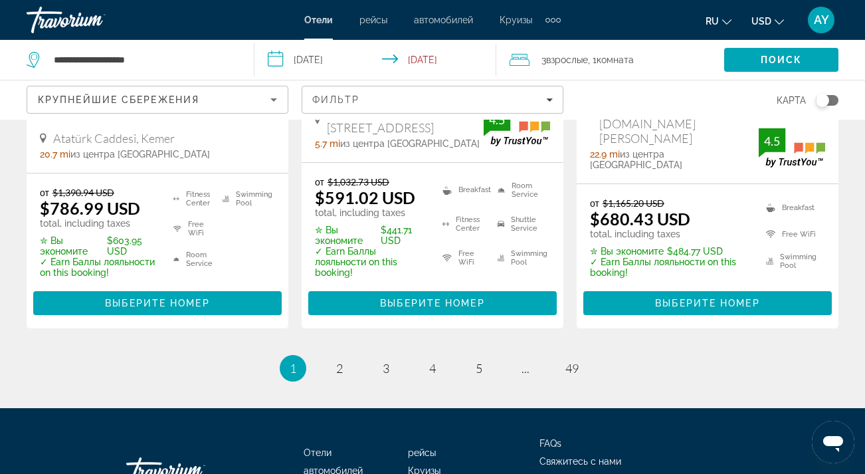
scroll to position [2030, 0]
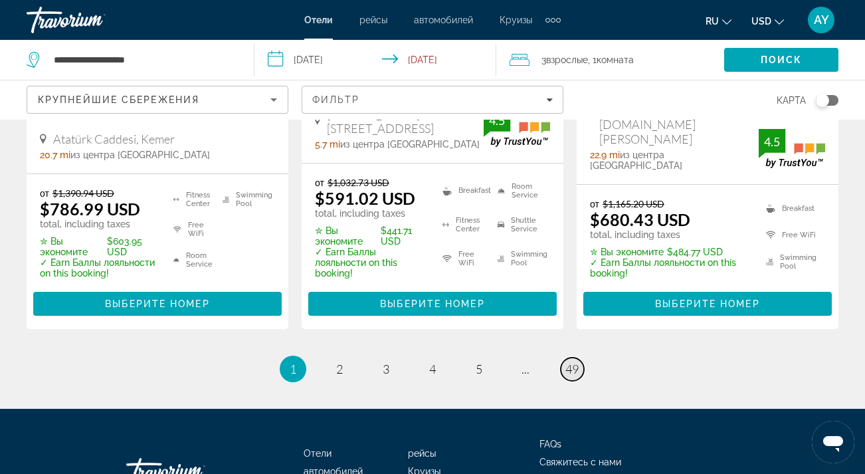
click at [573, 361] on span "49" at bounding box center [571, 368] width 13 height 15
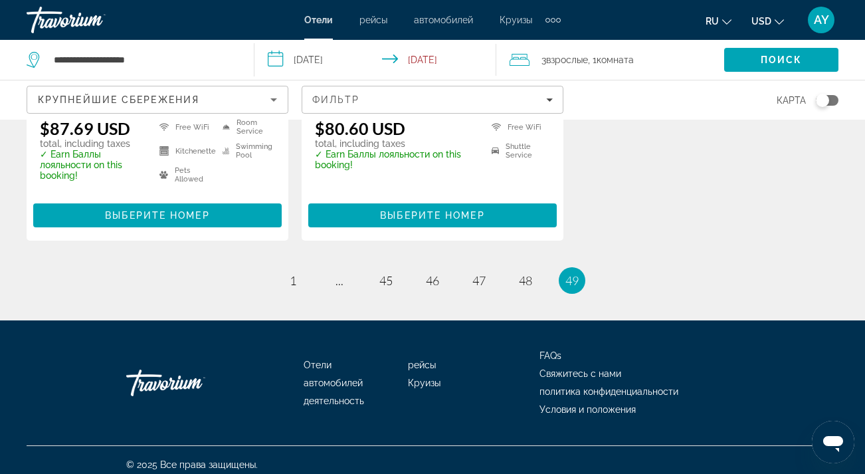
scroll to position [1388, 0]
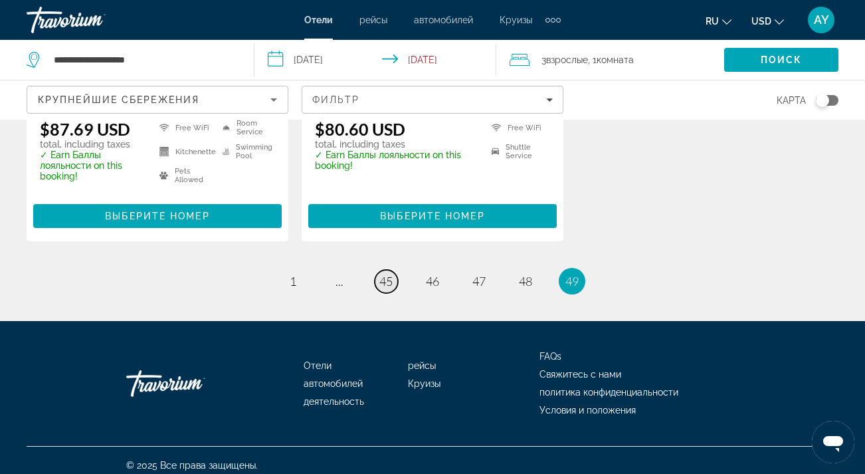
click at [386, 274] on span "45" at bounding box center [385, 281] width 13 height 15
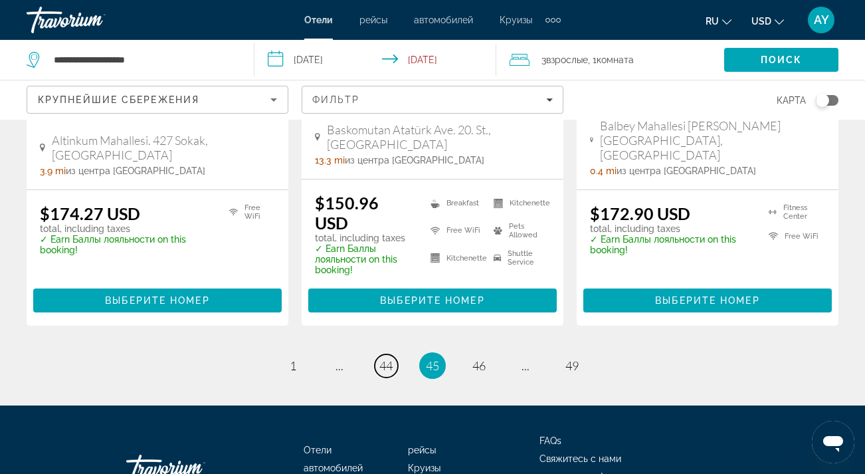
scroll to position [1848, 0]
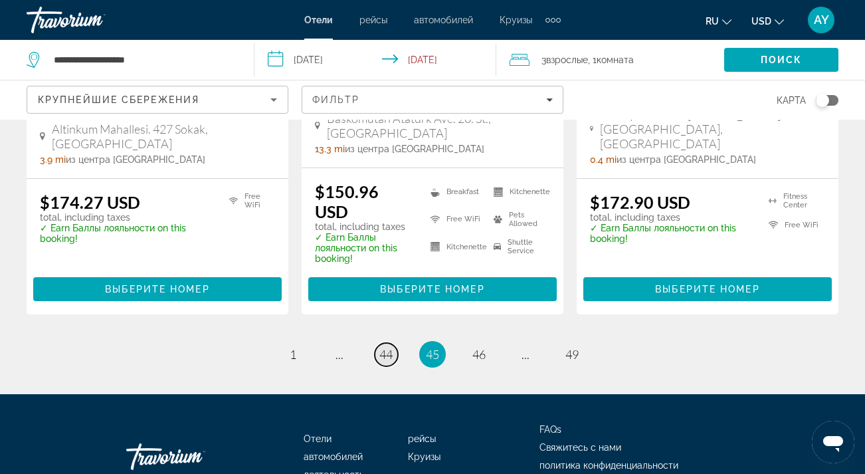
click at [389, 347] on span "44" at bounding box center [385, 354] width 13 height 15
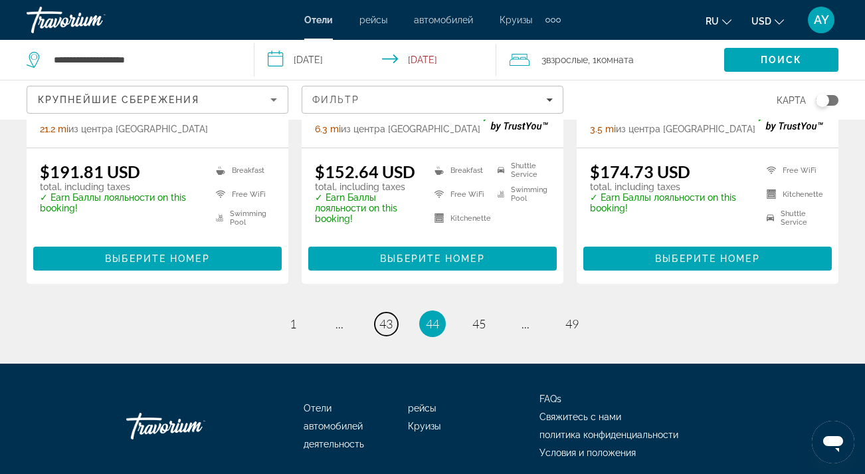
scroll to position [1881, 0]
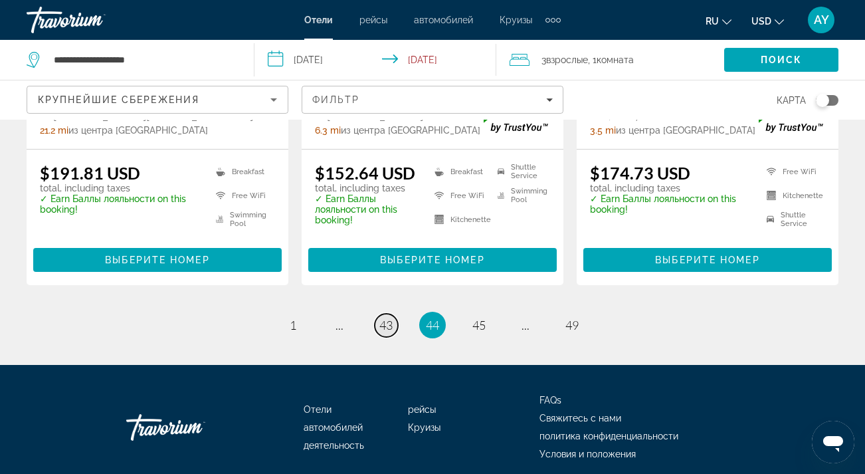
click at [389, 318] on span "43" at bounding box center [385, 325] width 13 height 15
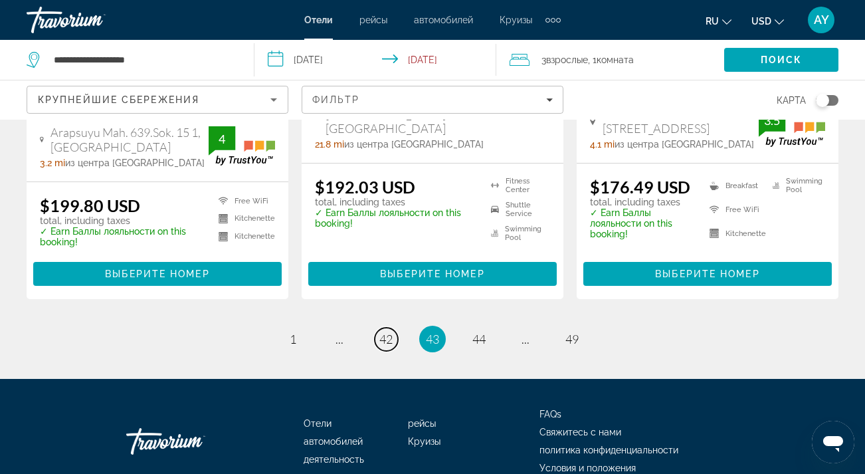
scroll to position [1866, 0]
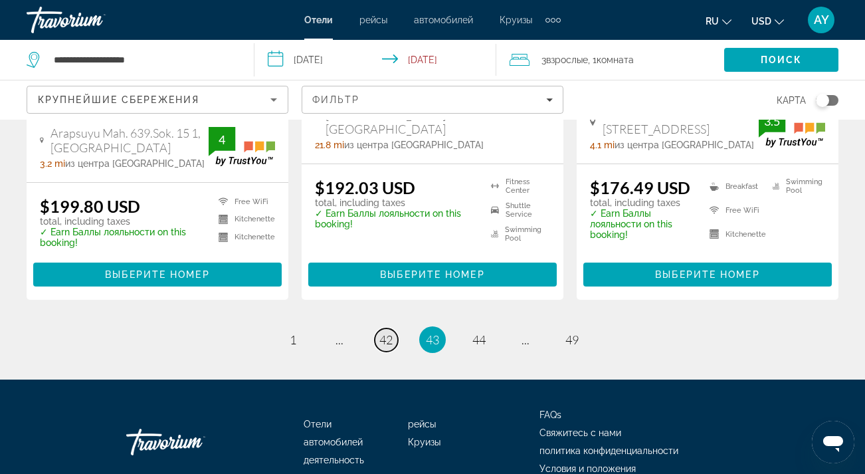
click at [387, 332] on span "42" at bounding box center [385, 339] width 13 height 15
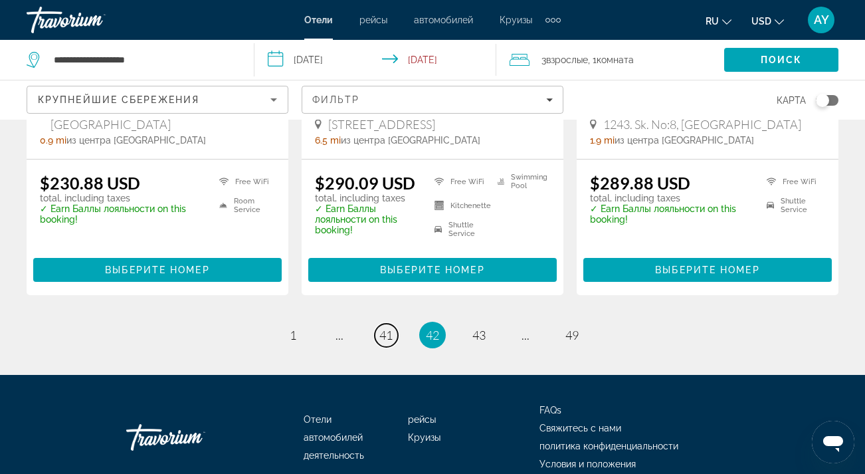
scroll to position [1852, 0]
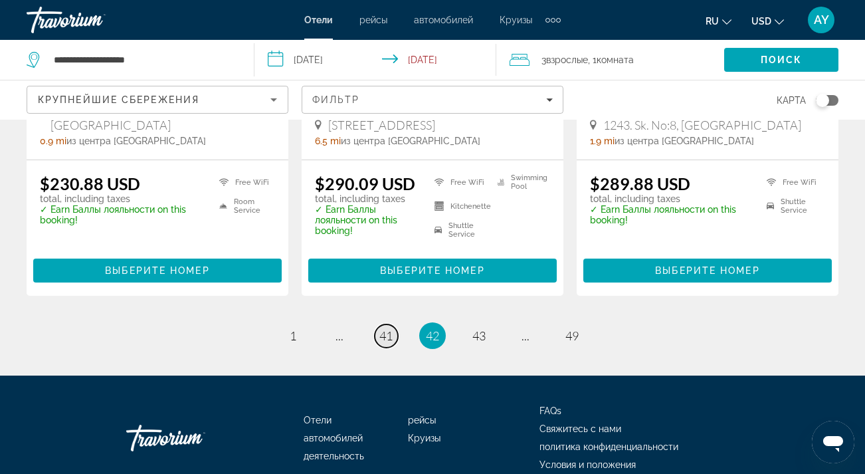
click at [387, 328] on span "41" at bounding box center [385, 335] width 13 height 15
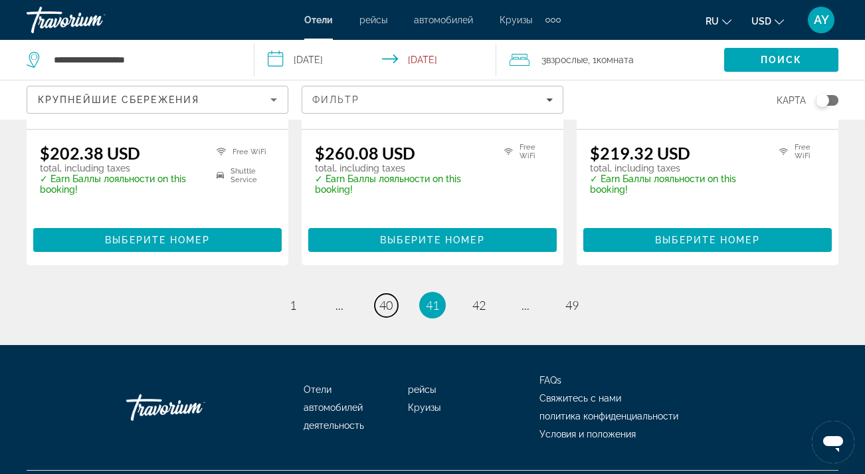
scroll to position [1837, 0]
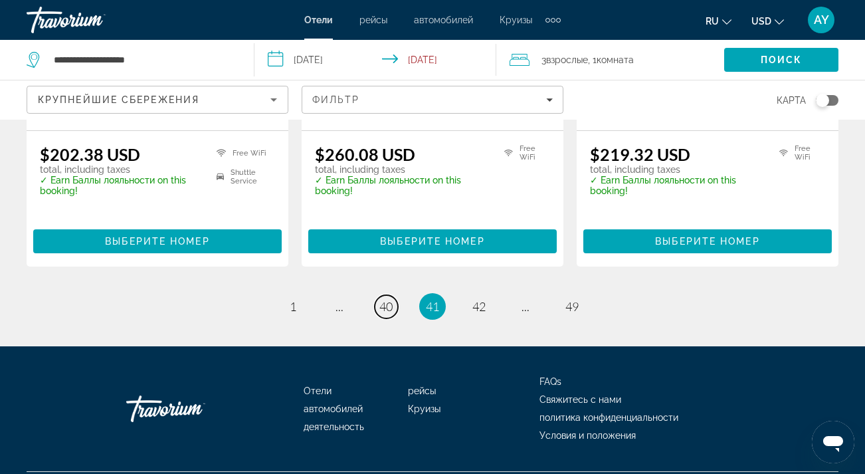
click at [387, 299] on span "40" at bounding box center [385, 306] width 13 height 15
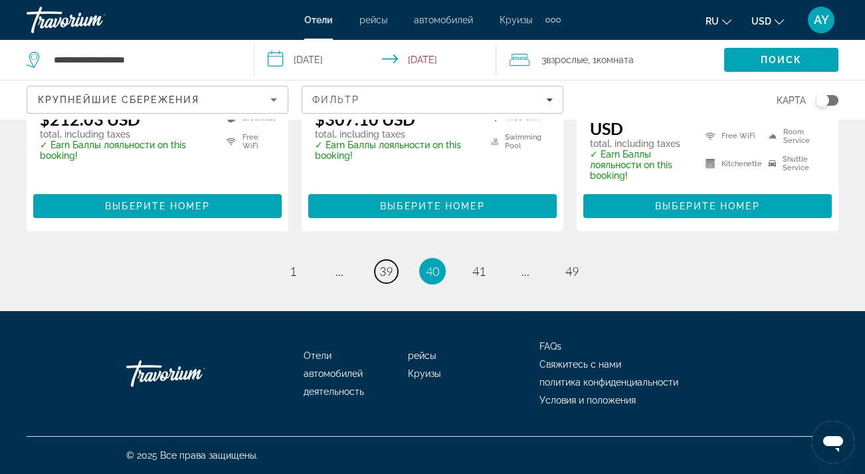
scroll to position [1892, 0]
click at [387, 274] on span "39" at bounding box center [385, 271] width 13 height 15
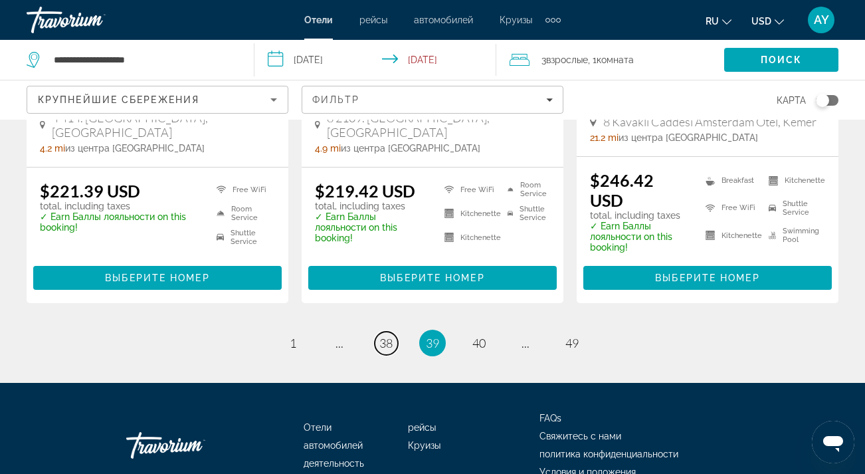
scroll to position [1921, 0]
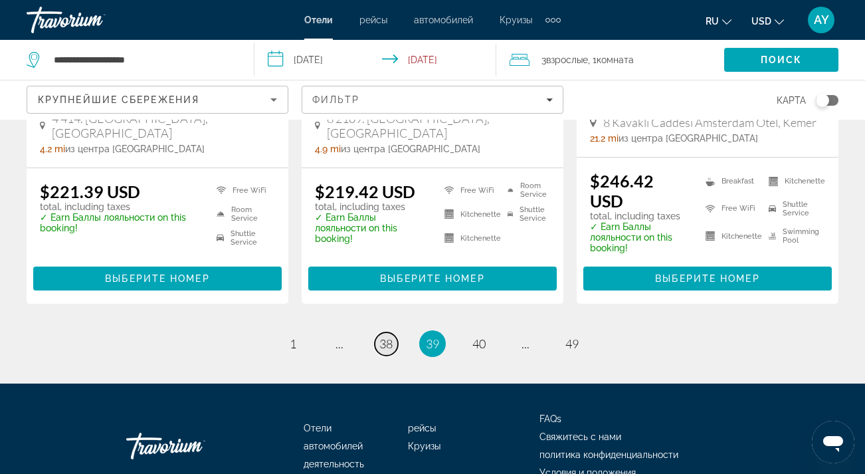
click at [387, 336] on span "38" at bounding box center [385, 343] width 13 height 15
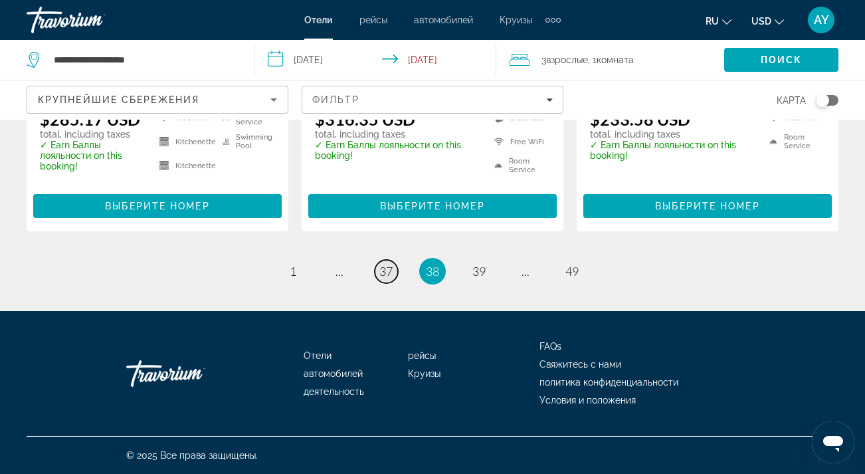
scroll to position [1930, 0]
click at [387, 273] on span "37" at bounding box center [385, 271] width 13 height 15
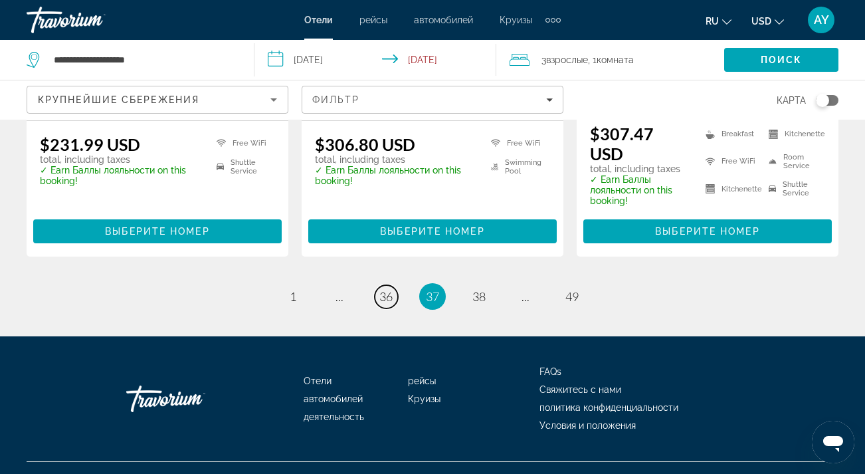
scroll to position [1880, 0]
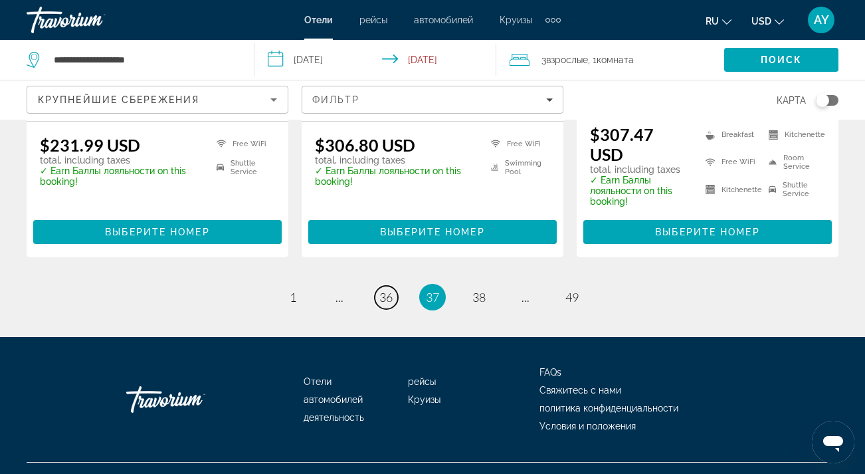
click at [387, 290] on span "36" at bounding box center [385, 297] width 13 height 15
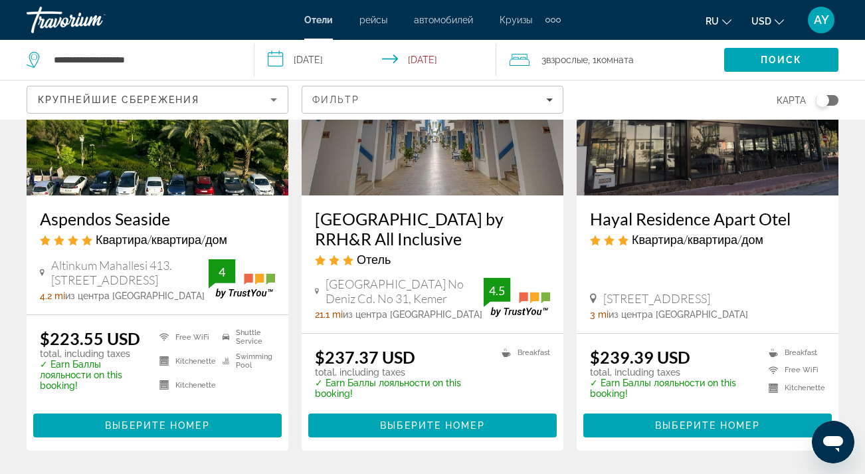
scroll to position [1709, 0]
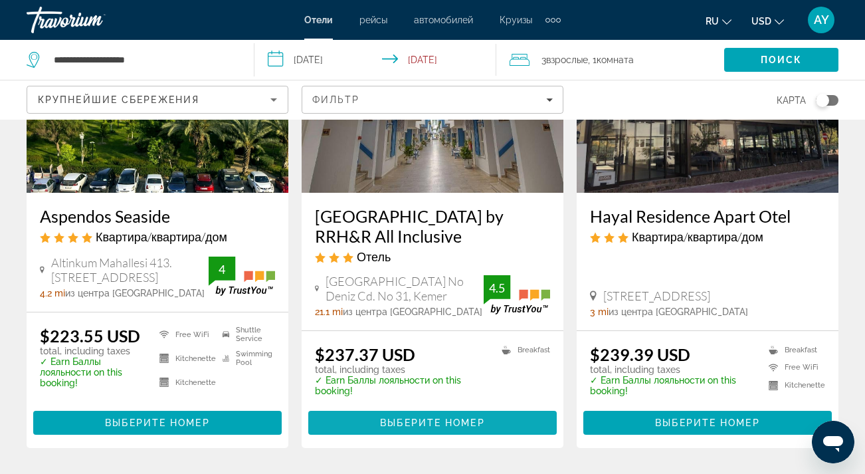
click at [433, 417] on span "Выберите номер" at bounding box center [432, 422] width 104 height 11
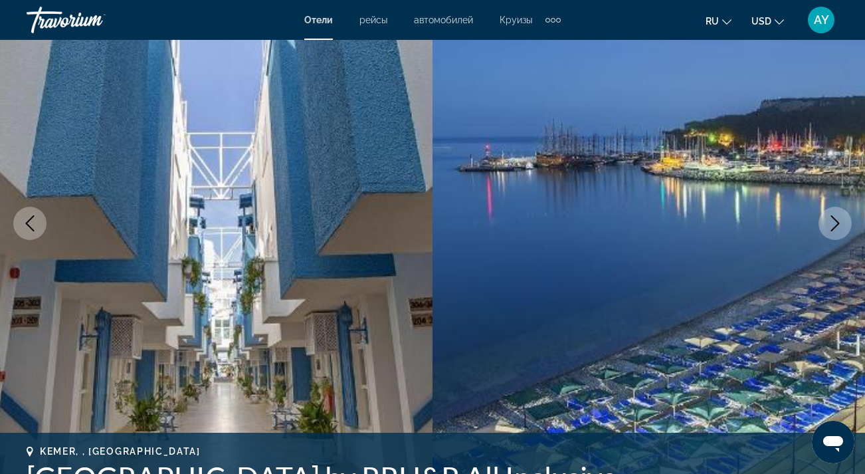
scroll to position [131, 0]
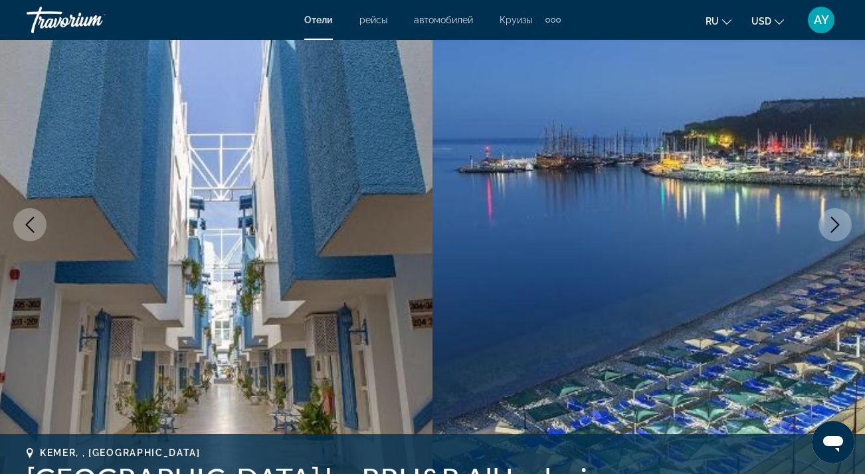
click at [829, 219] on icon "Next image" at bounding box center [835, 225] width 16 height 16
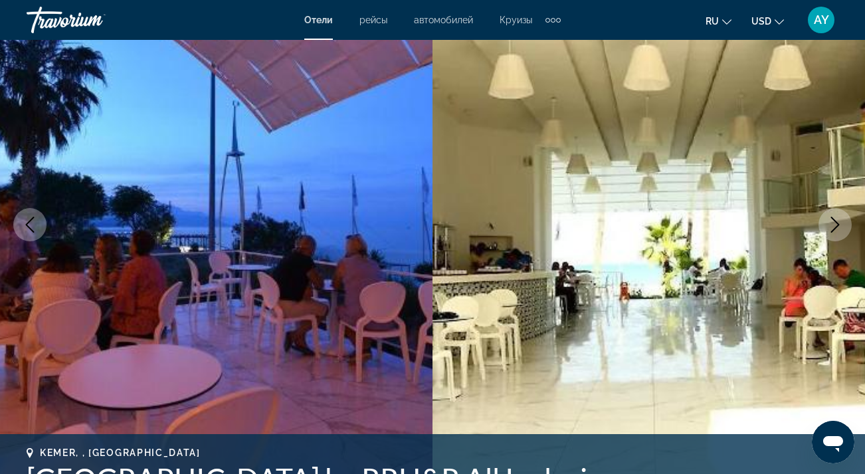
click at [829, 220] on icon "Next image" at bounding box center [835, 225] width 16 height 16
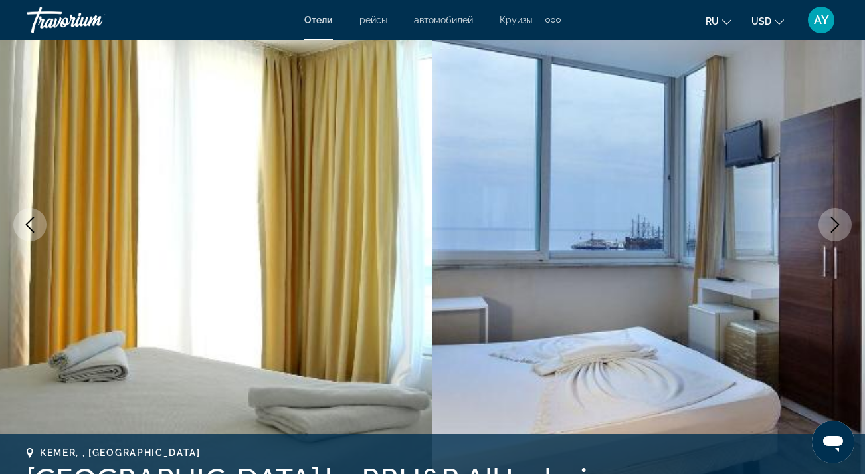
click at [829, 220] on icon "Next image" at bounding box center [835, 225] width 16 height 16
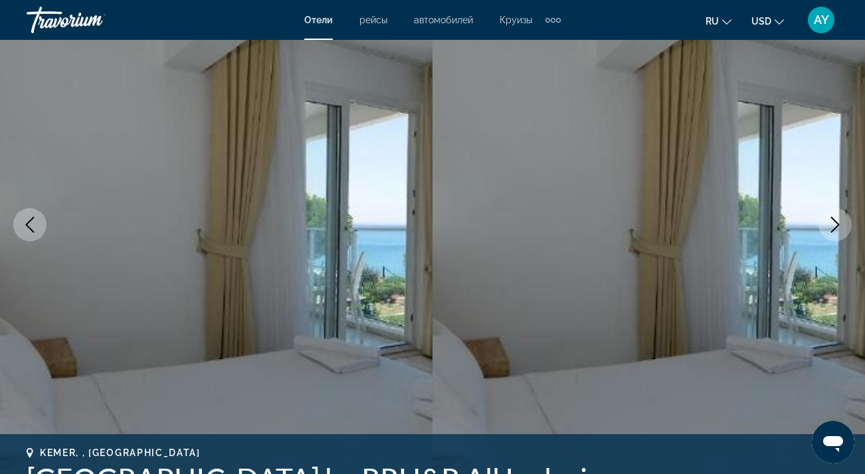
click at [829, 220] on icon "Next image" at bounding box center [835, 225] width 16 height 16
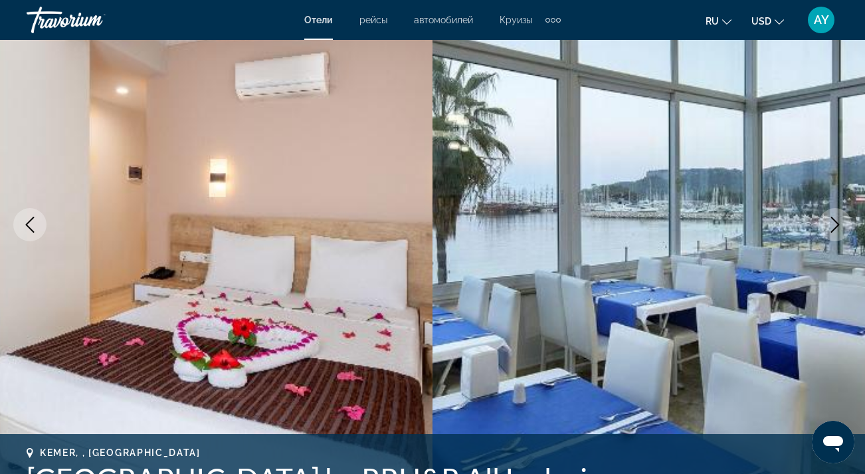
click at [829, 220] on icon "Next image" at bounding box center [835, 225] width 16 height 16
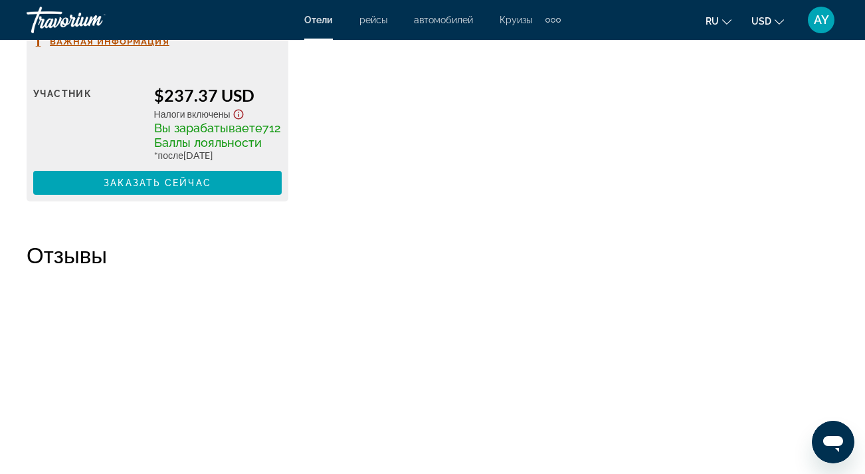
scroll to position [2364, 0]
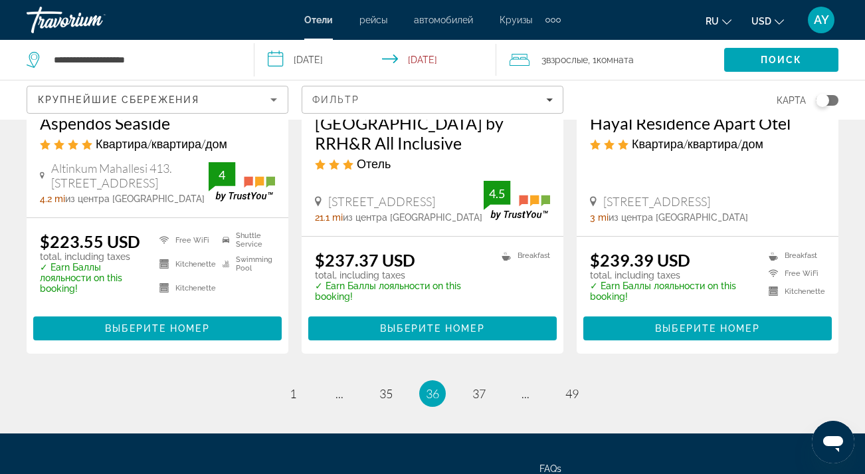
scroll to position [1783, 0]
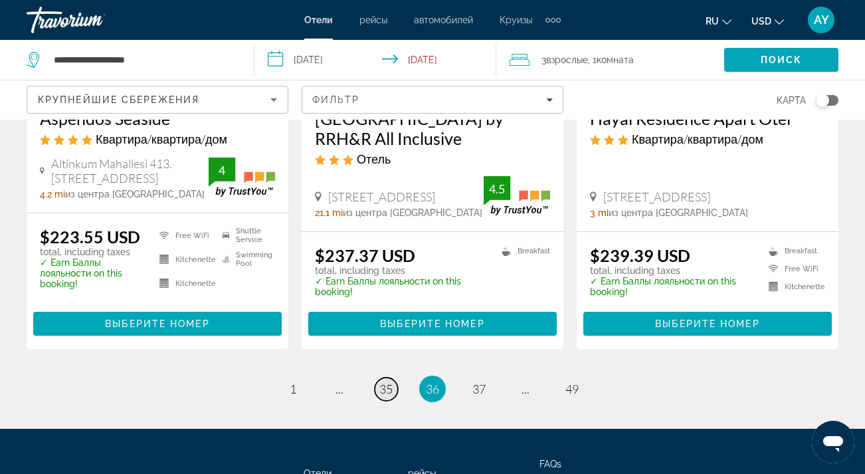
click at [385, 381] on span "35" at bounding box center [385, 388] width 13 height 15
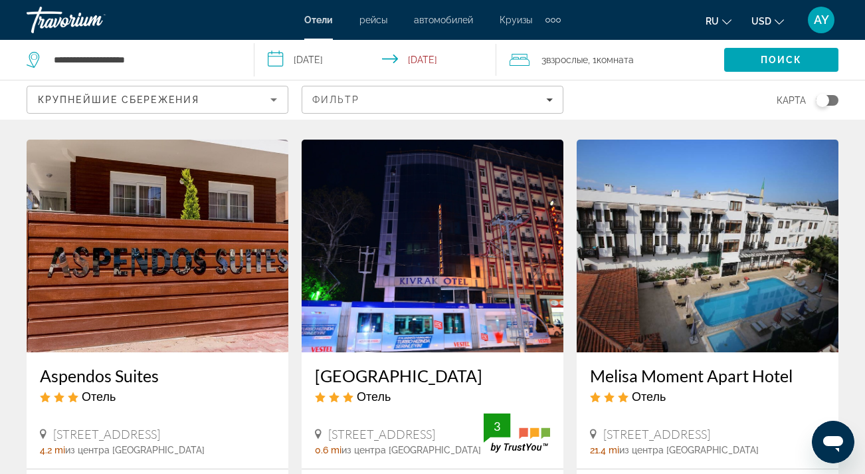
scroll to position [1527, 0]
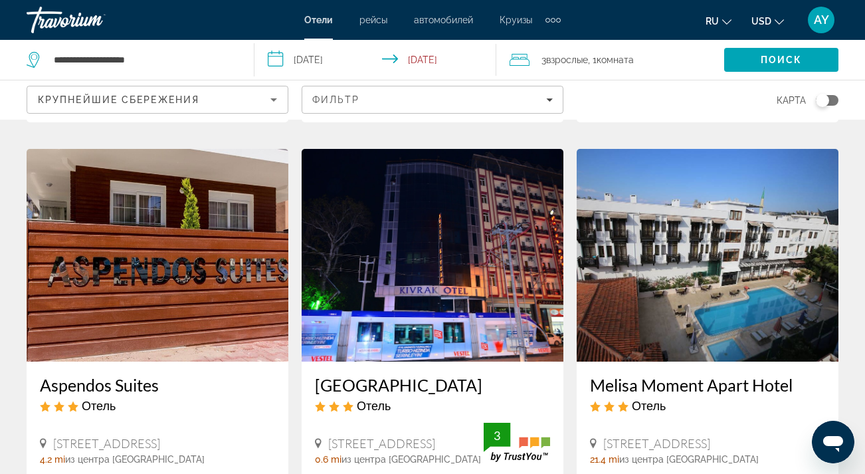
click at [656, 264] on img "Main content" at bounding box center [708, 255] width 262 height 213
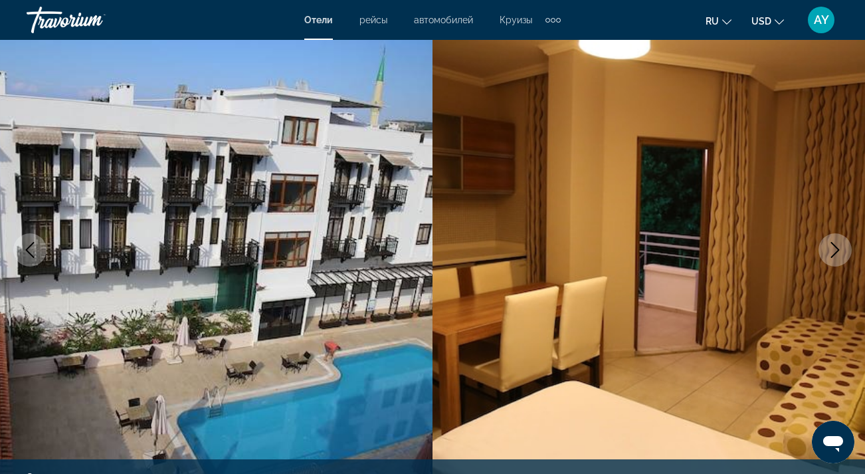
scroll to position [110, 0]
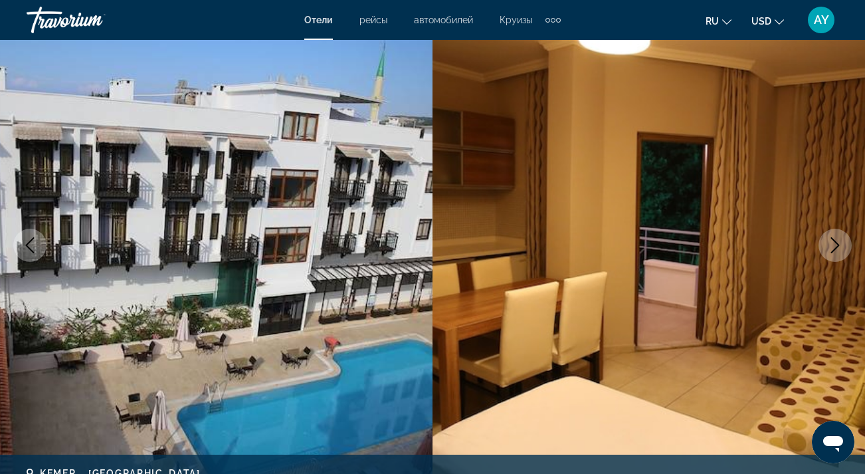
click at [846, 239] on button "Next image" at bounding box center [835, 245] width 33 height 33
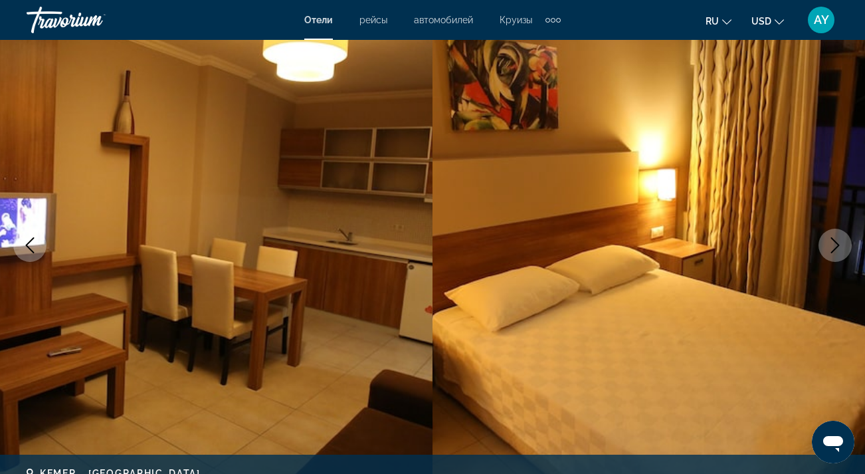
click at [844, 240] on button "Next image" at bounding box center [835, 245] width 33 height 33
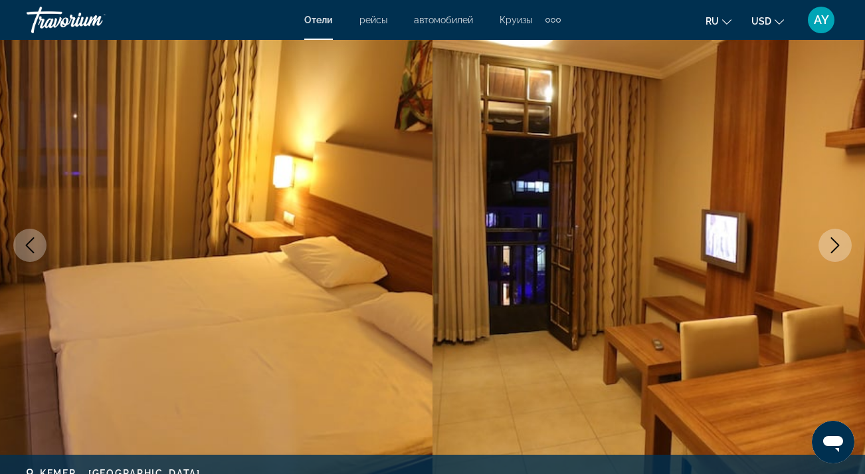
click at [844, 241] on button "Next image" at bounding box center [835, 245] width 33 height 33
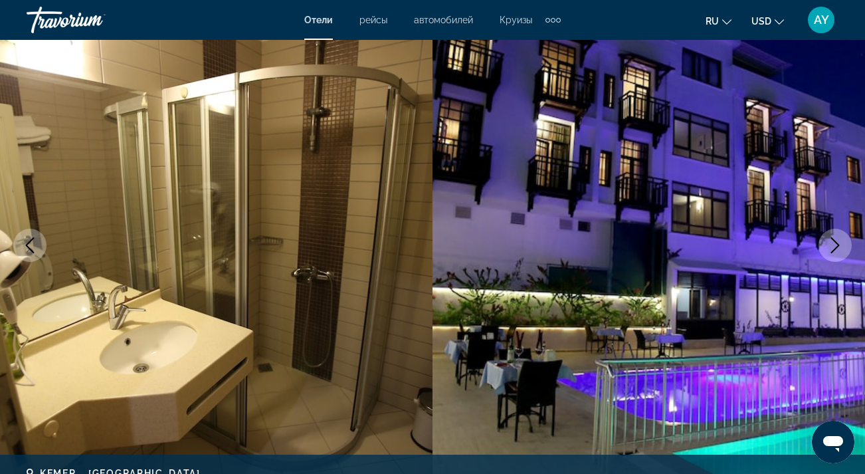
click at [843, 241] on button "Next image" at bounding box center [835, 245] width 33 height 33
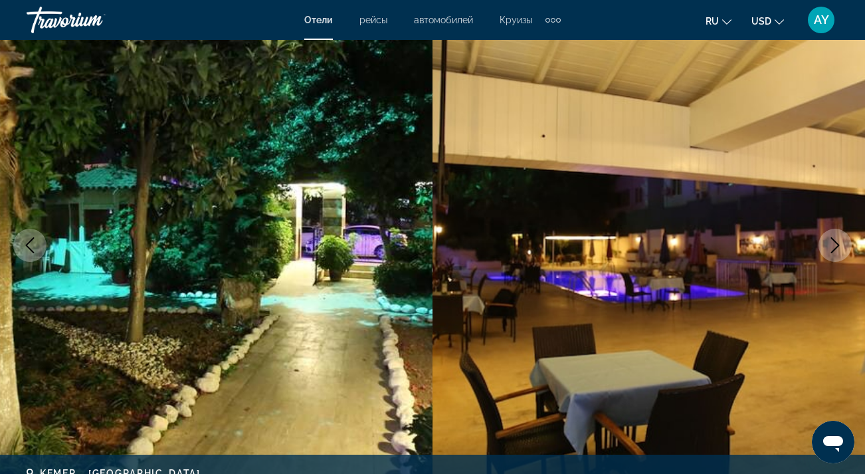
click at [843, 241] on button "Next image" at bounding box center [835, 245] width 33 height 33
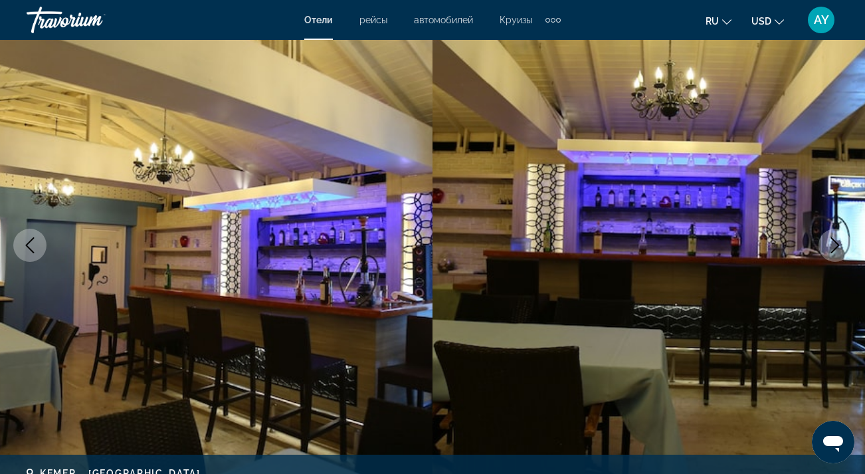
click at [843, 241] on button "Next image" at bounding box center [835, 245] width 33 height 33
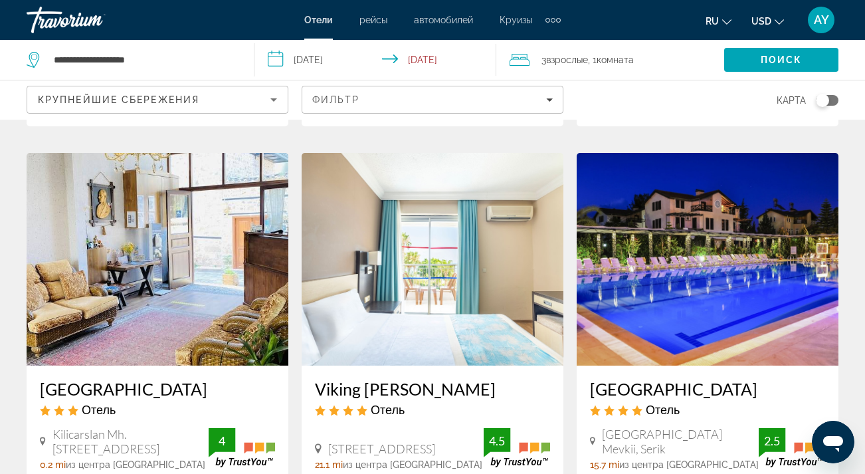
scroll to position [512, 0]
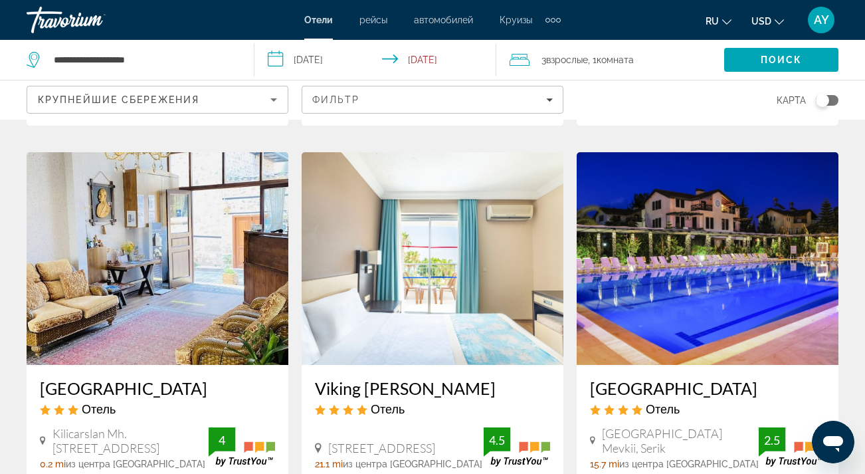
click at [504, 306] on img "Main content" at bounding box center [433, 258] width 262 height 213
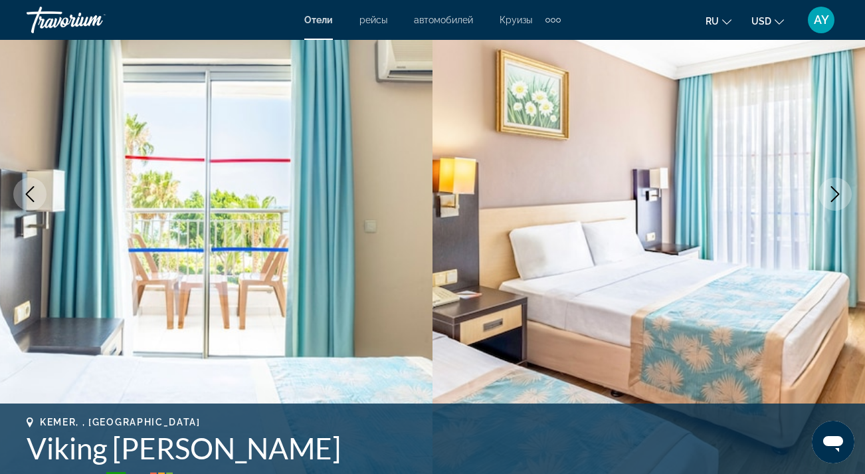
scroll to position [183, 0]
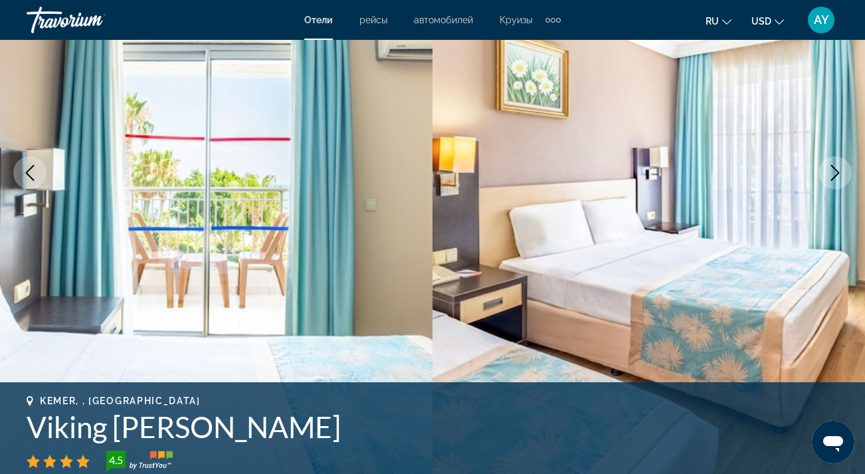
click at [835, 175] on icon "Next image" at bounding box center [835, 173] width 9 height 16
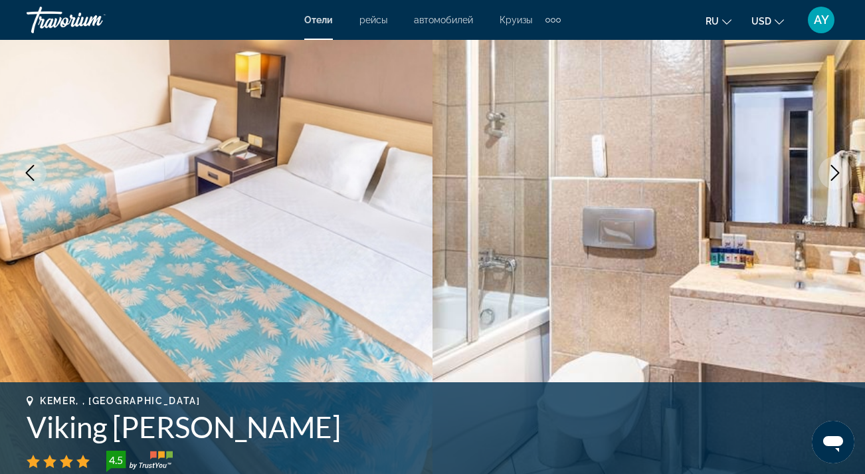
click at [835, 175] on icon "Next image" at bounding box center [835, 173] width 9 height 16
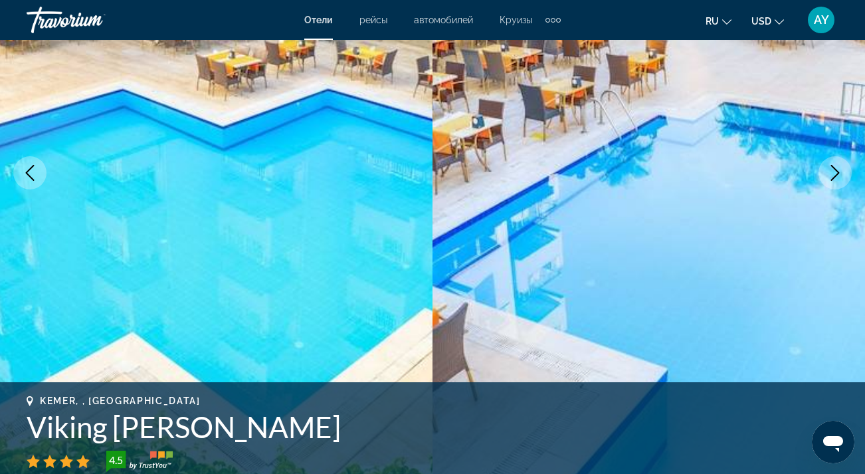
click at [835, 175] on icon "Next image" at bounding box center [835, 173] width 9 height 16
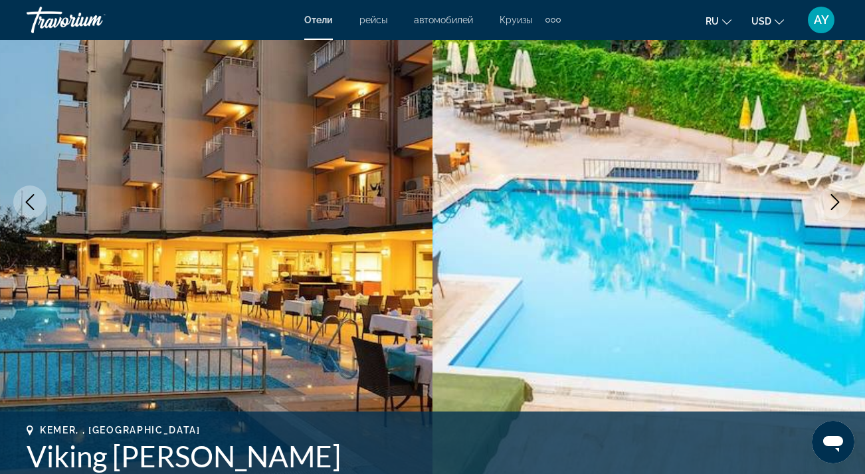
scroll to position [152, 0]
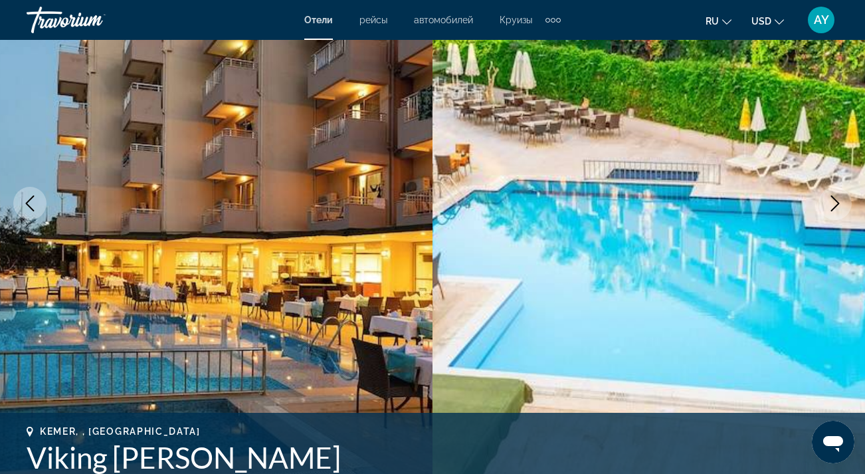
click at [835, 200] on icon "Next image" at bounding box center [835, 203] width 16 height 16
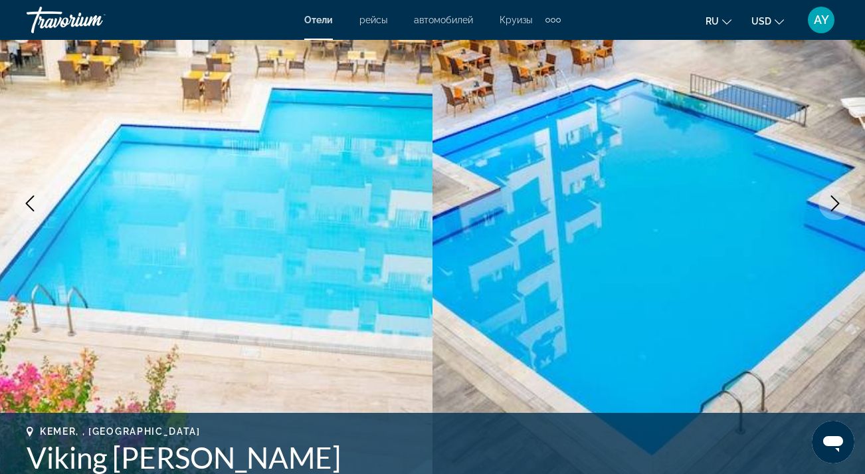
click at [842, 205] on icon "Next image" at bounding box center [835, 203] width 16 height 16
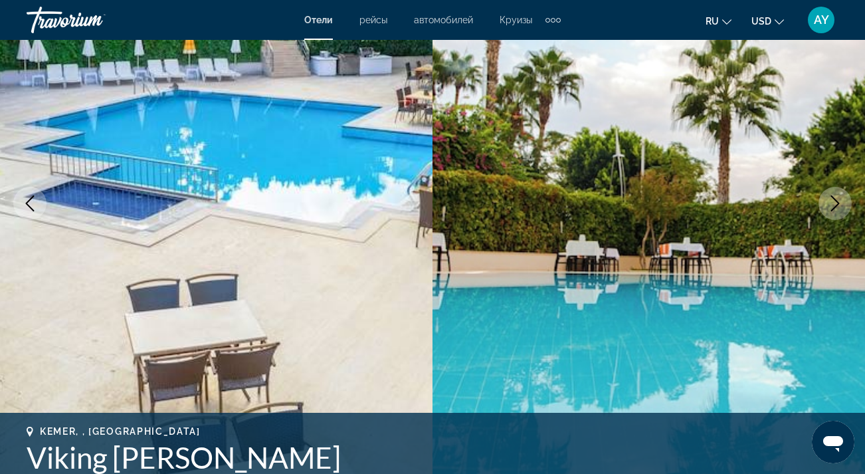
click at [842, 205] on icon "Next image" at bounding box center [835, 203] width 16 height 16
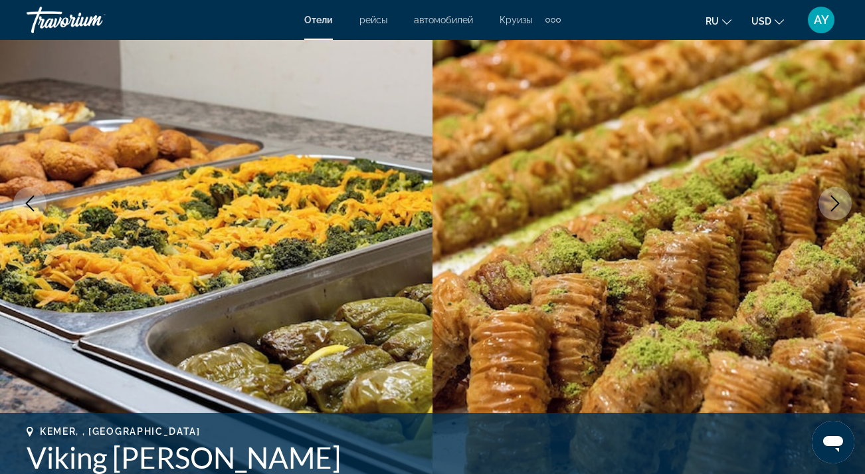
click at [839, 205] on icon "Next image" at bounding box center [835, 203] width 16 height 16
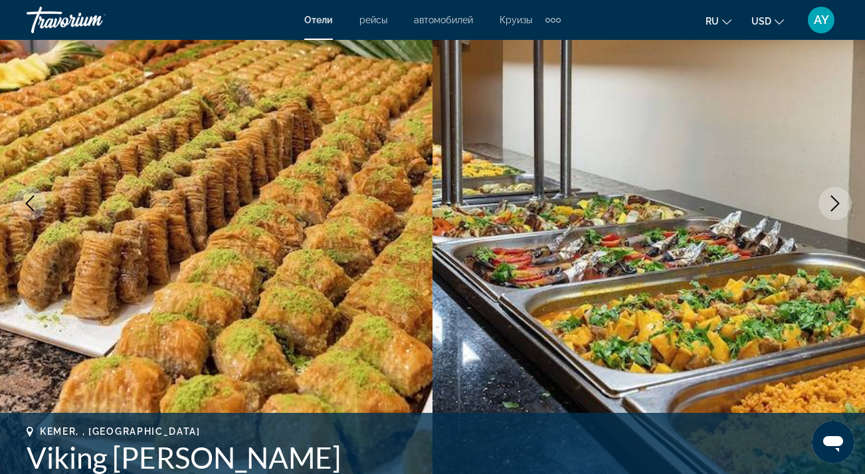
click at [839, 205] on icon "Next image" at bounding box center [835, 203] width 16 height 16
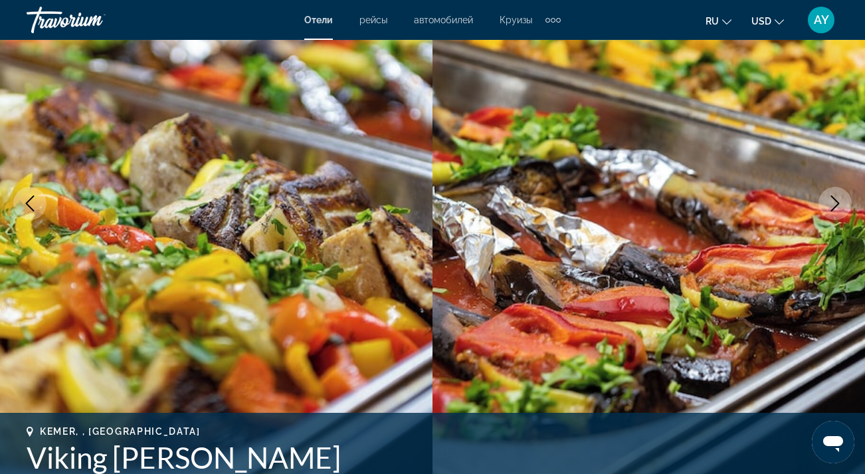
click at [839, 205] on icon "Next image" at bounding box center [835, 203] width 16 height 16
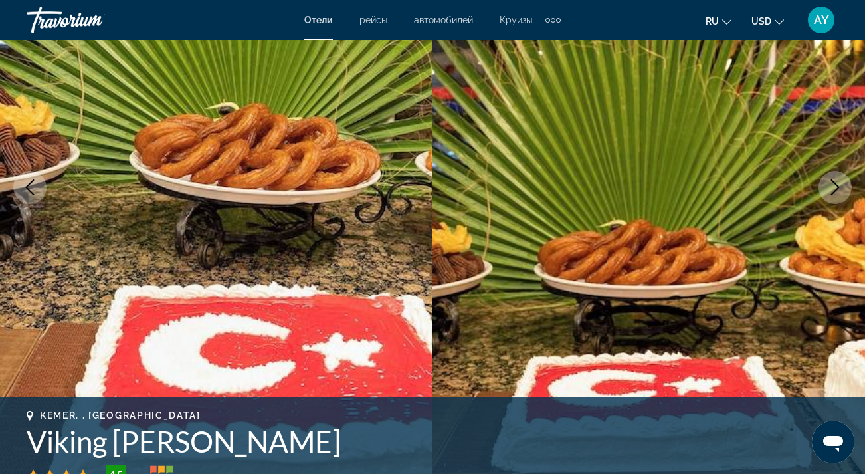
scroll to position [157, 0]
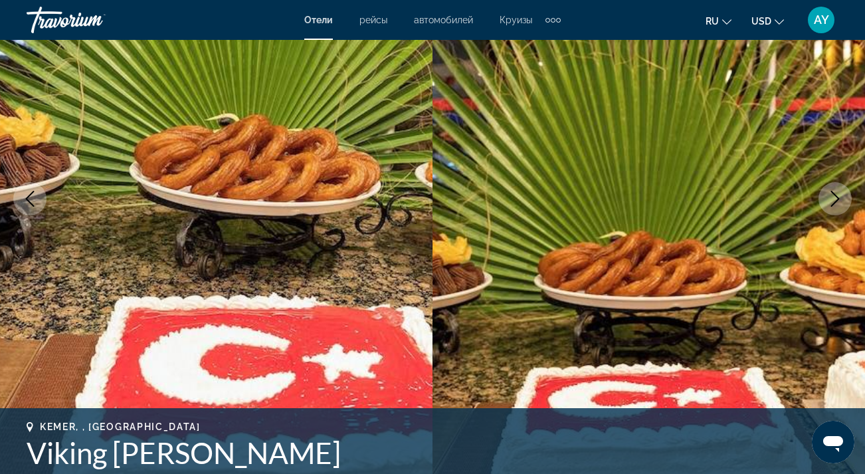
click at [838, 200] on icon "Next image" at bounding box center [835, 199] width 9 height 16
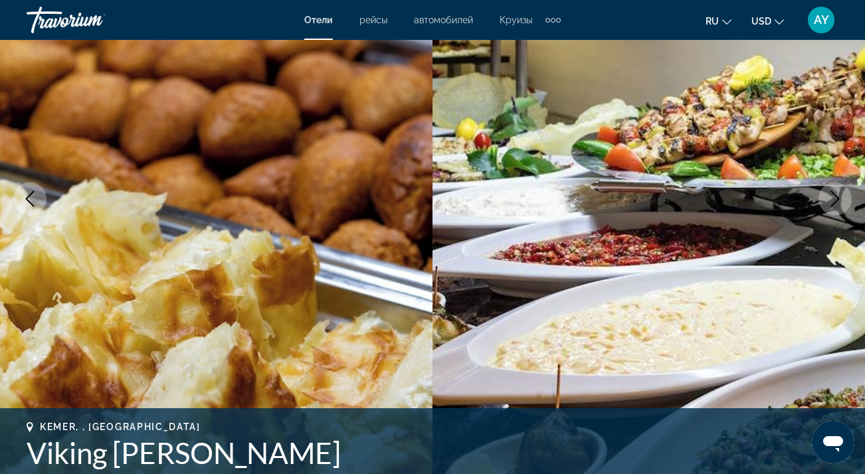
click at [838, 200] on icon "Next image" at bounding box center [835, 199] width 9 height 16
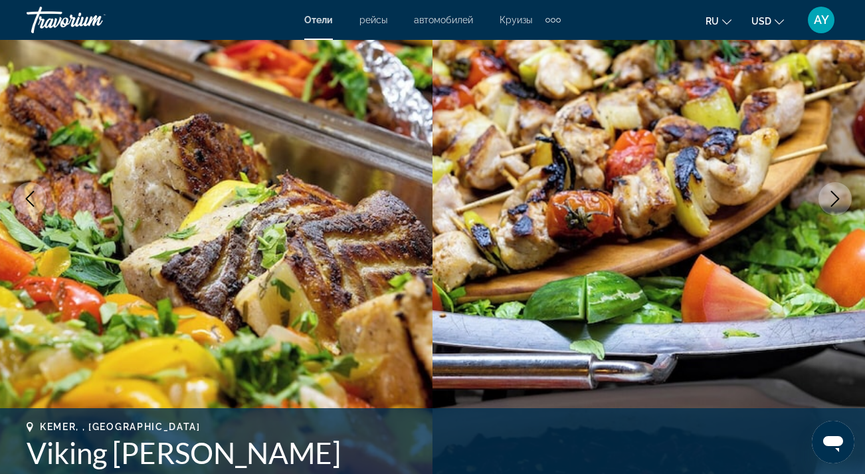
click at [838, 200] on icon "Next image" at bounding box center [835, 199] width 9 height 16
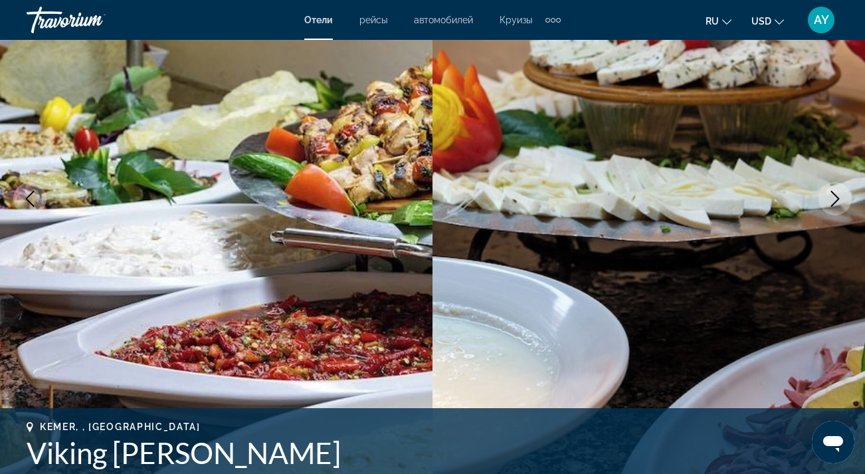
click at [838, 200] on icon "Next image" at bounding box center [835, 199] width 9 height 16
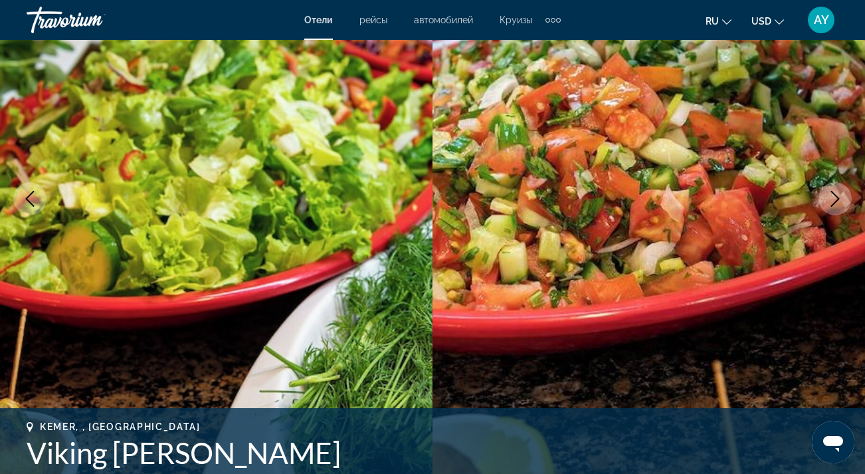
click at [838, 199] on icon "Next image" at bounding box center [835, 199] width 9 height 16
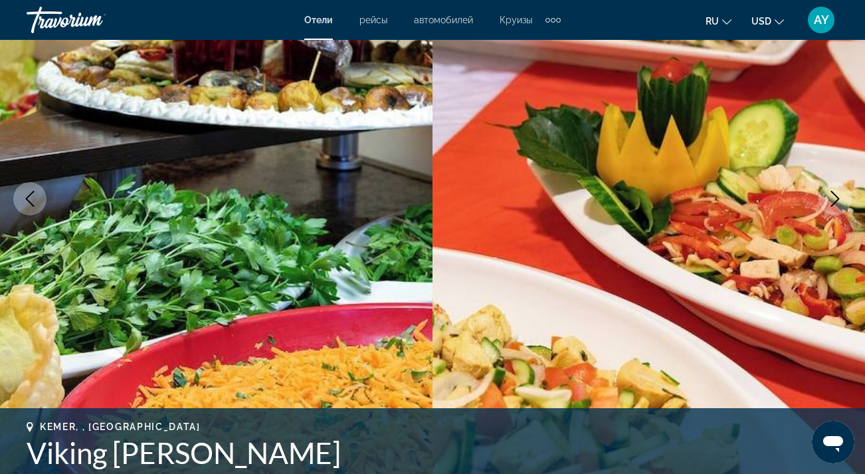
click at [838, 199] on icon "Next image" at bounding box center [835, 199] width 9 height 16
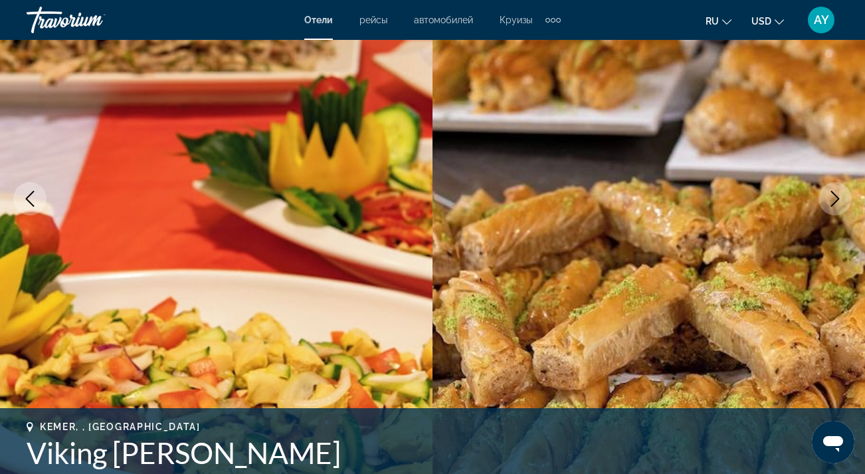
click at [838, 199] on icon "Next image" at bounding box center [835, 199] width 9 height 16
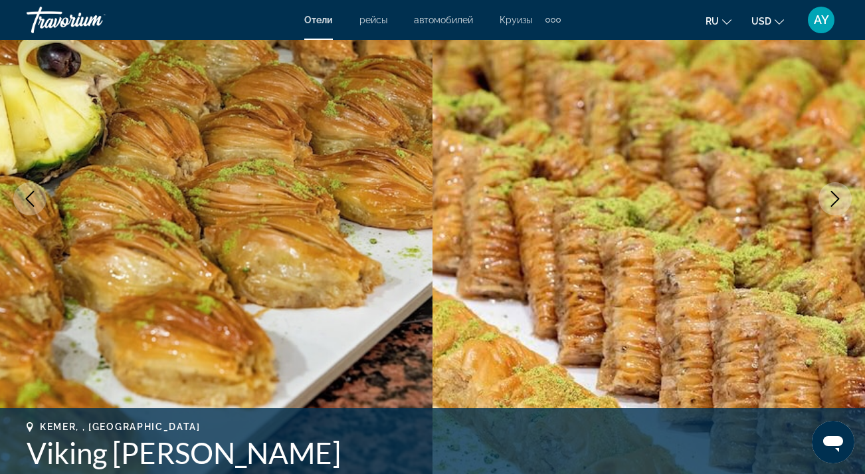
click at [838, 199] on icon "Next image" at bounding box center [835, 199] width 9 height 16
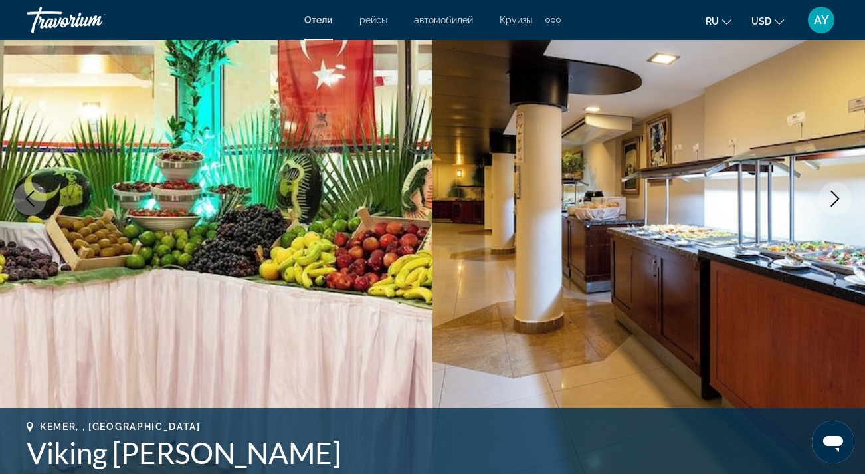
click at [838, 199] on icon "Next image" at bounding box center [835, 199] width 9 height 16
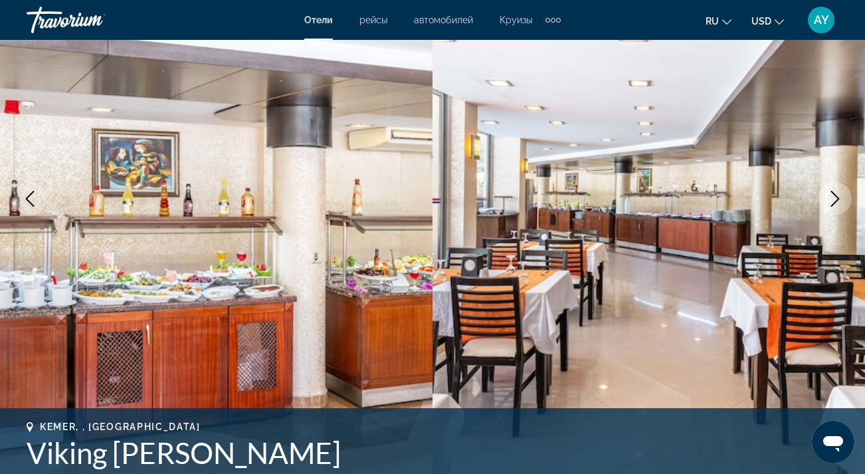
click at [838, 199] on icon "Next image" at bounding box center [835, 199] width 9 height 16
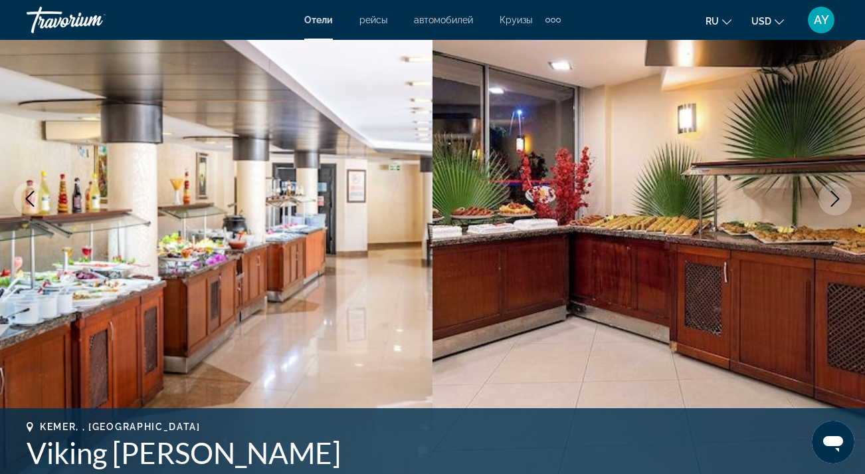
click at [838, 199] on icon "Next image" at bounding box center [835, 199] width 9 height 16
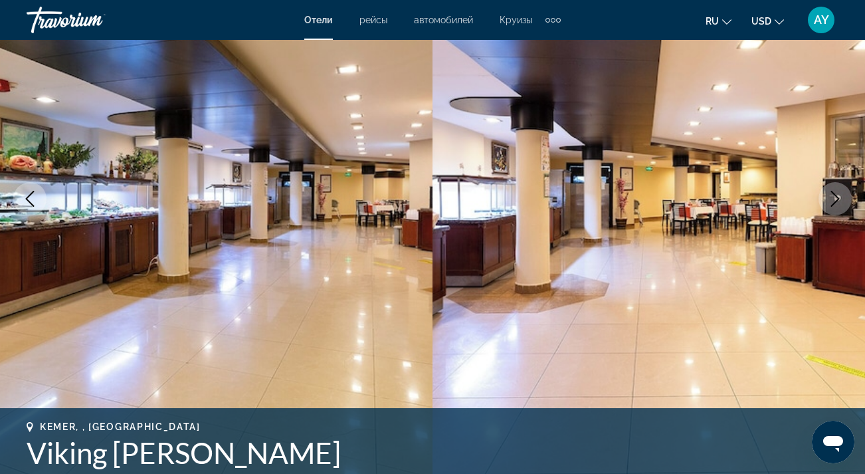
click at [838, 199] on icon "Next image" at bounding box center [835, 199] width 9 height 16
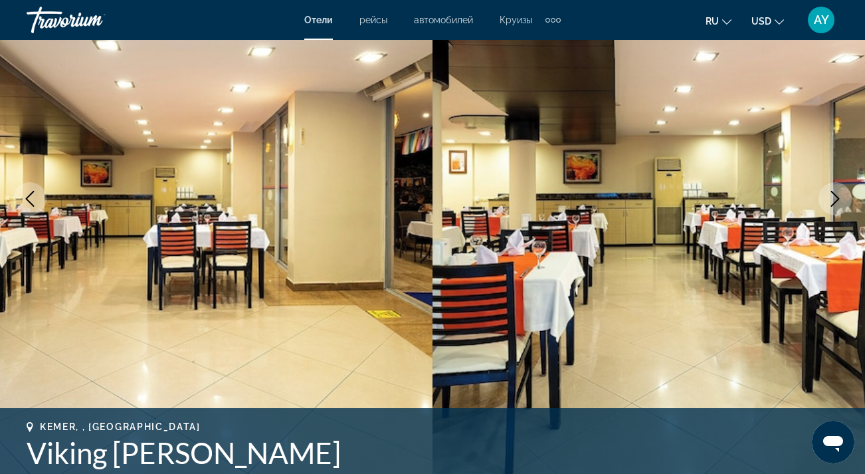
click at [838, 199] on icon "Next image" at bounding box center [835, 199] width 9 height 16
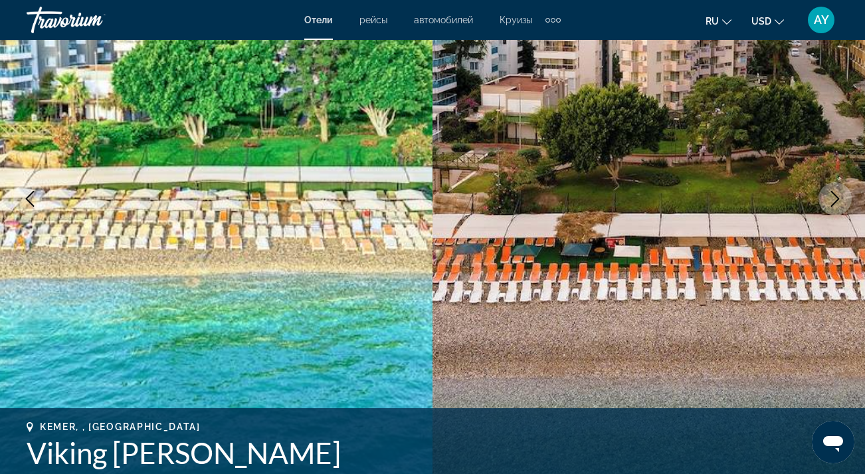
click at [838, 199] on icon "Next image" at bounding box center [835, 199] width 9 height 16
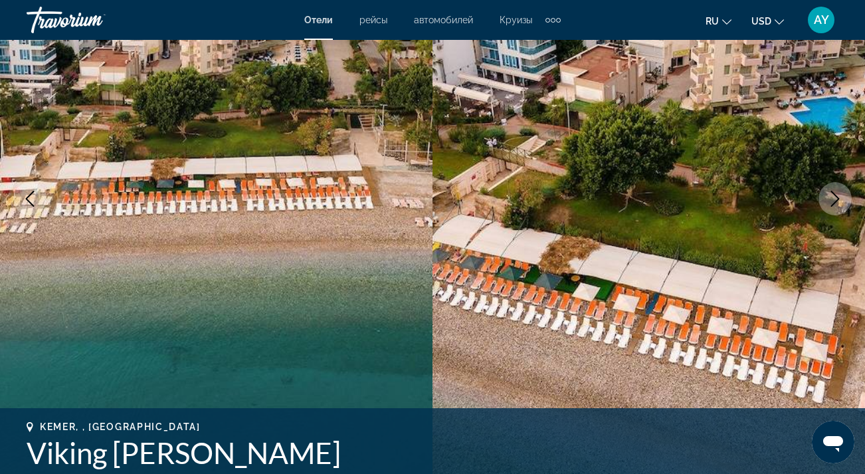
click at [838, 200] on icon "Next image" at bounding box center [835, 199] width 9 height 16
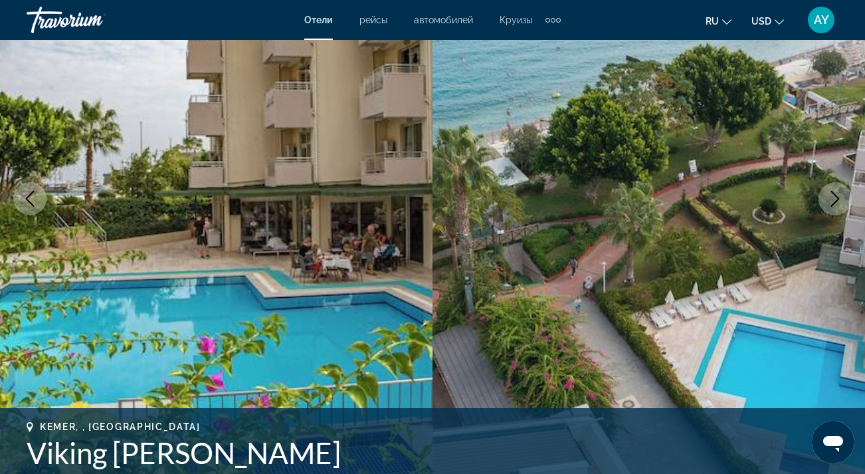
click at [838, 200] on icon "Next image" at bounding box center [835, 199] width 9 height 16
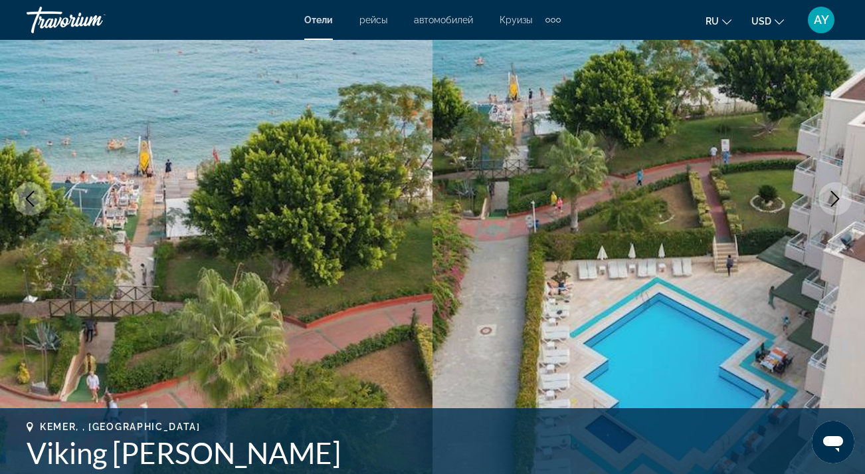
click at [838, 200] on icon "Next image" at bounding box center [835, 199] width 9 height 16
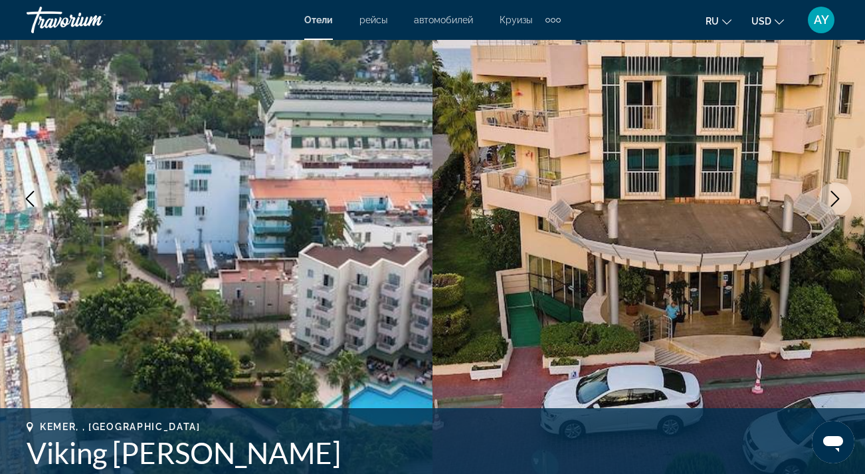
click at [838, 201] on icon "Next image" at bounding box center [835, 199] width 16 height 16
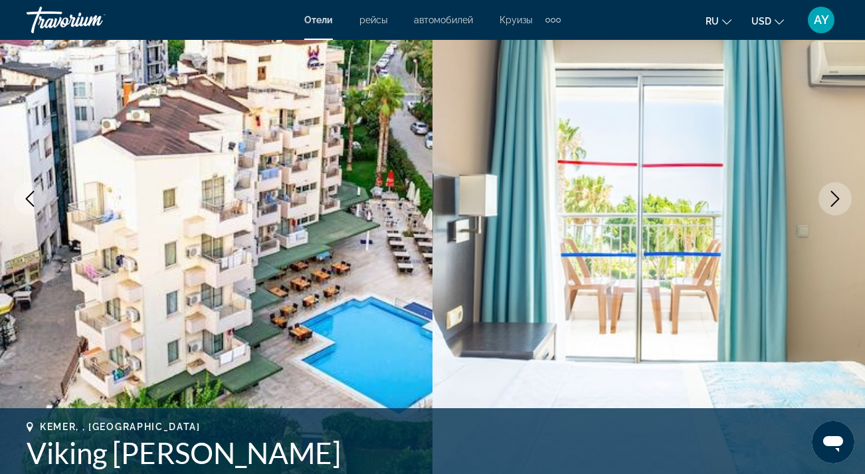
click at [838, 201] on icon "Next image" at bounding box center [835, 199] width 16 height 16
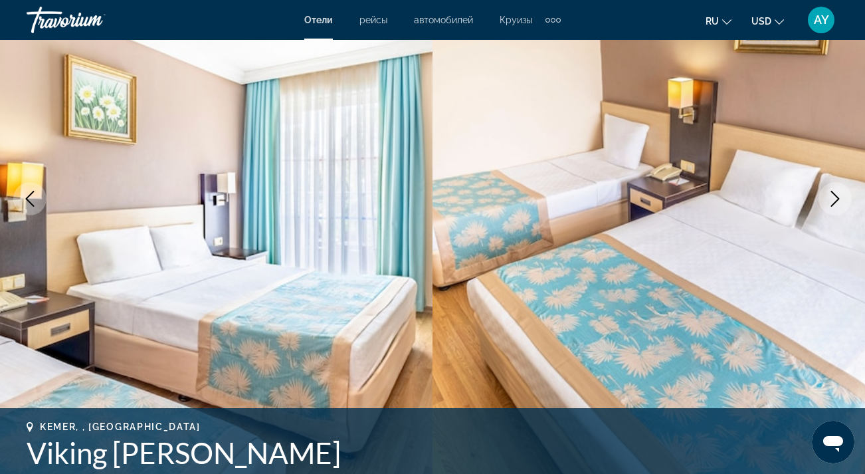
click at [838, 201] on icon "Next image" at bounding box center [835, 199] width 16 height 16
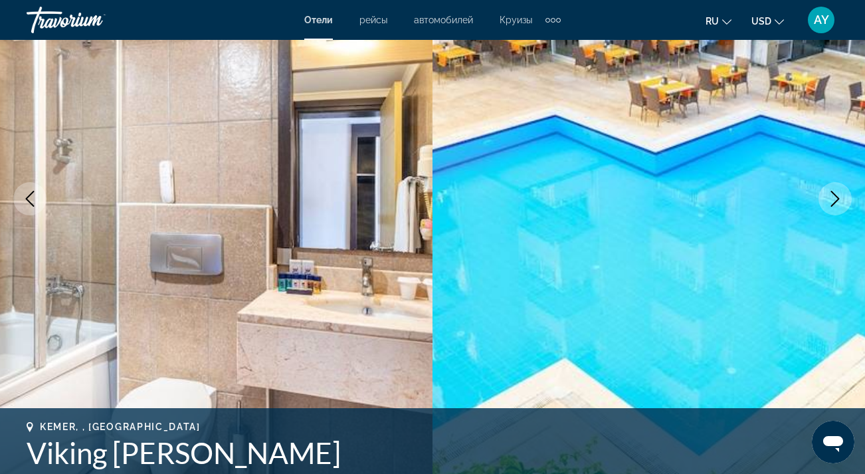
click at [837, 201] on icon "Next image" at bounding box center [835, 199] width 16 height 16
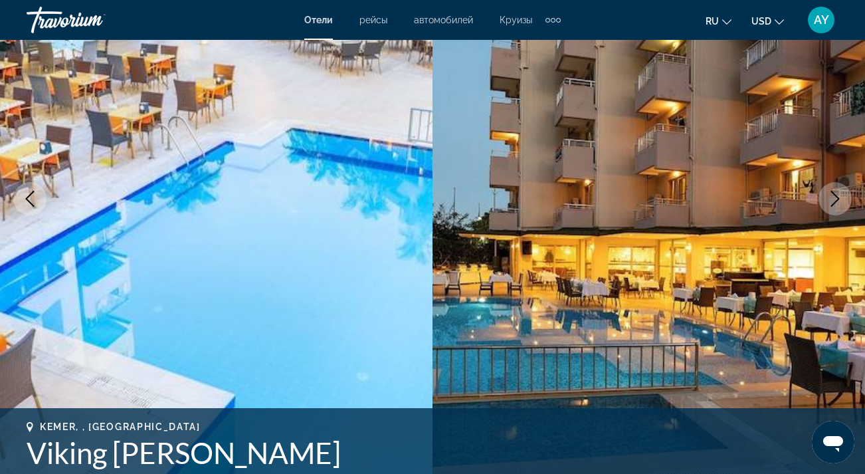
click at [32, 199] on icon "Previous image" at bounding box center [30, 199] width 16 height 16
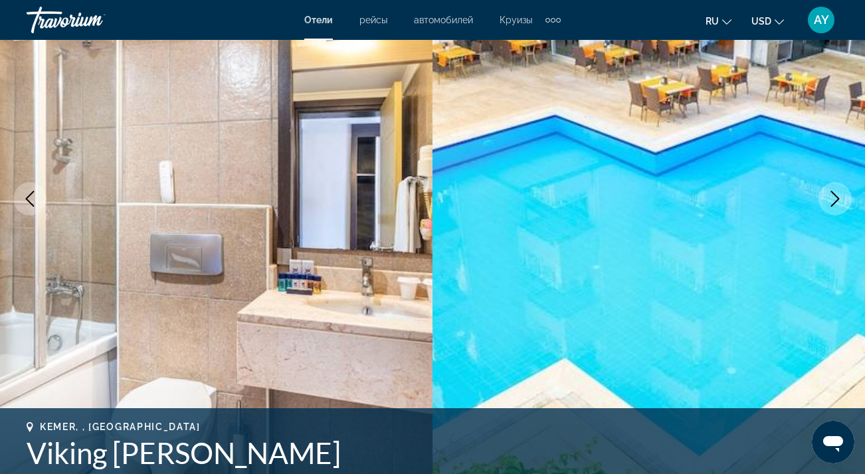
click at [32, 199] on icon "Previous image" at bounding box center [30, 199] width 16 height 16
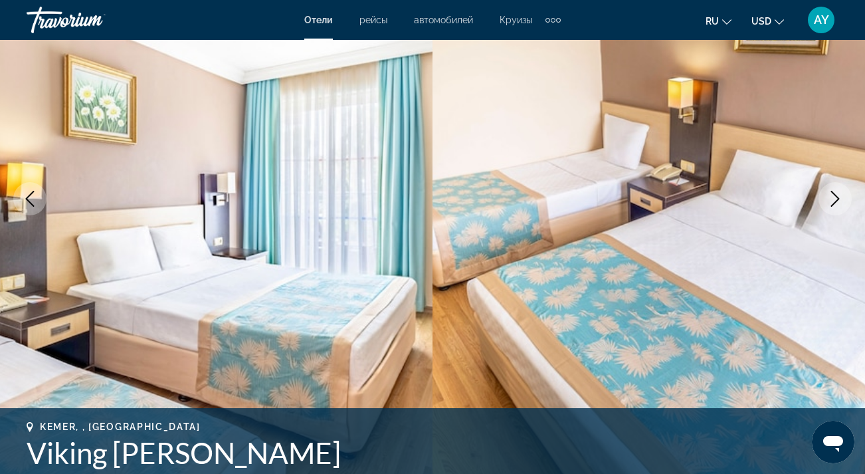
click at [837, 198] on icon "Next image" at bounding box center [835, 199] width 16 height 16
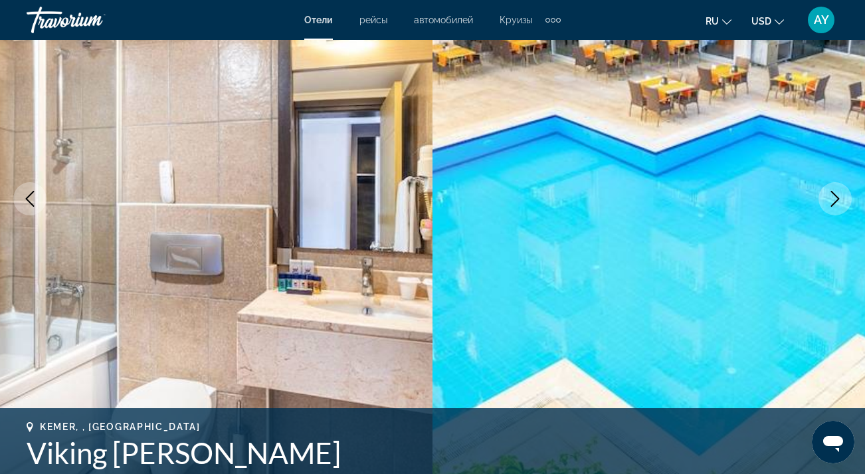
click at [837, 198] on icon "Next image" at bounding box center [835, 199] width 16 height 16
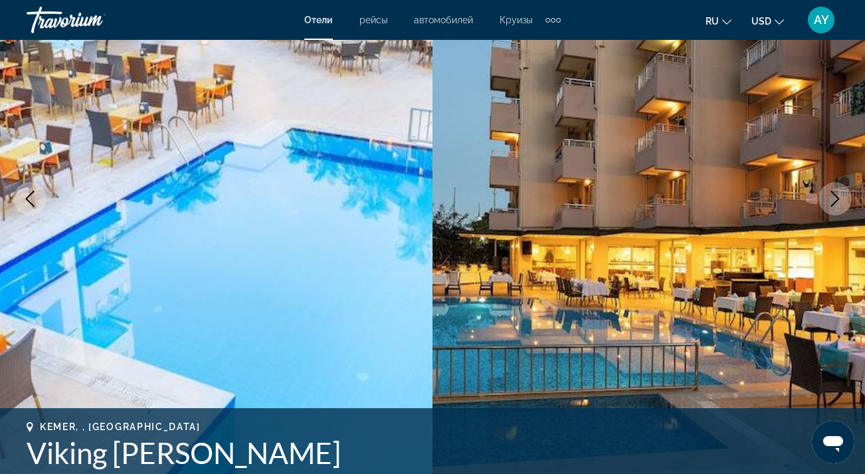
click at [837, 198] on icon "Next image" at bounding box center [835, 199] width 16 height 16
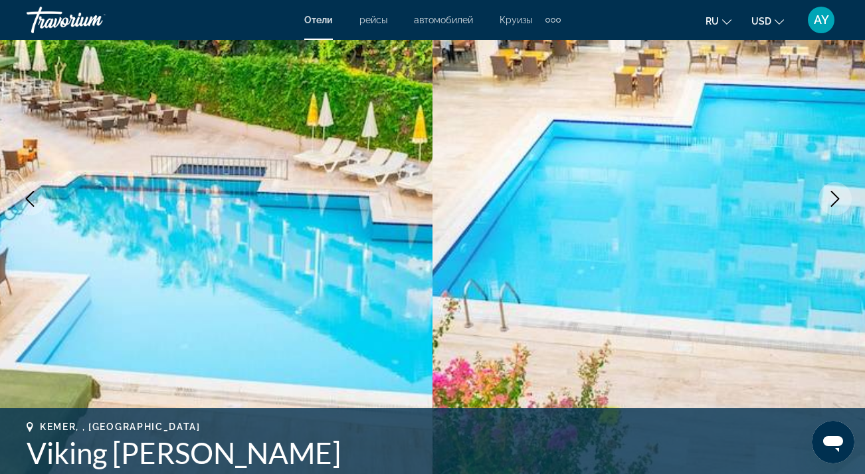
click at [837, 197] on icon "Next image" at bounding box center [835, 199] width 16 height 16
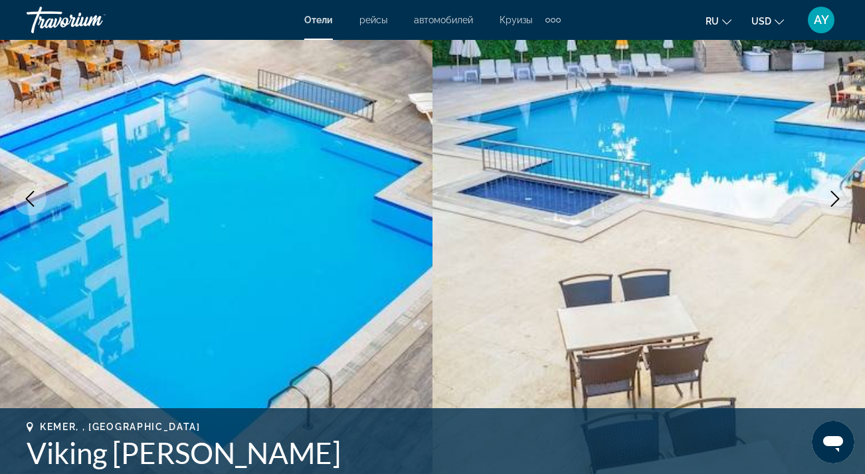
click at [837, 197] on icon "Next image" at bounding box center [835, 199] width 16 height 16
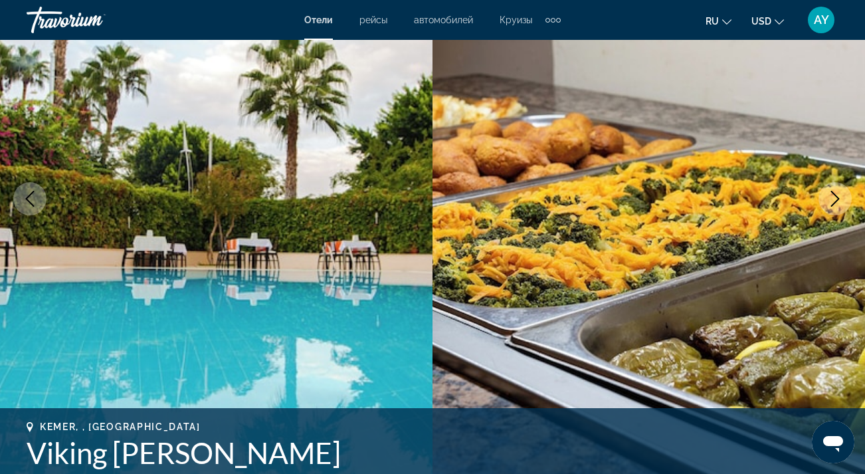
click at [837, 197] on icon "Next image" at bounding box center [835, 199] width 16 height 16
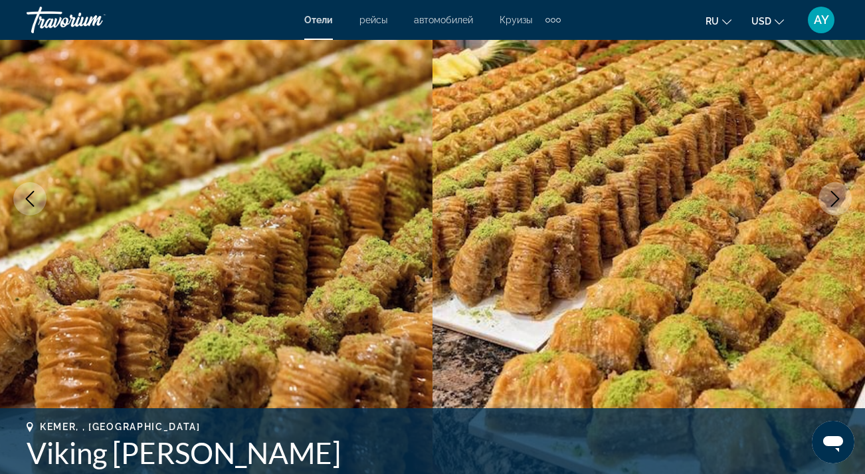
click at [837, 197] on icon "Next image" at bounding box center [835, 199] width 16 height 16
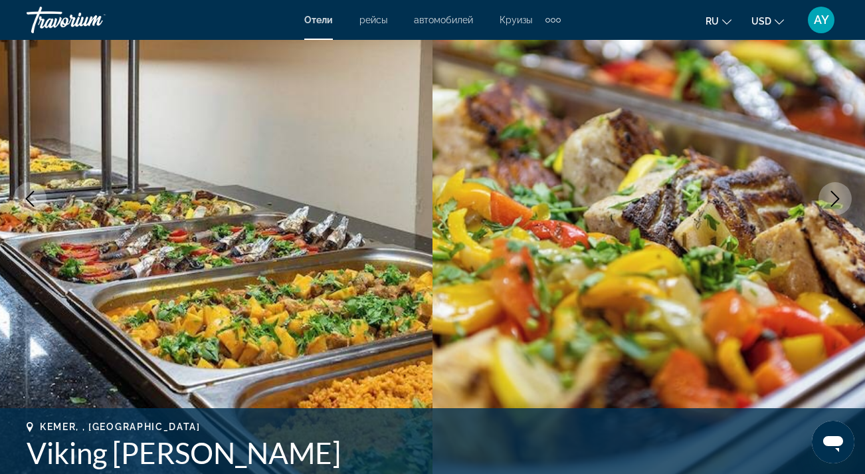
click at [837, 197] on icon "Next image" at bounding box center [835, 199] width 9 height 16
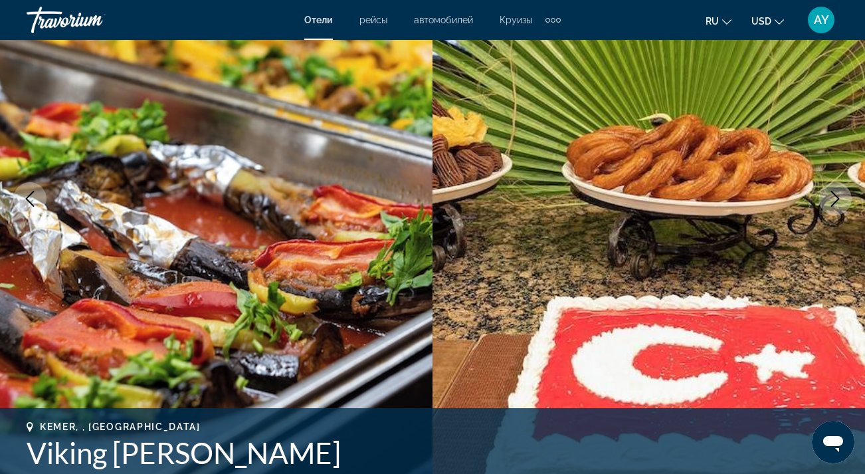
click at [837, 197] on icon "Next image" at bounding box center [835, 199] width 9 height 16
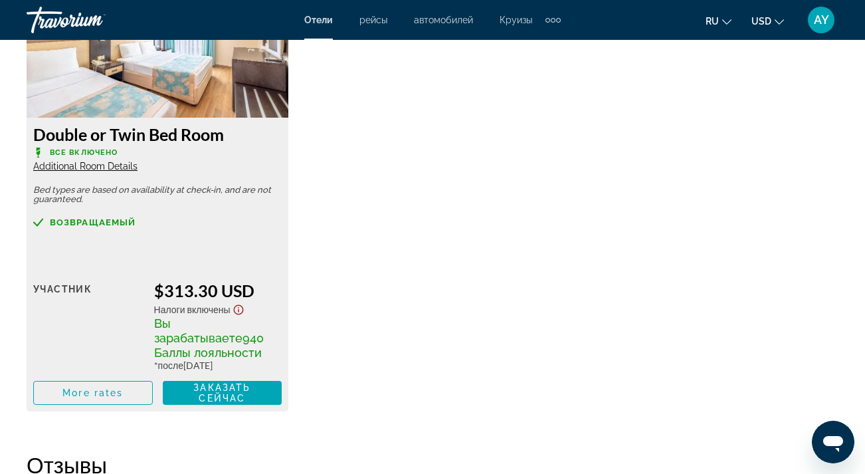
scroll to position [2138, 0]
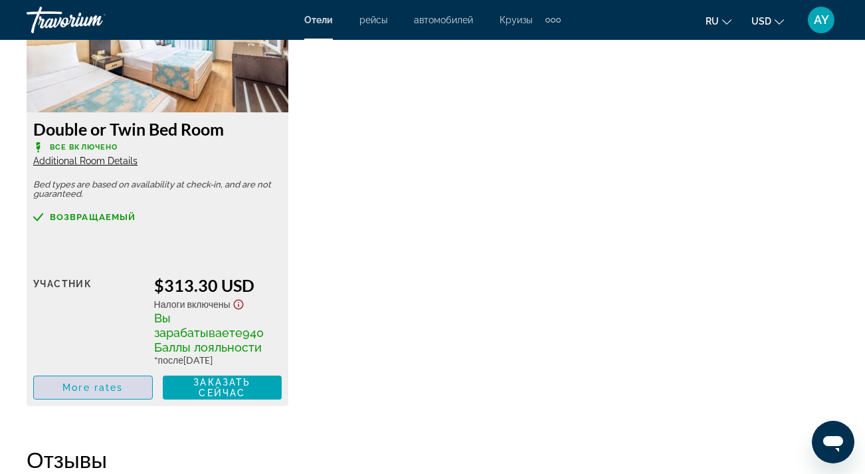
click at [109, 393] on span "More rates" at bounding box center [92, 387] width 60 height 11
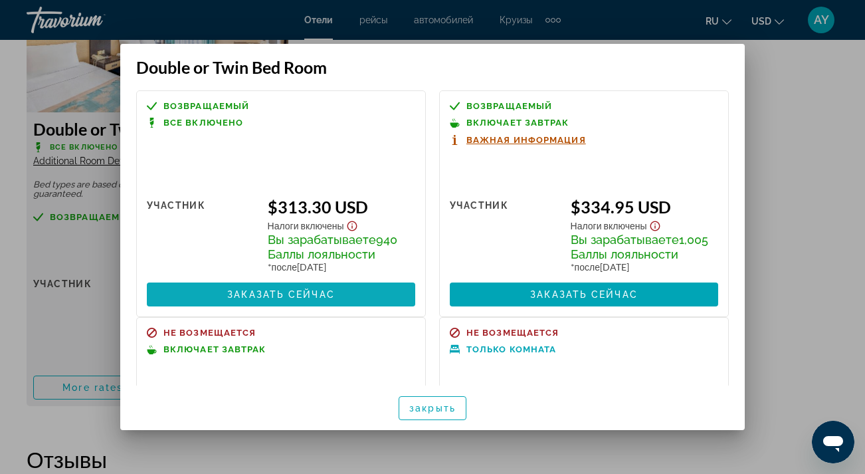
scroll to position [0, 0]
click at [288, 299] on span "Заказать сейчас" at bounding box center [281, 294] width 108 height 11
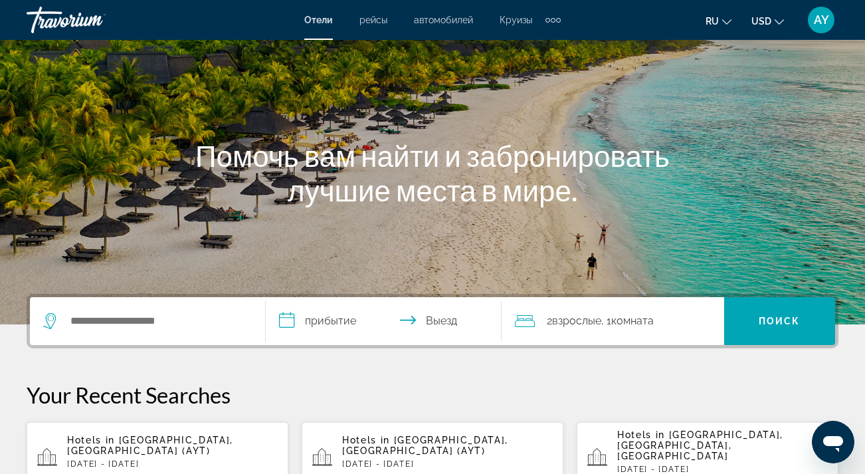
scroll to position [132, 0]
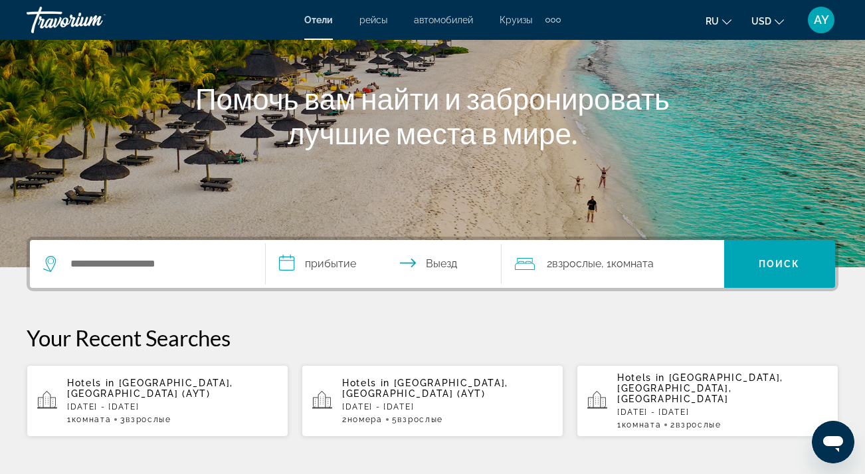
click at [149, 387] on div "Hotels in [GEOGRAPHIC_DATA], [GEOGRAPHIC_DATA] (AYT) [DATE] - [DATE] 1 Комната …" at bounding box center [172, 400] width 211 height 47
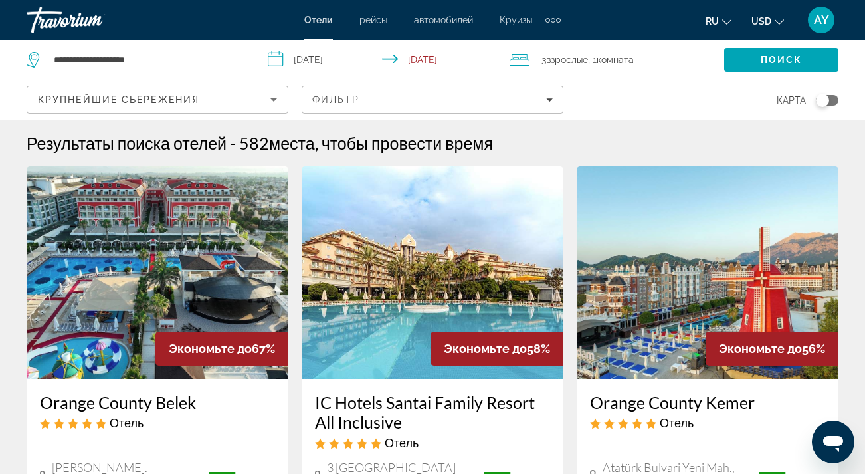
click at [530, 60] on icon "Travelers: 3 adults, 0 children" at bounding box center [520, 60] width 20 height 16
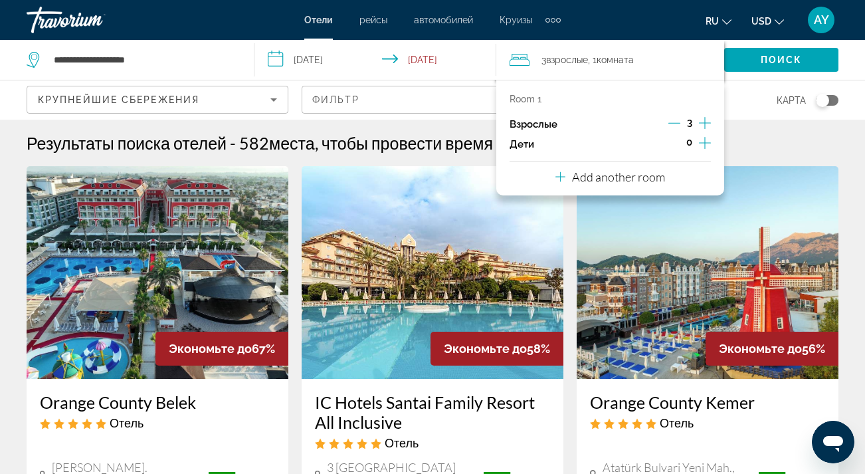
click at [706, 124] on icon "Increment adults" at bounding box center [705, 123] width 12 height 12
click at [754, 62] on span "Search" at bounding box center [781, 60] width 114 height 32
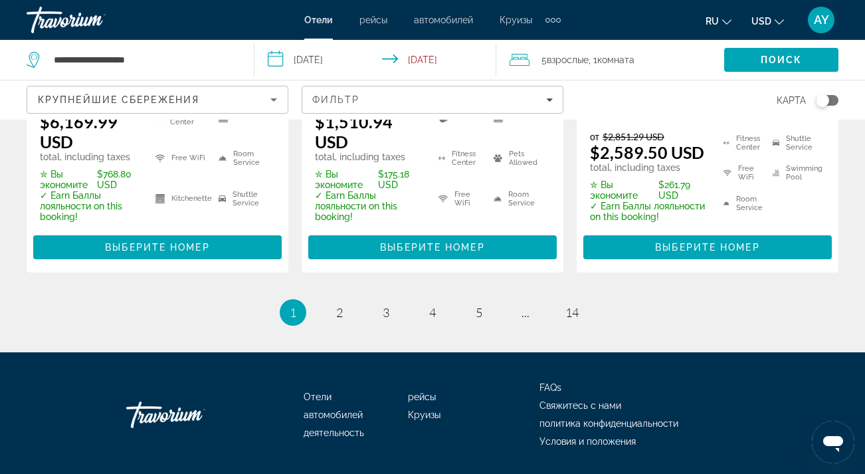
scroll to position [2103, 0]
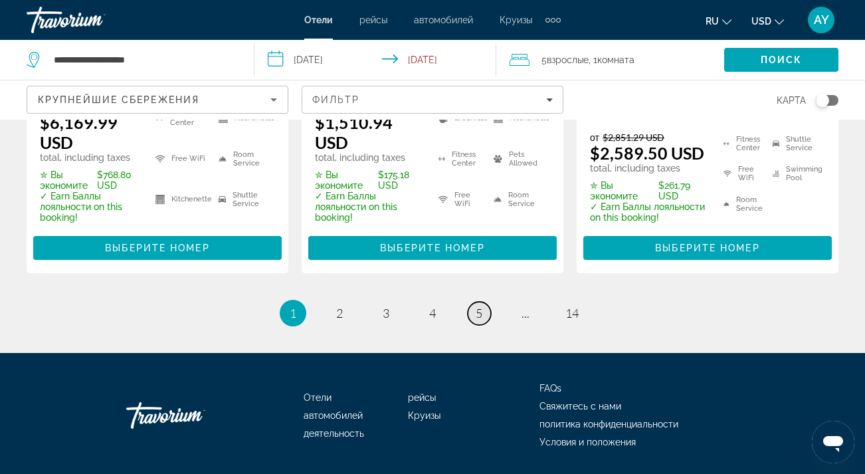
click at [480, 306] on span "5" at bounding box center [479, 313] width 7 height 15
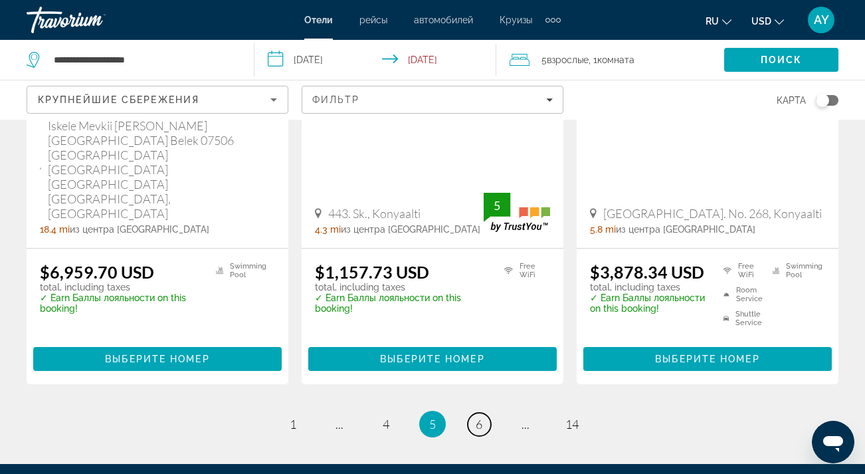
scroll to position [1969, 0]
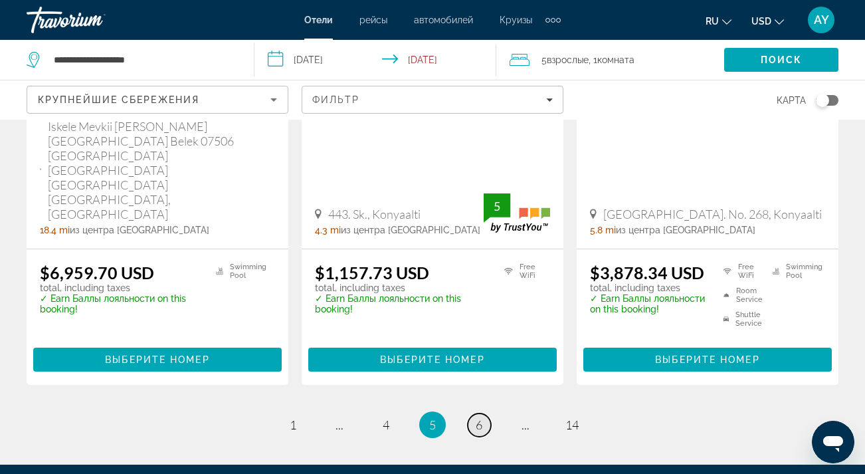
click at [484, 413] on link "page 6" at bounding box center [479, 424] width 23 height 23
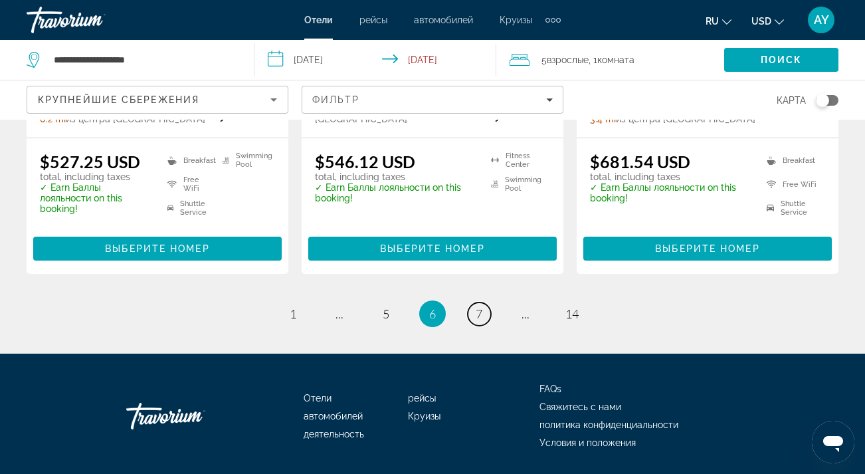
scroll to position [1941, 0]
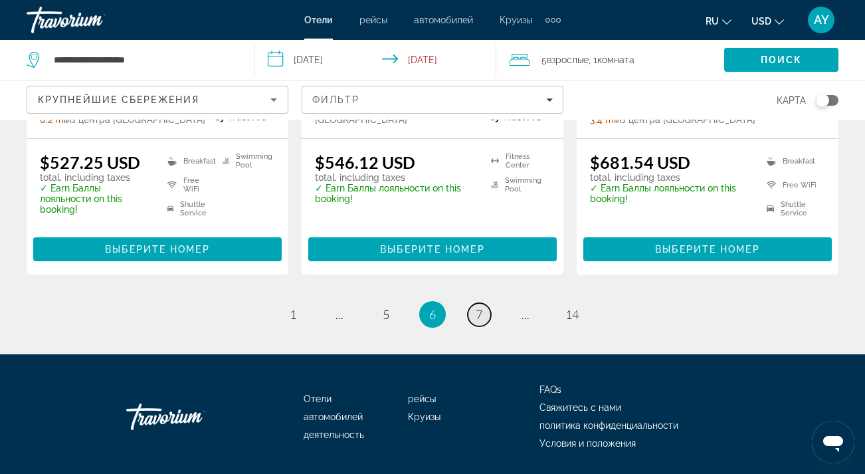
click at [482, 307] on span "7" at bounding box center [479, 314] width 7 height 15
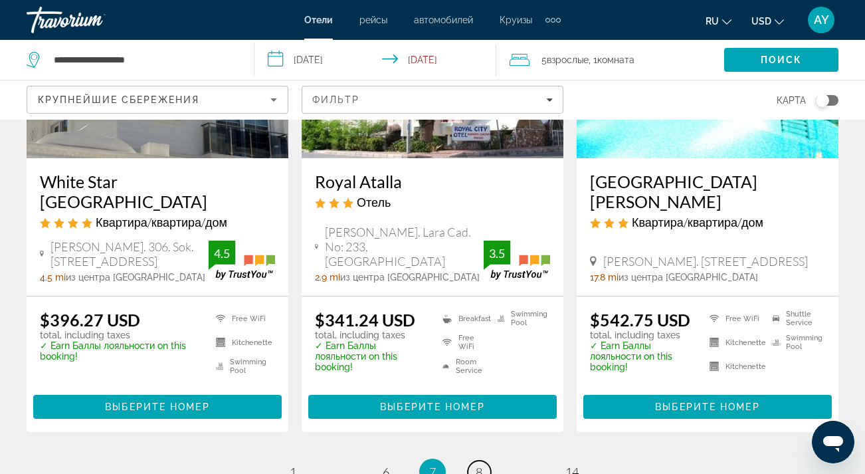
scroll to position [1767, 0]
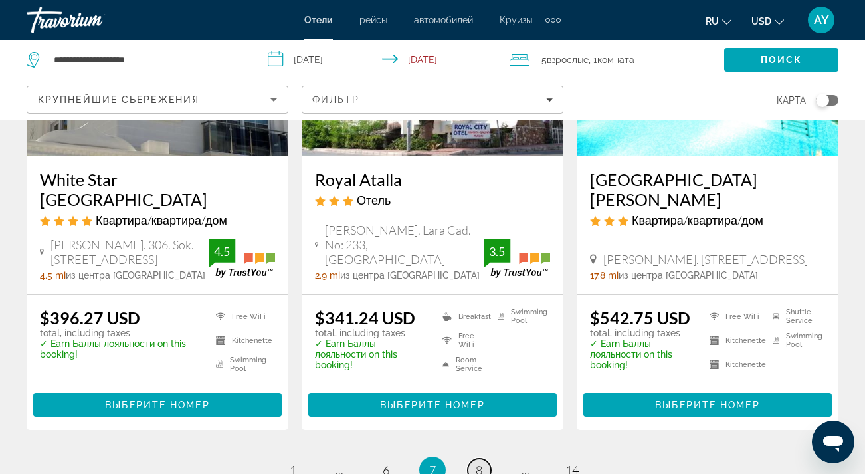
click at [477, 462] on span "8" at bounding box center [479, 469] width 7 height 15
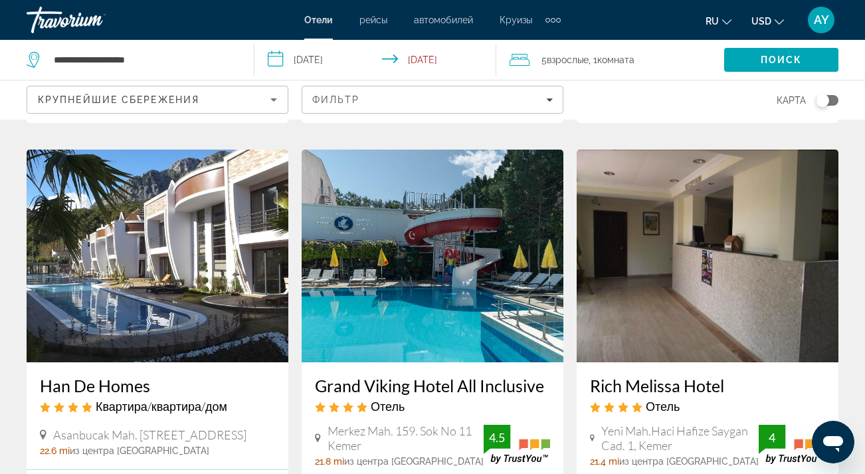
scroll to position [506, 0]
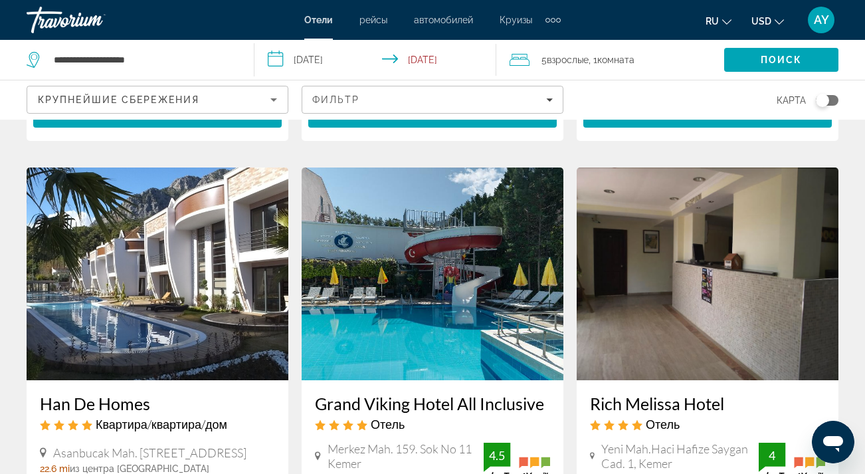
click at [675, 271] on img "Main content" at bounding box center [708, 273] width 262 height 213
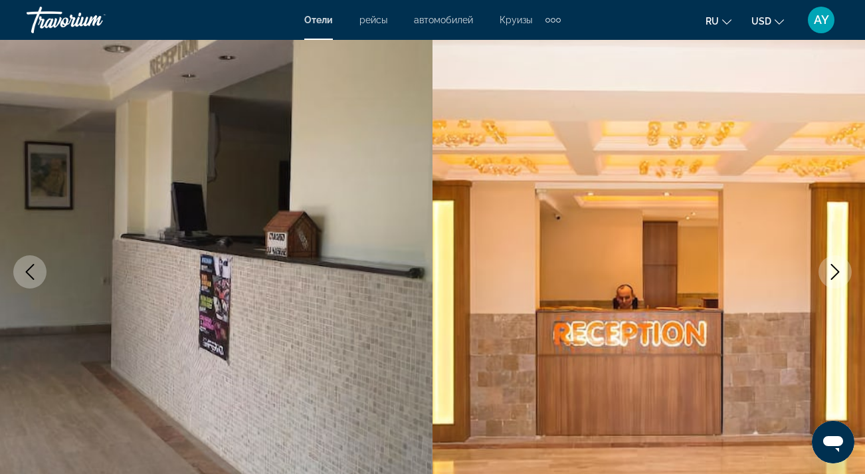
scroll to position [85, 0]
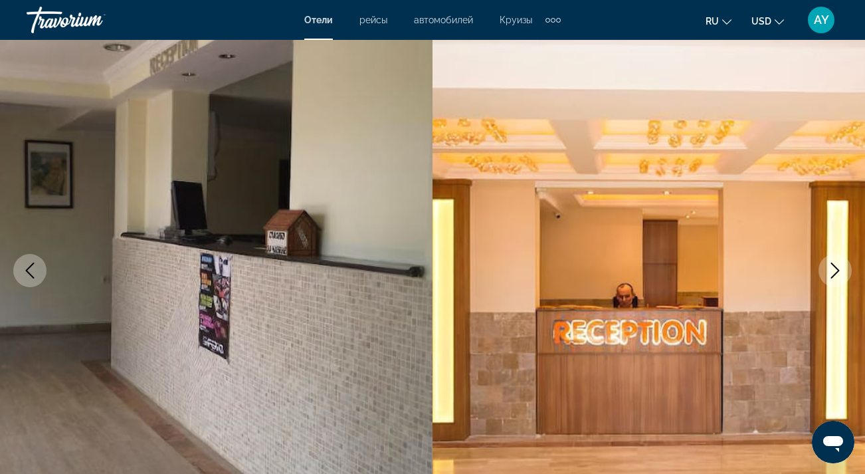
click at [837, 270] on icon "Next image" at bounding box center [835, 270] width 16 height 16
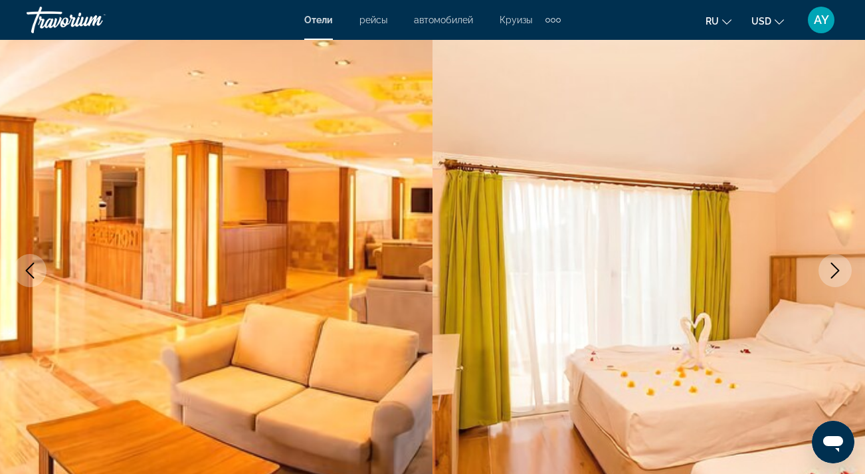
click at [837, 270] on icon "Next image" at bounding box center [835, 270] width 16 height 16
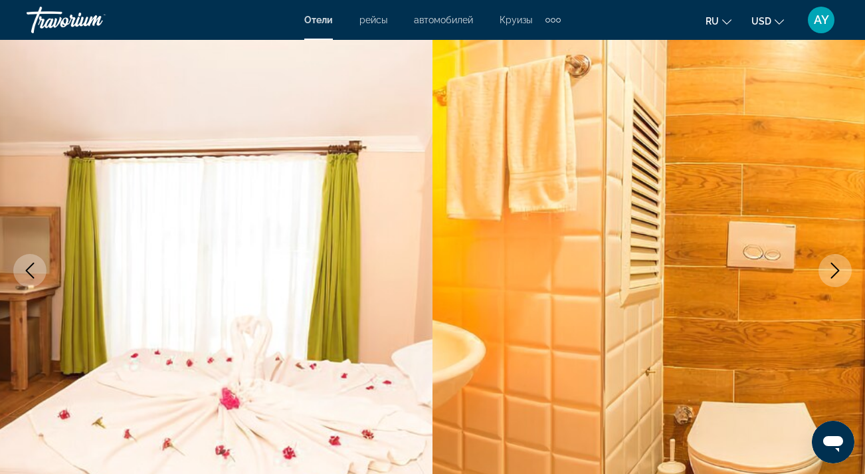
click at [837, 270] on icon "Next image" at bounding box center [835, 270] width 16 height 16
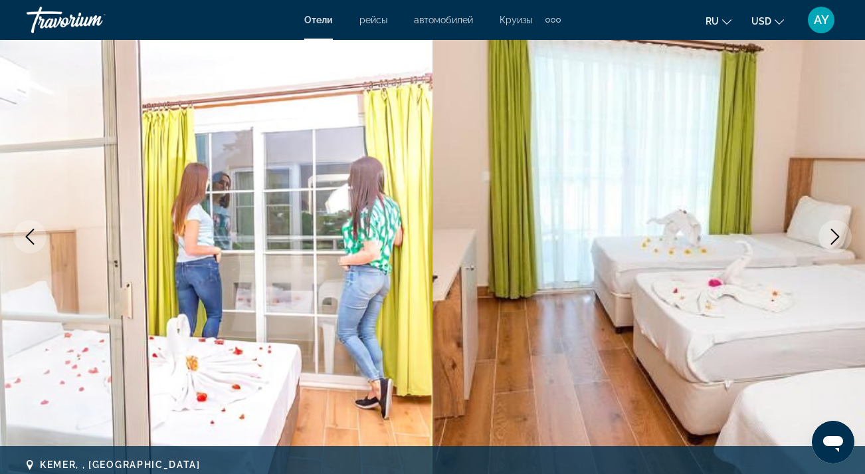
scroll to position [151, 0]
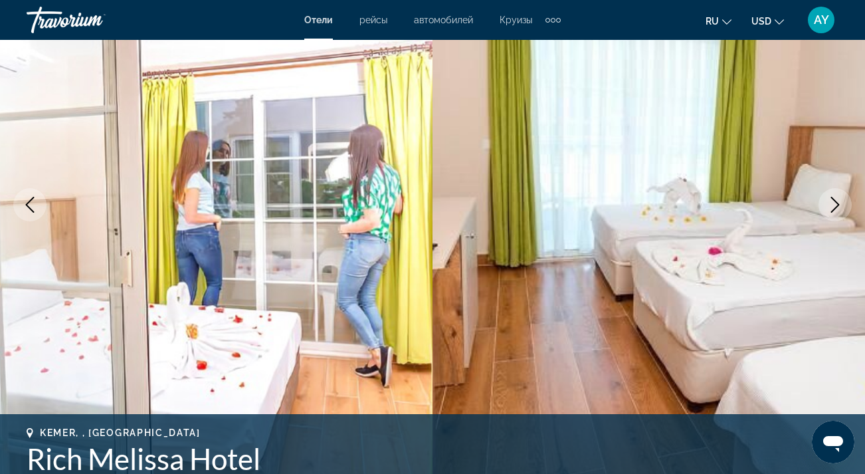
click at [837, 199] on icon "Next image" at bounding box center [835, 205] width 16 height 16
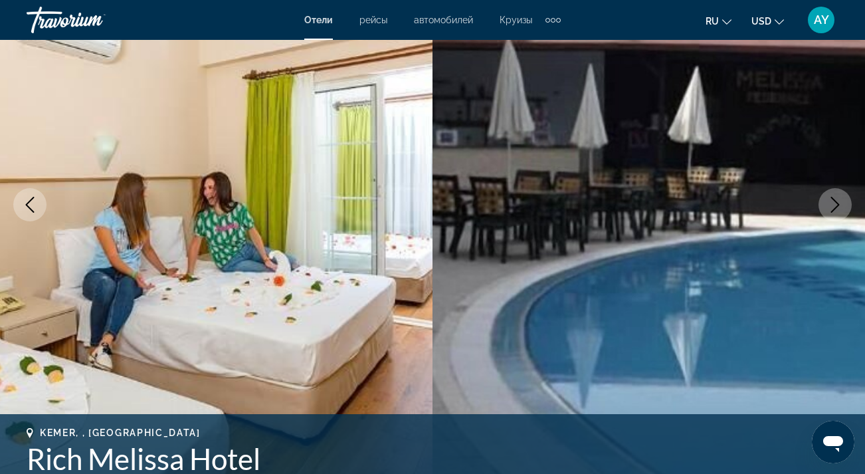
click at [837, 199] on icon "Next image" at bounding box center [835, 205] width 16 height 16
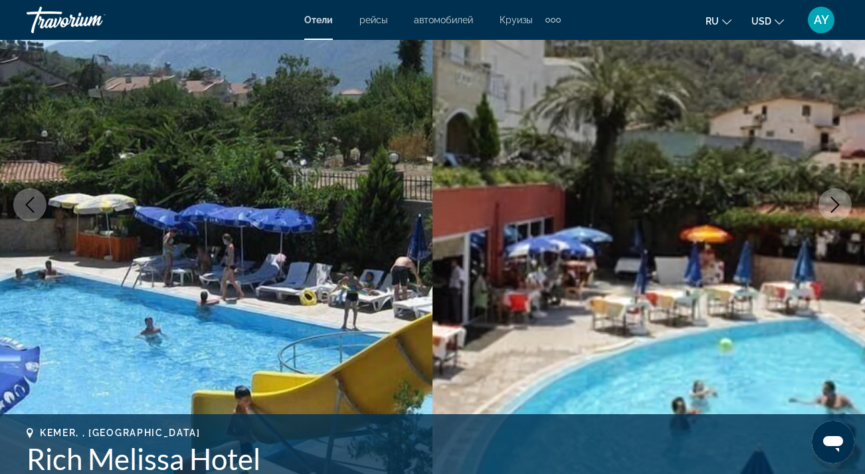
click at [837, 199] on icon "Next image" at bounding box center [835, 205] width 16 height 16
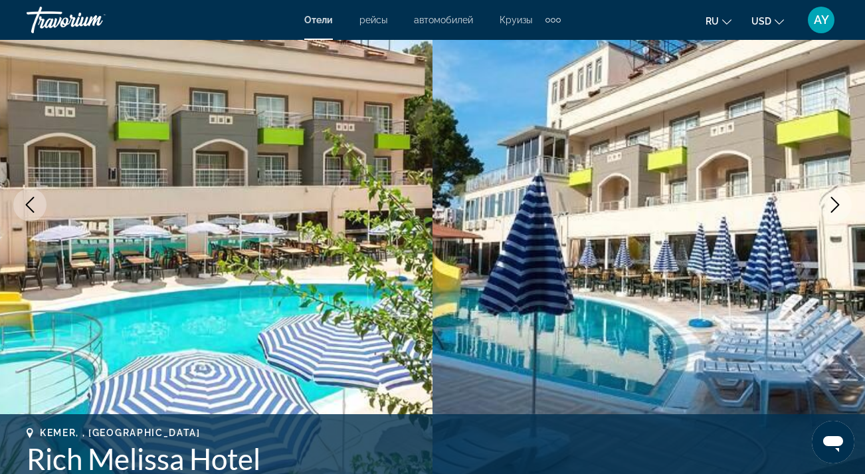
click at [837, 199] on icon "Next image" at bounding box center [835, 205] width 16 height 16
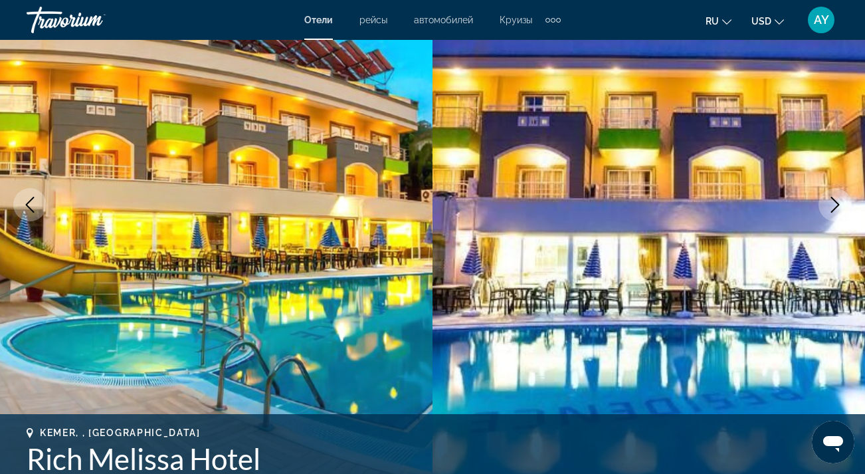
click at [837, 199] on icon "Next image" at bounding box center [835, 205] width 16 height 16
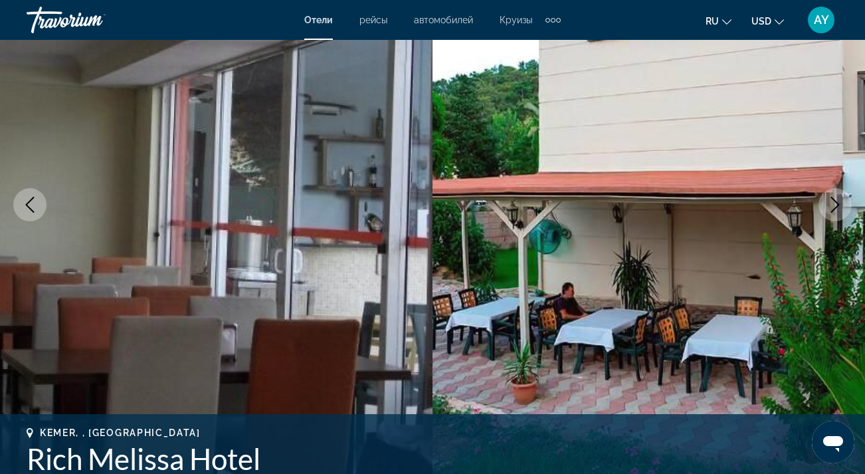
click at [837, 199] on icon "Next image" at bounding box center [835, 205] width 16 height 16
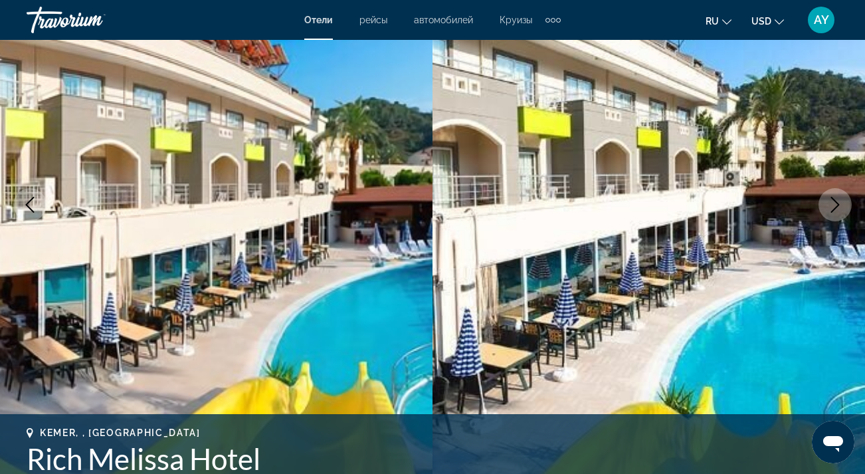
click at [837, 199] on icon "Next image" at bounding box center [835, 205] width 16 height 16
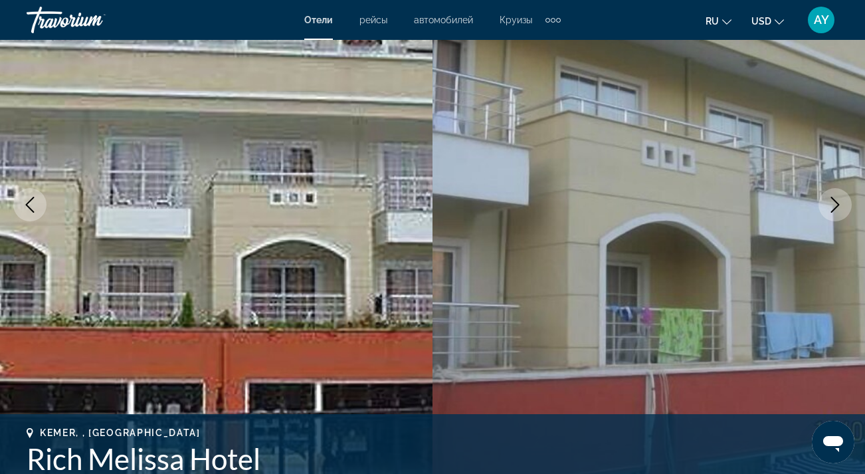
click at [837, 199] on icon "Next image" at bounding box center [835, 205] width 16 height 16
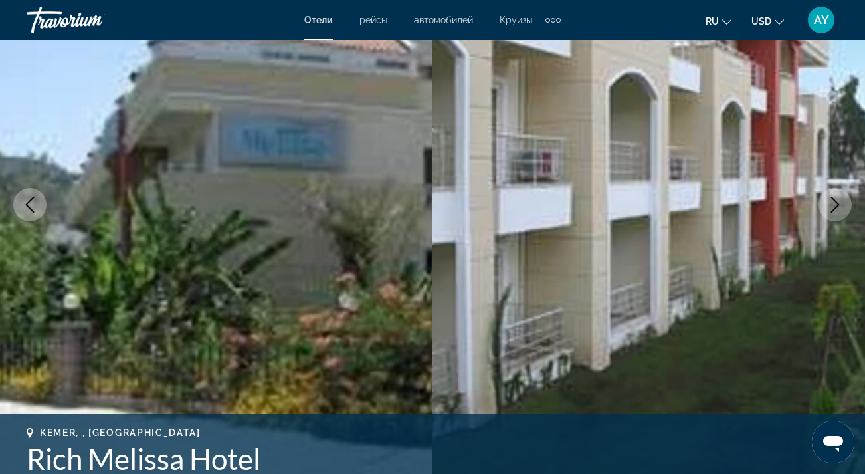
click at [837, 199] on icon "Next image" at bounding box center [835, 205] width 16 height 16
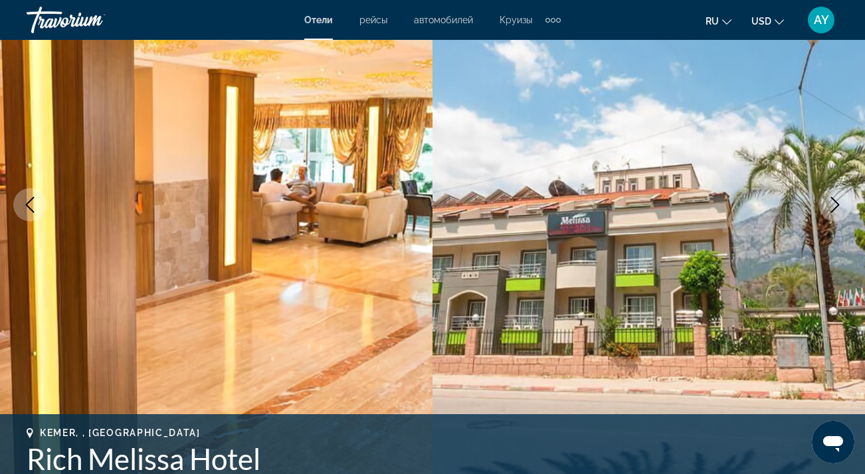
click at [837, 199] on icon "Next image" at bounding box center [835, 205] width 16 height 16
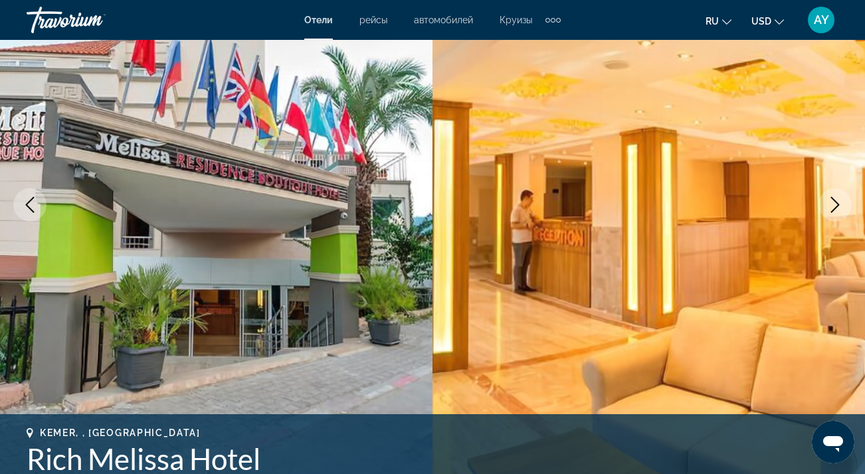
click at [837, 199] on icon "Next image" at bounding box center [835, 205] width 16 height 16
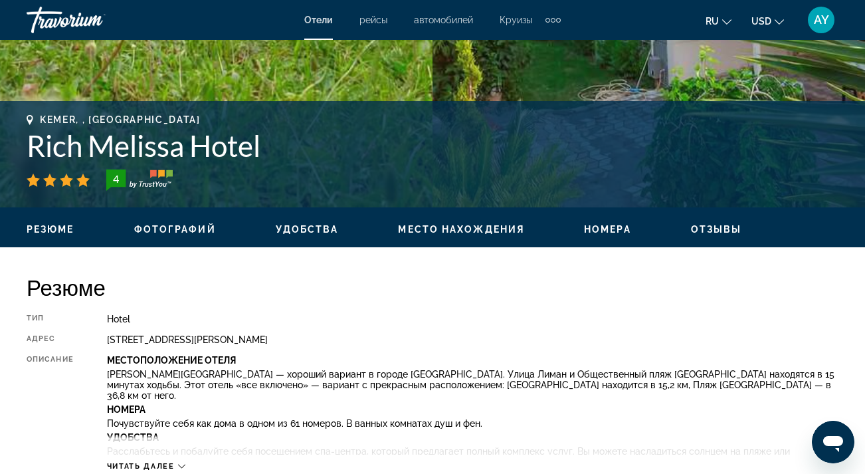
scroll to position [469, 0]
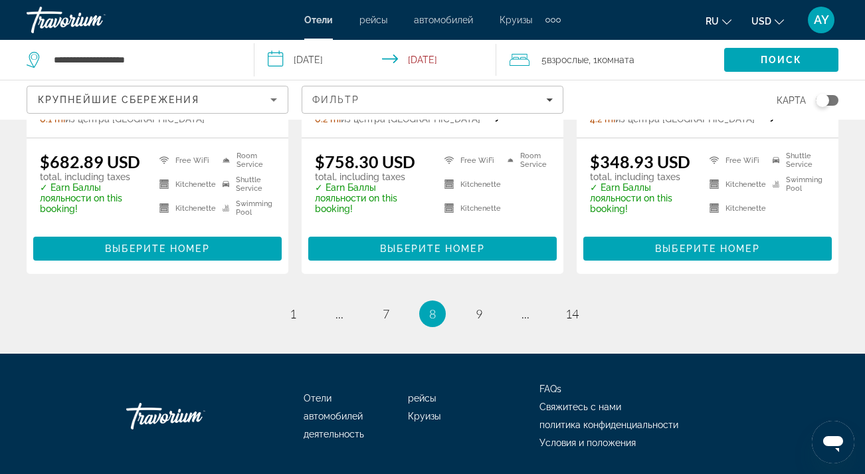
scroll to position [1866, 0]
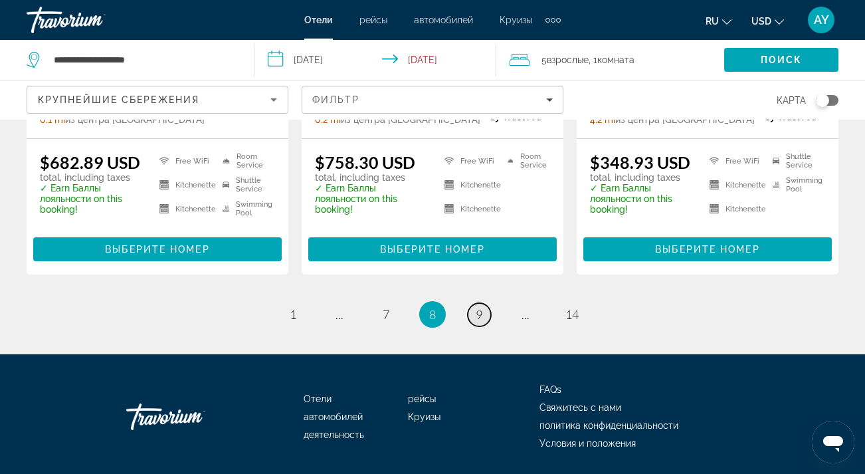
click at [478, 307] on span "9" at bounding box center [479, 314] width 7 height 15
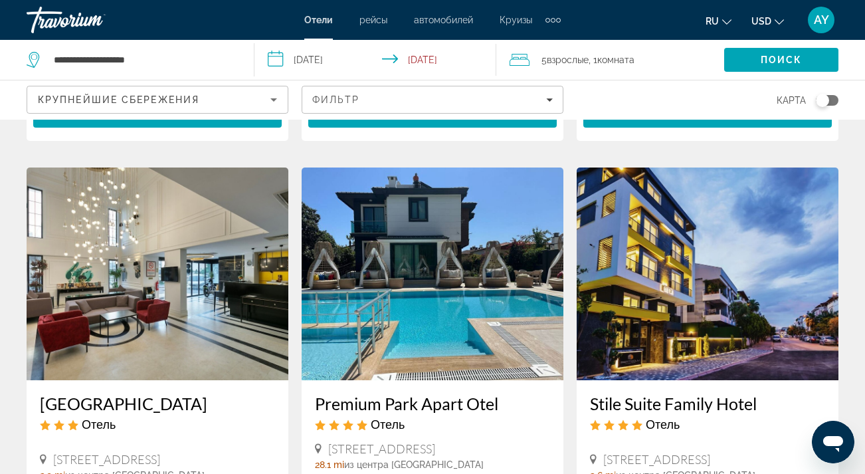
scroll to position [496, 0]
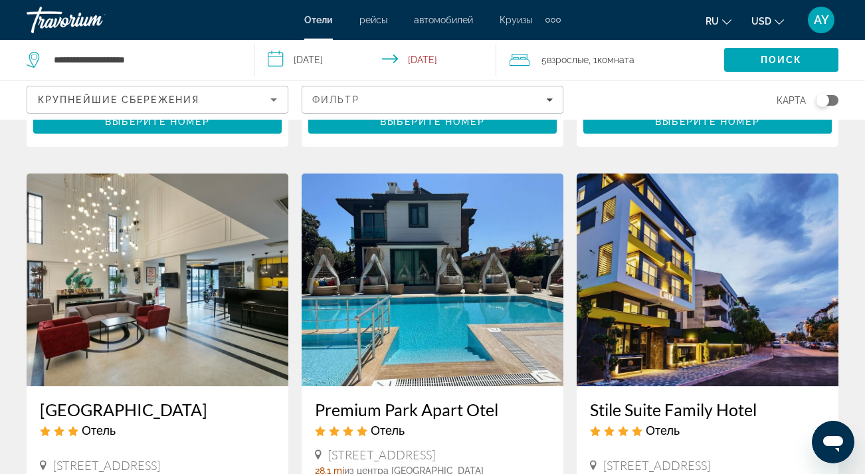
click at [459, 270] on img "Main content" at bounding box center [433, 279] width 262 height 213
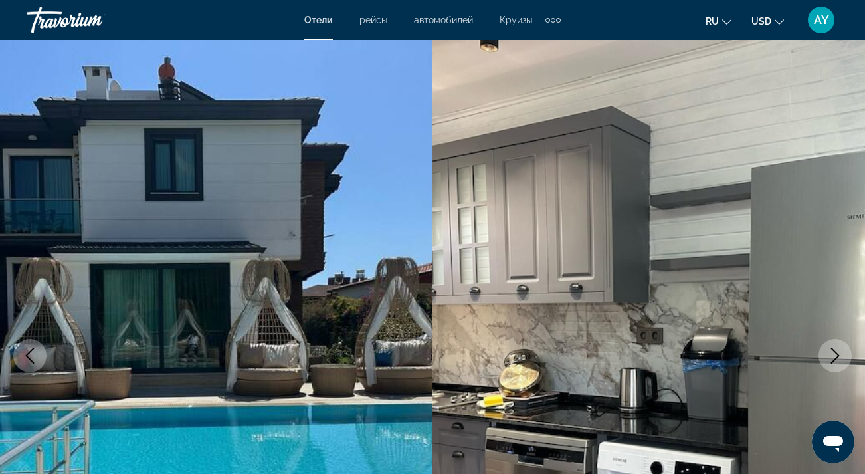
click at [837, 353] on icon "Next image" at bounding box center [835, 356] width 9 height 16
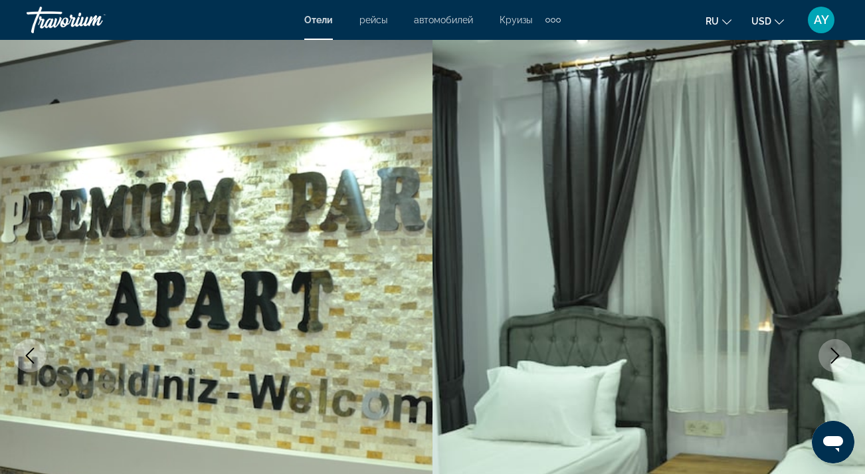
click at [837, 353] on icon "Next image" at bounding box center [835, 356] width 9 height 16
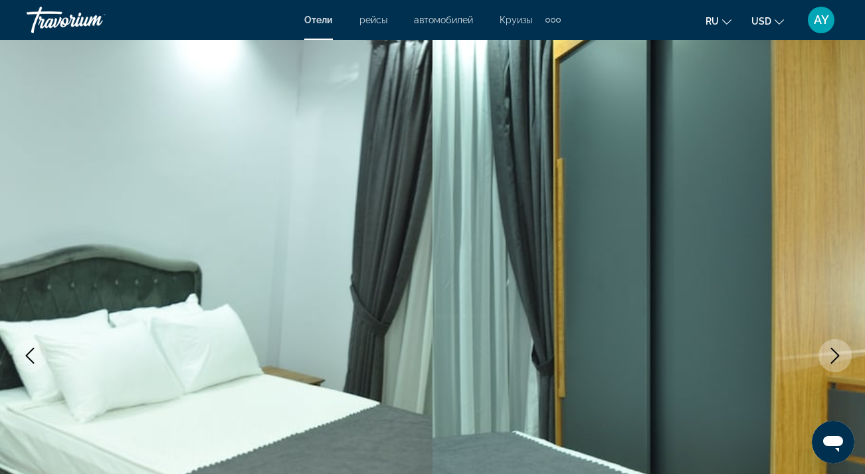
click at [837, 353] on icon "Next image" at bounding box center [835, 356] width 9 height 16
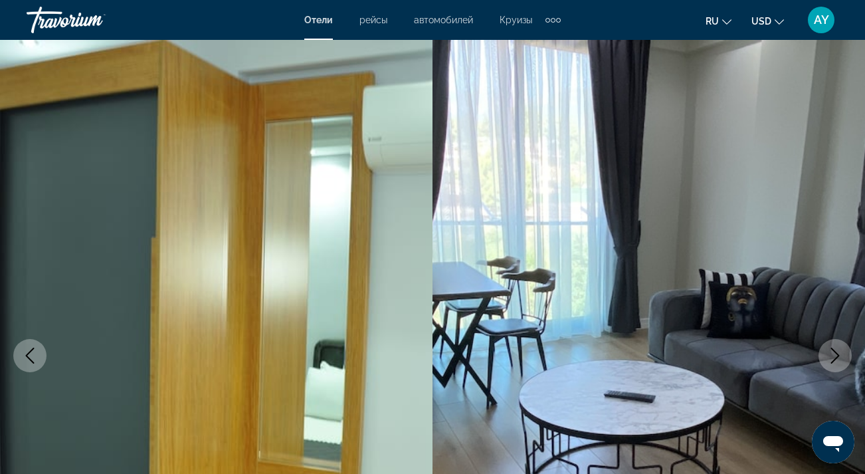
click at [837, 353] on icon "Next image" at bounding box center [835, 356] width 9 height 16
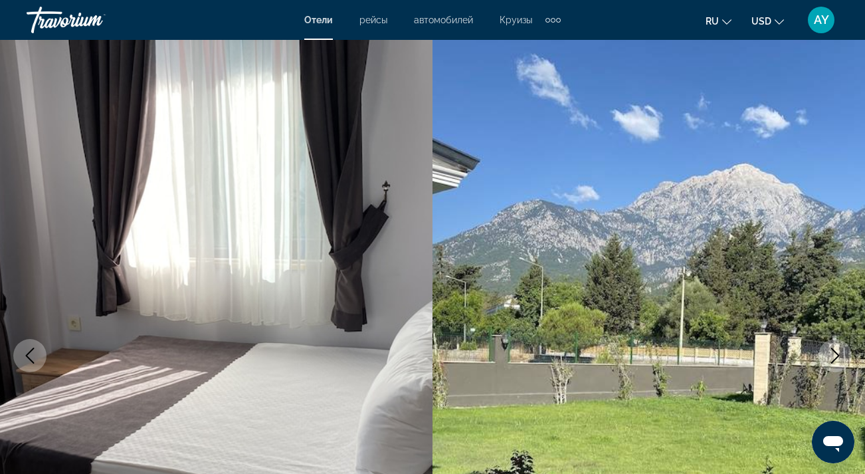
click at [837, 353] on icon "Next image" at bounding box center [835, 356] width 9 height 16
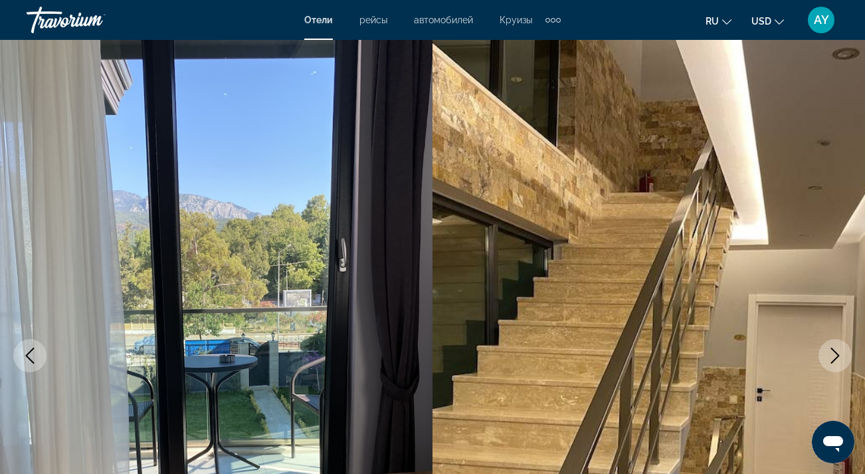
click at [837, 353] on icon "Next image" at bounding box center [835, 356] width 9 height 16
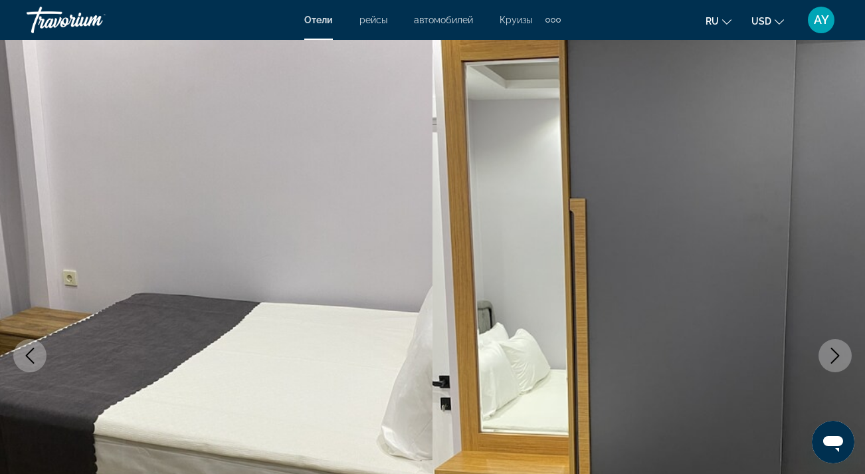
click at [837, 353] on icon "Next image" at bounding box center [835, 356] width 9 height 16
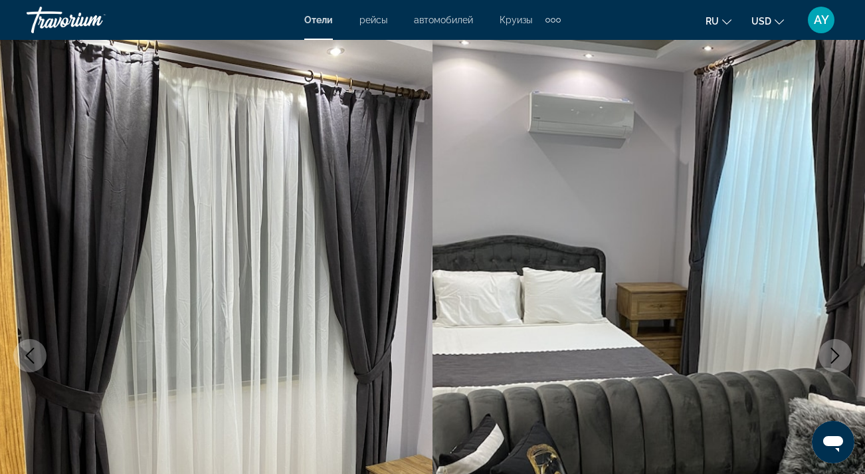
click at [837, 353] on icon "Next image" at bounding box center [835, 356] width 9 height 16
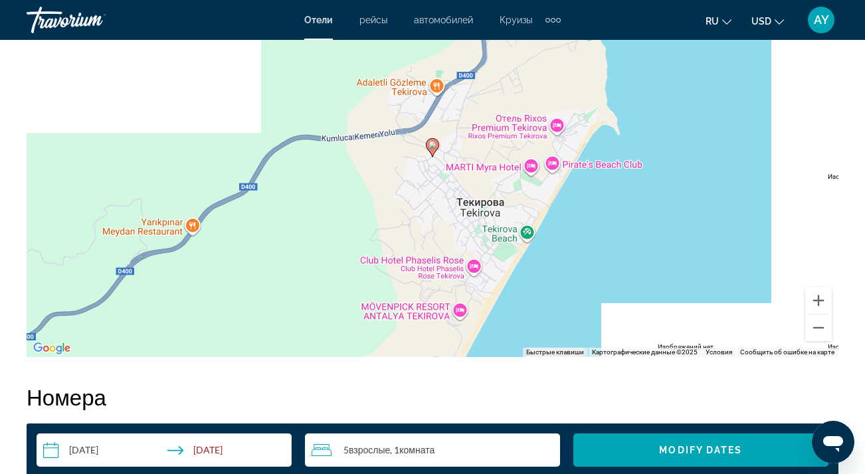
scroll to position [1576, 0]
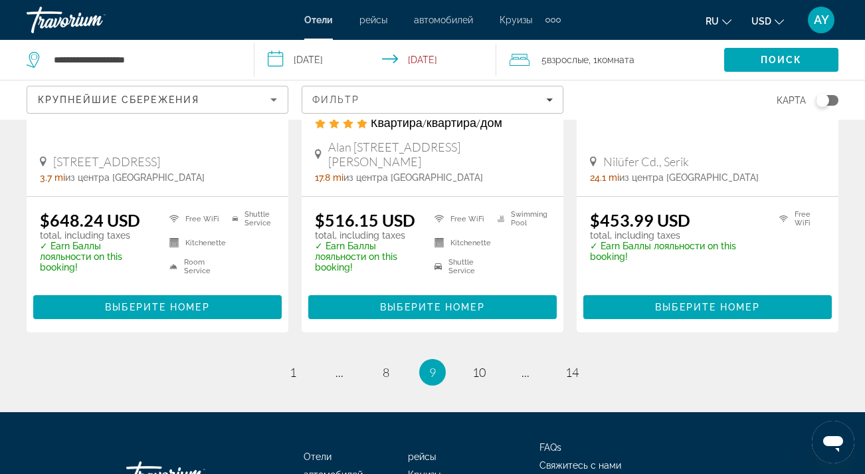
scroll to position [1852, 0]
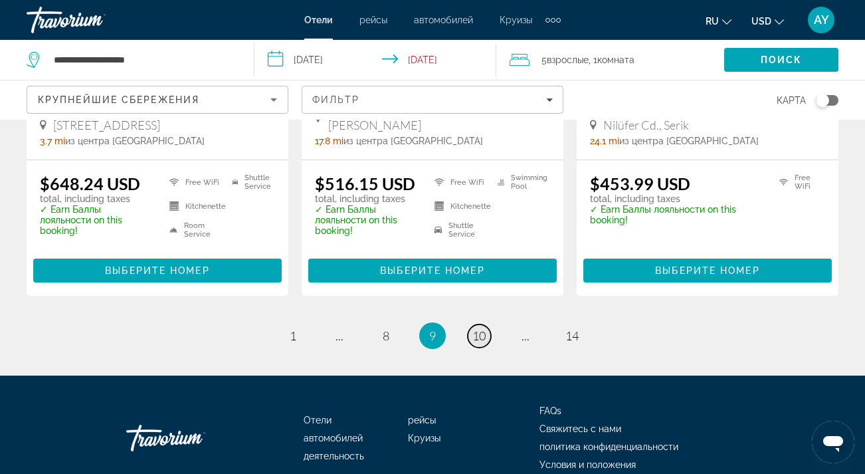
click at [478, 328] on span "10" at bounding box center [478, 335] width 13 height 15
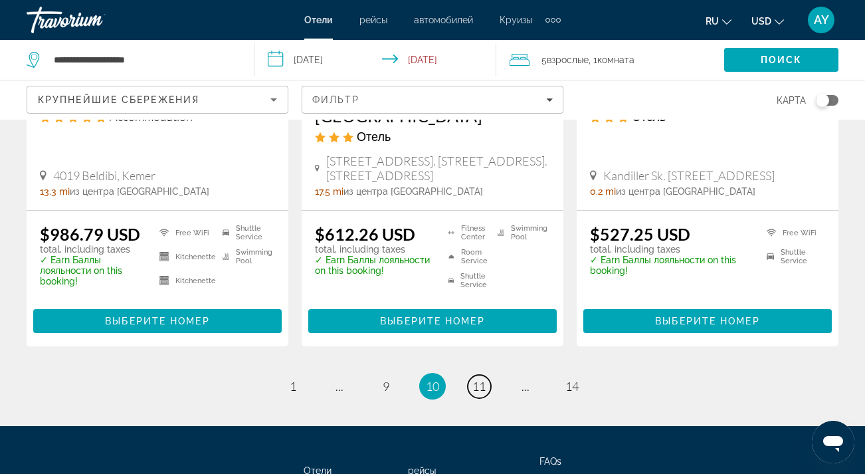
scroll to position [1849, 0]
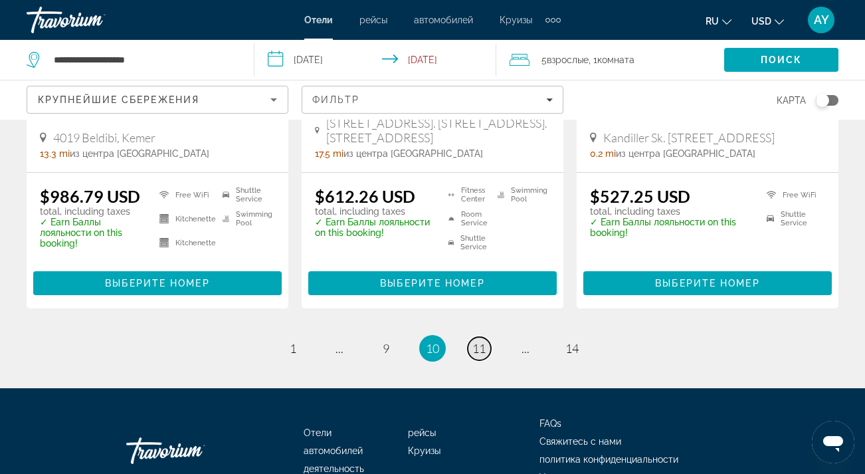
click at [480, 341] on span "11" at bounding box center [478, 348] width 13 height 15
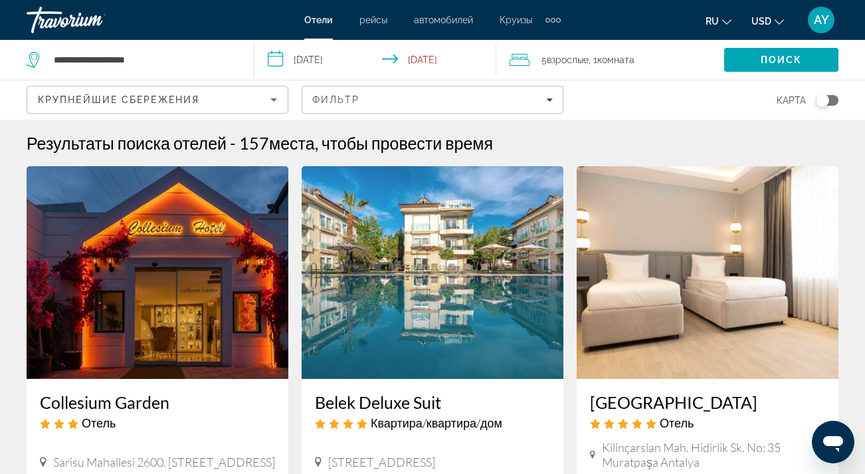
click at [538, 58] on div "5 Взрослый Взрослые , 1 Комната номера" at bounding box center [617, 59] width 215 height 19
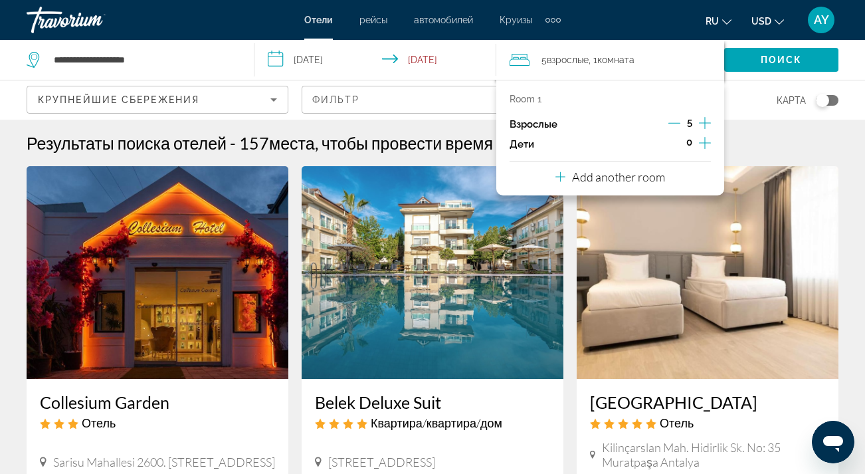
click at [677, 124] on icon "Decrement adults" at bounding box center [674, 123] width 12 height 12
click at [626, 184] on p "Add another room" at bounding box center [618, 176] width 93 height 15
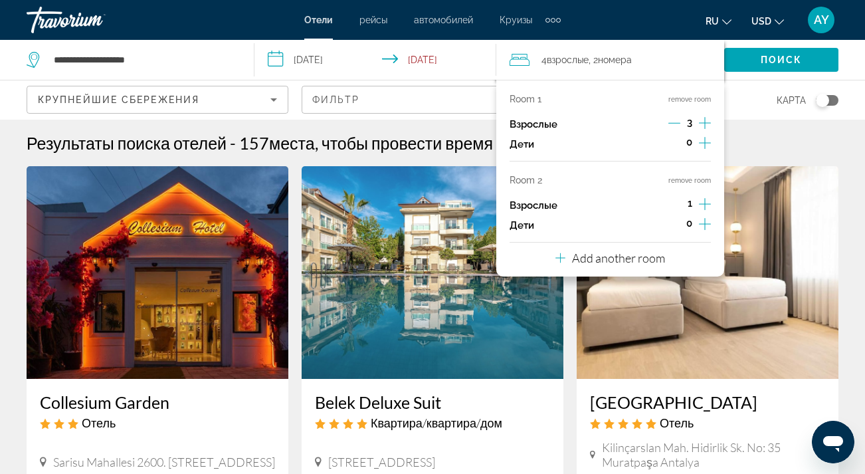
click at [708, 212] on icon "Increment adults" at bounding box center [705, 204] width 12 height 16
click at [757, 94] on div "карта" at bounding box center [708, 99] width 262 height 39
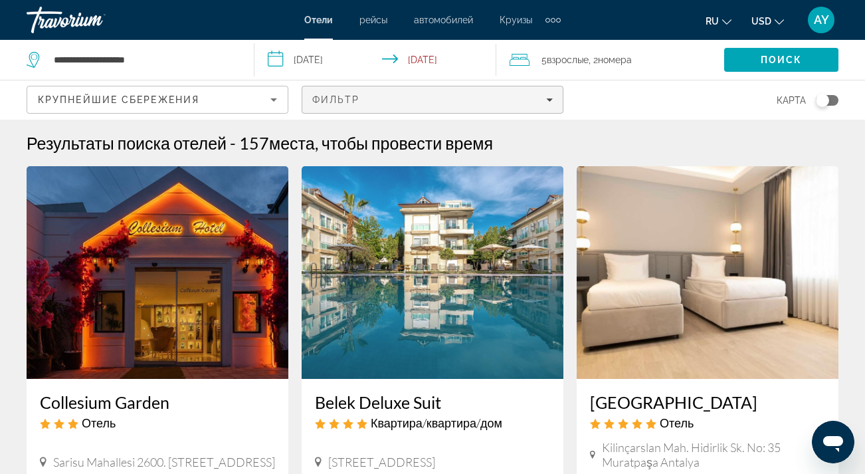
click at [431, 103] on div "Фильтр" at bounding box center [432, 99] width 241 height 11
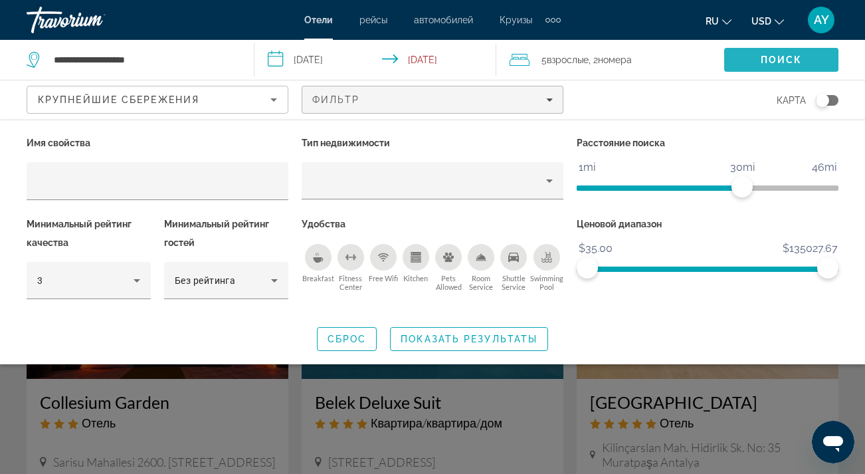
click at [761, 59] on span "Поиск" at bounding box center [782, 59] width 42 height 11
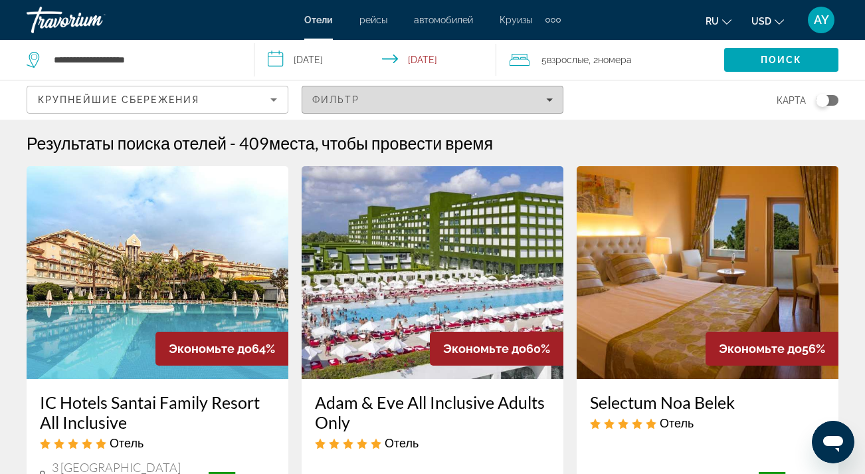
click at [507, 102] on div "Фильтр" at bounding box center [432, 99] width 241 height 11
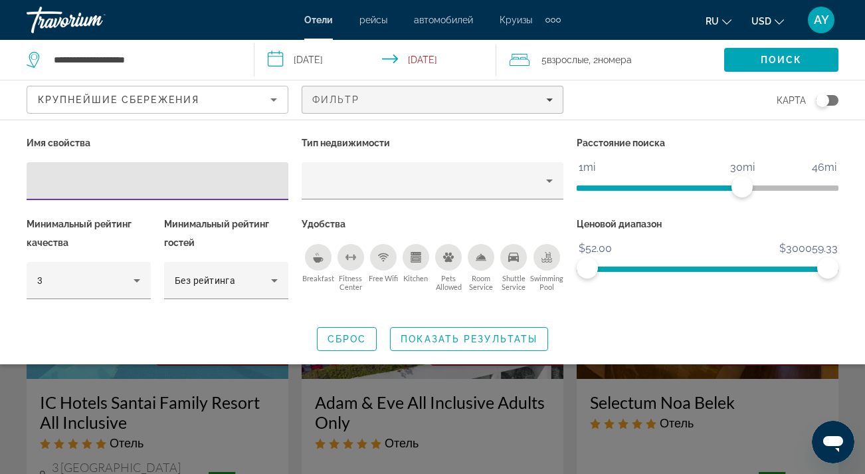
click at [777, 269] on span "ngx-slider" at bounding box center [707, 268] width 241 height 5
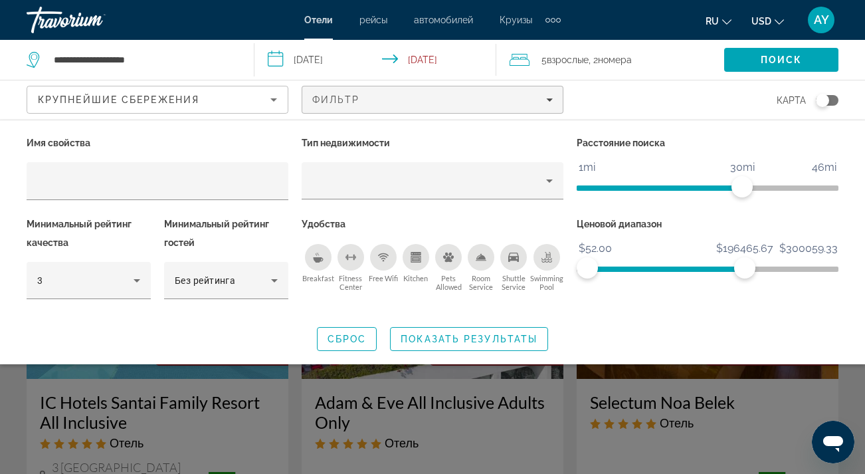
click at [745, 269] on ngx-slider "$52.00 $300059.33 $52.00 $196465.67" at bounding box center [708, 267] width 262 height 3
click at [717, 274] on span "ngx-slider" at bounding box center [652, 266] width 130 height 21
click at [686, 269] on ngx-slider "$52.00 $300059.33 $52.00 $161658.00" at bounding box center [708, 267] width 262 height 3
click at [657, 270] on span "ngx-slider" at bounding box center [622, 268] width 70 height 5
click at [640, 267] on ngx-slider "$52.00 $300059.33 $52.00 $87070.67" at bounding box center [708, 267] width 262 height 3
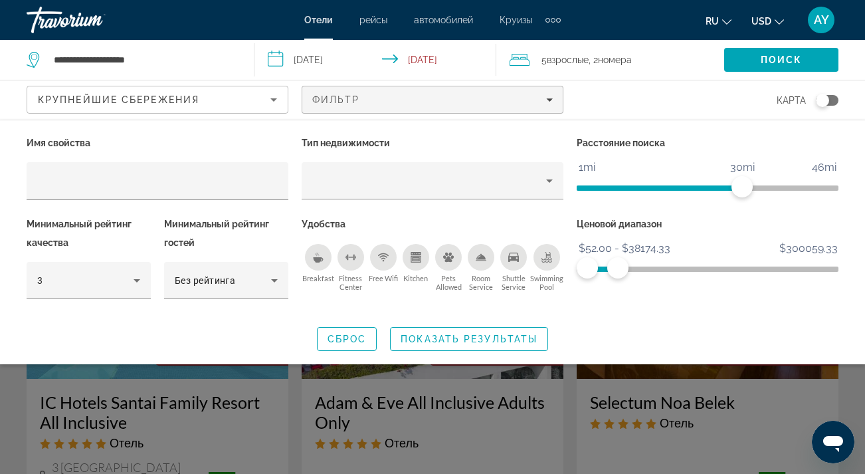
click at [618, 267] on span "ngx-slider" at bounding box center [602, 266] width 31 height 21
drag, startPoint x: 621, startPoint y: 270, endPoint x: 611, endPoint y: 274, distance: 10.7
click at [611, 274] on span "ngx-slider-max" at bounding box center [610, 267] width 21 height 21
drag, startPoint x: 611, startPoint y: 270, endPoint x: 623, endPoint y: 270, distance: 12.0
click at [623, 270] on span "ngx-slider-max" at bounding box center [623, 267] width 21 height 21
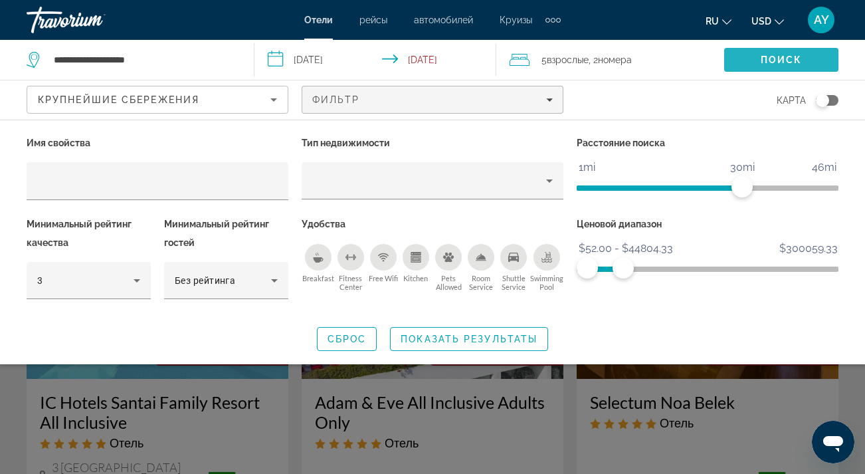
click at [787, 56] on span "Поиск" at bounding box center [782, 59] width 42 height 11
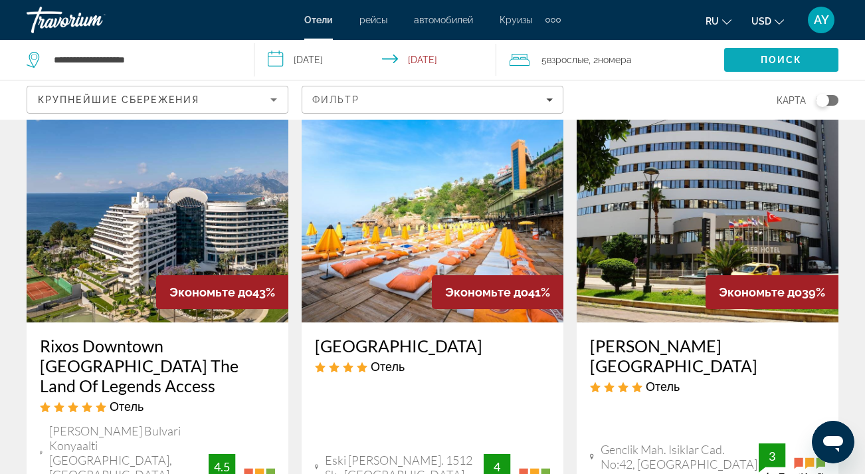
scroll to position [1159, 0]
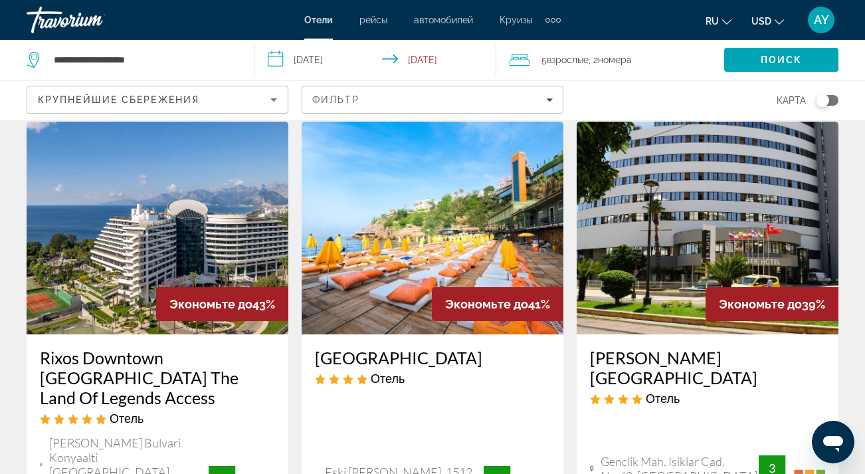
click at [455, 194] on img "Main content" at bounding box center [433, 228] width 262 height 213
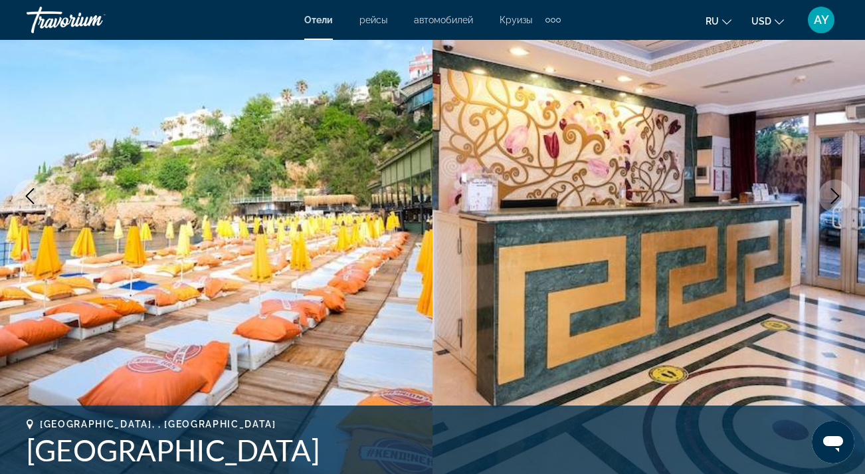
scroll to position [167, 0]
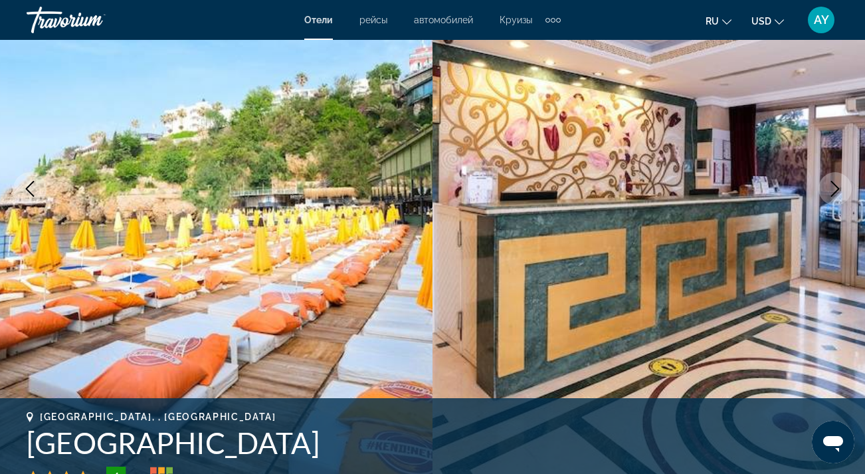
click at [839, 179] on button "Next image" at bounding box center [835, 188] width 33 height 33
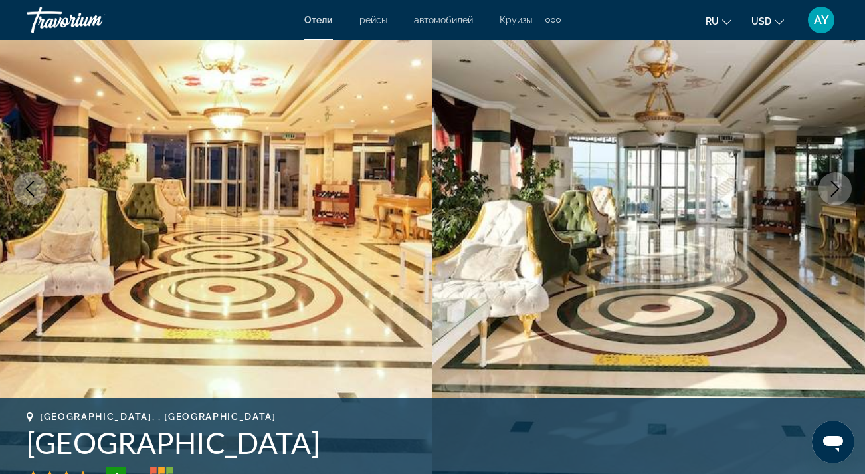
click at [839, 181] on icon "Next image" at bounding box center [835, 189] width 16 height 16
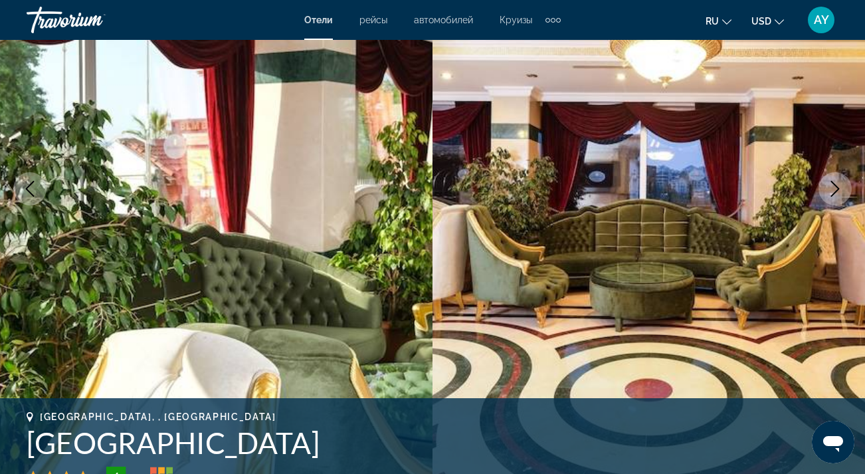
click at [839, 181] on icon "Next image" at bounding box center [835, 189] width 16 height 16
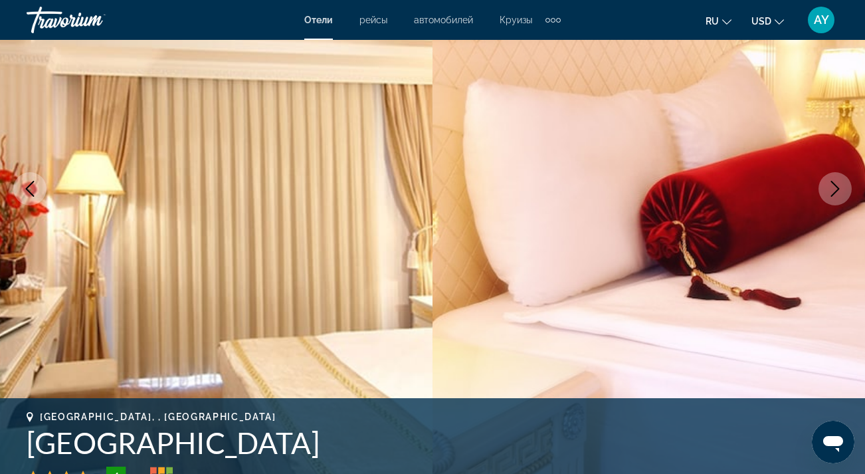
click at [839, 181] on icon "Next image" at bounding box center [835, 189] width 16 height 16
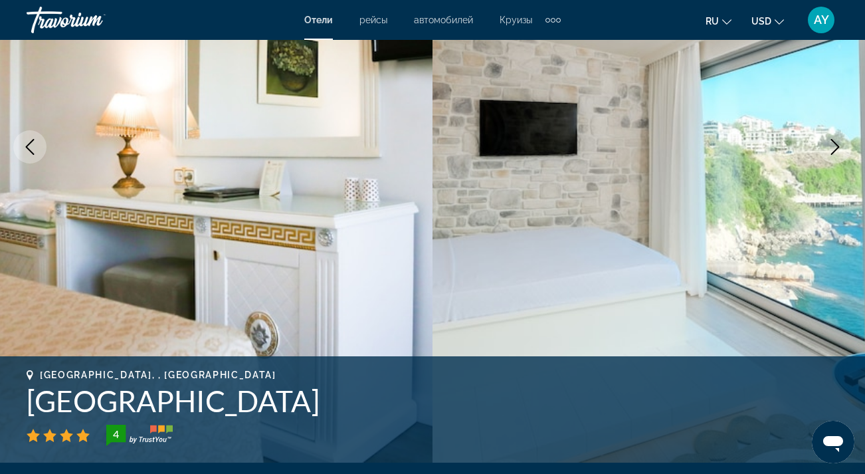
scroll to position [207, 0]
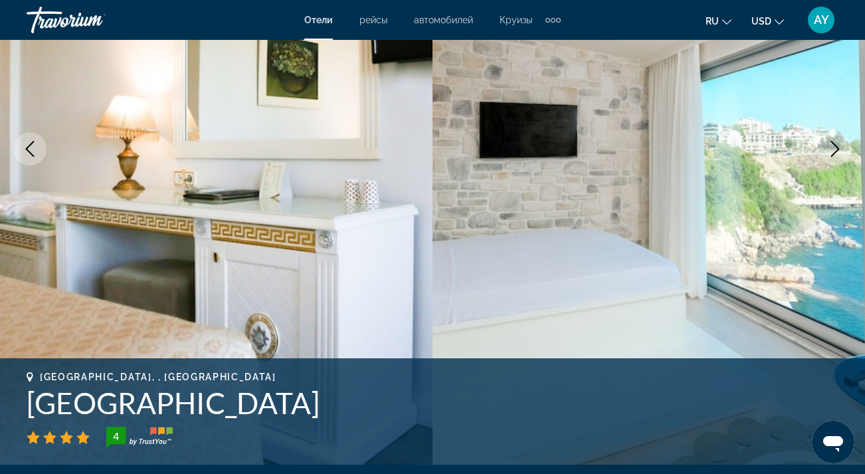
click at [840, 154] on icon "Next image" at bounding box center [835, 149] width 16 height 16
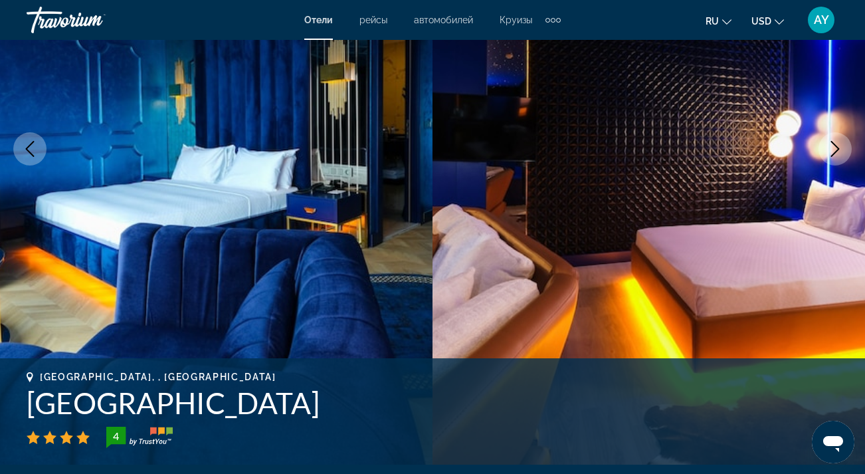
click at [839, 154] on icon "Next image" at bounding box center [835, 149] width 16 height 16
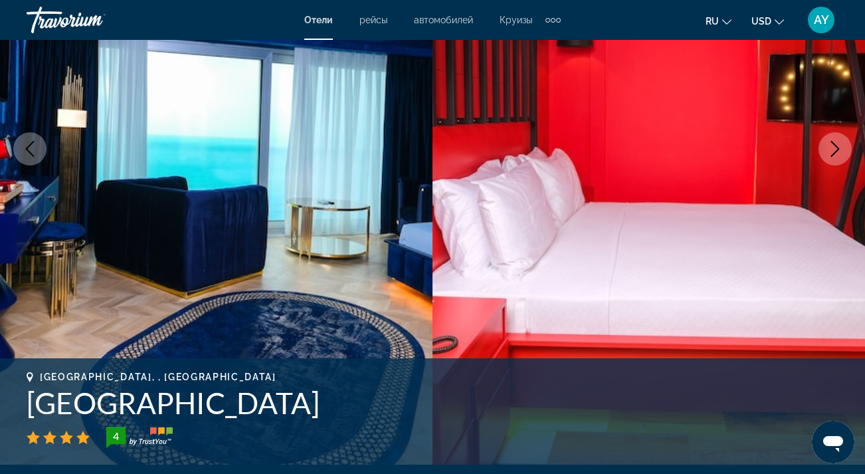
click at [839, 154] on icon "Next image" at bounding box center [835, 149] width 16 height 16
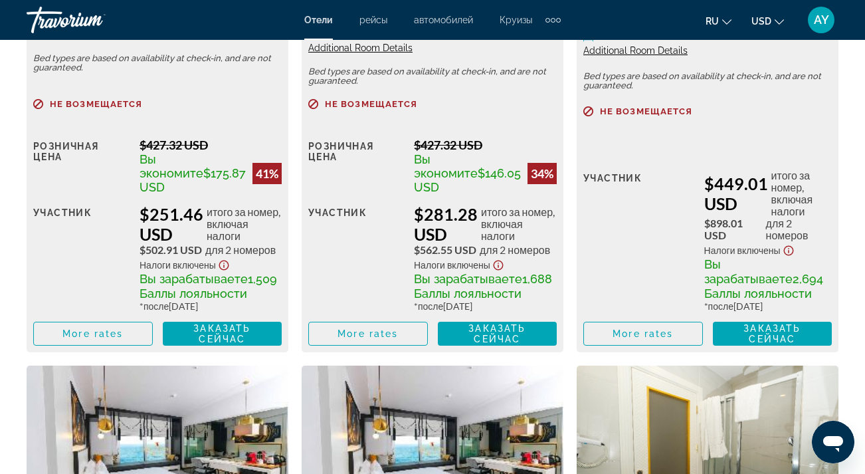
scroll to position [2382, 0]
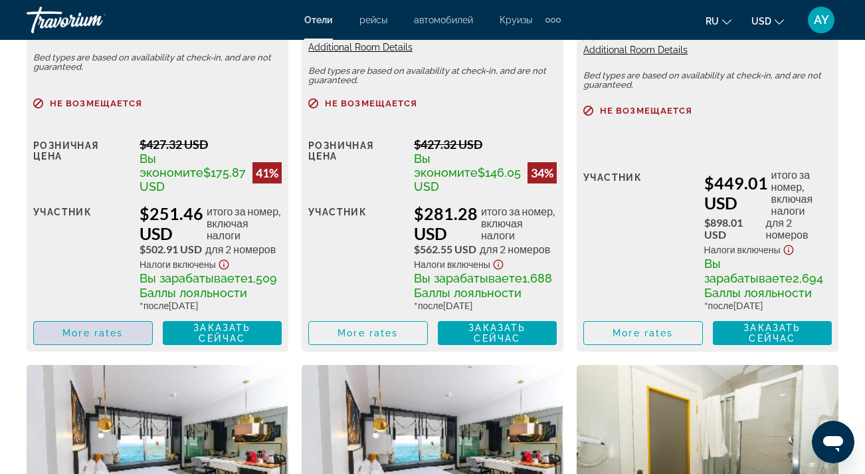
click at [112, 338] on span "More rates" at bounding box center [92, 333] width 60 height 11
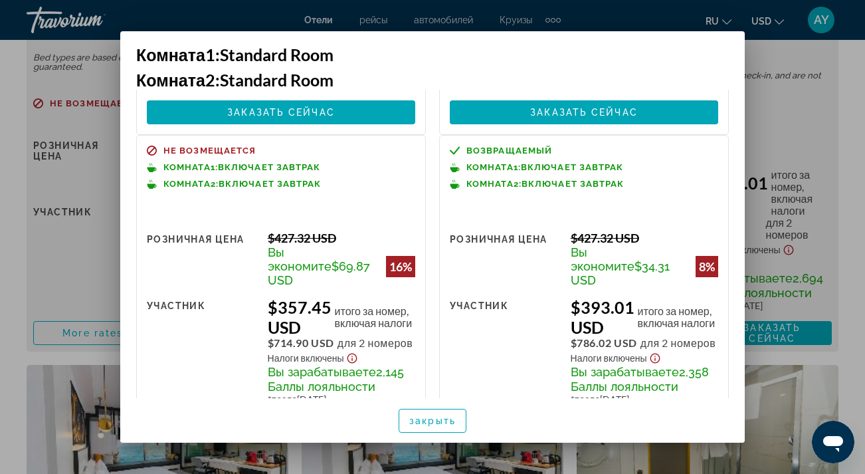
scroll to position [288, 0]
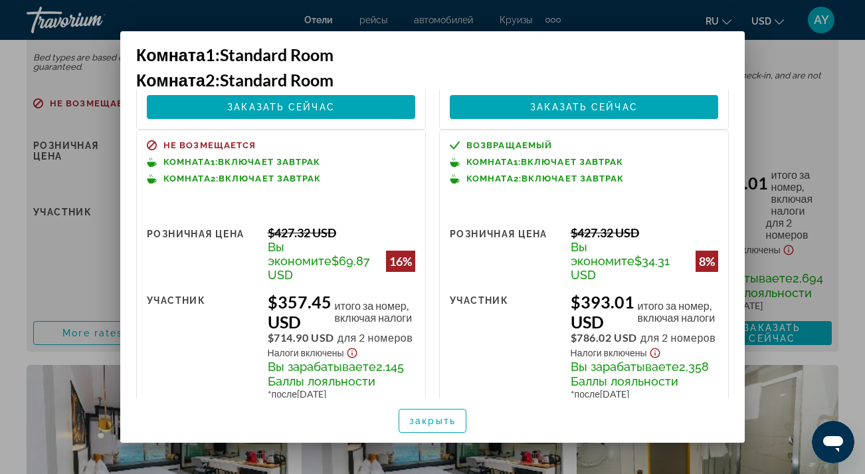
click at [61, 118] on div at bounding box center [432, 237] width 865 height 474
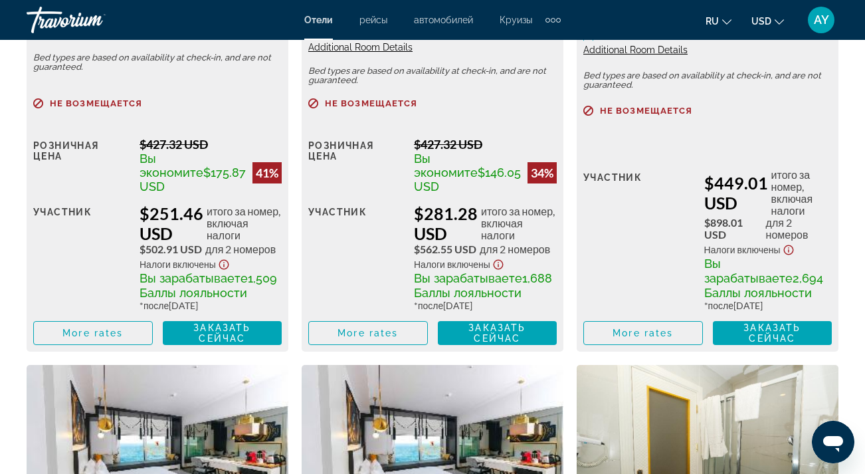
scroll to position [2382, 0]
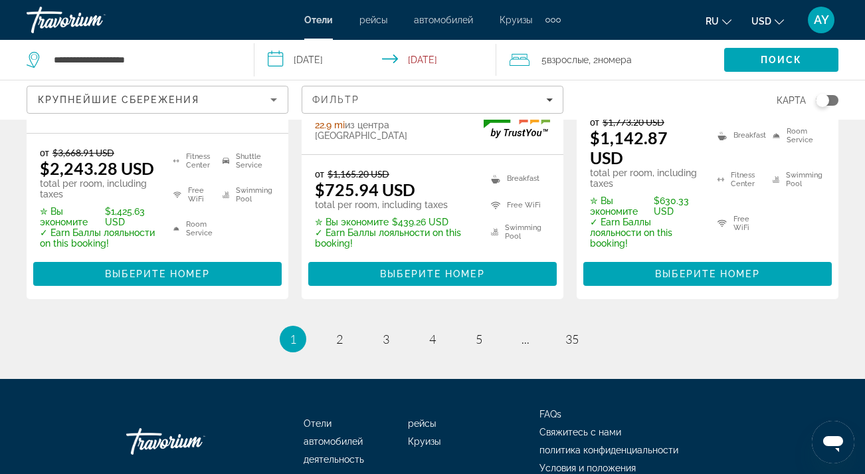
scroll to position [2120, 0]
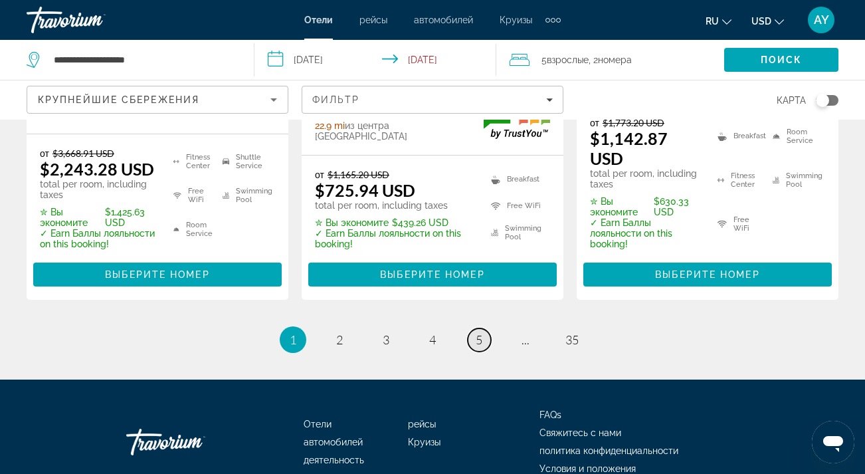
click at [480, 332] on span "5" at bounding box center [479, 339] width 7 height 15
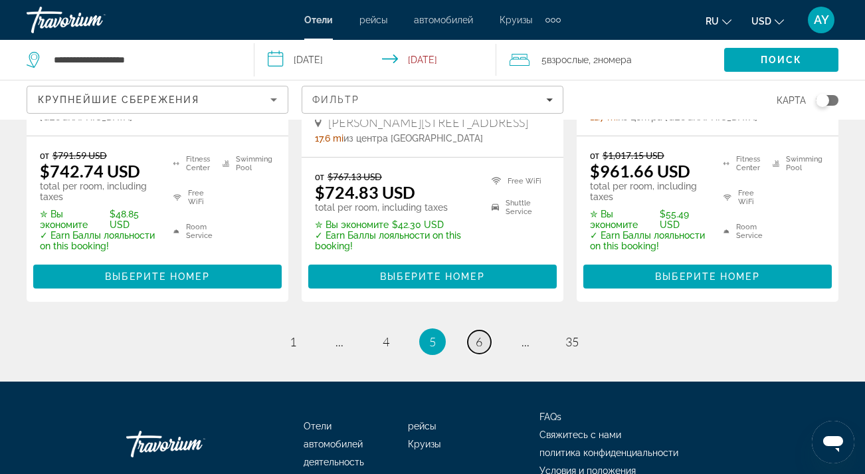
scroll to position [2039, 0]
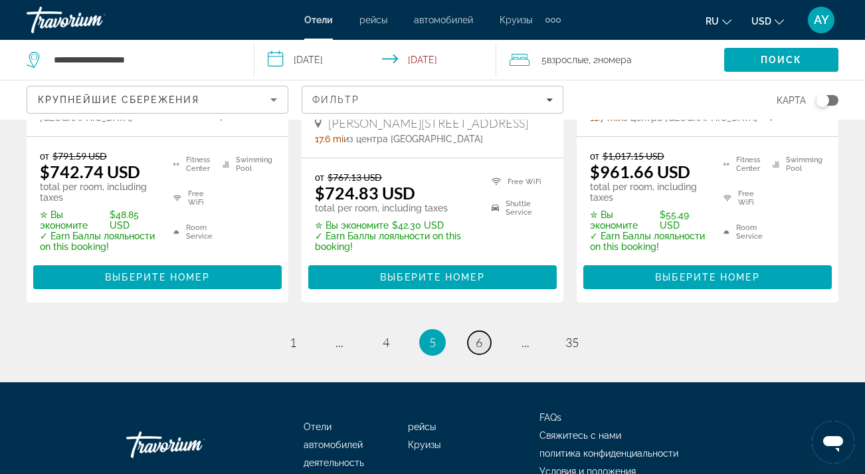
click at [477, 331] on link "page 6" at bounding box center [479, 342] width 23 height 23
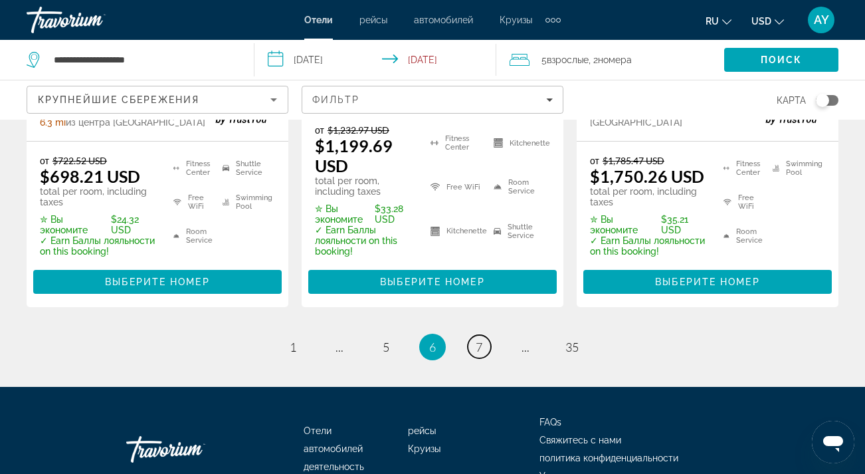
scroll to position [2116, 0]
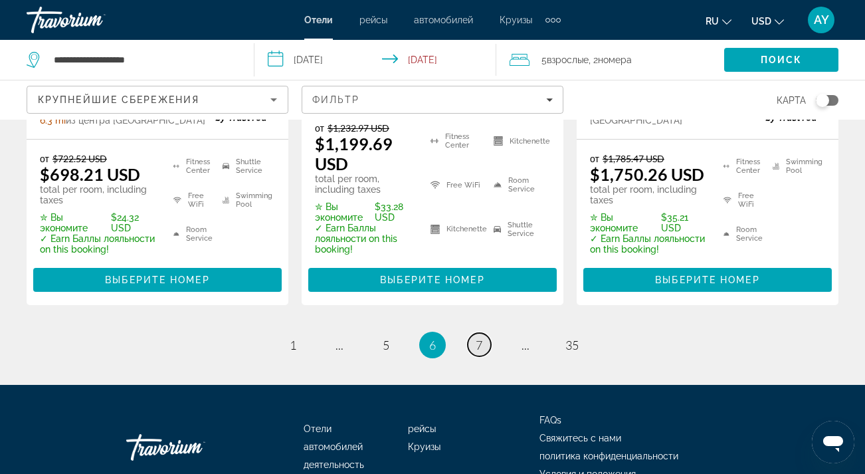
click at [480, 338] on span "7" at bounding box center [479, 345] width 7 height 15
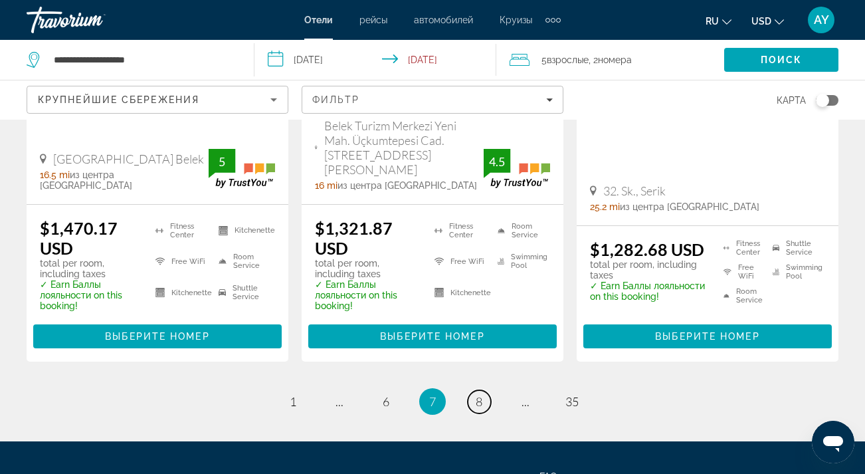
scroll to position [1987, 0]
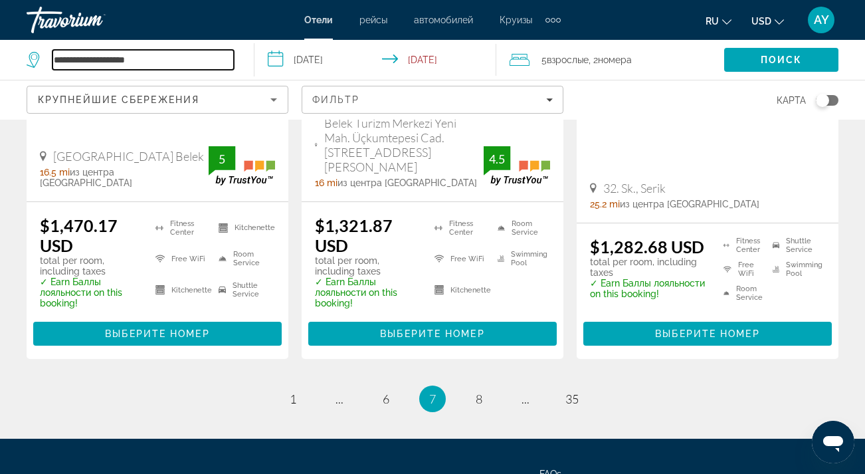
click at [178, 50] on input "**********" at bounding box center [142, 60] width 181 height 20
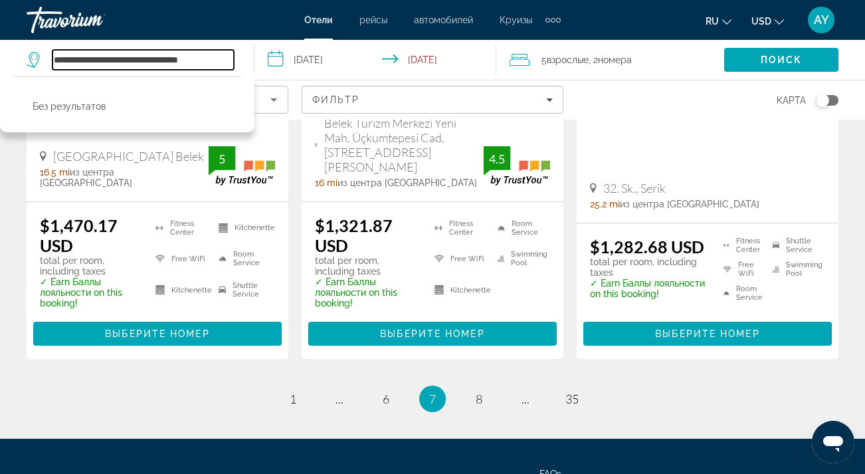
click at [220, 59] on input "**********" at bounding box center [142, 60] width 181 height 20
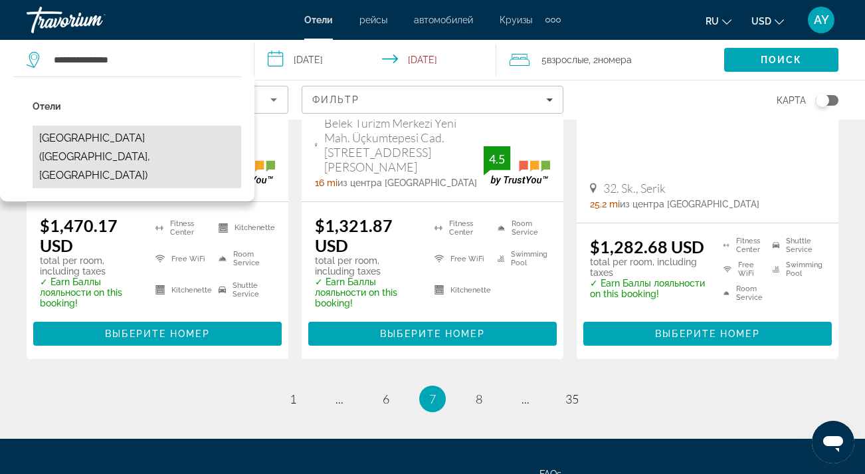
click at [143, 138] on button "Grand Nar Hotel (Kemer, TR)" at bounding box center [137, 157] width 209 height 62
type input "**********"
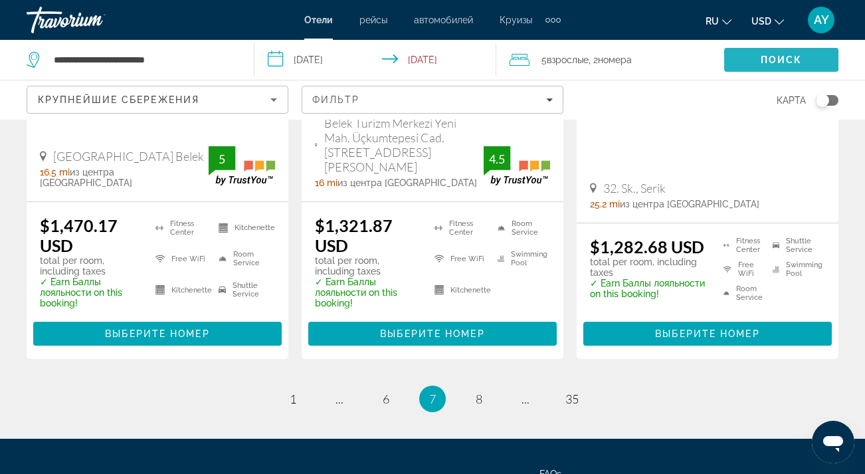
click at [744, 56] on span "Search" at bounding box center [781, 60] width 114 height 32
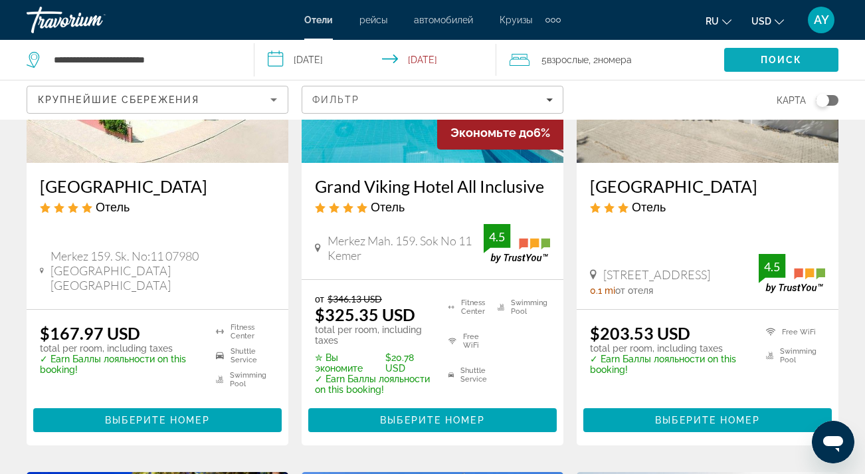
scroll to position [221, 0]
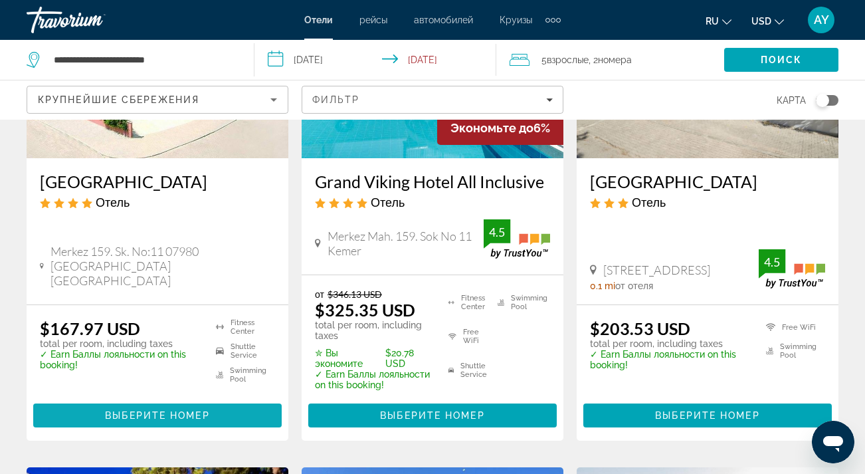
click at [151, 415] on span "Выберите номер" at bounding box center [157, 415] width 104 height 11
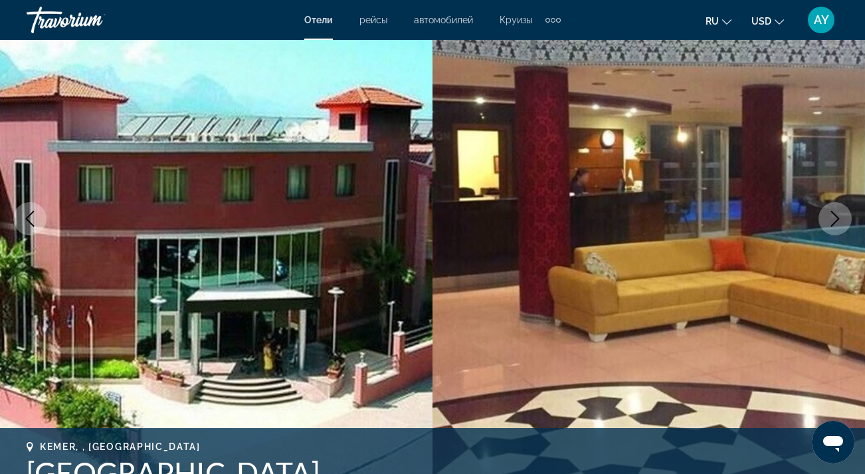
scroll to position [134, 0]
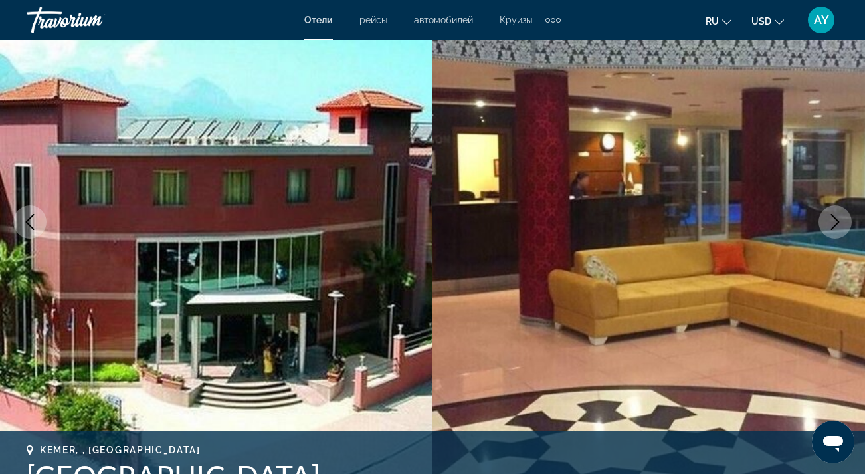
click at [845, 217] on button "Next image" at bounding box center [835, 221] width 33 height 33
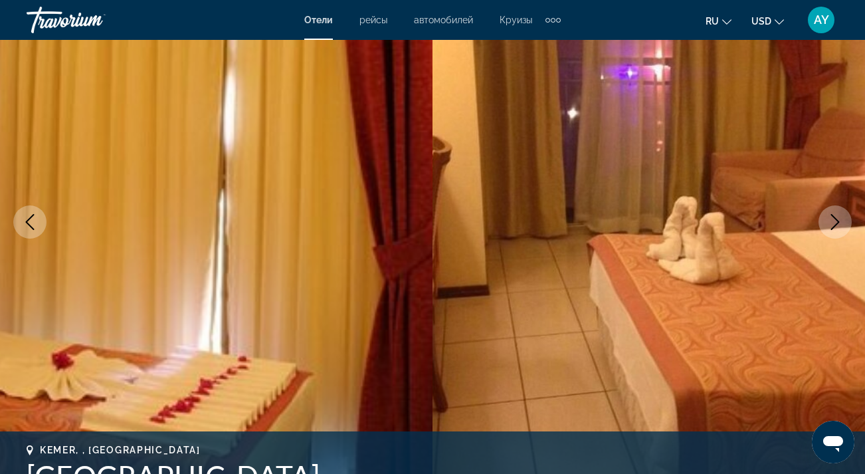
click at [845, 217] on button "Next image" at bounding box center [835, 221] width 33 height 33
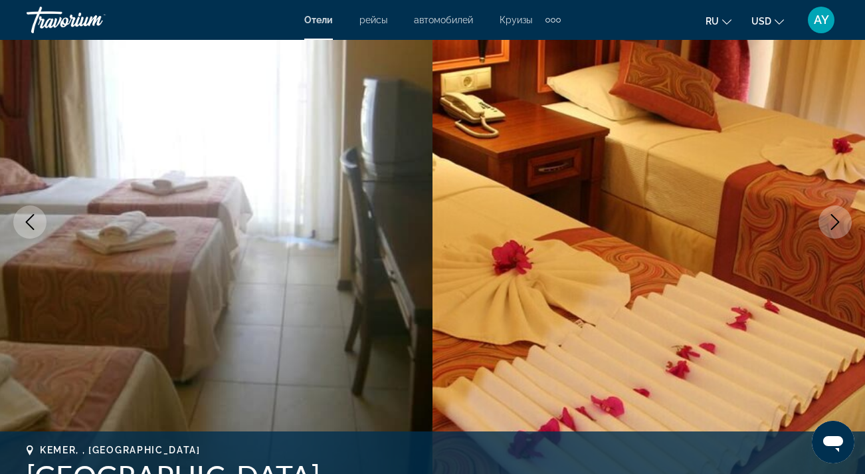
click at [845, 217] on button "Next image" at bounding box center [835, 221] width 33 height 33
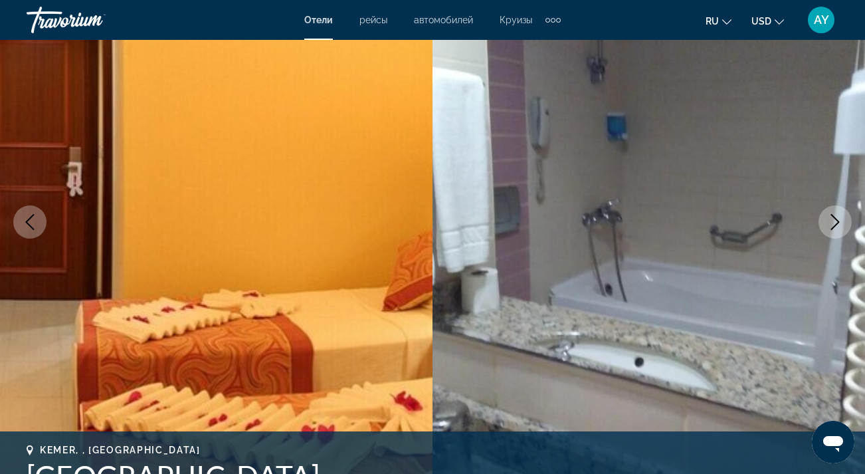
click at [845, 217] on button "Next image" at bounding box center [835, 221] width 33 height 33
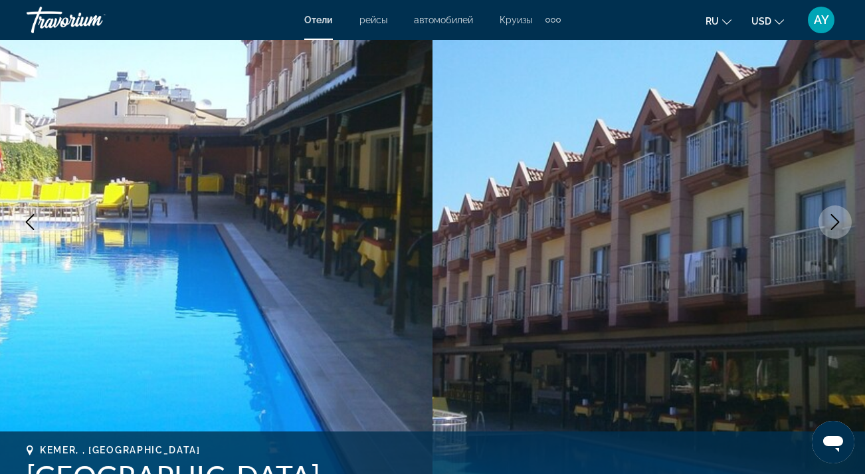
click at [845, 217] on button "Next image" at bounding box center [835, 221] width 33 height 33
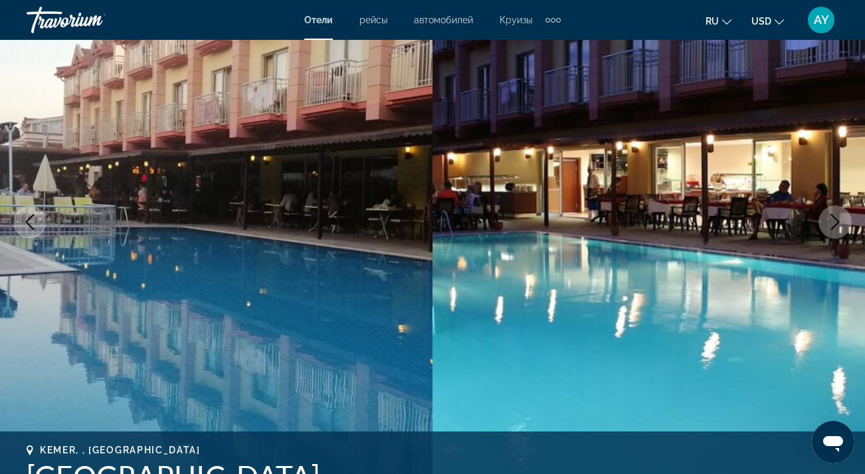
click at [844, 218] on button "Next image" at bounding box center [835, 221] width 33 height 33
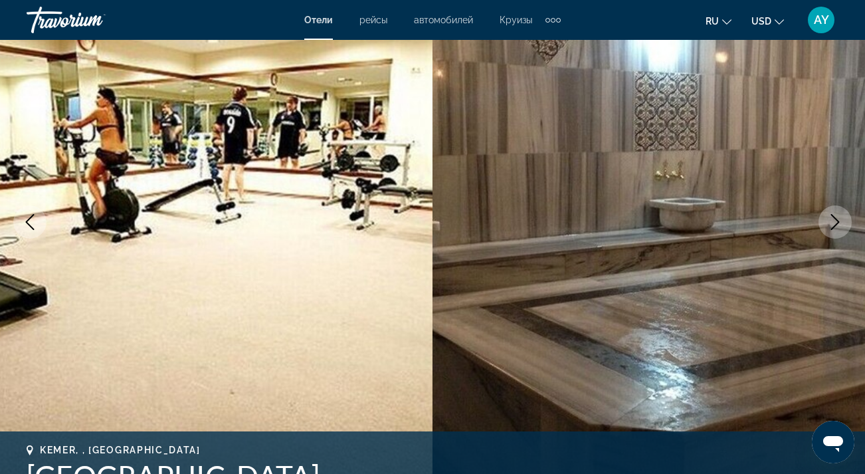
click at [844, 218] on button "Next image" at bounding box center [835, 221] width 33 height 33
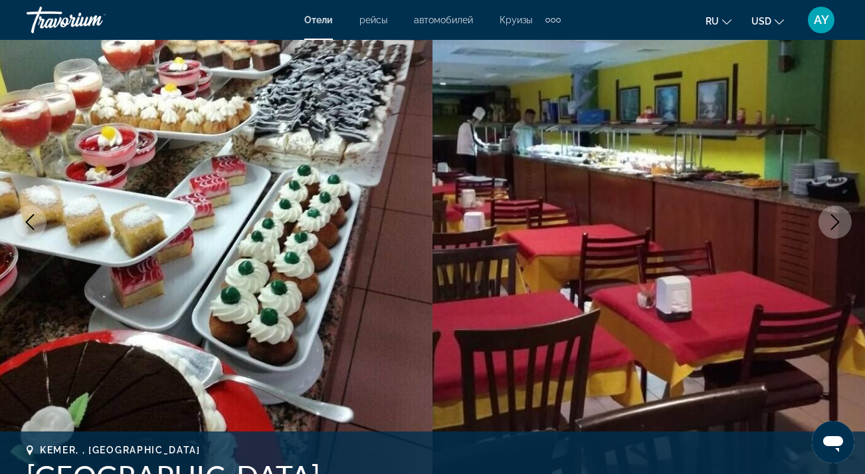
click at [844, 218] on button "Next image" at bounding box center [835, 221] width 33 height 33
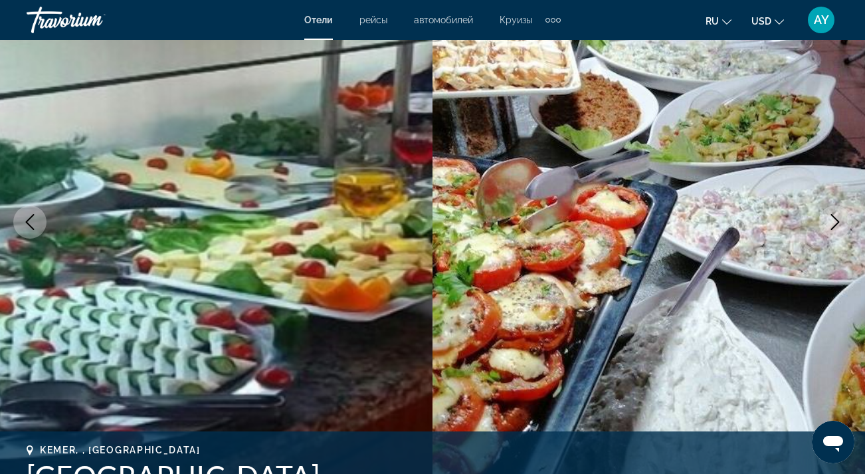
click at [844, 218] on button "Next image" at bounding box center [835, 221] width 33 height 33
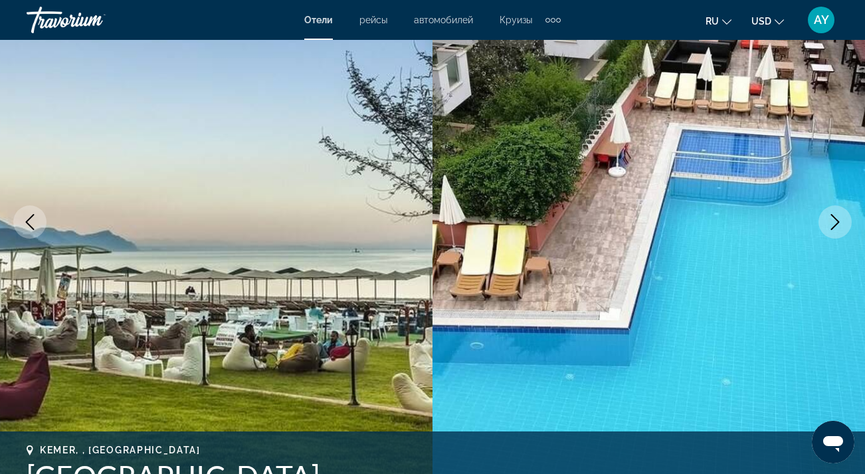
click at [33, 225] on icon "Previous image" at bounding box center [30, 222] width 16 height 16
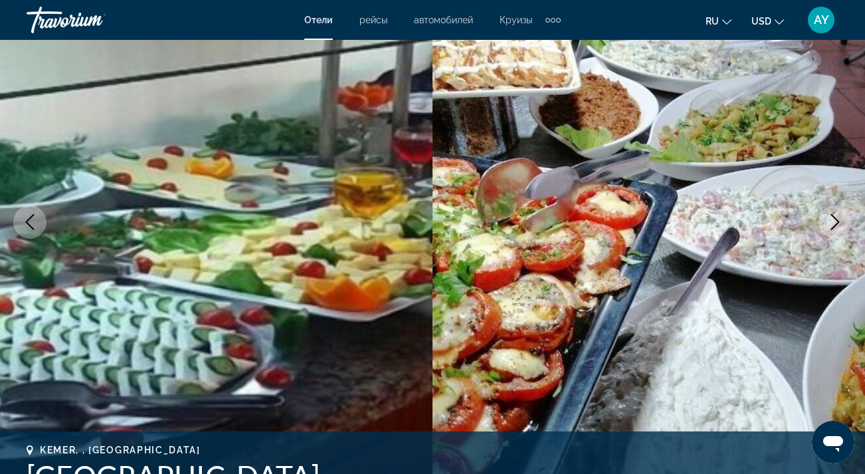
click at [837, 221] on icon "Next image" at bounding box center [835, 222] width 16 height 16
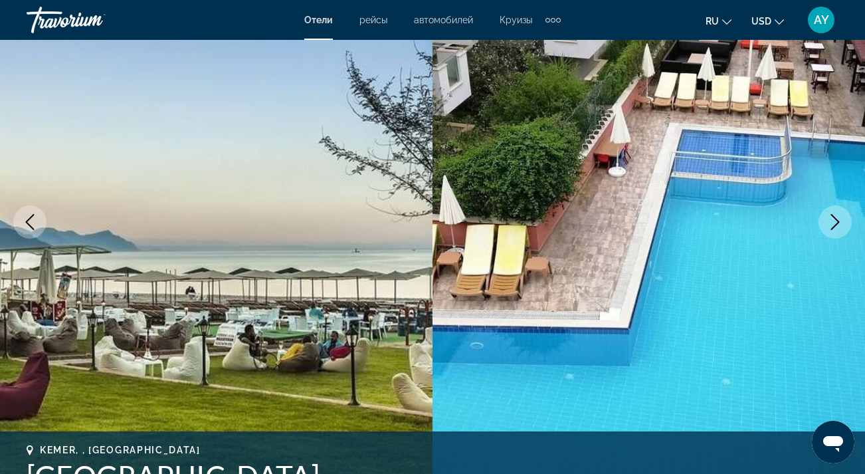
click at [837, 221] on icon "Next image" at bounding box center [835, 222] width 16 height 16
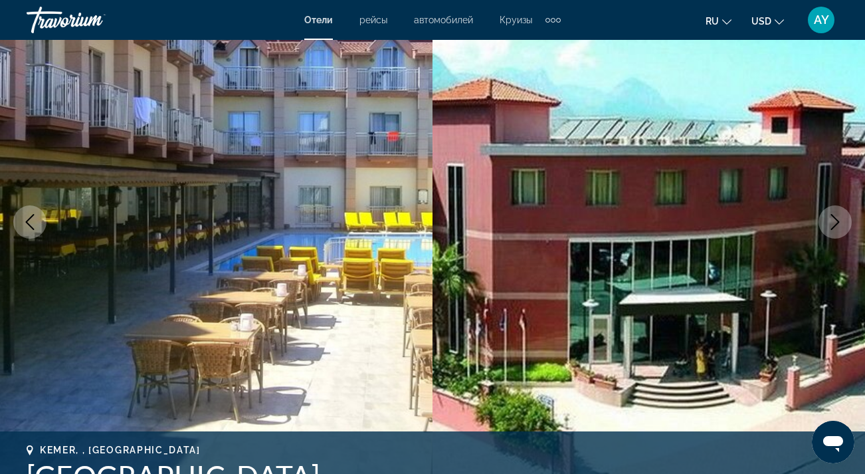
click at [837, 222] on icon "Next image" at bounding box center [835, 222] width 16 height 16
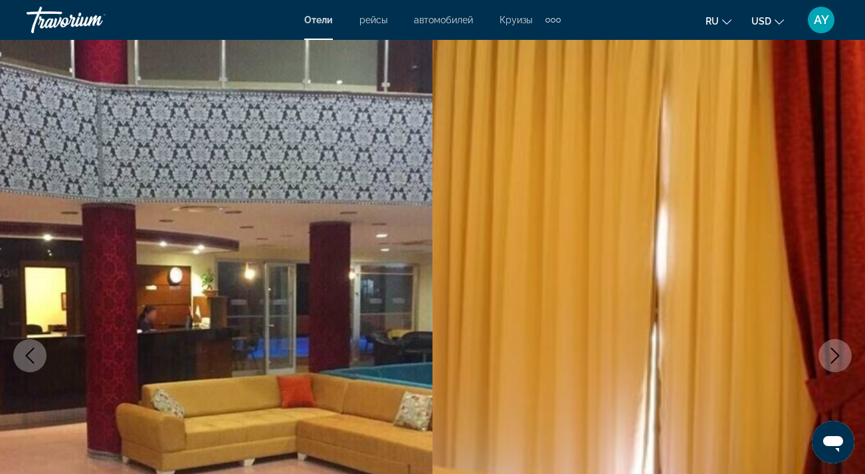
scroll to position [0, 0]
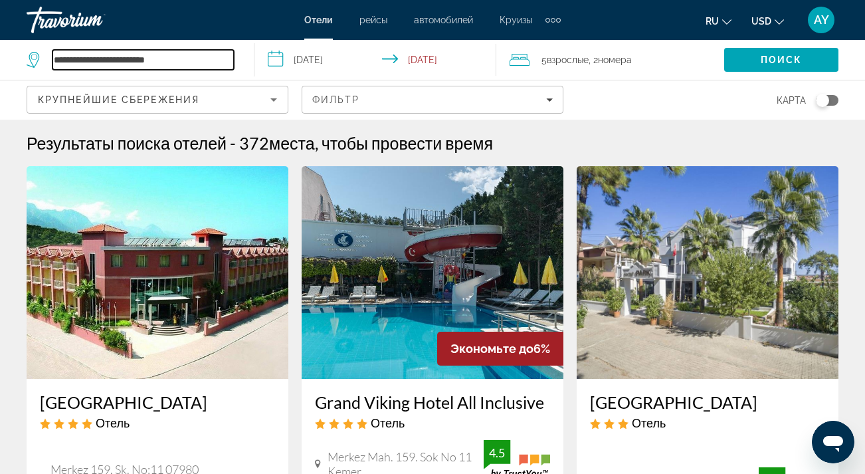
click at [207, 60] on input "**********" at bounding box center [142, 60] width 181 height 20
type input "*"
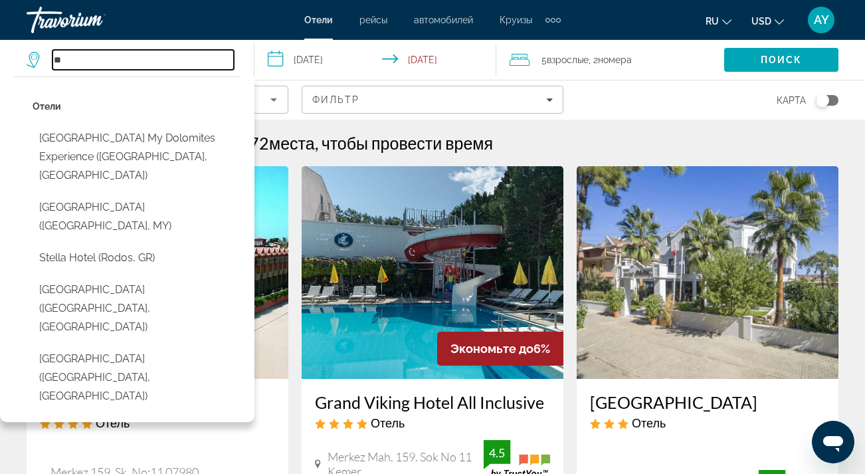
type input "*"
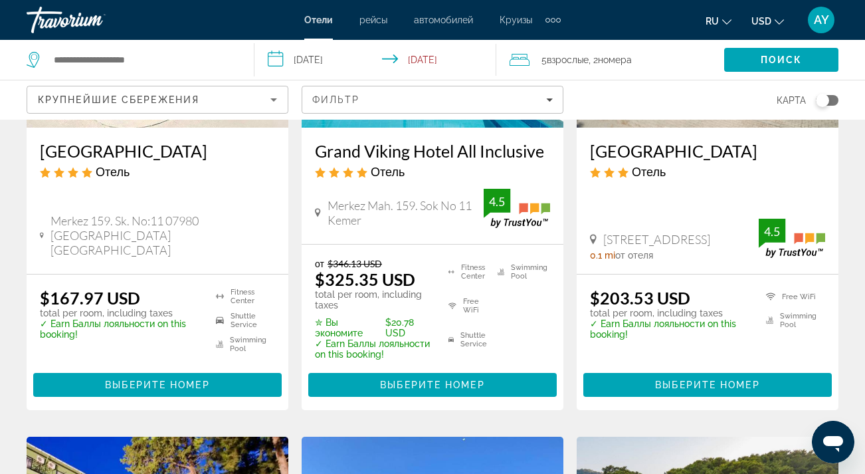
scroll to position [252, 0]
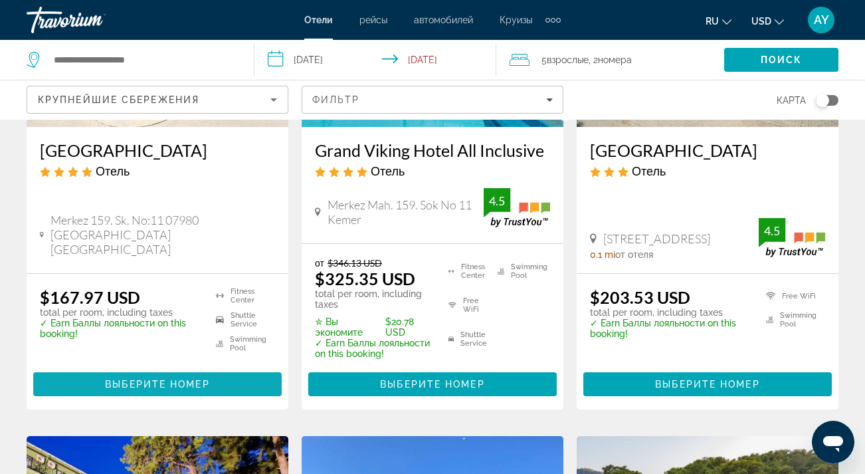
click at [163, 379] on span "Выберите номер" at bounding box center [157, 384] width 104 height 11
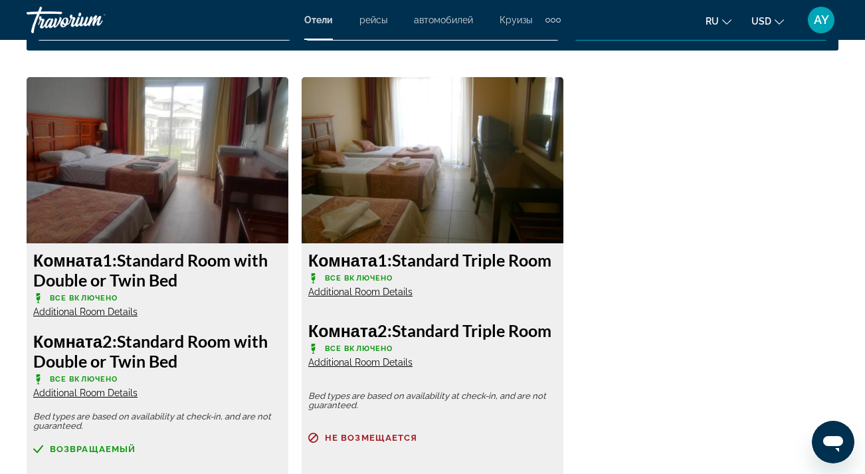
scroll to position [2021, 0]
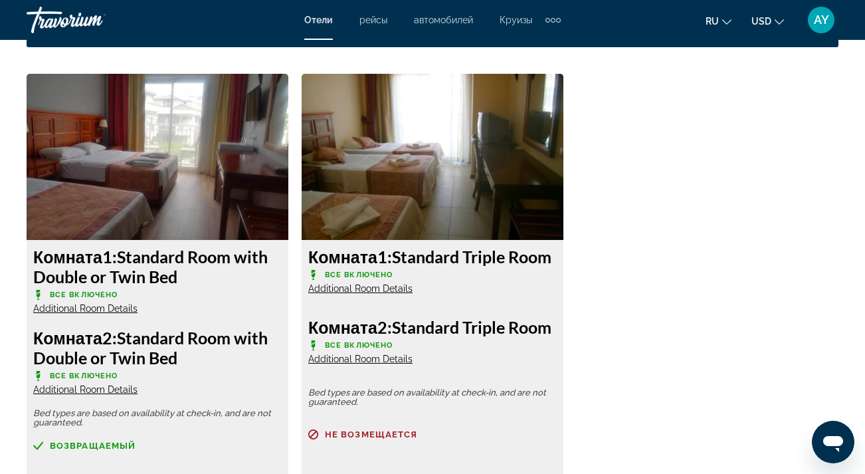
click at [593, 126] on div "Комната 1: Standard Room with Double or Twin Bed Все включено Additional Room D…" at bounding box center [432, 387] width 825 height 626
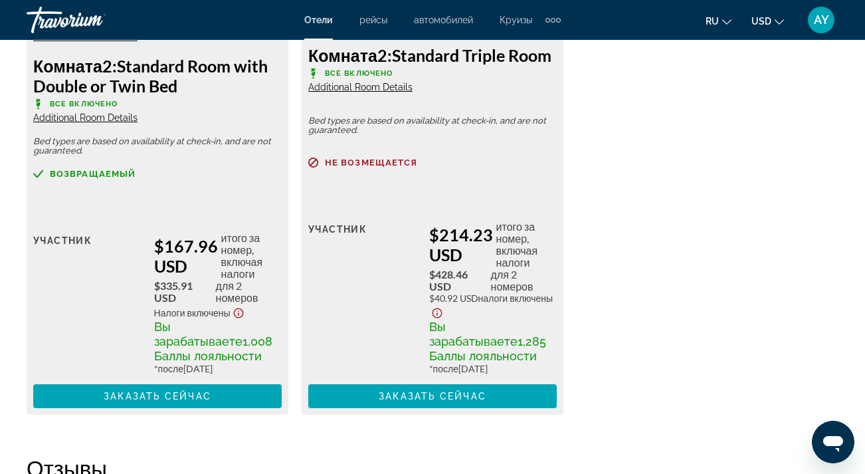
scroll to position [2290, 0]
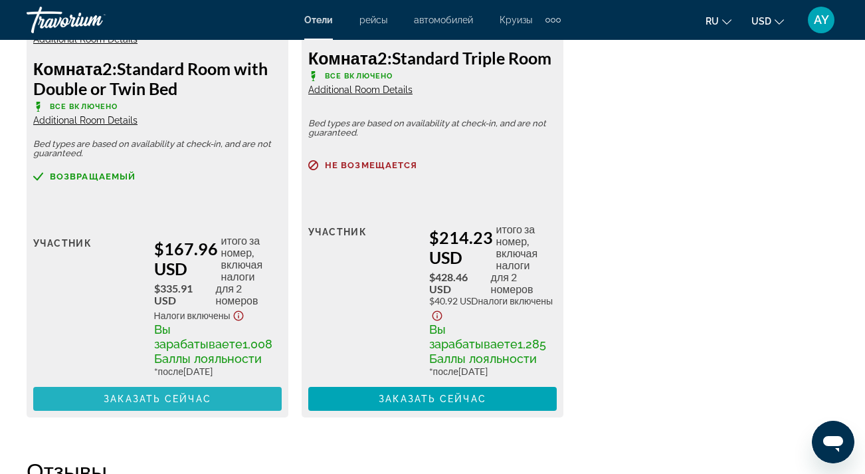
click at [171, 404] on span "Заказать сейчас" at bounding box center [158, 398] width 108 height 11
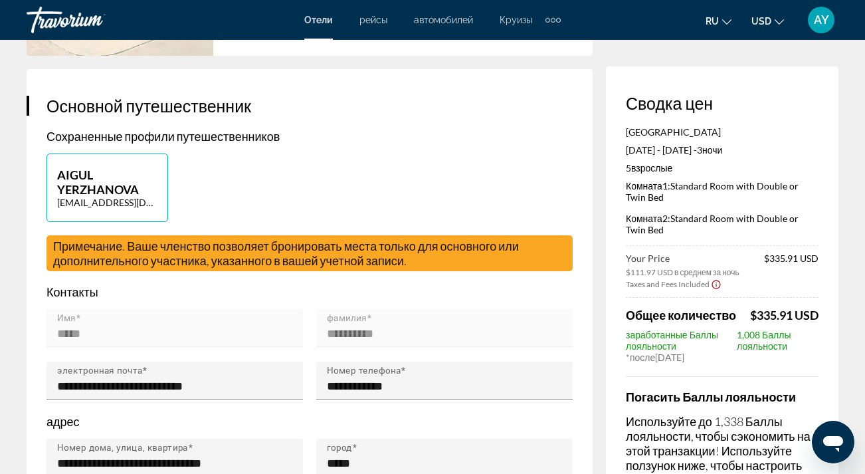
scroll to position [228, 0]
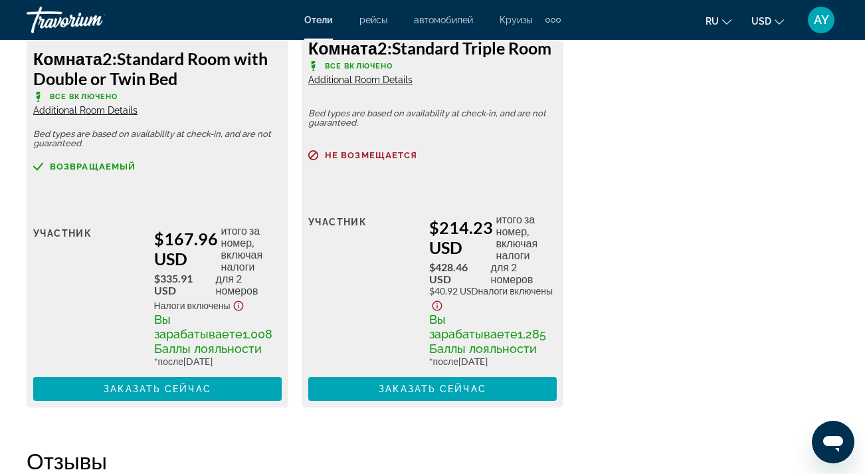
scroll to position [2290, 0]
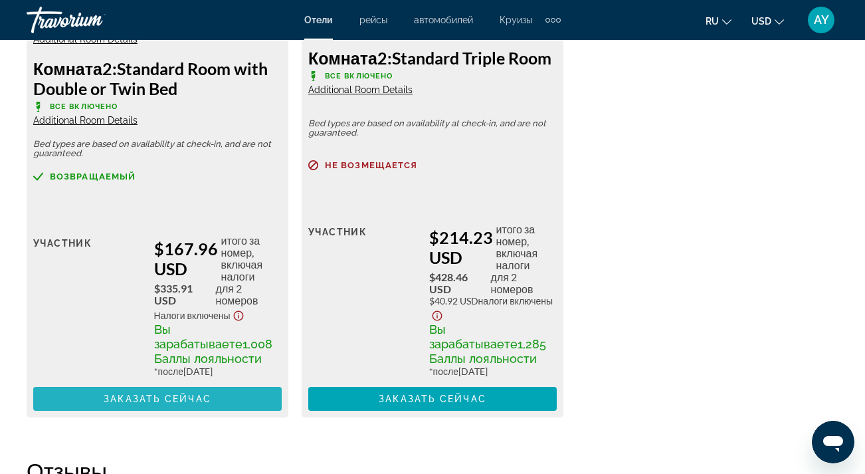
click at [189, 404] on span "Заказать сейчас" at bounding box center [158, 398] width 108 height 11
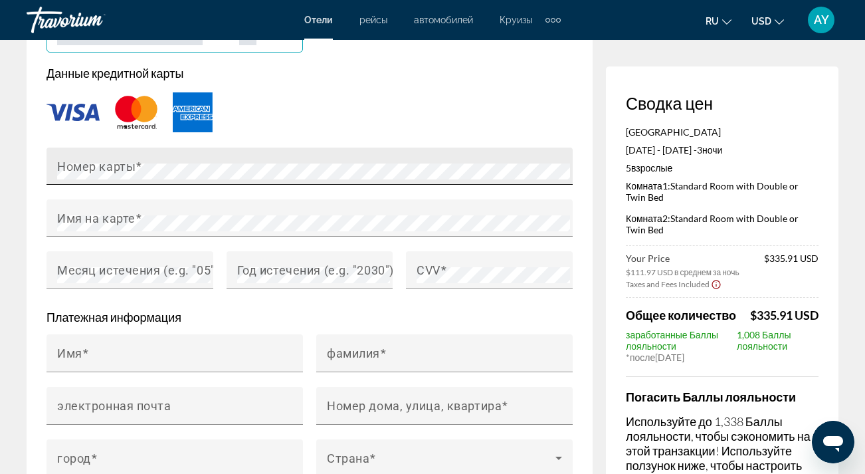
scroll to position [1142, 0]
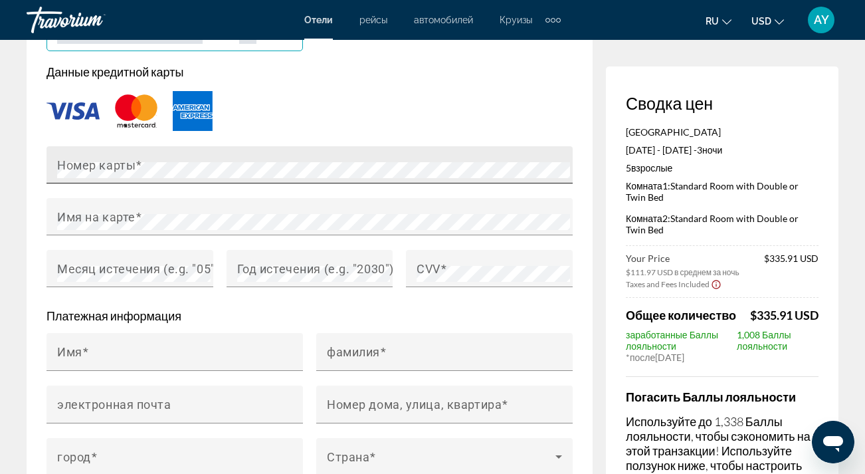
click at [169, 162] on div "Номер карты" at bounding box center [313, 164] width 513 height 37
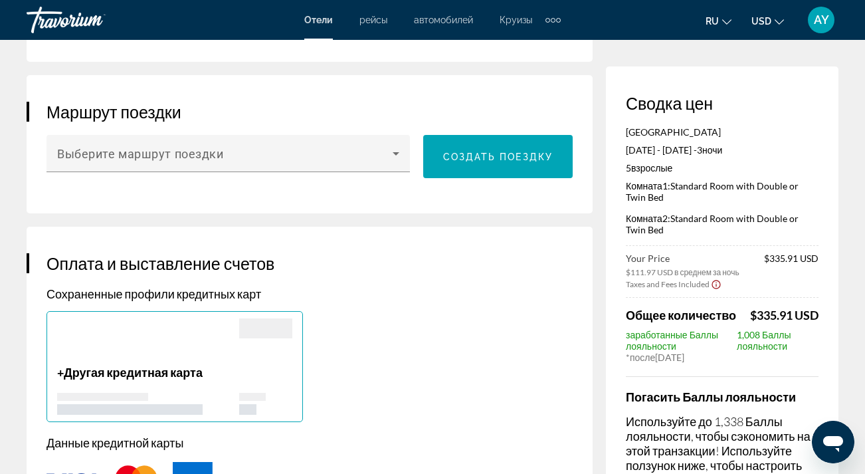
scroll to position [772, 0]
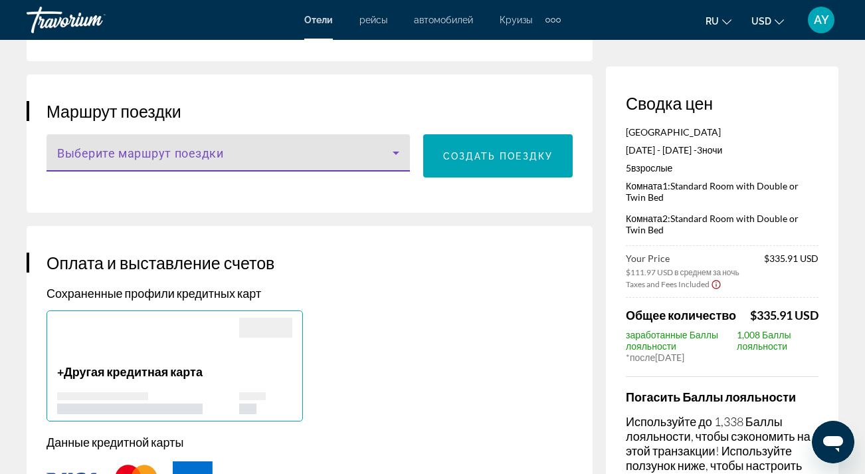
click at [394, 155] on icon "Main content" at bounding box center [396, 152] width 7 height 3
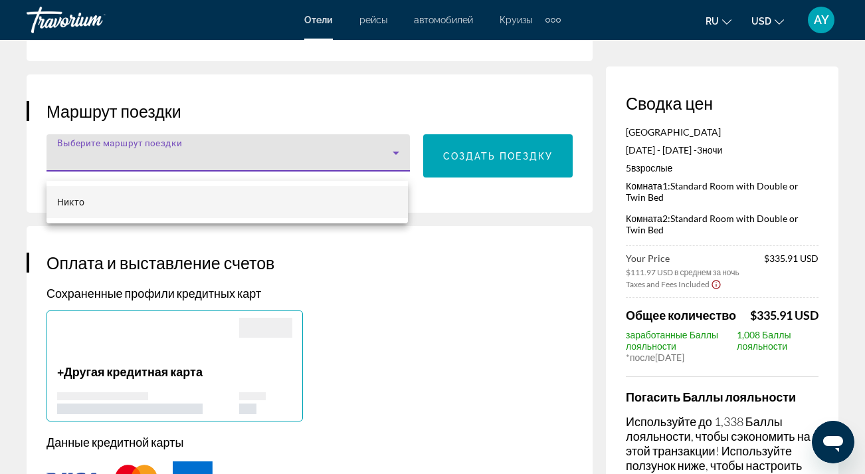
click at [384, 222] on div "Никто" at bounding box center [227, 202] width 361 height 43
click at [395, 161] on div at bounding box center [432, 237] width 865 height 474
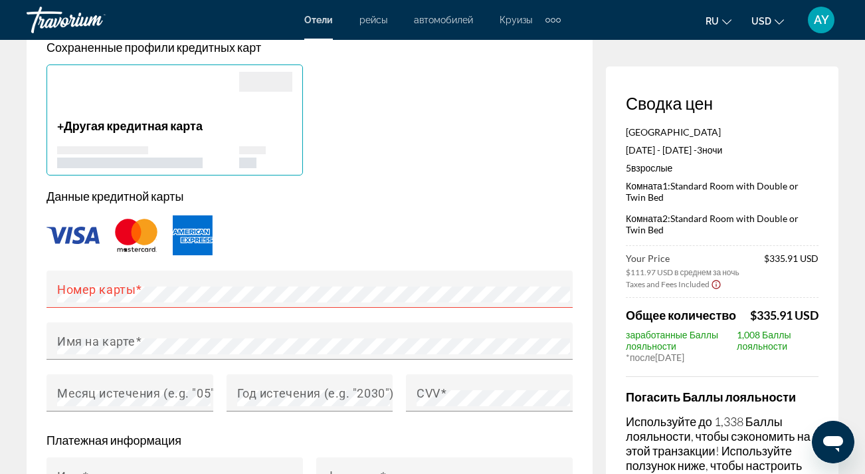
scroll to position [1020, 0]
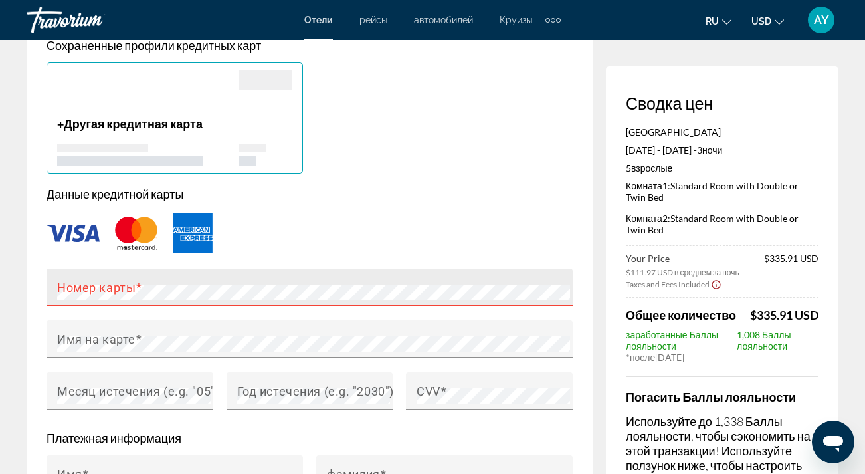
click at [129, 294] on mat-label "Номер карты" at bounding box center [96, 287] width 78 height 14
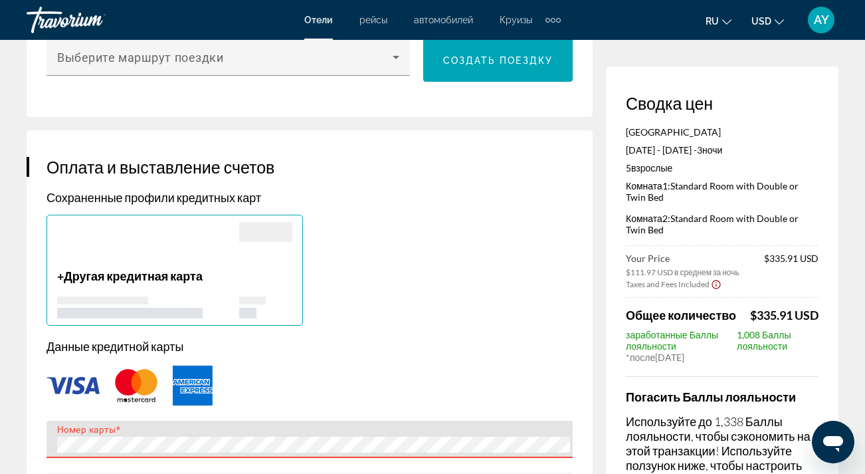
scroll to position [874, 0]
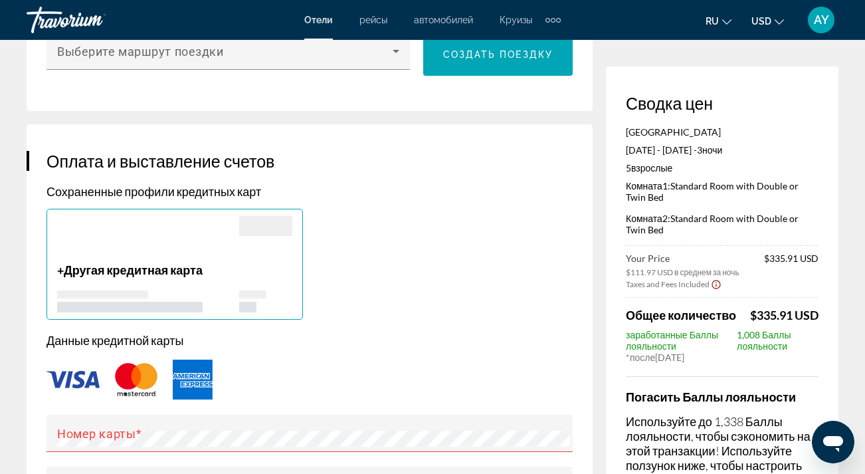
click at [80, 387] on img "Main content" at bounding box center [73, 379] width 53 height 17
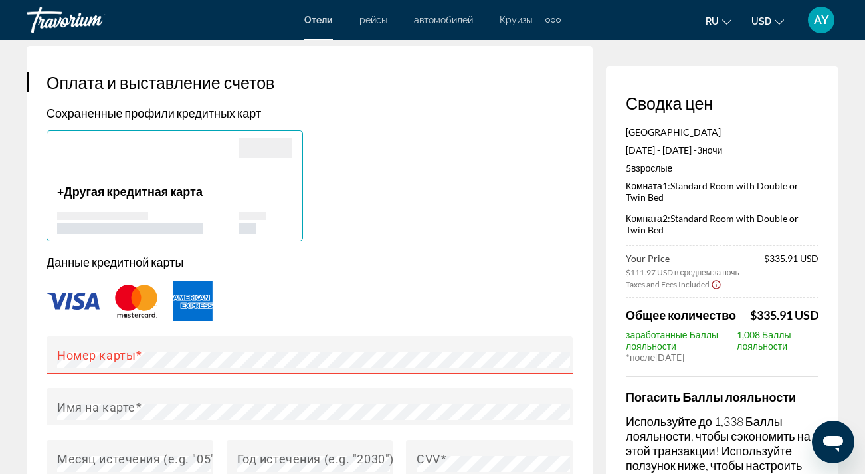
scroll to position [981, 0]
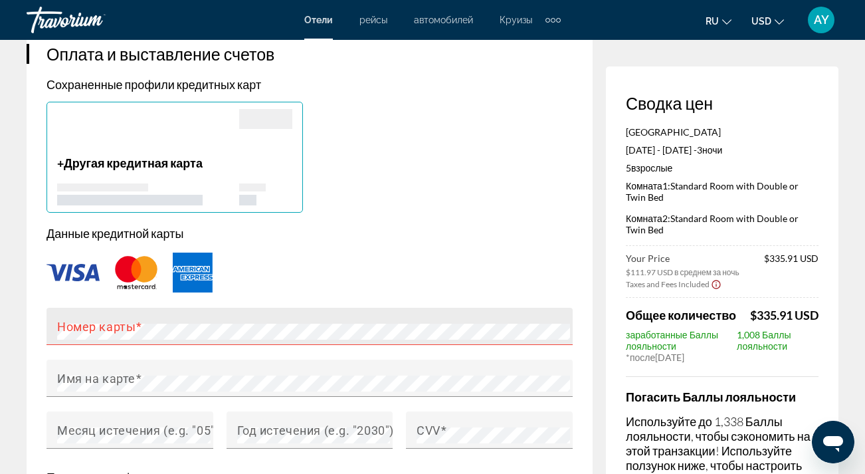
click at [82, 332] on mat-label "Номер карты" at bounding box center [96, 326] width 78 height 14
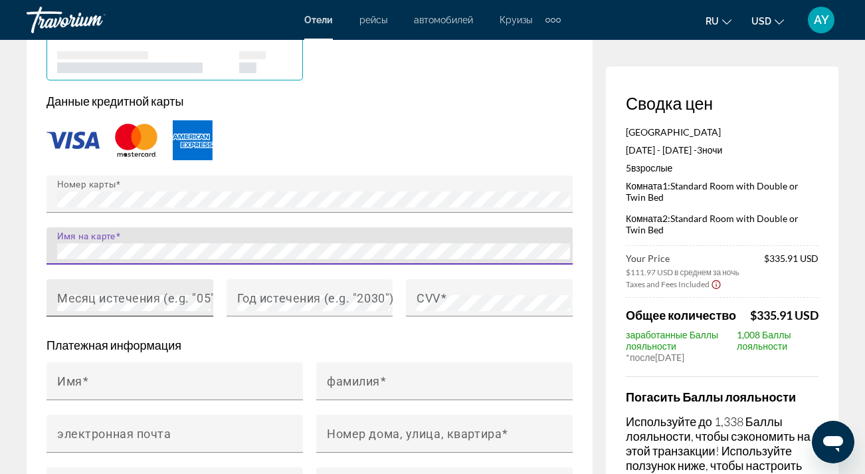
scroll to position [1116, 0]
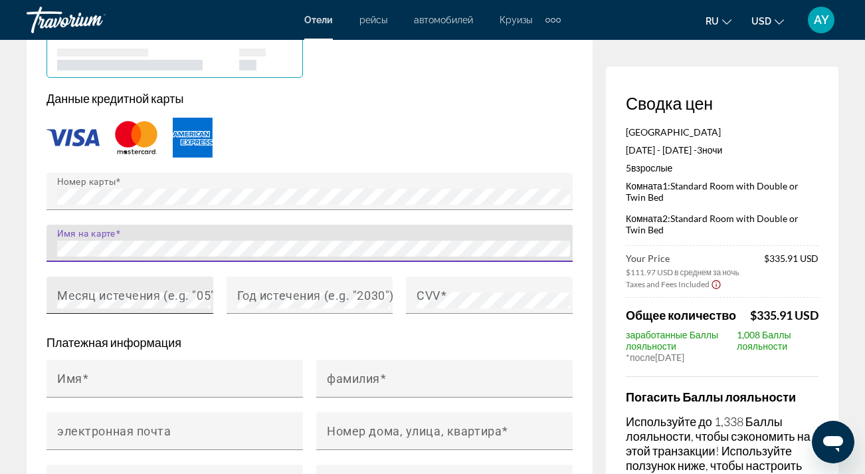
click at [116, 302] on mat-label "Месяц истечения (e.g. "05")" at bounding box center [138, 295] width 162 height 14
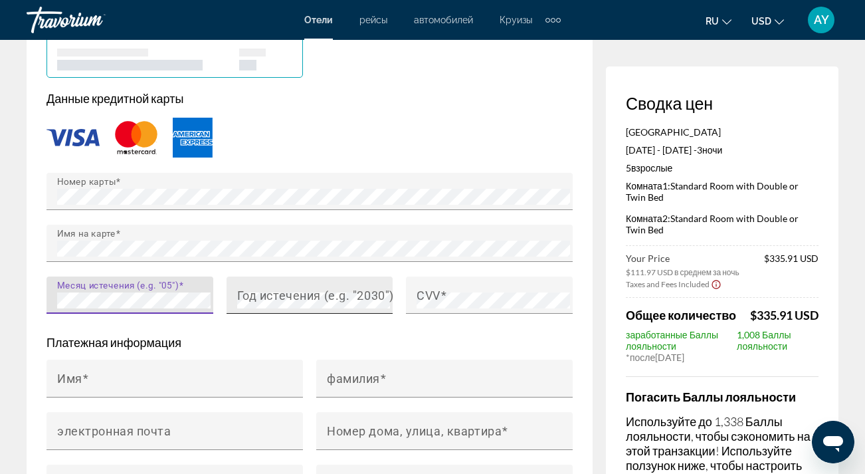
click at [240, 302] on mat-label "Год истечения (e.g. "2030")" at bounding box center [315, 295] width 157 height 14
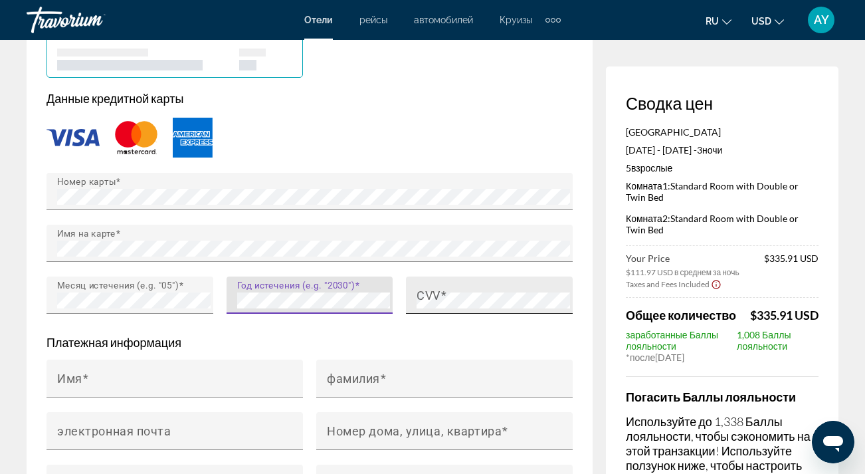
click at [427, 302] on mat-label "CVV" at bounding box center [429, 295] width 24 height 14
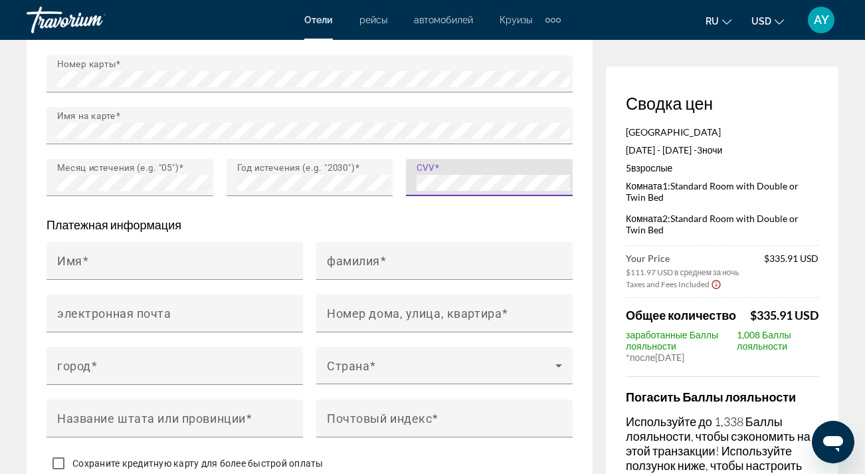
scroll to position [1243, 0]
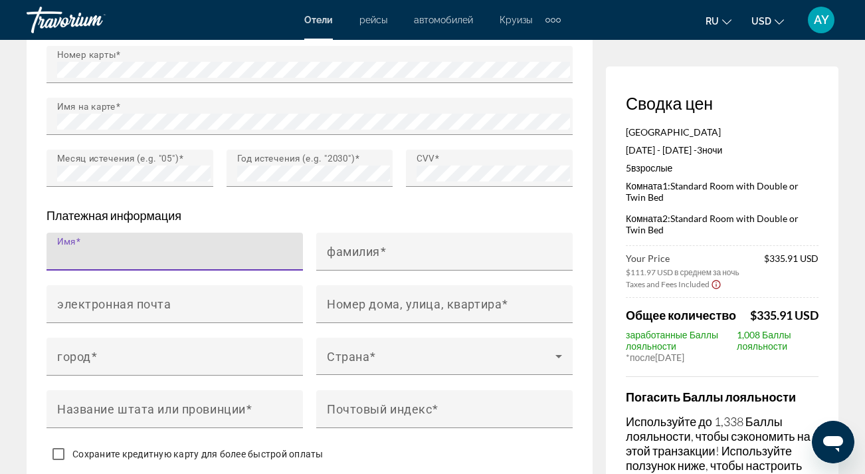
click at [204, 265] on input "Имя" at bounding box center [178, 257] width 243 height 16
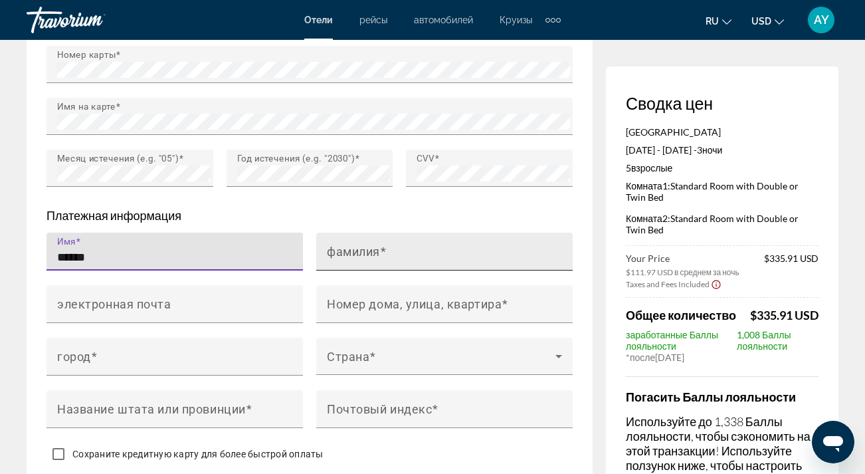
type input "*****"
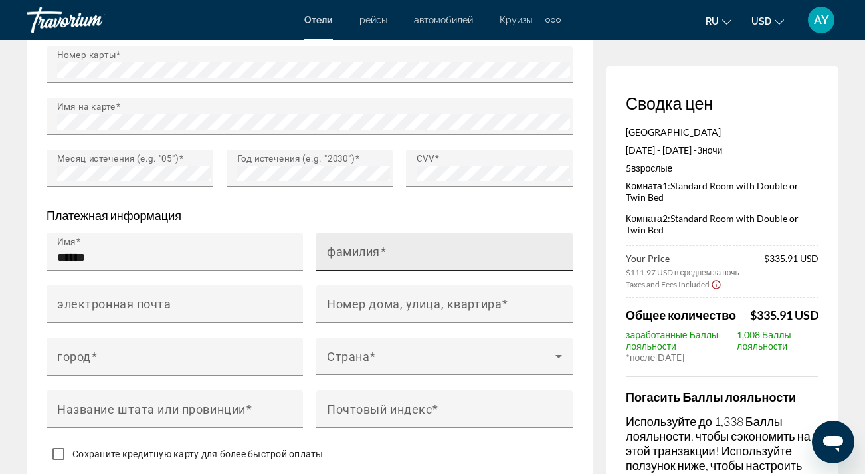
click at [357, 258] on mat-label "фамилия" at bounding box center [353, 251] width 53 height 14
click at [357, 265] on input "фамилия" at bounding box center [448, 257] width 243 height 16
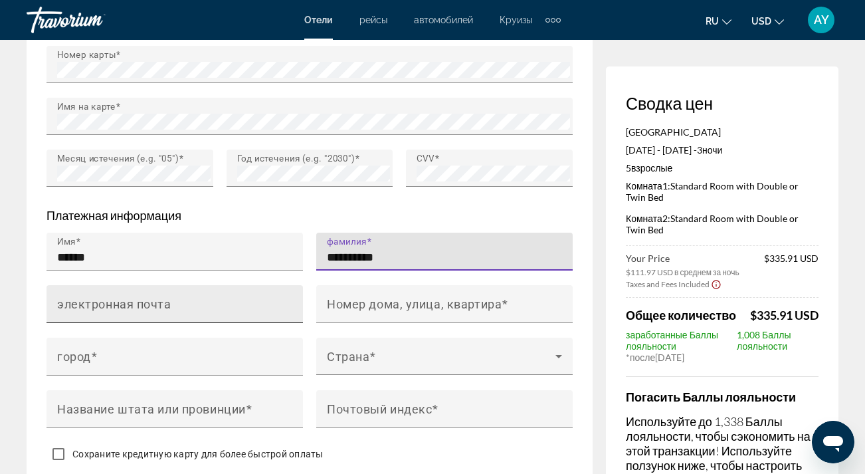
type input "**********"
click at [192, 318] on input "электронная почта" at bounding box center [178, 310] width 243 height 16
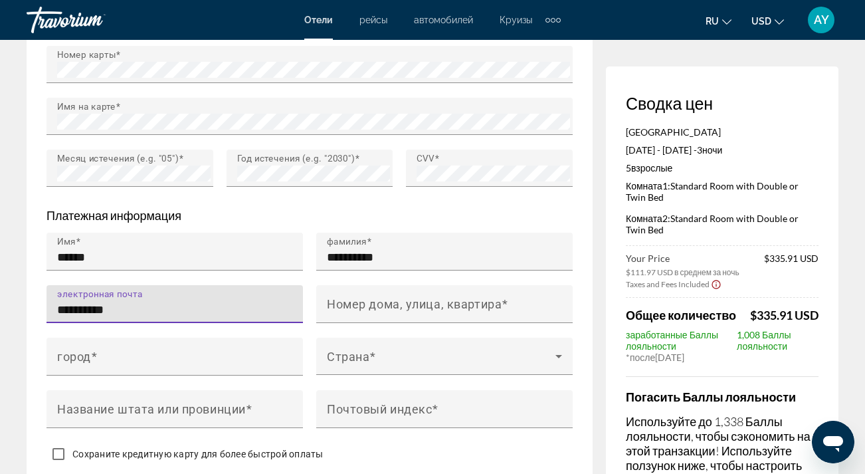
click at [64, 318] on input "**********" at bounding box center [178, 310] width 243 height 16
click at [119, 318] on input "**********" at bounding box center [178, 310] width 243 height 16
type input "**********"
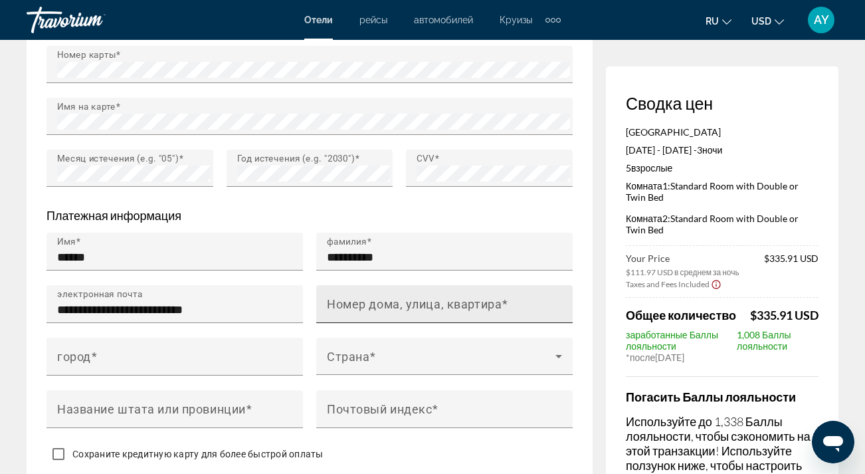
click at [334, 310] on mat-label "Номер дома, улица, квартира" at bounding box center [414, 303] width 175 height 14
click at [334, 318] on input "Номер дома, улица, квартира" at bounding box center [448, 310] width 243 height 16
click at [326, 323] on div "Номер дома, улица, квартира *****" at bounding box center [444, 304] width 256 height 38
click at [323, 323] on div "Номер дома, улица, квартира *****" at bounding box center [444, 304] width 256 height 38
click at [327, 318] on input "*****" at bounding box center [448, 310] width 243 height 16
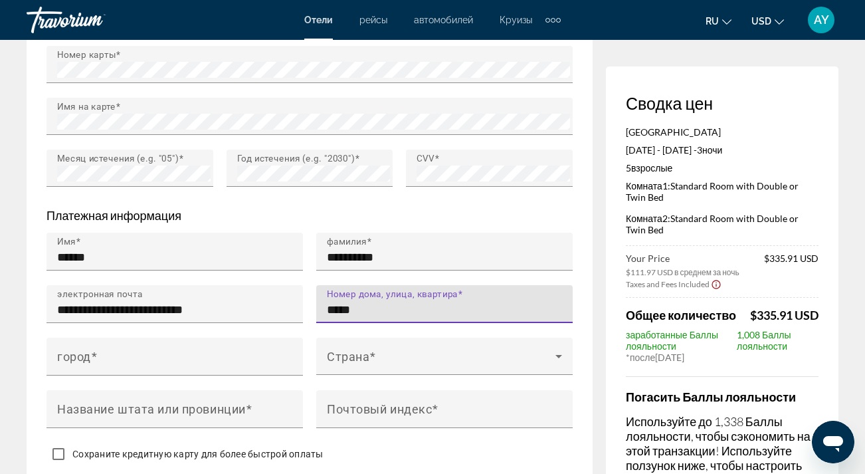
click at [371, 318] on input "*****" at bounding box center [448, 310] width 243 height 16
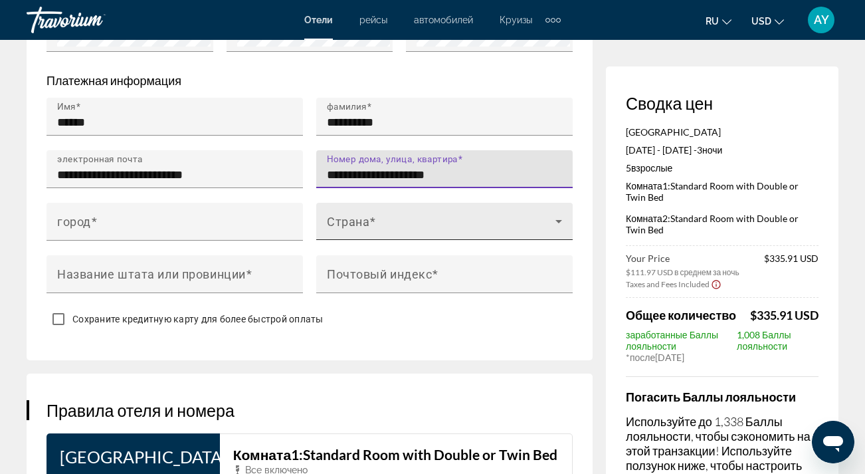
scroll to position [1379, 0]
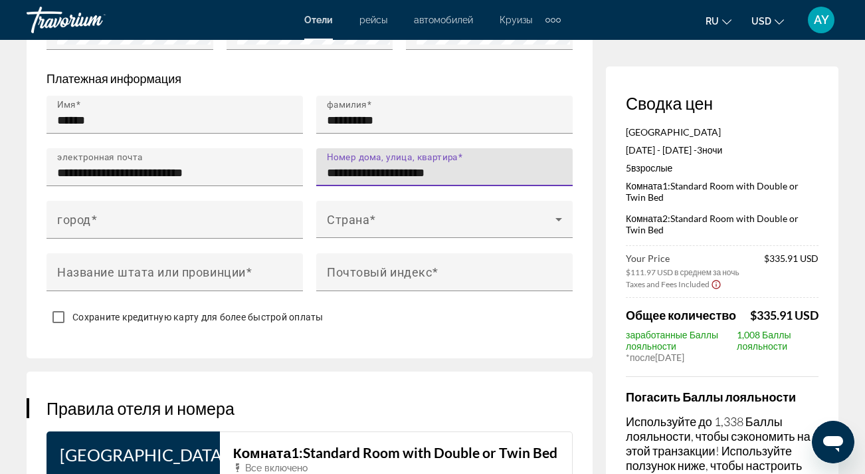
click at [362, 181] on input "**********" at bounding box center [448, 173] width 243 height 16
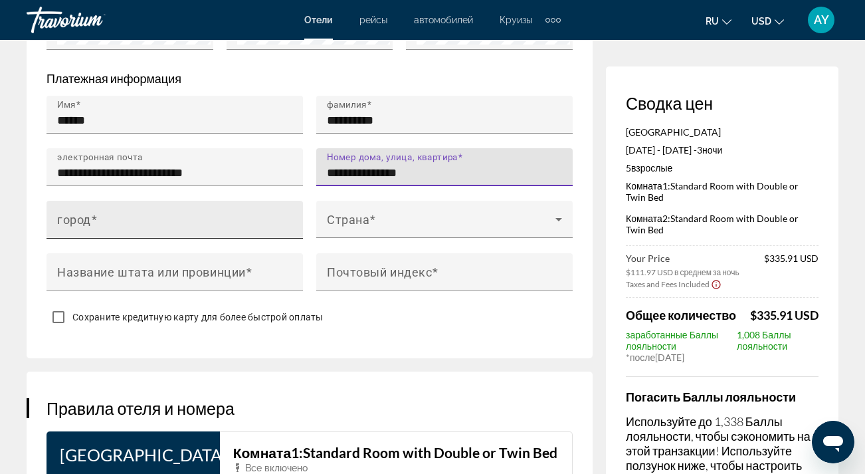
type input "**********"
click at [140, 233] on input "город" at bounding box center [178, 225] width 243 height 16
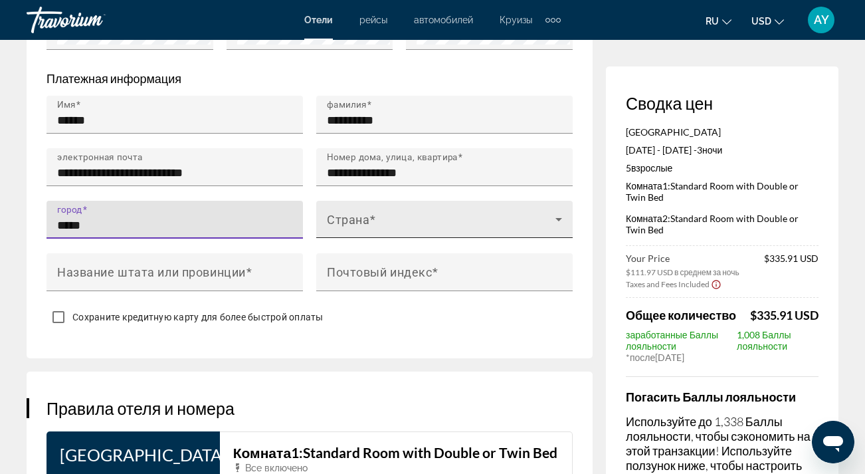
type input "*****"
click at [340, 226] on mat-label "Страна" at bounding box center [348, 219] width 43 height 14
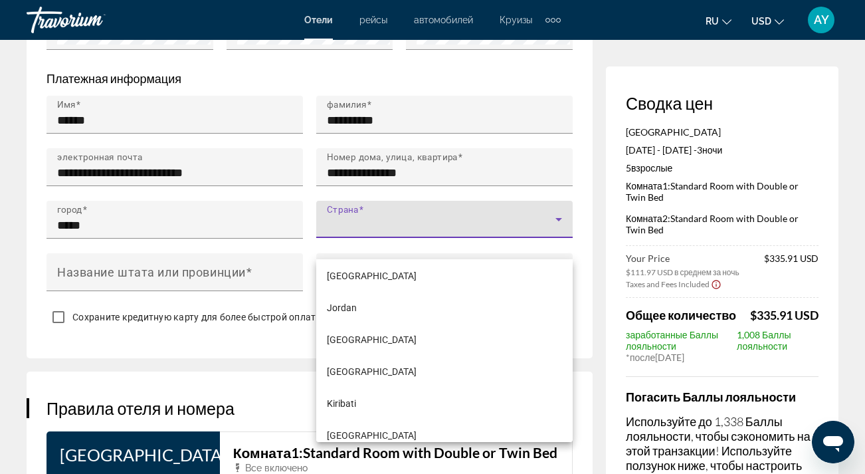
scroll to position [3644, 0]
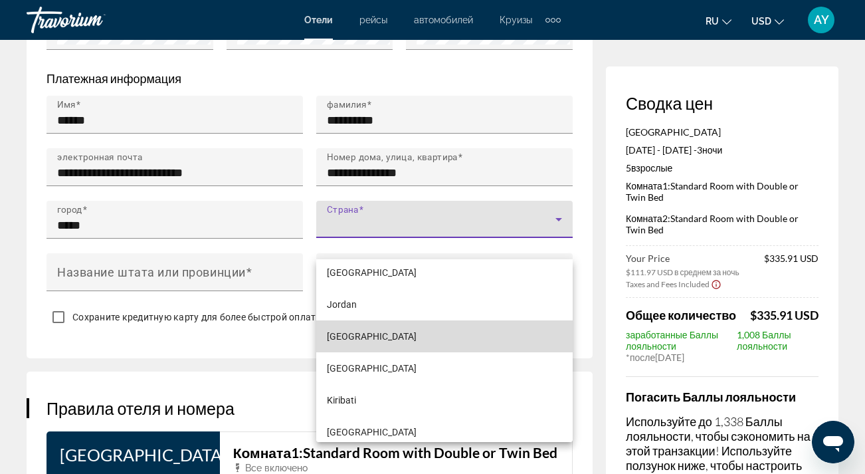
click at [349, 335] on span "[GEOGRAPHIC_DATA]" at bounding box center [372, 336] width 90 height 16
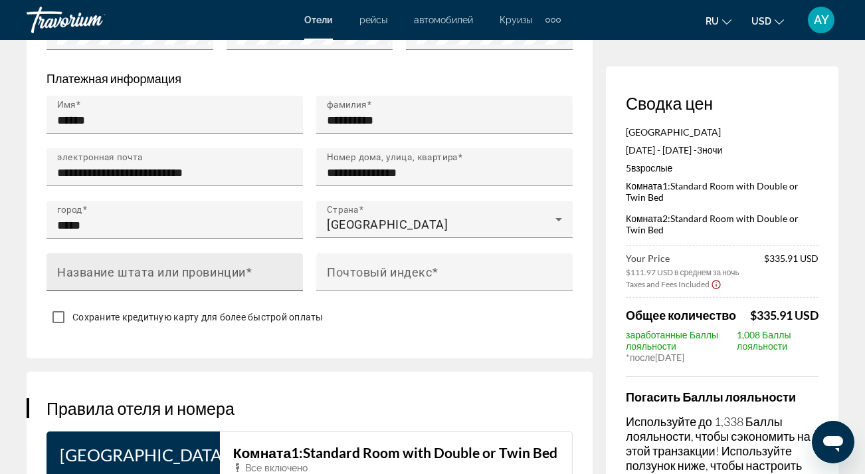
click at [181, 278] on mat-label "Название штата или провинции" at bounding box center [151, 271] width 189 height 14
click at [181, 286] on input "Название штата или провинции" at bounding box center [178, 278] width 243 height 16
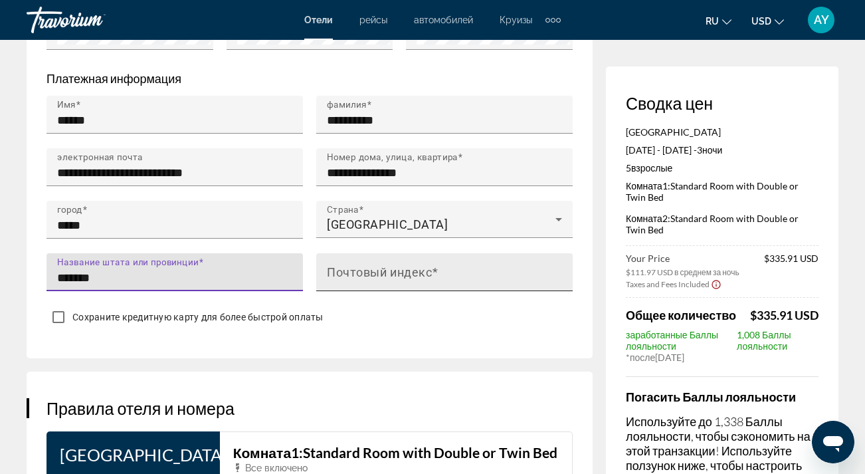
type input "*******"
click at [347, 278] on mat-label "Почтовый индекс" at bounding box center [379, 271] width 105 height 14
click at [347, 286] on input "Почтовый индекс" at bounding box center [448, 278] width 243 height 16
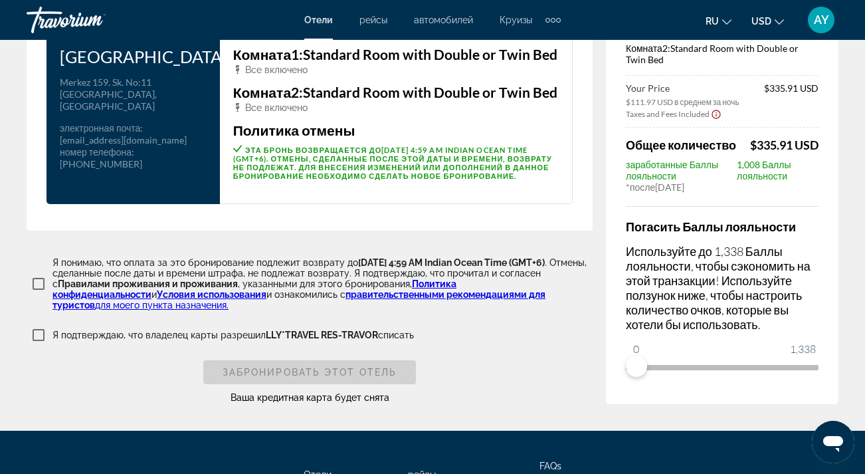
scroll to position [1787, 0]
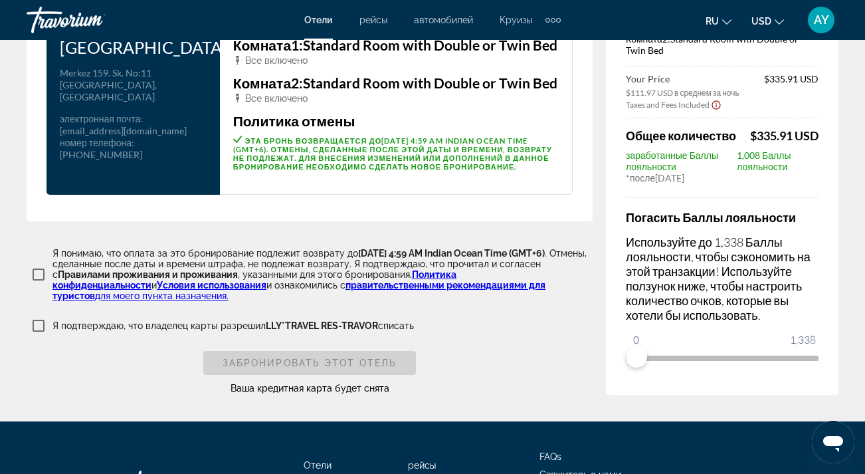
type input "******"
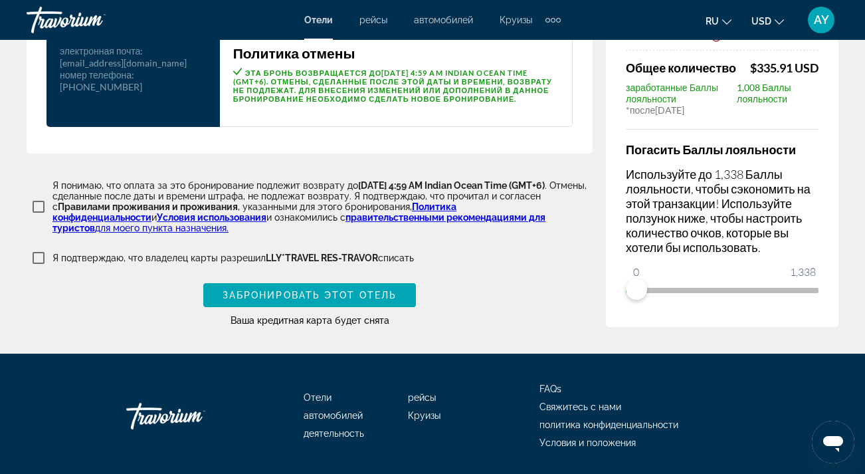
scroll to position [1849, 0]
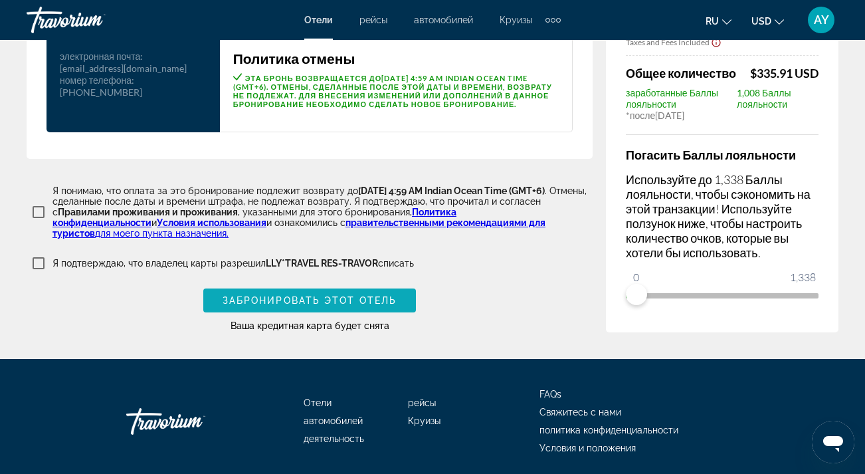
click at [306, 306] on span "Забронировать этот отель" at bounding box center [310, 300] width 174 height 11
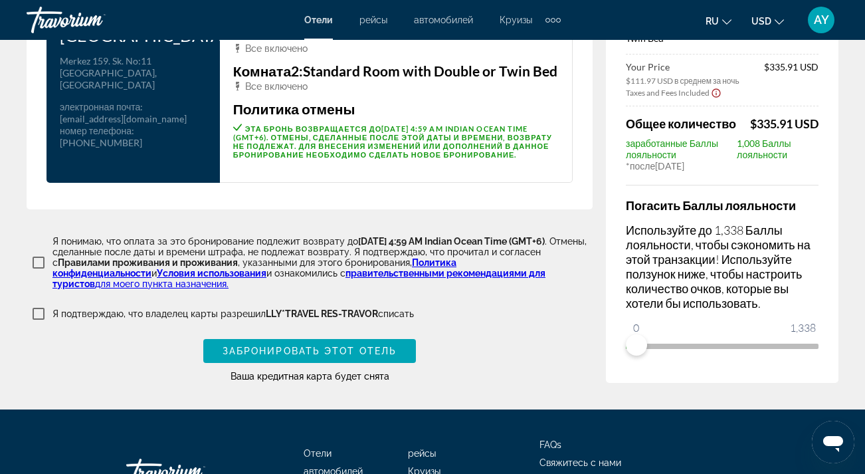
scroll to position [1797, 0]
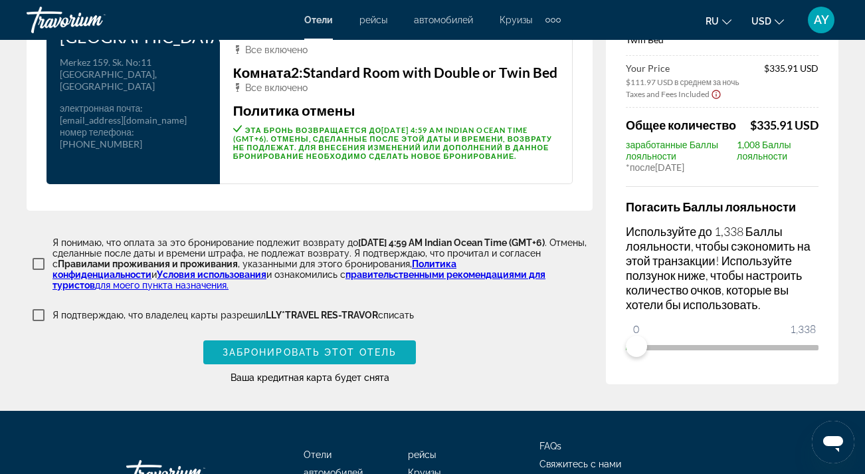
type input "*******"
click at [342, 357] on span "Забронировать этот отель" at bounding box center [310, 352] width 174 height 11
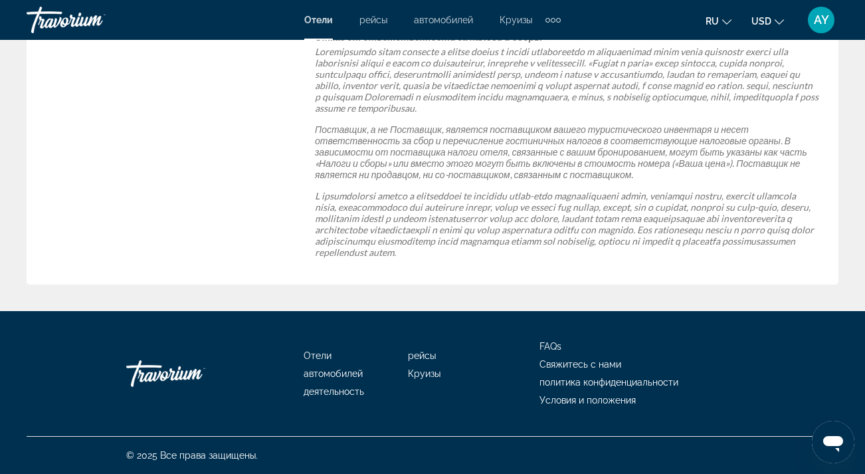
scroll to position [936, 0]
